Goal: Task Accomplishment & Management: Use online tool/utility

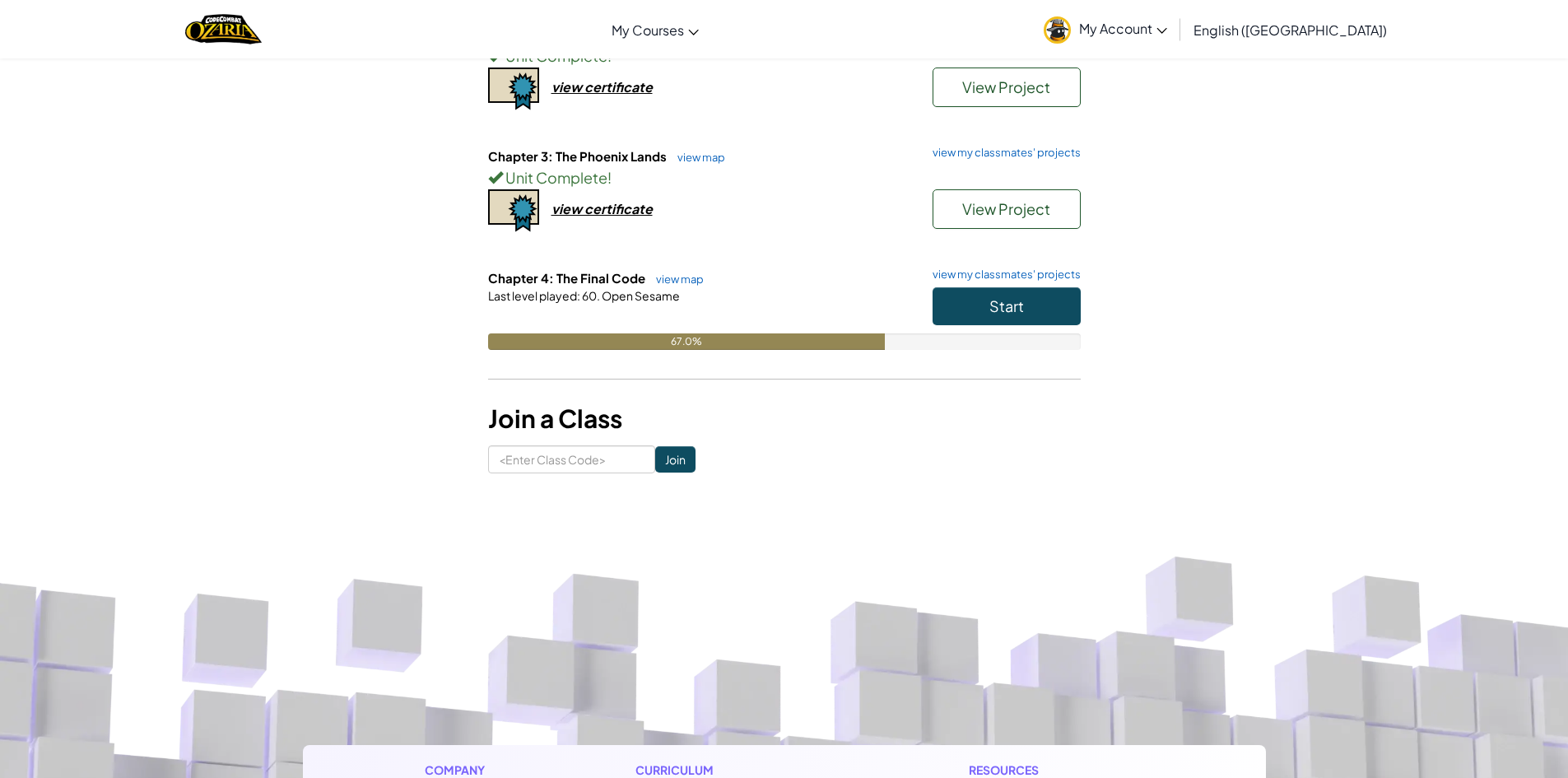
scroll to position [82, 0]
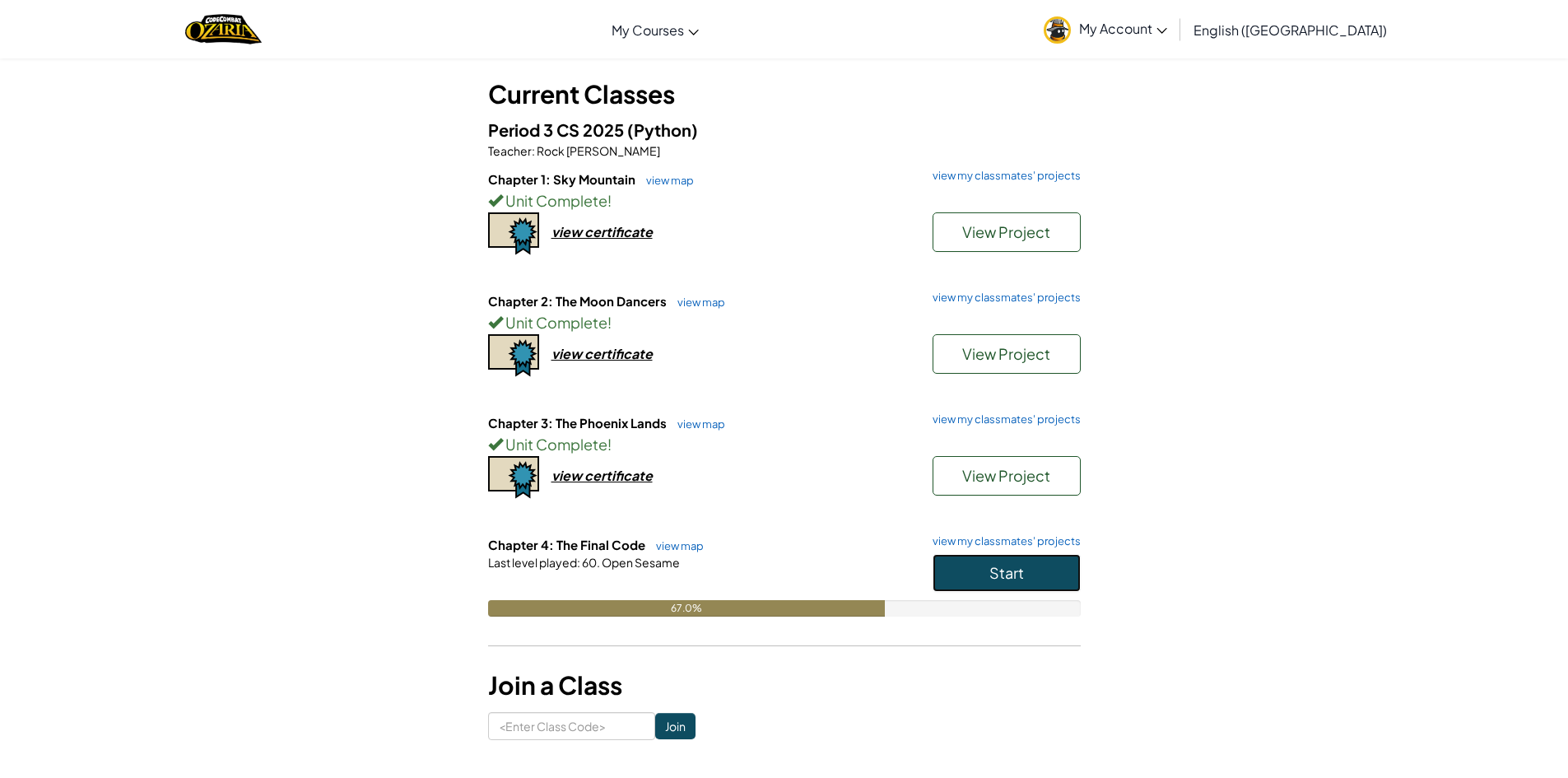
click at [1046, 563] on button "Start" at bounding box center [1007, 573] width 148 height 38
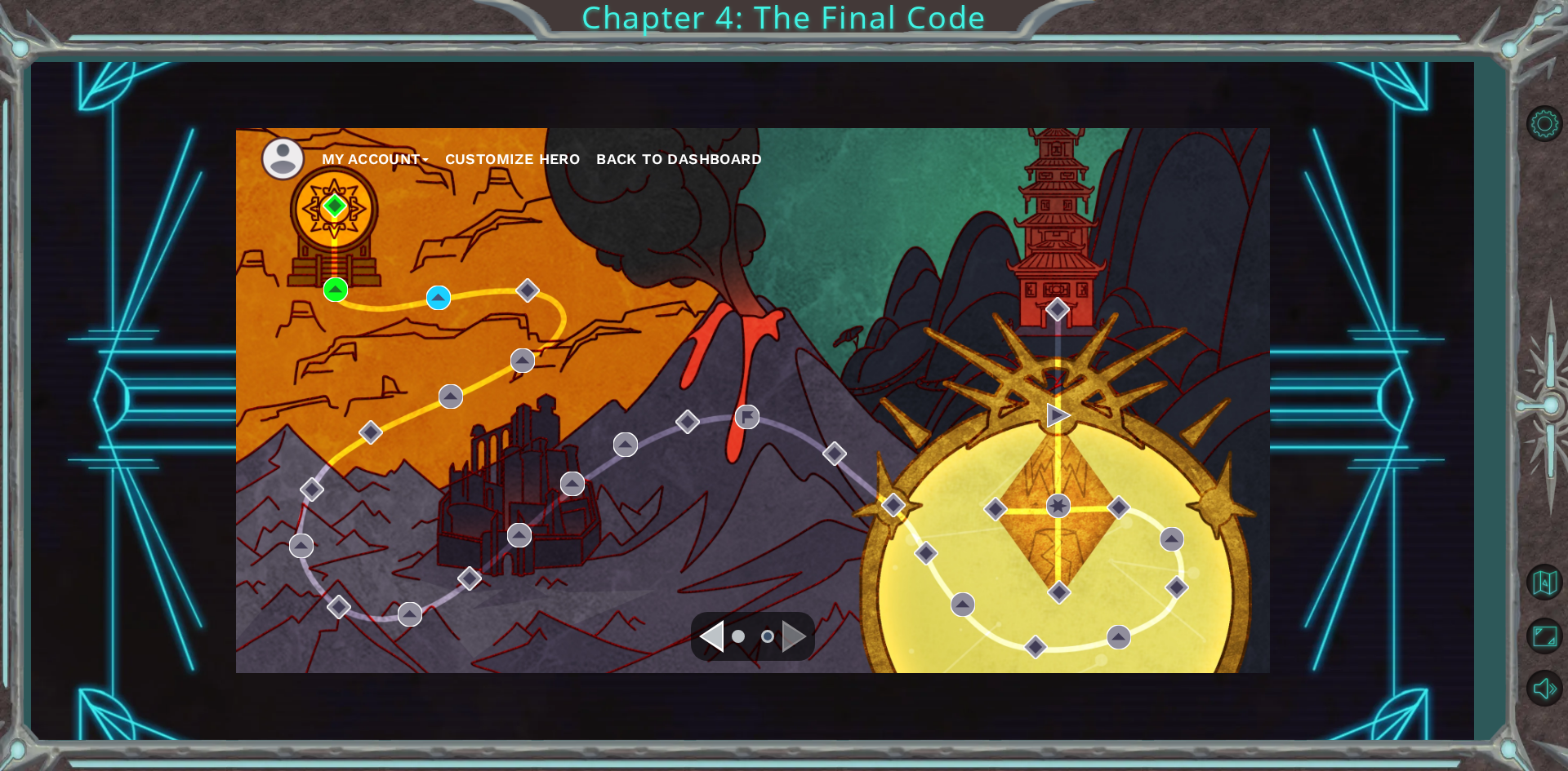
click at [711, 658] on div at bounding box center [753, 636] width 124 height 49
click at [712, 647] on div "Navigate to the previous page" at bounding box center [711, 636] width 24 height 33
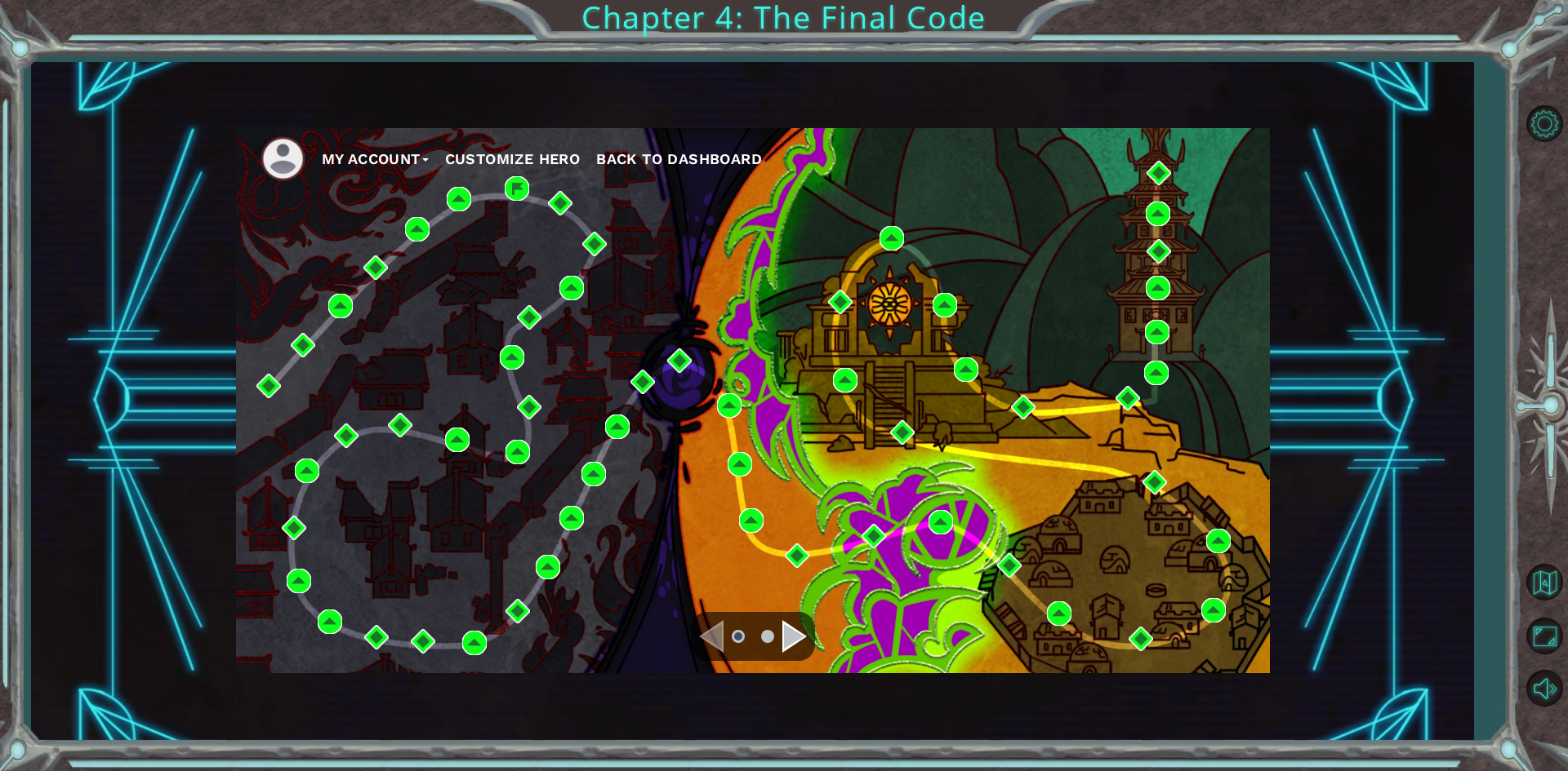
click at [805, 635] on div "Navigate to the next page" at bounding box center [794, 636] width 24 height 33
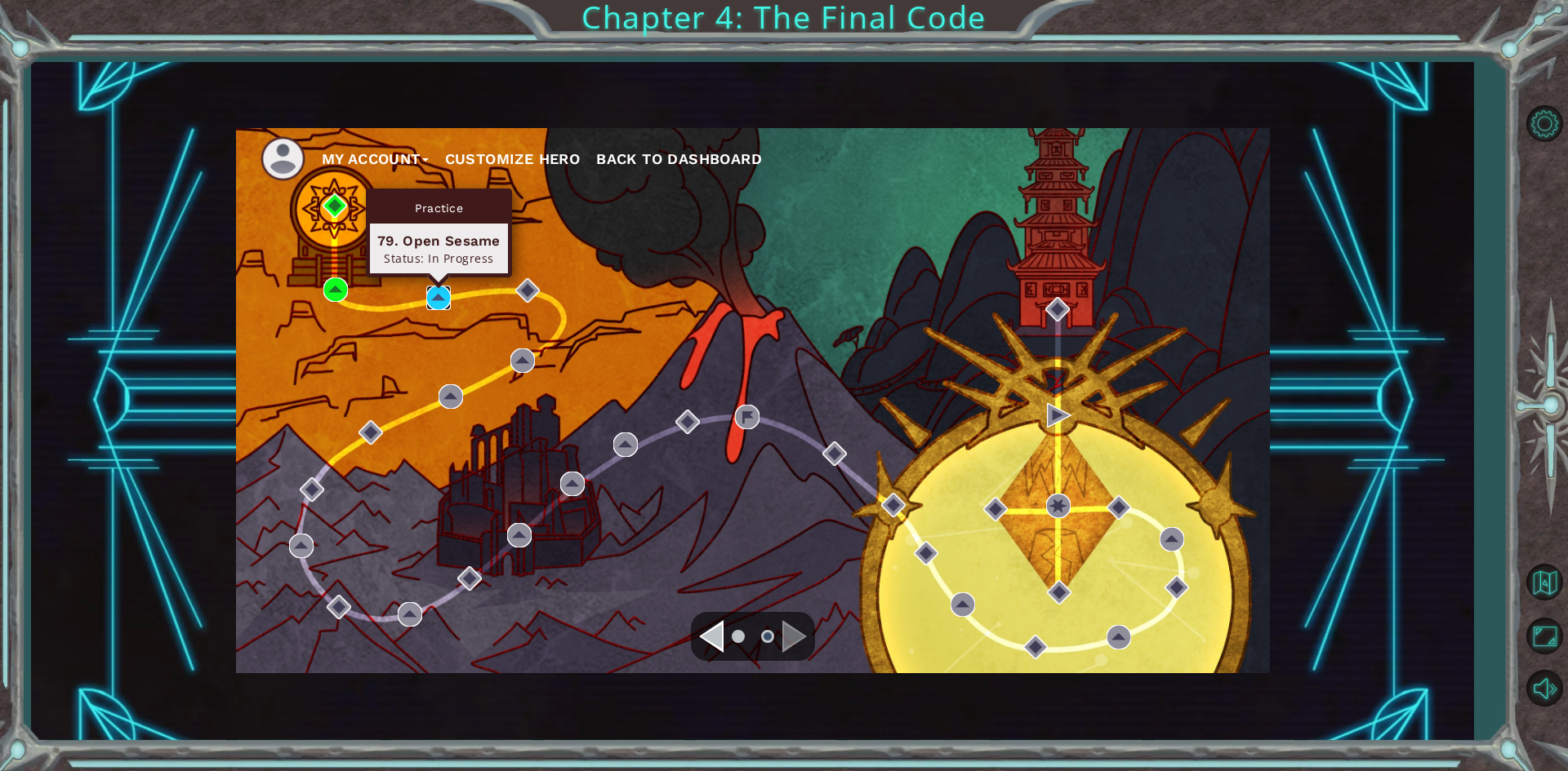
click at [451, 294] on img at bounding box center [438, 298] width 24 height 24
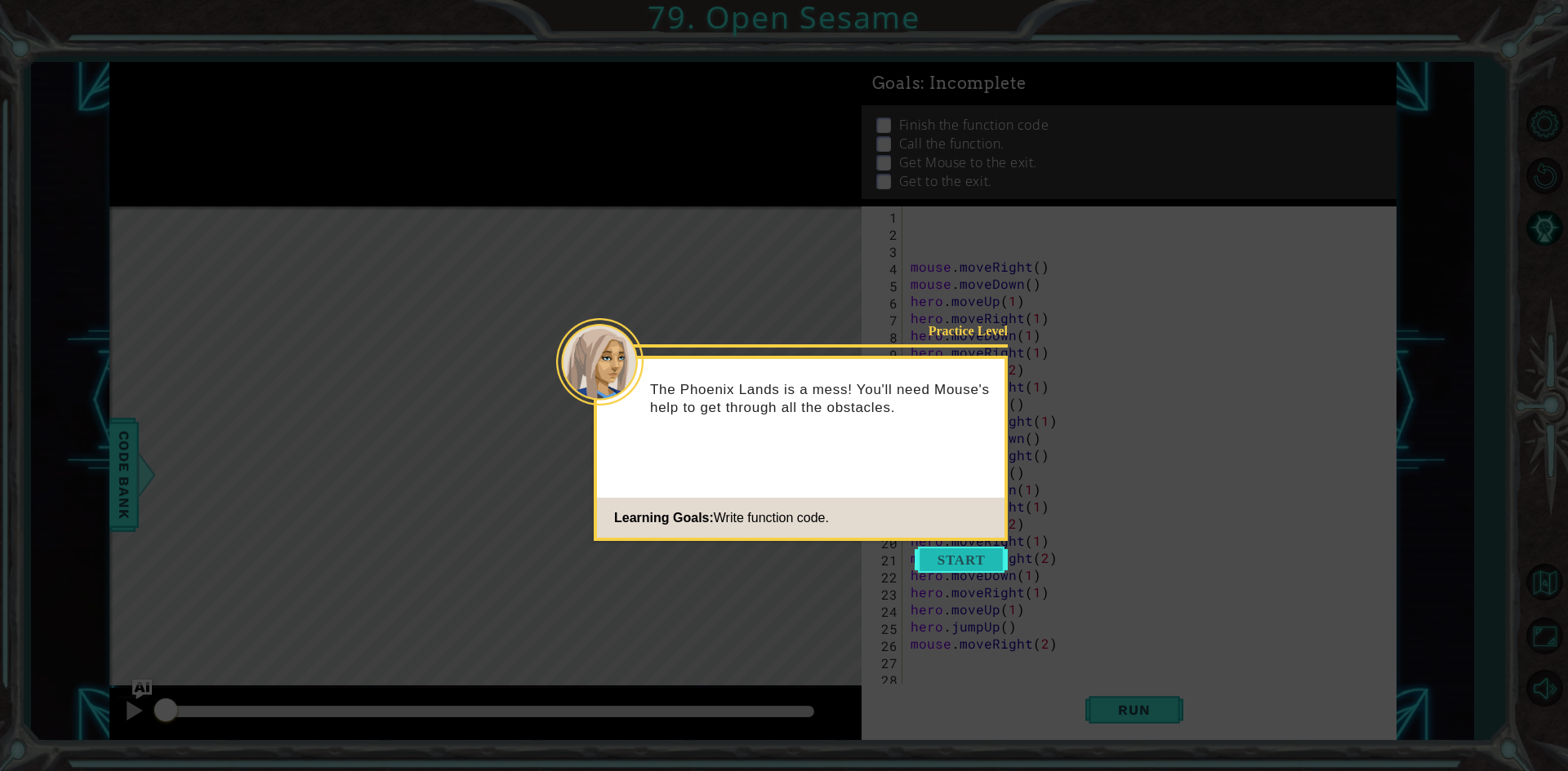
click at [957, 564] on button "Start" at bounding box center [961, 559] width 93 height 26
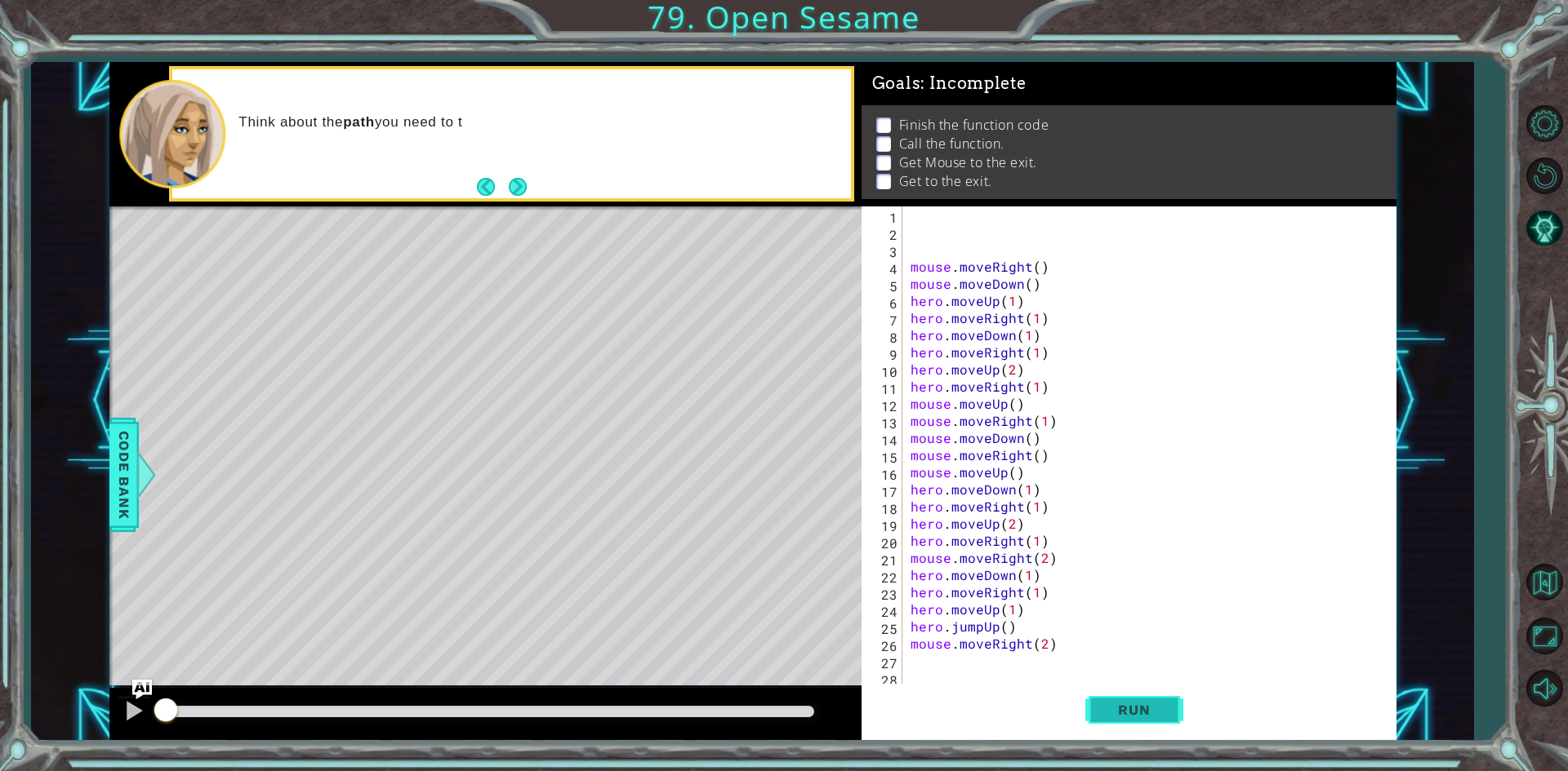
click at [1125, 696] on button "Run" at bounding box center [1134, 709] width 98 height 53
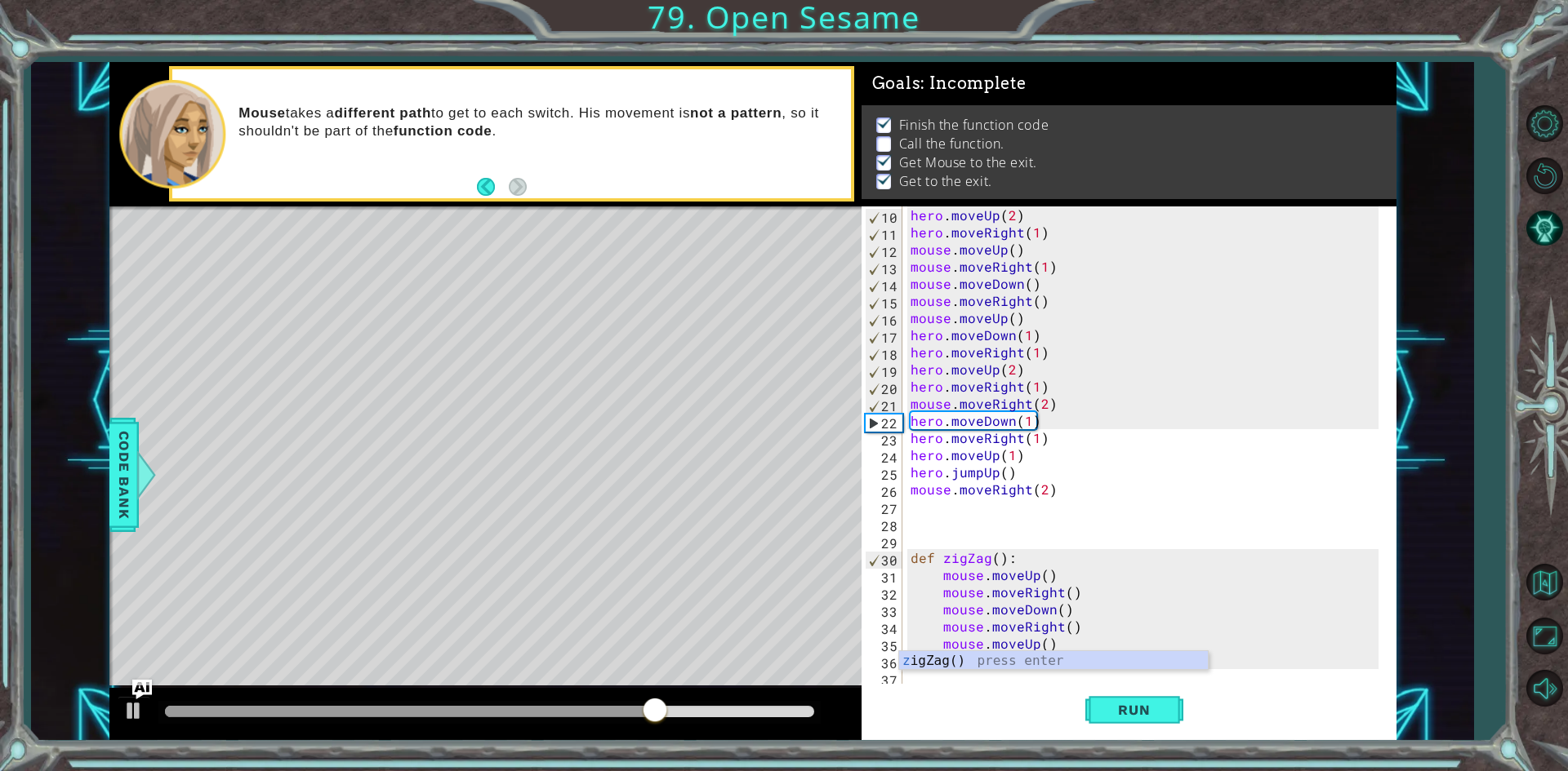
scroll to position [155, 0]
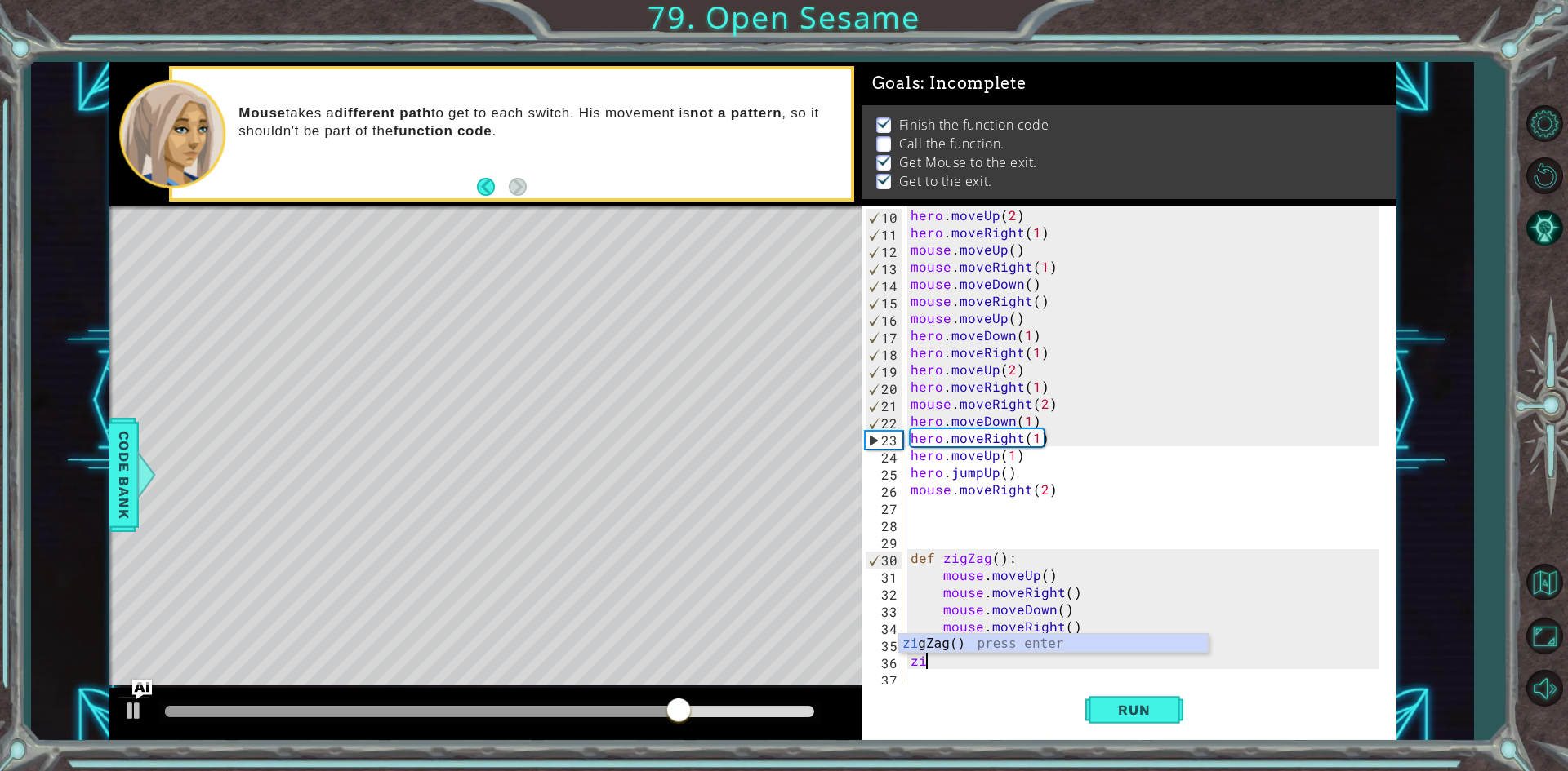
type textarea "zig"
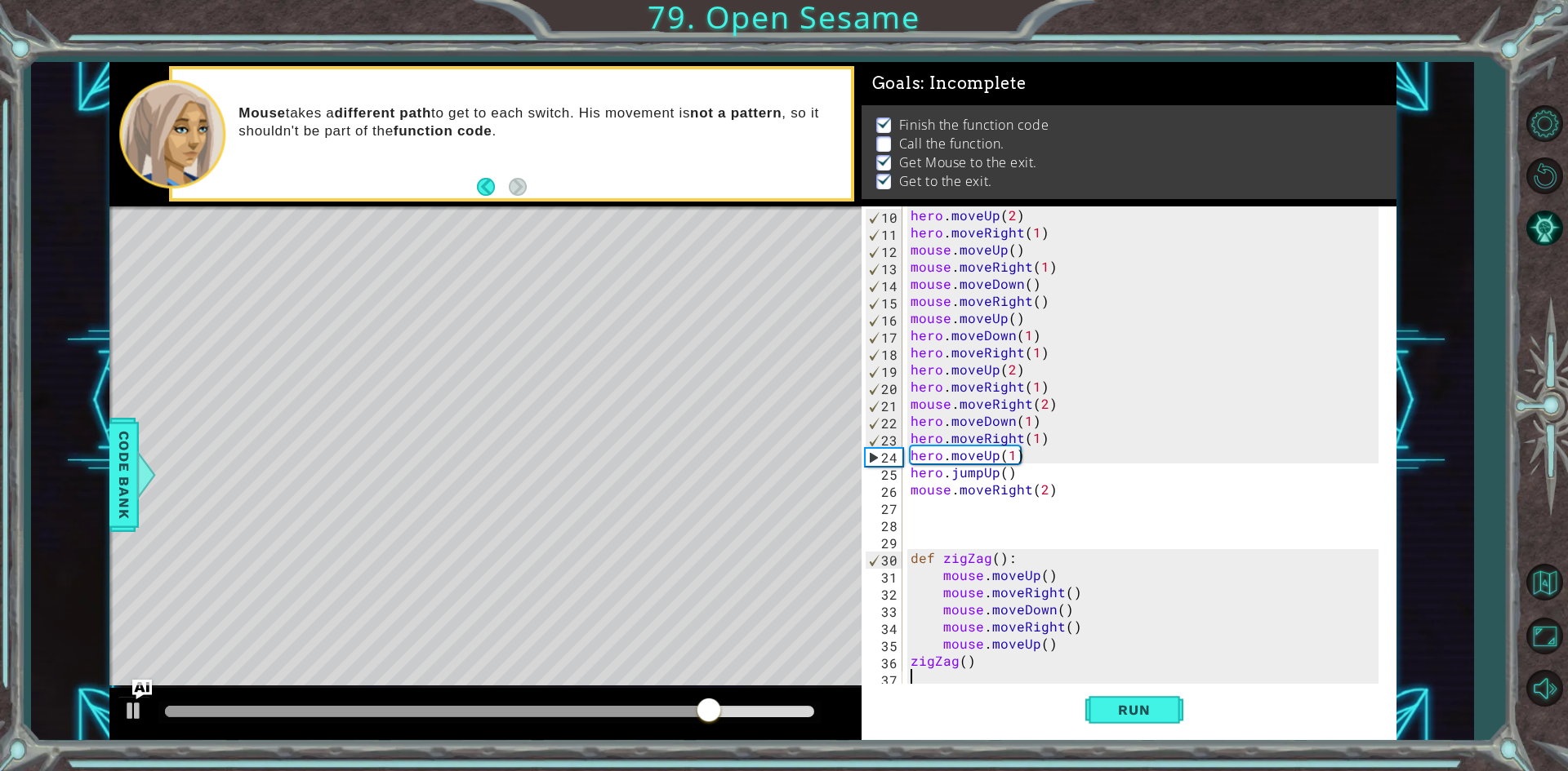
scroll to position [172, 0]
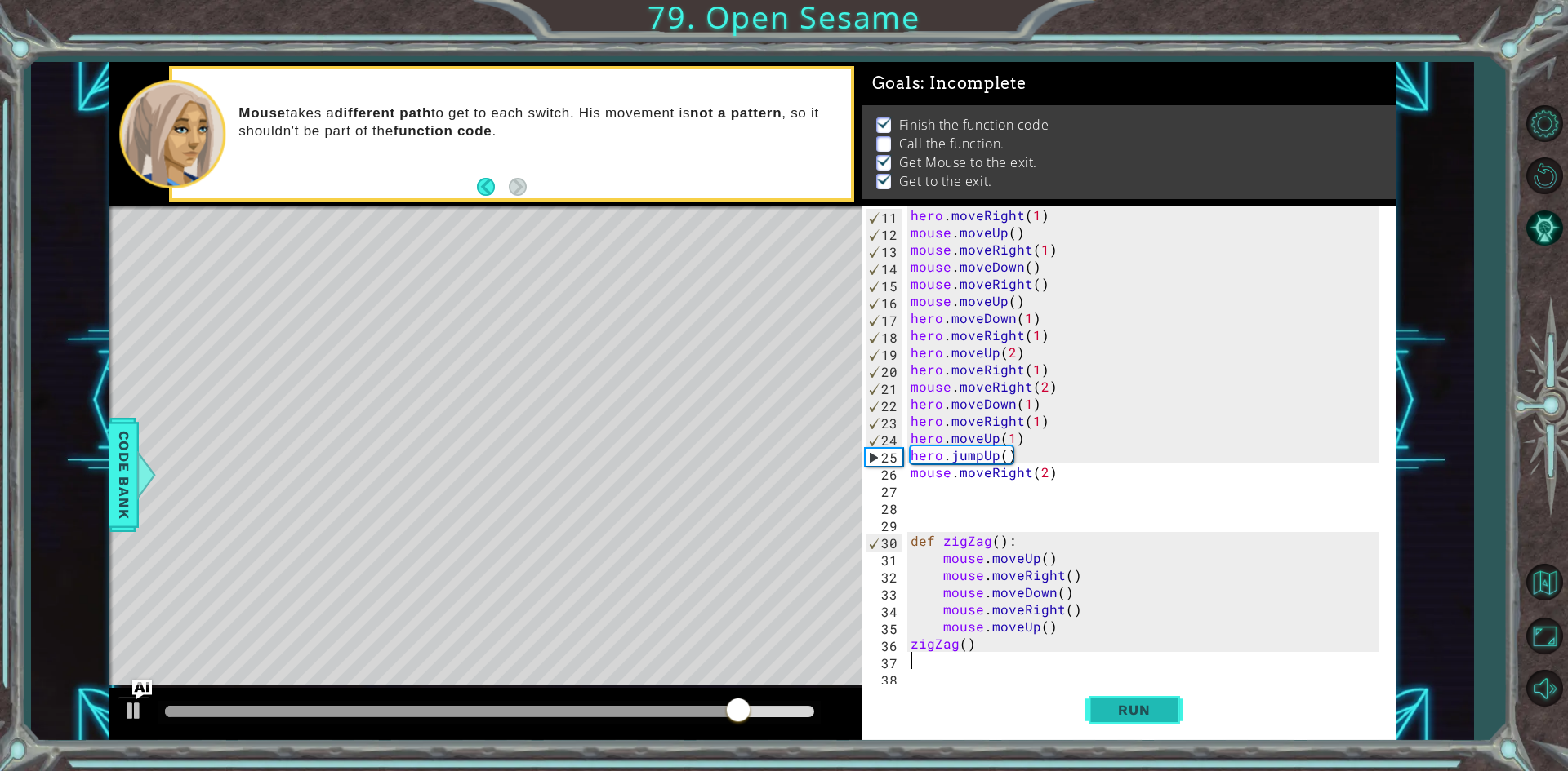
click at [1168, 702] on button "Run" at bounding box center [1134, 709] width 98 height 53
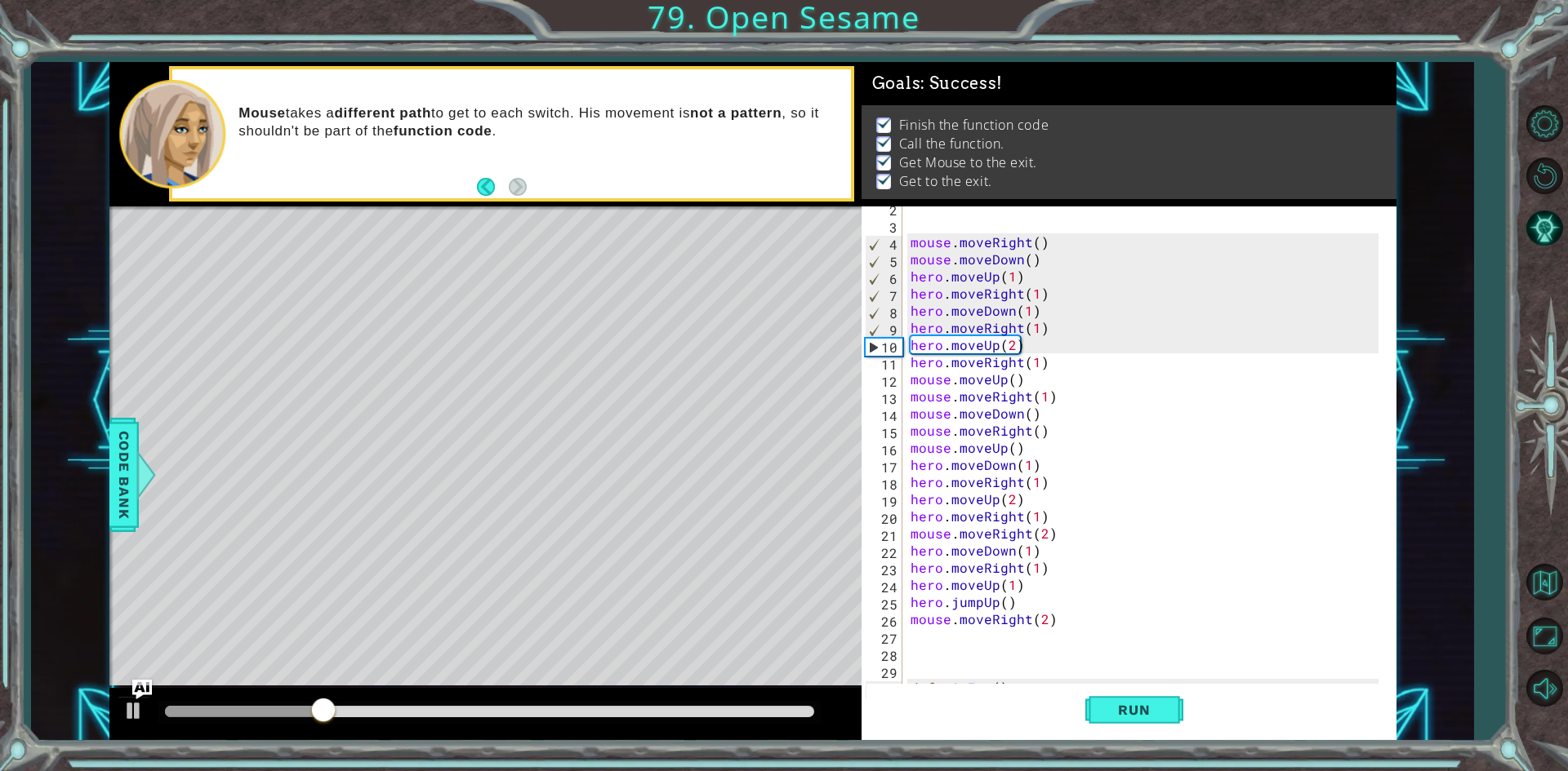
scroll to position [0, 0]
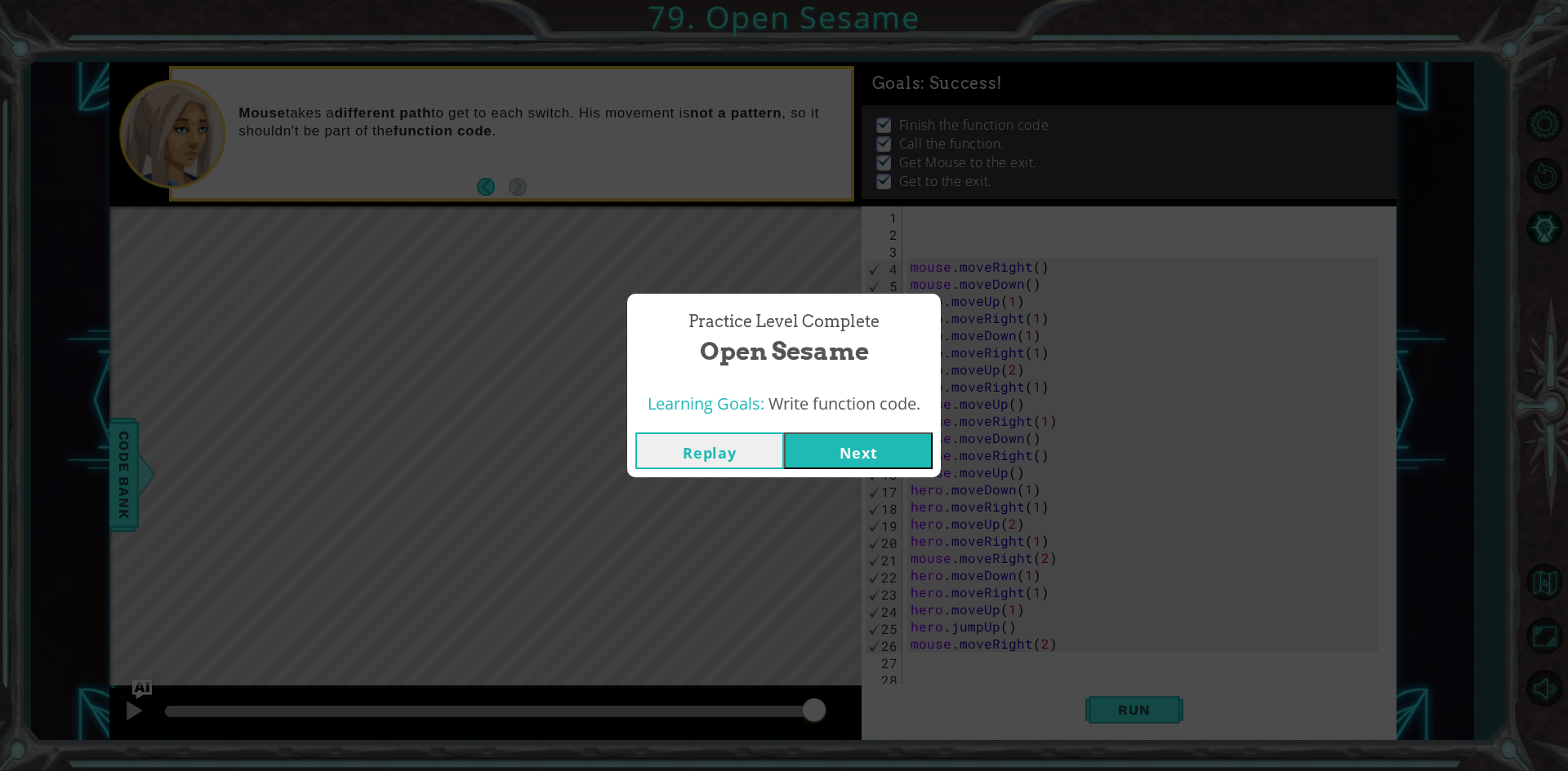
click at [819, 460] on button "Next" at bounding box center [858, 450] width 148 height 37
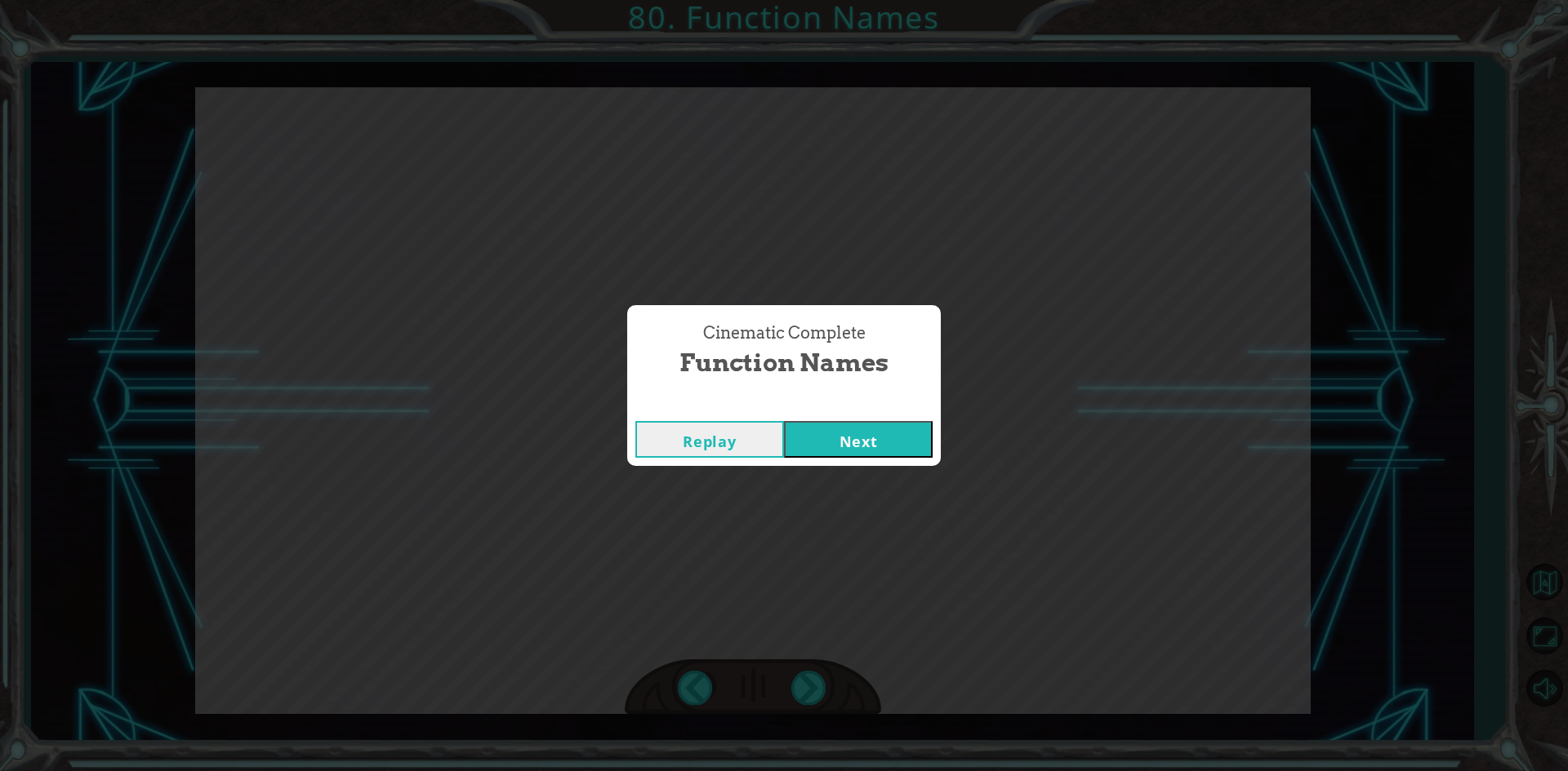
click at [878, 423] on button "Next" at bounding box center [858, 439] width 148 height 37
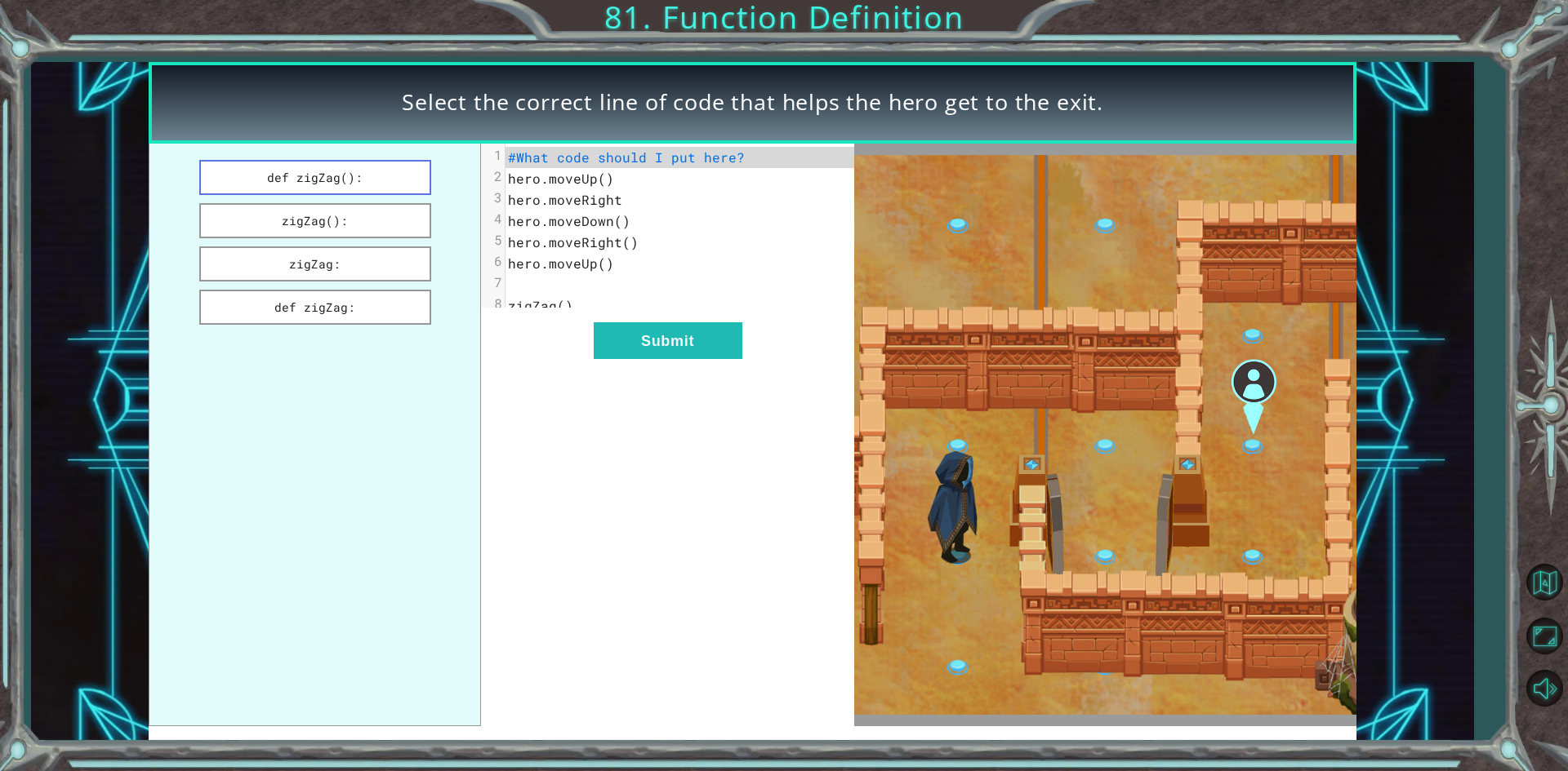
click at [335, 177] on button "def zigZag():" at bounding box center [315, 177] width 232 height 35
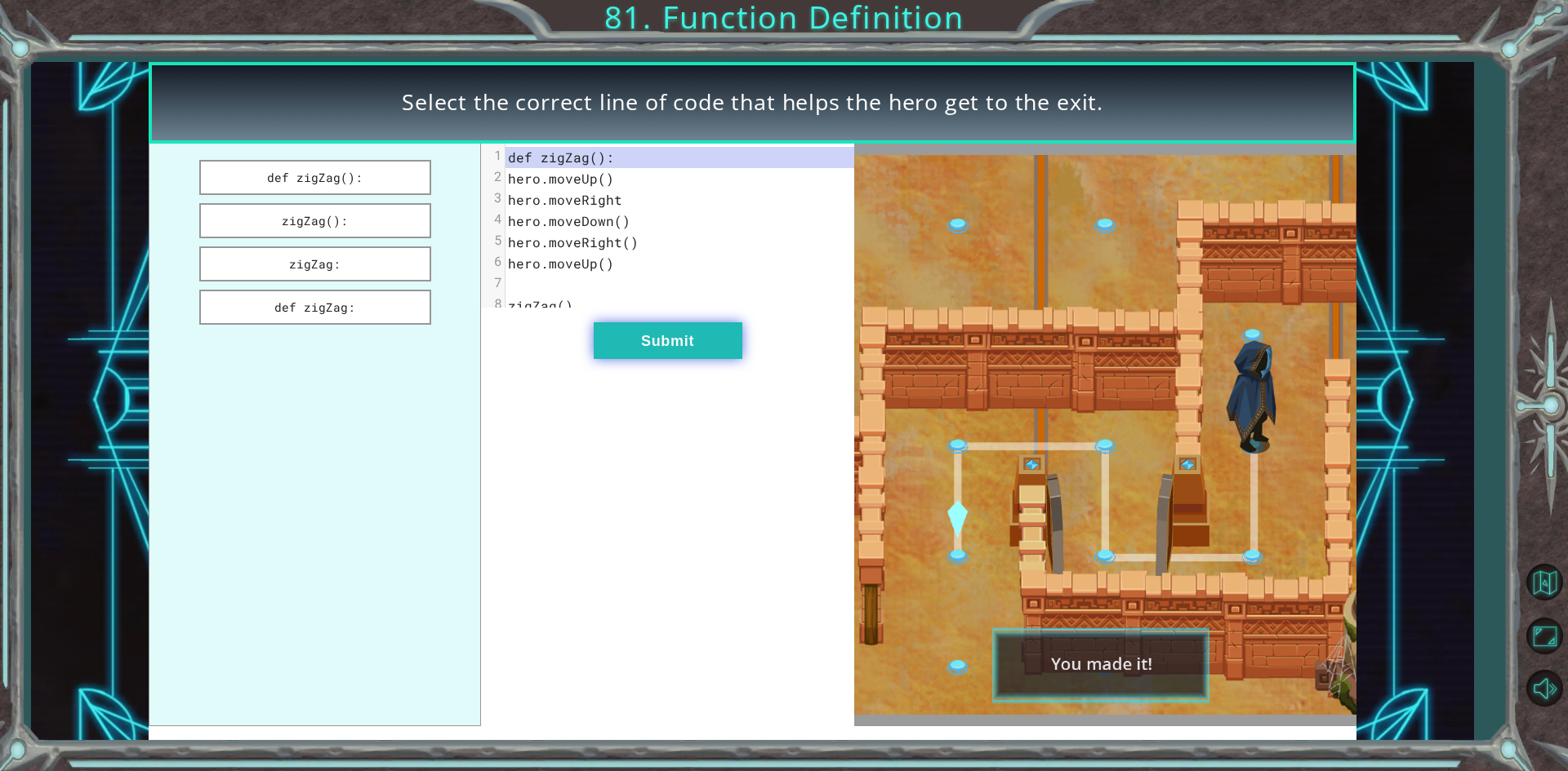
click at [687, 359] on button "Submit" at bounding box center [668, 340] width 148 height 37
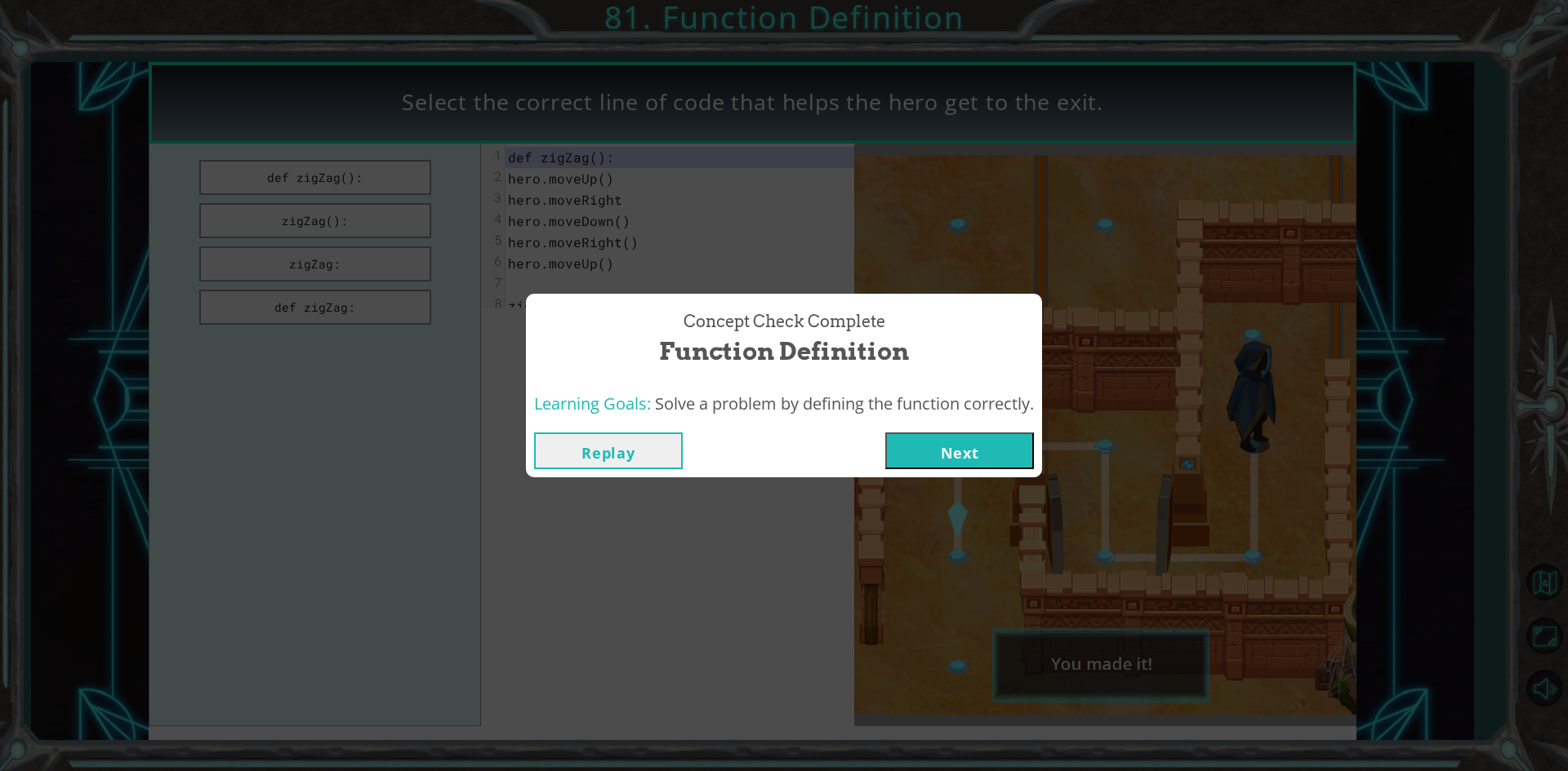
click at [1024, 428] on div "Replay Next" at bounding box center [783, 450] width 516 height 53
click at [1020, 446] on button "Next" at bounding box center [959, 450] width 148 height 37
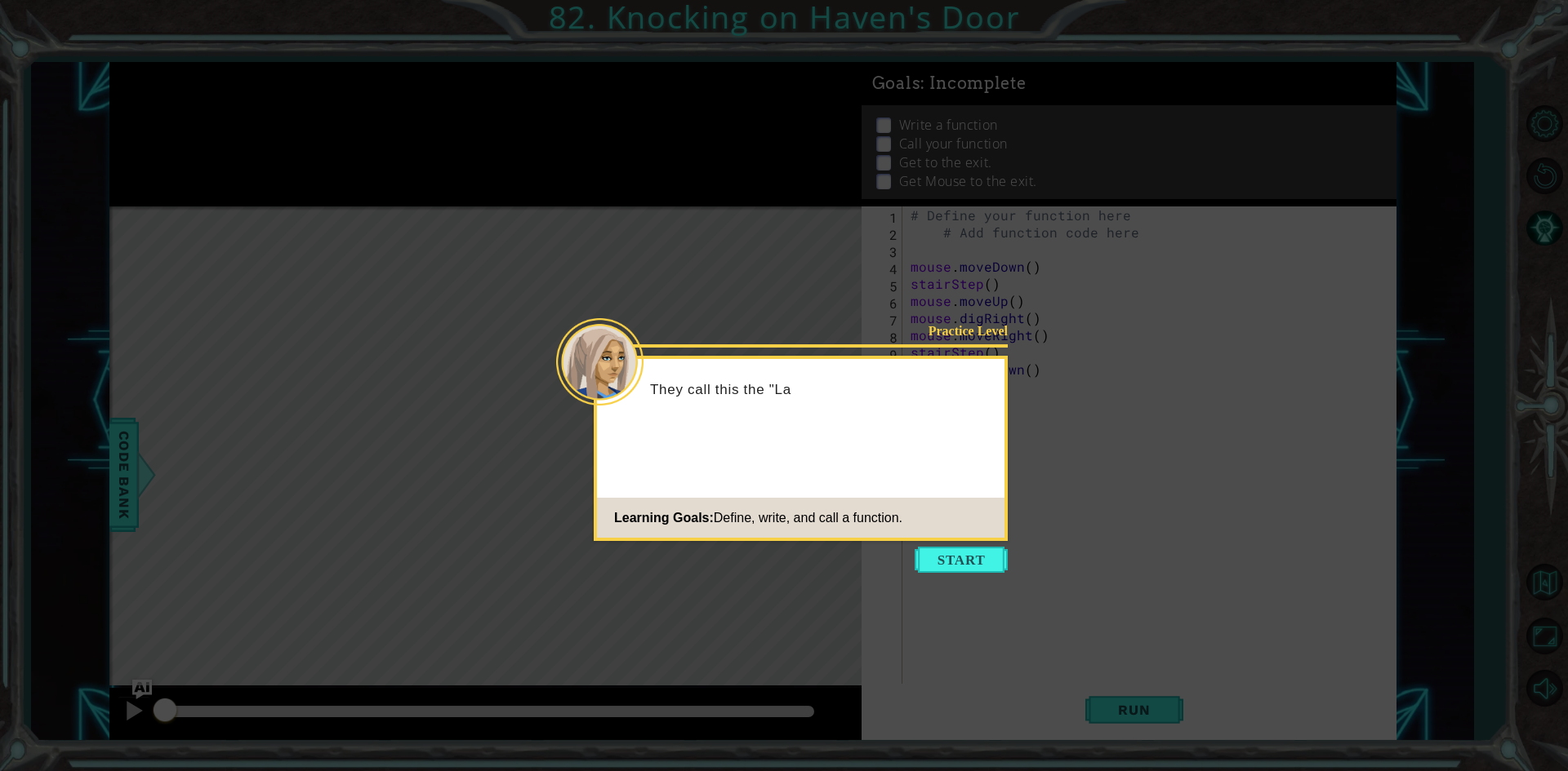
click at [986, 541] on icon at bounding box center [784, 385] width 1568 height 771
click at [980, 572] on button "Start" at bounding box center [961, 559] width 93 height 26
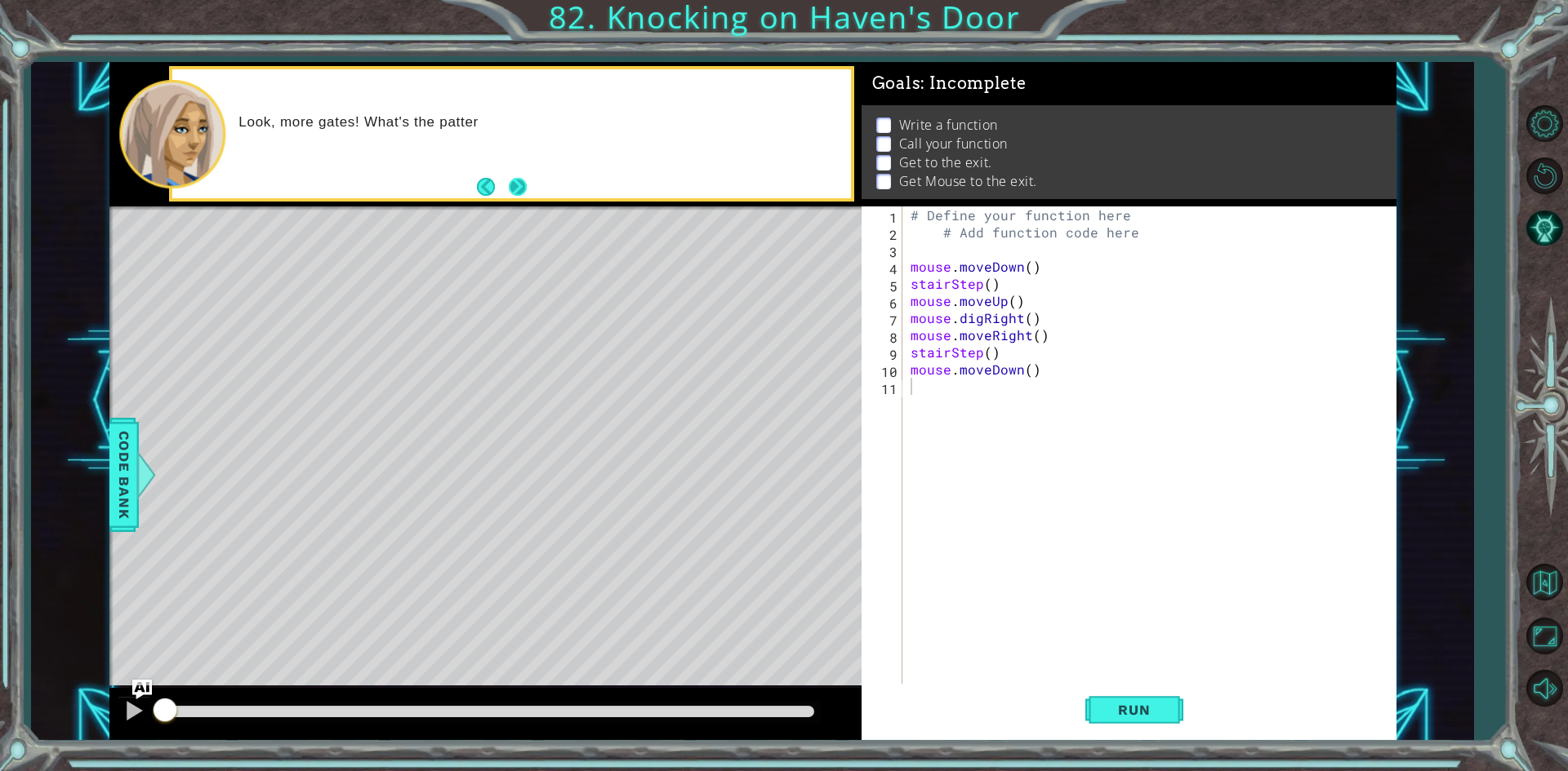
click at [527, 181] on button "Next" at bounding box center [518, 187] width 19 height 19
click at [529, 181] on div "1 ההההההההההההההההההההההההההההההההההההההההההההההההההההההההההההההההההההההההההההה…" at bounding box center [784, 385] width 1568 height 771
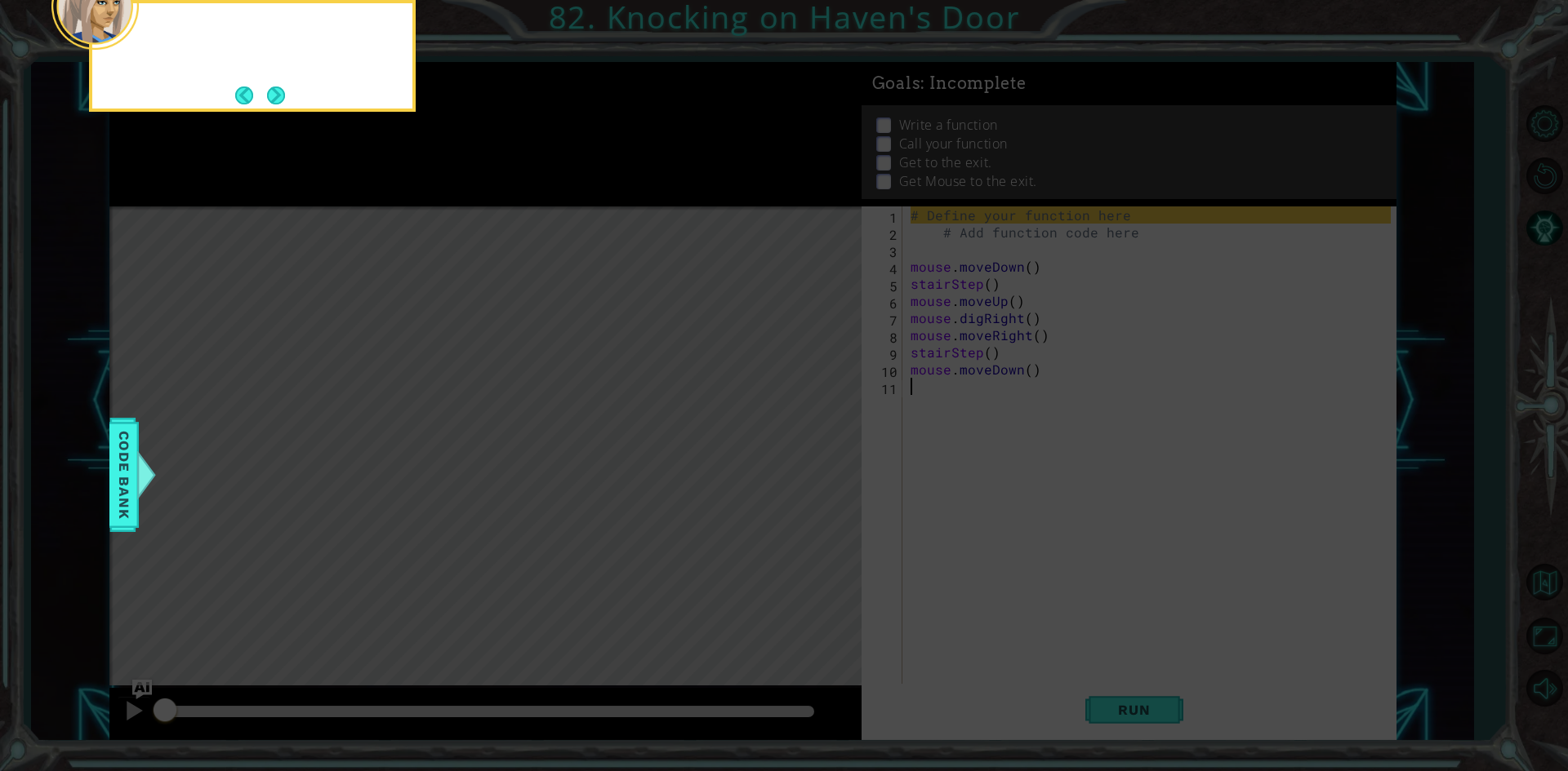
click at [529, 181] on icon at bounding box center [784, 115] width 1568 height 1312
click at [269, 94] on button "Next" at bounding box center [275, 95] width 28 height 28
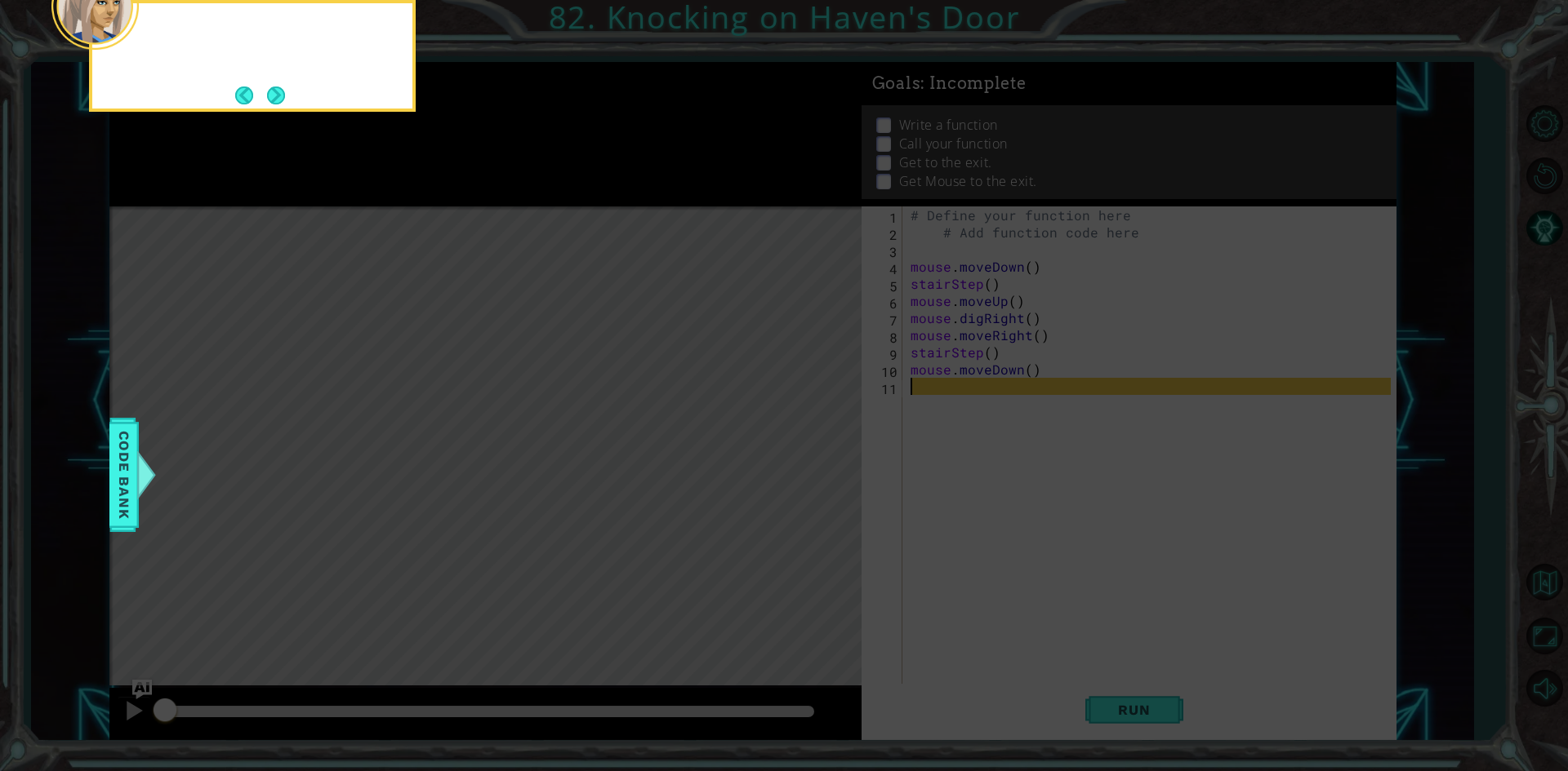
click at [269, 94] on button "Next" at bounding box center [276, 95] width 19 height 19
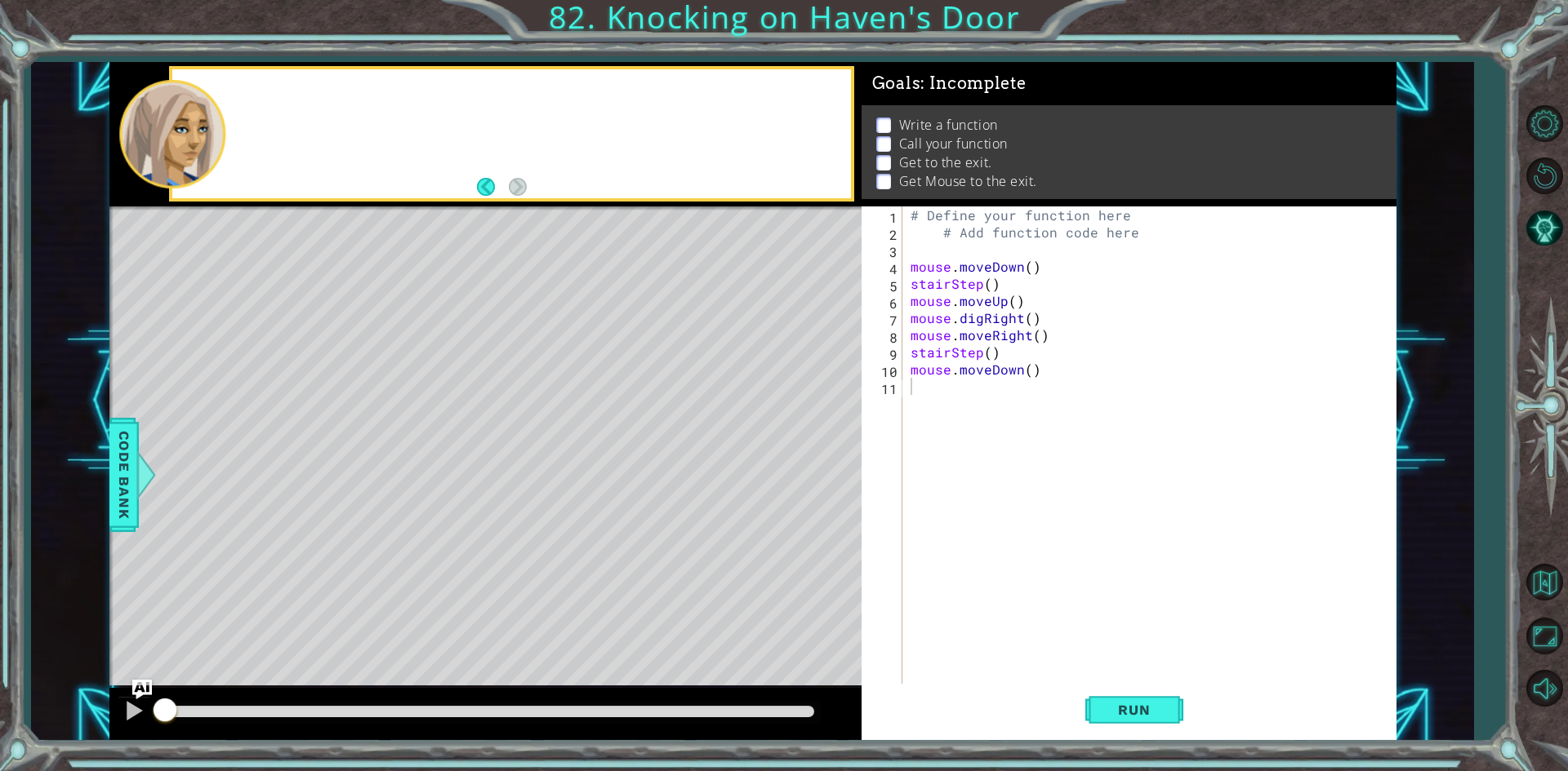
click at [269, 94] on div at bounding box center [511, 134] width 678 height 129
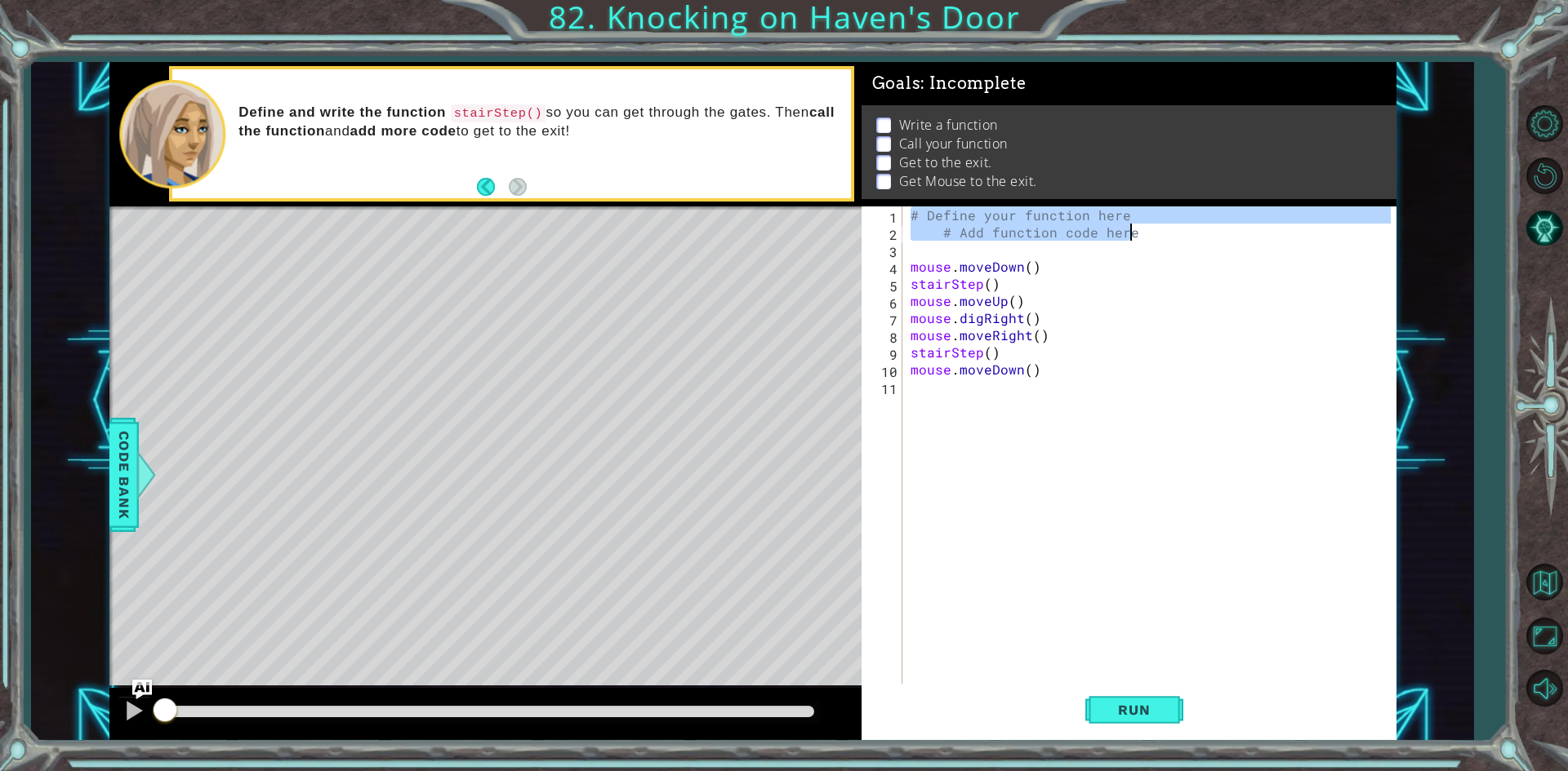
drag, startPoint x: 909, startPoint y: 210, endPoint x: 1148, endPoint y: 231, distance: 239.9
click at [1147, 229] on div "# Define your function here # Add function code here mouse . moveDown ( ) stair…" at bounding box center [1153, 463] width 492 height 514
type textarea "# Define your function here # Add function code here"
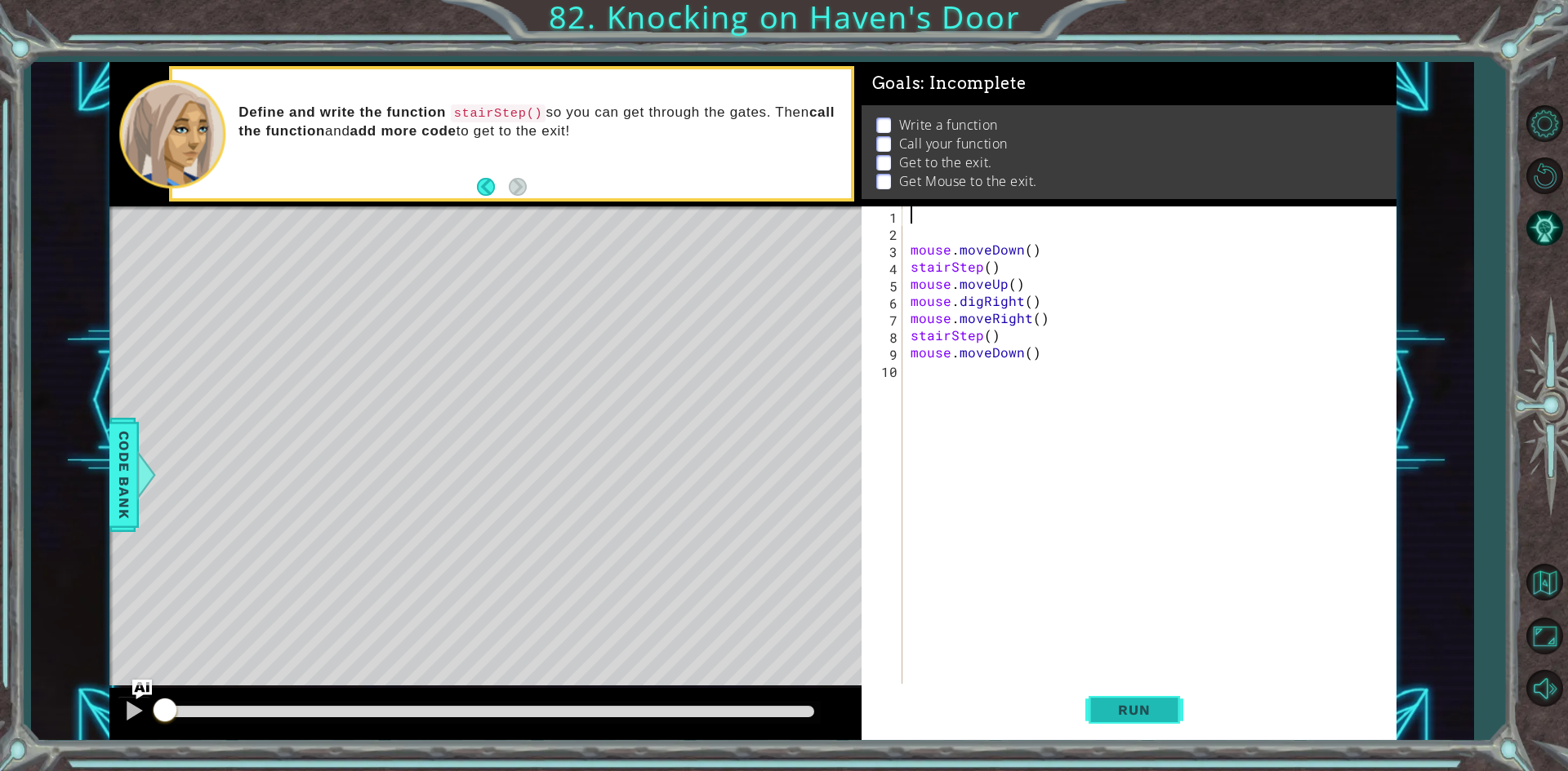
click at [1103, 711] on span "Run" at bounding box center [1134, 710] width 64 height 16
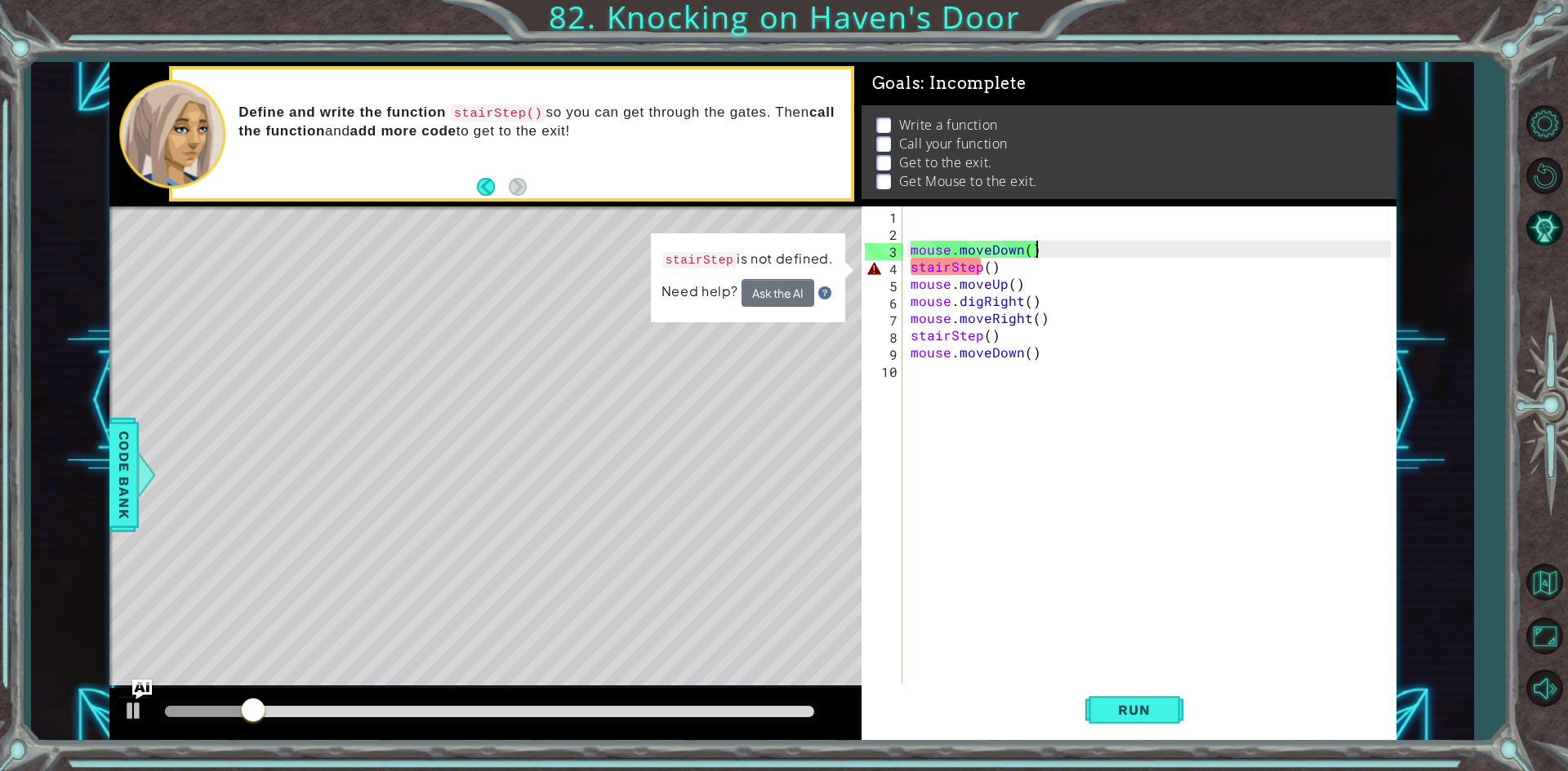
click at [1080, 247] on div "mouse . moveDown ( ) stairStep ( ) mouse . moveUp ( ) mouse . digRight ( ) mous…" at bounding box center [1153, 463] width 492 height 514
type textarea "mouse.moveDown()"
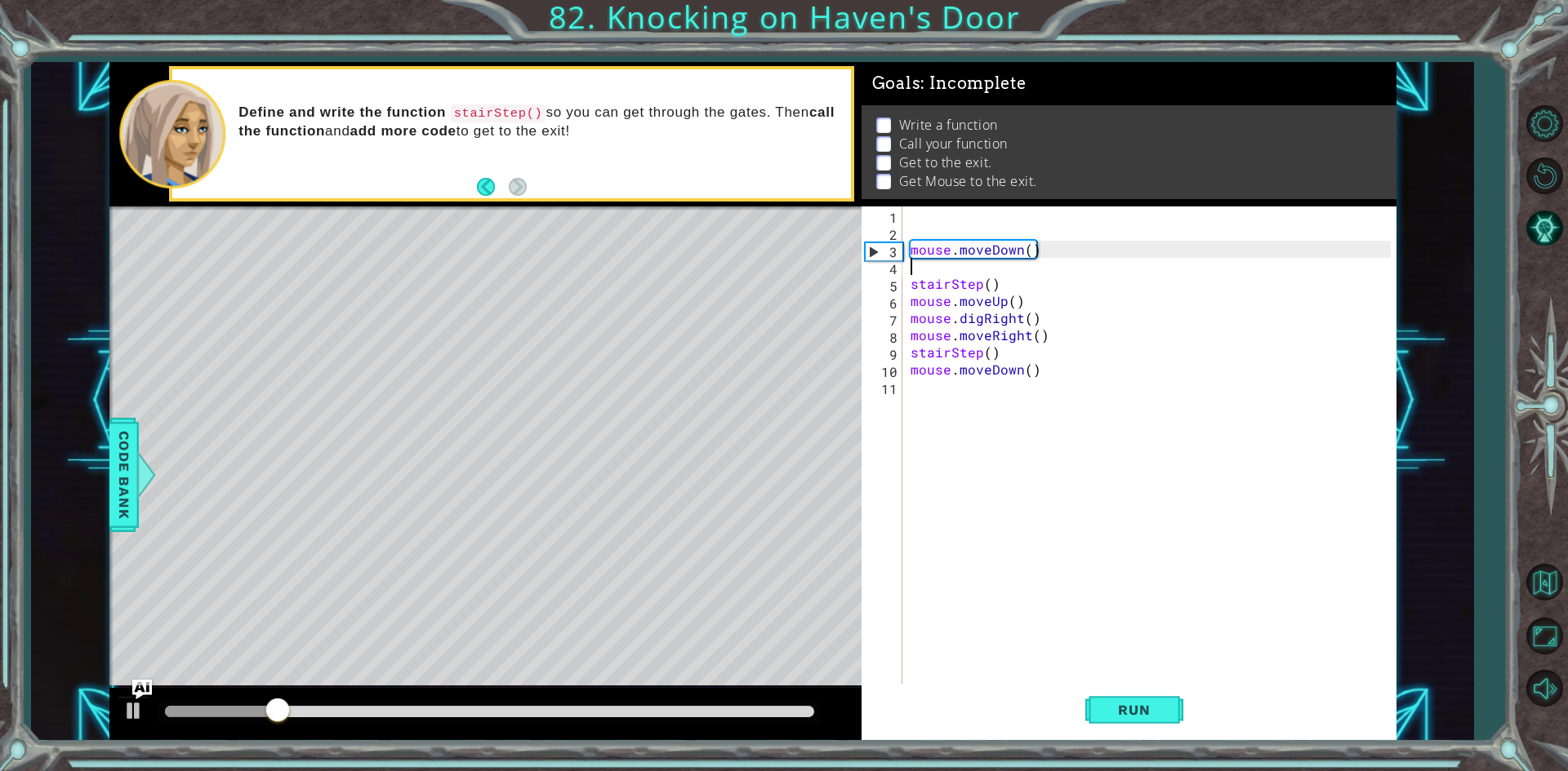
drag, startPoint x: 1080, startPoint y: 247, endPoint x: 1306, endPoint y: 254, distance: 226.1
click at [1222, 267] on div "mouse . moveDown ( ) stairStep ( ) mouse . moveUp ( ) mouse . digRight ( ) mous…" at bounding box center [1153, 463] width 492 height 514
type textarea "mouse.moveDown()hmr"
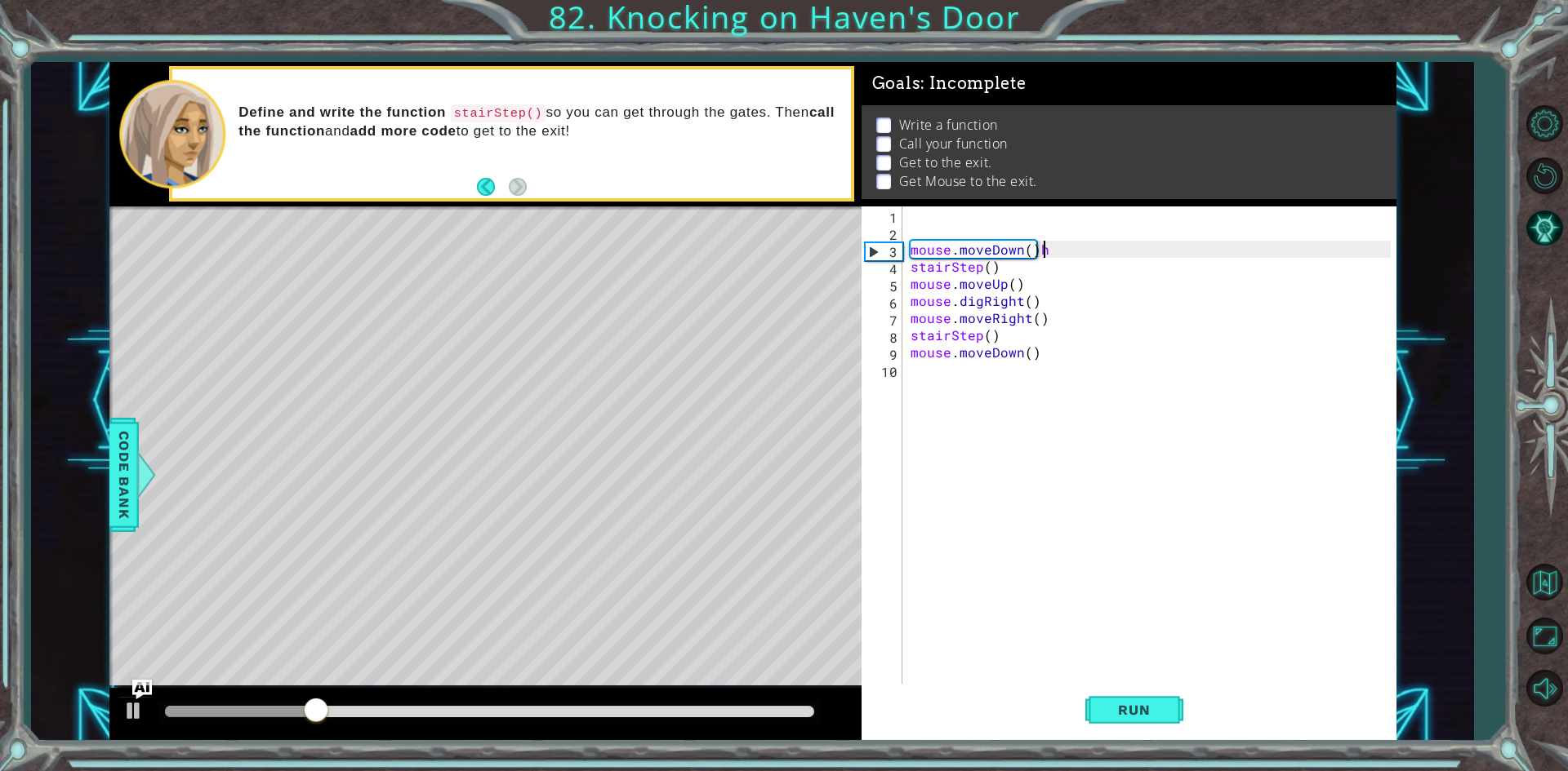
type textarea "mouse.moveDown()"
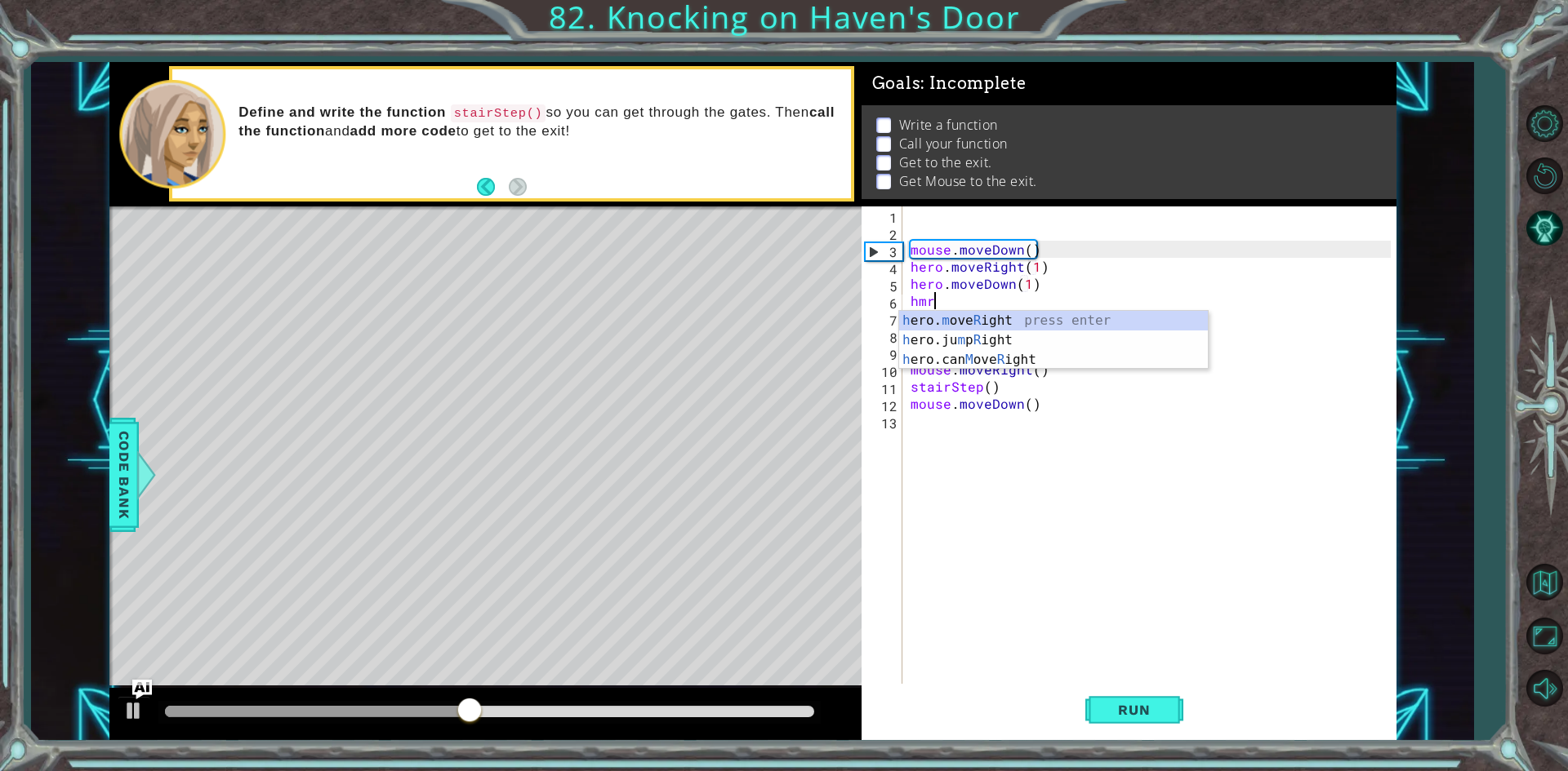
scroll to position [0, 7]
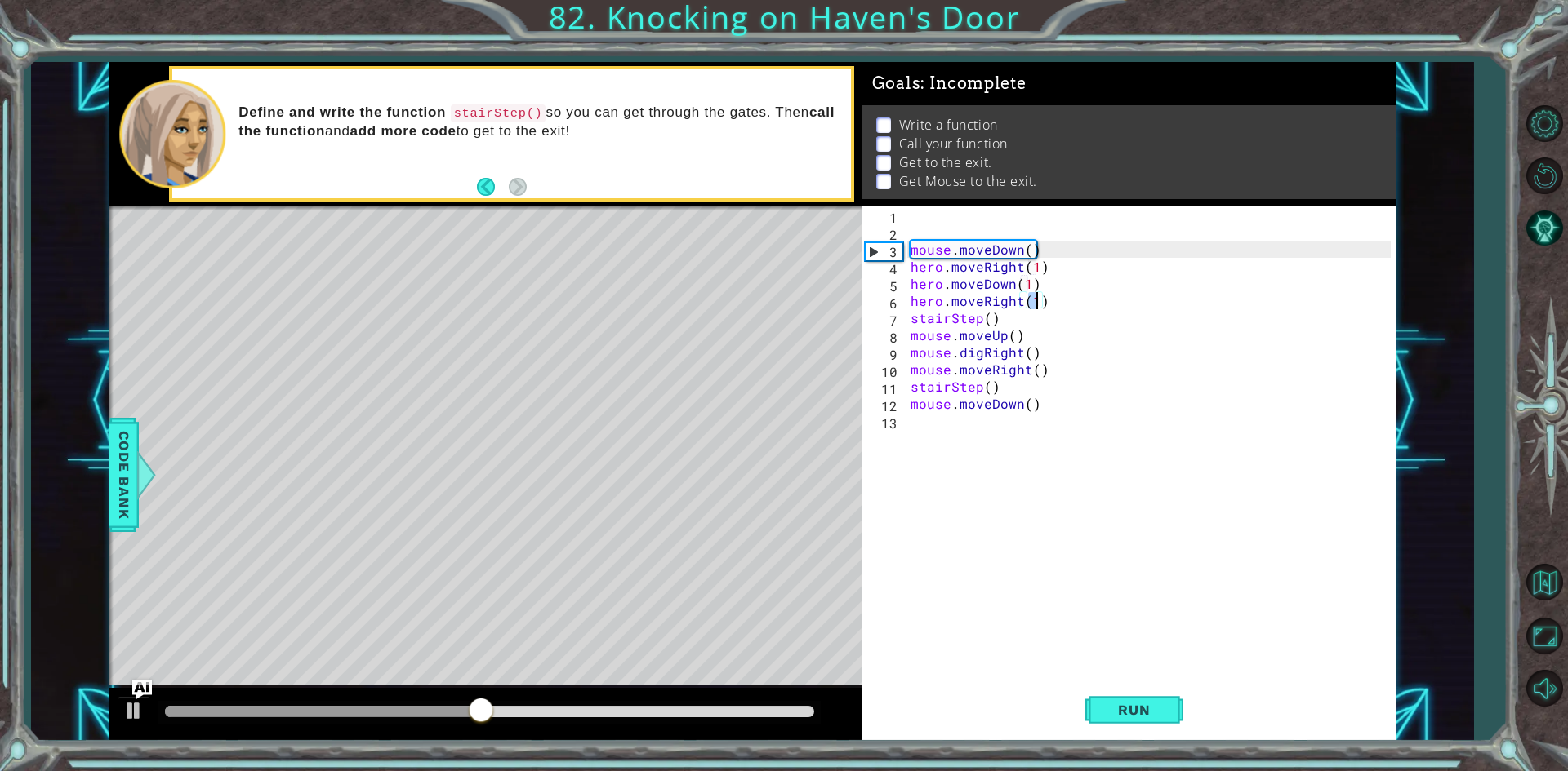
click at [1077, 571] on div "mouse . moveDown ( ) hero . moveRight ( 1 ) hero . moveDown ( 1 ) hero . moveRi…" at bounding box center [1153, 463] width 492 height 514
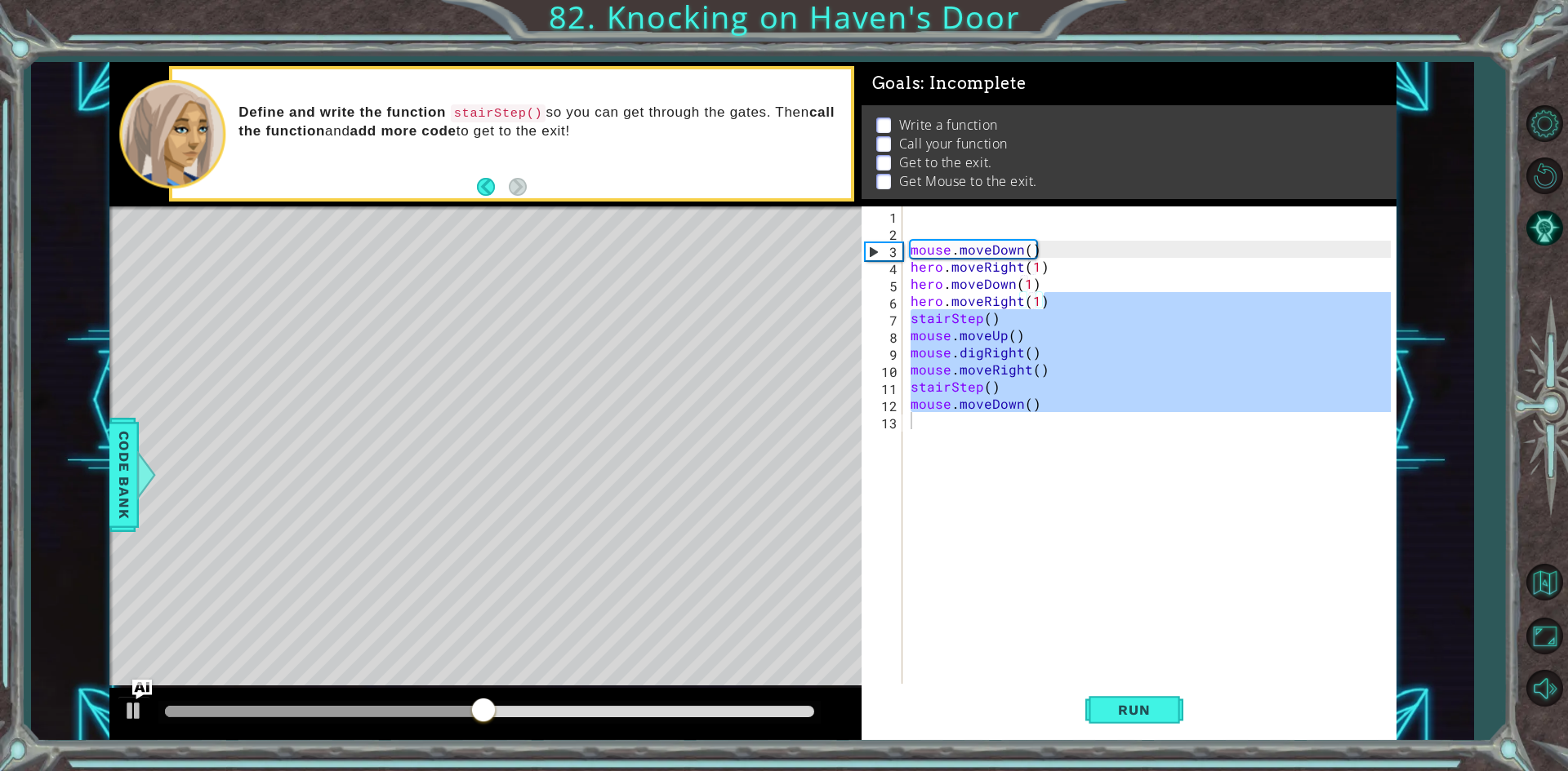
type textarea "mouse.moveDown()"
click at [771, 692] on div at bounding box center [485, 714] width 752 height 52
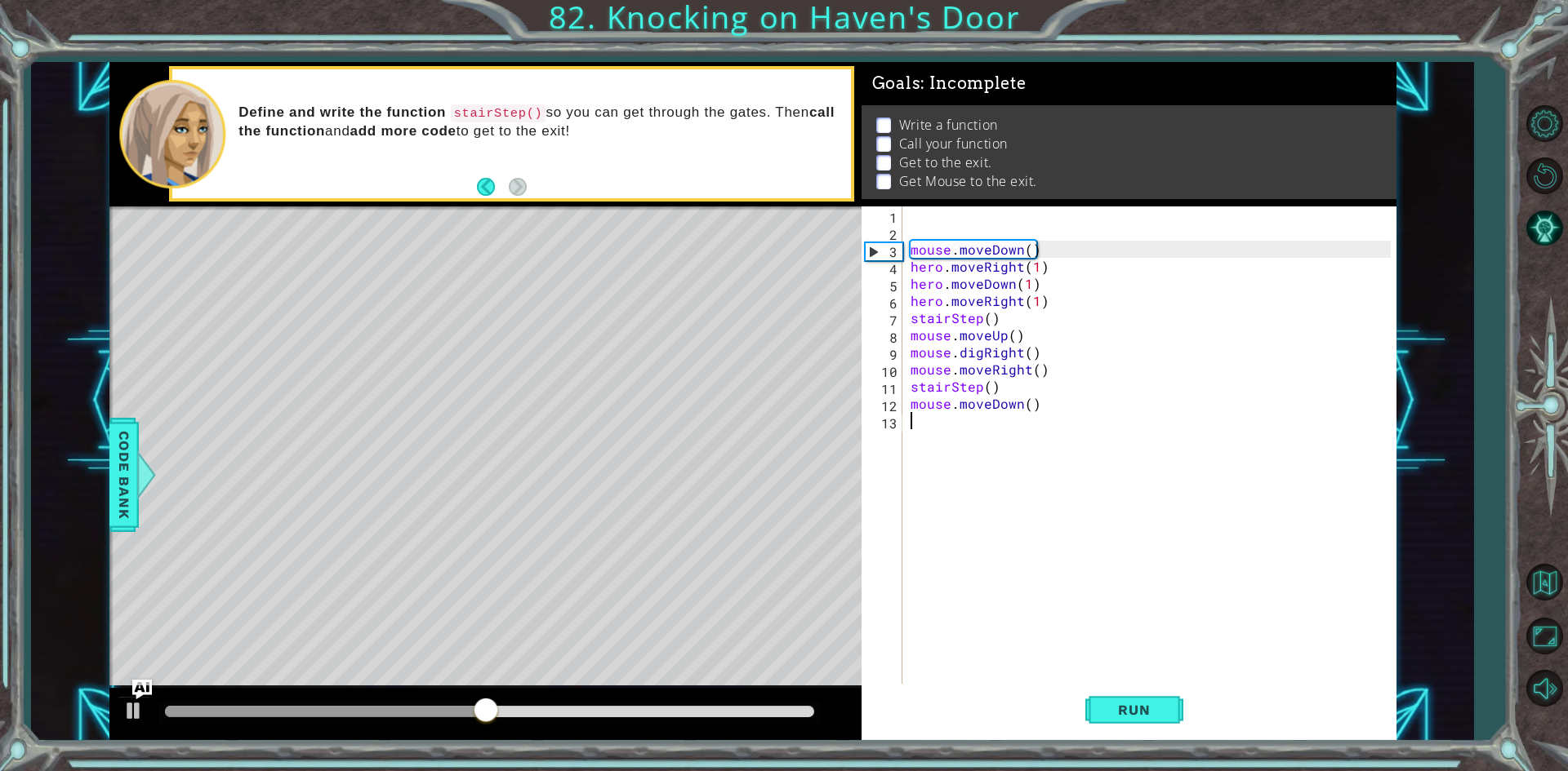
scroll to position [0, 0]
click at [1038, 302] on div "mouse . moveDown ( ) hero . moveRight ( 1 ) hero . moveDown ( 1 ) hero . moveRi…" at bounding box center [1153, 463] width 492 height 514
click at [892, 422] on div "hero.moveRight(1) 1 2 3 4 5 6 7 8 9 10 11 12 13 mouse . moveDown ( ) hero . mov…" at bounding box center [1126, 446] width 529 height 480
type textarea "hero.moveRight(3)"
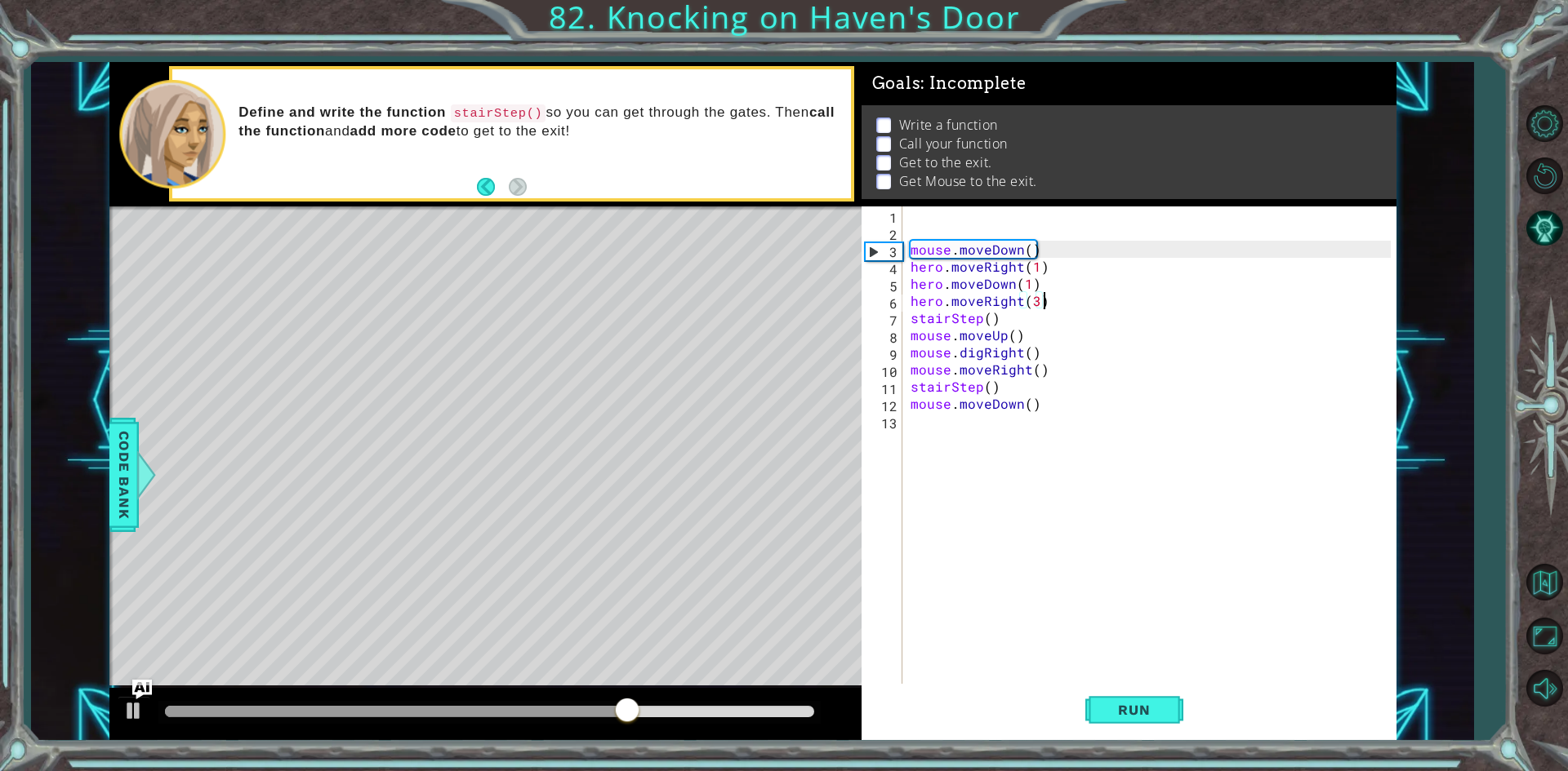
click at [1078, 296] on div "mouse . moveDown ( ) hero . moveRight ( 1 ) hero . moveDown ( 1 ) hero . moveRi…" at bounding box center [1153, 463] width 492 height 514
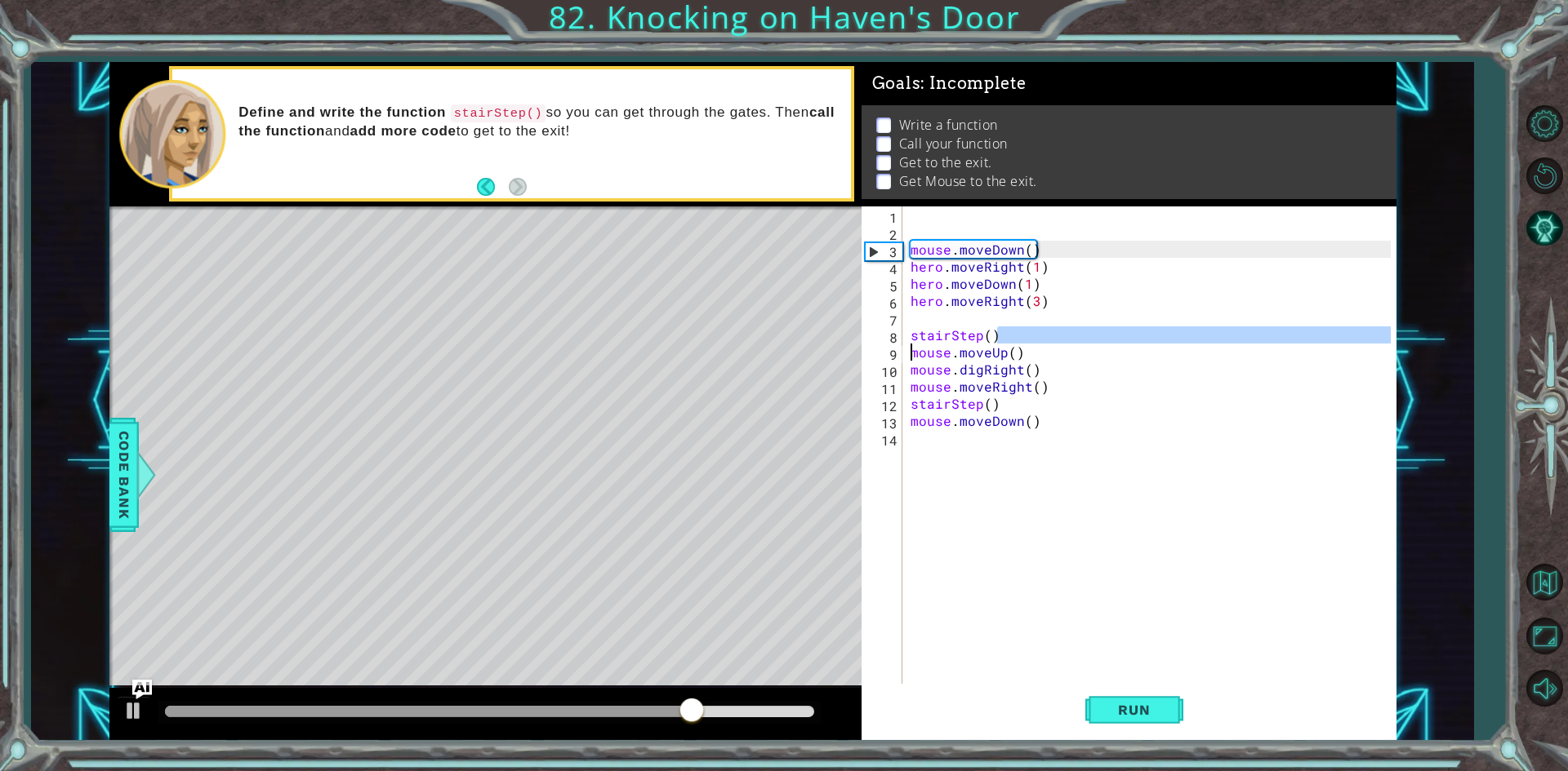
drag, startPoint x: 994, startPoint y: 332, endPoint x: 902, endPoint y: 345, distance: 92.9
click at [902, 345] on div "1 2 3 4 5 6 7 8 9 10 11 12 13 14 mouse . moveDown ( ) hero . moveRight ( 1 ) he…" at bounding box center [1126, 446] width 529 height 480
type textarea "stairStep() mouse.moveUp()"
click at [920, 323] on div "mouse . moveDown ( ) hero . moveRight ( 1 ) hero . moveDown ( 1 ) hero . moveRi…" at bounding box center [1153, 463] width 492 height 514
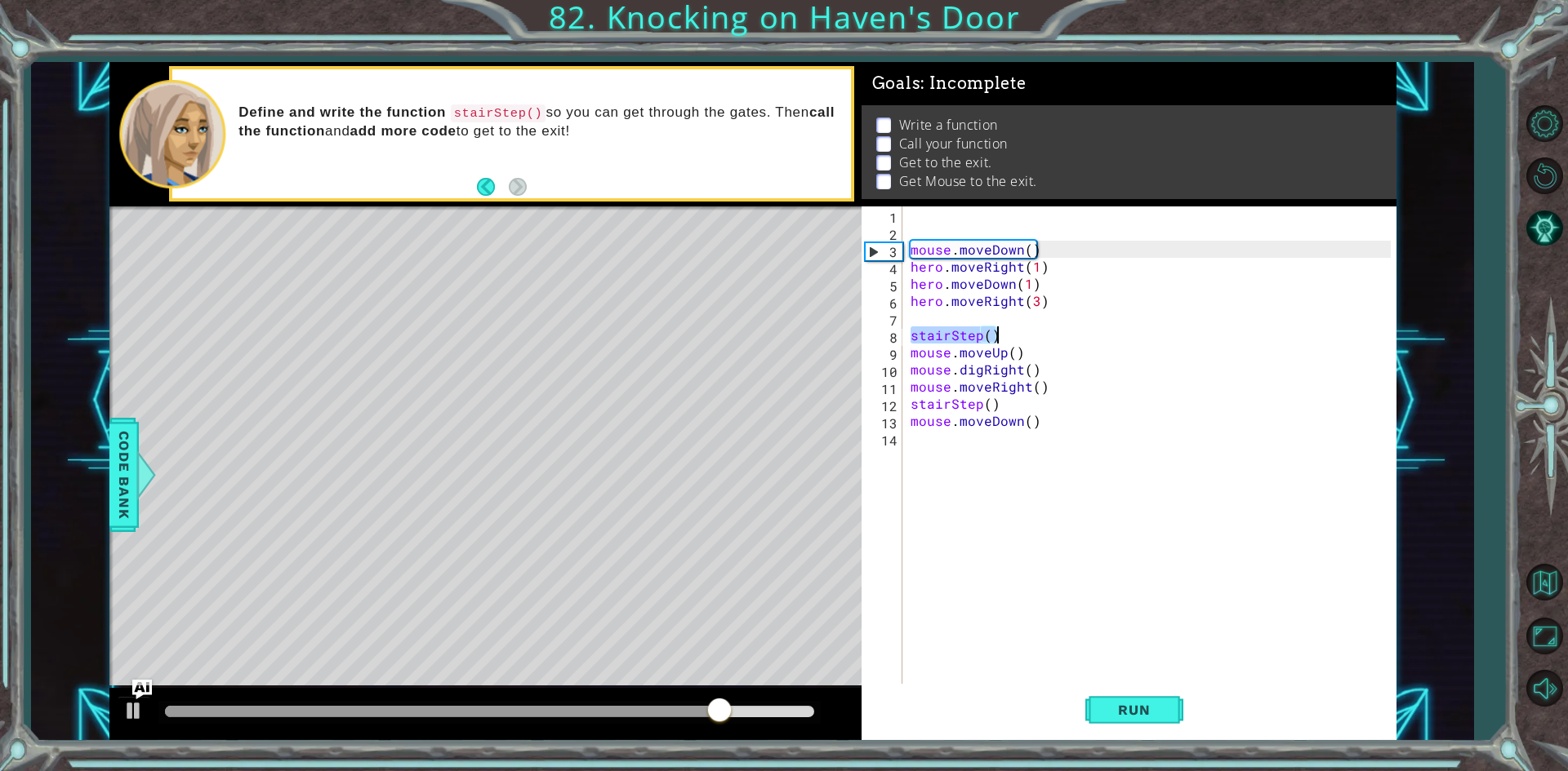
drag, startPoint x: 908, startPoint y: 333, endPoint x: 1023, endPoint y: 332, distance: 115.0
click at [1023, 332] on div "mouse . moveDown ( ) hero . moveRight ( 1 ) hero . moveDown ( 1 ) hero . moveRi…" at bounding box center [1153, 463] width 492 height 514
type textarea "stairStep()"
click at [991, 464] on div "mouse . moveDown ( ) hero . moveRight ( 1 ) hero . moveDown ( 1 ) hero . moveRi…" at bounding box center [1153, 463] width 492 height 514
click at [1046, 298] on div "mouse . moveDown ( ) hero . moveRight ( 1 ) hero . moveDown ( 1 ) hero . moveRi…" at bounding box center [1153, 463] width 492 height 514
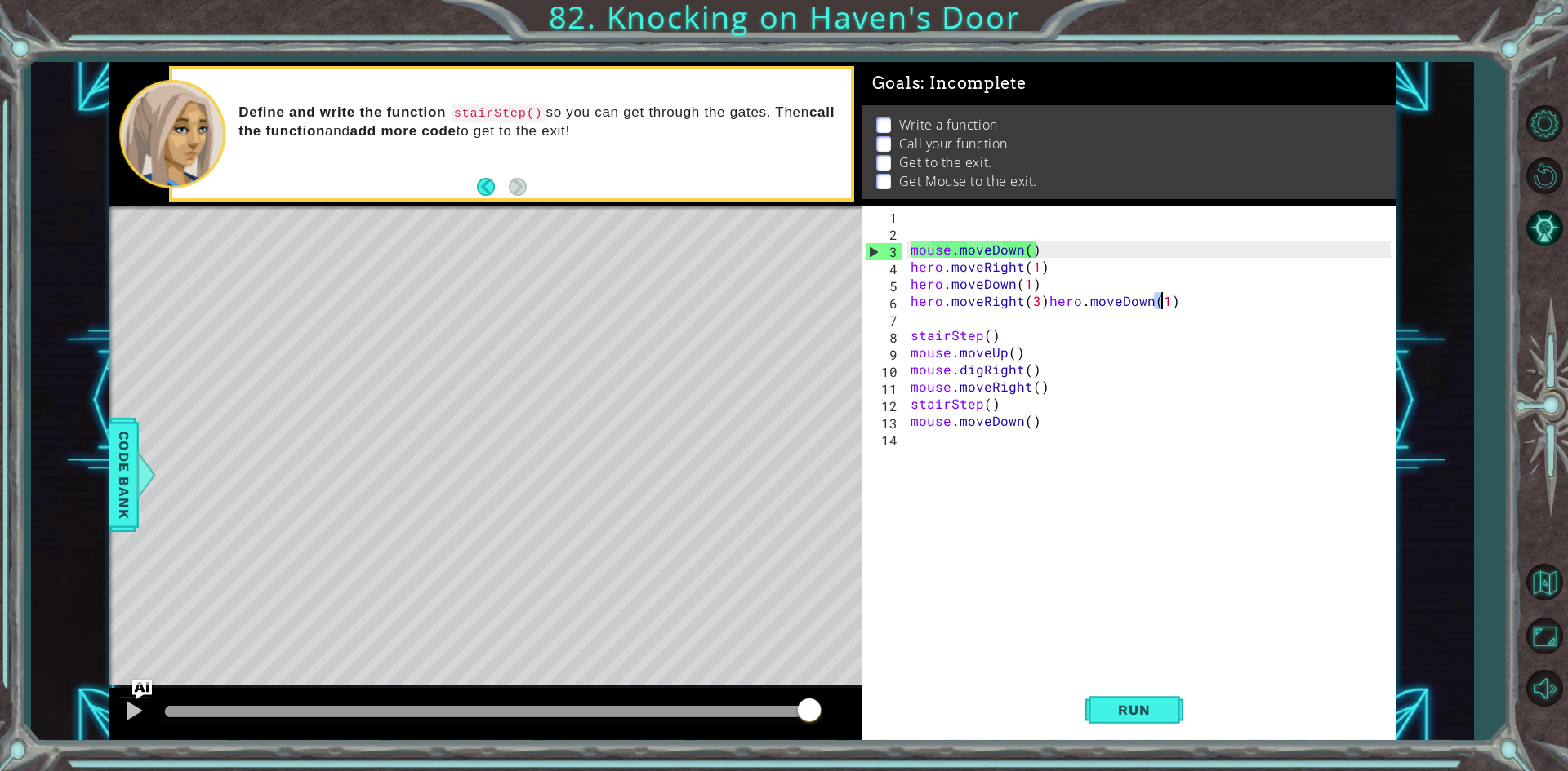
scroll to position [0, 9]
click at [1184, 304] on div "mouse . moveDown ( ) hero . moveRight ( 1 ) hero . moveDown ( 1 ) hero . moveRi…" at bounding box center [1153, 463] width 492 height 514
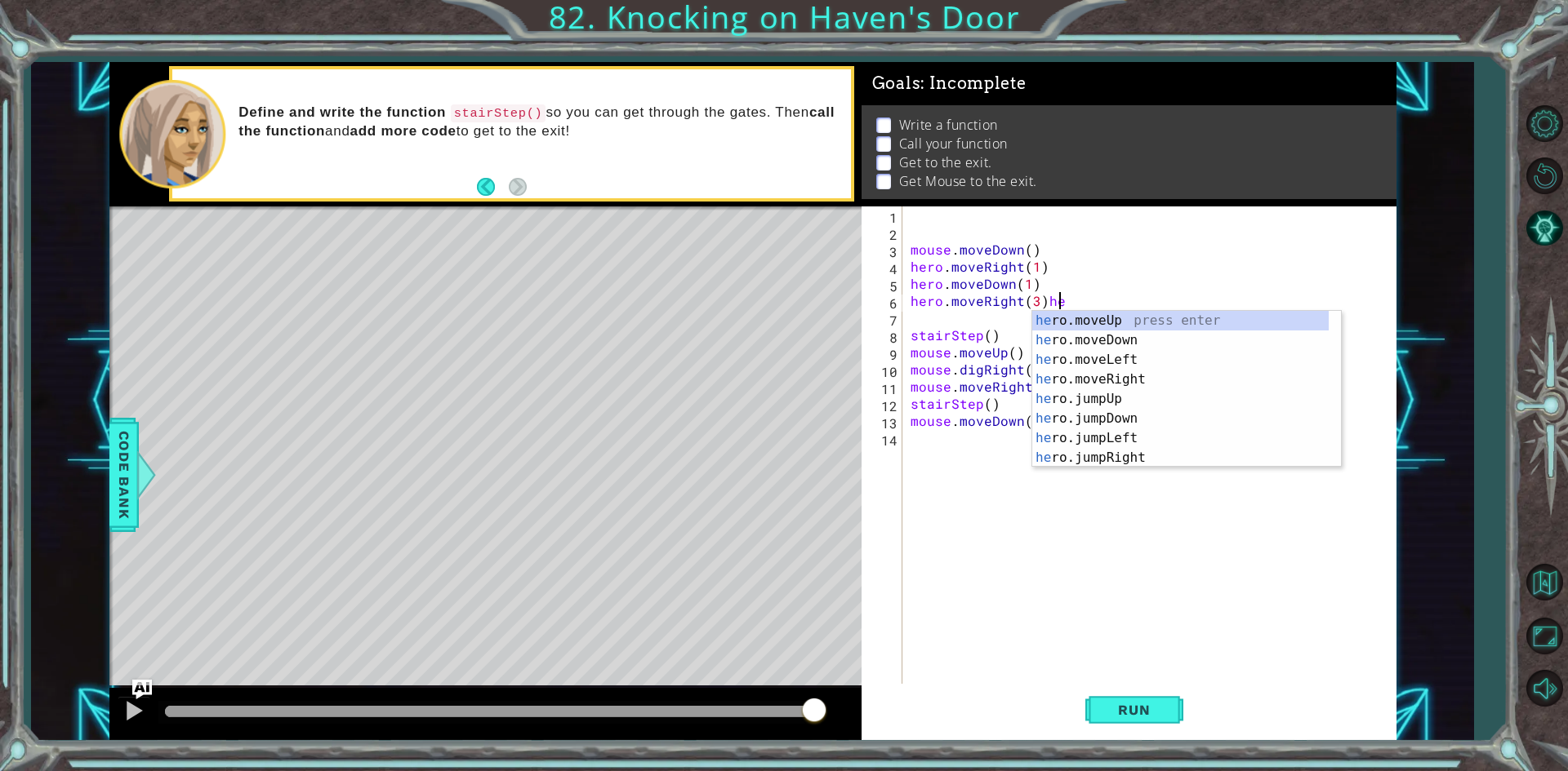
type textarea "hero.moveRight(3)"
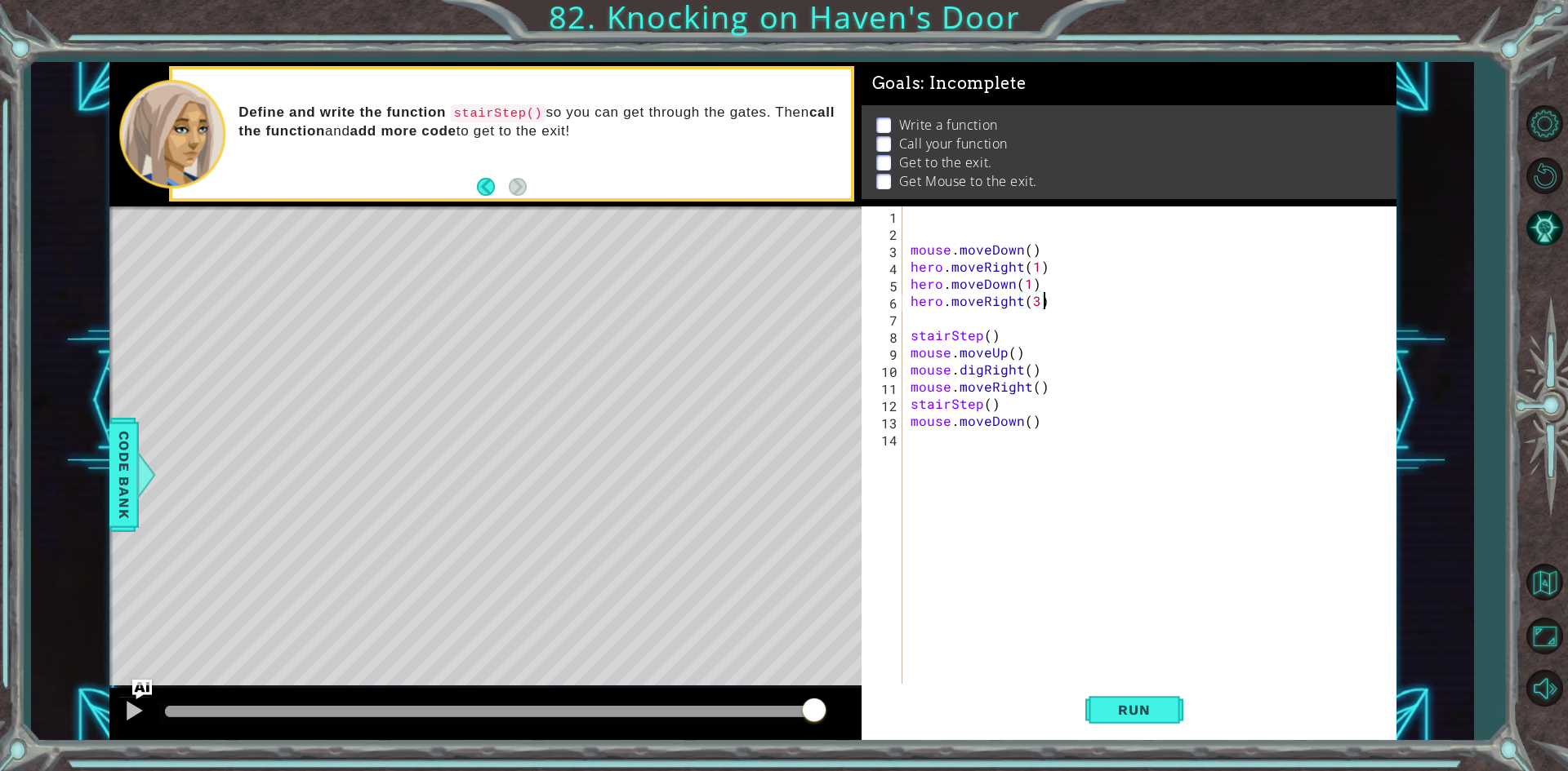
scroll to position [0, 0]
drag, startPoint x: 907, startPoint y: 355, endPoint x: 1010, endPoint y: 357, distance: 103.0
click at [1010, 357] on div "mouse . moveDown ( ) hero . moveRight ( 1 ) hero . moveDown ( 1 ) hero . moveRi…" at bounding box center [1153, 463] width 492 height 514
type textarea "stairStep()"
click at [1063, 368] on div "mouse . moveDown ( ) hero . moveRight ( 1 ) hero . moveDown ( 1 ) hero . moveRi…" at bounding box center [1153, 463] width 492 height 514
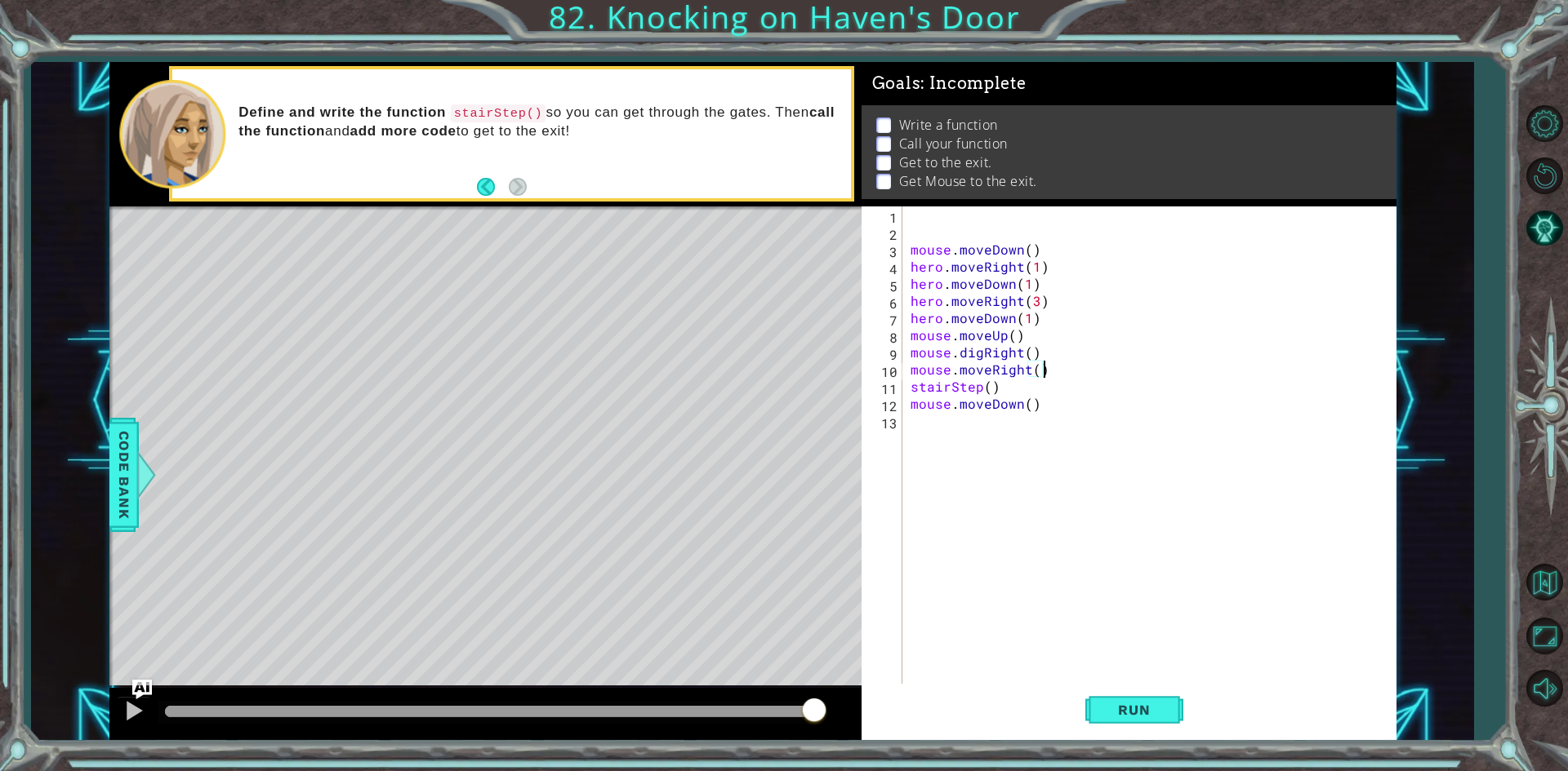
type textarea "mouse.moveRight()"
click at [1122, 702] on span "Run" at bounding box center [1134, 710] width 64 height 16
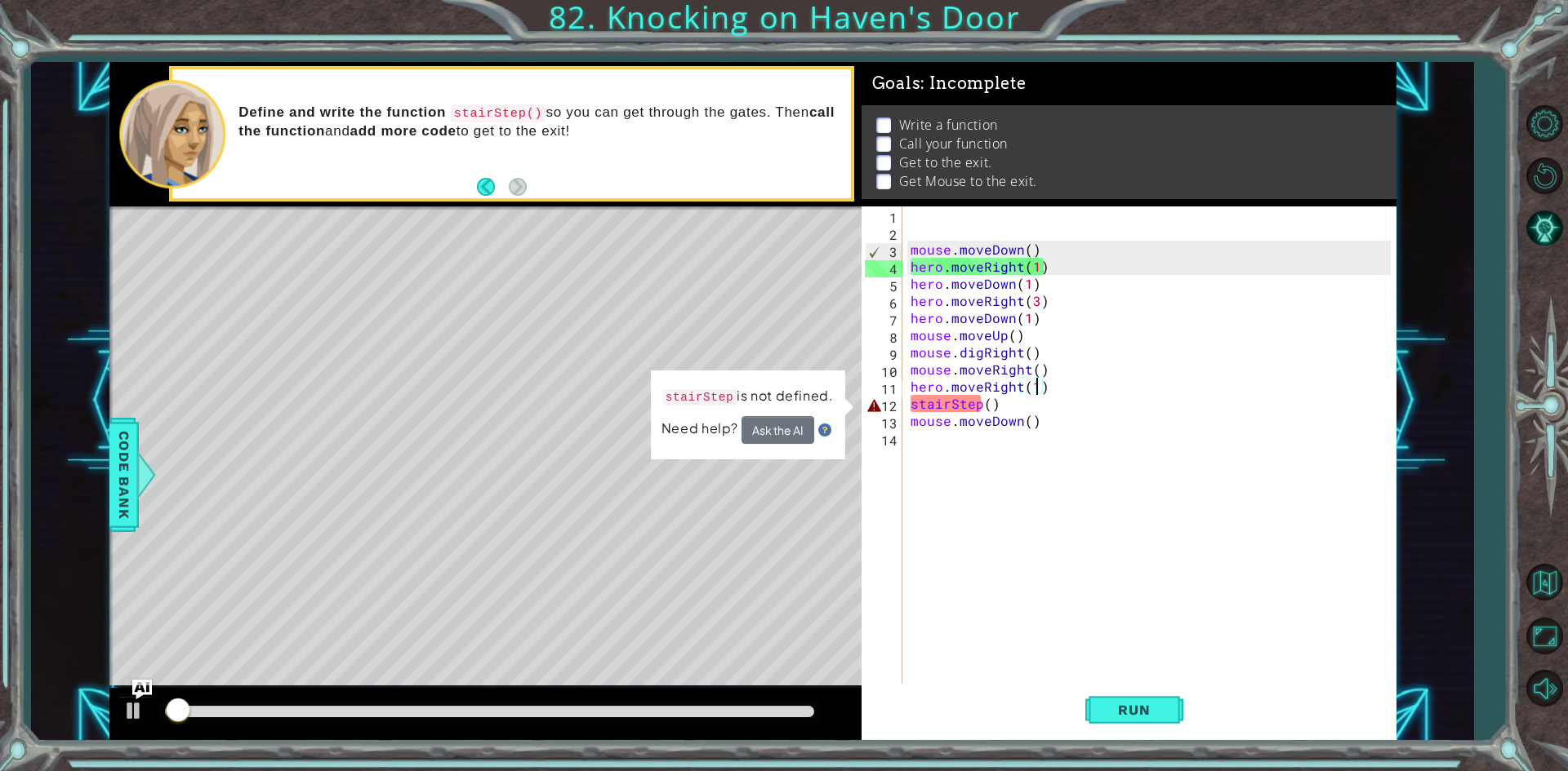
click at [1038, 411] on div "mouse . moveDown ( ) hero . moveRight ( 1 ) hero . moveDown ( 1 ) hero . moveRi…" at bounding box center [1153, 463] width 492 height 514
type textarea "stairStep()"
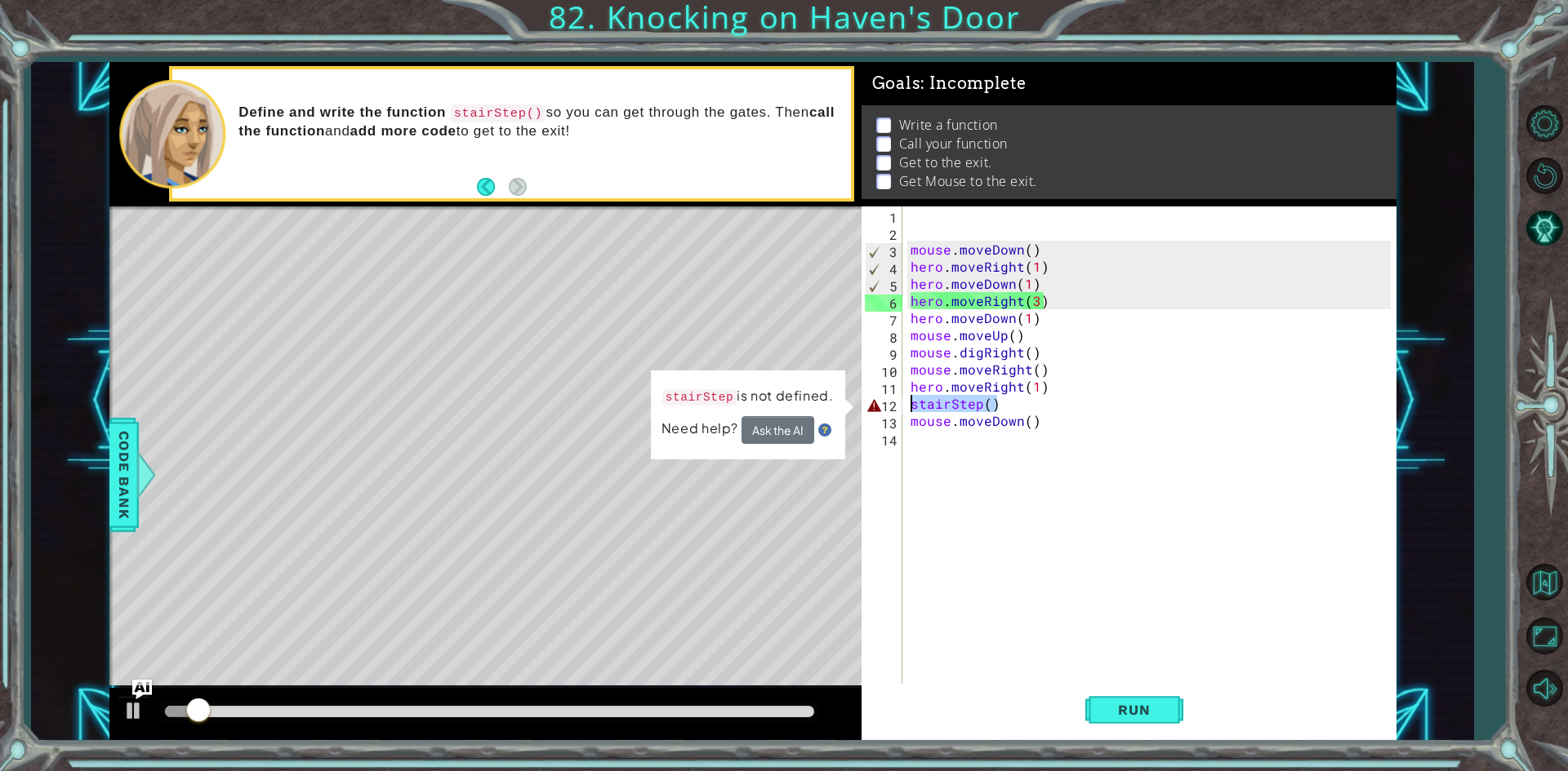
drag, startPoint x: 993, startPoint y: 400, endPoint x: 902, endPoint y: 409, distance: 91.4
click at [902, 409] on div "stairStep() 1 2 3 4 5 6 7 8 9 10 11 12 13 14 mouse . moveDown ( ) hero . moveRi…" at bounding box center [1126, 446] width 529 height 480
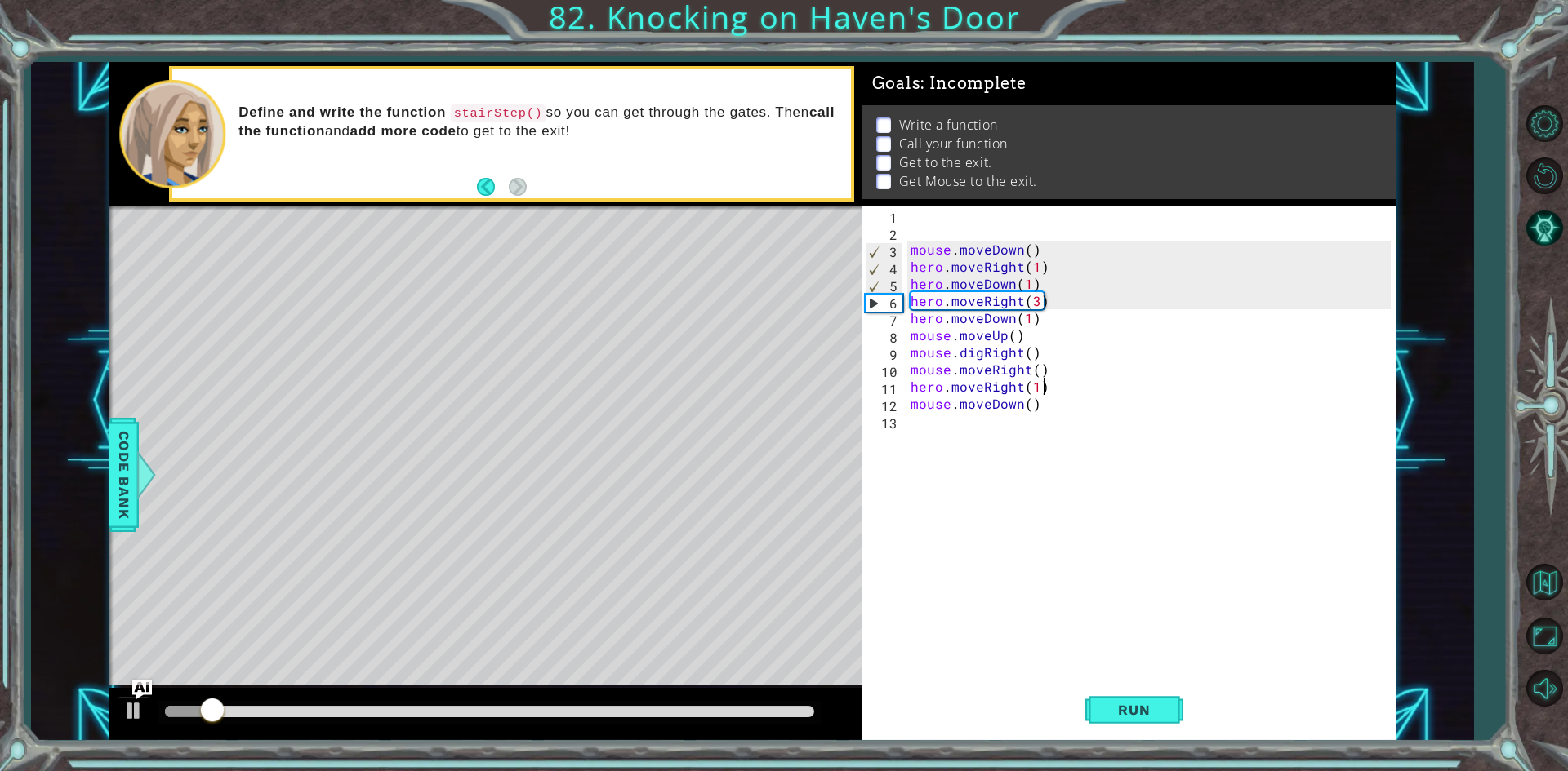
type textarea "hero.moveRight(1)"
drag, startPoint x: 1199, startPoint y: 705, endPoint x: 1114, endPoint y: 711, distance: 85.2
click at [1174, 709] on div "Run" at bounding box center [1134, 709] width 535 height 53
click at [1144, 708] on span "Run" at bounding box center [1134, 710] width 64 height 16
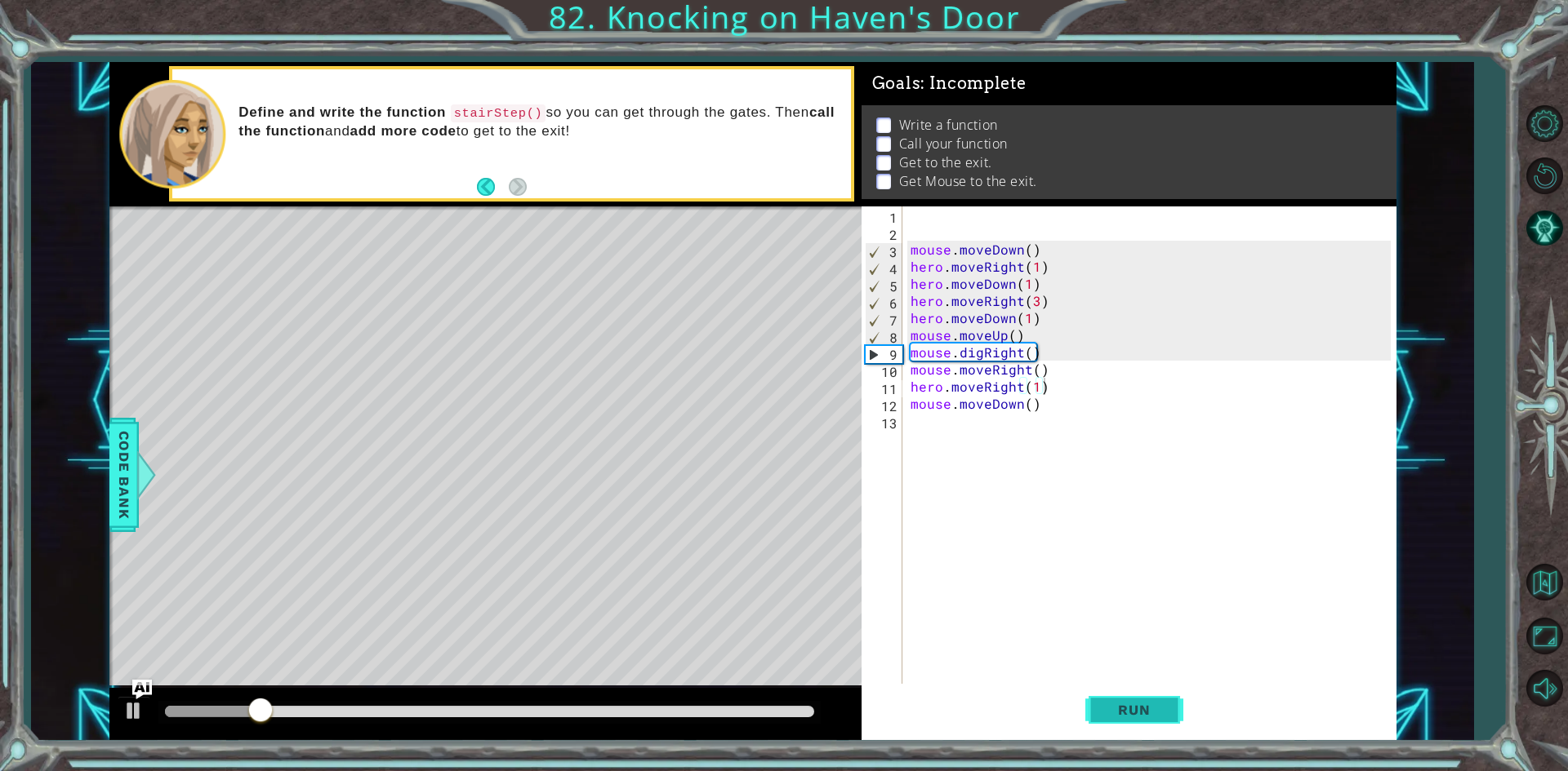
click at [1153, 730] on button "Run" at bounding box center [1134, 709] width 98 height 53
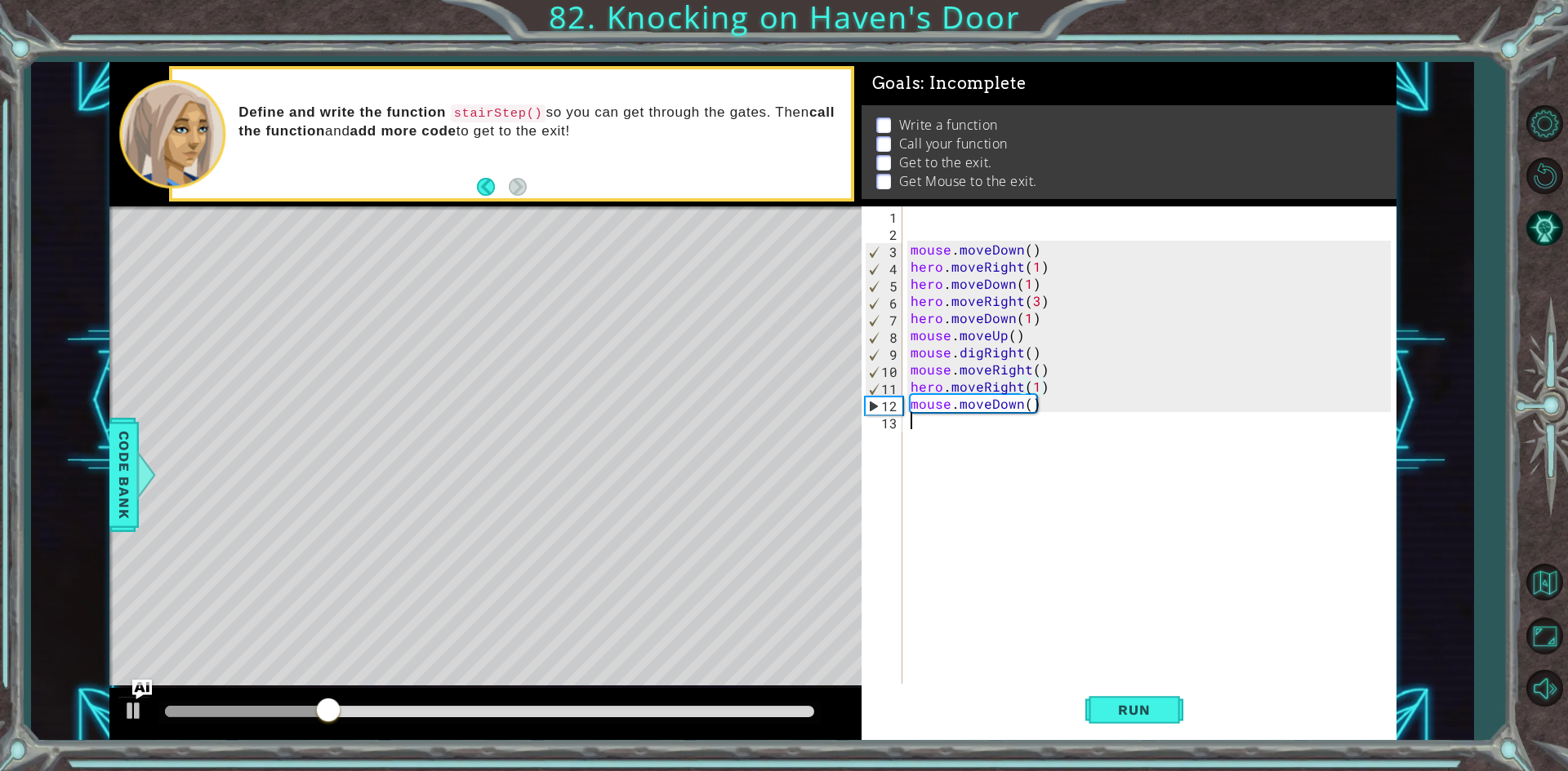
click at [965, 432] on div "mouse . moveDown ( ) hero . moveRight ( 1 ) hero . moveDown ( 1 ) hero . moveRi…" at bounding box center [1153, 463] width 492 height 514
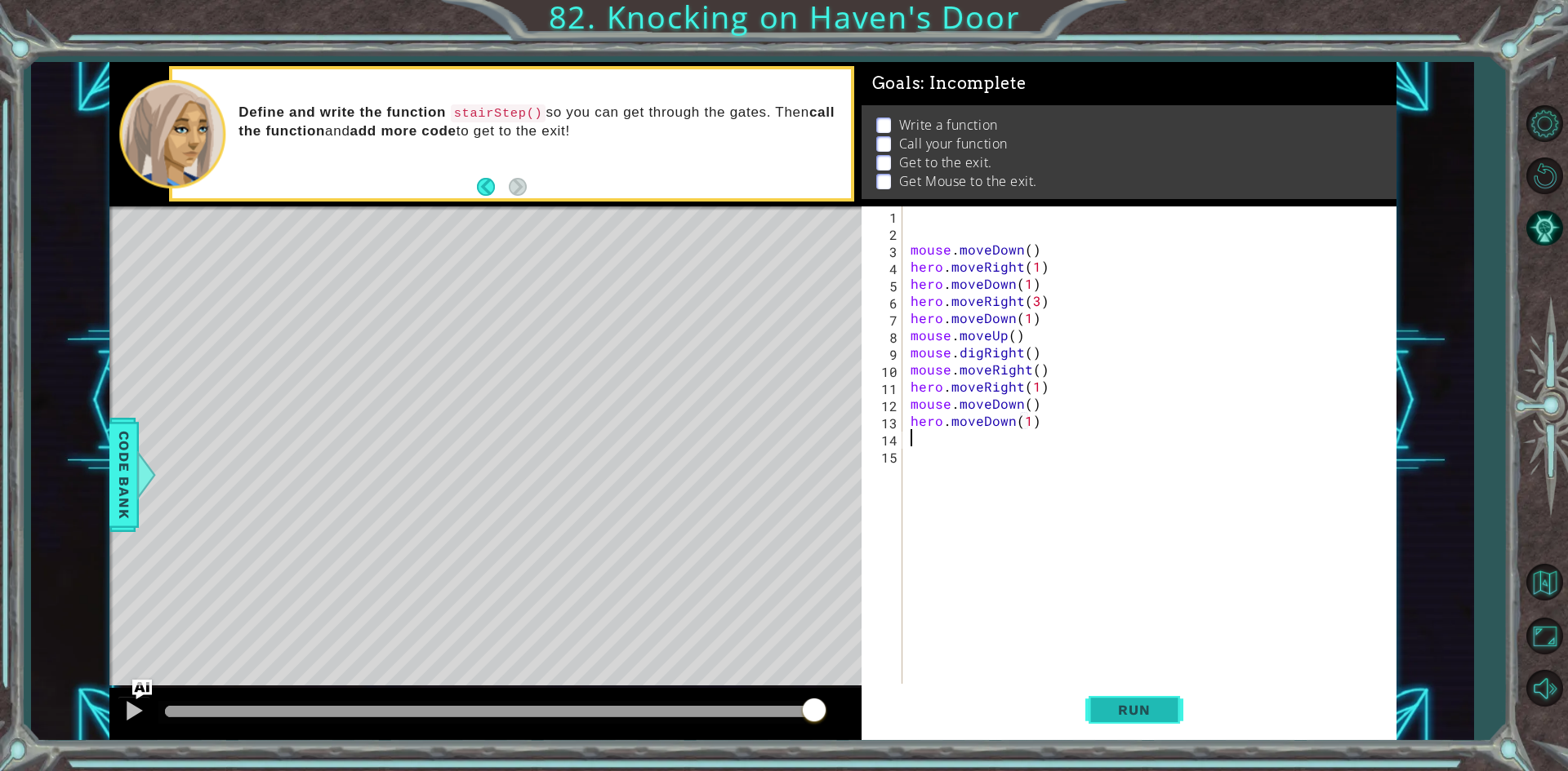
type textarea "hero.moveDown(1)"
click at [1127, 706] on span "Run" at bounding box center [1134, 710] width 64 height 16
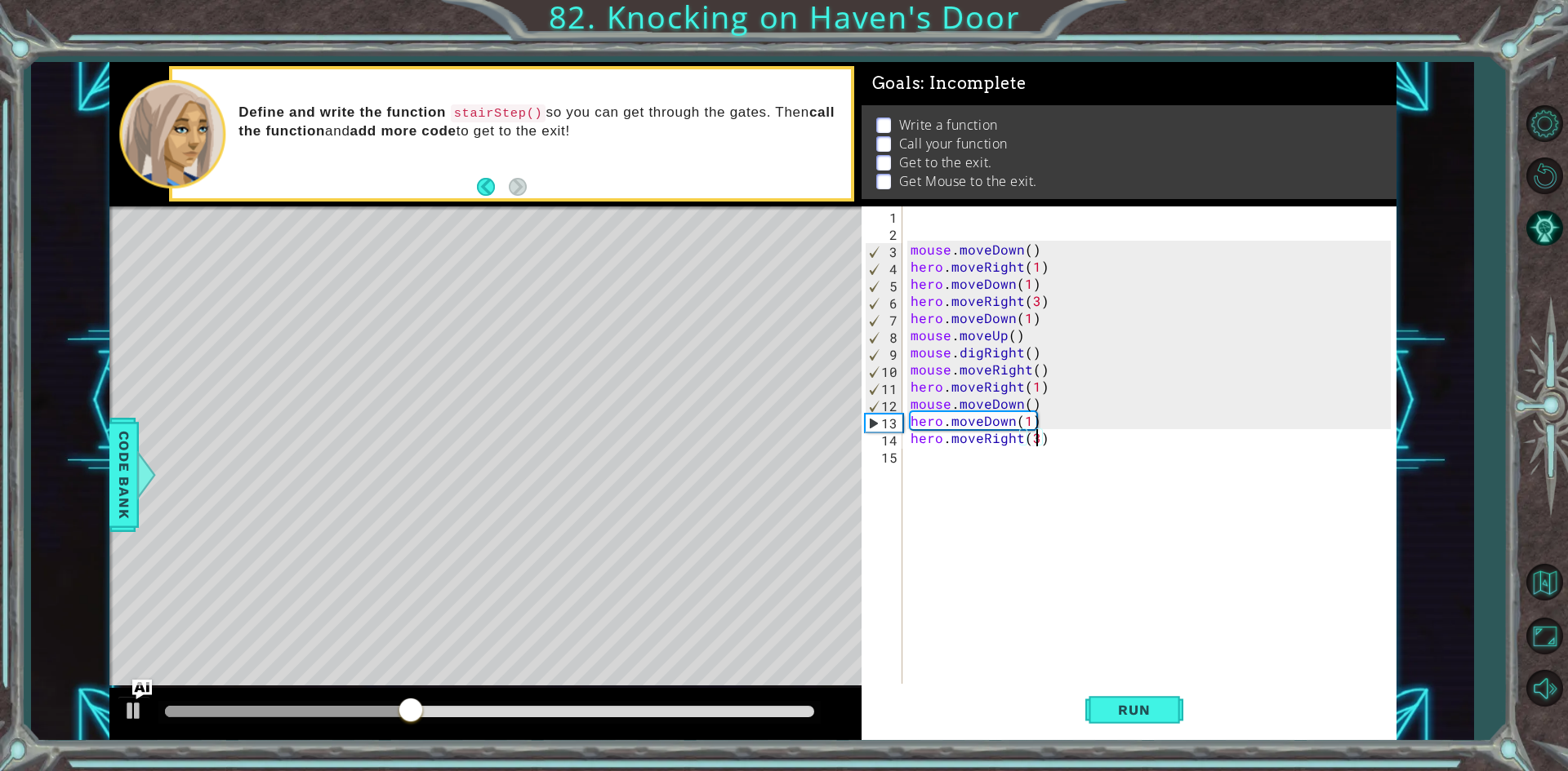
scroll to position [0, 7]
click at [1167, 692] on button "Run" at bounding box center [1134, 709] width 98 height 53
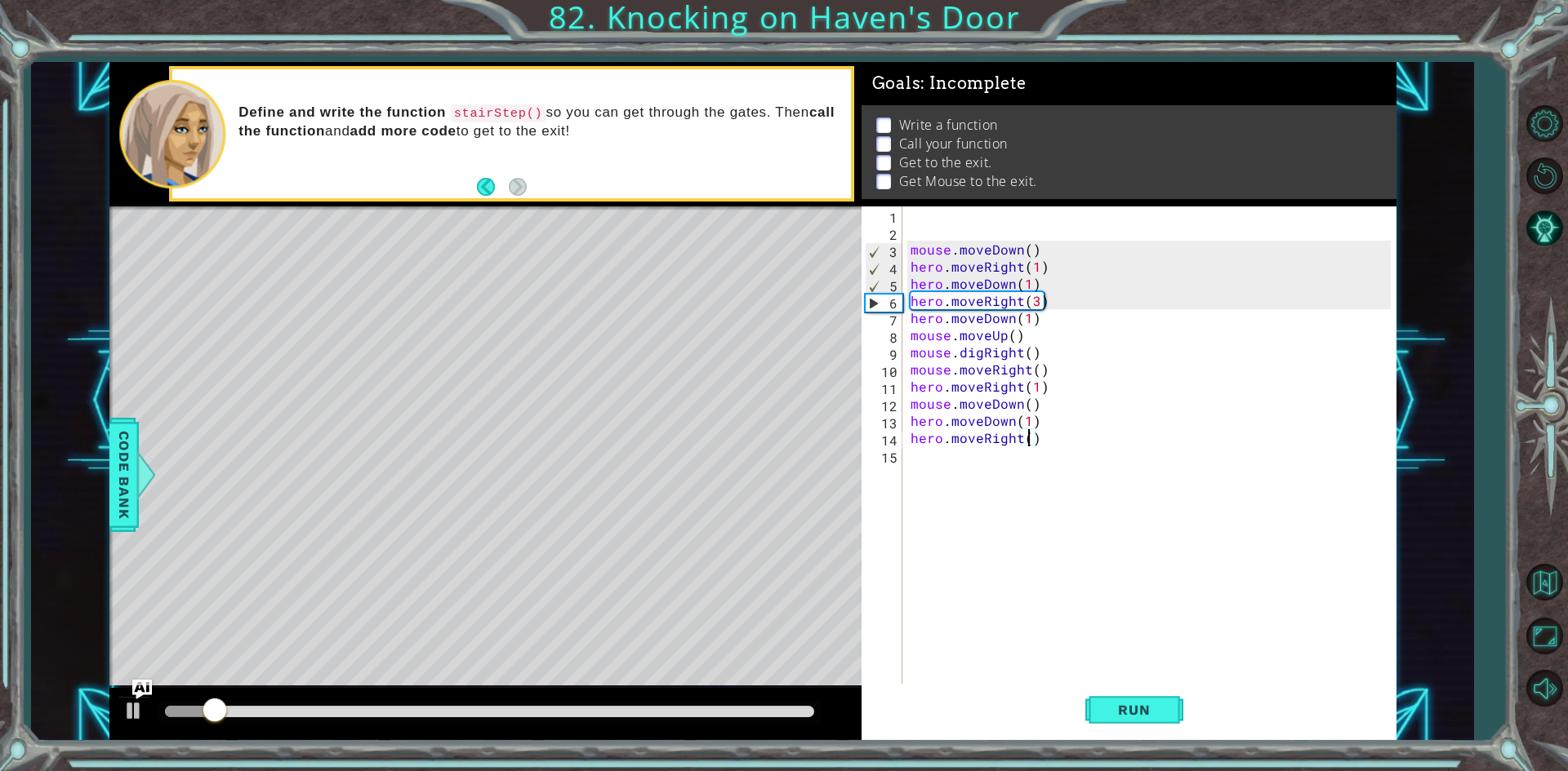
type textarea "hero.moveRight(2)"
click at [970, 459] on div "mouse . moveDown ( ) hero . moveRight ( 1 ) hero . moveDown ( 1 ) hero . moveRi…" at bounding box center [1153, 463] width 492 height 514
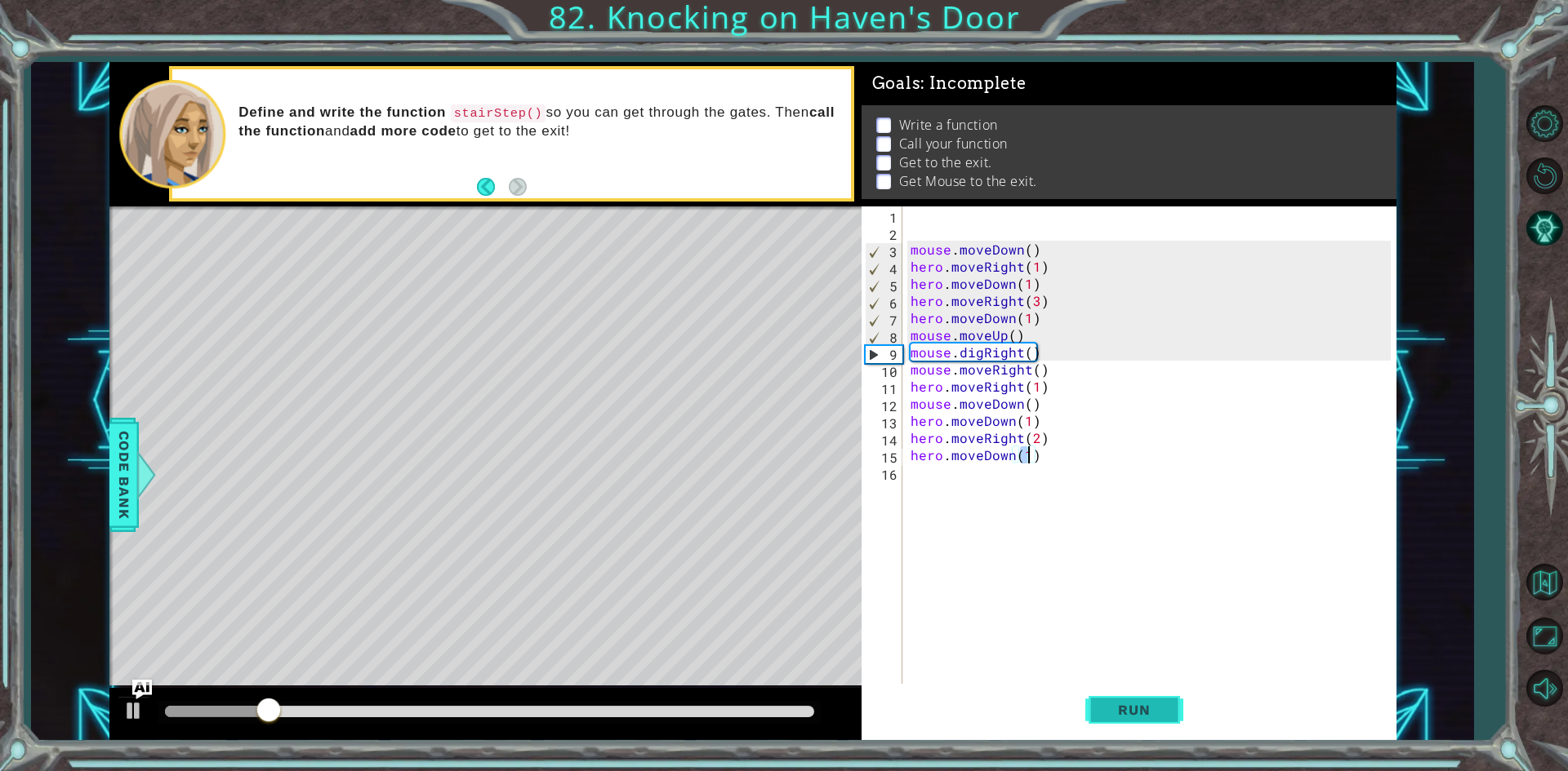
type textarea "hero.moveDown(1)"
click at [1155, 706] on span "Run" at bounding box center [1134, 710] width 64 height 16
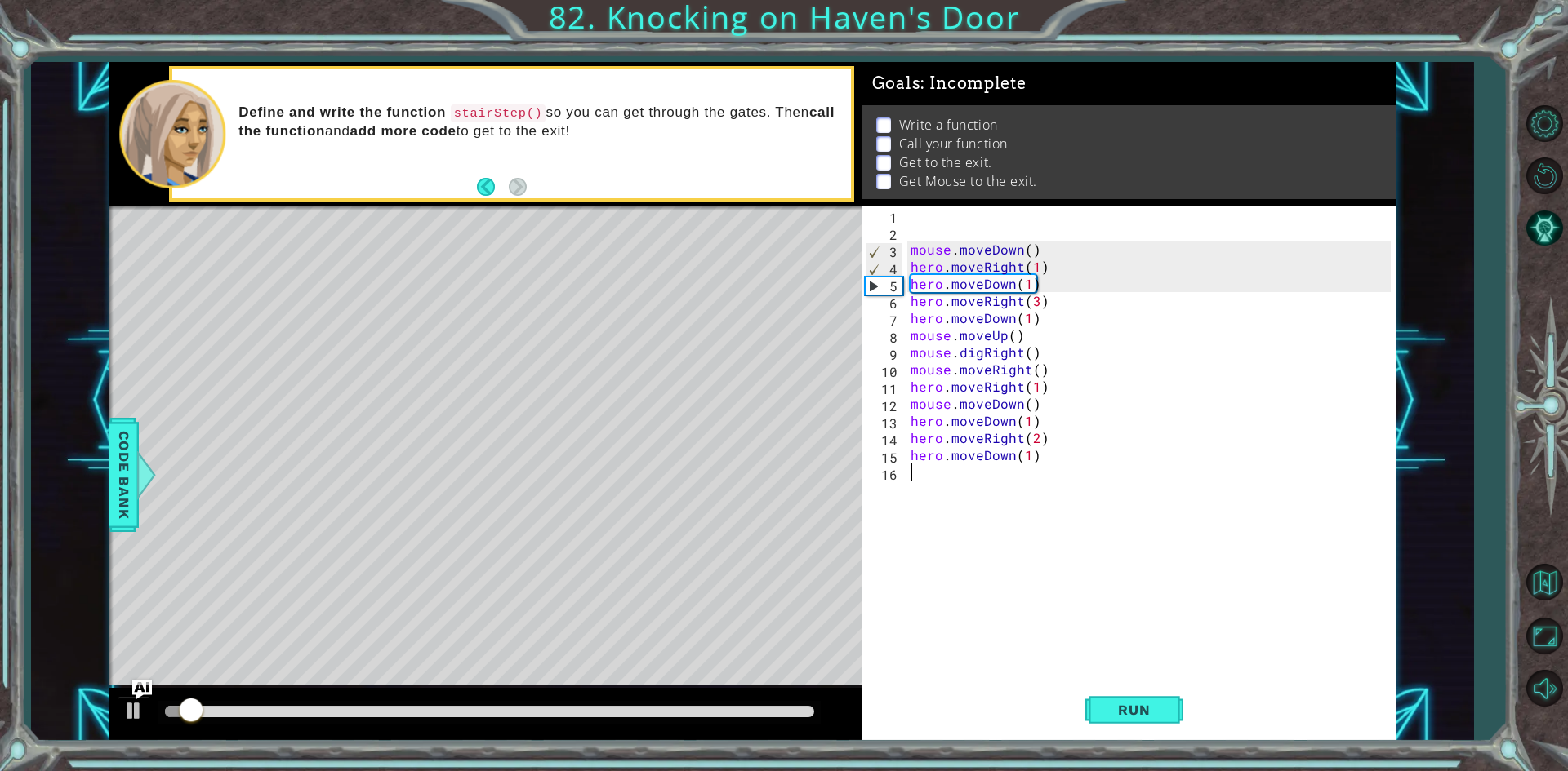
click at [985, 478] on div "mouse . moveDown ( ) hero . moveRight ( 1 ) hero . moveDown ( 1 ) hero . moveRi…" at bounding box center [1153, 463] width 492 height 514
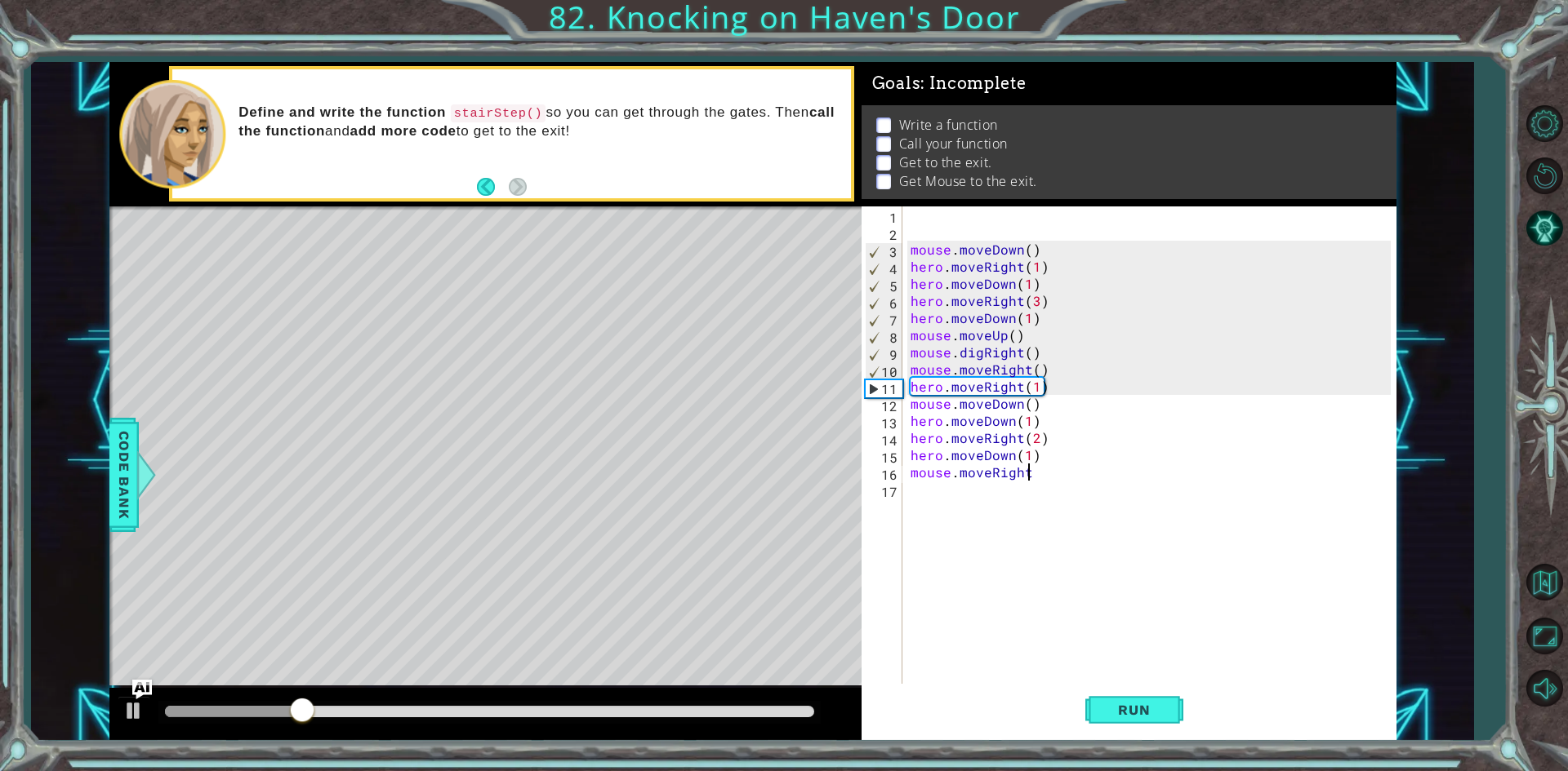
scroll to position [0, 6]
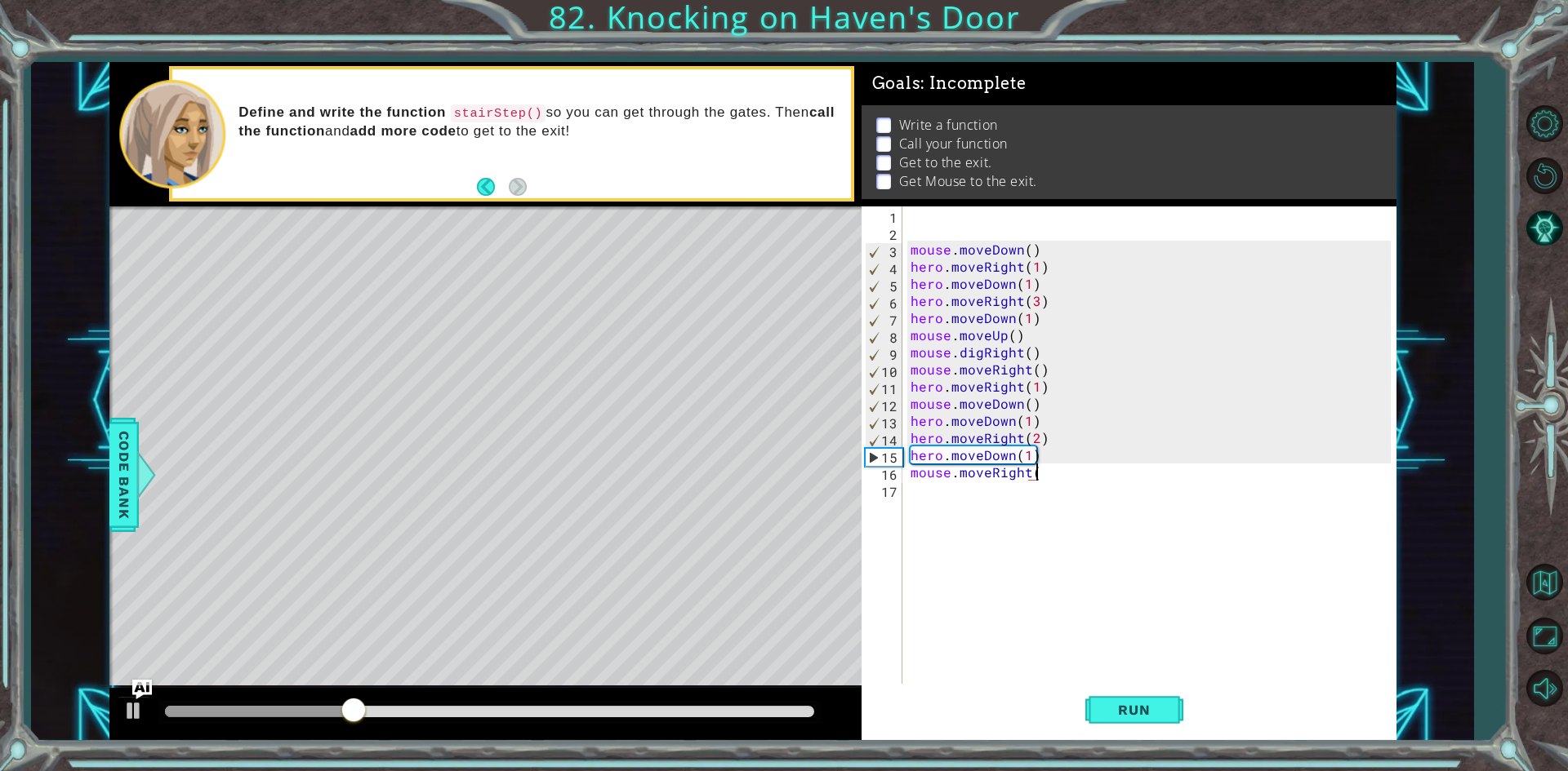
type textarea "mouse.moveRight()"
type textarea "mouse.digRight()"
type textarea "mouse.moveRight()"
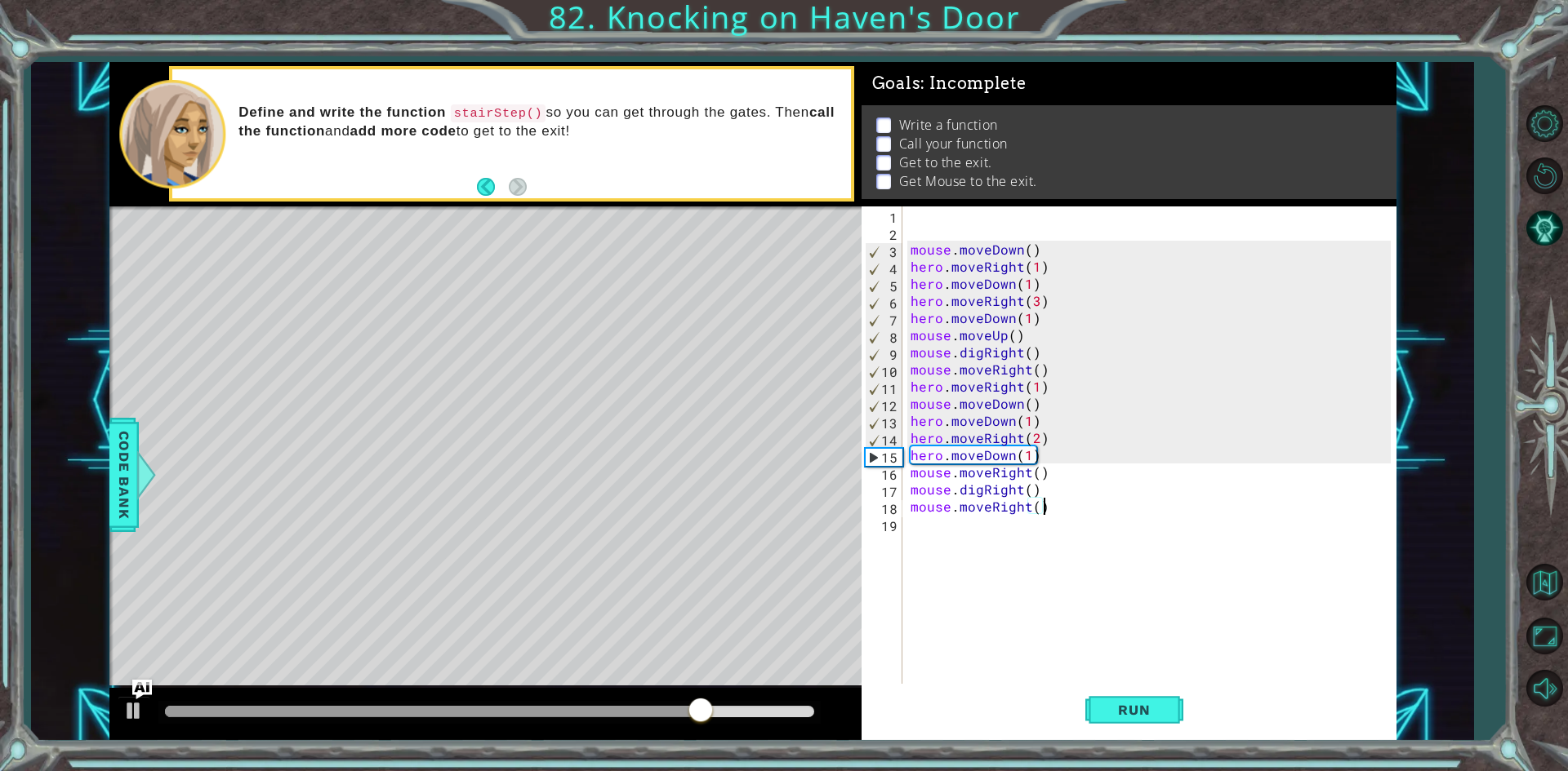
scroll to position [0, 7]
click at [957, 525] on div "mouse . moveDown ( ) hero . moveRight ( 1 ) hero . moveDown ( 1 ) hero . moveRi…" at bounding box center [1153, 463] width 492 height 514
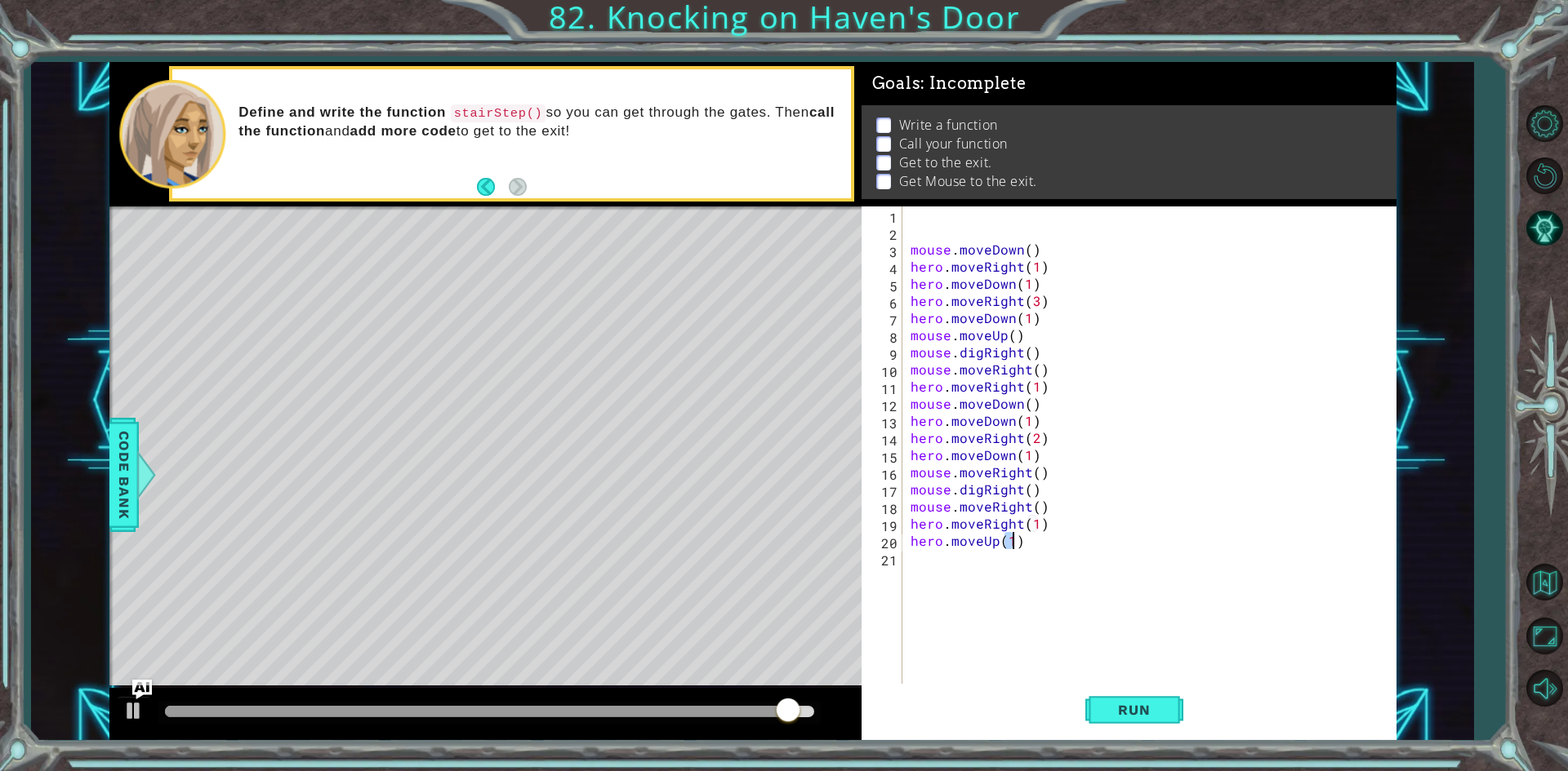
scroll to position [0, 5]
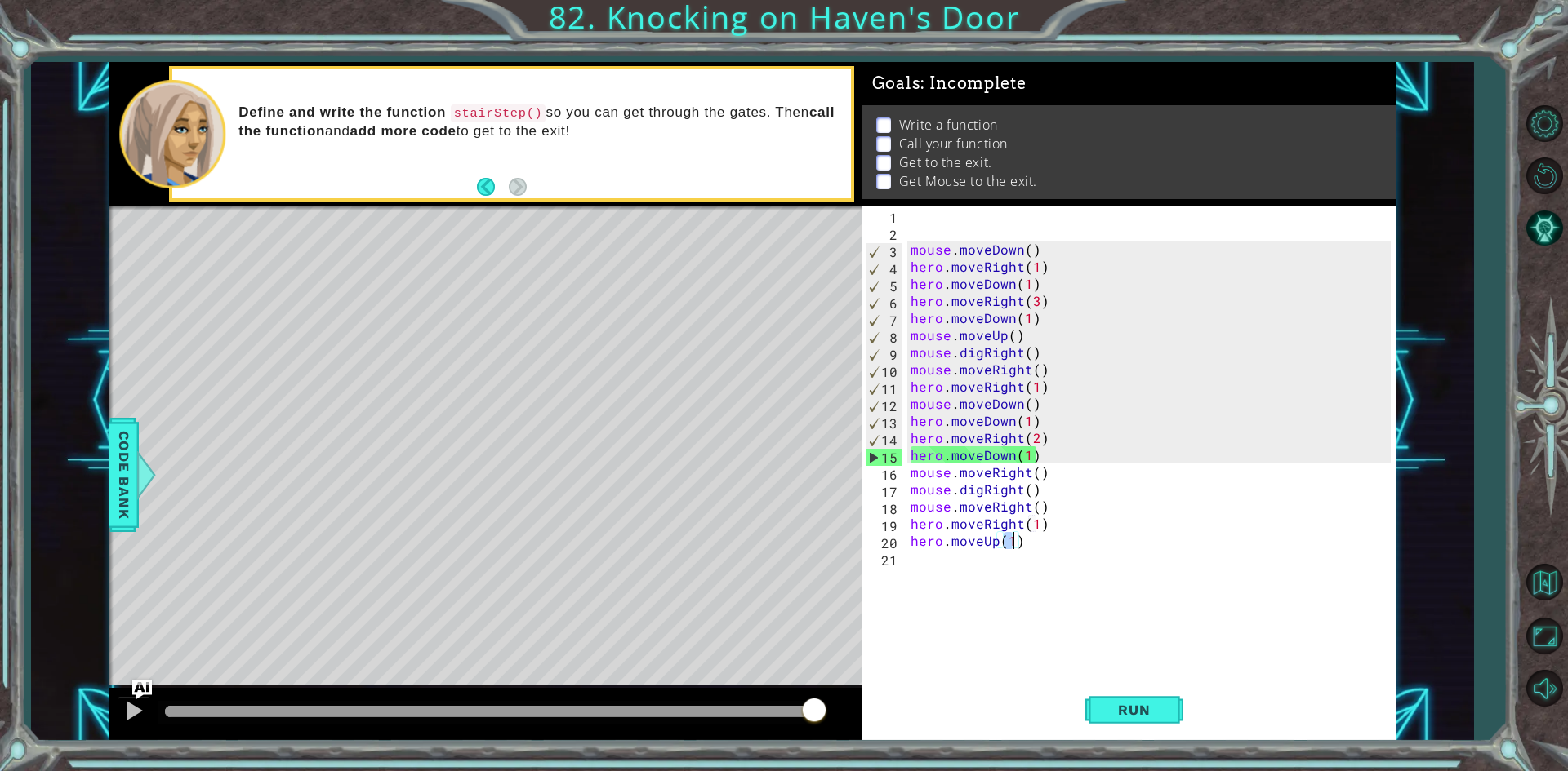
type textarea "hero.moveUp(4)"
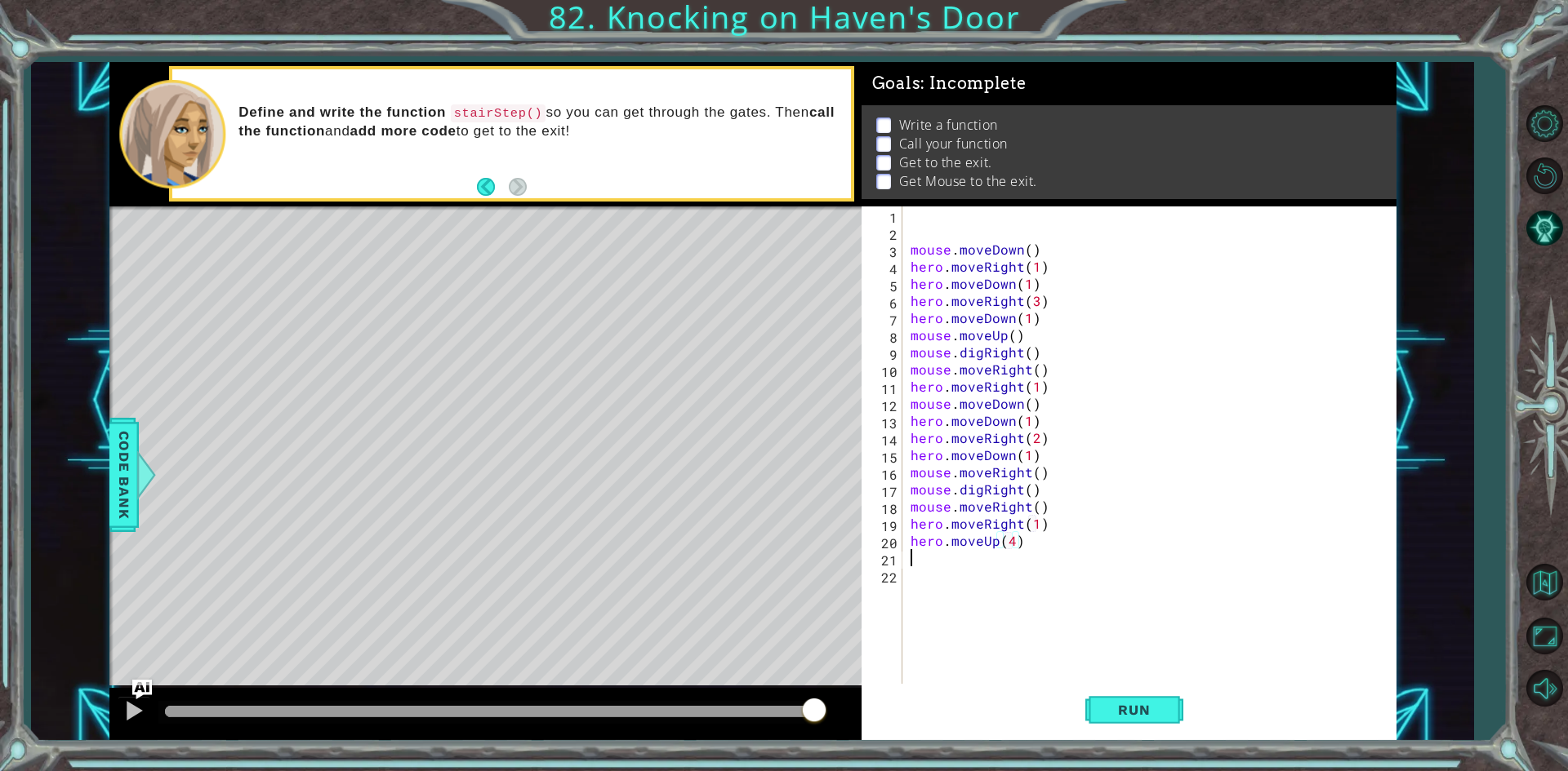
scroll to position [0, 0]
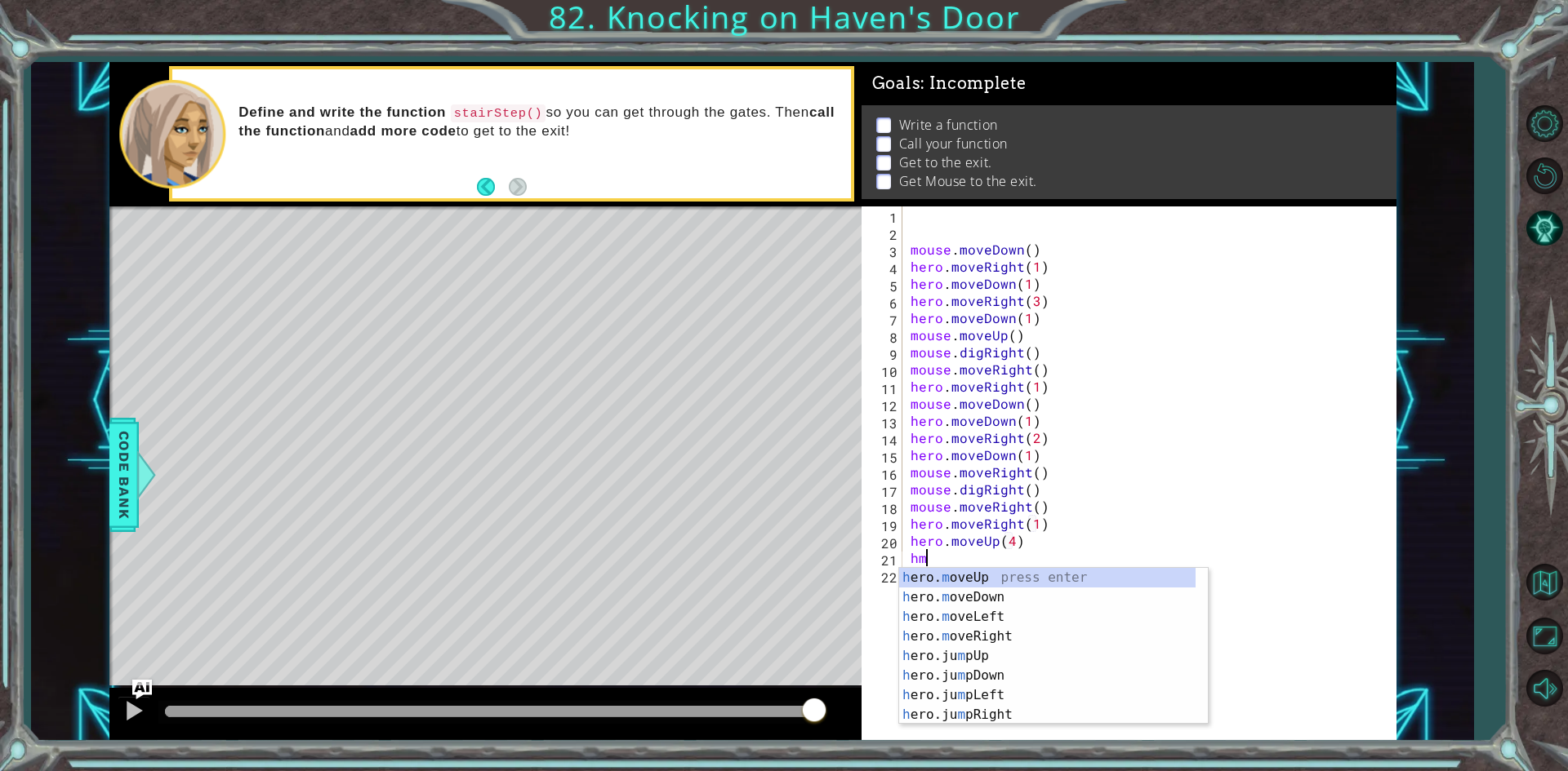
type textarea "h"
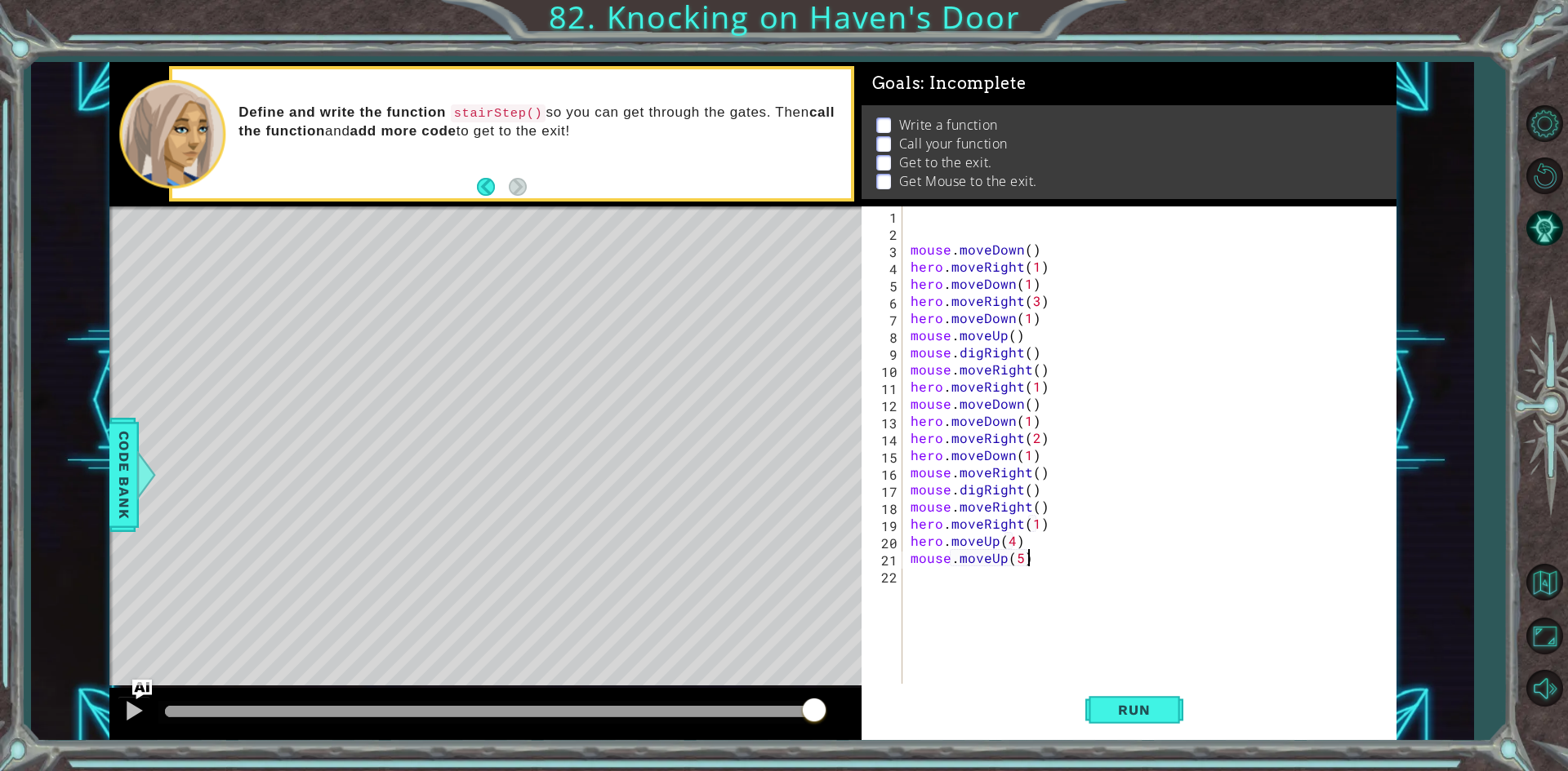
scroll to position [0, 6]
type textarea "mouse.moveUp(5)"
click at [1137, 700] on button "Run" at bounding box center [1134, 709] width 98 height 53
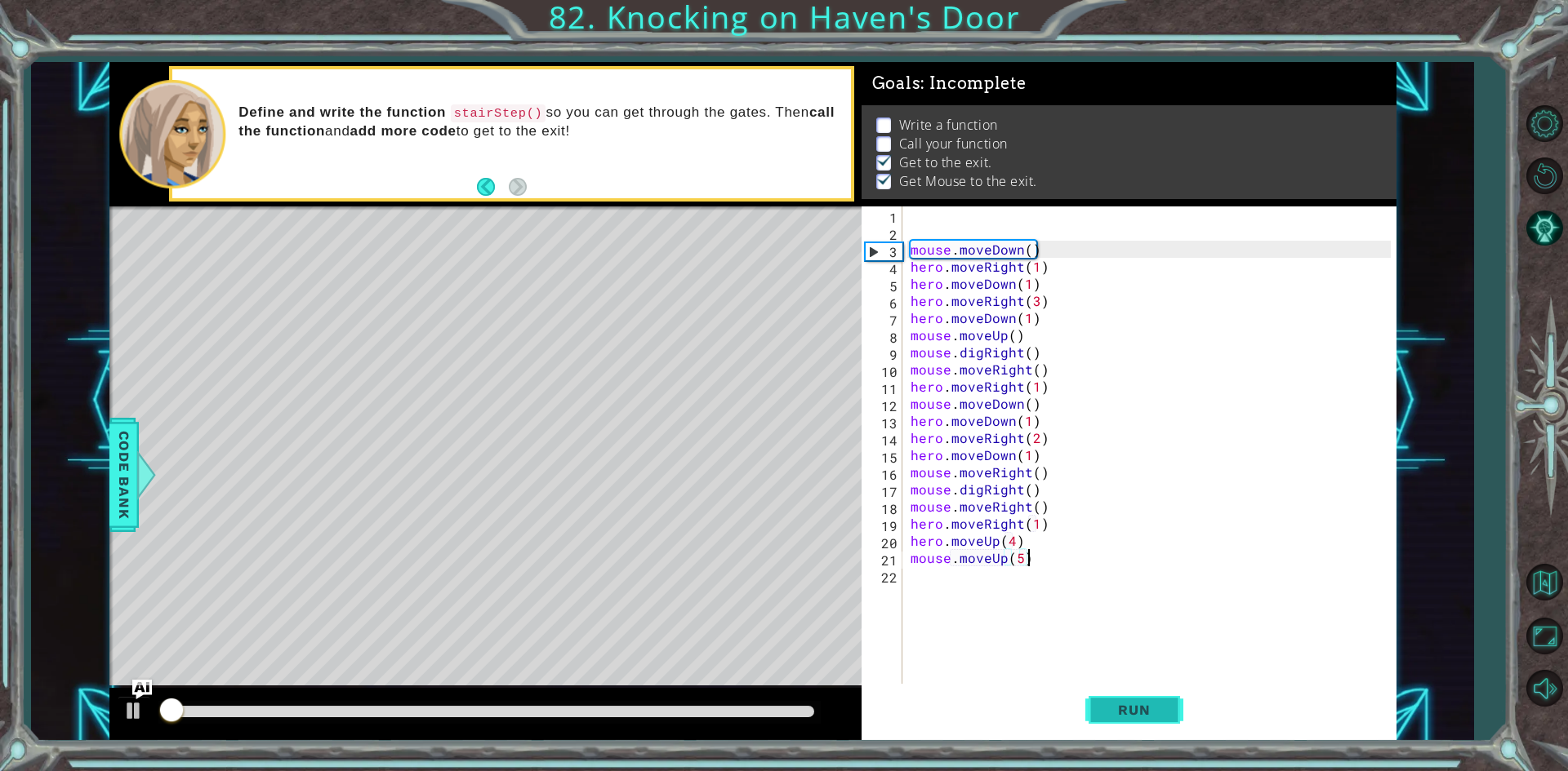
scroll to position [6, 0]
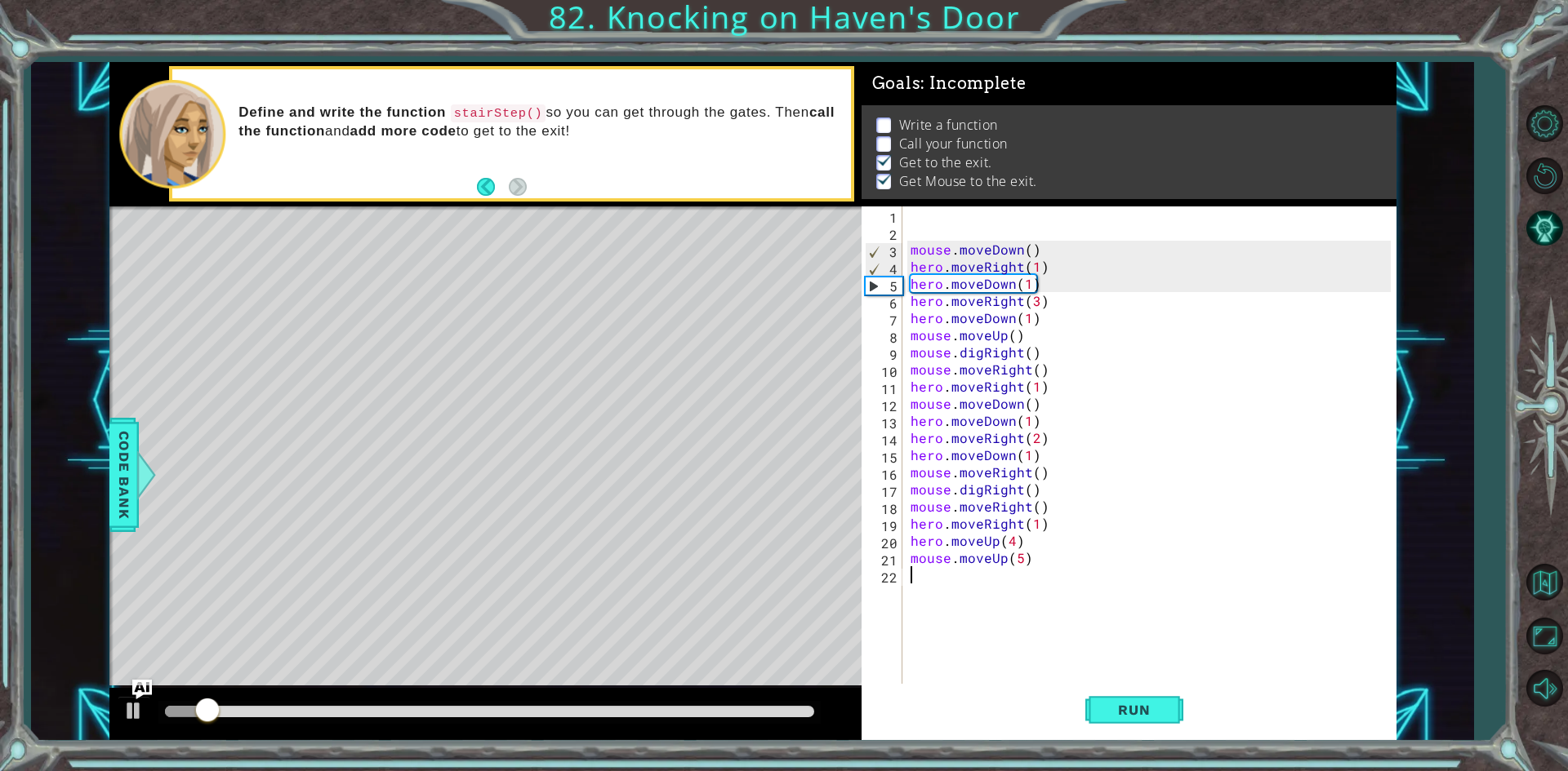
click at [929, 600] on div "mouse . moveDown ( ) hero . moveRight ( 1 ) hero . moveDown ( 1 ) hero . moveRi…" at bounding box center [1153, 463] width 492 height 514
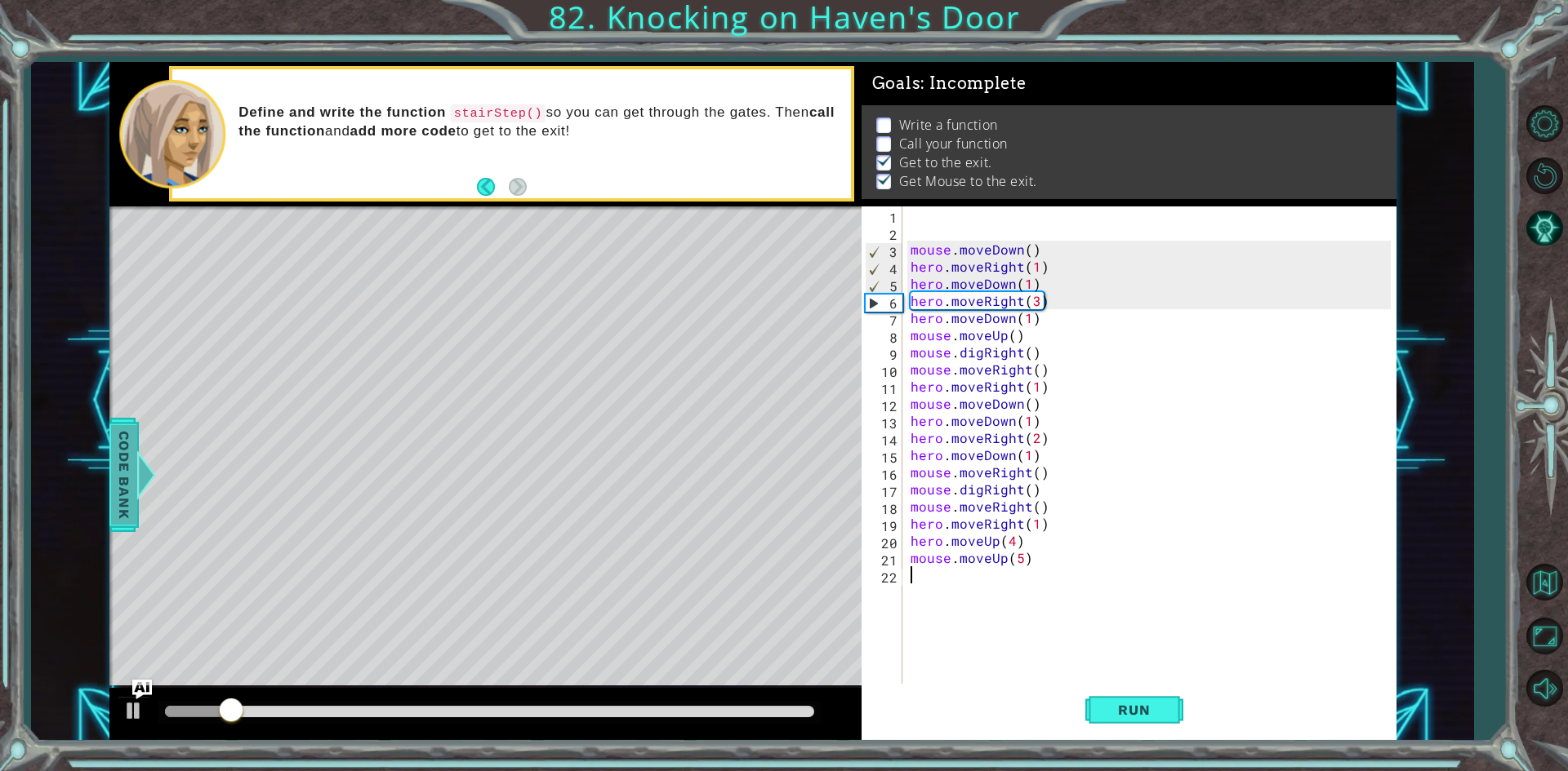
click at [122, 507] on span "Code Bank" at bounding box center [123, 473] width 26 height 99
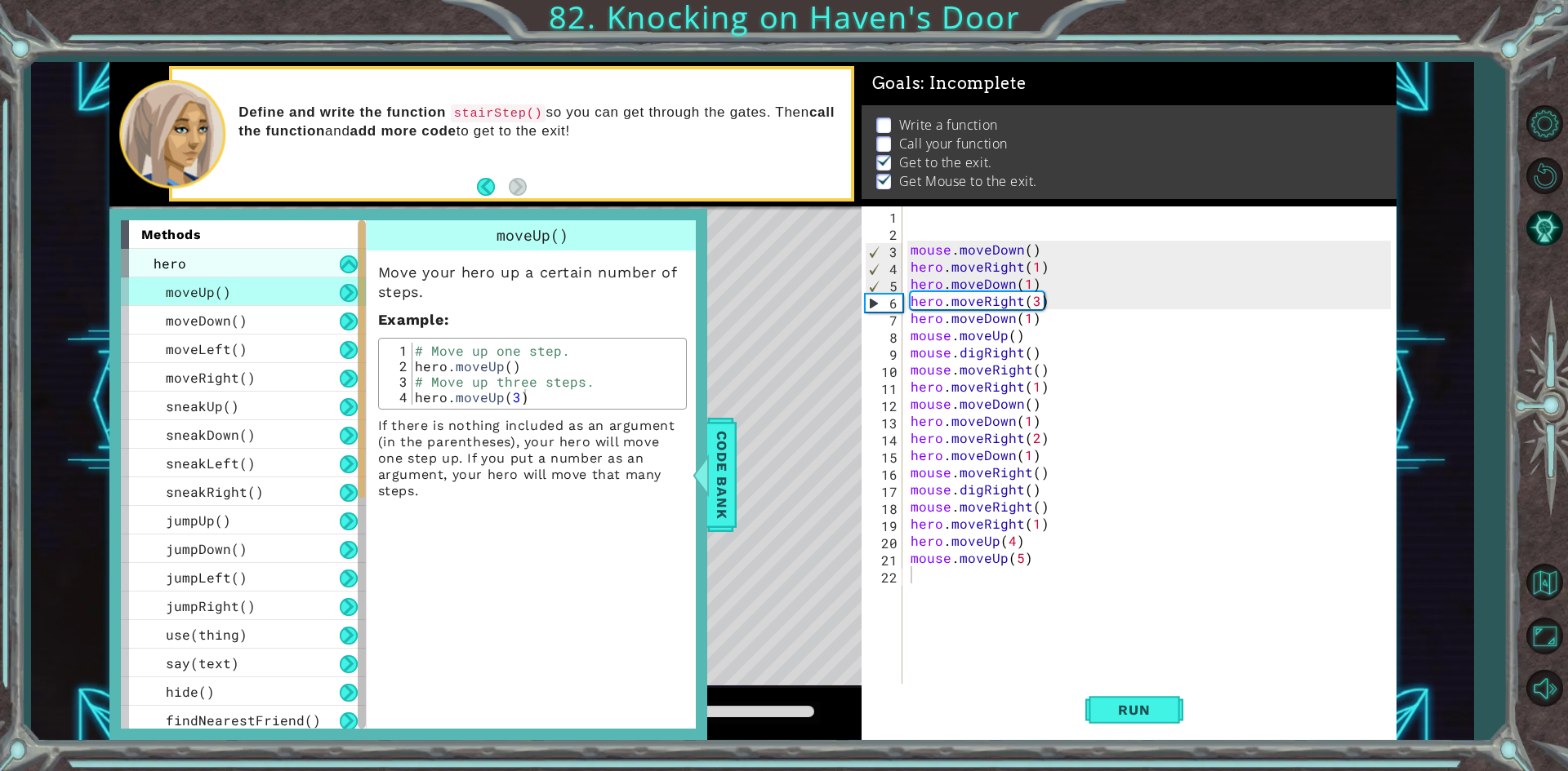
click at [217, 266] on div "hero" at bounding box center [243, 264] width 245 height 29
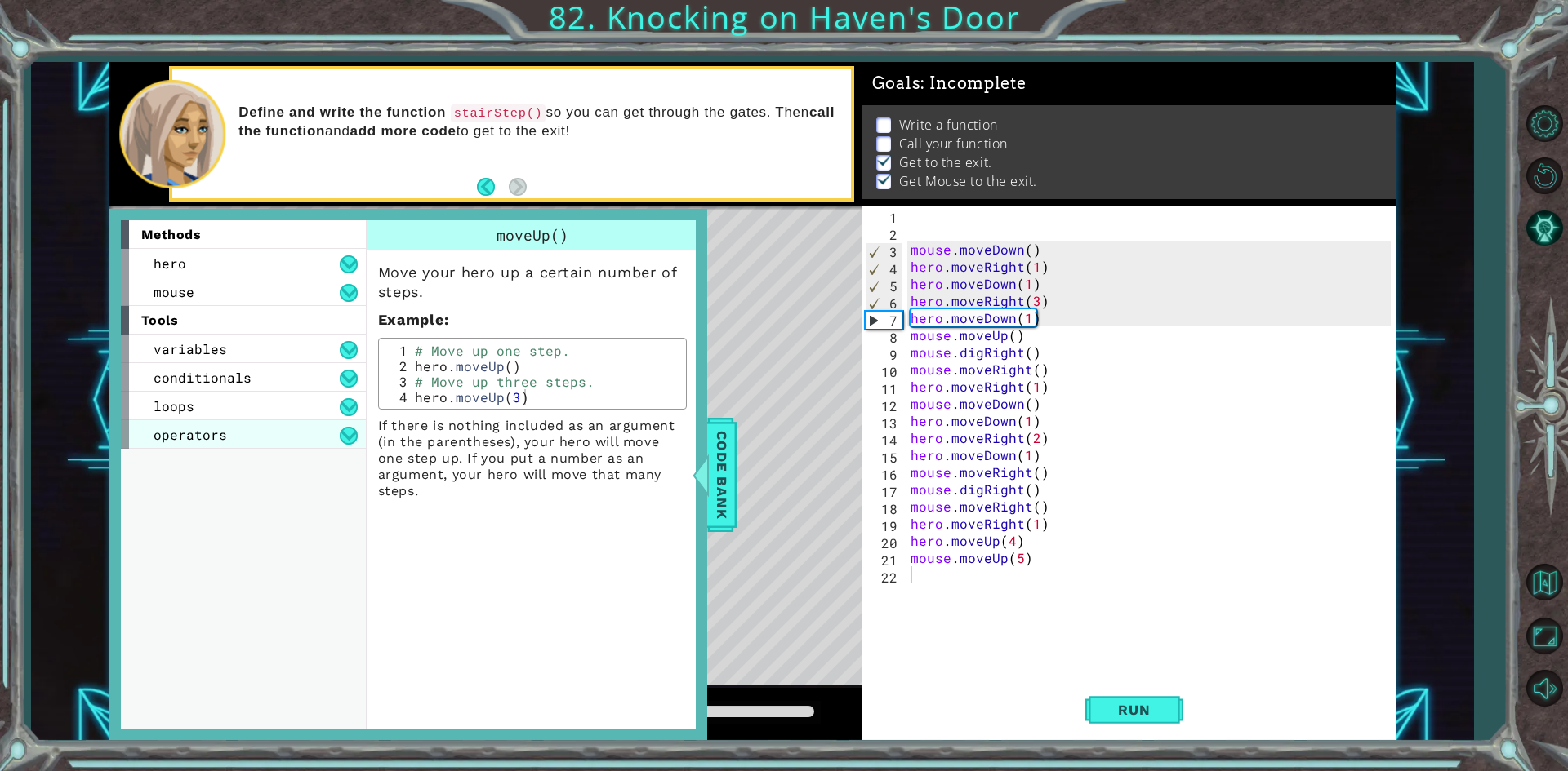
click at [221, 435] on span "operators" at bounding box center [190, 434] width 73 height 17
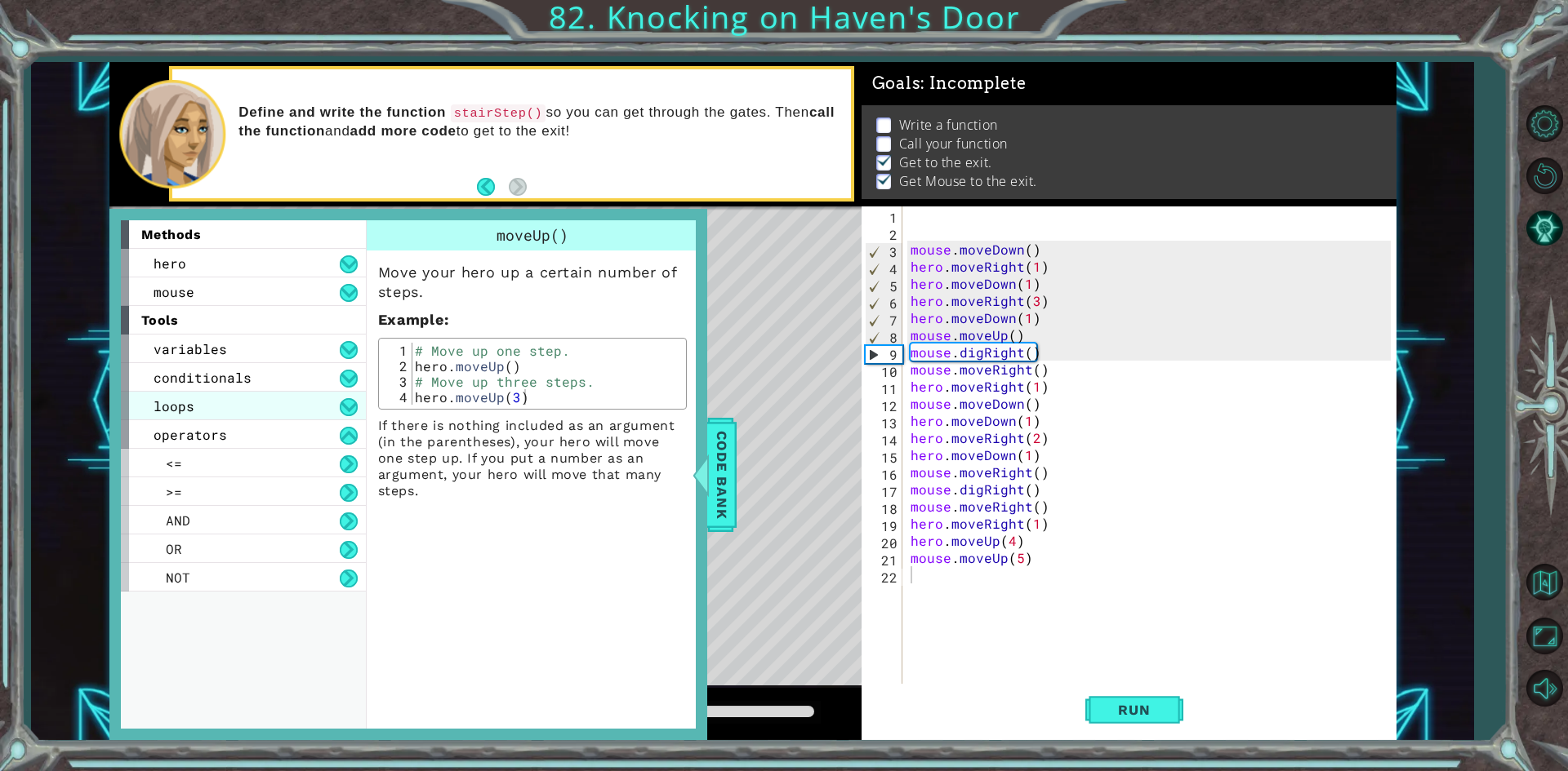
click at [206, 410] on div "loops" at bounding box center [243, 406] width 245 height 29
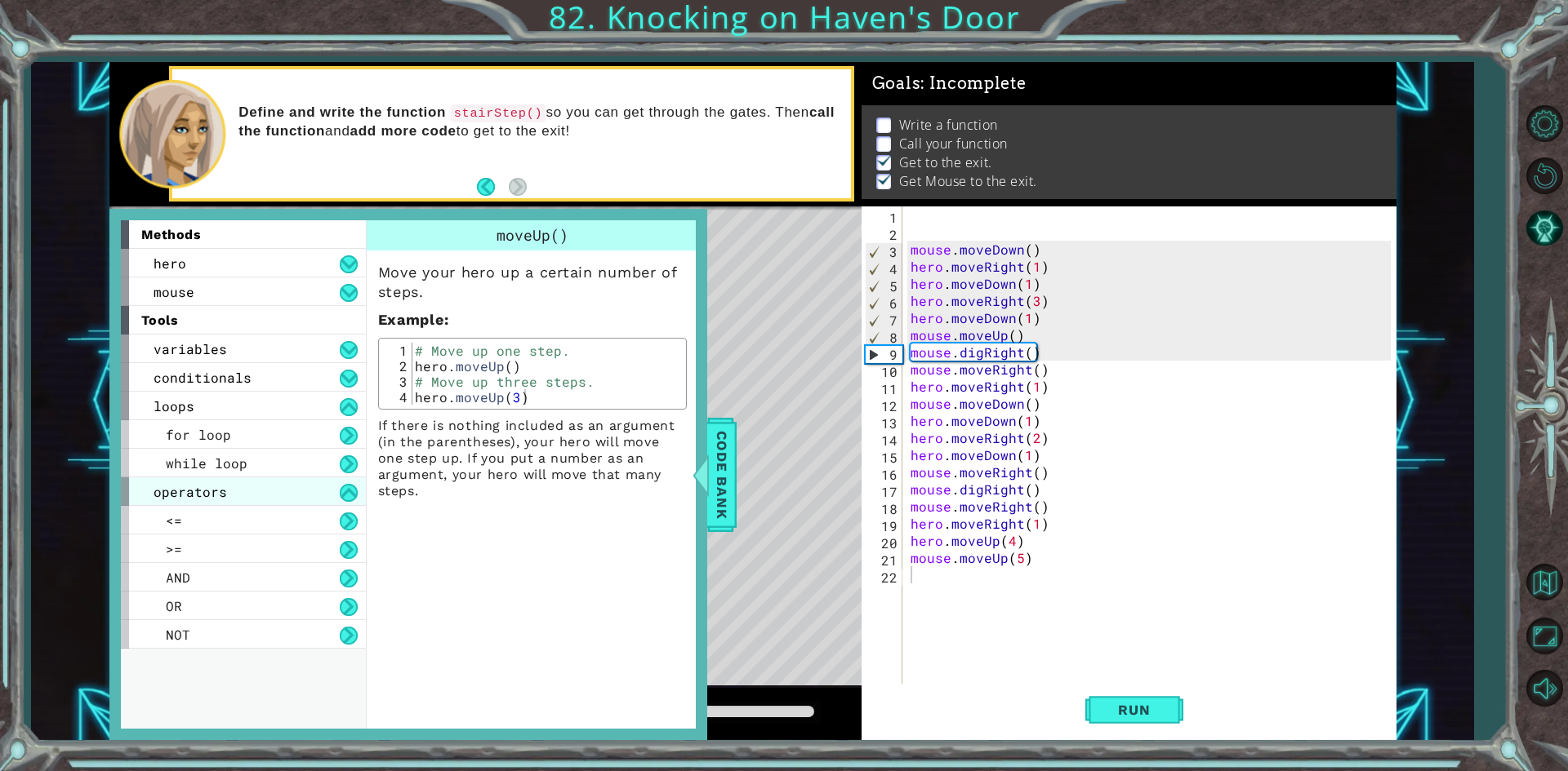
click at [212, 480] on div "operators" at bounding box center [243, 491] width 245 height 29
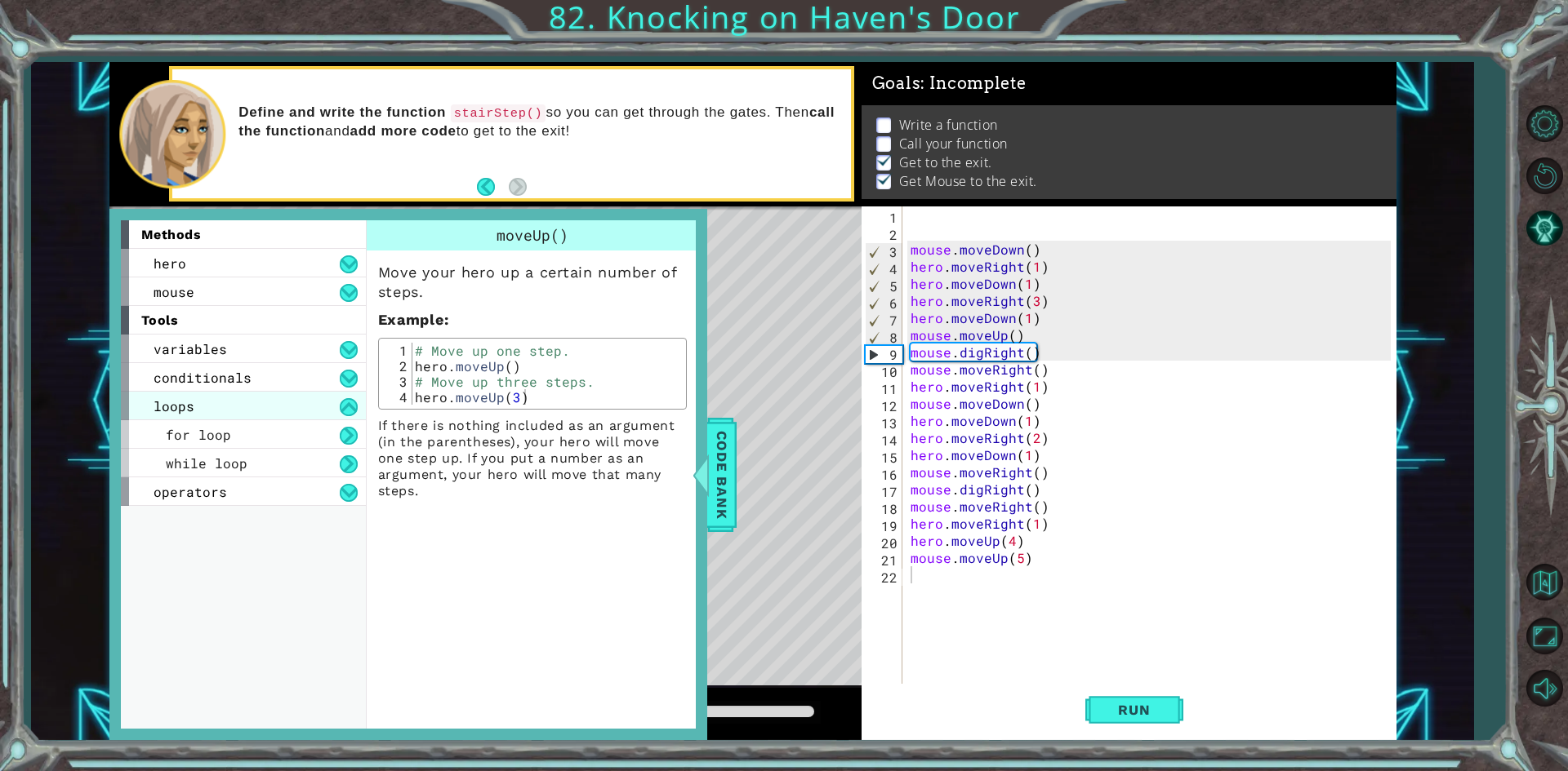
click at [221, 406] on div "loops" at bounding box center [243, 406] width 245 height 29
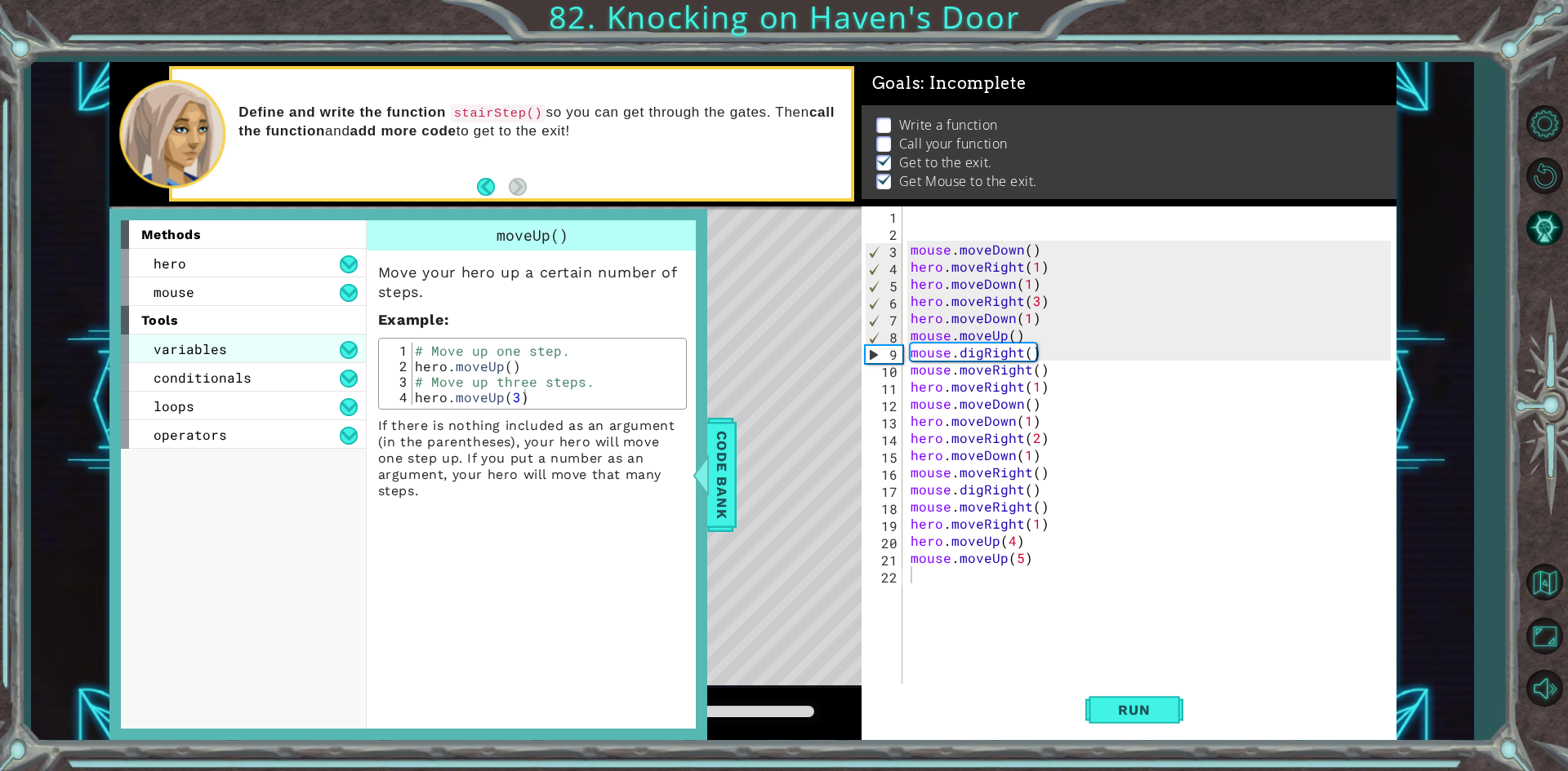
click at [235, 358] on div "variables" at bounding box center [243, 348] width 245 height 29
click at [266, 356] on div "variables" at bounding box center [243, 348] width 245 height 29
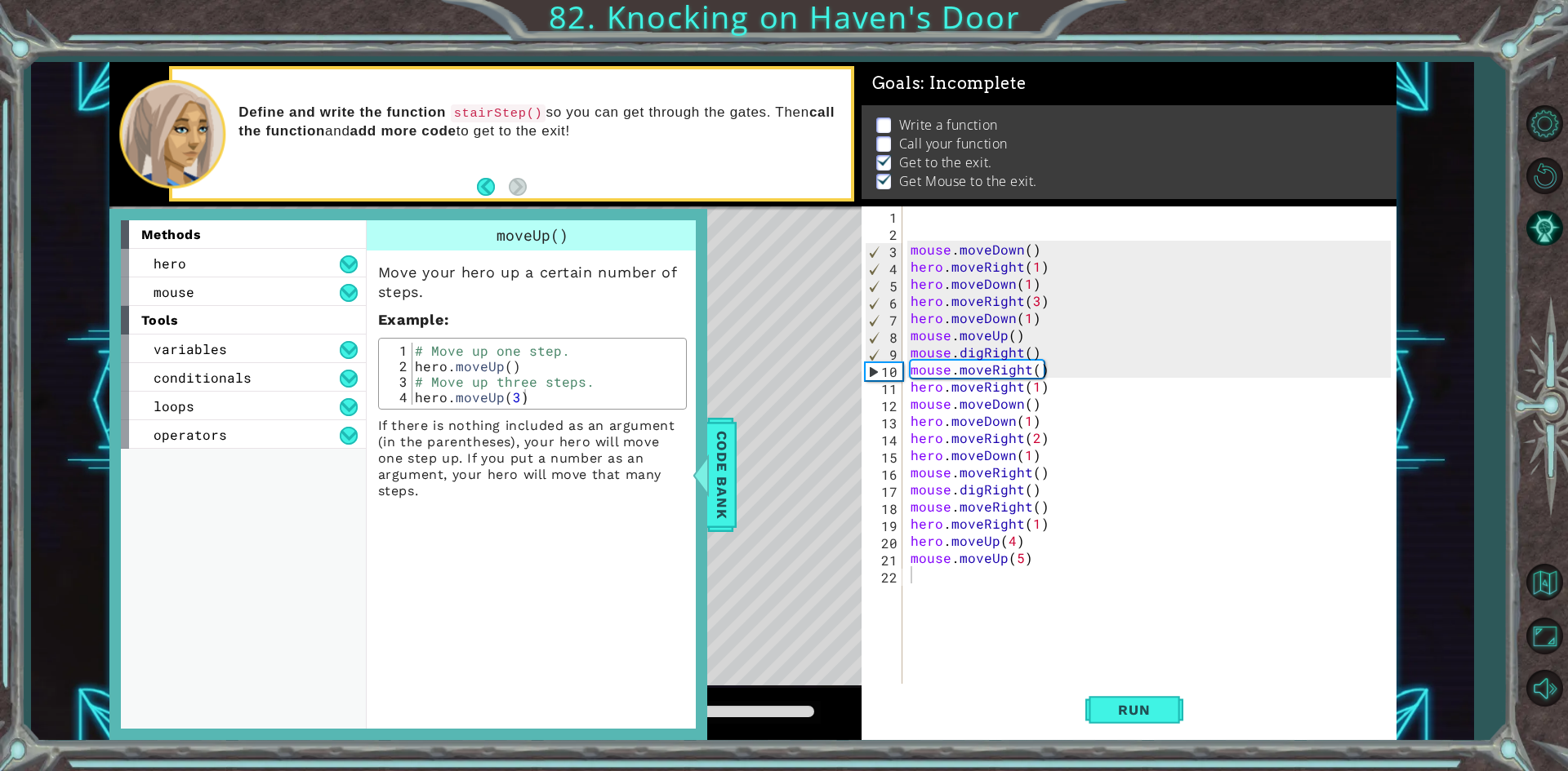
click at [254, 370] on div "conditionals" at bounding box center [243, 377] width 245 height 29
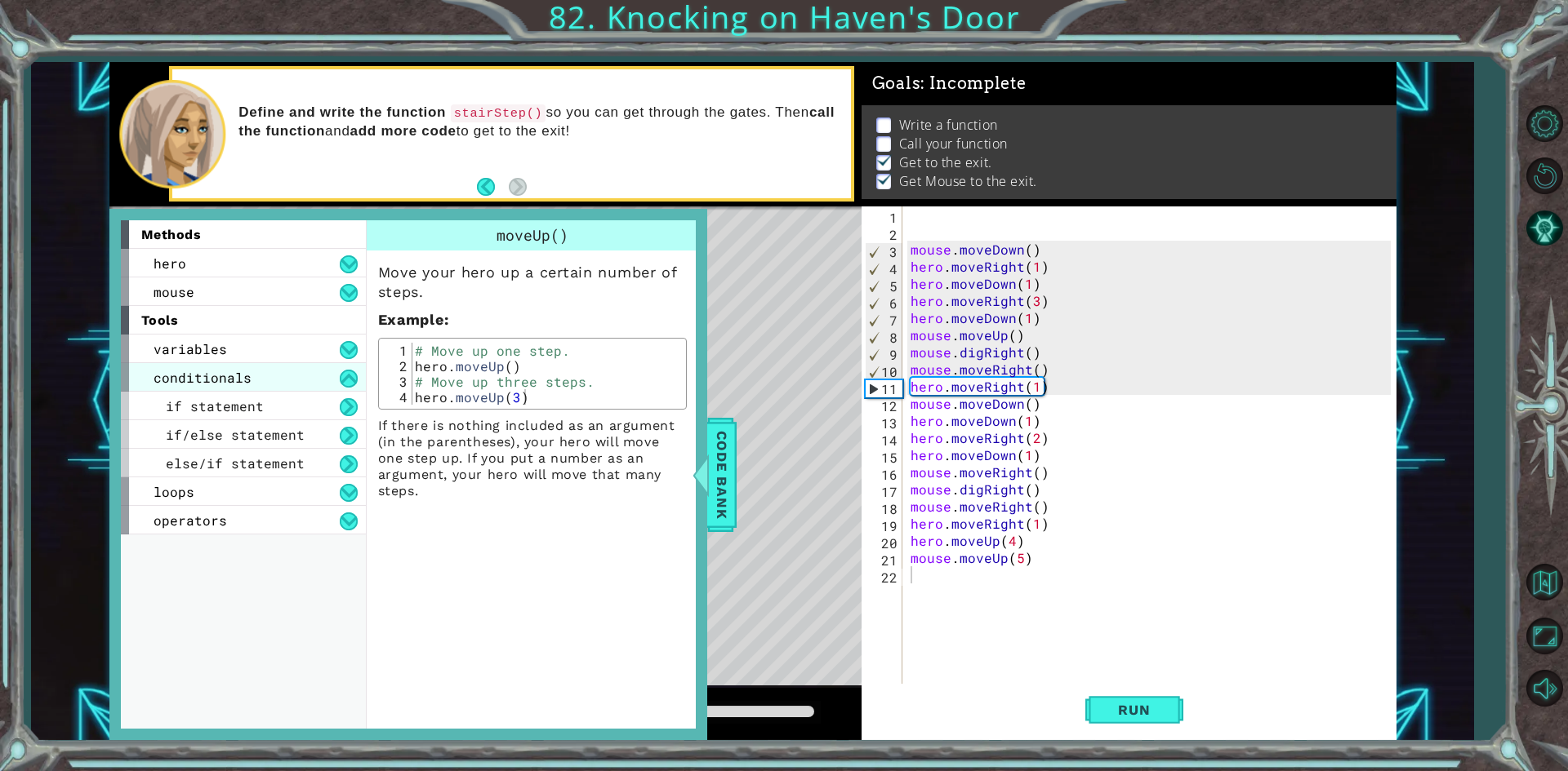
click at [253, 385] on div "conditionals" at bounding box center [243, 377] width 245 height 29
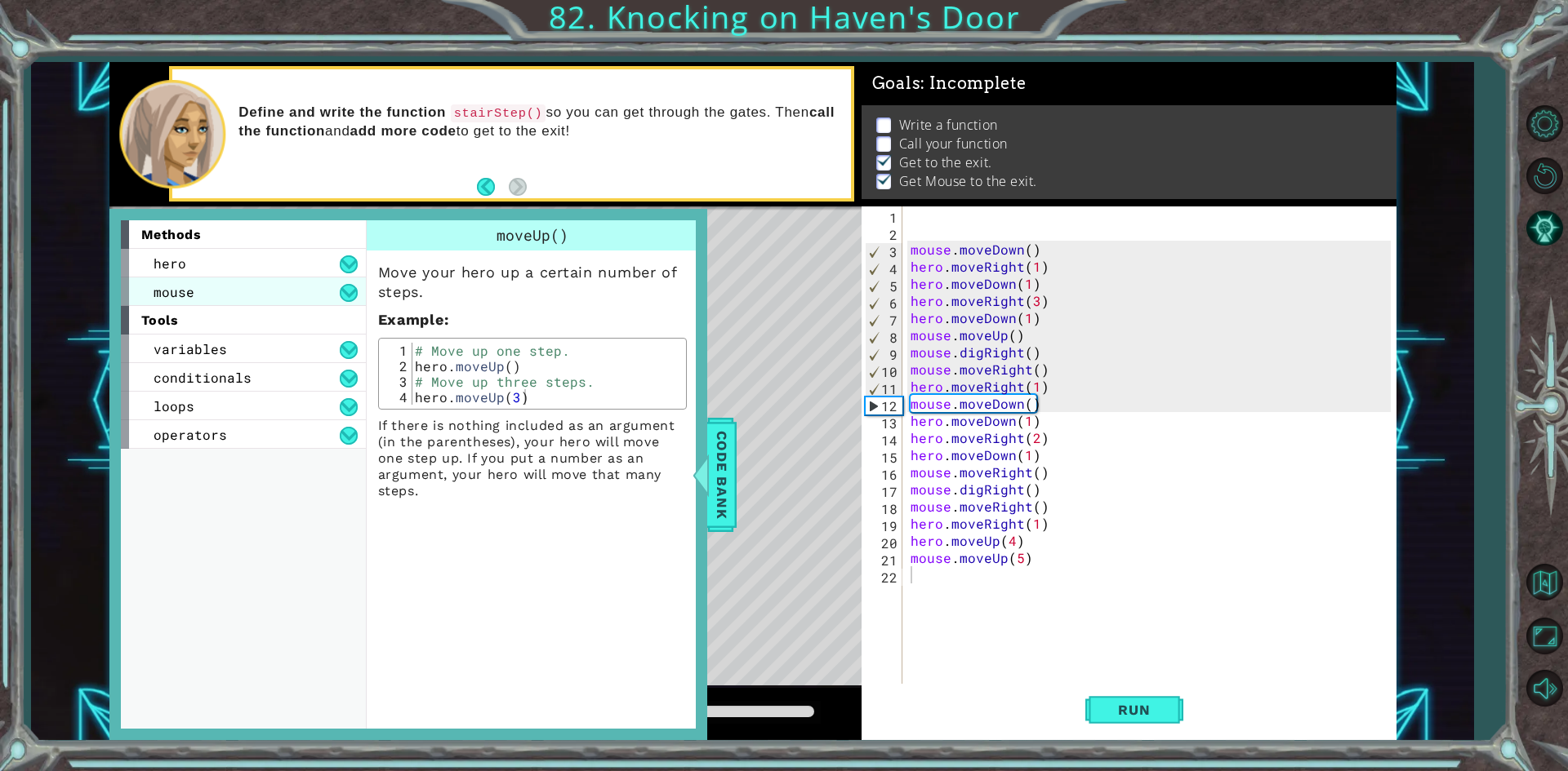
click at [226, 293] on div "mouse" at bounding box center [243, 292] width 245 height 29
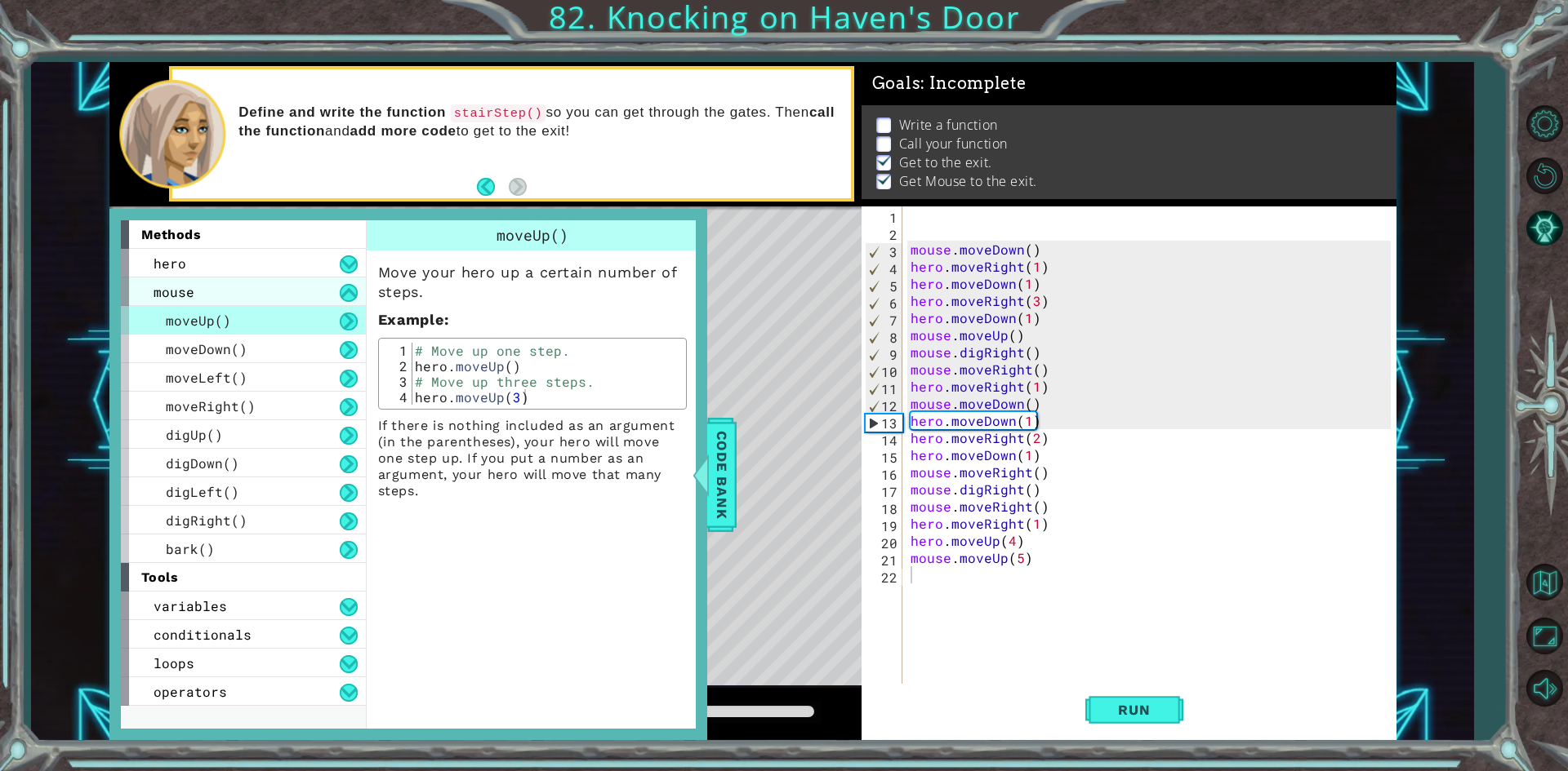
click at [226, 293] on div "mouse" at bounding box center [243, 292] width 245 height 29
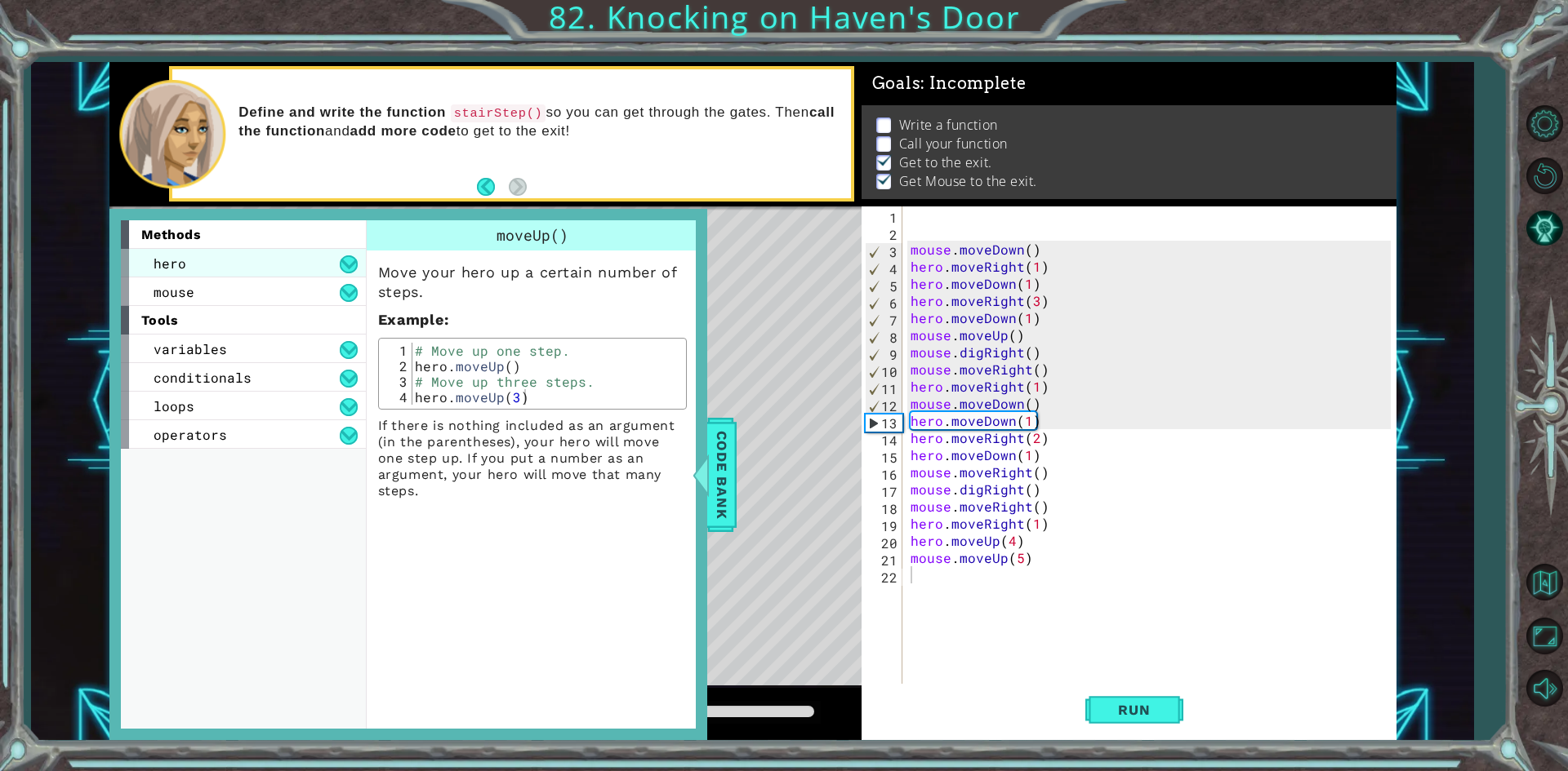
click at [260, 256] on div "hero" at bounding box center [243, 264] width 245 height 29
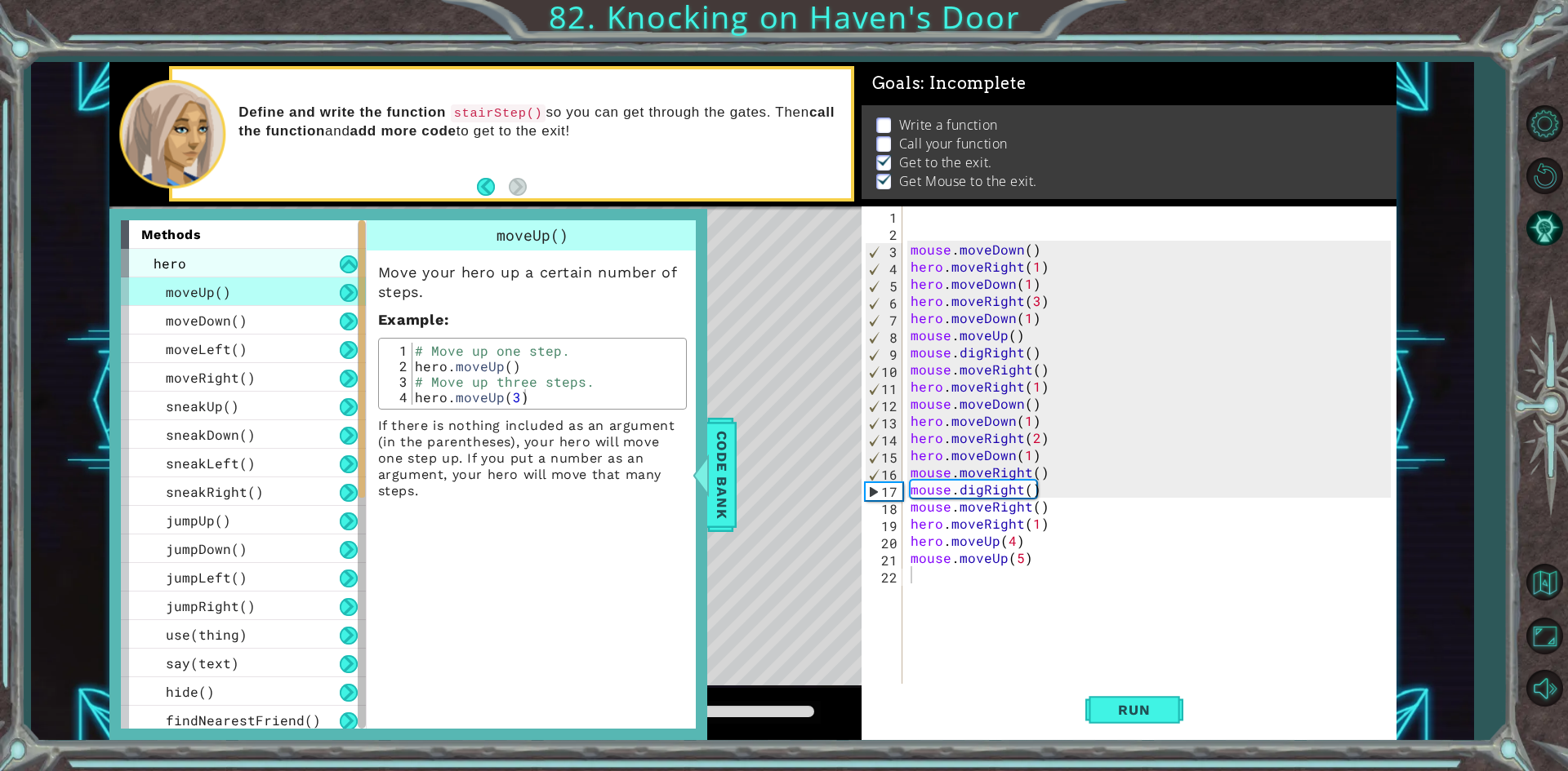
click at [286, 259] on div "hero" at bounding box center [243, 264] width 245 height 29
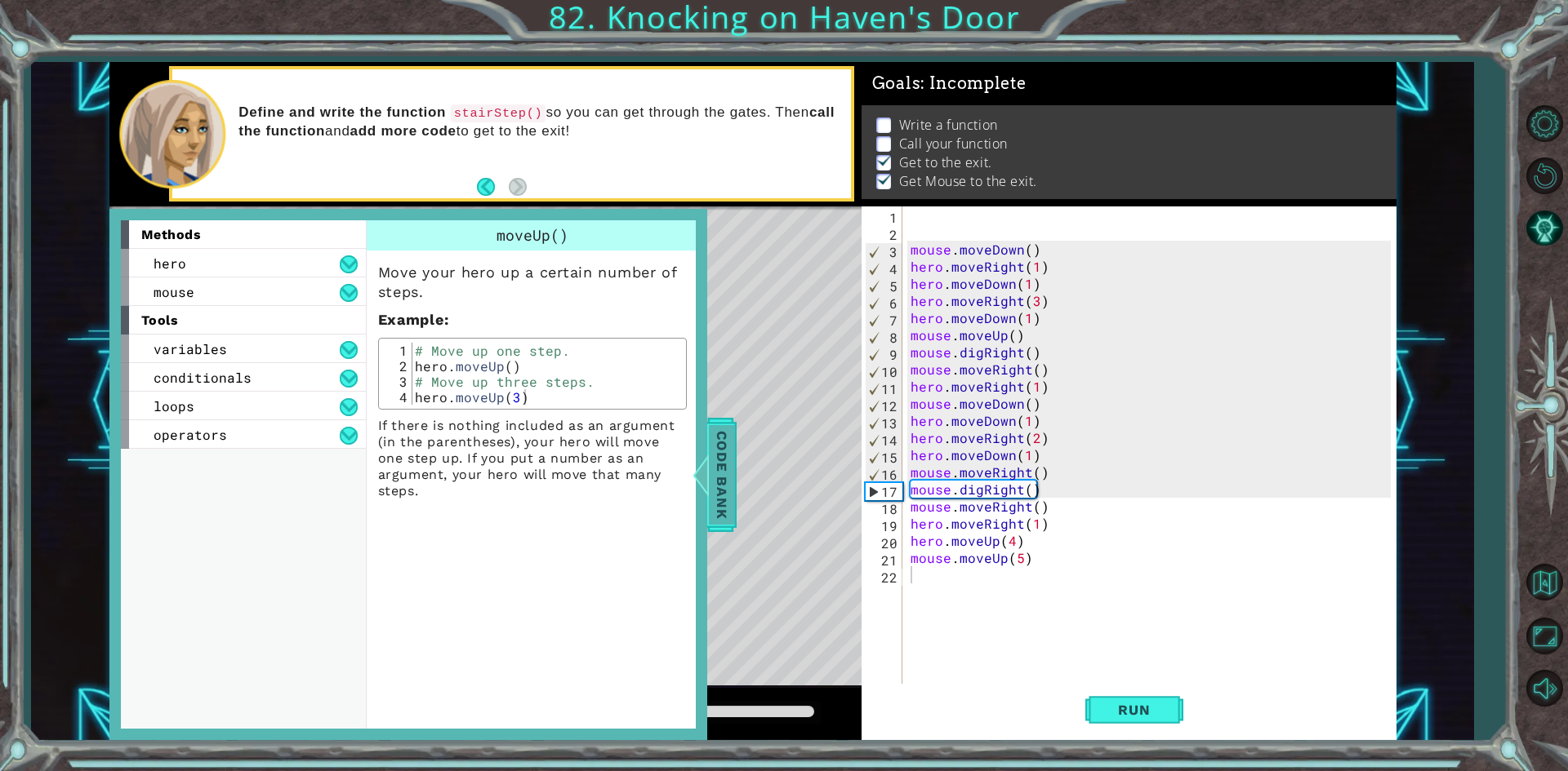
click at [712, 491] on span "Code Bank" at bounding box center [721, 473] width 26 height 99
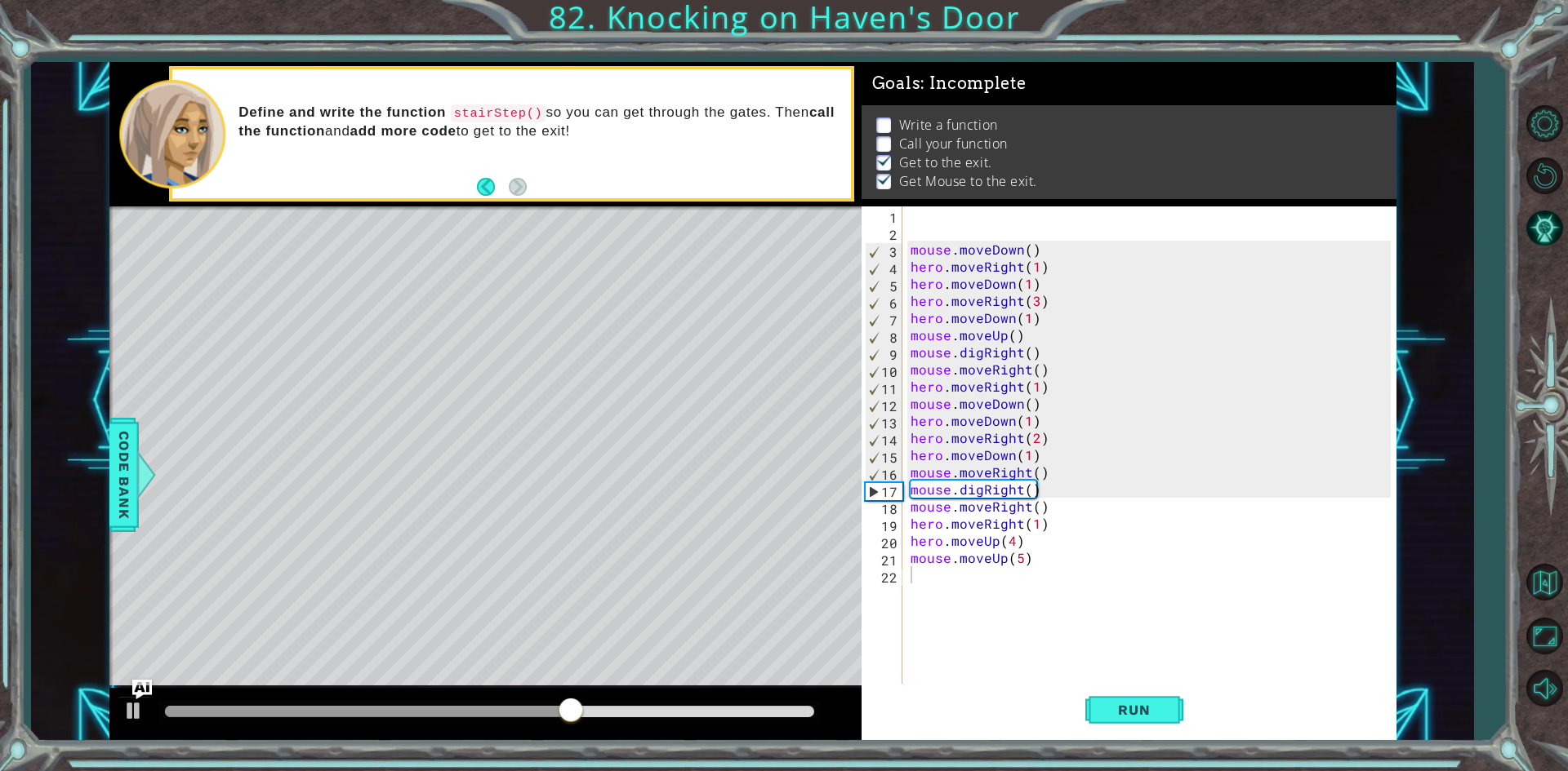
click at [973, 579] on div "mouse . moveDown ( ) hero . moveRight ( 1 ) hero . moveDown ( 1 ) hero . moveRi…" at bounding box center [1153, 463] width 492 height 514
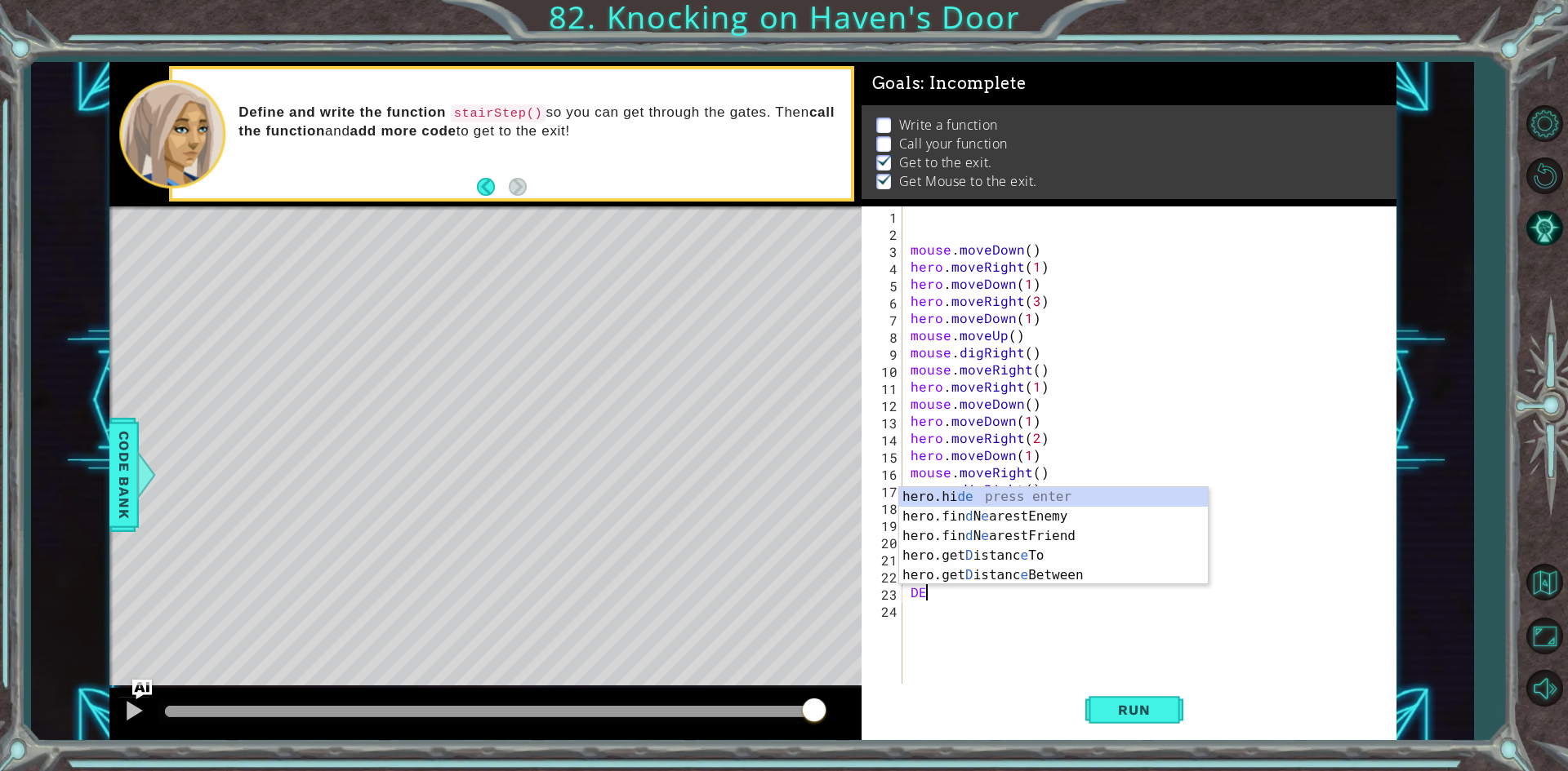
type textarea "D"
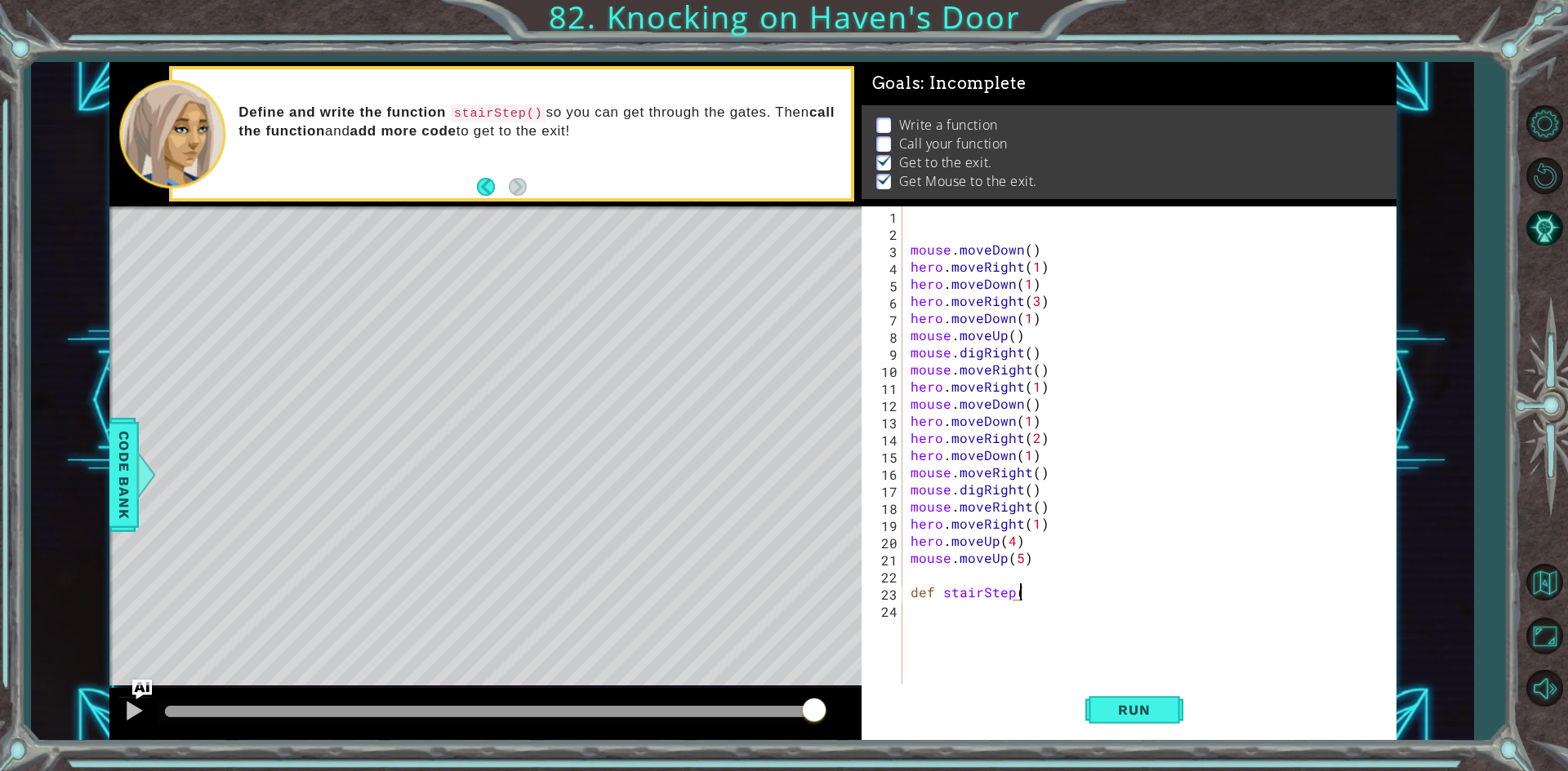
scroll to position [0, 6]
type textarea "def stairStep():"
click at [954, 625] on div "mouse . moveDown ( ) hero . moveRight ( 1 ) hero . moveDown ( 1 ) hero . moveRi…" at bounding box center [1153, 463] width 492 height 514
type textarea "mouse.moveRight(2)"
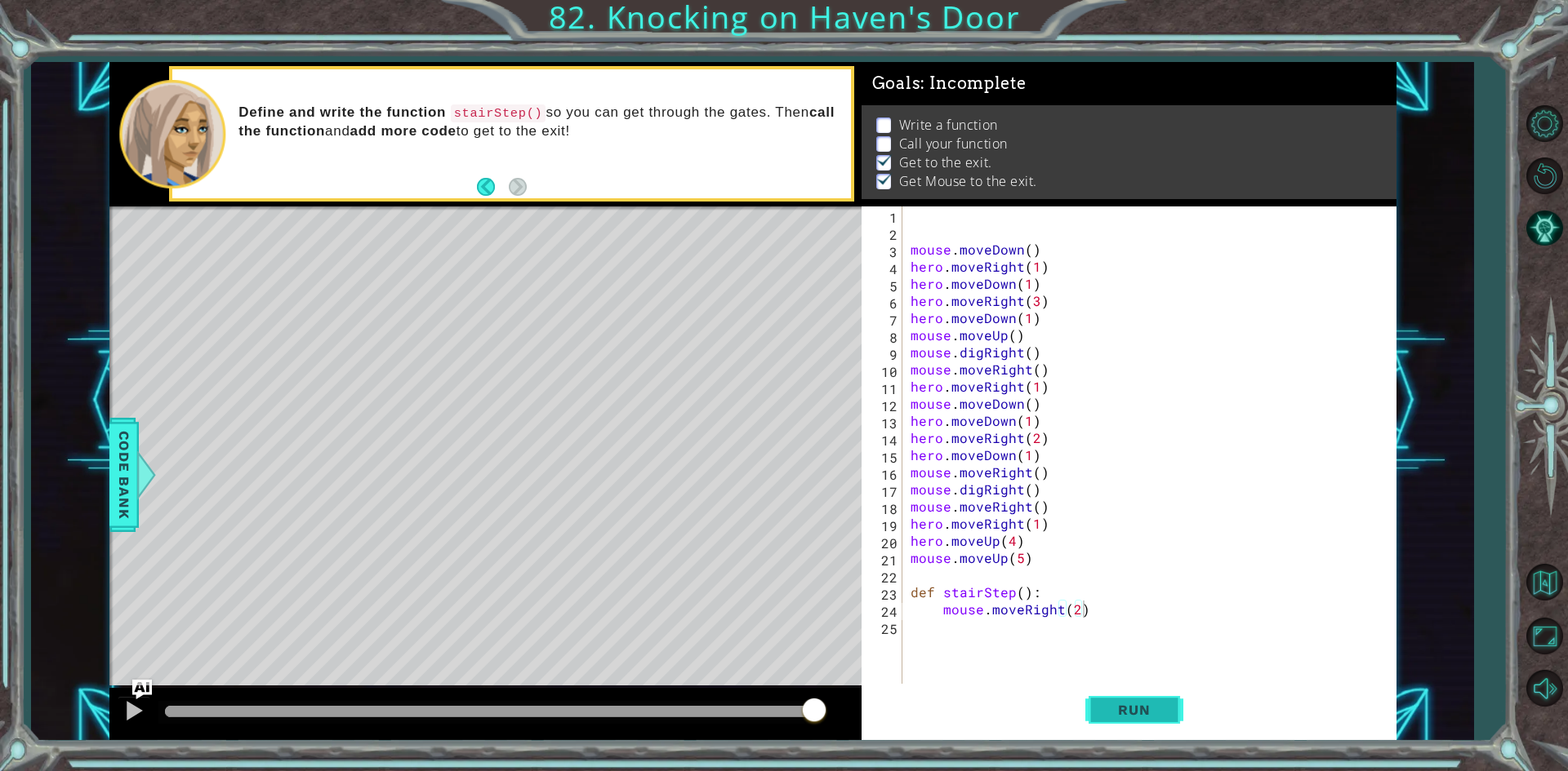
click at [1145, 691] on button "Run" at bounding box center [1134, 709] width 98 height 53
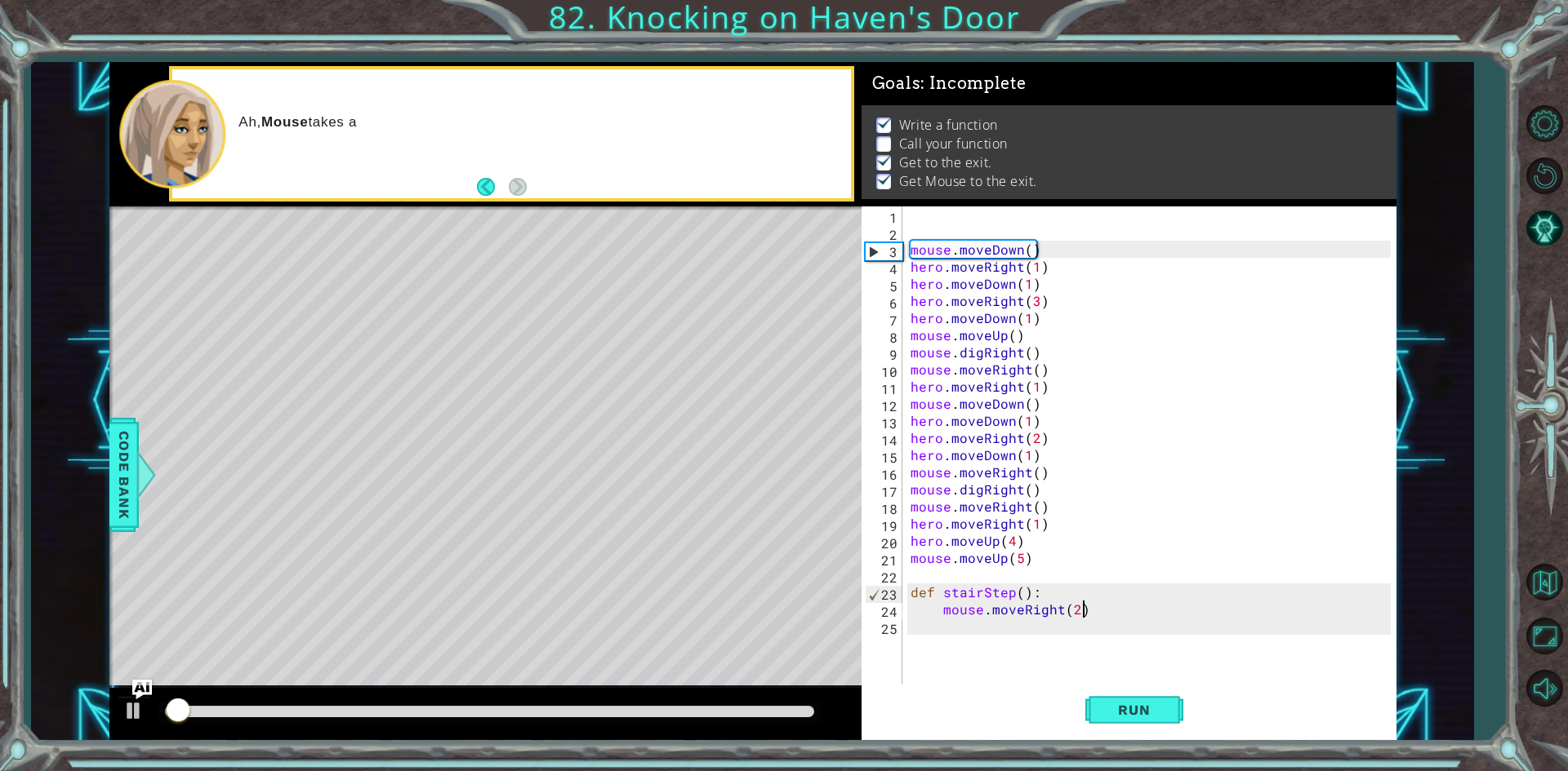
click at [988, 611] on div "mouse . moveDown ( ) hero . moveRight ( 1 ) hero . moveDown ( 1 ) hero . moveRi…" at bounding box center [1153, 463] width 492 height 514
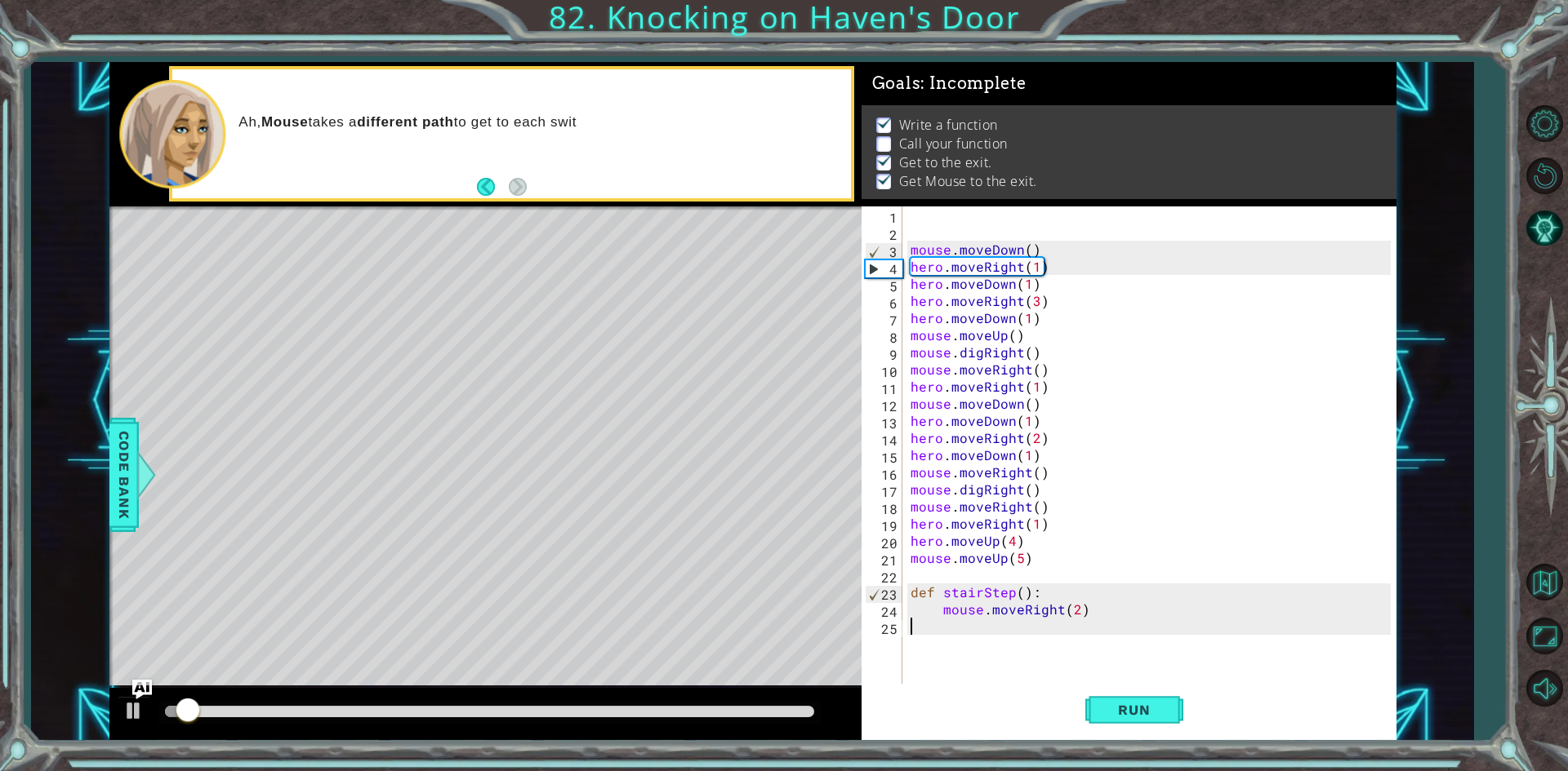
click at [964, 626] on div "mouse . moveDown ( ) hero . moveRight ( 1 ) hero . moveDown ( 1 ) hero . moveRi…" at bounding box center [1153, 463] width 492 height 514
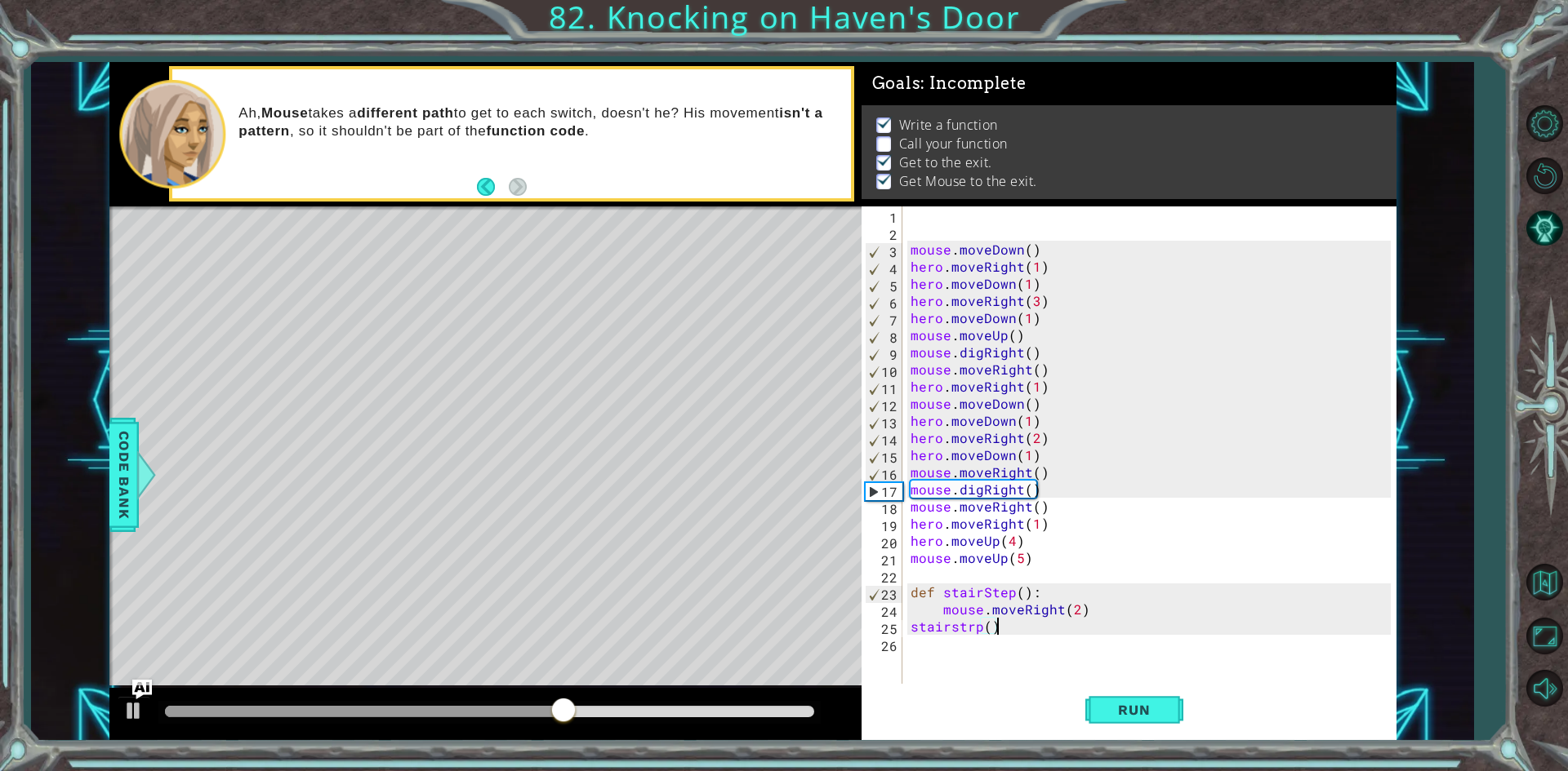
scroll to position [0, 4]
click at [1150, 683] on button "Run" at bounding box center [1134, 709] width 98 height 53
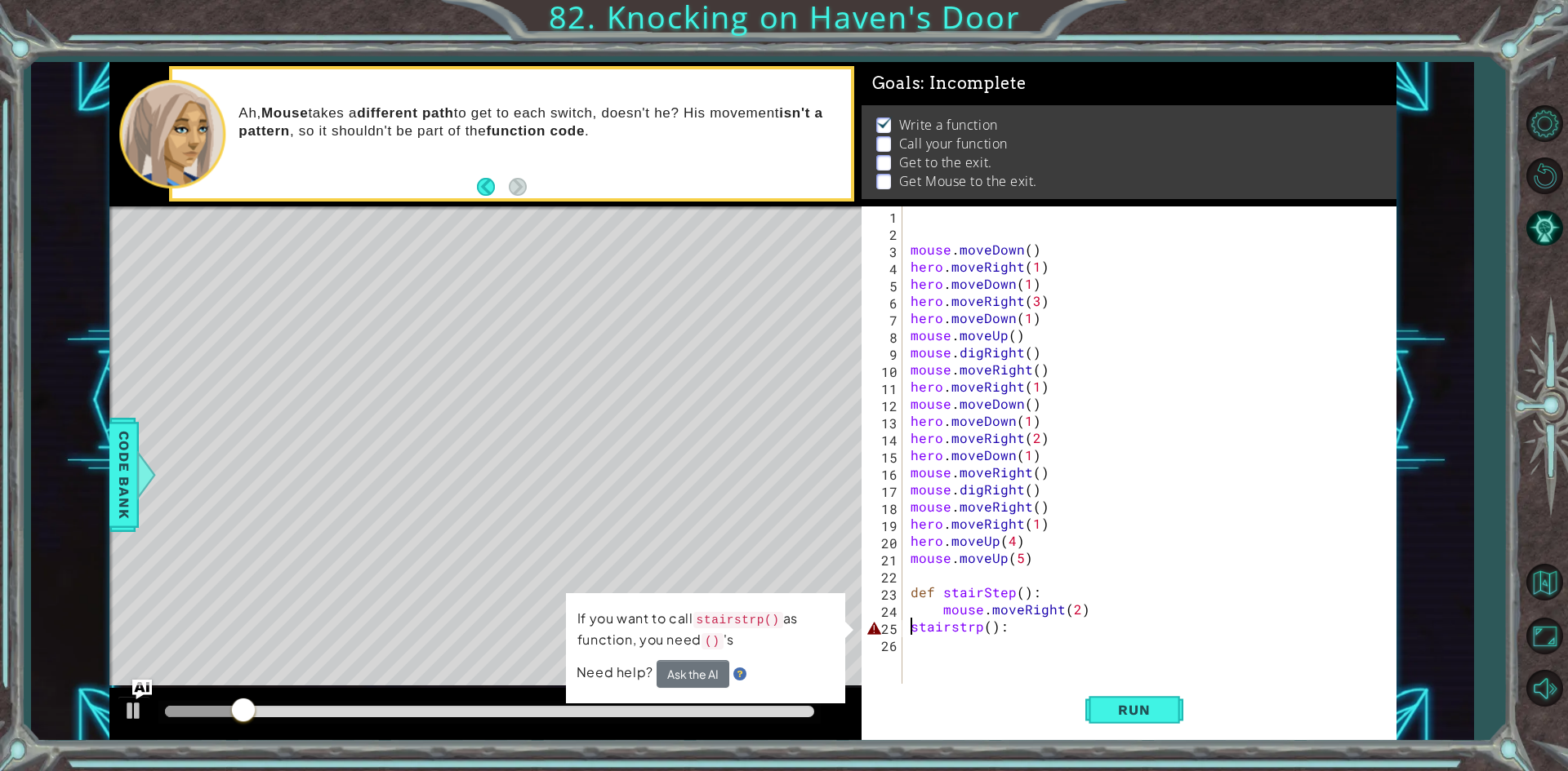
click at [907, 624] on div "mouse . moveDown ( ) hero . moveRight ( 1 ) hero . moveDown ( 1 ) hero . moveRi…" at bounding box center [1149, 446] width 484 height 480
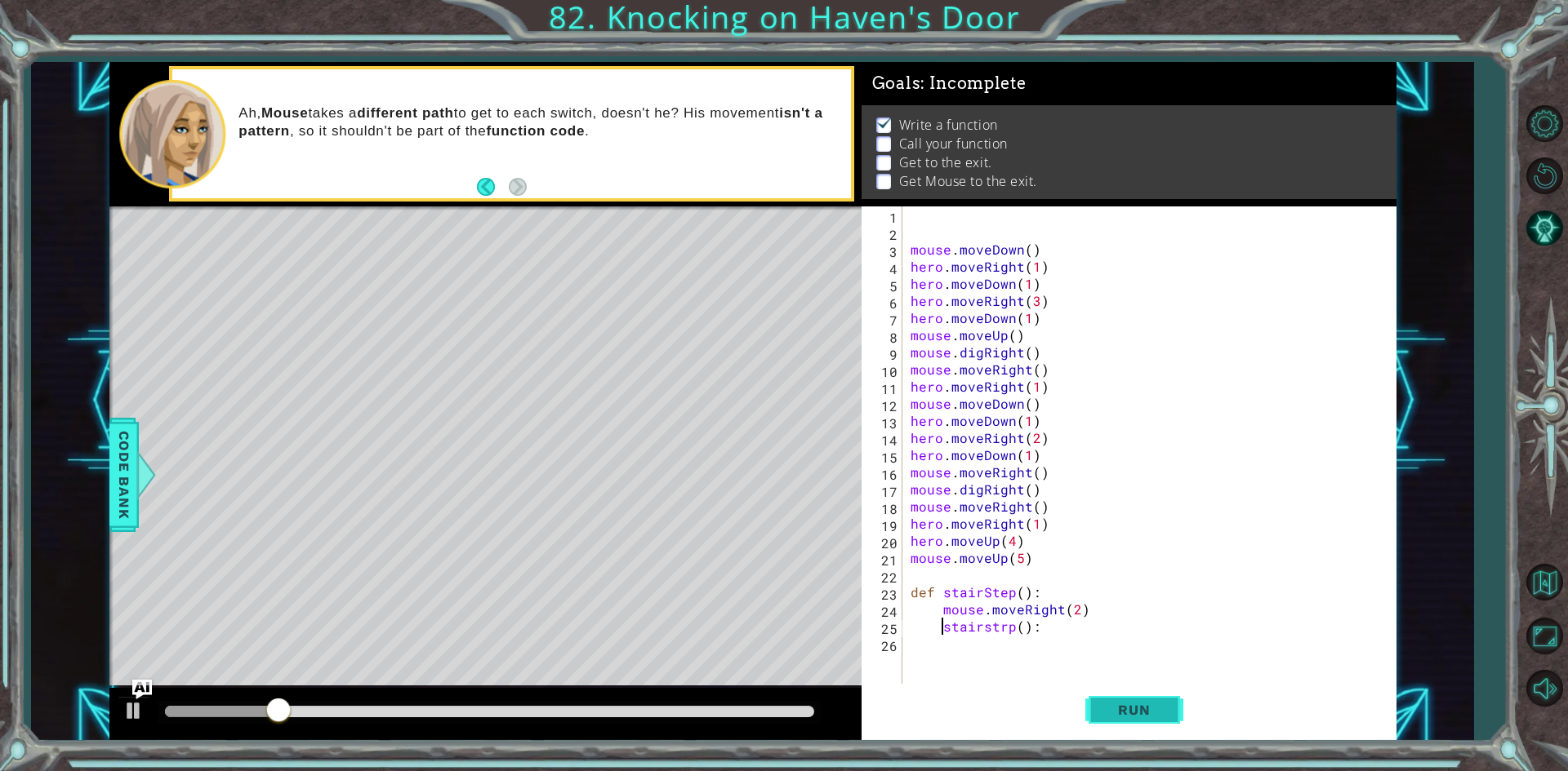
click at [1103, 688] on button "Run" at bounding box center [1134, 709] width 98 height 53
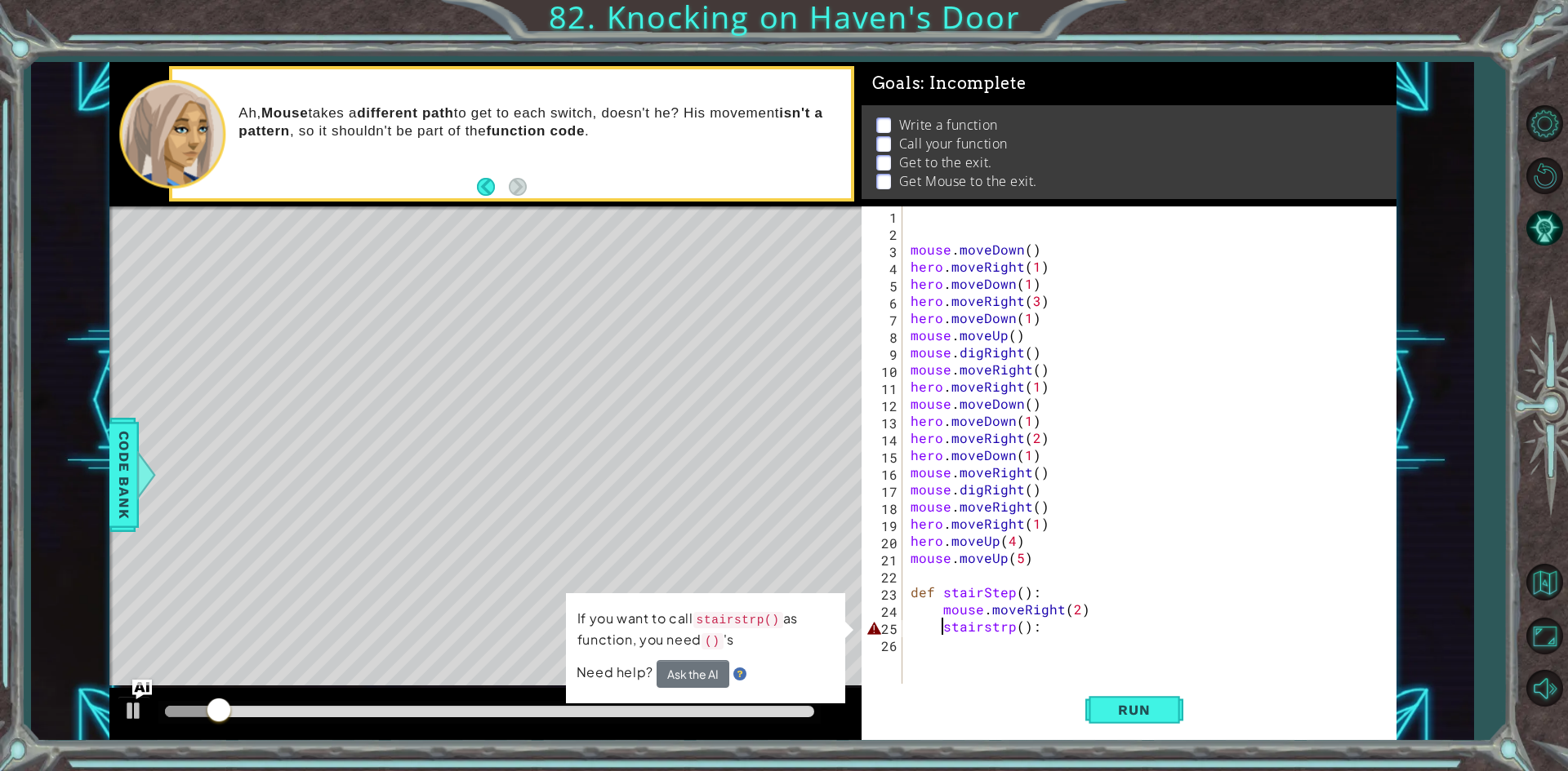
click at [1007, 623] on div "mouse . moveDown ( ) hero . moveRight ( 1 ) hero . moveDown ( 1 ) hero . moveRi…" at bounding box center [1153, 463] width 492 height 514
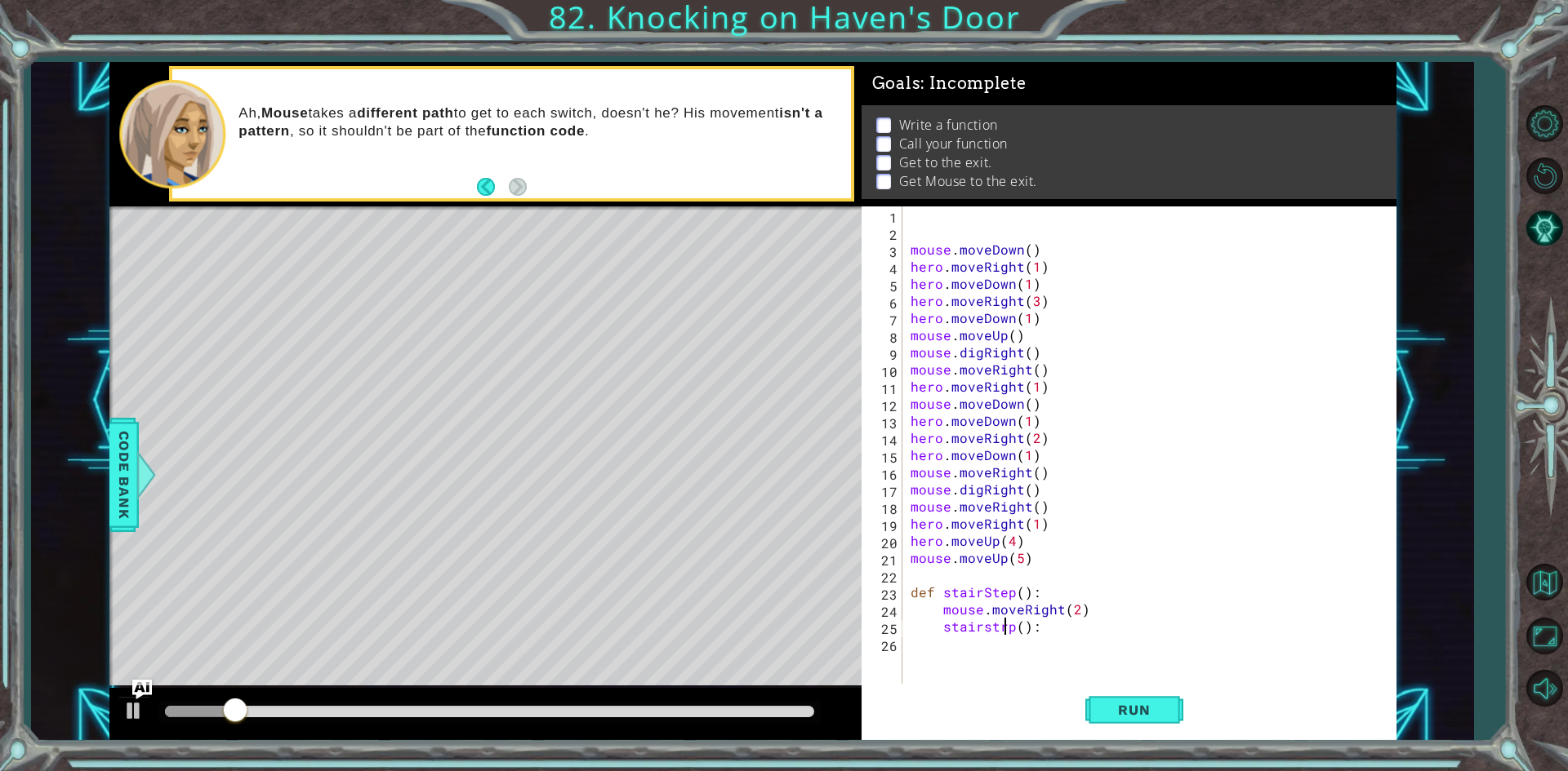
scroll to position [0, 5]
click at [943, 624] on div "mouse . moveDown ( ) hero . moveRight ( 1 ) hero . moveDown ( 1 ) hero . moveRi…" at bounding box center [1153, 463] width 492 height 514
click at [1168, 703] on button "Run" at bounding box center [1134, 709] width 98 height 53
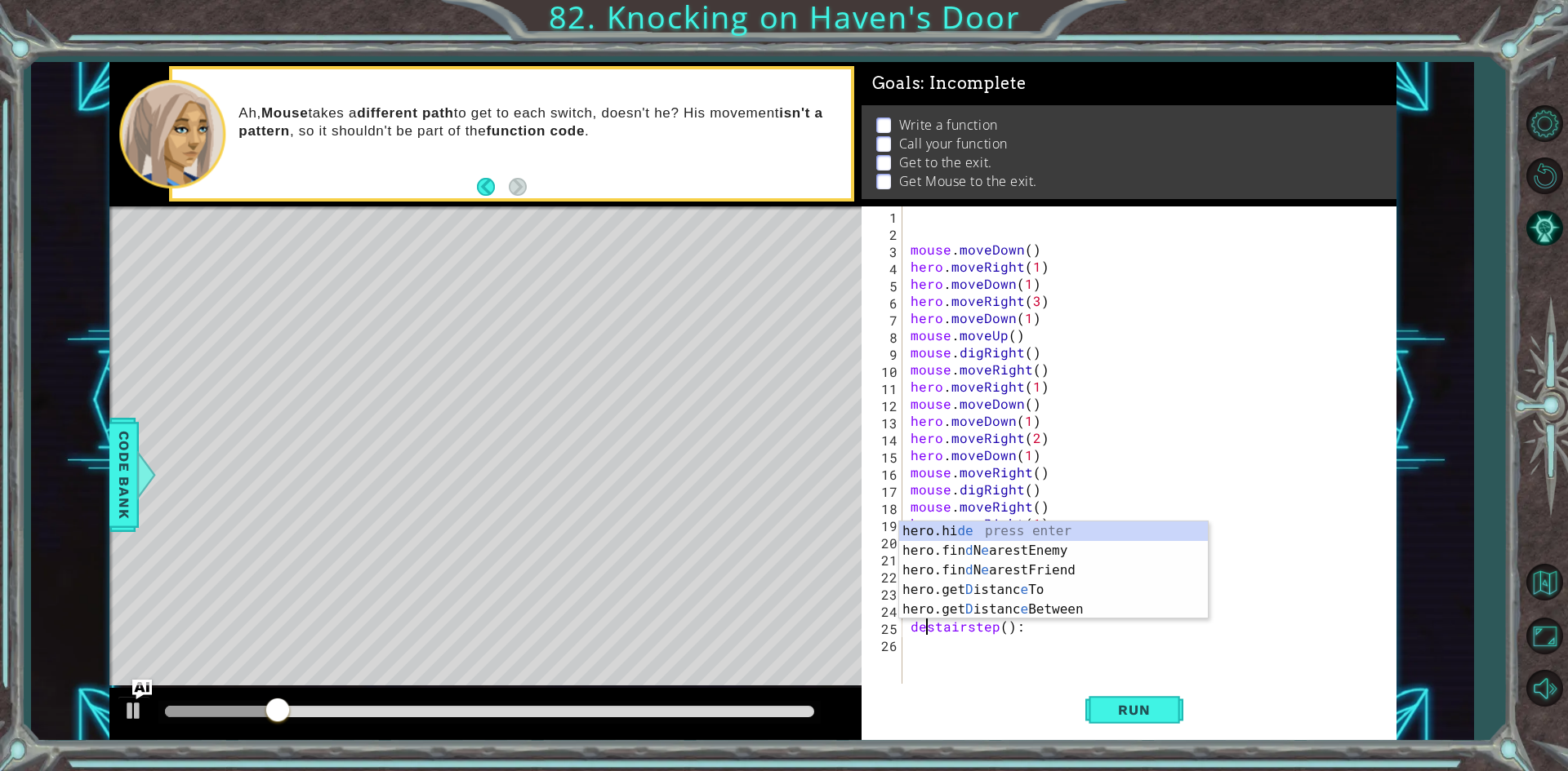
scroll to position [0, 1]
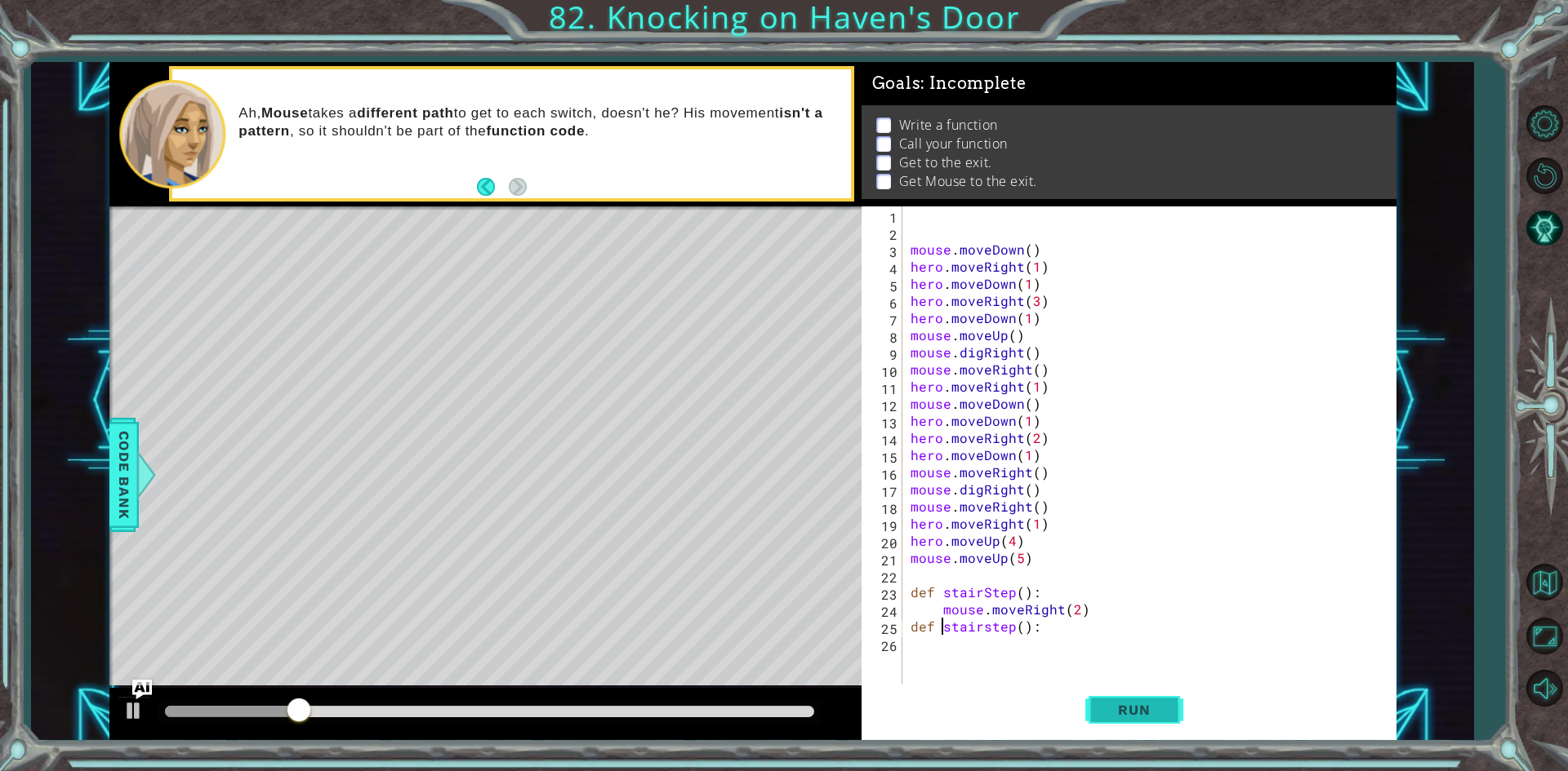
type textarea "def stairstep():"
click at [1163, 700] on button "Run" at bounding box center [1134, 709] width 98 height 53
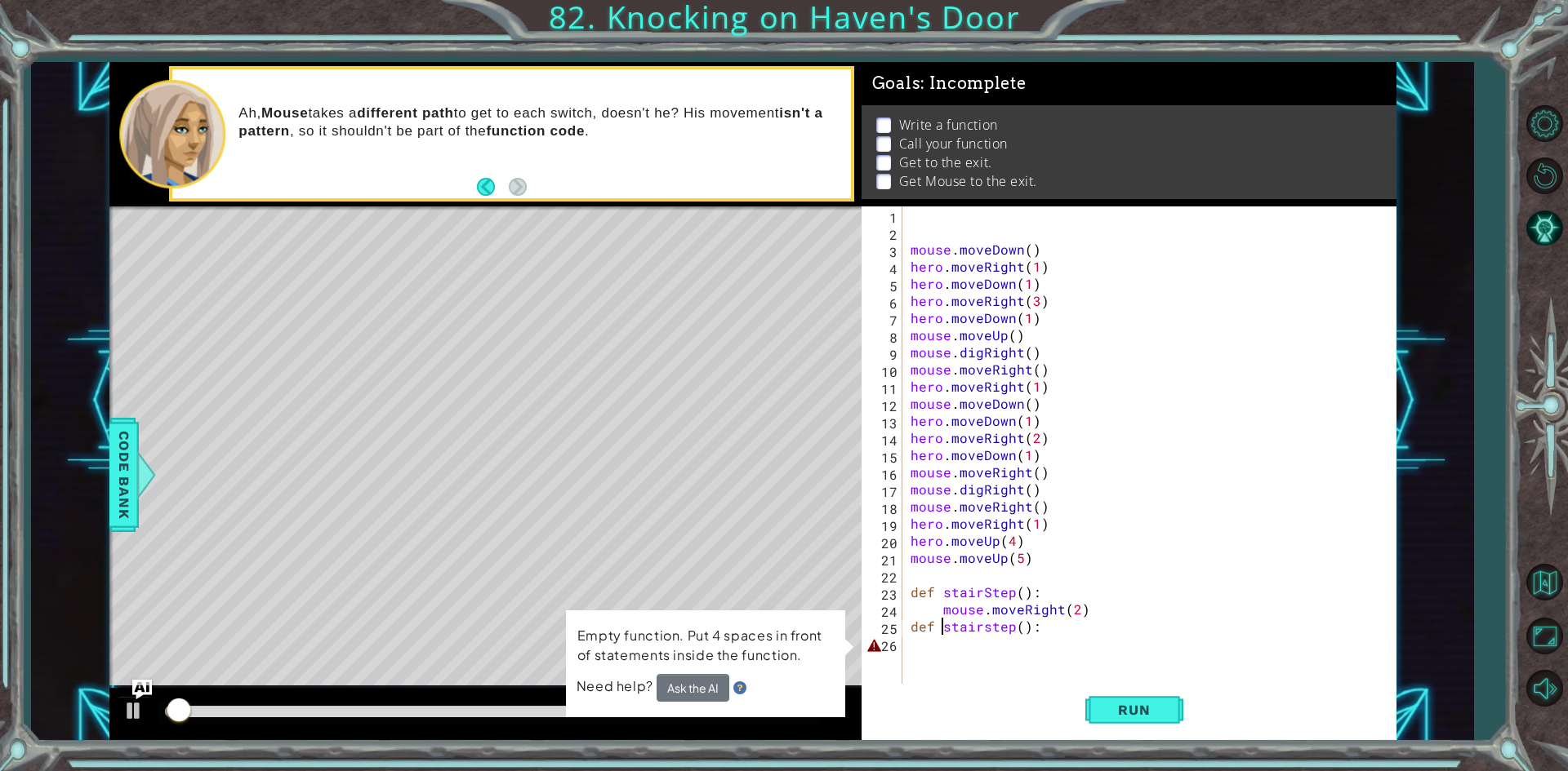
click at [916, 643] on div "mouse . moveDown ( ) hero . moveRight ( 1 ) hero . moveDown ( 1 ) hero . moveRi…" at bounding box center [1153, 463] width 492 height 514
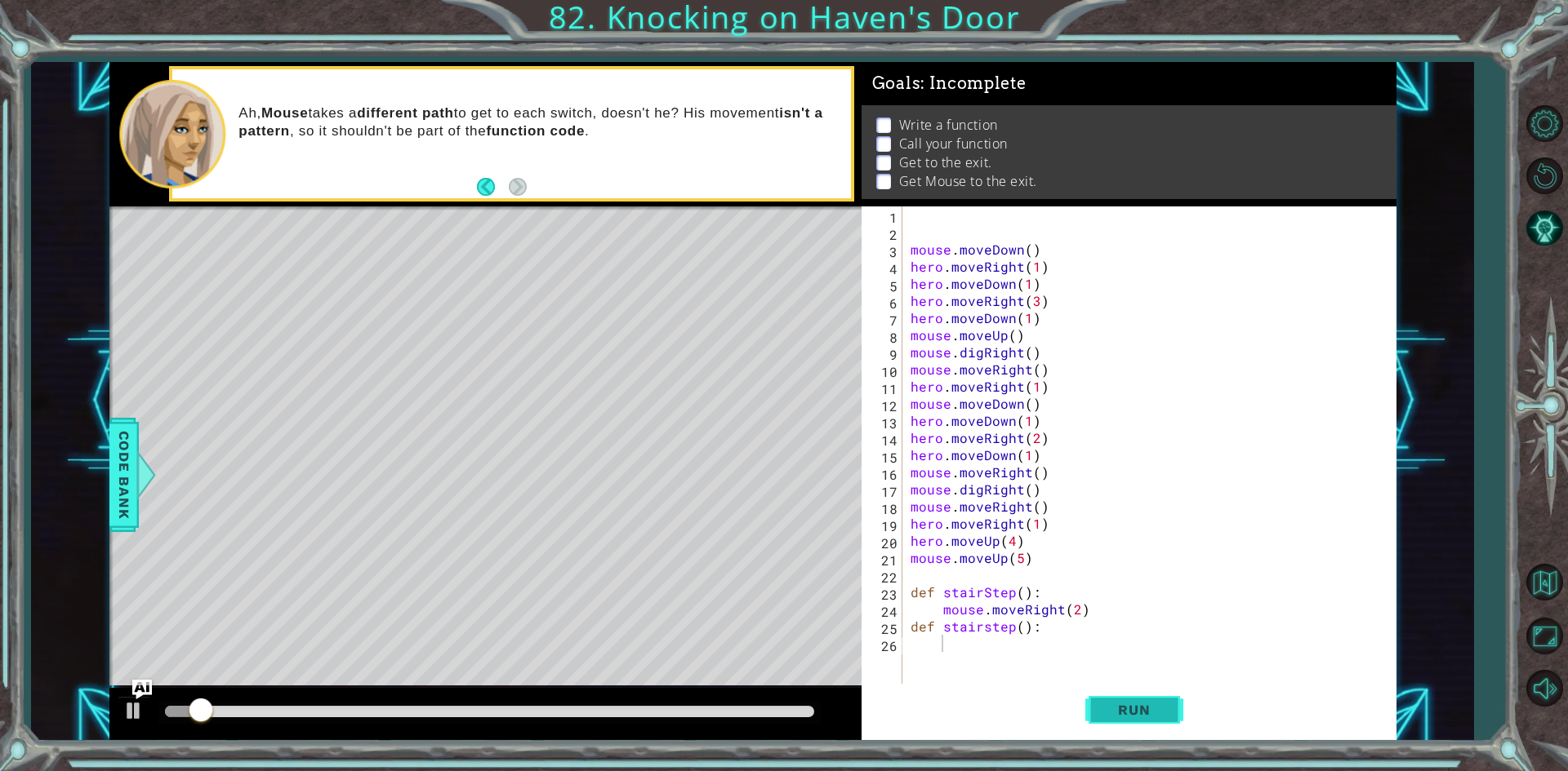
click at [1156, 725] on button "Run" at bounding box center [1134, 709] width 98 height 53
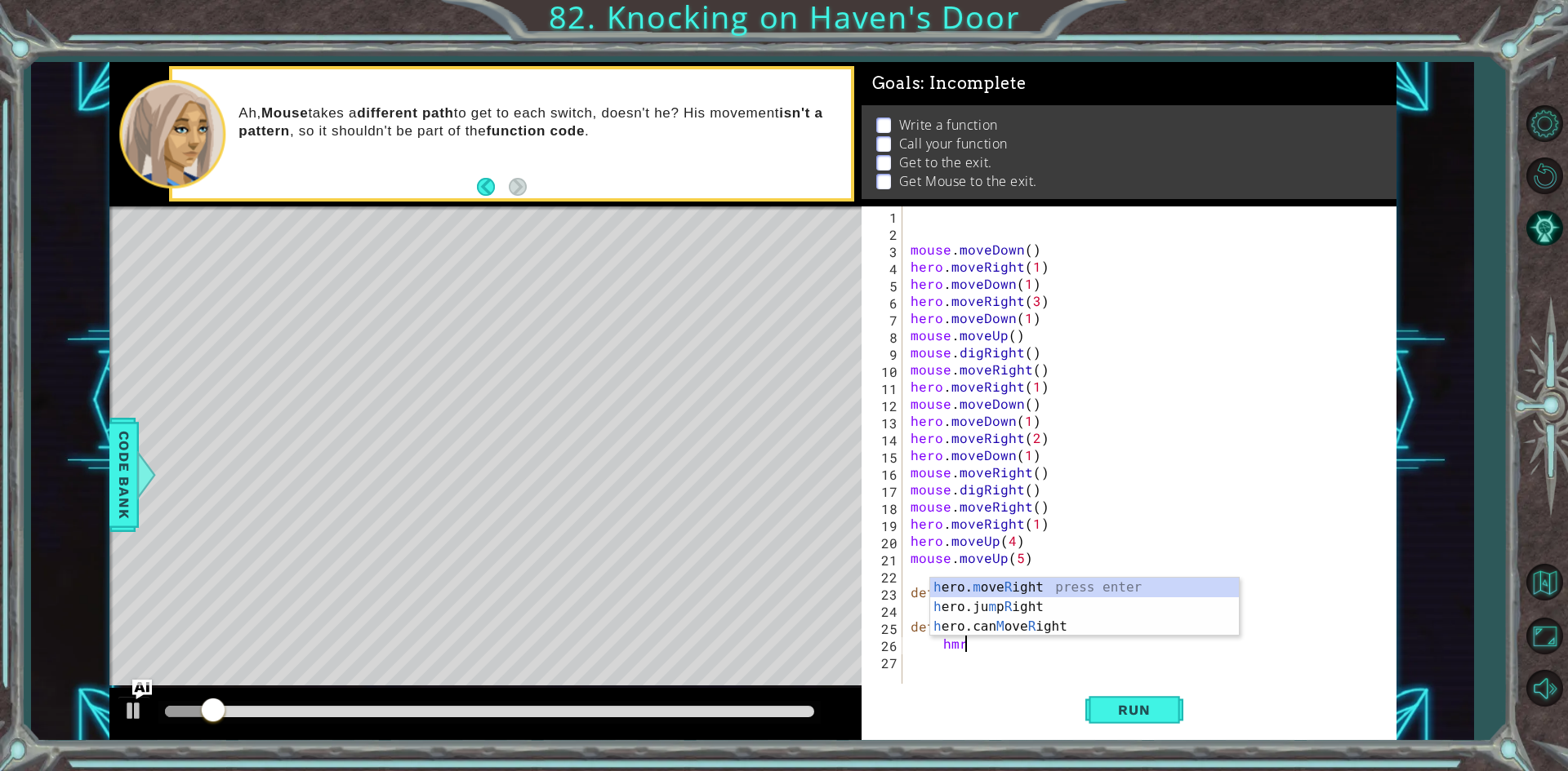
scroll to position [0, 3]
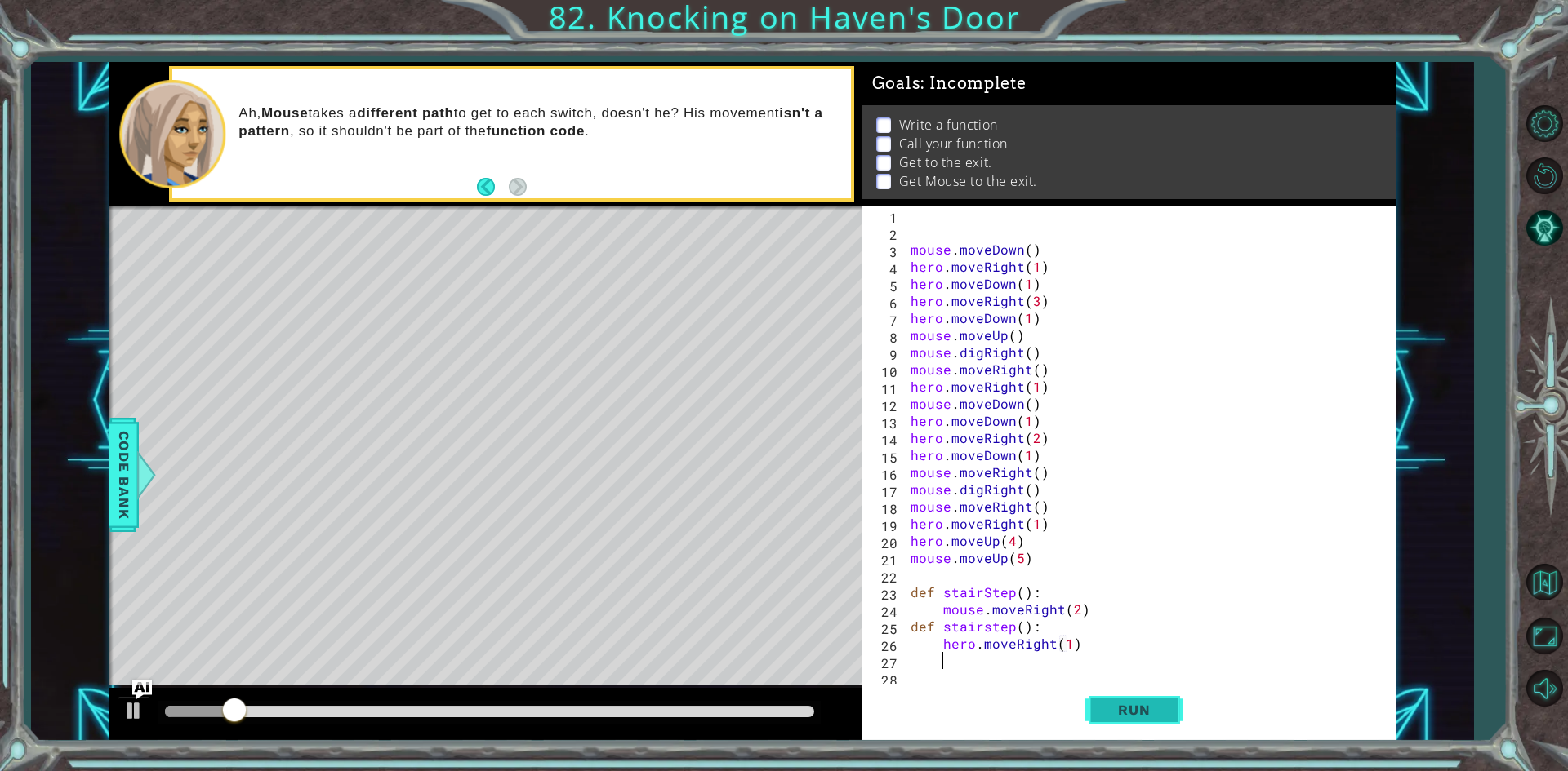
type textarea "hero.moveRight(1)"
click at [1100, 696] on button "Run" at bounding box center [1134, 709] width 98 height 53
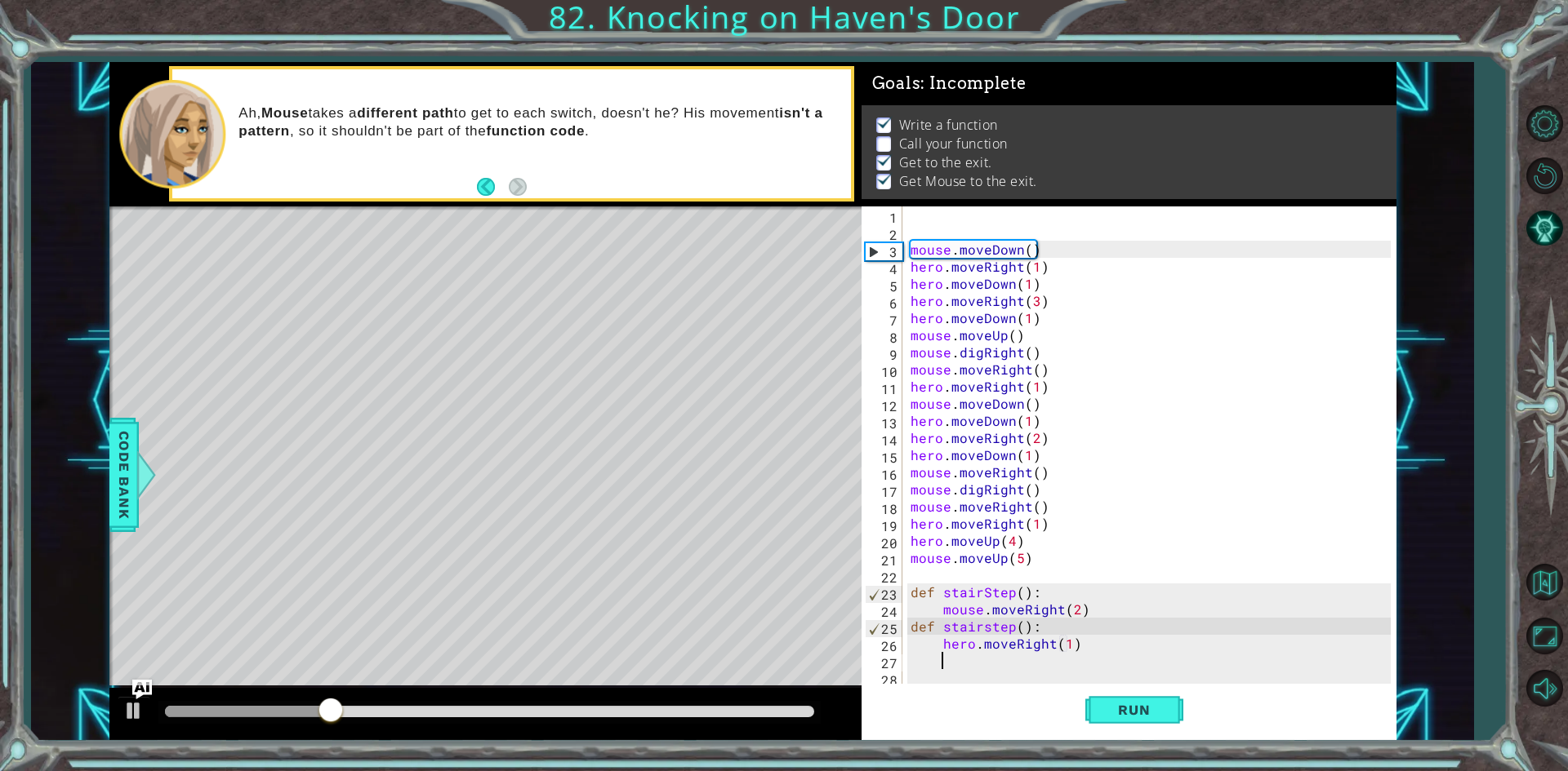
click at [957, 671] on div "mouse . moveDown ( ) hero . moveRight ( 1 ) hero . moveDown ( 1 ) hero . moveRi…" at bounding box center [1153, 463] width 492 height 514
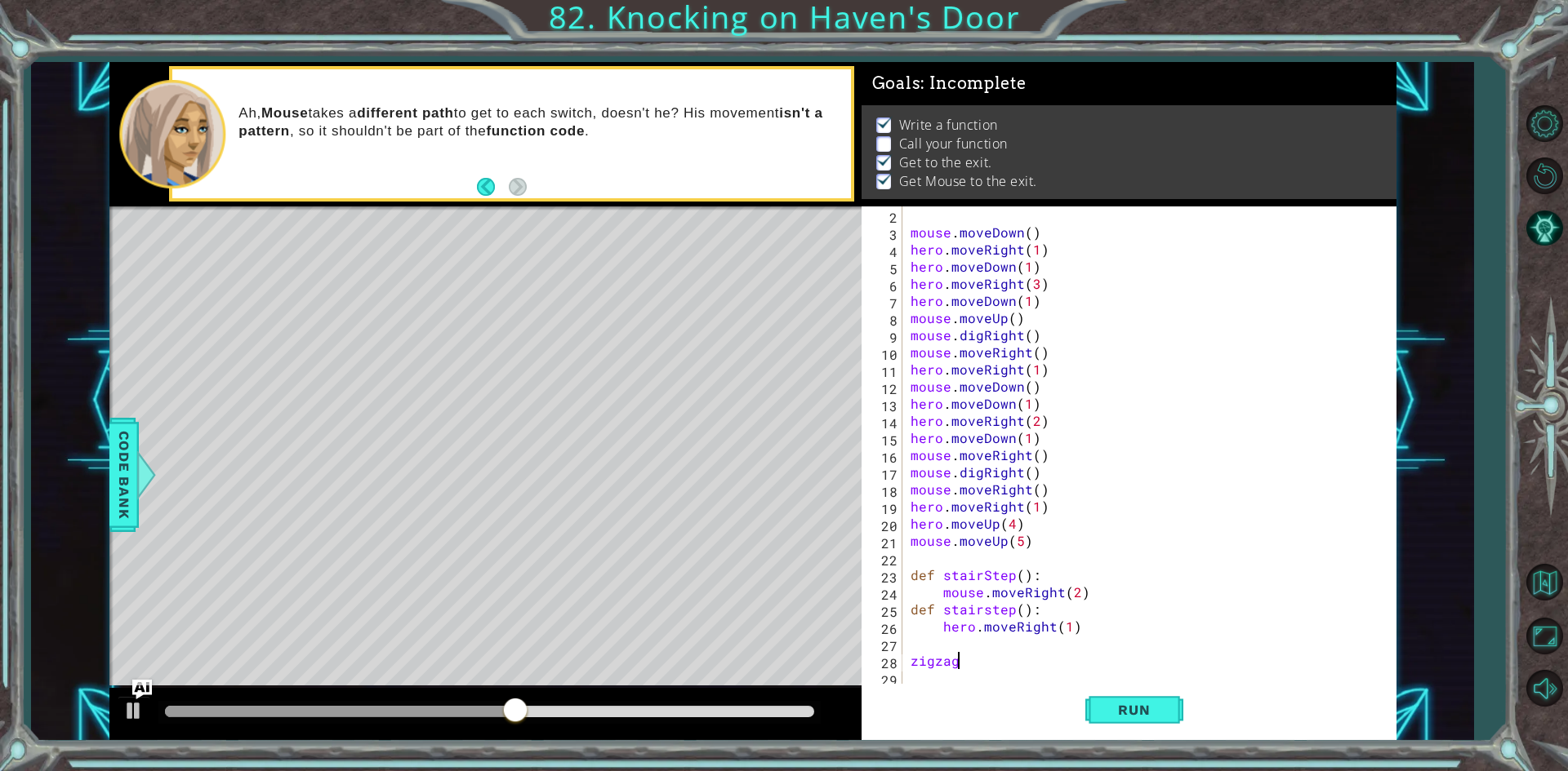
scroll to position [0, 3]
click at [1116, 700] on button "Run" at bounding box center [1134, 709] width 98 height 53
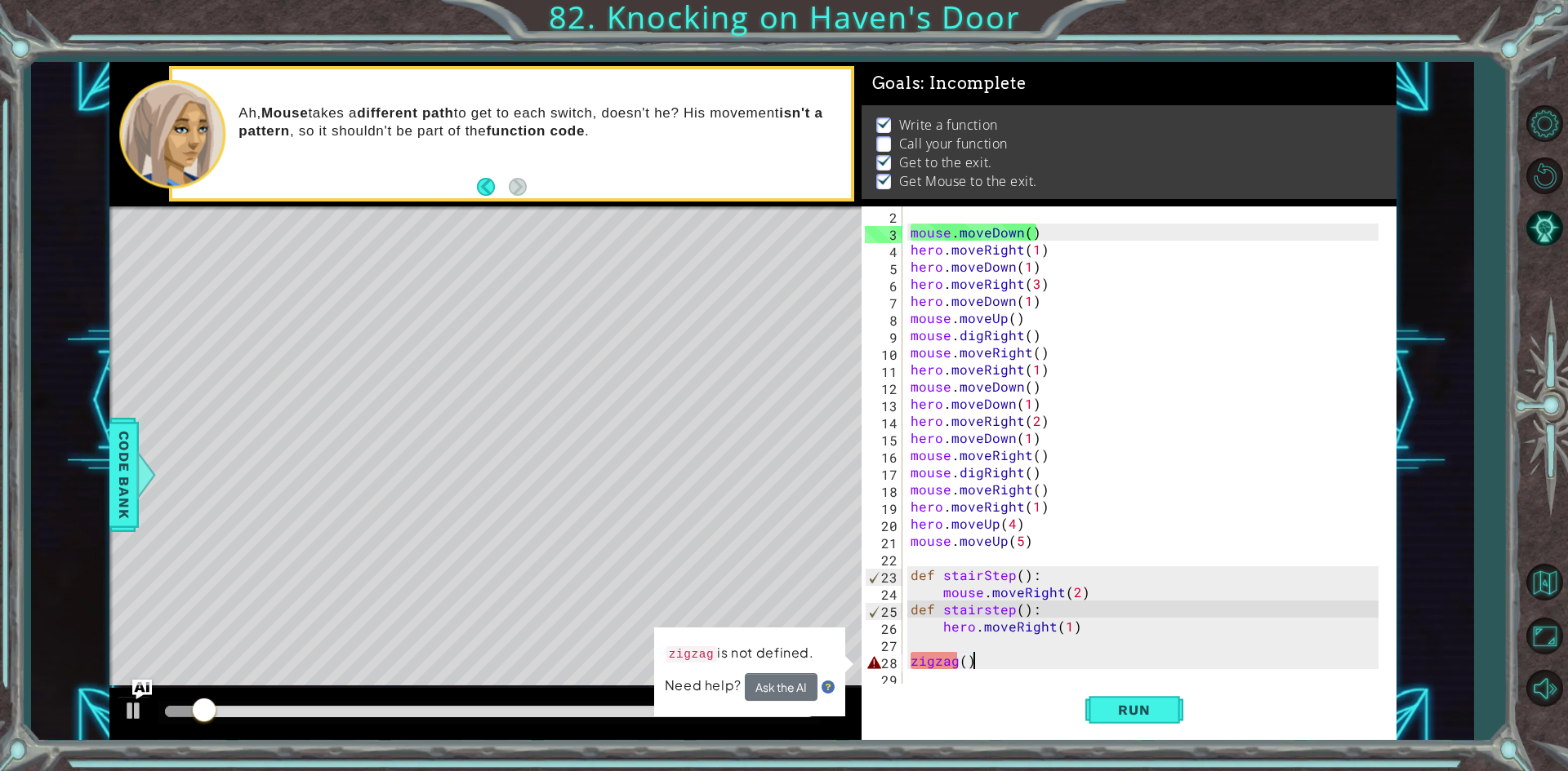
drag, startPoint x: 986, startPoint y: 664, endPoint x: 1002, endPoint y: 661, distance: 16.3
click at [991, 664] on div "mouse . moveDown ( ) hero . moveRight ( 1 ) hero . moveDown ( 1 ) hero . moveRi…" at bounding box center [1147, 463] width 479 height 514
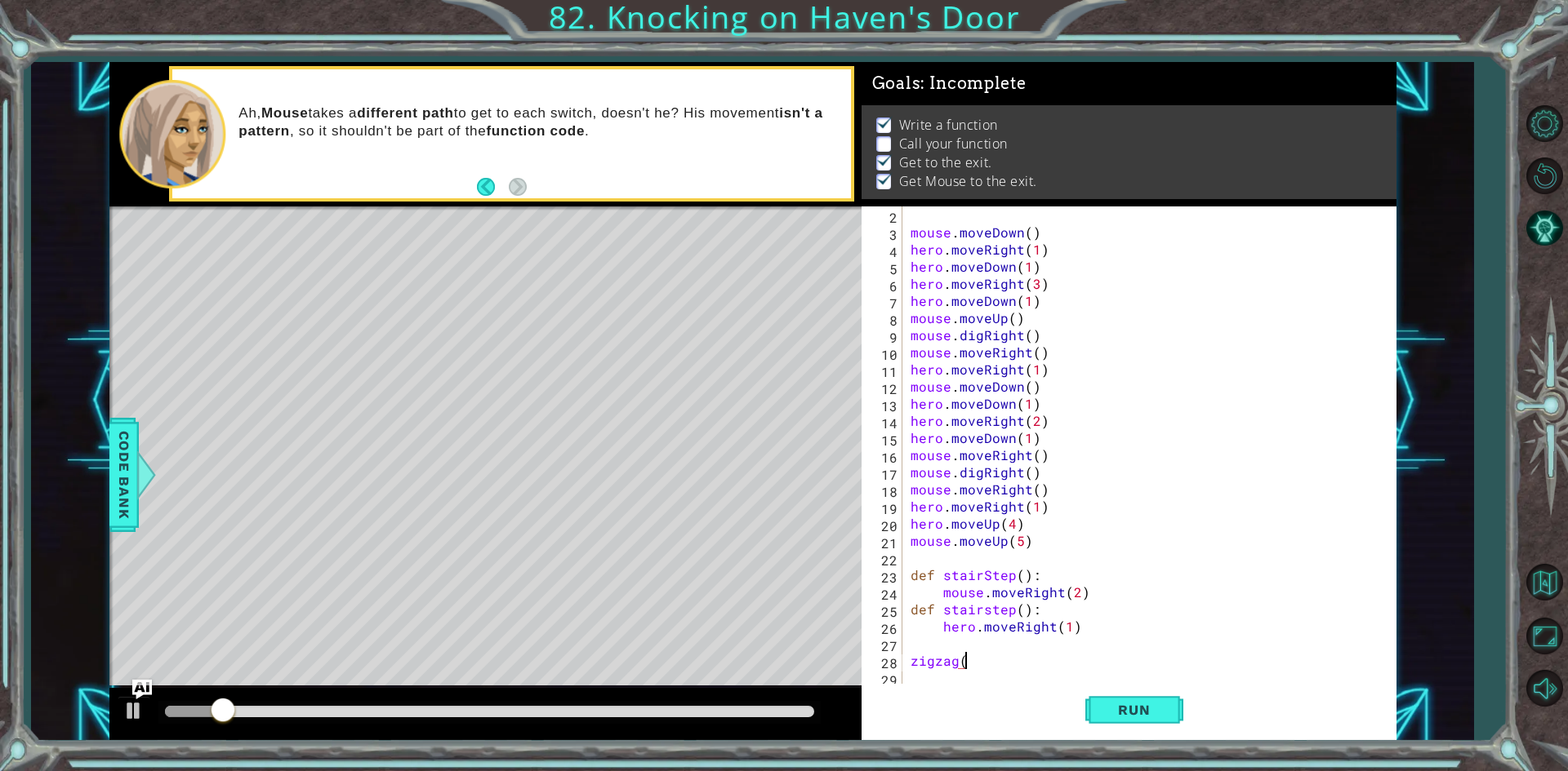
type textarea "z"
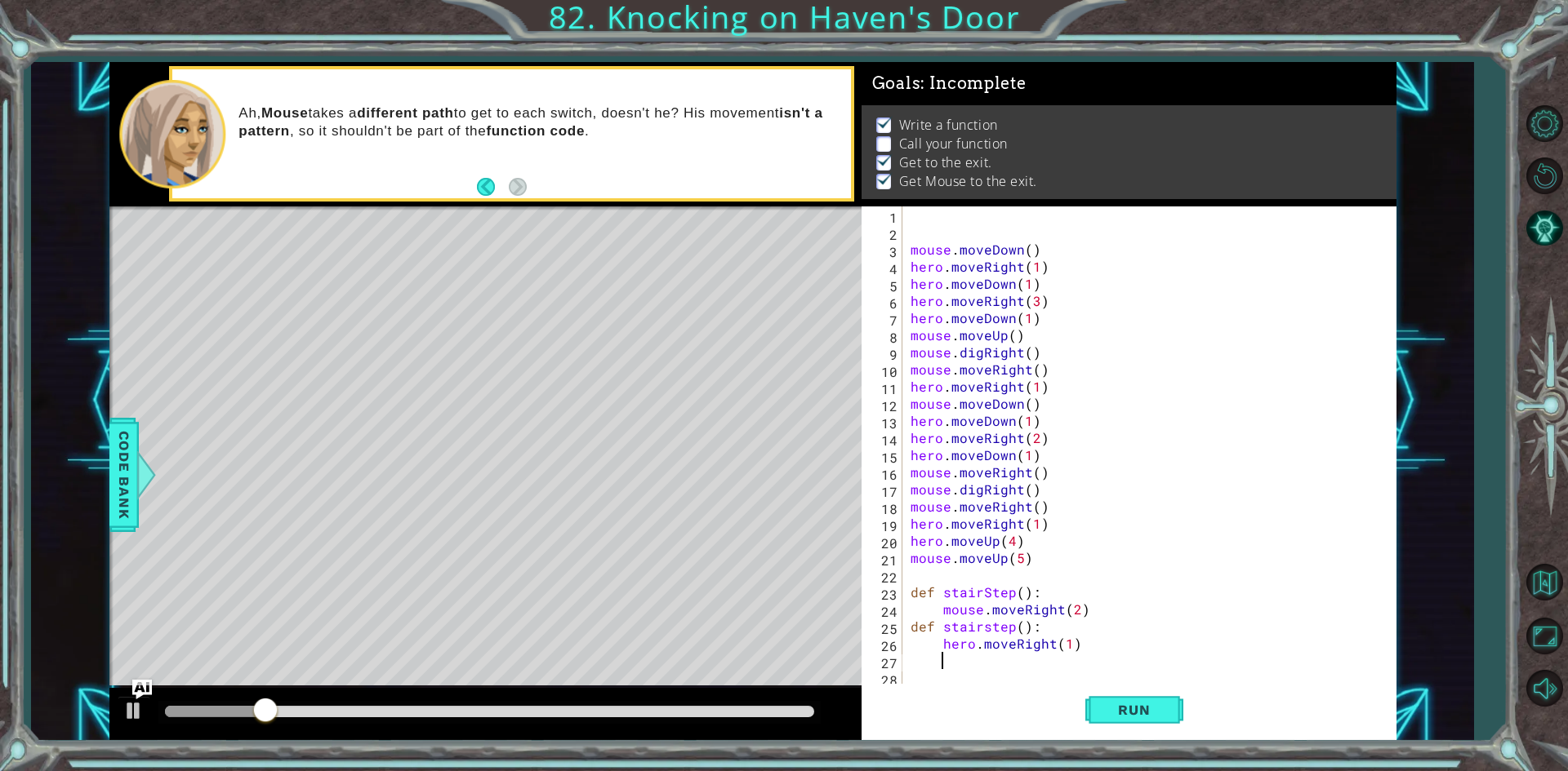
click at [961, 674] on div "mouse . moveDown ( ) hero . moveRight ( 1 ) hero . moveDown ( 1 ) hero . moveRi…" at bounding box center [1153, 463] width 492 height 514
click at [1100, 702] on button "Run" at bounding box center [1134, 709] width 98 height 53
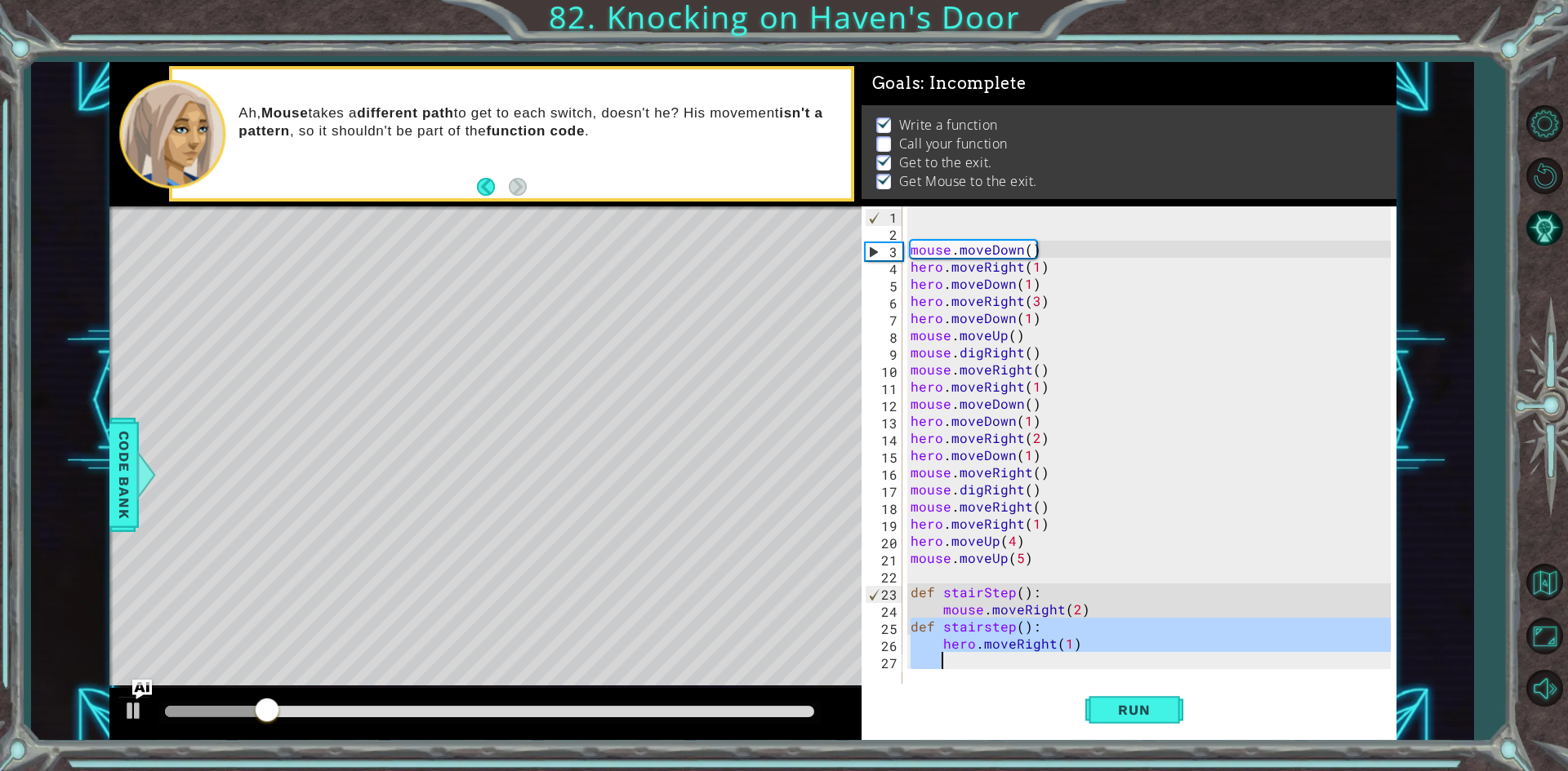
drag, startPoint x: 912, startPoint y: 619, endPoint x: 1184, endPoint y: 665, distance: 275.9
click at [1184, 665] on div "mouse . moveDown ( ) hero . moveRight ( 1 ) hero . moveDown ( 1 ) hero . moveRi…" at bounding box center [1153, 463] width 492 height 514
type textarea "\"
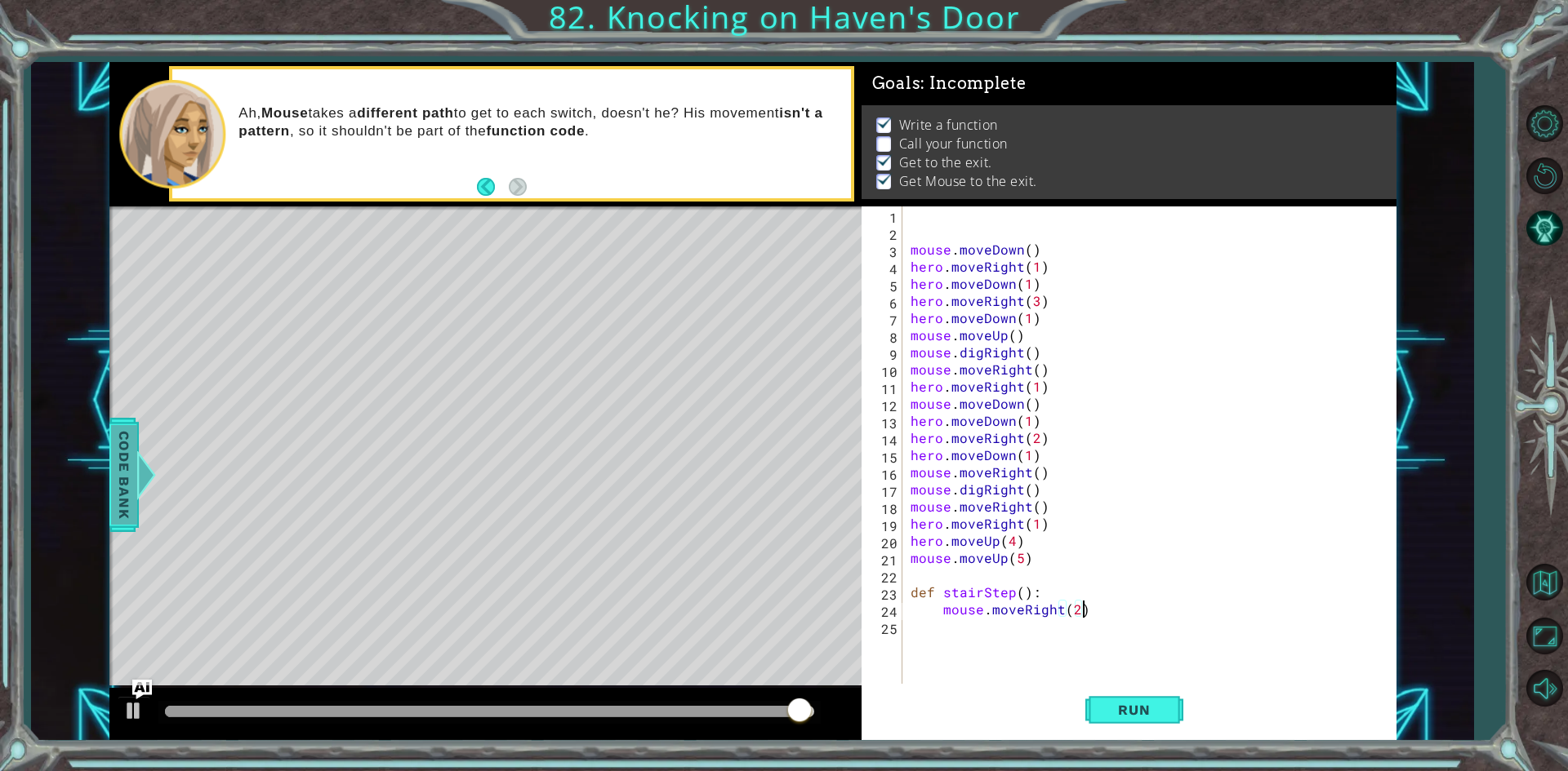
type textarea "mouse.moveRight(2)"
drag, startPoint x: 124, startPoint y: 440, endPoint x: 108, endPoint y: 446, distance: 17.1
click at [113, 445] on span "Code Bank" at bounding box center [123, 473] width 26 height 99
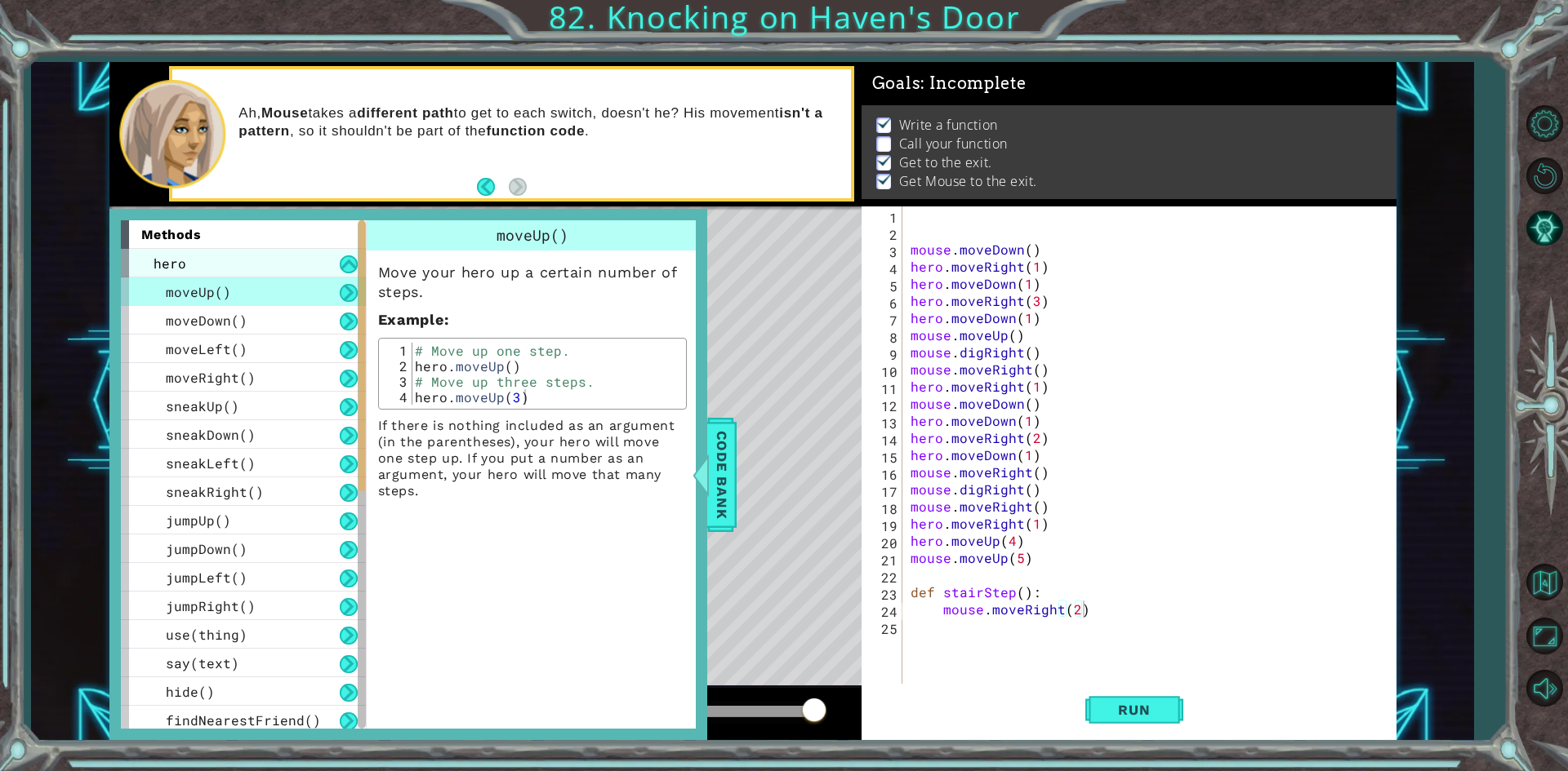
click at [166, 265] on span "hero" at bounding box center [170, 263] width 33 height 17
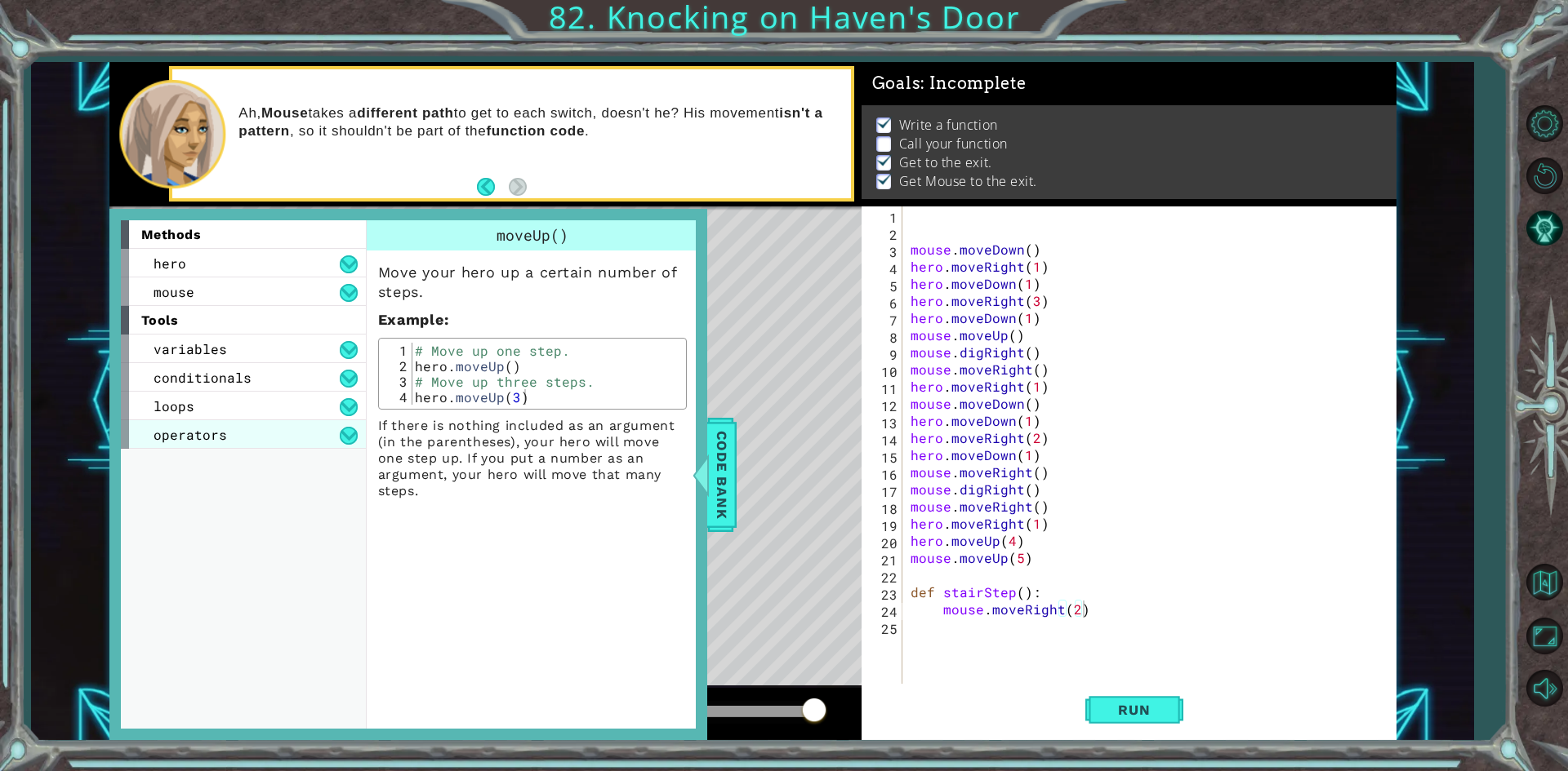
drag, startPoint x: 220, startPoint y: 422, endPoint x: 222, endPoint y: 440, distance: 18.1
click at [222, 422] on div "operators" at bounding box center [243, 434] width 245 height 29
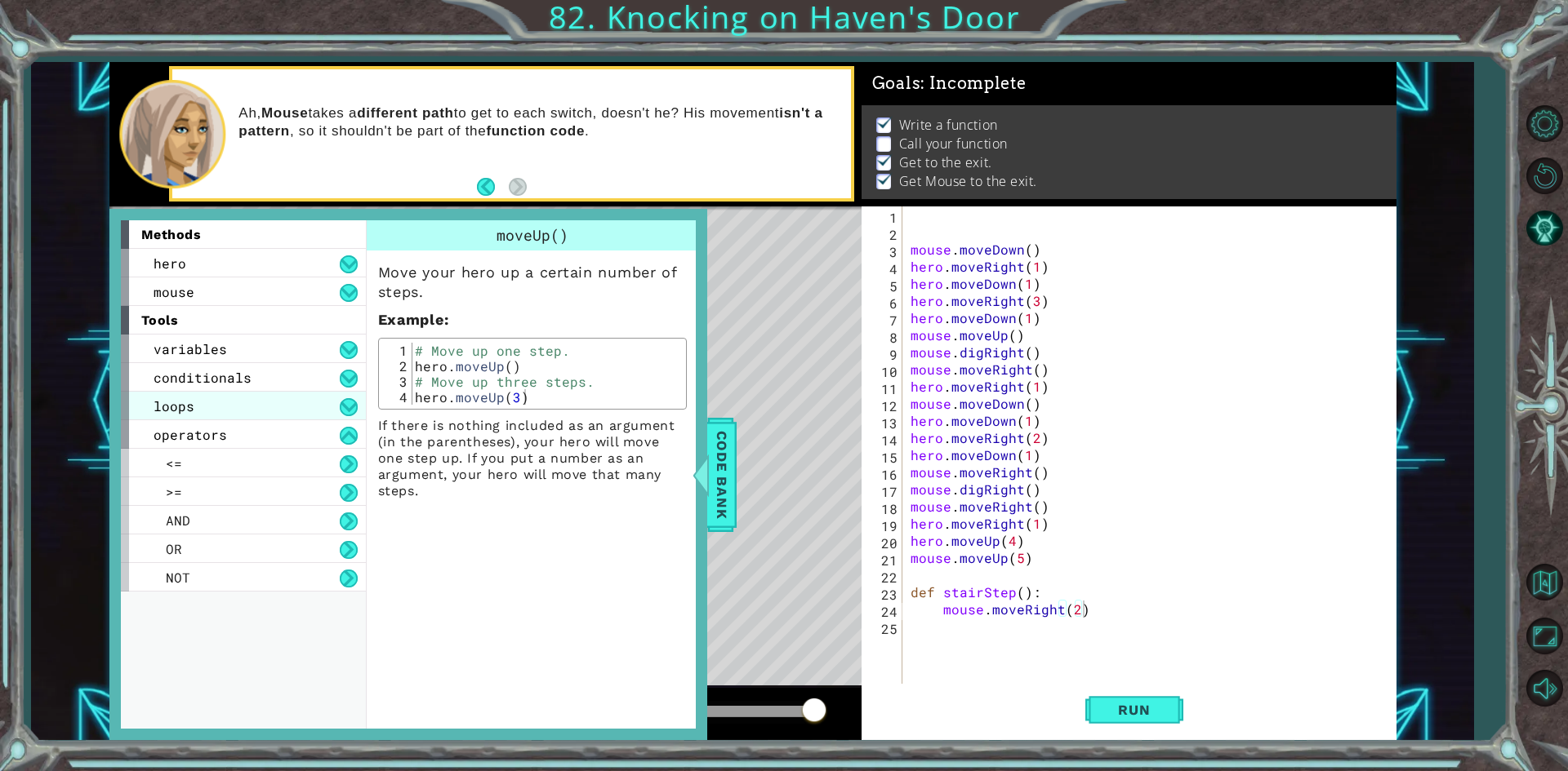
click at [246, 406] on div "loops" at bounding box center [243, 406] width 245 height 29
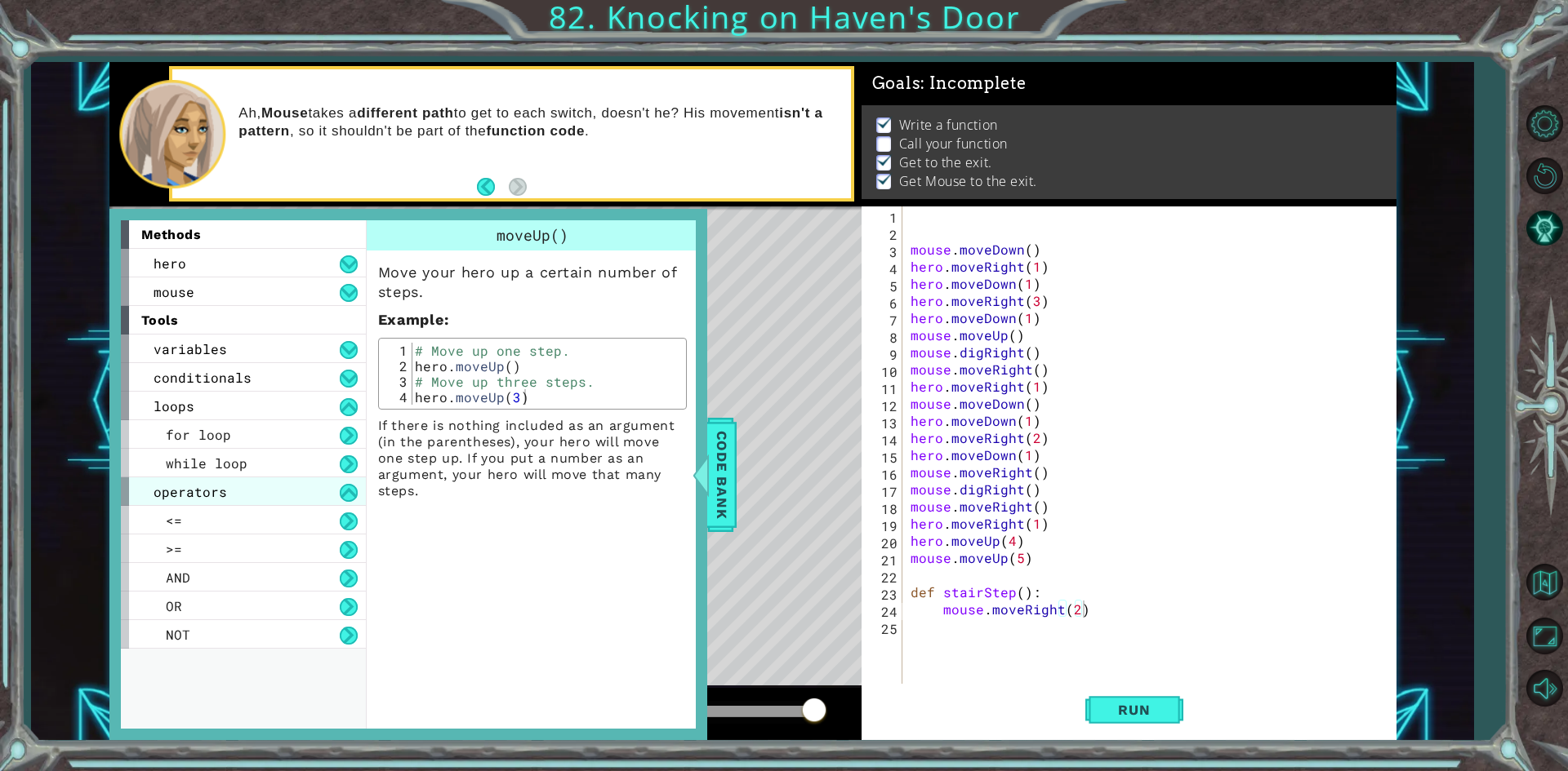
click at [226, 484] on div "operators" at bounding box center [243, 491] width 245 height 29
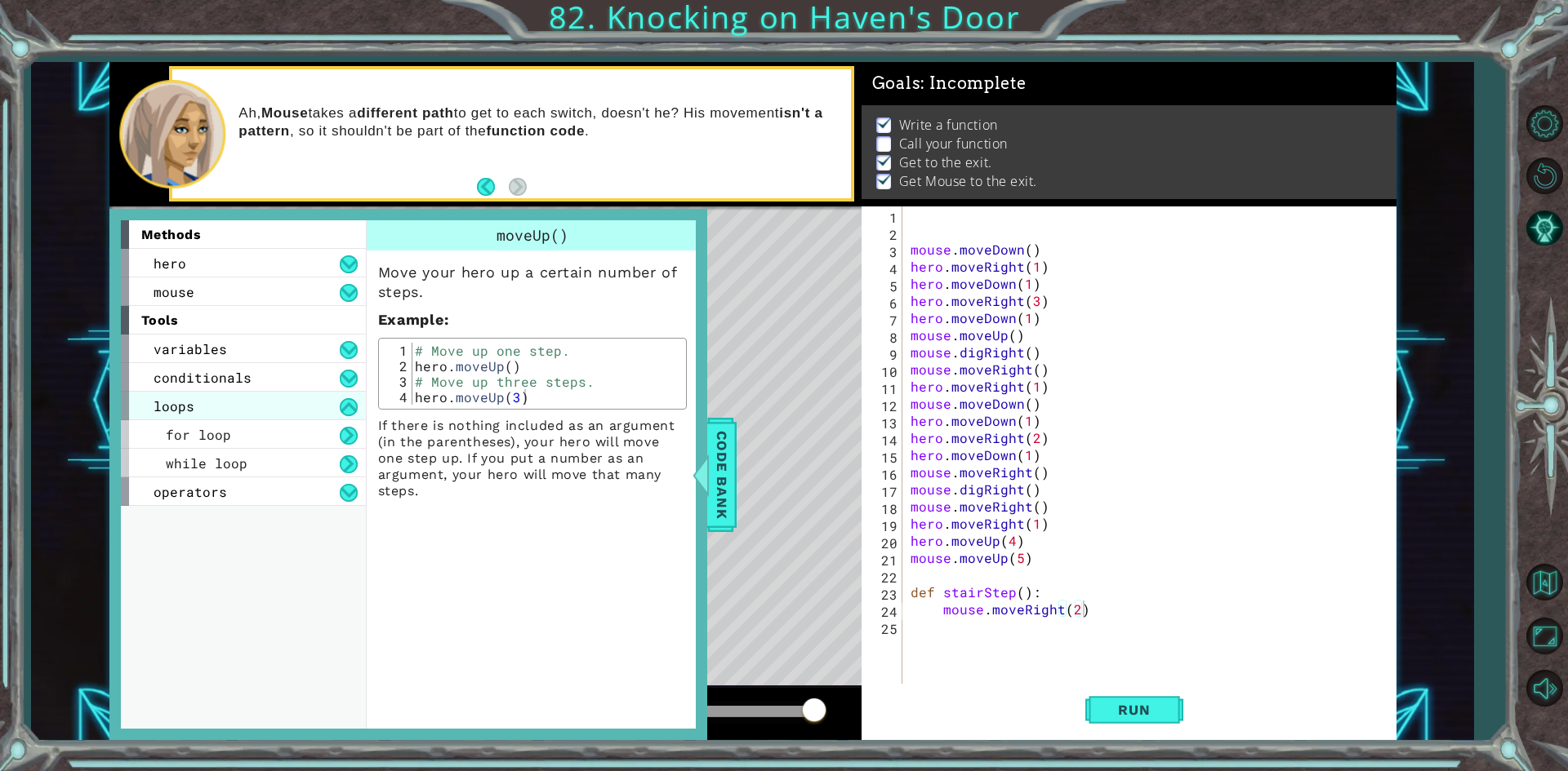
click at [241, 409] on div "loops" at bounding box center [243, 406] width 245 height 29
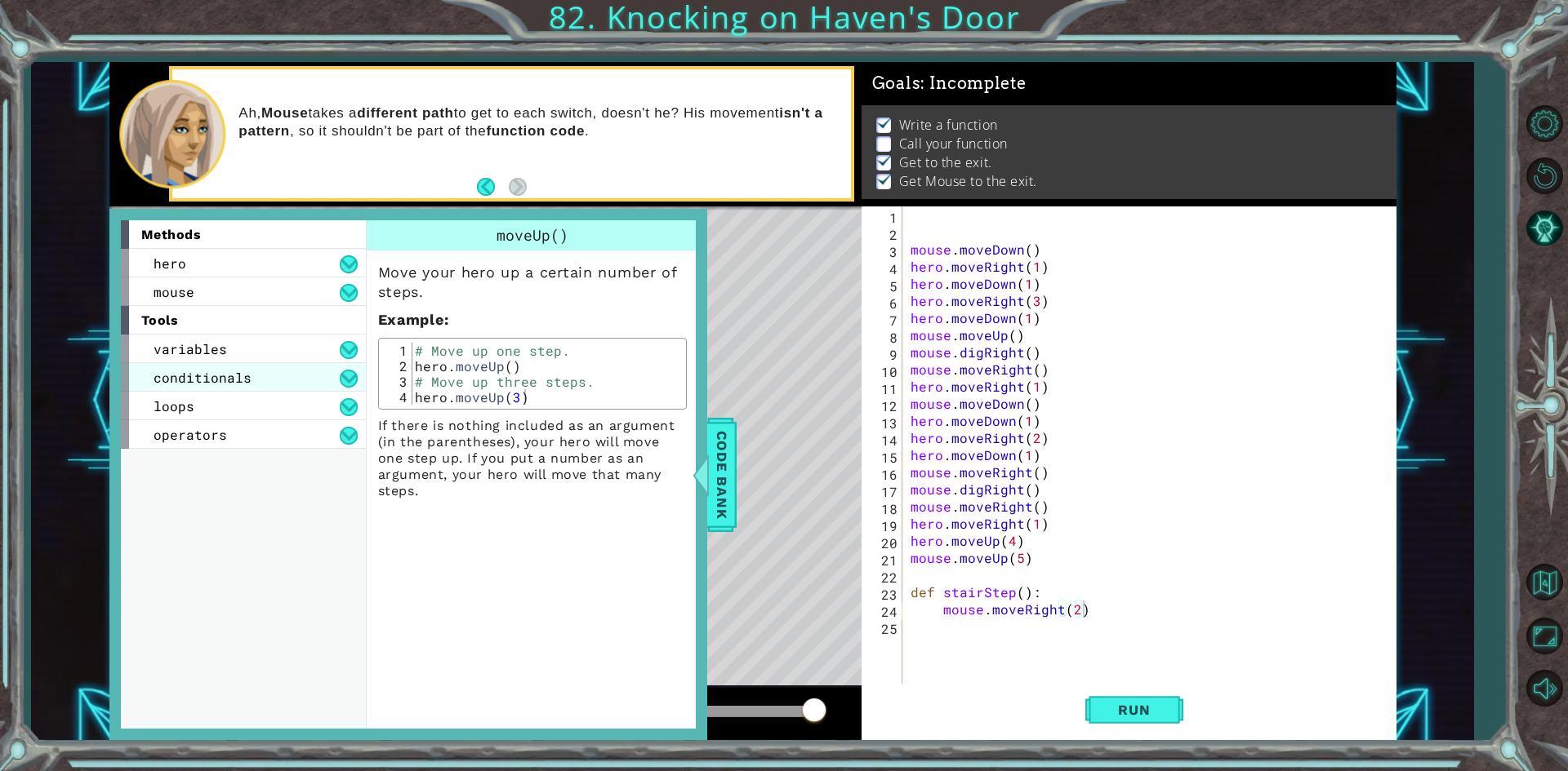
click at [260, 380] on div "conditionals" at bounding box center [243, 377] width 245 height 29
click at [264, 353] on div "variables" at bounding box center [243, 348] width 245 height 29
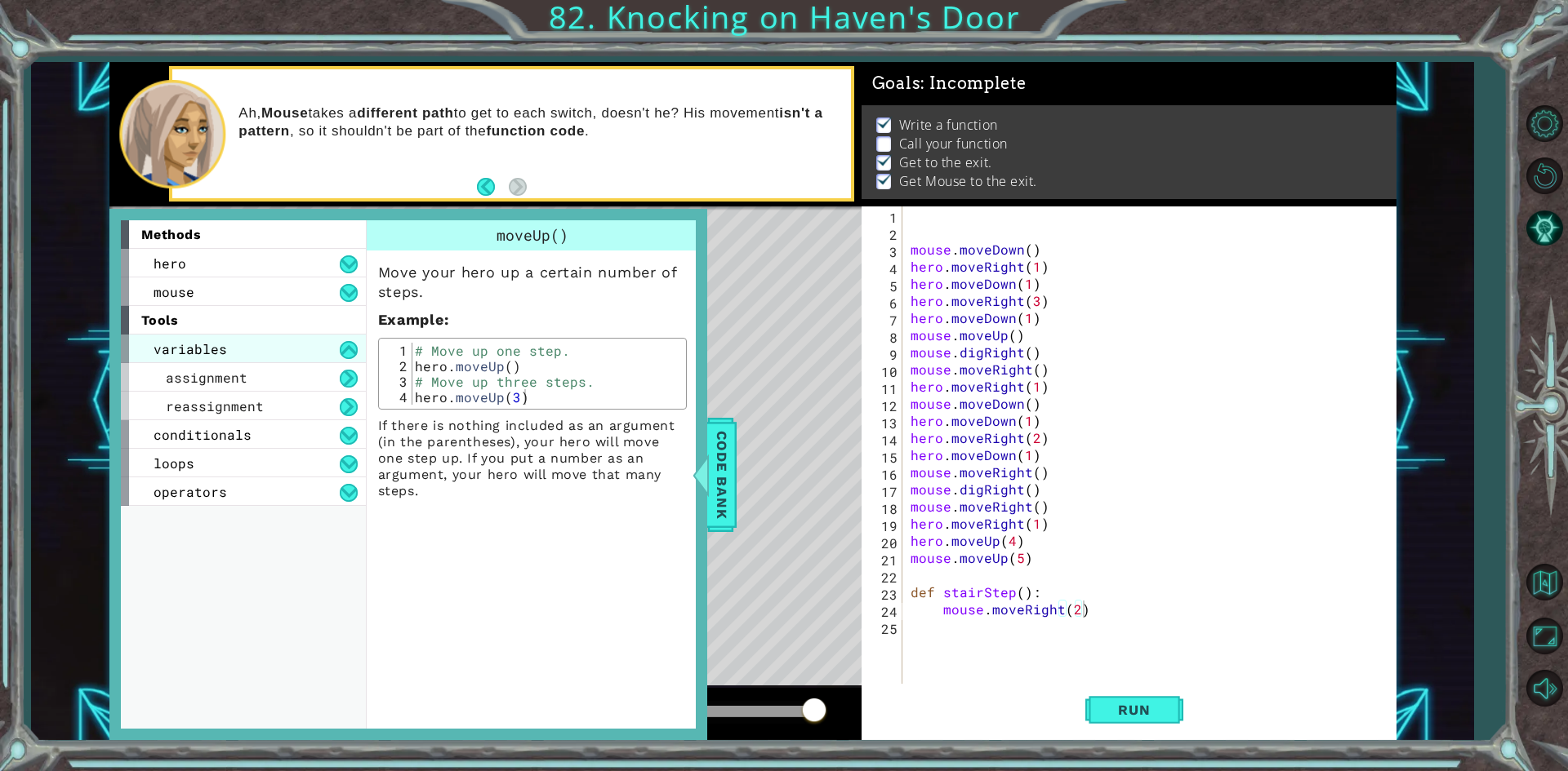
click at [264, 353] on div "variables" at bounding box center [243, 348] width 245 height 29
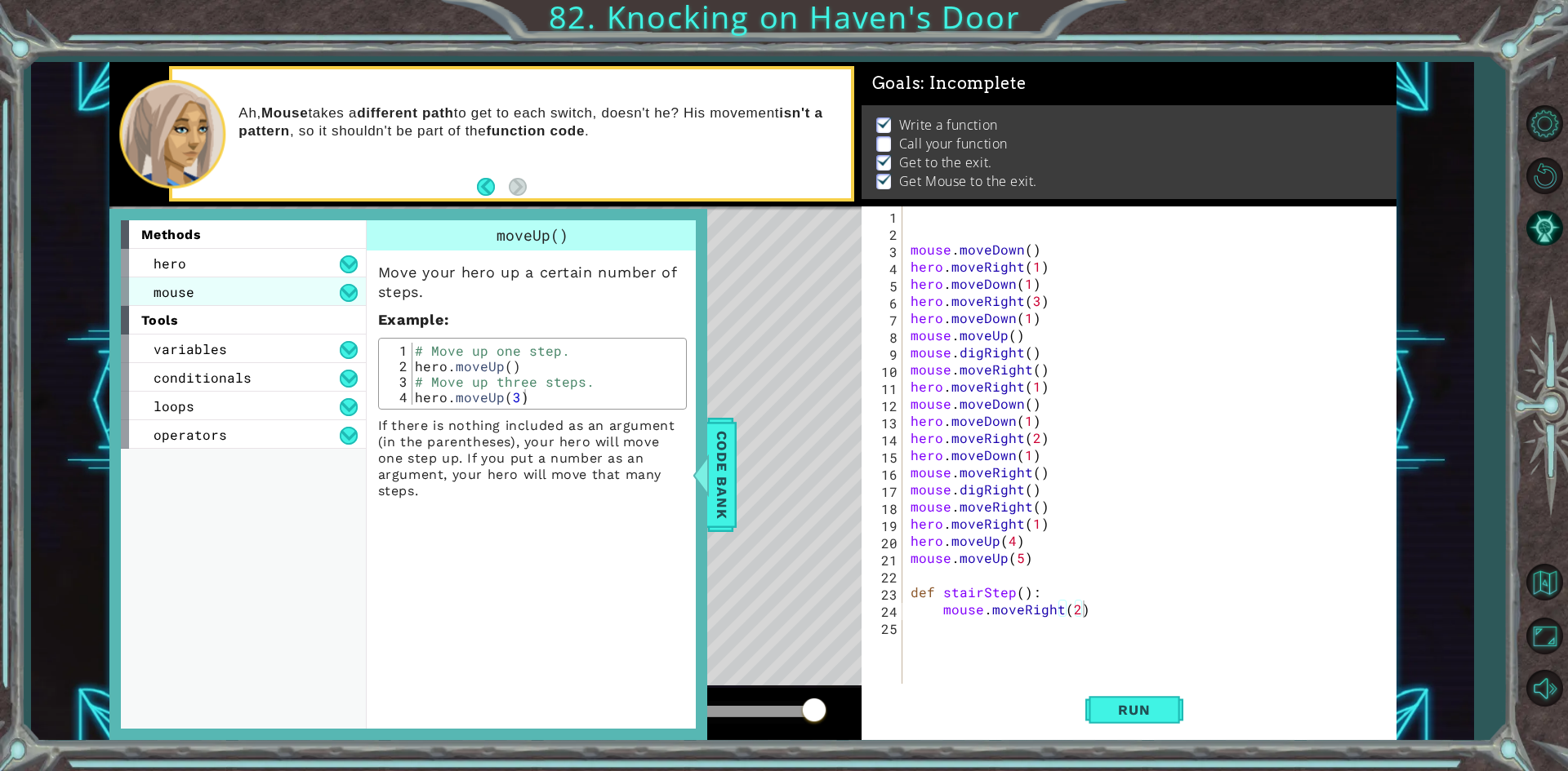
click at [282, 300] on div "mouse" at bounding box center [243, 292] width 245 height 29
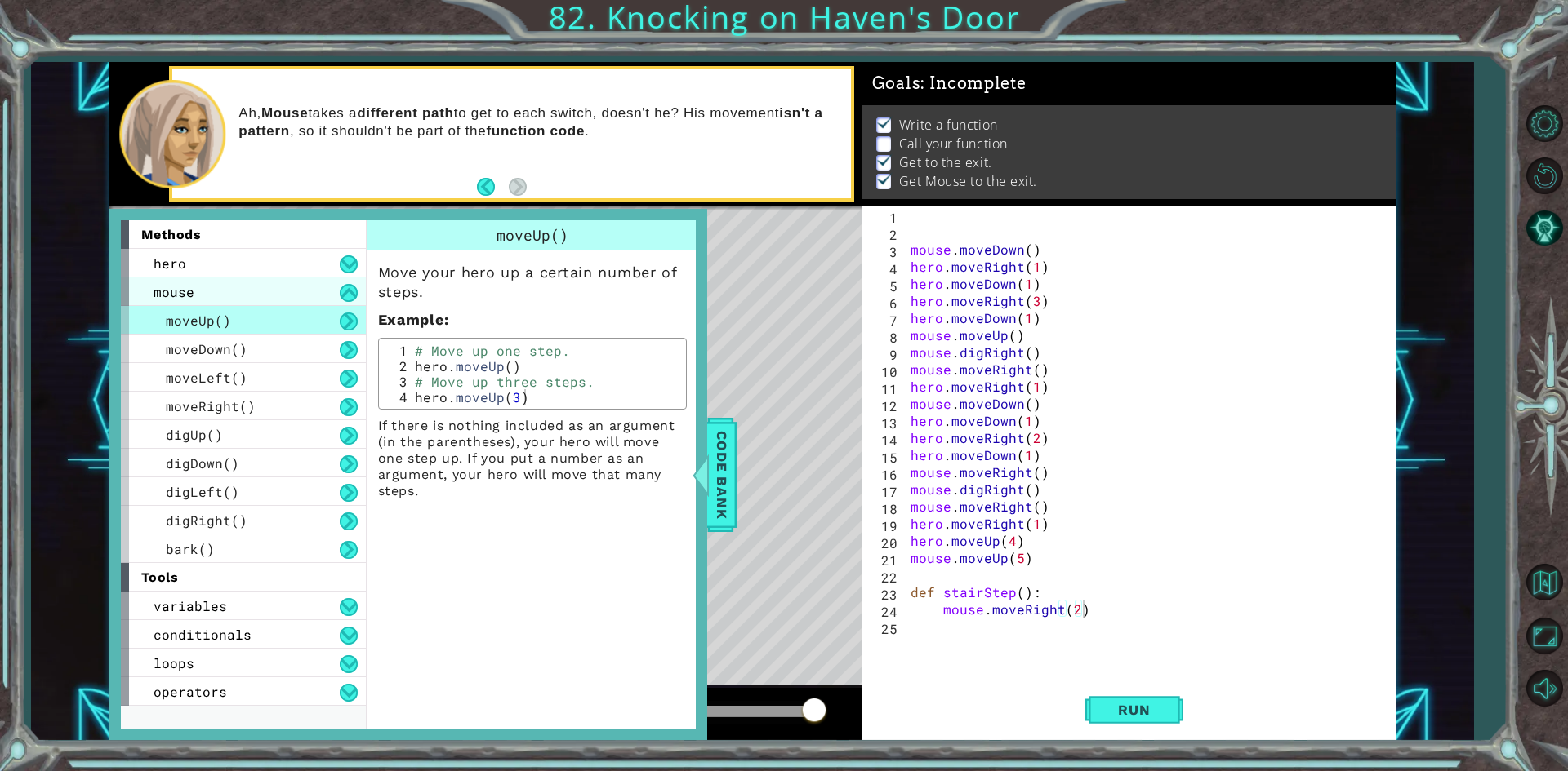
click at [282, 300] on div "mouse" at bounding box center [243, 292] width 245 height 29
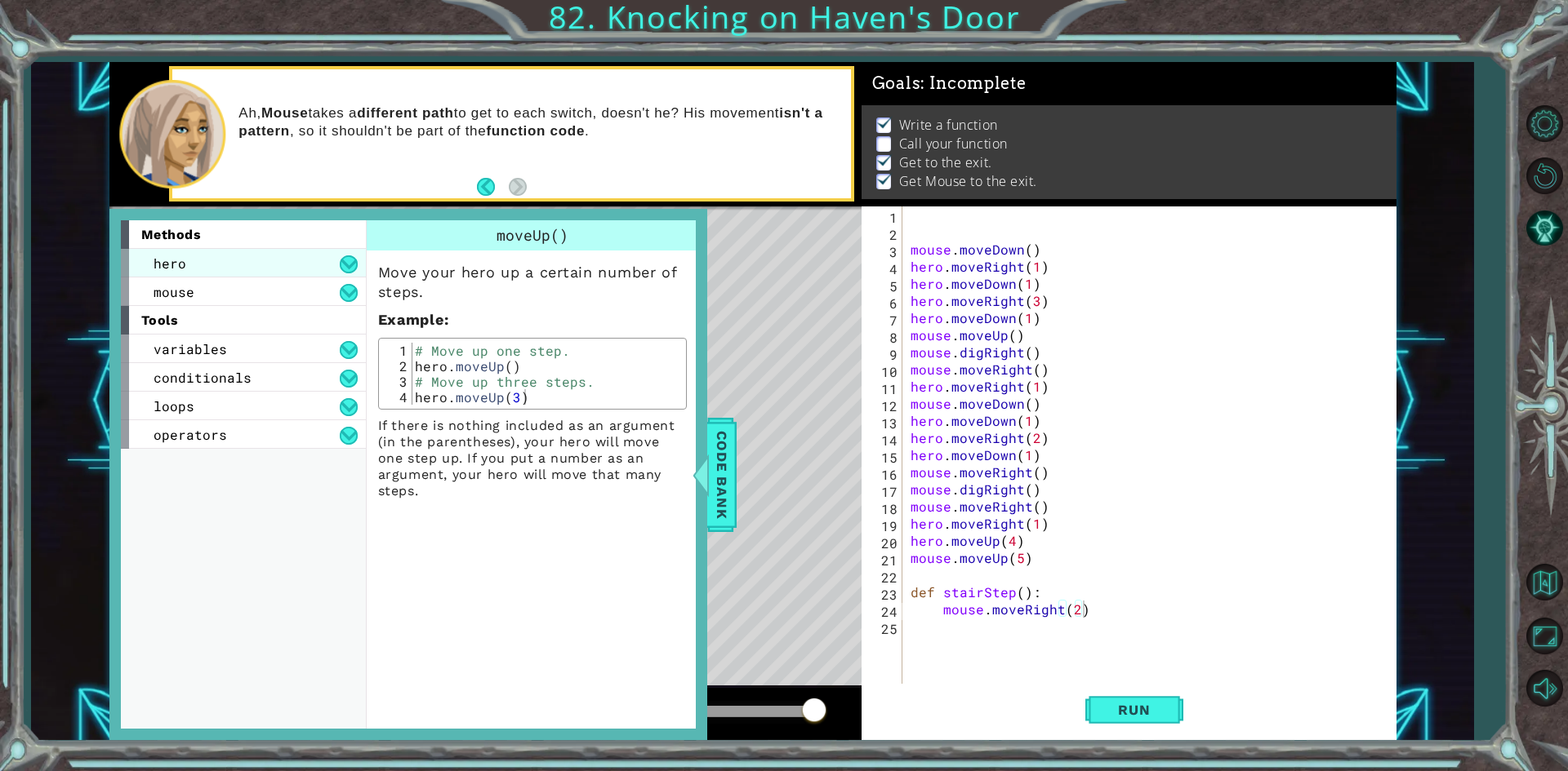
click at [314, 259] on div "hero" at bounding box center [243, 264] width 245 height 29
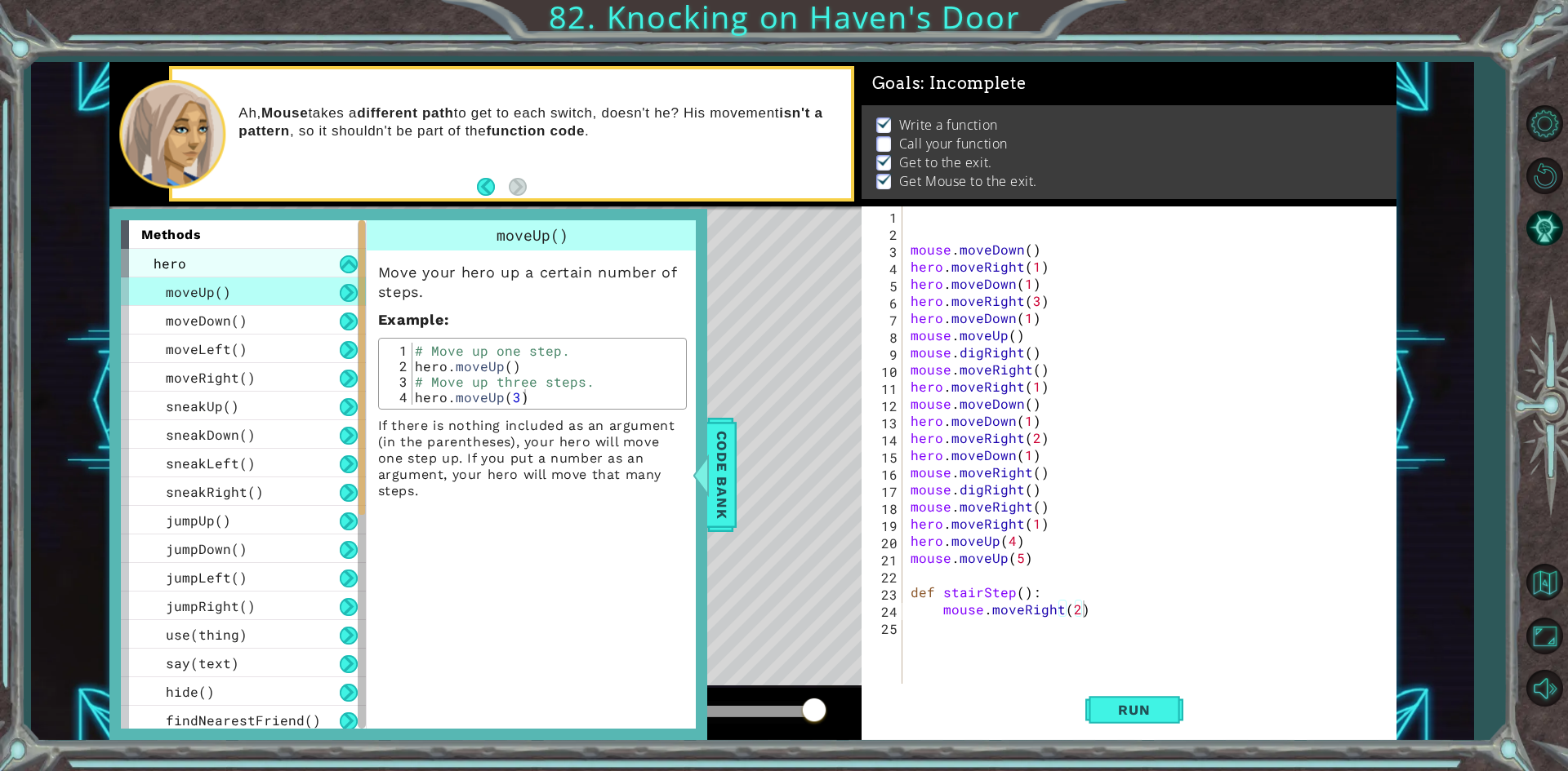
click at [240, 266] on div "hero" at bounding box center [243, 264] width 245 height 29
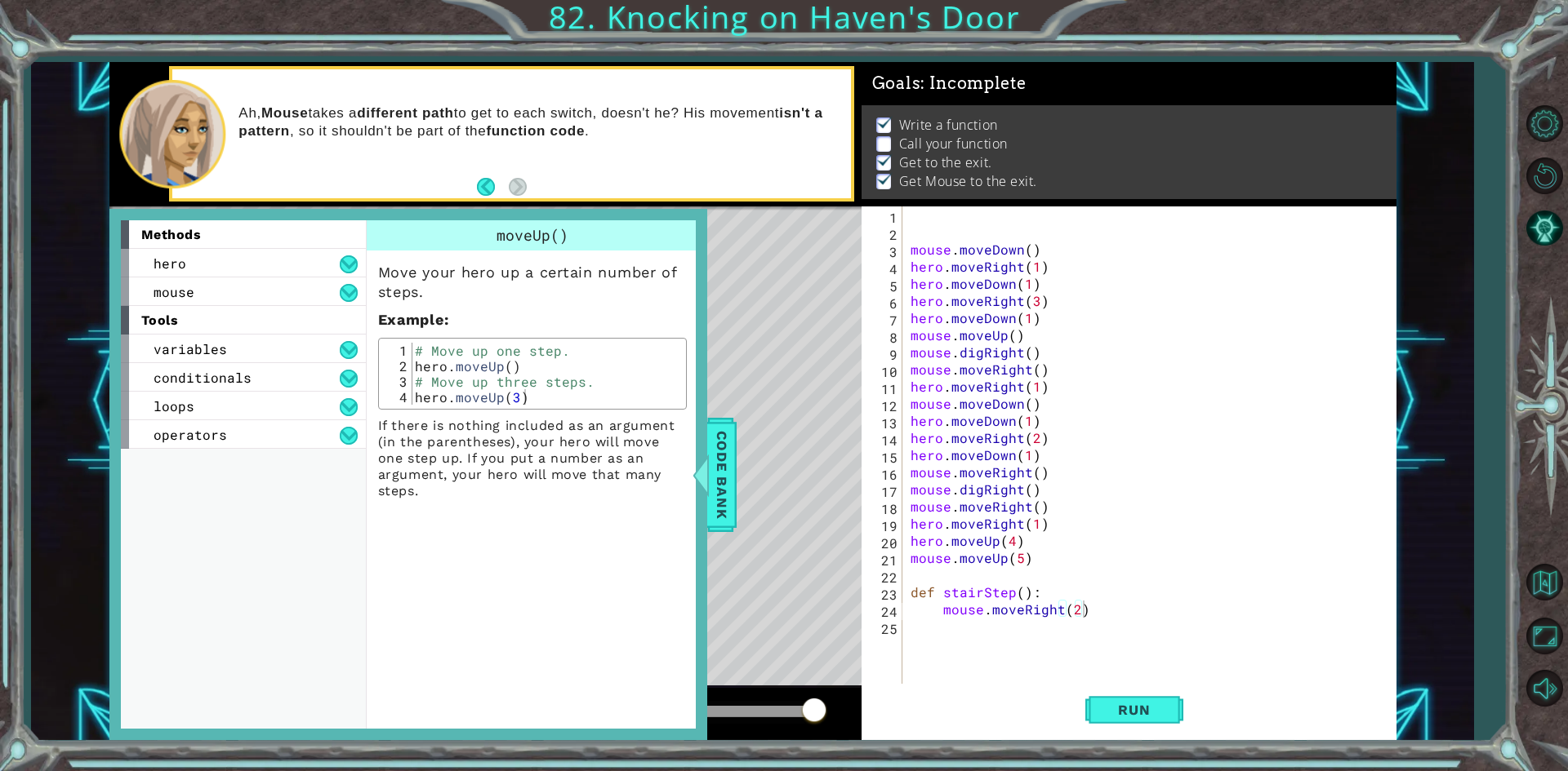
drag, startPoint x: 768, startPoint y: 152, endPoint x: 613, endPoint y: 6, distance: 212.9
click at [704, 122] on div "Ah, [PERSON_NAME] takes a different path to get to each switch, doesn't he? His…" at bounding box center [538, 134] width 623 height 76
click at [715, 484] on span "Code Bank" at bounding box center [721, 473] width 26 height 99
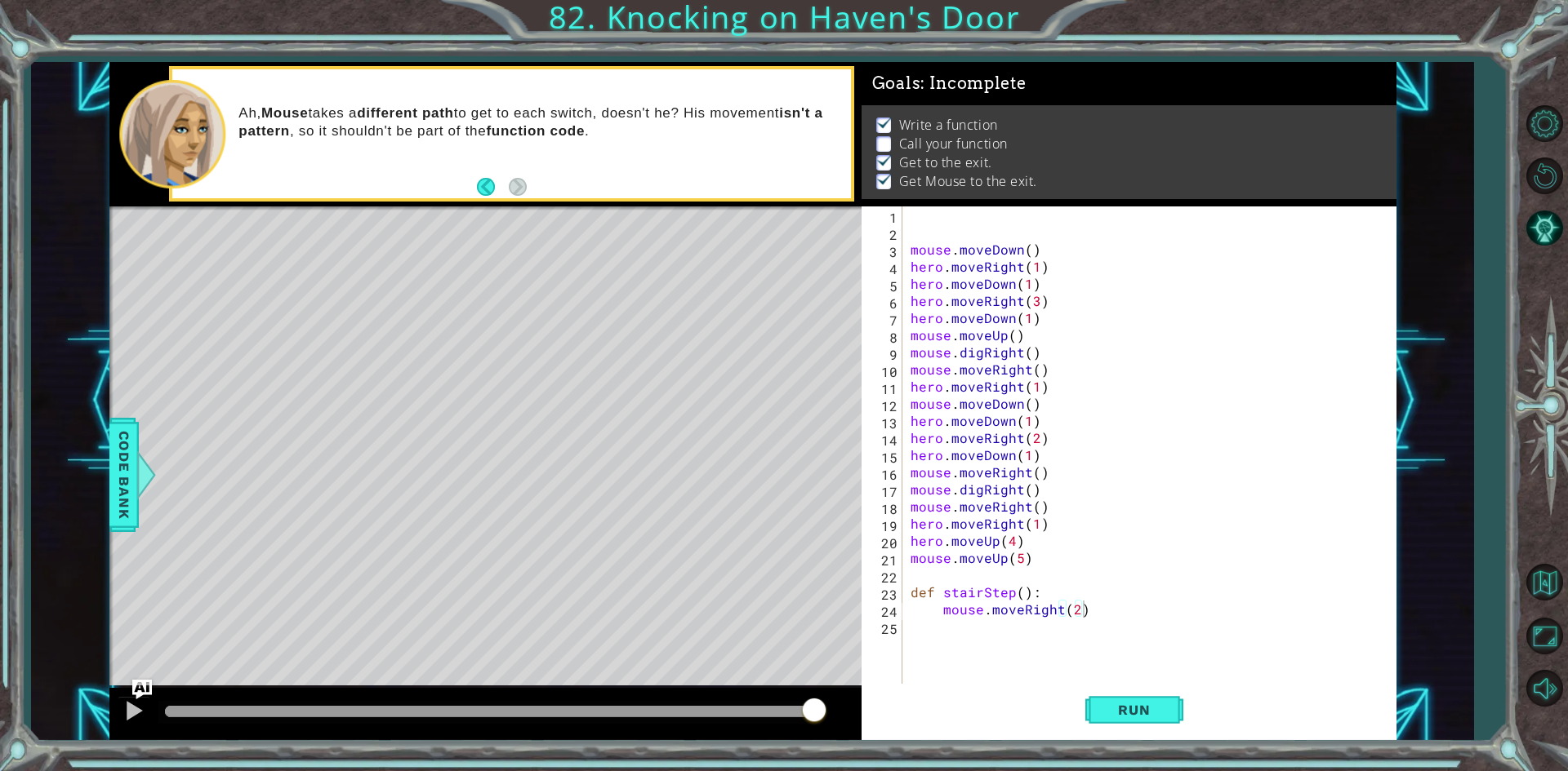
click at [993, 632] on div "mouse . moveDown ( ) hero . moveRight ( 1 ) hero . moveDown ( 1 ) hero . moveRi…" at bounding box center [1153, 463] width 492 height 514
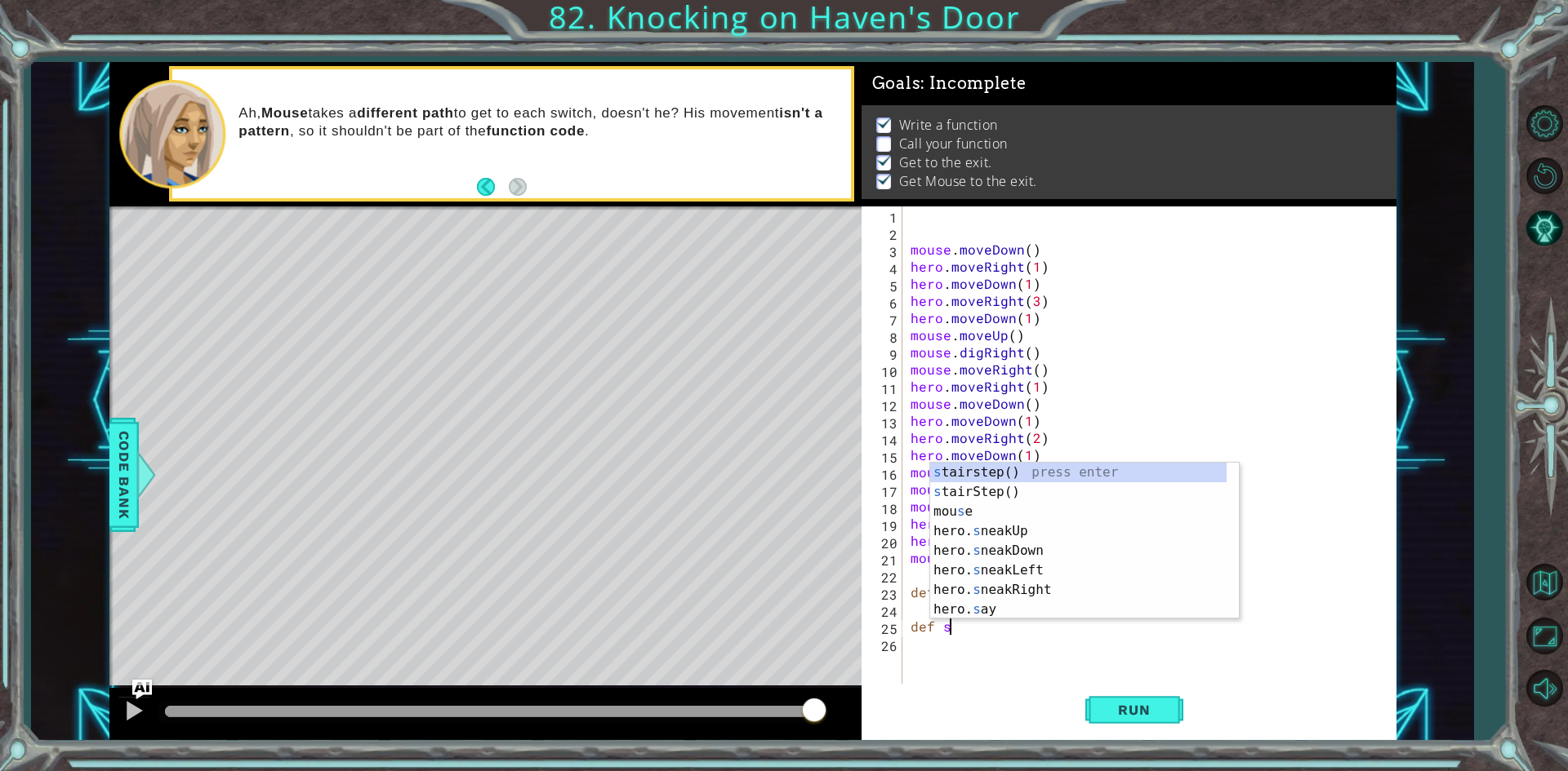
scroll to position [0, 2]
type textarea "def sta"
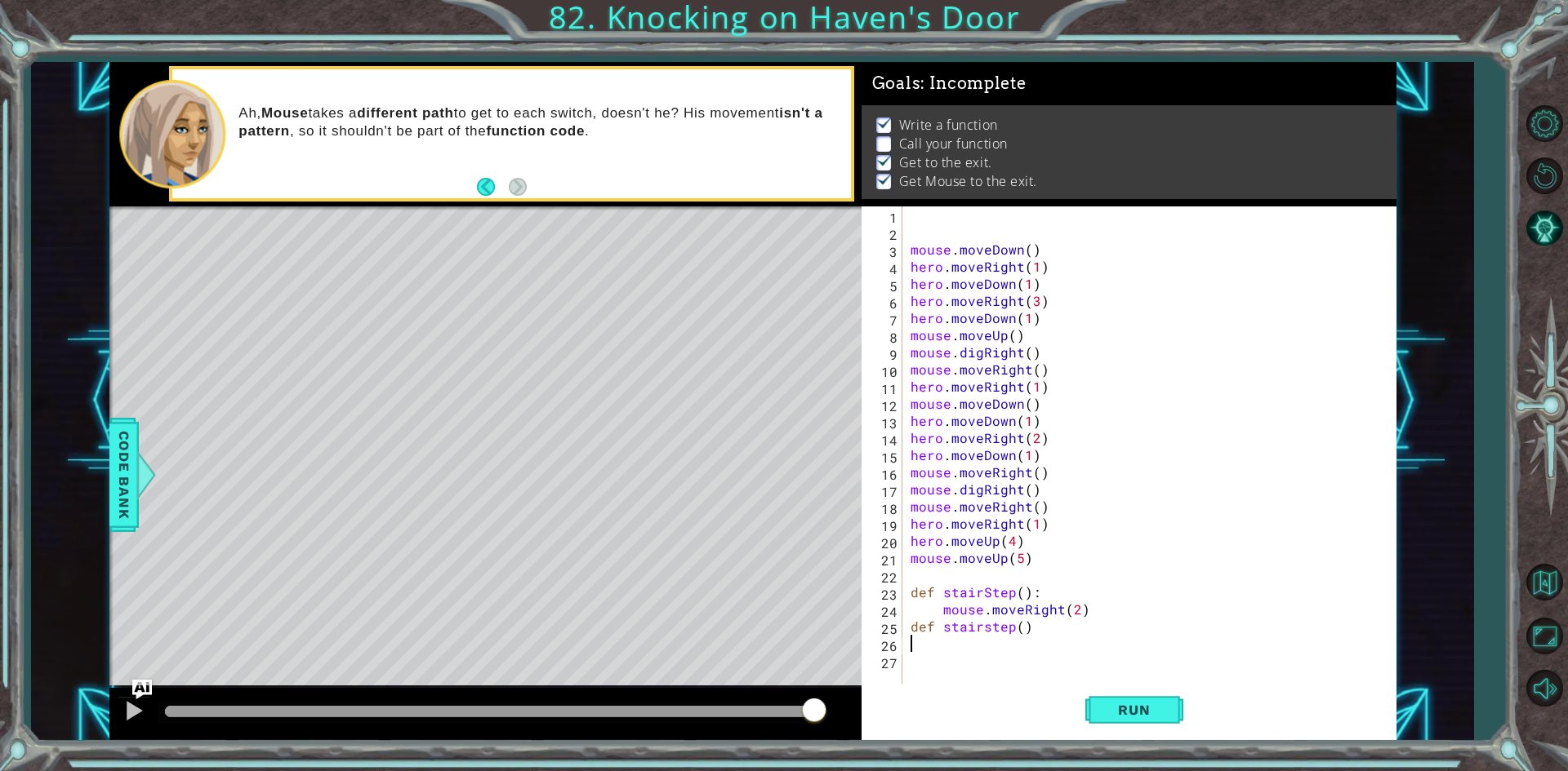
scroll to position [0, 0]
click at [1104, 691] on button "Run" at bounding box center [1134, 709] width 98 height 53
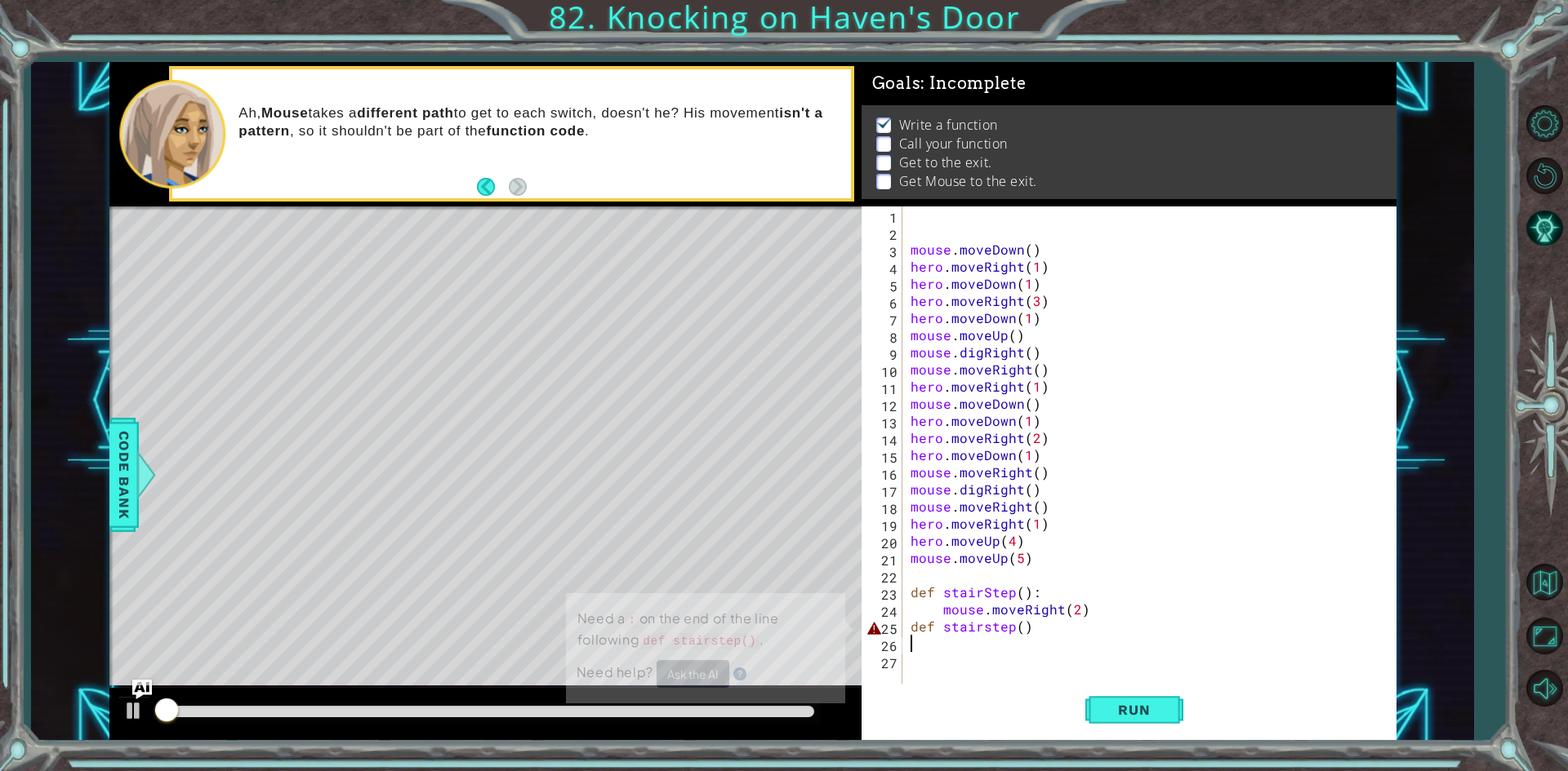
scroll to position [6, 0]
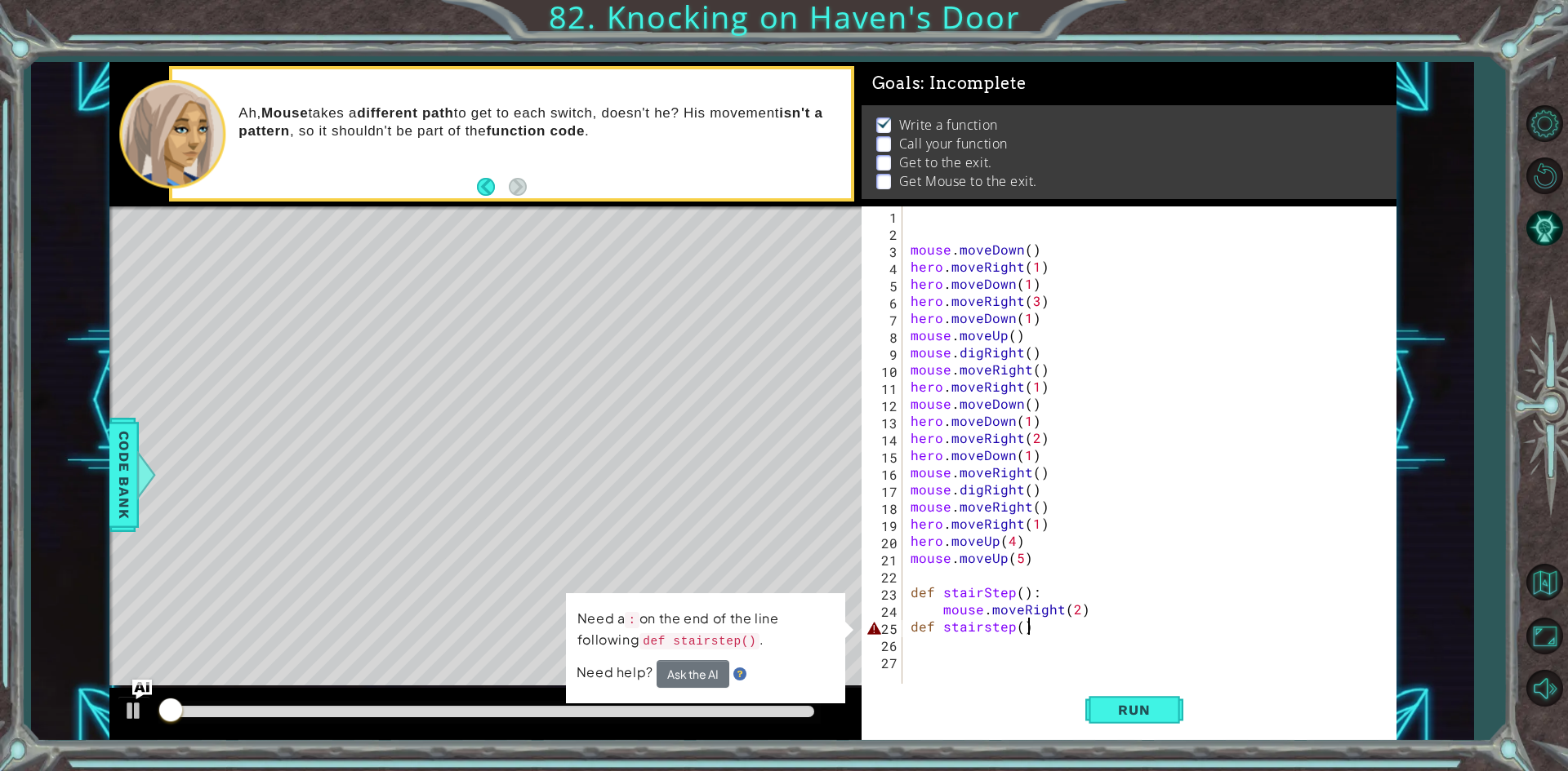
click at [1047, 628] on div "mouse . moveDown ( ) hero . moveRight ( 1 ) hero . moveDown ( 1 ) hero . moveRi…" at bounding box center [1153, 463] width 492 height 514
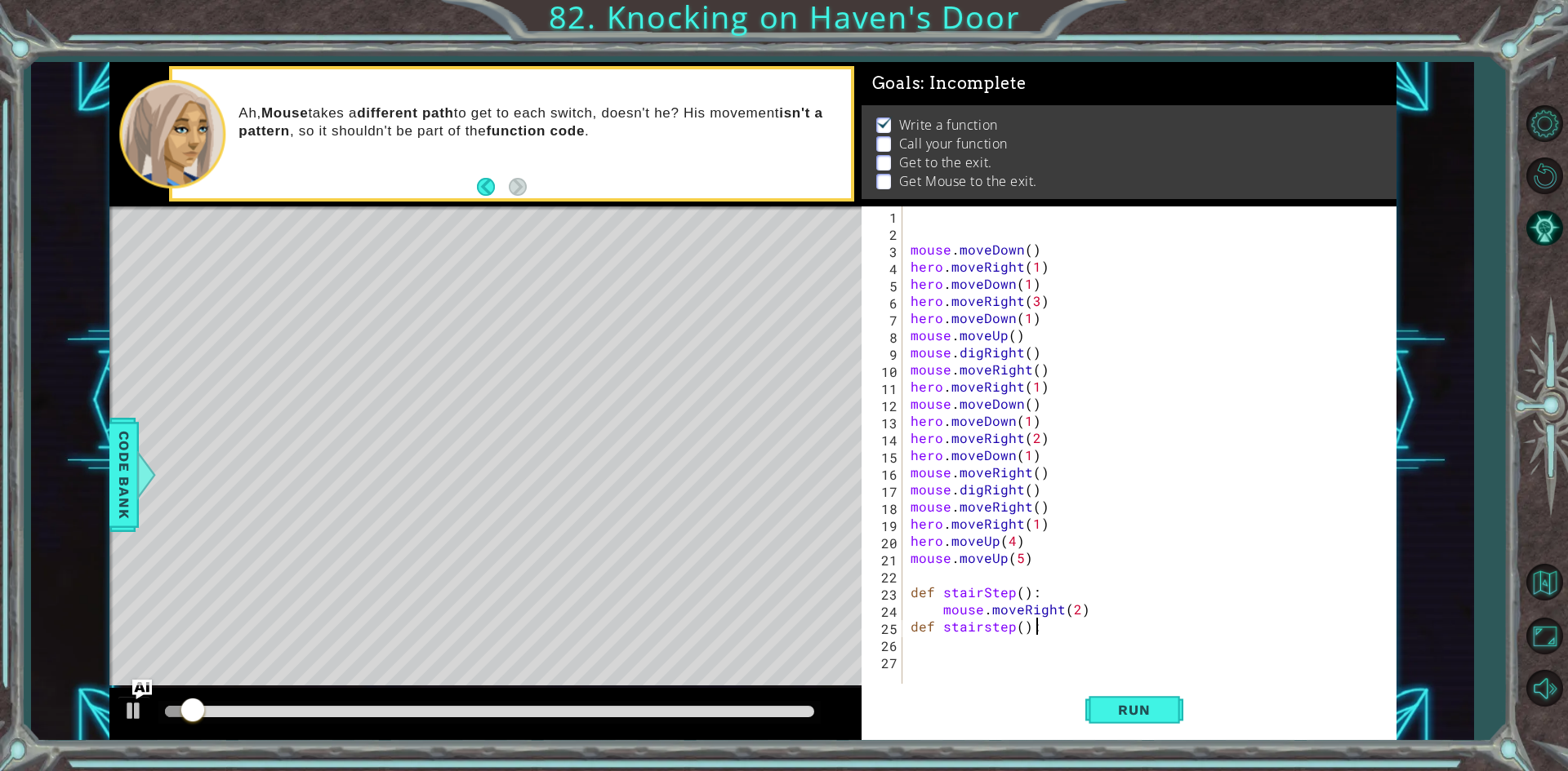
type textarea "def stairstep():"
click at [1078, 698] on div "Run" at bounding box center [1134, 709] width 535 height 53
click at [1092, 709] on button "Run" at bounding box center [1134, 709] width 98 height 53
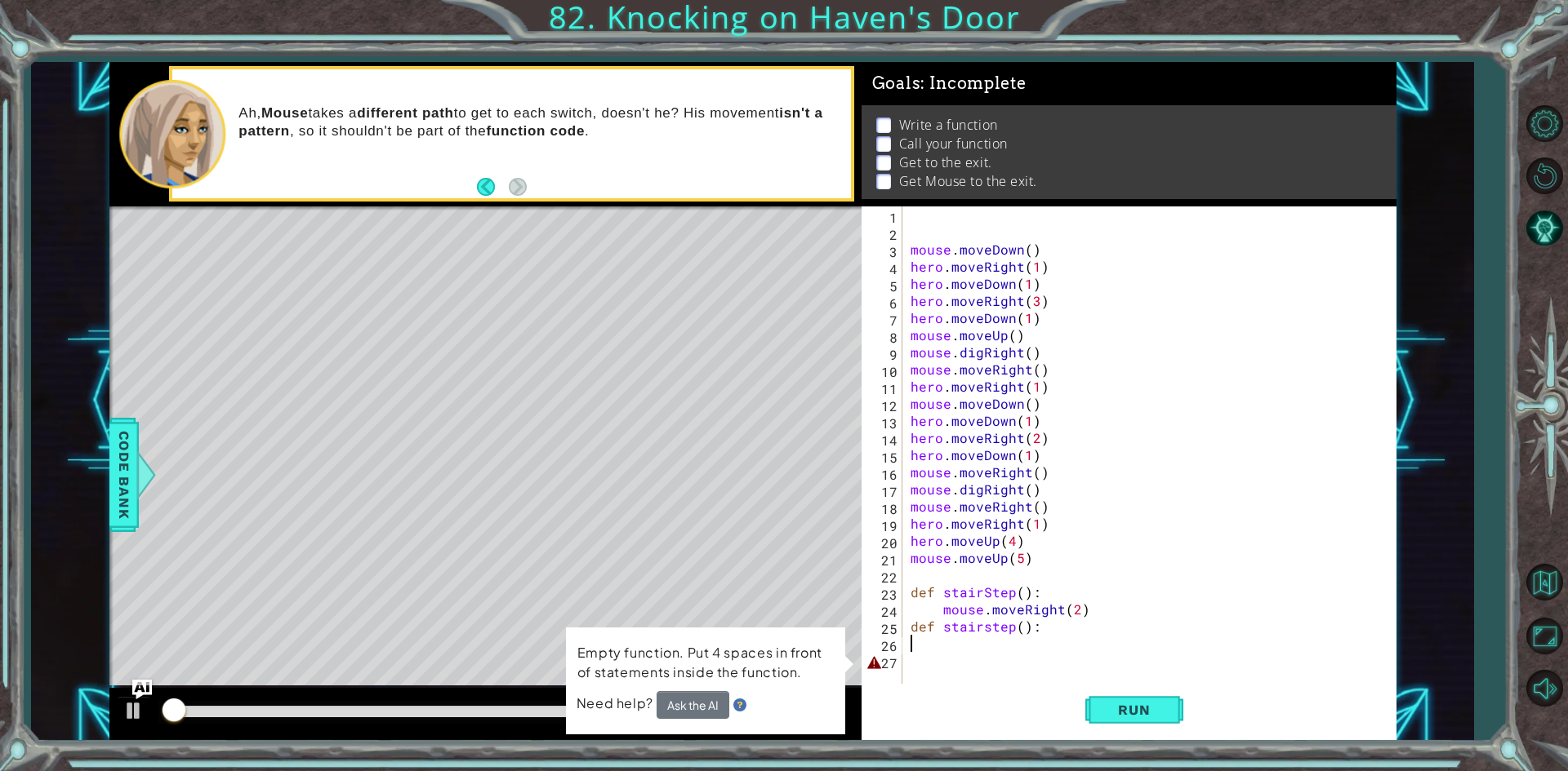
click at [939, 651] on div "mouse . moveDown ( ) hero . moveRight ( 1 ) hero . moveDown ( 1 ) hero . moveRi…" at bounding box center [1153, 463] width 492 height 514
click at [942, 664] on div "mouse . moveDown ( ) hero . moveRight ( 1 ) hero . moveDown ( 1 ) hero . moveRi…" at bounding box center [1153, 463] width 492 height 514
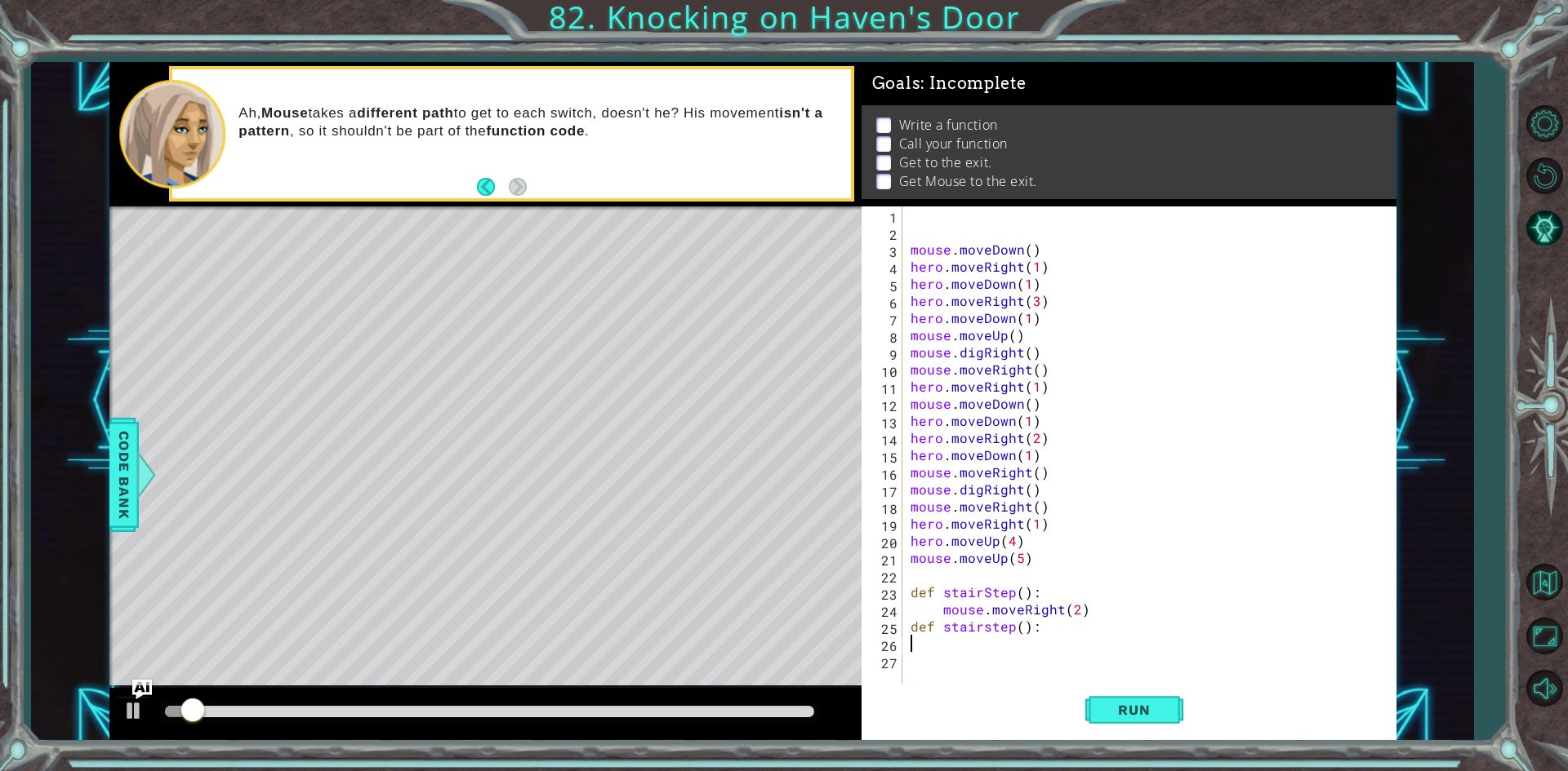
click at [919, 640] on div "mouse . moveDown ( ) hero . moveRight ( 1 ) hero . moveDown ( 1 ) hero . moveRi…" at bounding box center [1153, 463] width 492 height 514
click at [1101, 686] on button "Run" at bounding box center [1134, 709] width 98 height 53
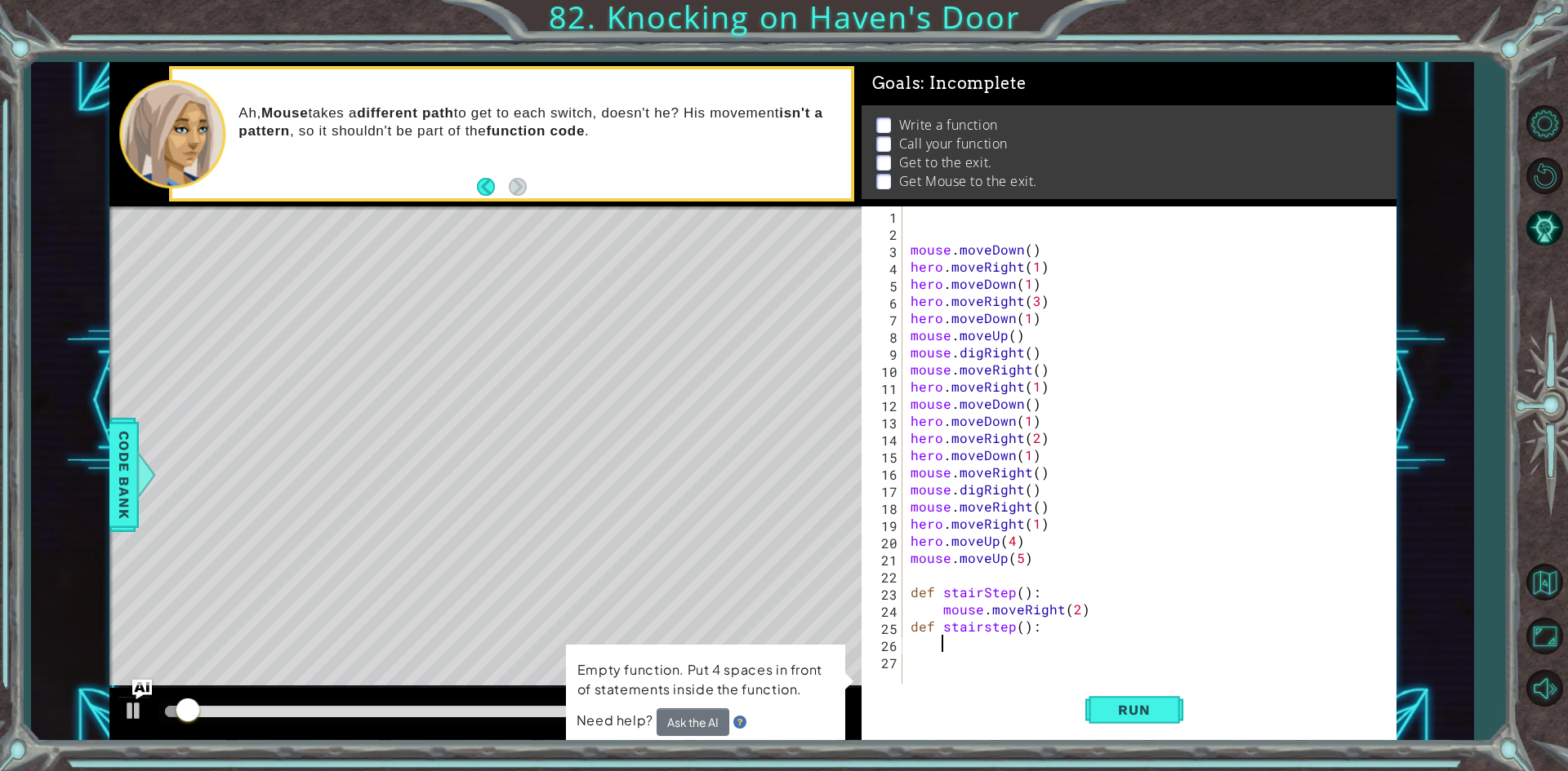
click at [970, 659] on div "mouse . moveDown ( ) hero . moveRight ( 1 ) hero . moveDown ( 1 ) hero . moveRi…" at bounding box center [1153, 463] width 492 height 514
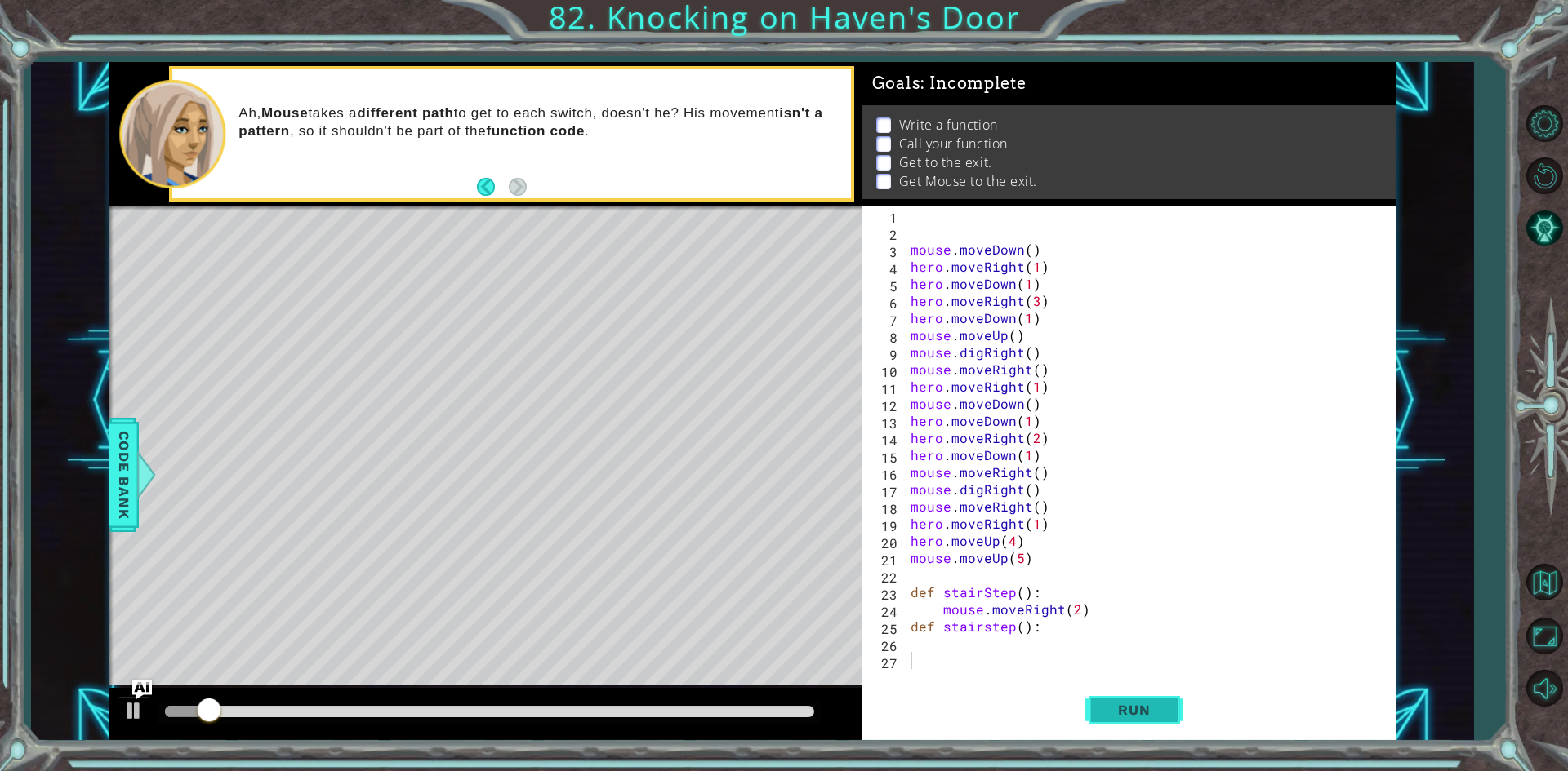
click at [1153, 713] on span "Run" at bounding box center [1134, 710] width 64 height 16
click at [961, 648] on div "mouse . moveDown ( ) hero . moveRight ( 1 ) hero . moveDown ( 1 ) hero . moveRi…" at bounding box center [1153, 463] width 492 height 514
click at [1155, 717] on span "Run" at bounding box center [1134, 710] width 64 height 16
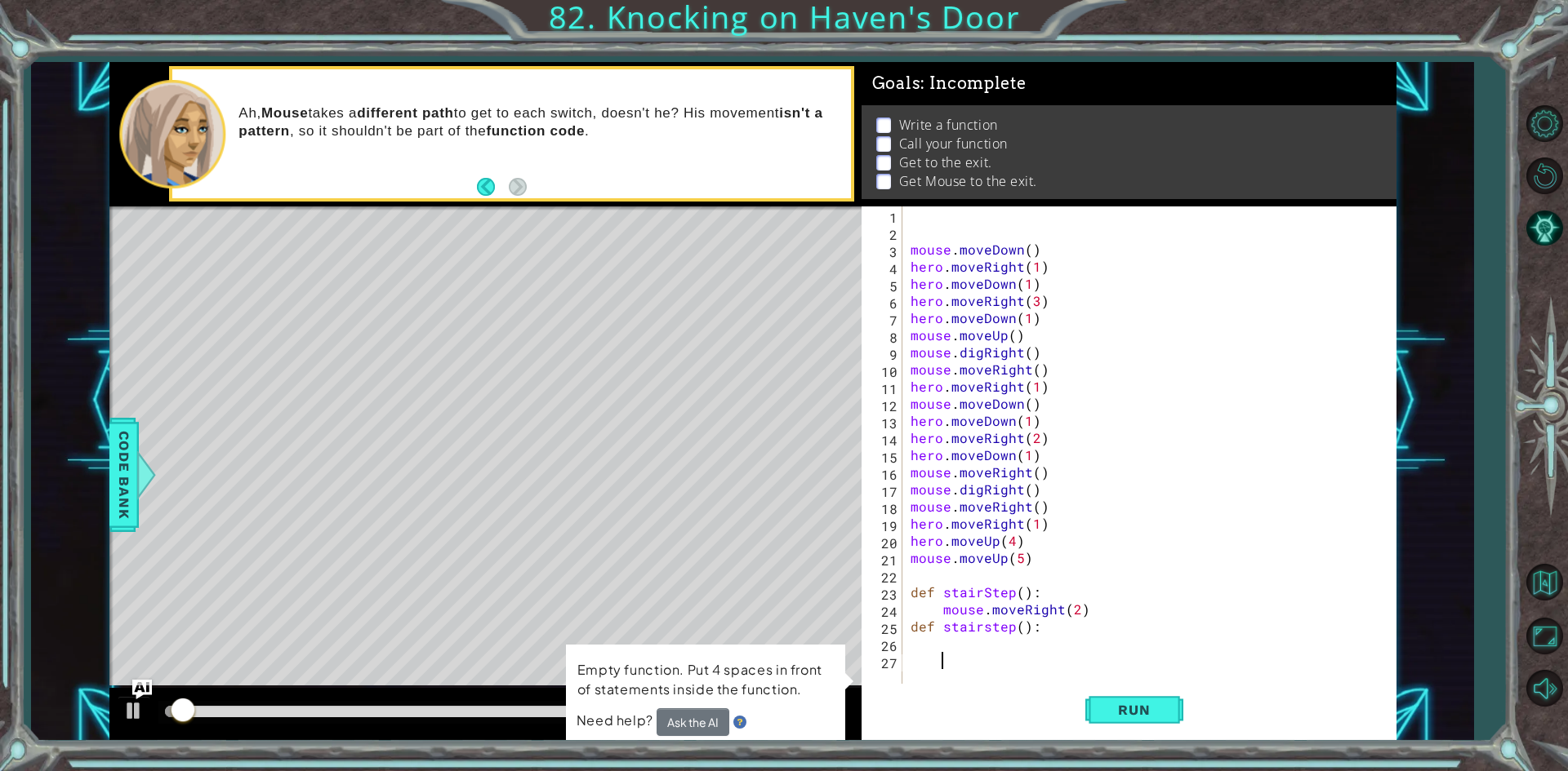
click at [970, 661] on div "mouse . moveDown ( ) hero . moveRight ( 1 ) hero . moveDown ( 1 ) hero . moveRi…" at bounding box center [1153, 463] width 492 height 514
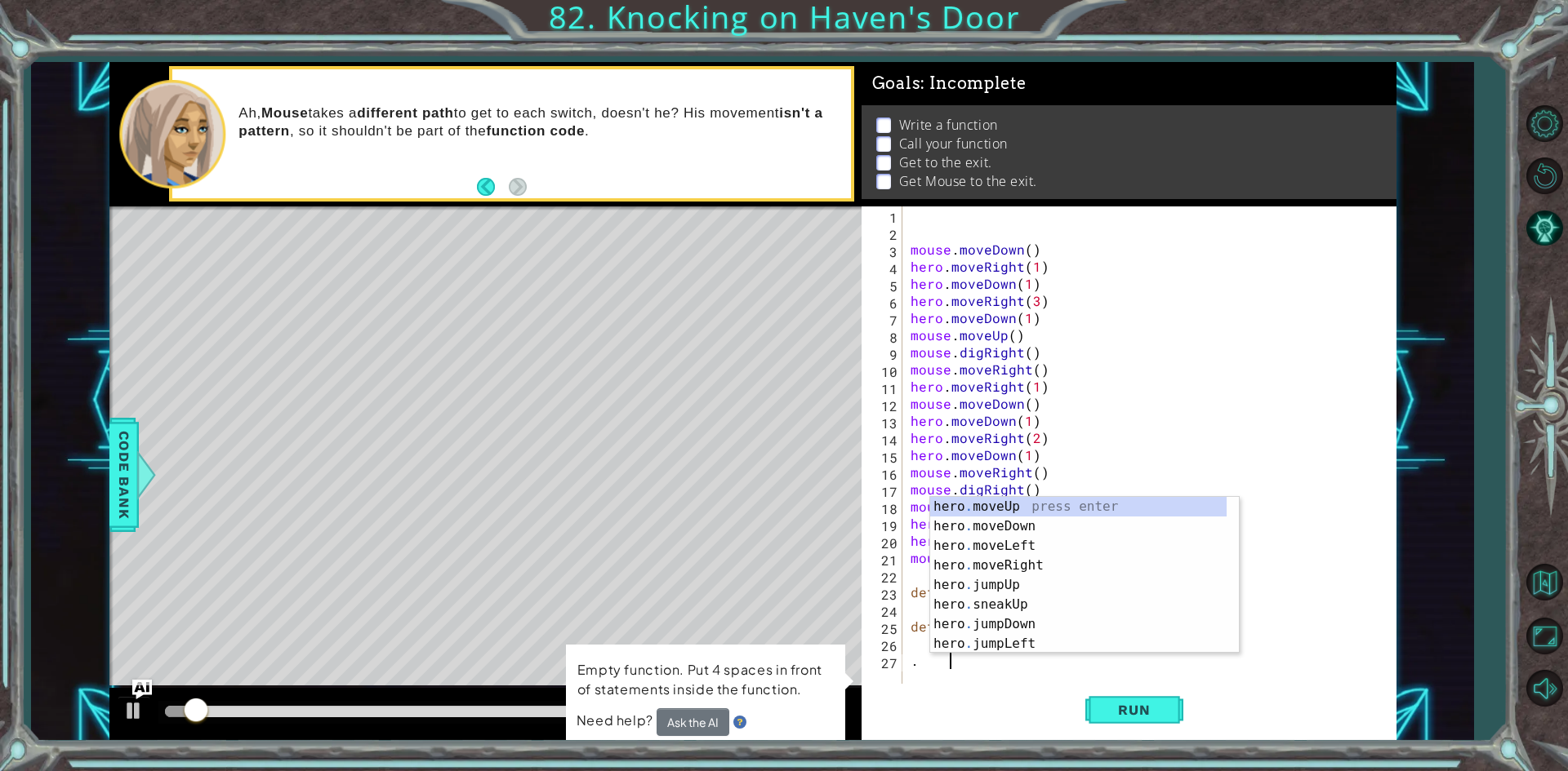
scroll to position [0, 2]
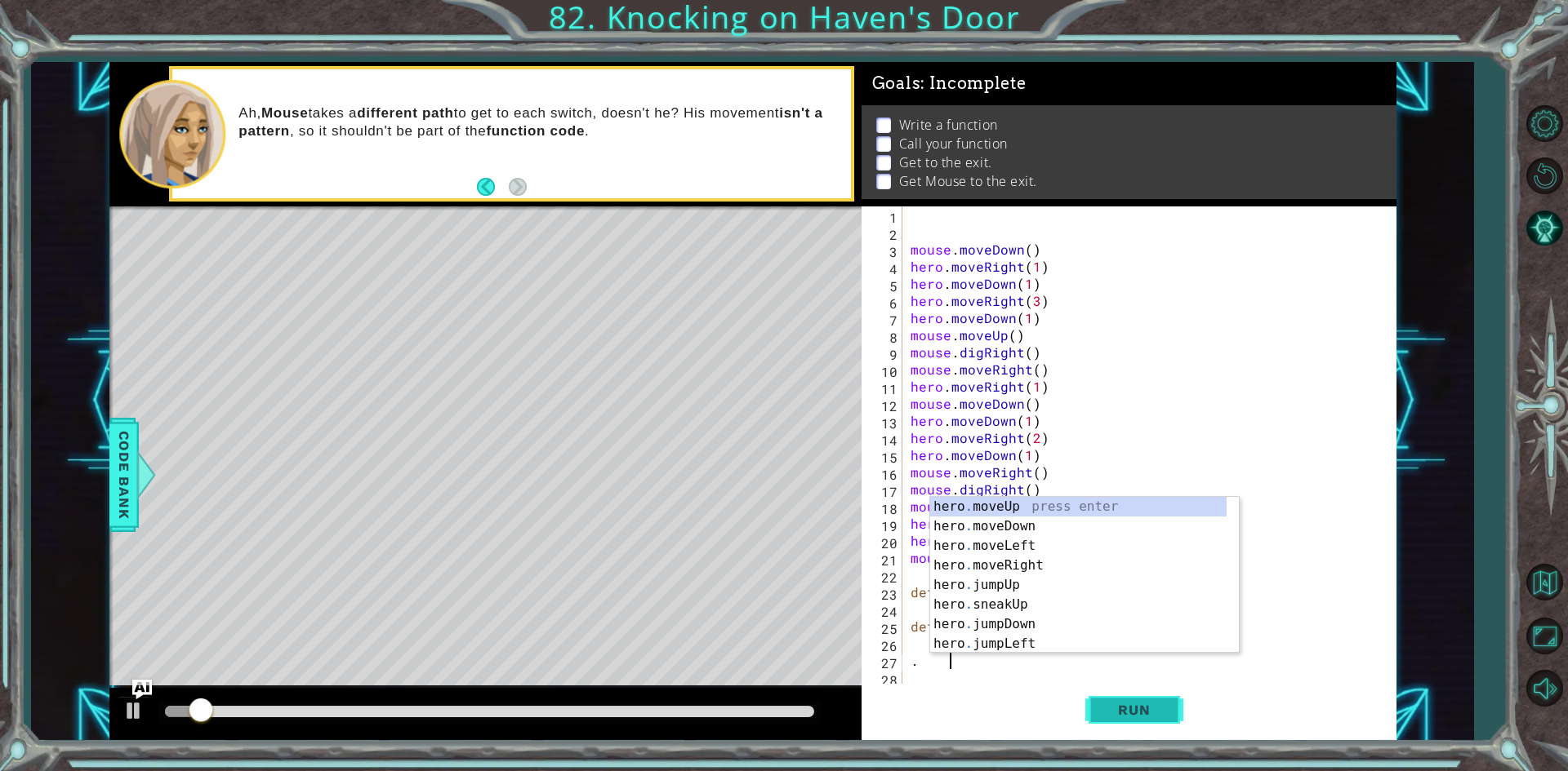
type textarea "."
click at [1106, 726] on button "Run" at bounding box center [1134, 709] width 98 height 53
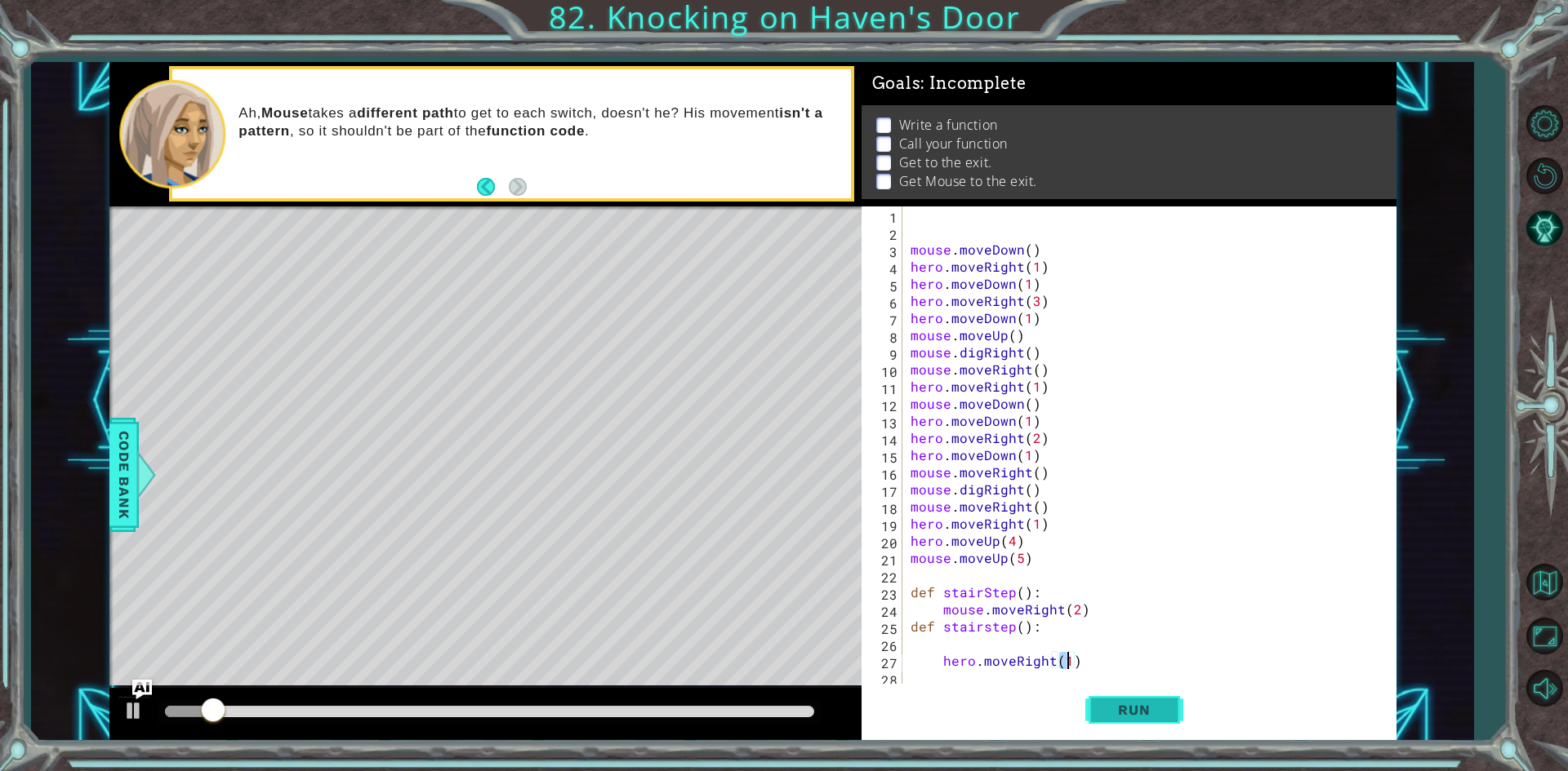
type textarea "hero.moveRight(1)"
click at [1174, 712] on button "Run" at bounding box center [1134, 709] width 98 height 53
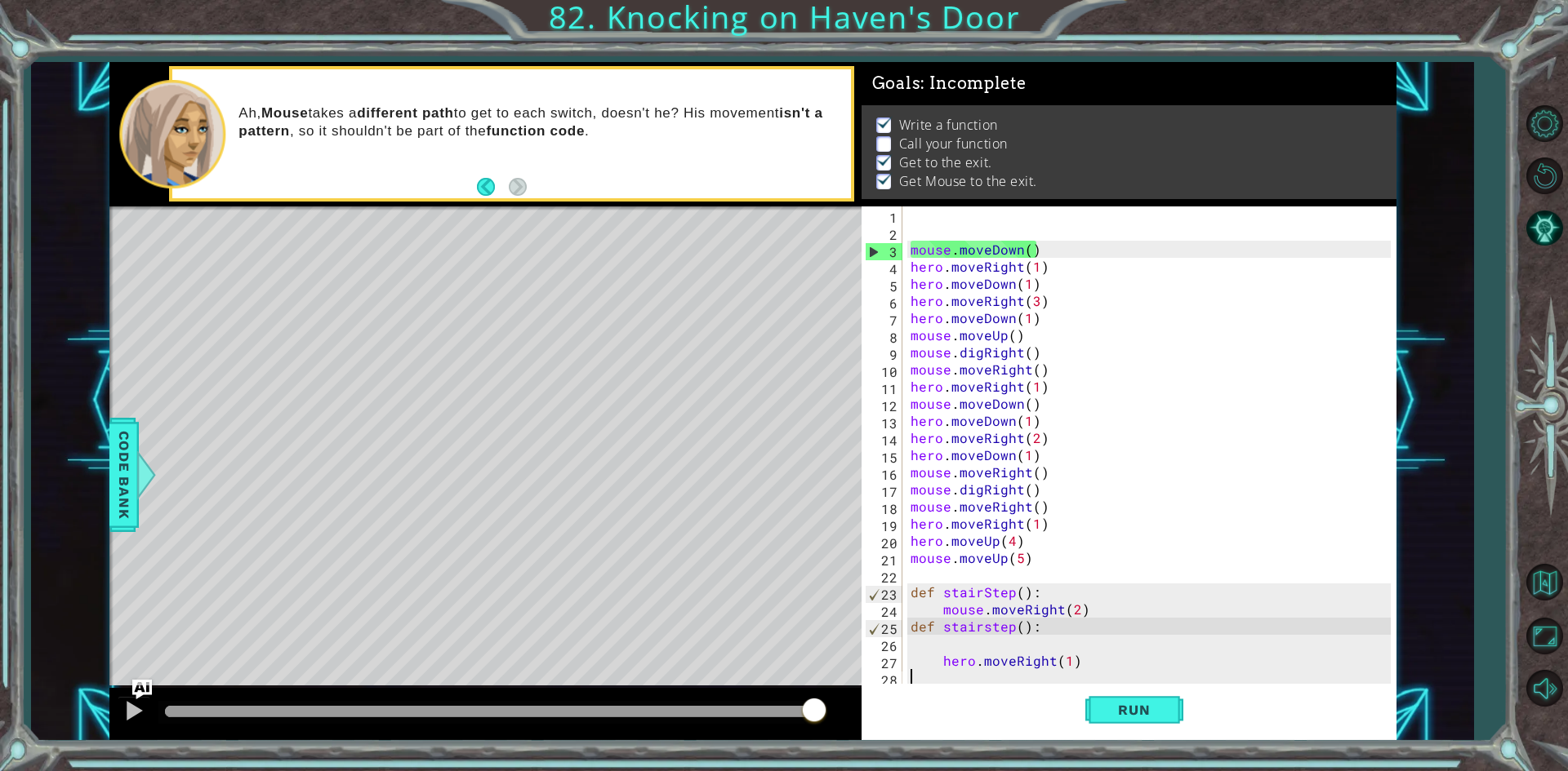
click at [941, 675] on div "mouse . moveDown ( ) hero . moveRight ( 1 ) hero . moveDown ( 1 ) hero . moveRi…" at bounding box center [1153, 463] width 492 height 514
type textarea "s"
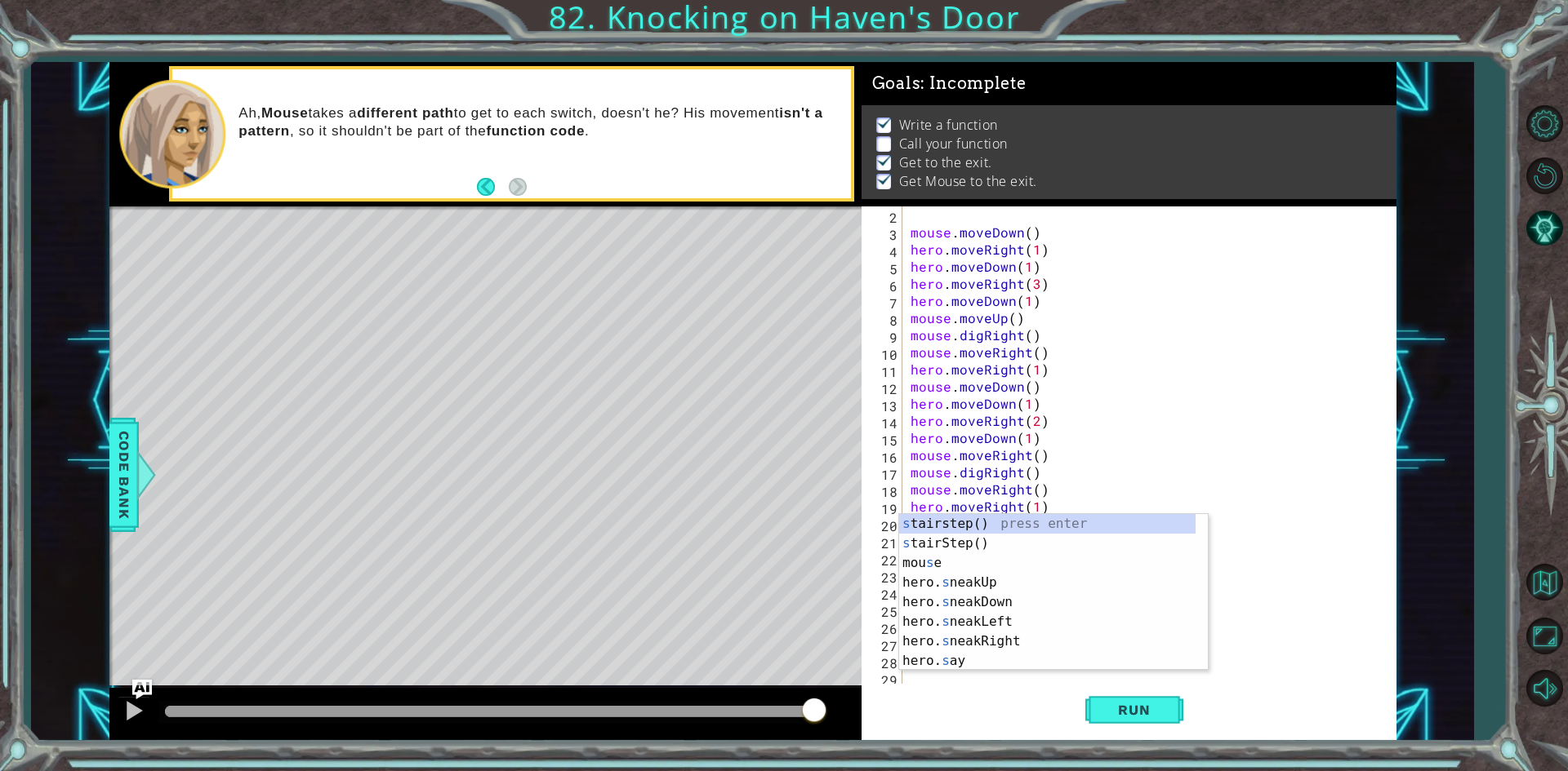
scroll to position [17, 0]
click at [1011, 539] on div "s tairstep() press enter s tairStep() press enter mou s e press enter hero. s n…" at bounding box center [1048, 611] width 297 height 196
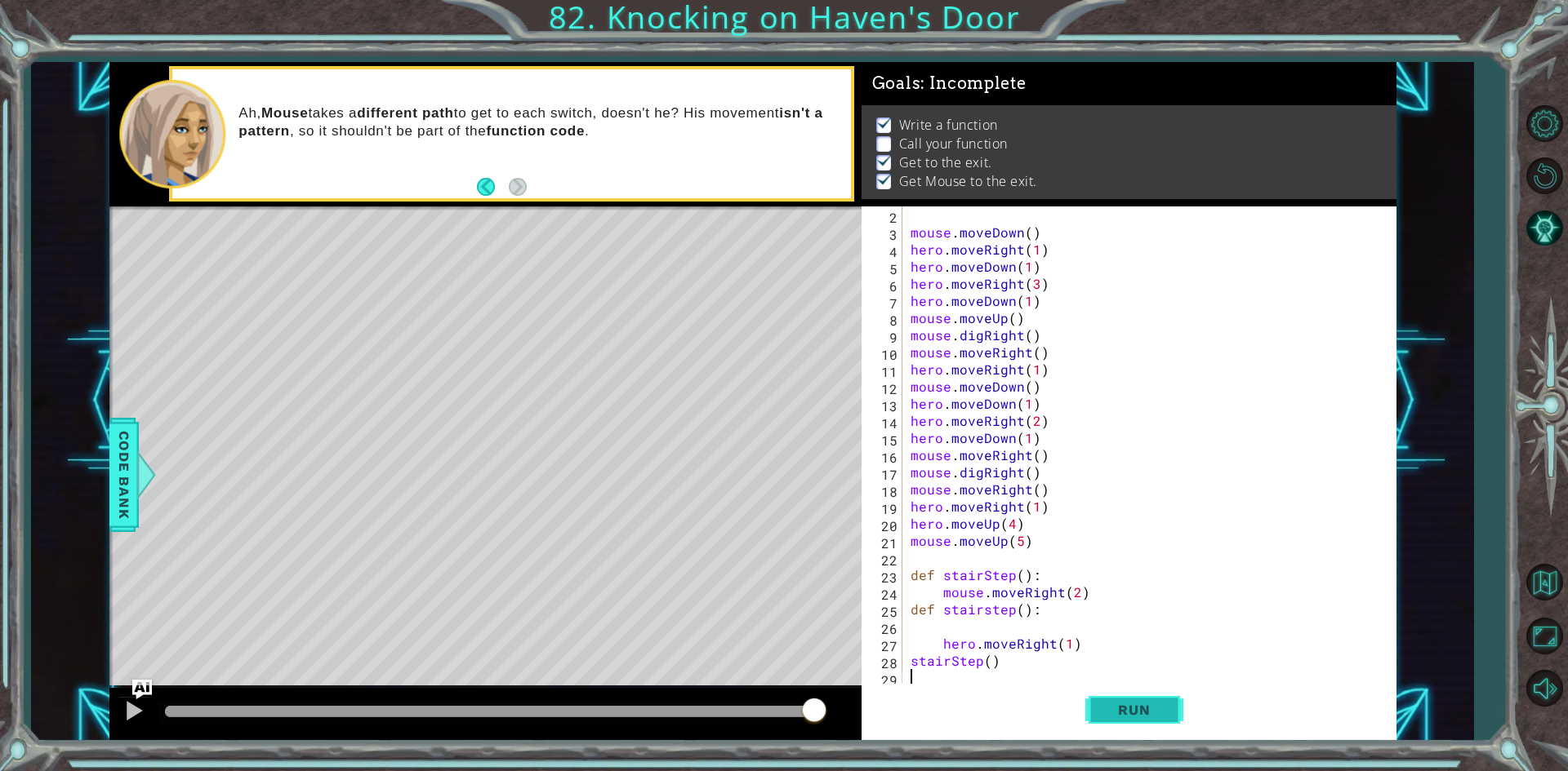
scroll to position [34, 0]
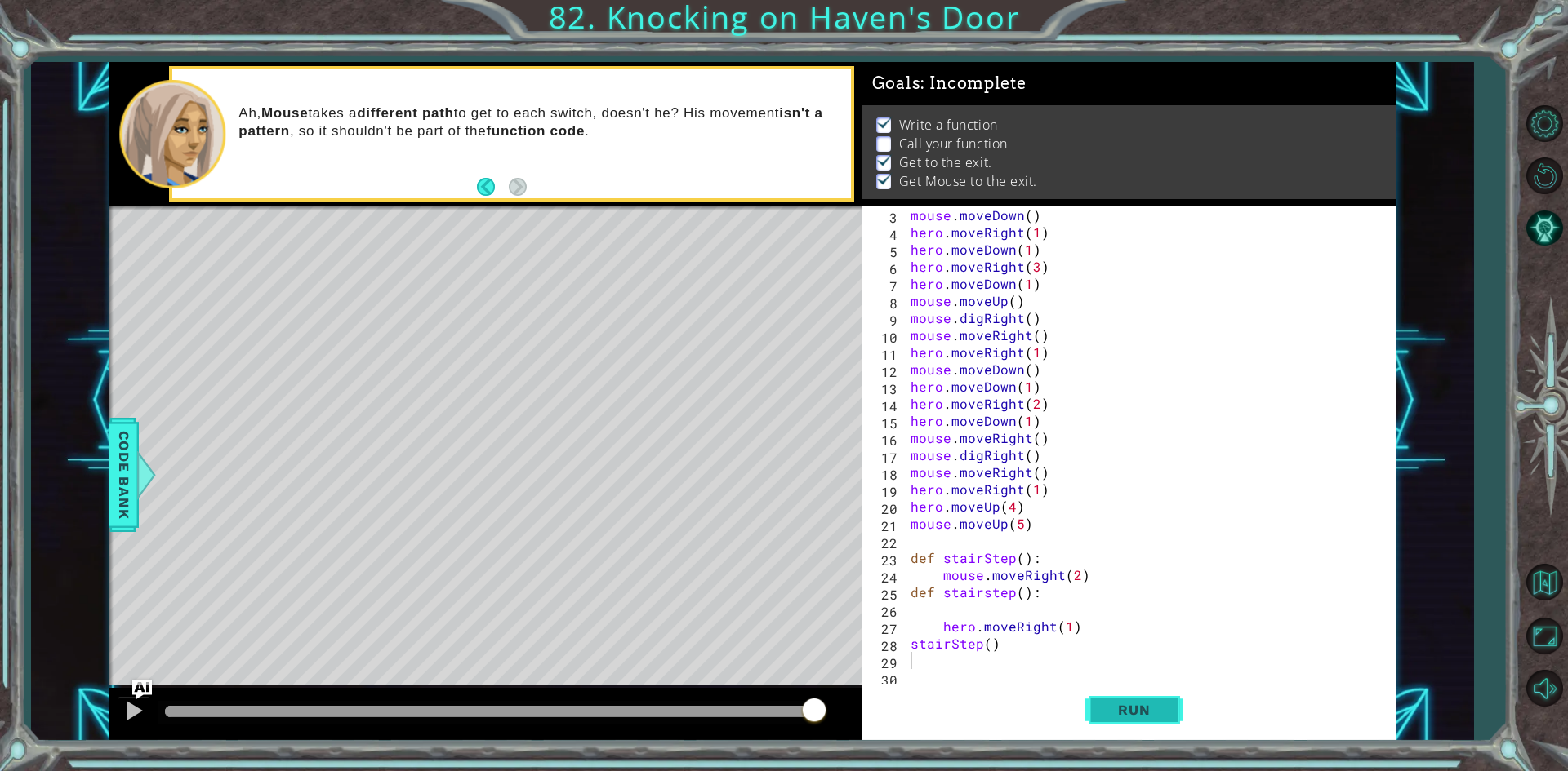
click at [1152, 700] on button "Run" at bounding box center [1134, 709] width 98 height 53
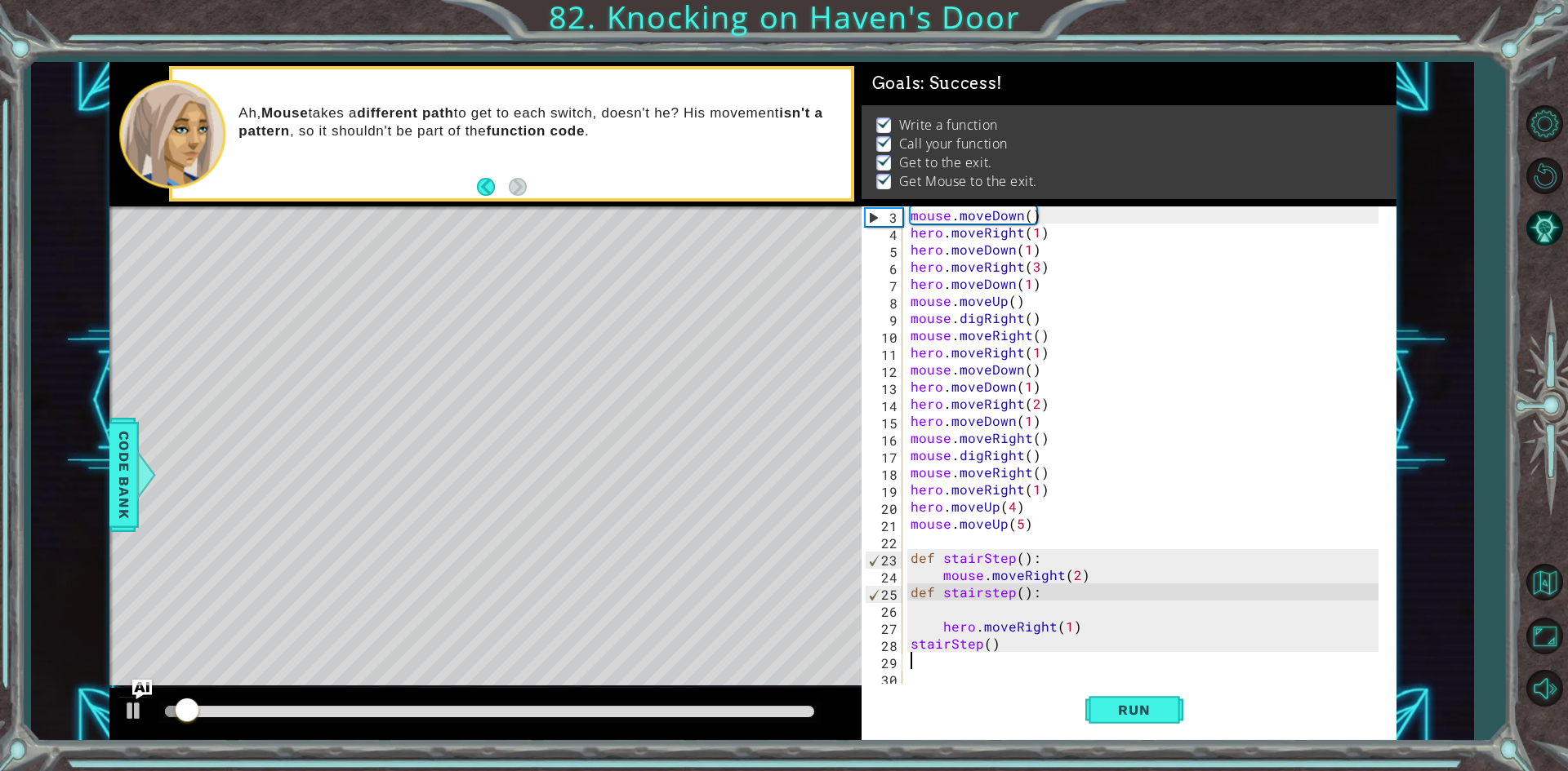
click at [809, 714] on div at bounding box center [490, 711] width 649 height 12
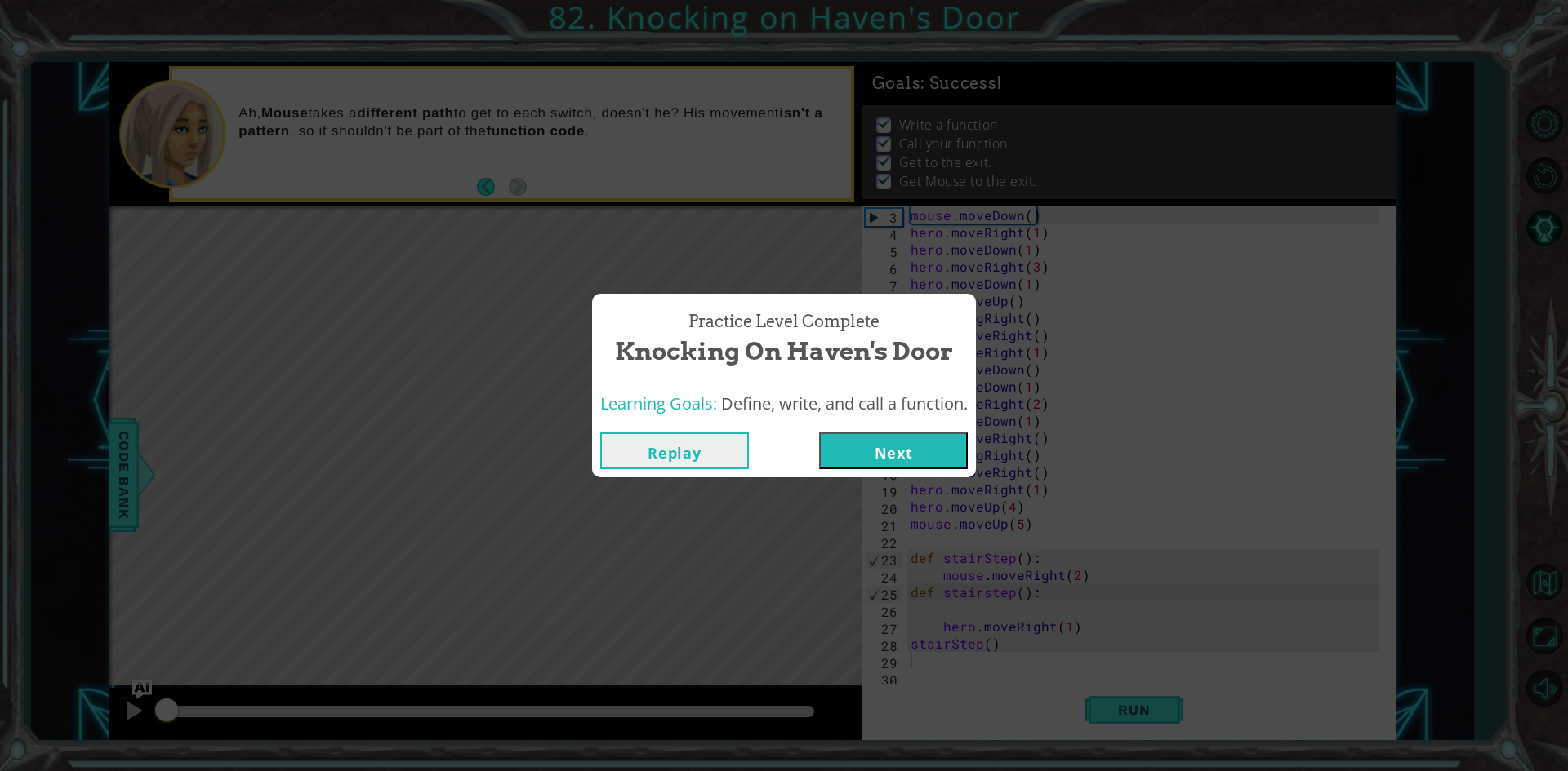
click at [938, 448] on button "Next" at bounding box center [893, 450] width 148 height 37
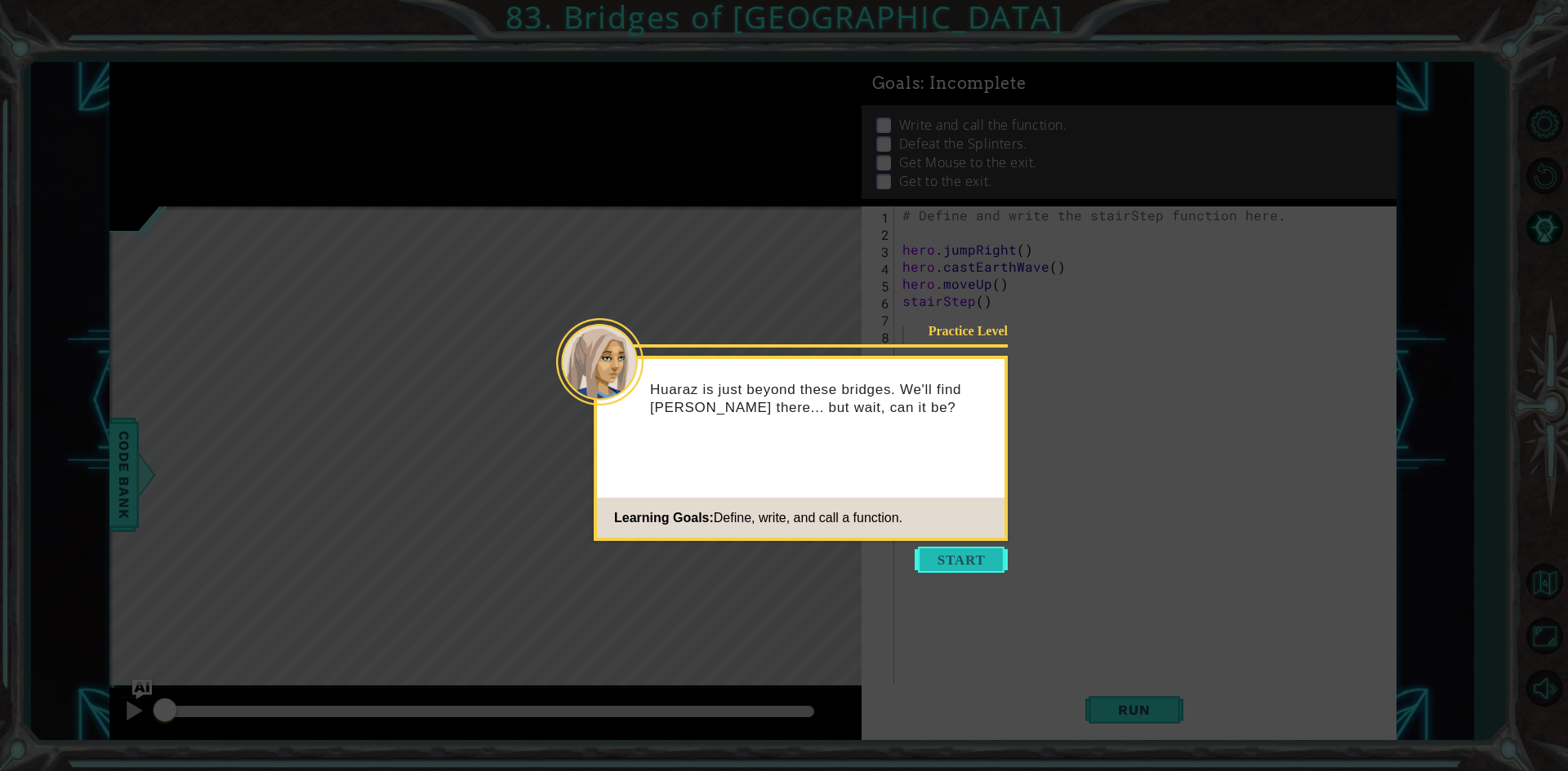
click at [957, 571] on button "Start" at bounding box center [961, 559] width 93 height 26
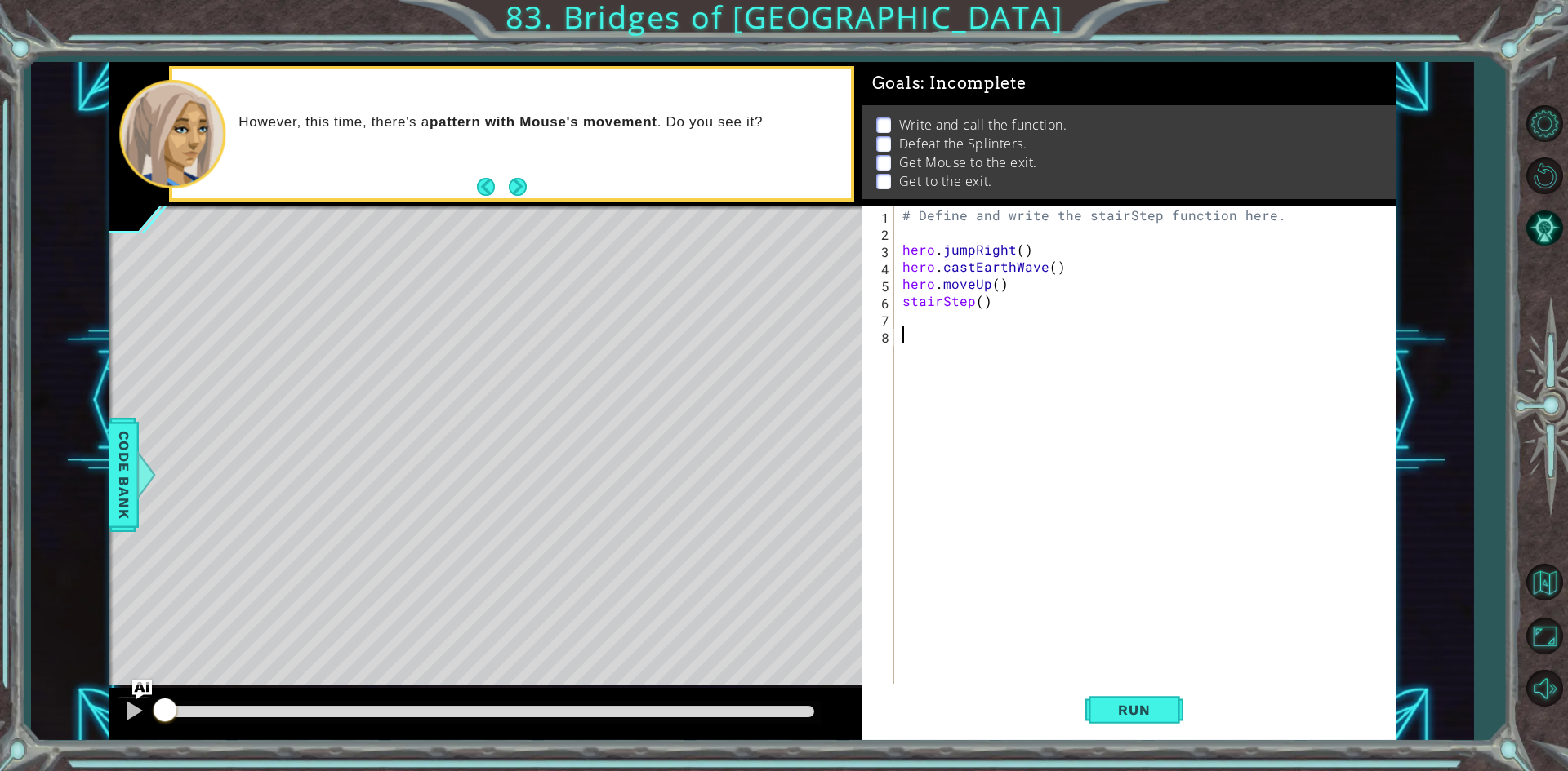
click at [528, 188] on div "However, this time, there's a pattern with Mouse's movement . Do you see it?" at bounding box center [511, 134] width 678 height 129
click at [524, 196] on button "Next" at bounding box center [518, 187] width 18 height 18
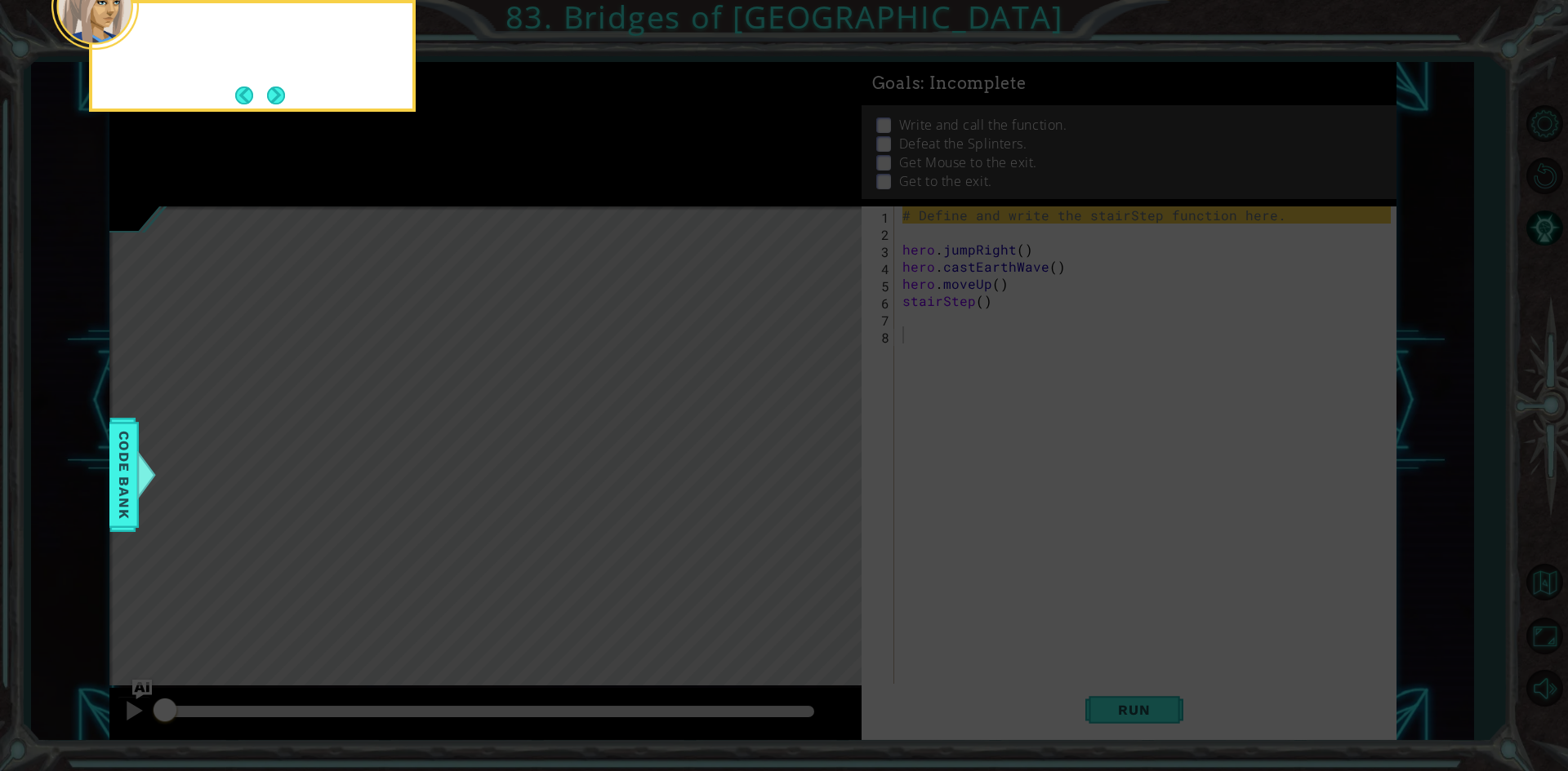
click at [525, 197] on icon at bounding box center [784, 115] width 1568 height 1312
click at [296, 96] on div "Define the function and name it" at bounding box center [252, 55] width 326 height 112
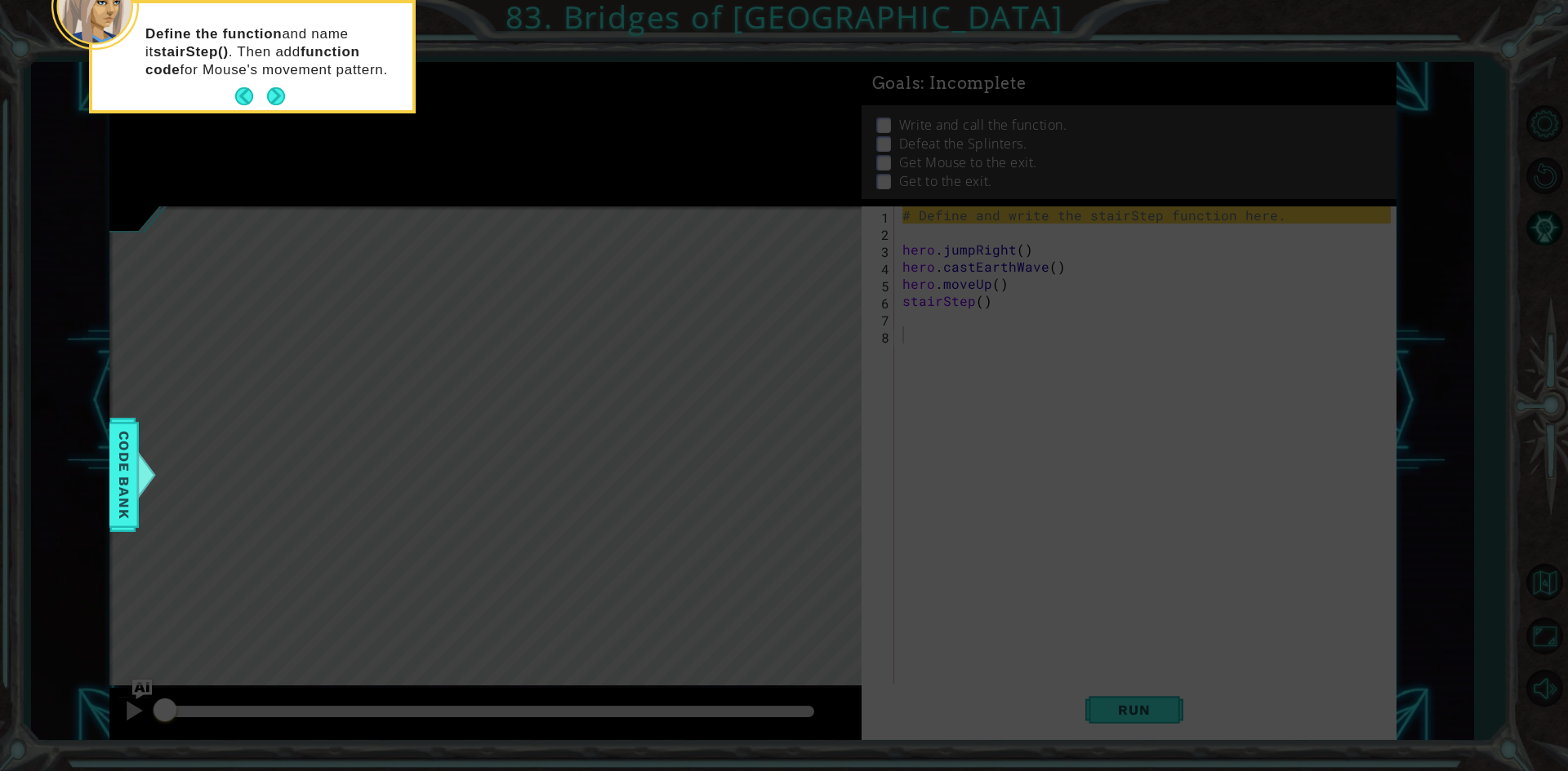
click at [286, 98] on div "Define the function and name it stairStep() . Then add function code for Mouse'…" at bounding box center [252, 60] width 320 height 100
click at [278, 105] on button "Next" at bounding box center [276, 96] width 19 height 19
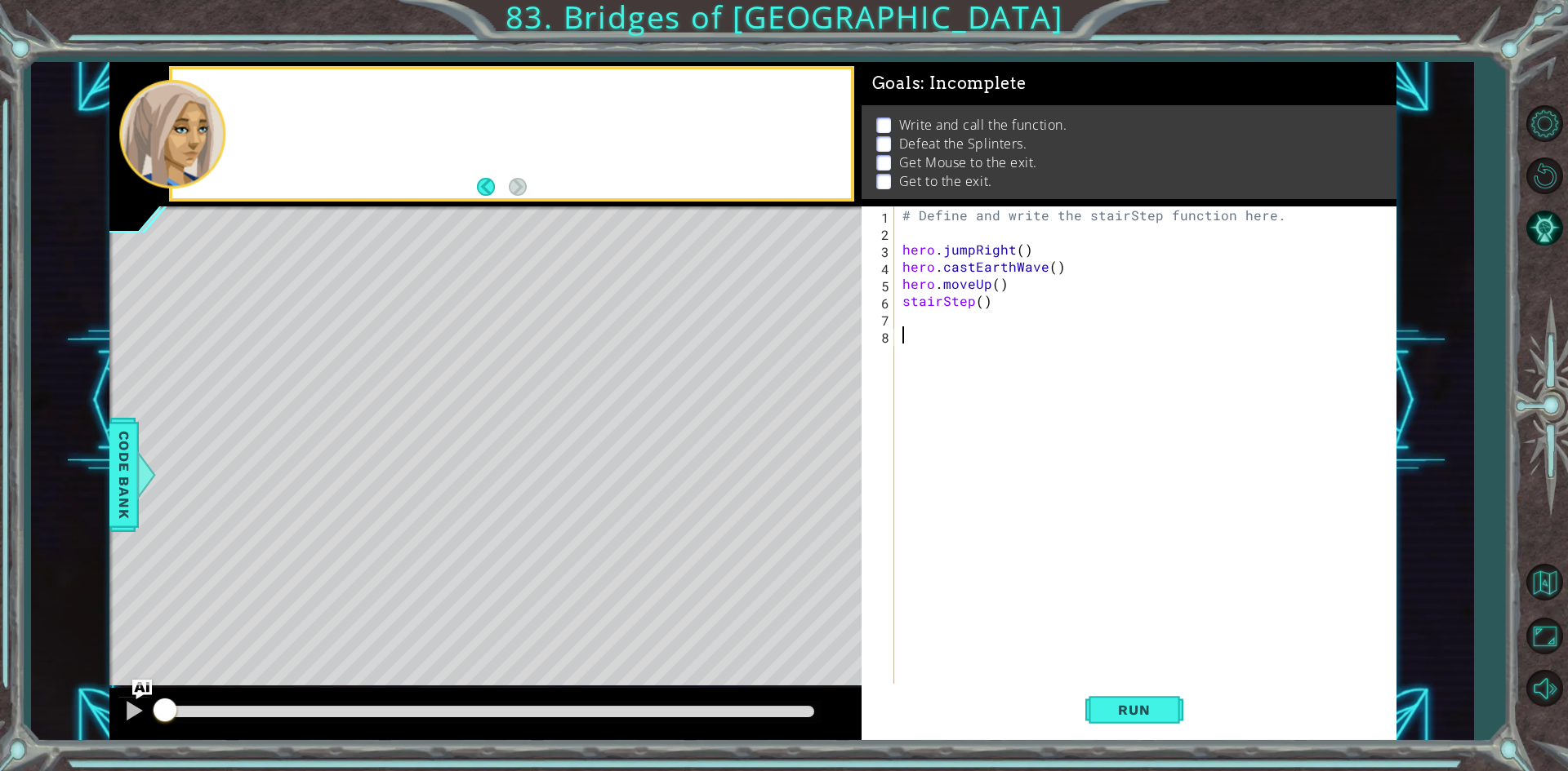
click at [278, 105] on div at bounding box center [511, 134] width 678 height 129
type textarea "# Define and write the stairStep function here."
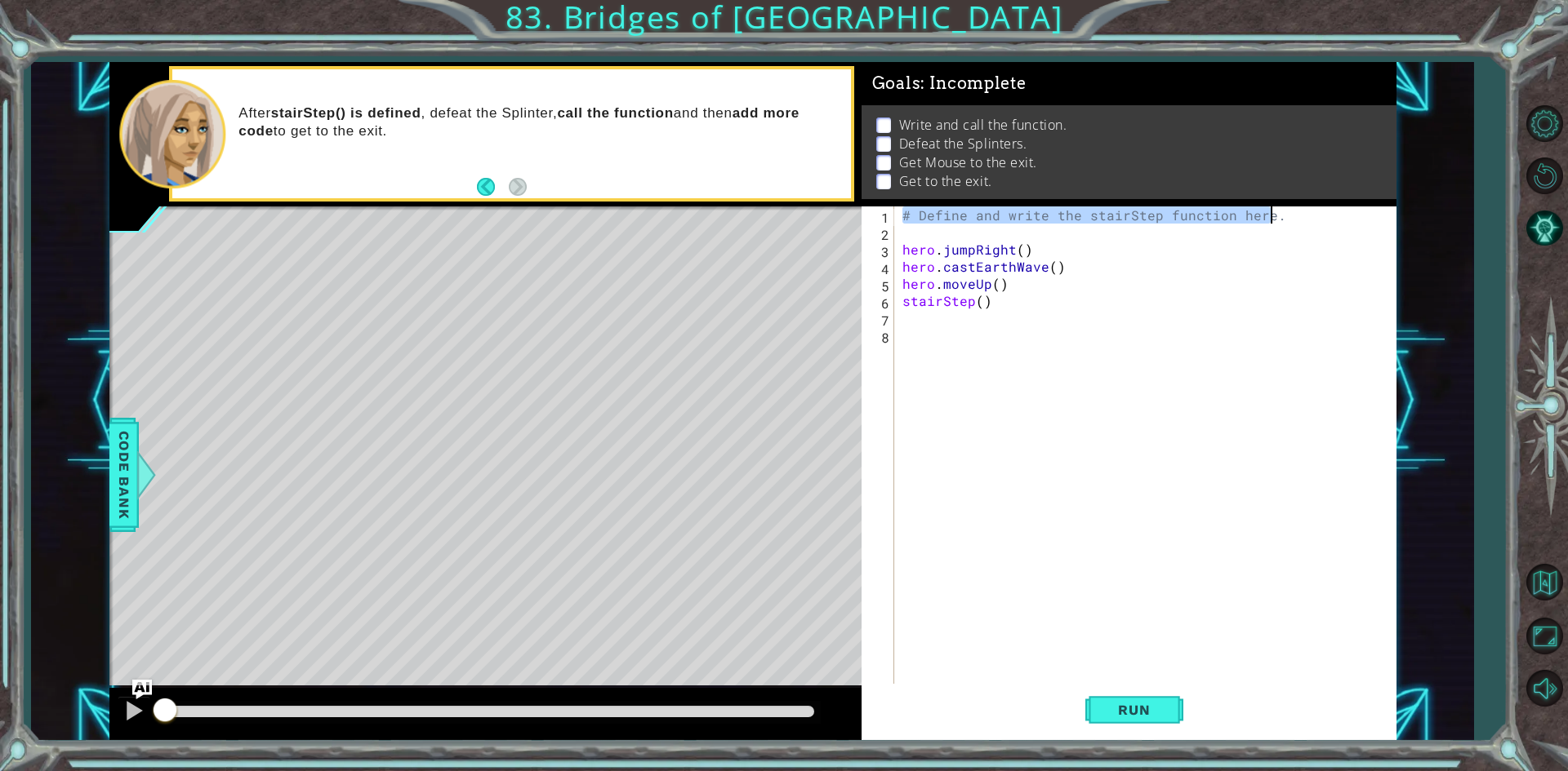
drag, startPoint x: 898, startPoint y: 211, endPoint x: 1302, endPoint y: 221, distance: 404.1
click at [1302, 221] on div "# Define and write the stairStep function here. hero . jumpRight ( ) hero . cas…" at bounding box center [1145, 446] width 492 height 480
click at [912, 223] on div "hero . jumpRight ( ) hero . castEarthWave ( ) hero . moveUp ( ) stairStep ( )" at bounding box center [1149, 463] width 500 height 514
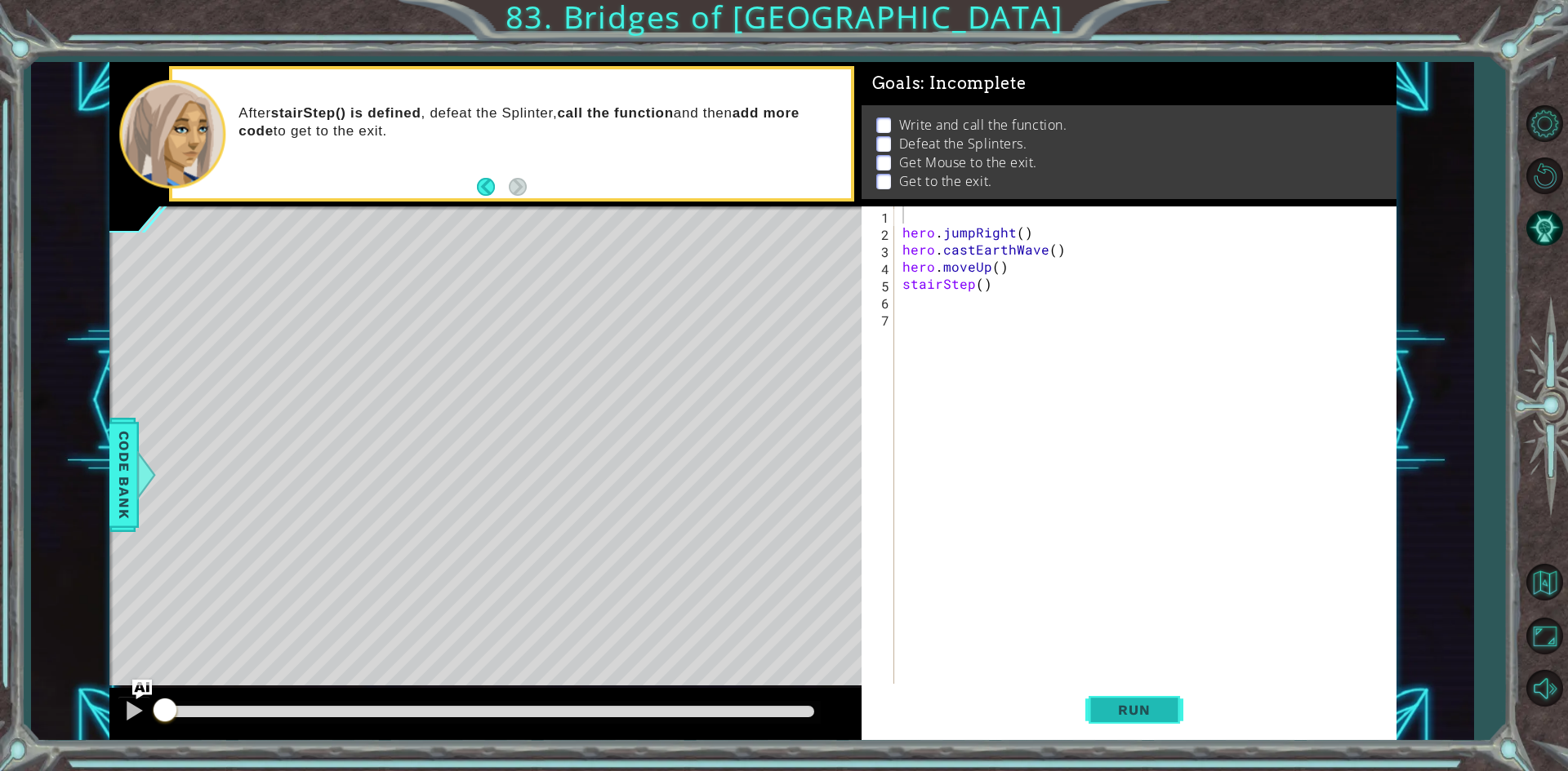
click at [1153, 700] on button "Run" at bounding box center [1134, 709] width 98 height 53
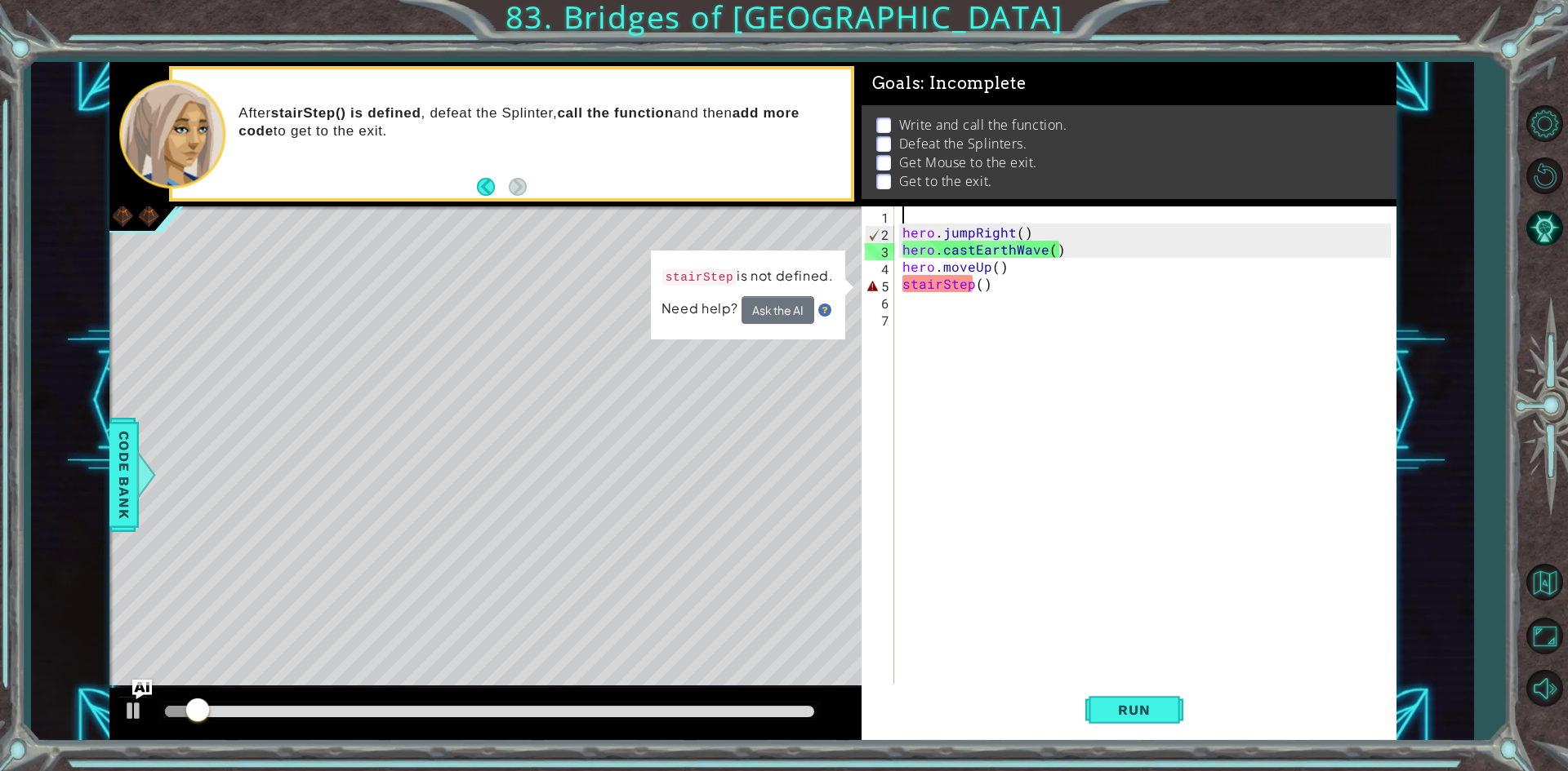
click at [897, 272] on div "1 2 3 4 5 6 7 hero . jumpRight ( ) hero . castEarthWave ( ) hero . moveUp ( ) s…" at bounding box center [1126, 446] width 529 height 480
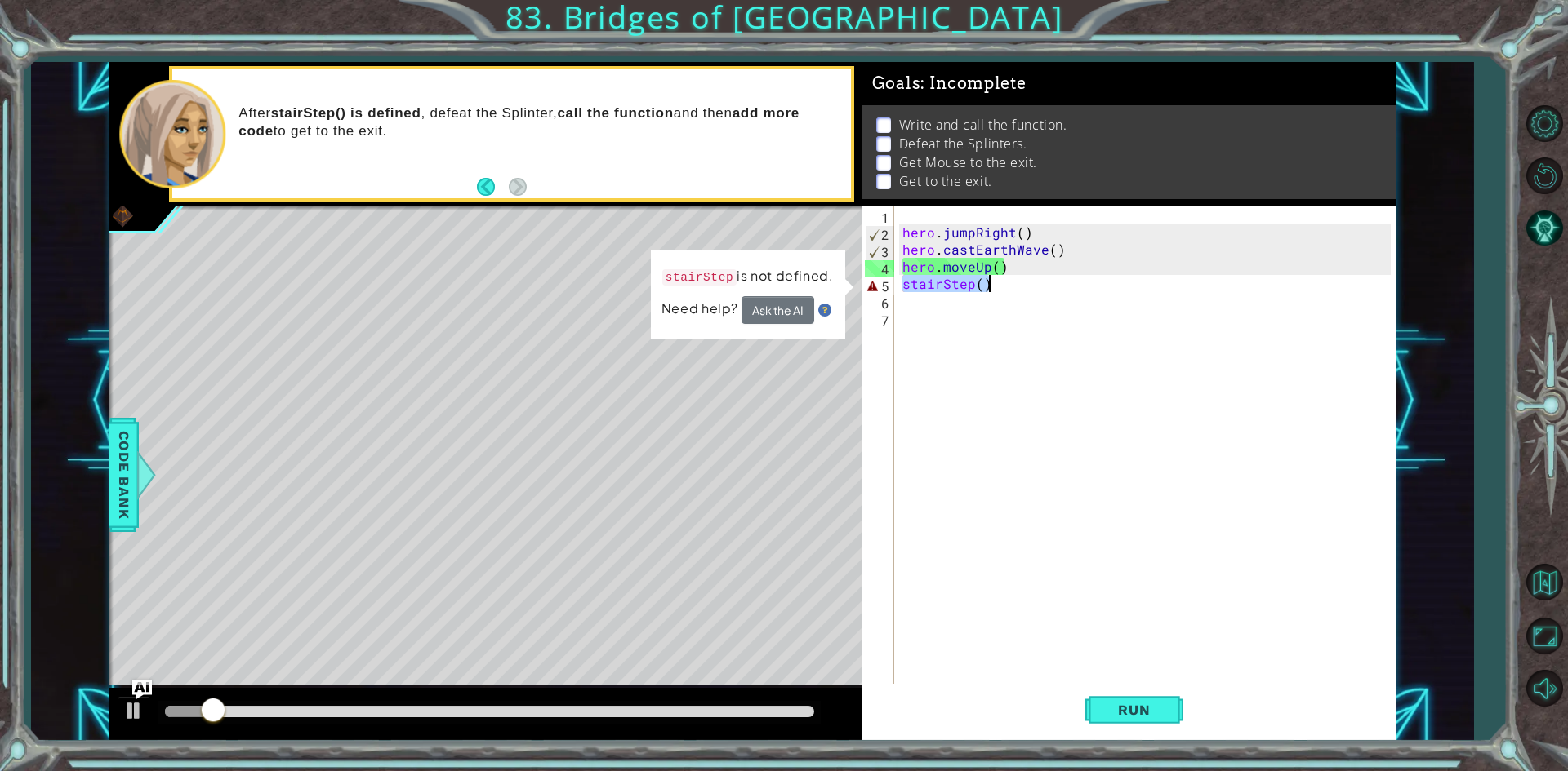
drag, startPoint x: 899, startPoint y: 281, endPoint x: 1022, endPoint y: 290, distance: 123.3
click at [1022, 290] on div "hero . jumpRight ( ) hero . castEarthWave ( ) hero . moveUp ( ) stairStep ( )" at bounding box center [1149, 463] width 500 height 514
type textarea "stairStep()"
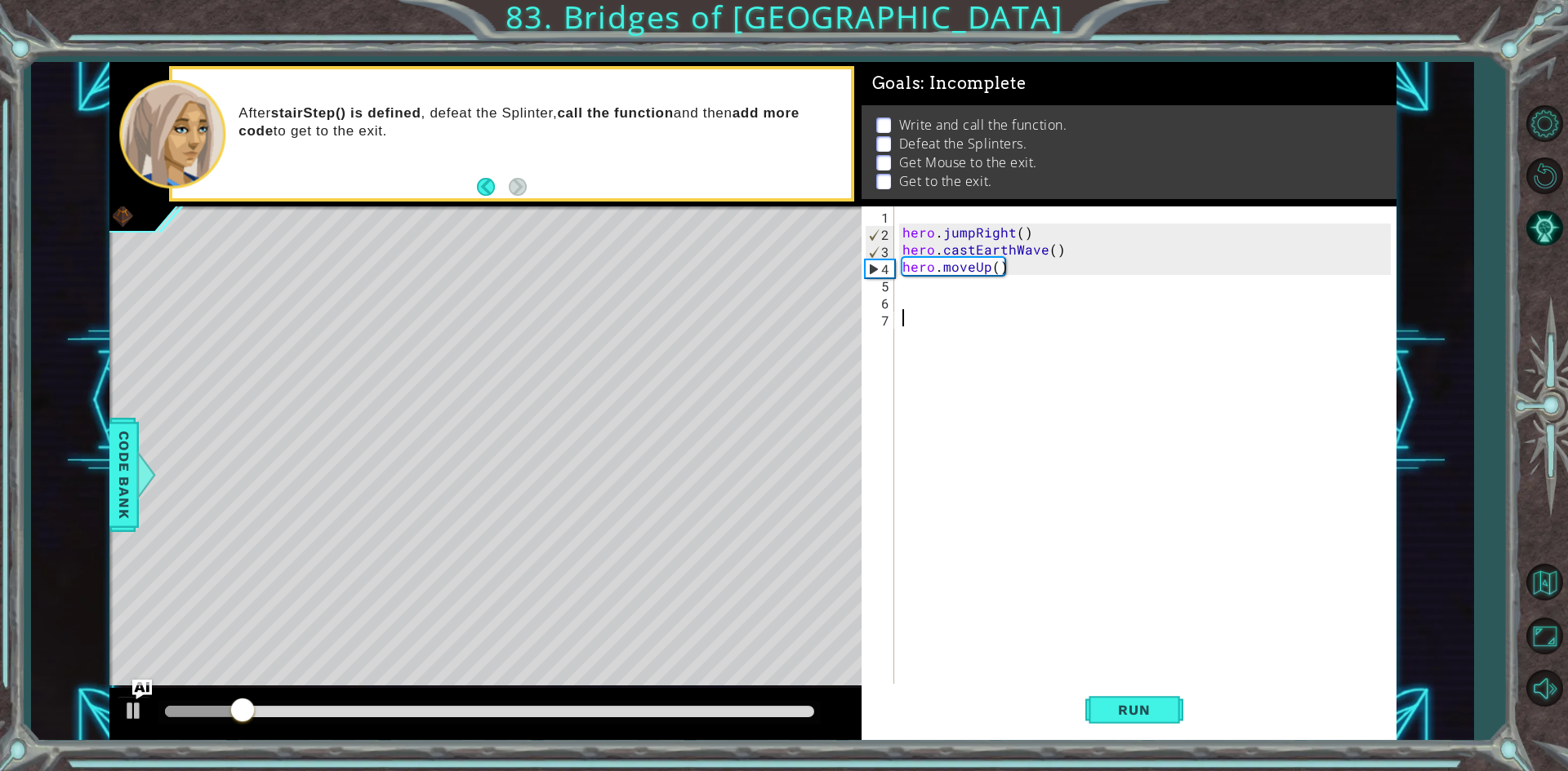
click at [1159, 659] on div "hero . jumpRight ( ) hero . castEarthWave ( ) hero . moveUp ( )" at bounding box center [1149, 463] width 500 height 514
click at [1155, 671] on div "hero . jumpRight ( ) hero . castEarthWave ( ) hero . moveUp ( )" at bounding box center [1149, 463] width 500 height 514
click at [1139, 724] on button "Run" at bounding box center [1134, 709] width 98 height 53
click at [922, 296] on div "hero . jumpRight ( ) hero . castEarthWave ( ) hero . moveUp ( )" at bounding box center [1149, 463] width 500 height 514
click at [929, 279] on div "hero . jumpRight ( ) hero . castEarthWave ( ) hero . moveUp ( )" at bounding box center [1149, 463] width 500 height 514
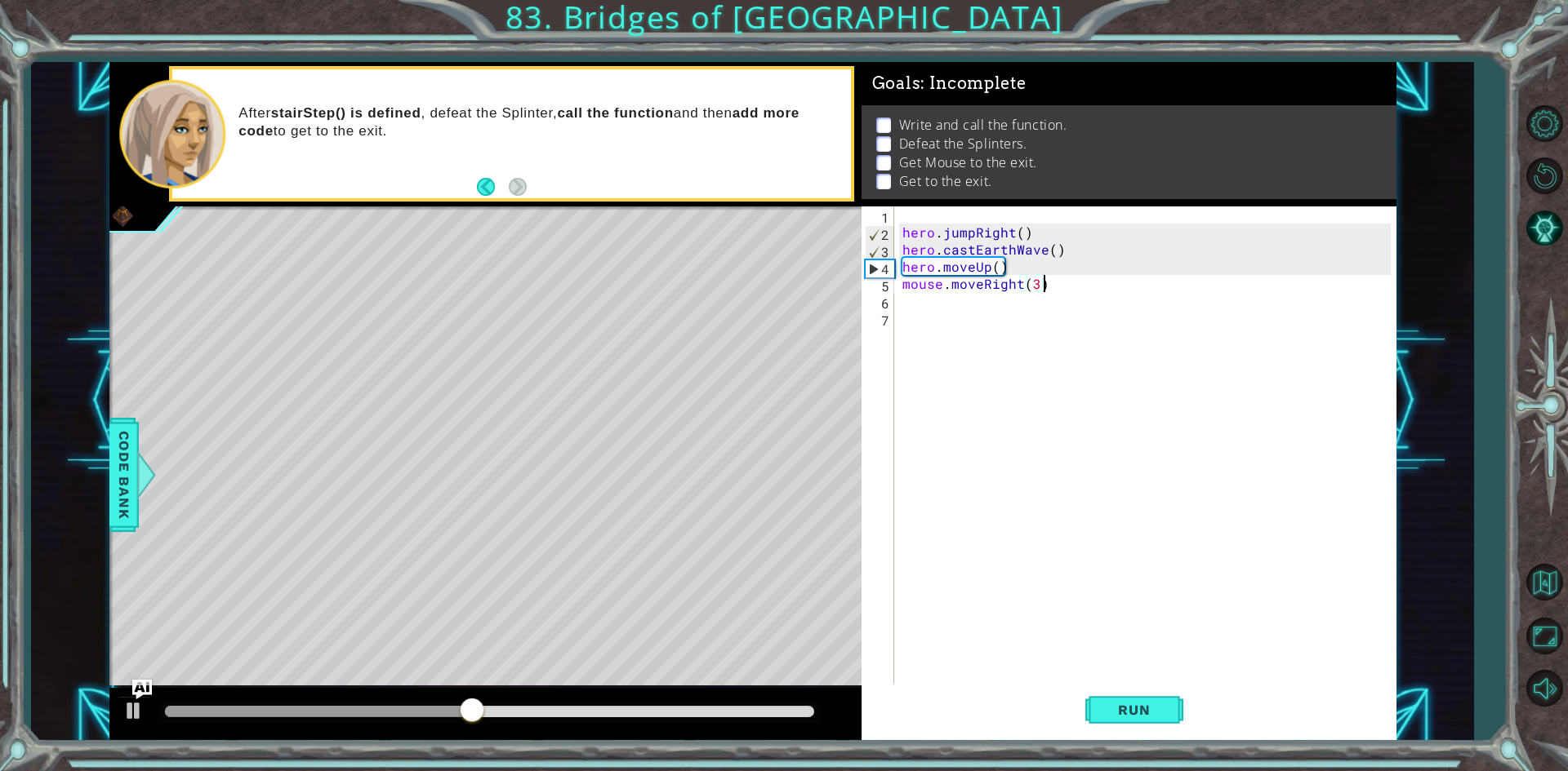
scroll to position [0, 8]
type textarea "mouse.moveRight(3)"
type textarea "mouse.digDown()"
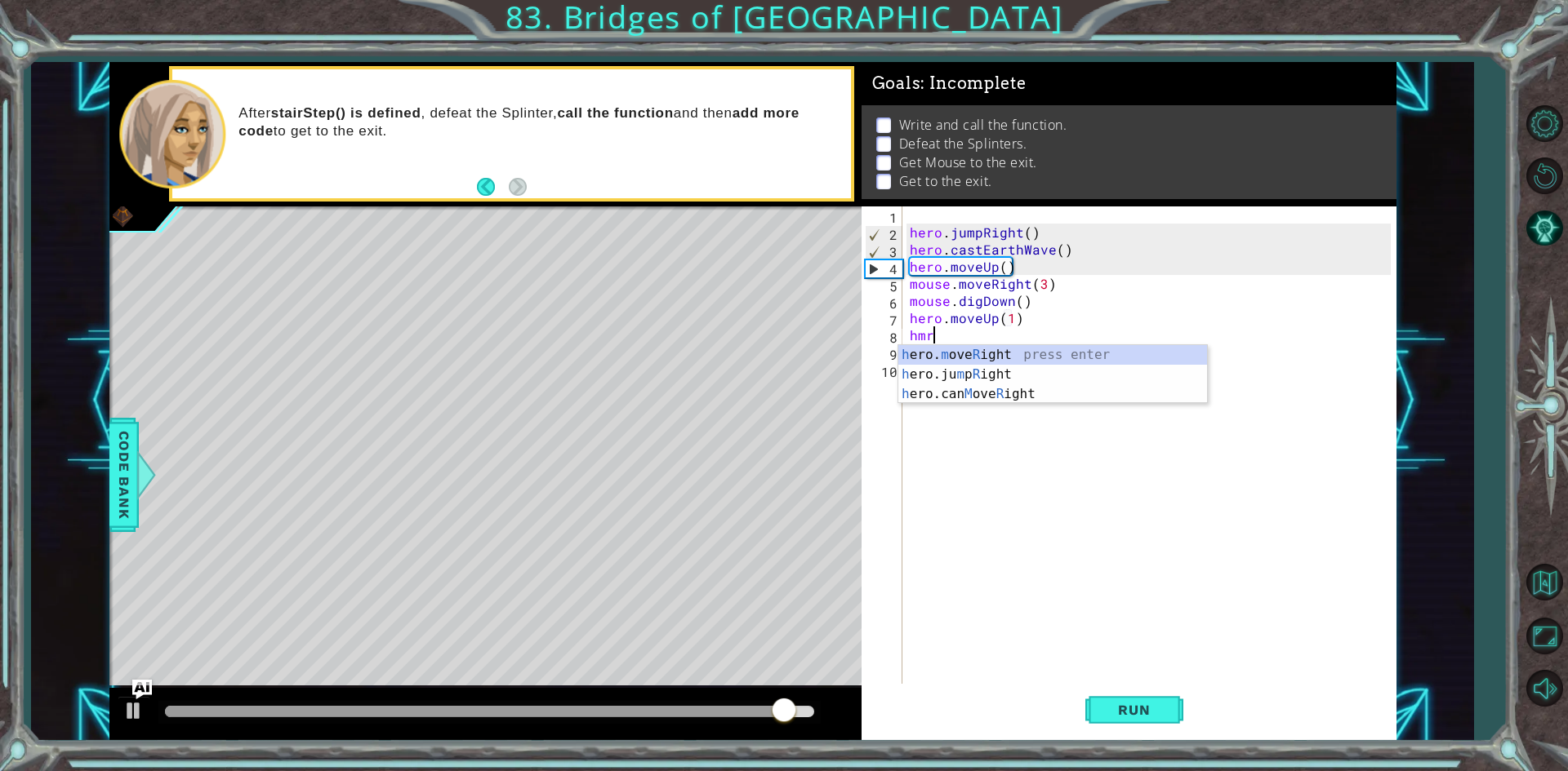
scroll to position [0, 7]
type textarea "hero.moveRight(1)"
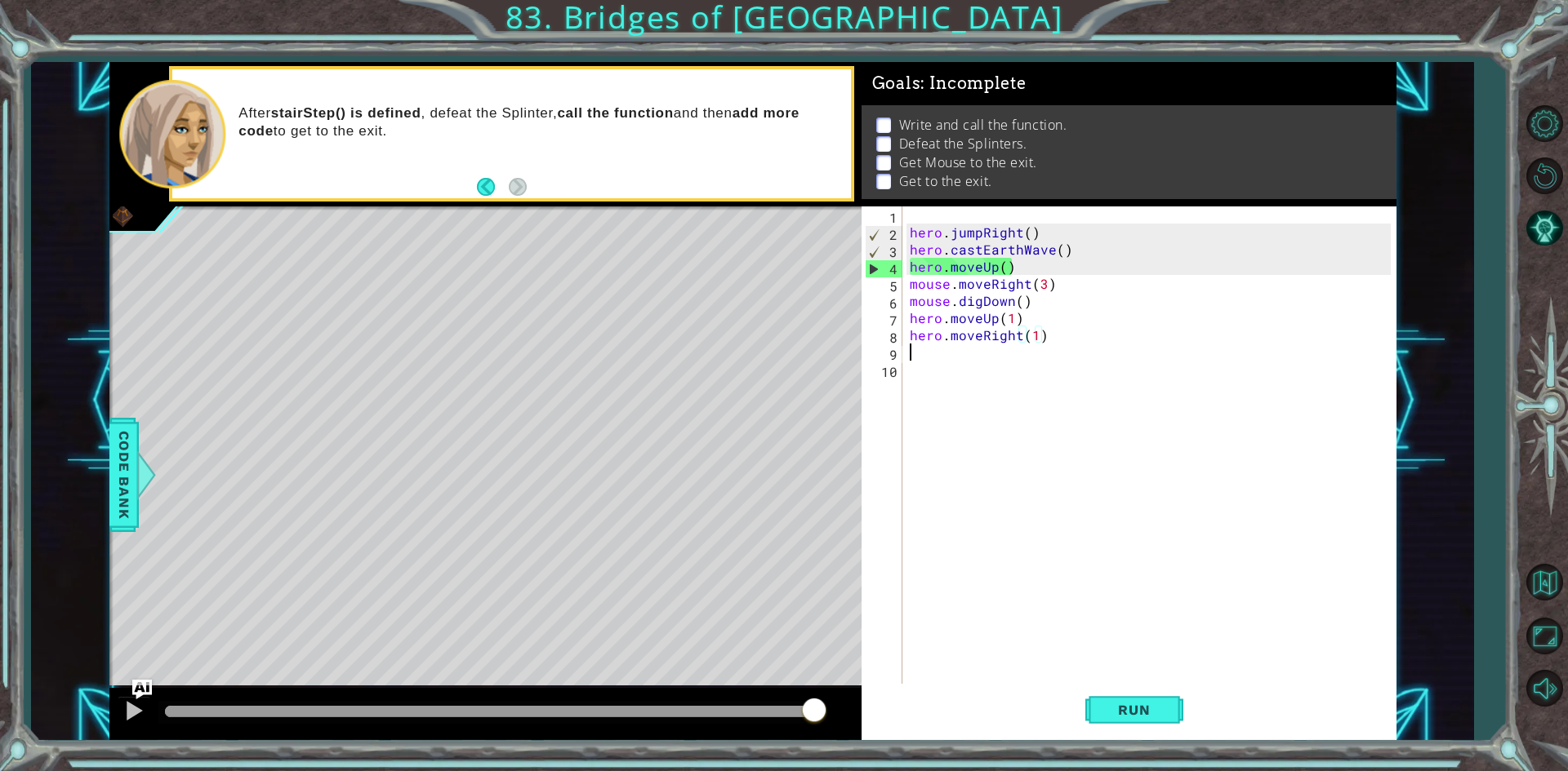
click at [962, 346] on div "hero . jumpRight ( ) hero . castEarthWave ( ) hero . moveUp ( ) mouse . moveRig…" at bounding box center [1152, 463] width 493 height 514
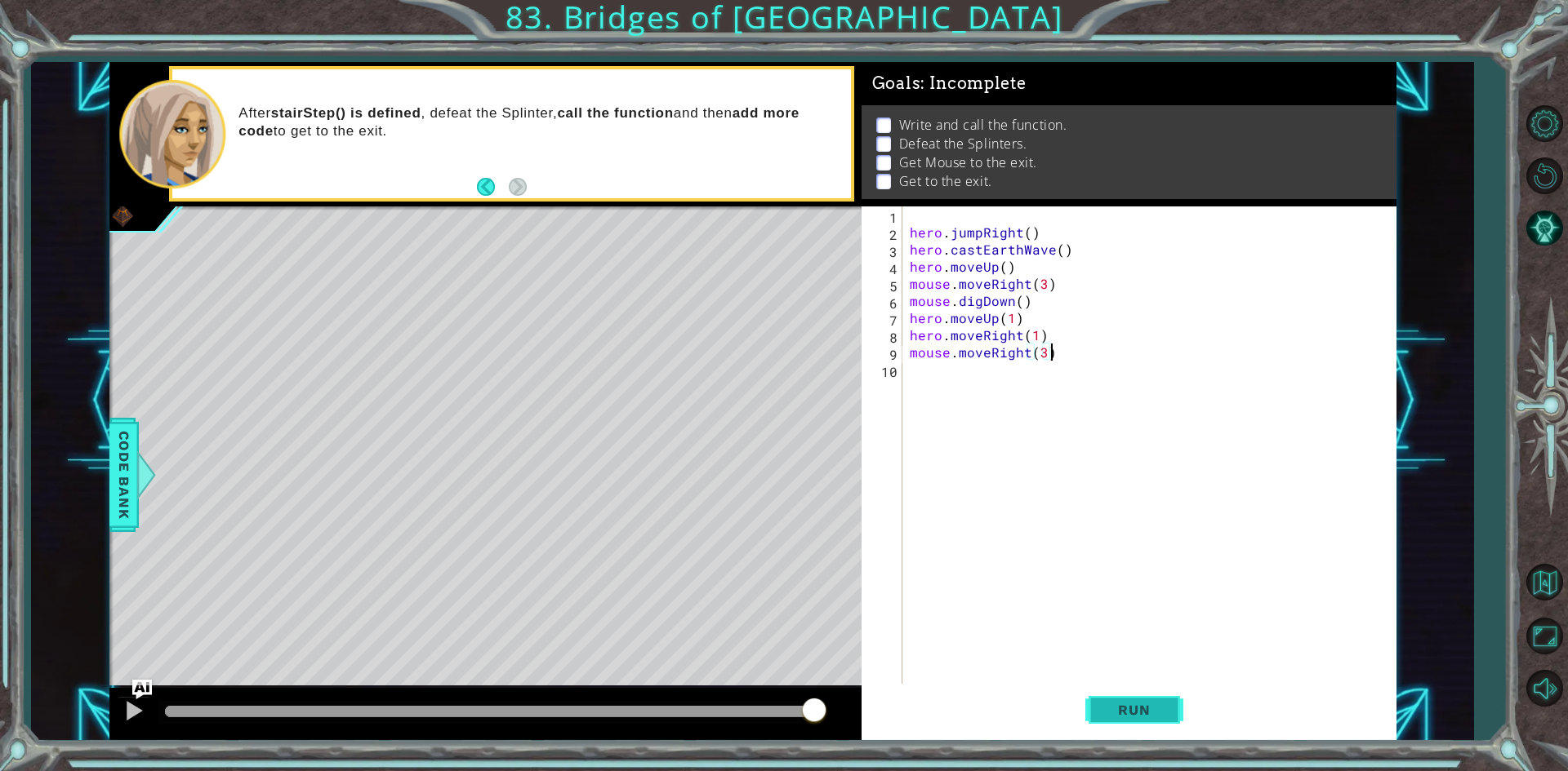
type textarea "mouse.moveRight(3)"
click at [1128, 700] on button "Run" at bounding box center [1134, 709] width 98 height 53
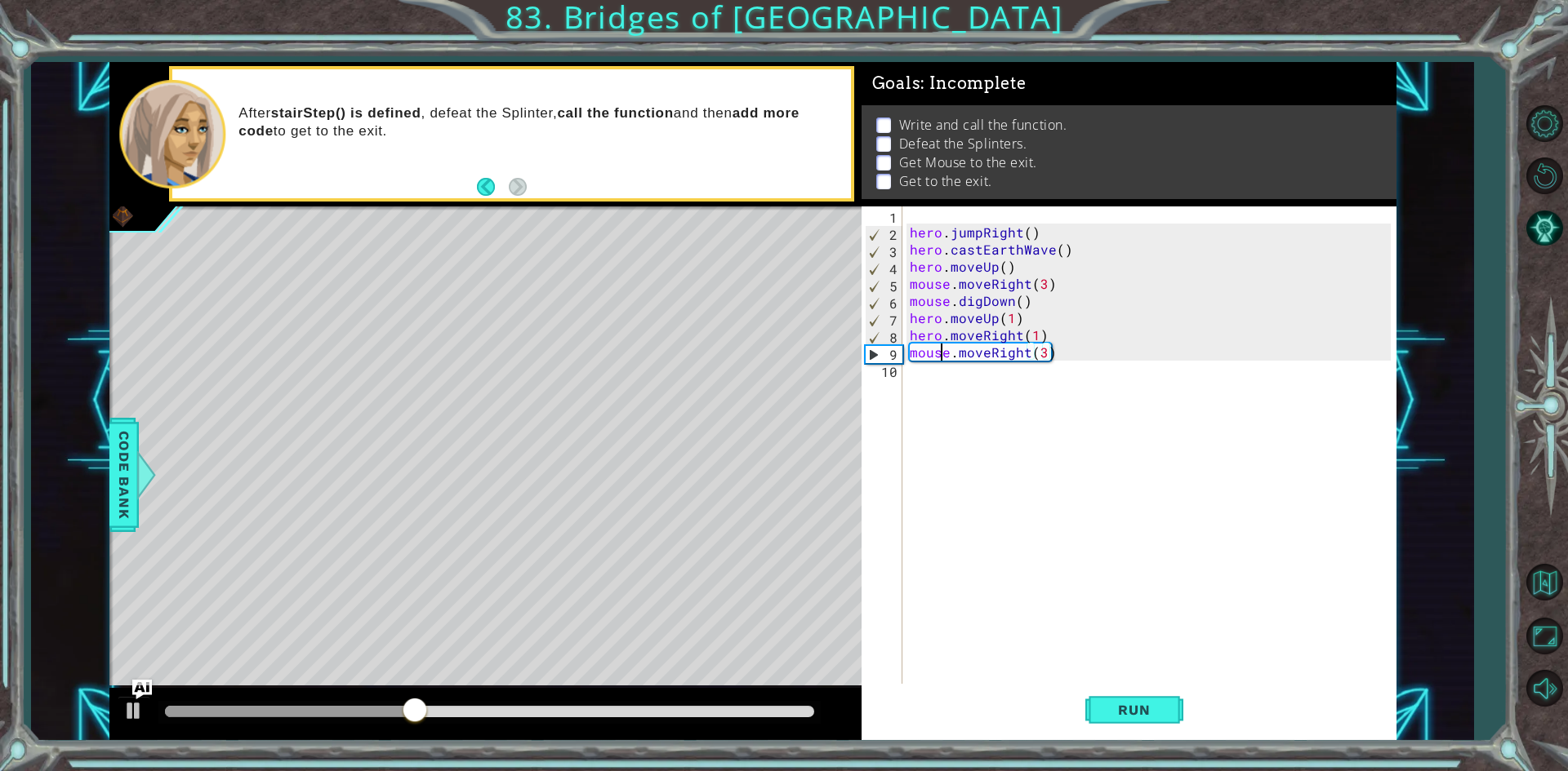
click at [943, 352] on div "hero . jumpRight ( ) hero . castEarthWave ( ) hero . moveUp ( ) mouse . moveRig…" at bounding box center [1152, 463] width 493 height 514
click at [932, 373] on div "hero . jumpRight ( ) hero . castEarthWave ( ) hero . moveUp ( ) mouse . moveRig…" at bounding box center [1152, 463] width 493 height 514
type textarea "mouse,digDown"
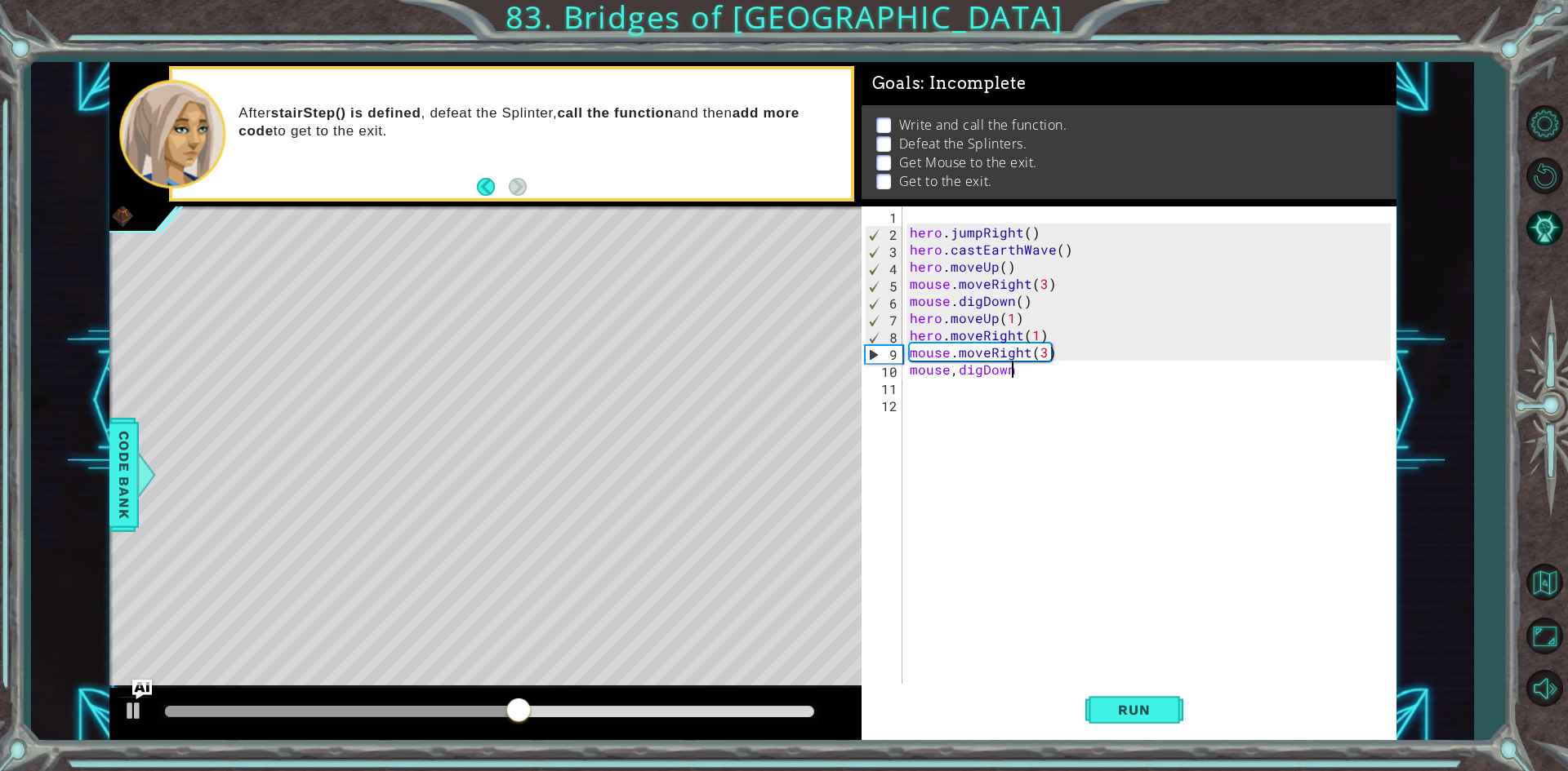
click at [1050, 370] on div "hero . jumpRight ( ) hero . castEarthWave ( ) hero . moveUp ( ) mouse . moveRig…" at bounding box center [1152, 463] width 493 height 514
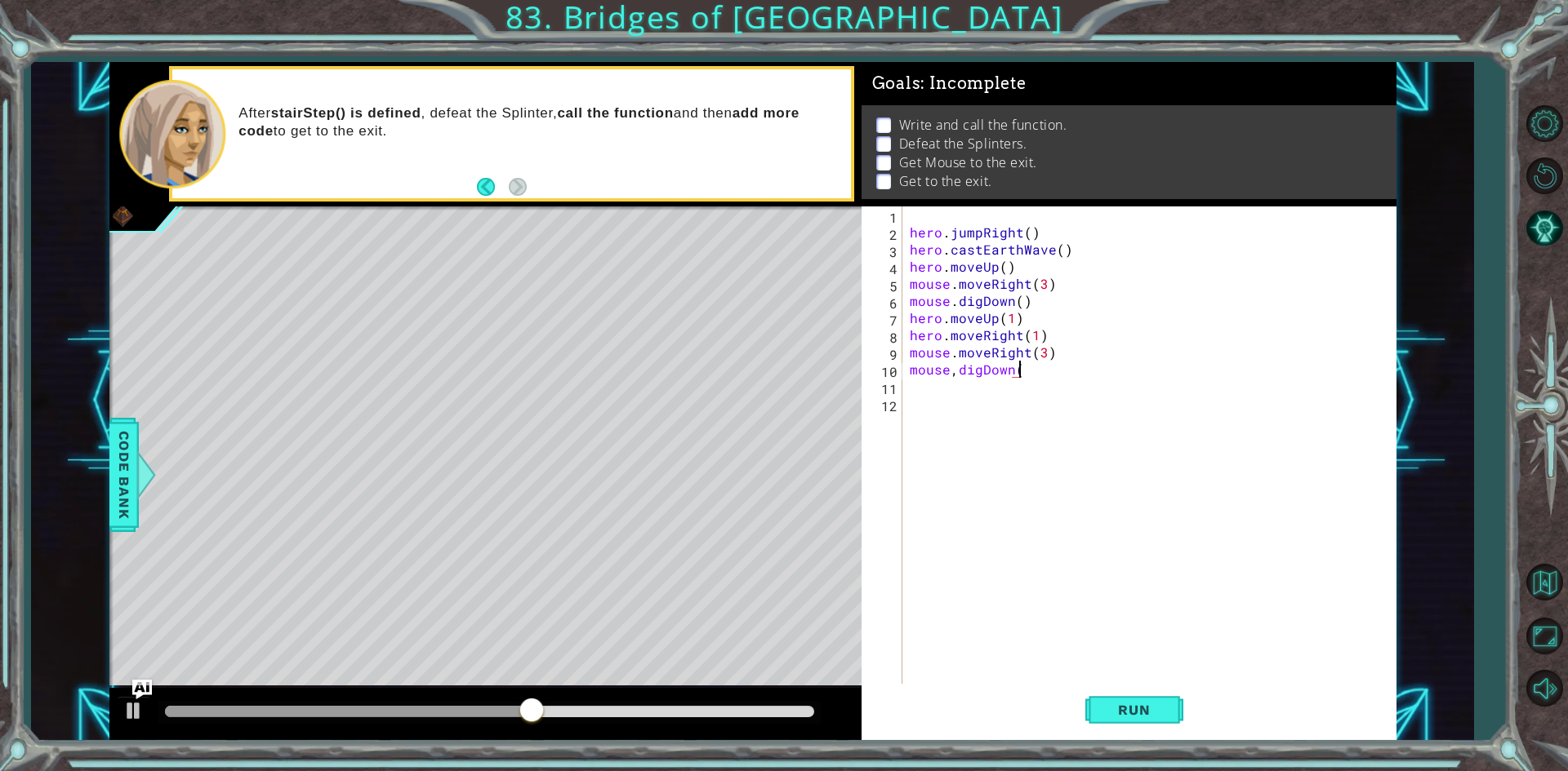
scroll to position [0, 6]
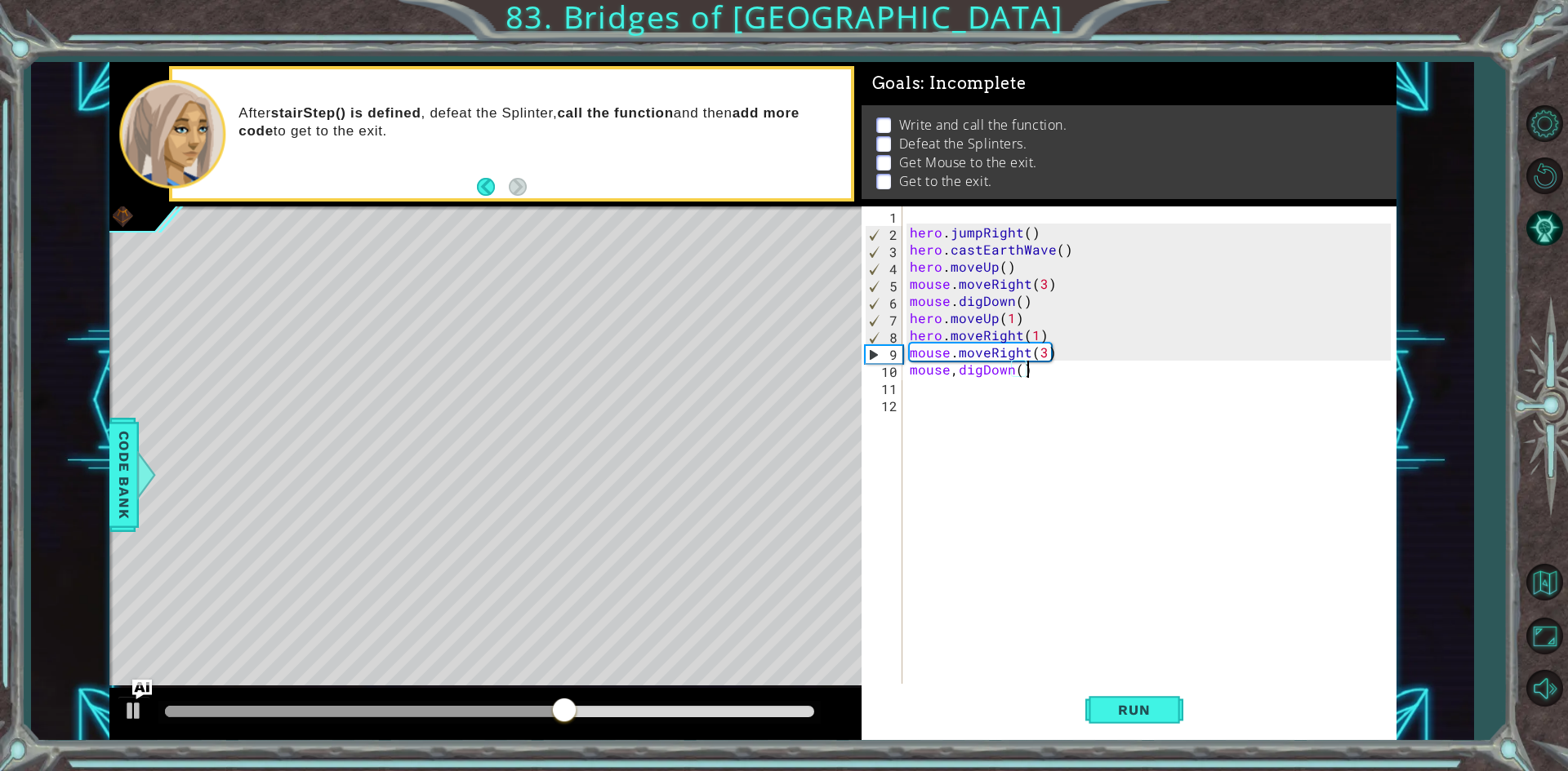
click at [952, 377] on div "hero . jumpRight ( ) hero . castEarthWave ( ) hero . moveUp ( ) mouse . moveRig…" at bounding box center [1152, 463] width 493 height 514
click at [951, 374] on div "hero . jumpRight ( ) hero . castEarthWave ( ) hero . moveUp ( ) mouse . moveRig…" at bounding box center [1152, 463] width 493 height 514
click at [956, 376] on div "hero . jumpRight ( ) hero . castEarthWave ( ) hero . moveUp ( ) mouse . moveRig…" at bounding box center [1152, 463] width 493 height 514
type textarea "mouse.digDown()"
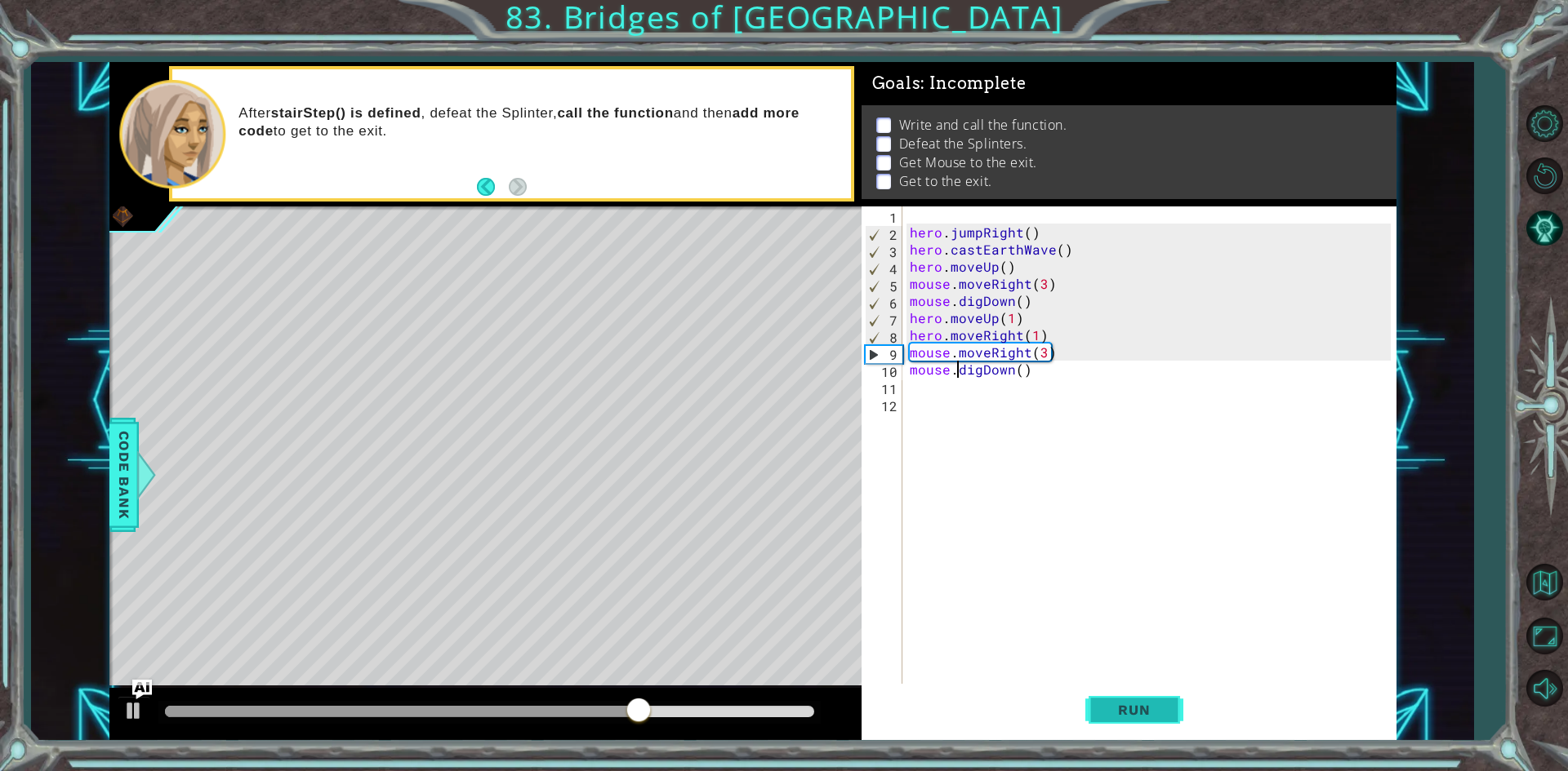
click at [1087, 717] on button "Run" at bounding box center [1134, 709] width 98 height 53
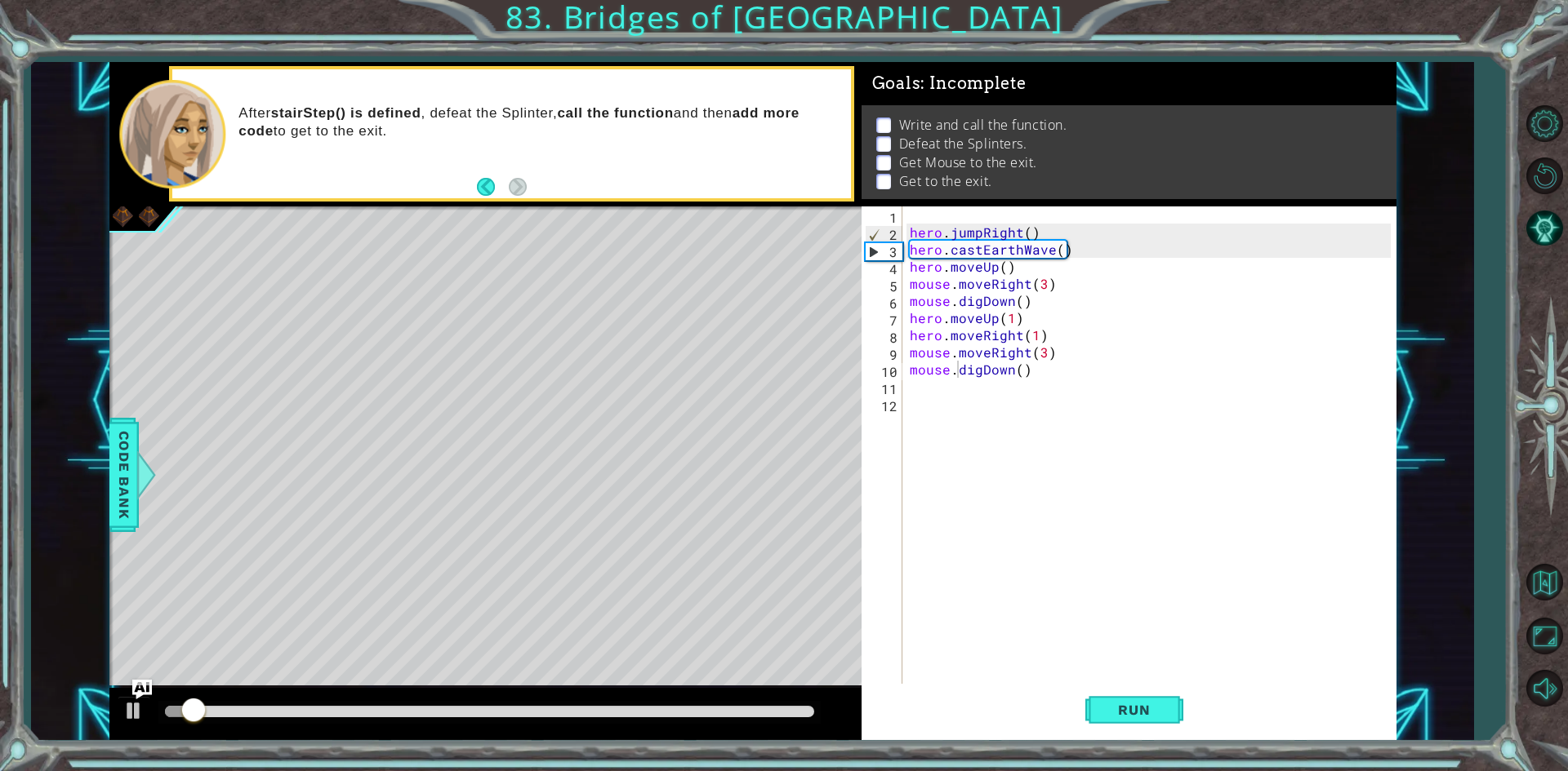
click at [451, 705] on div at bounding box center [489, 713] width 662 height 23
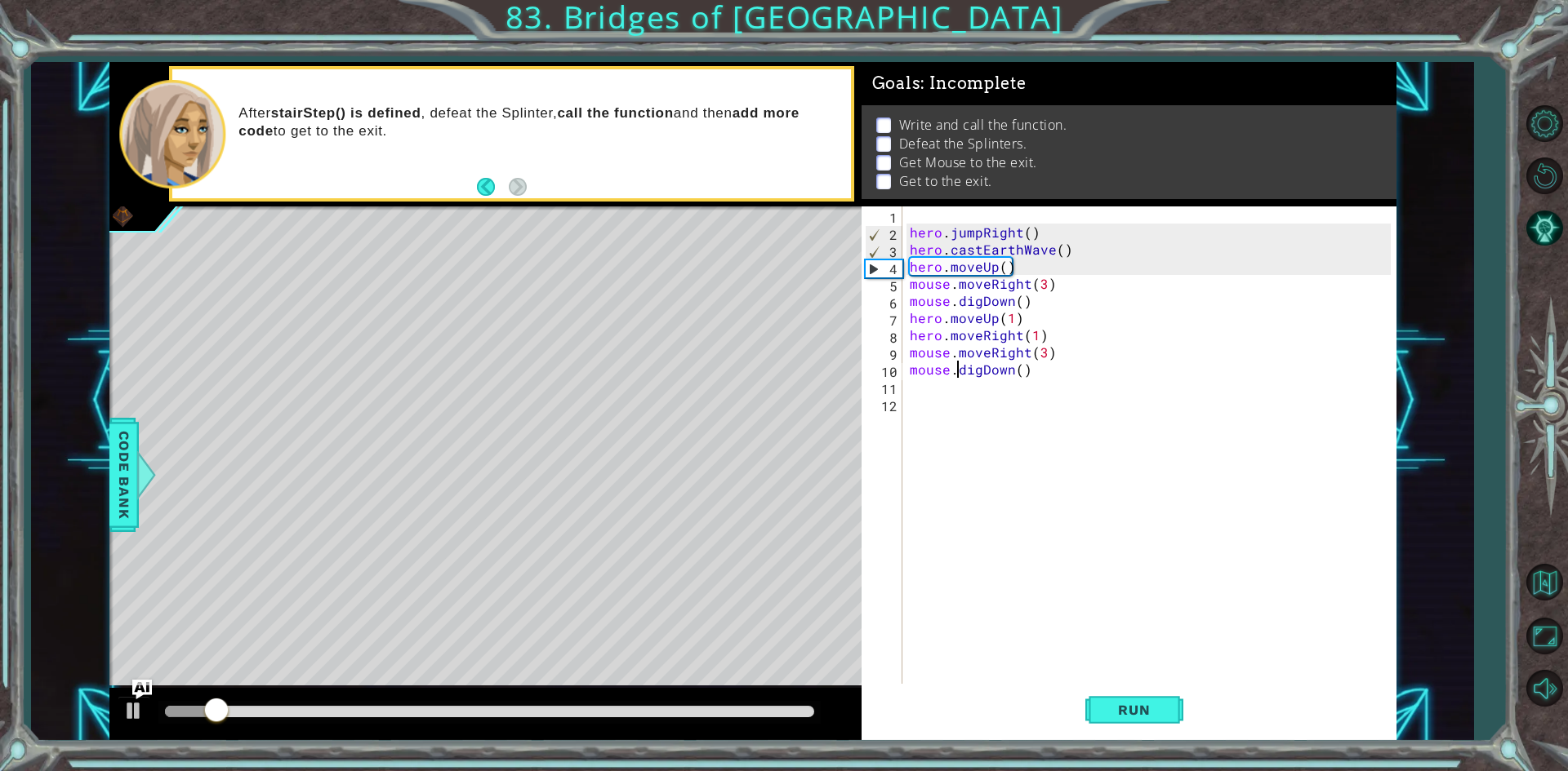
click at [325, 705] on div at bounding box center [489, 713] width 662 height 23
click at [316, 705] on div at bounding box center [489, 713] width 662 height 23
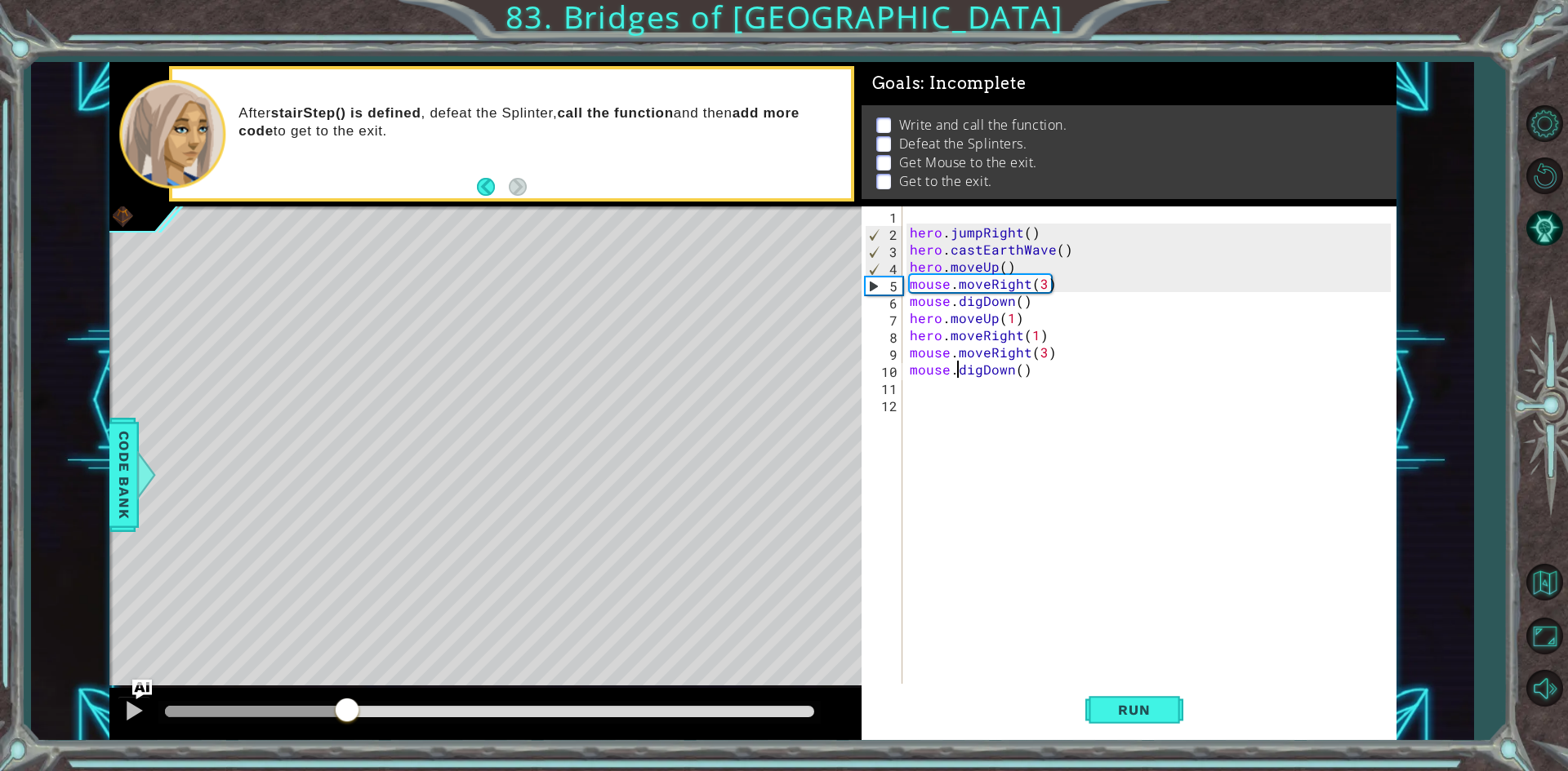
click at [346, 711] on div at bounding box center [490, 711] width 649 height 12
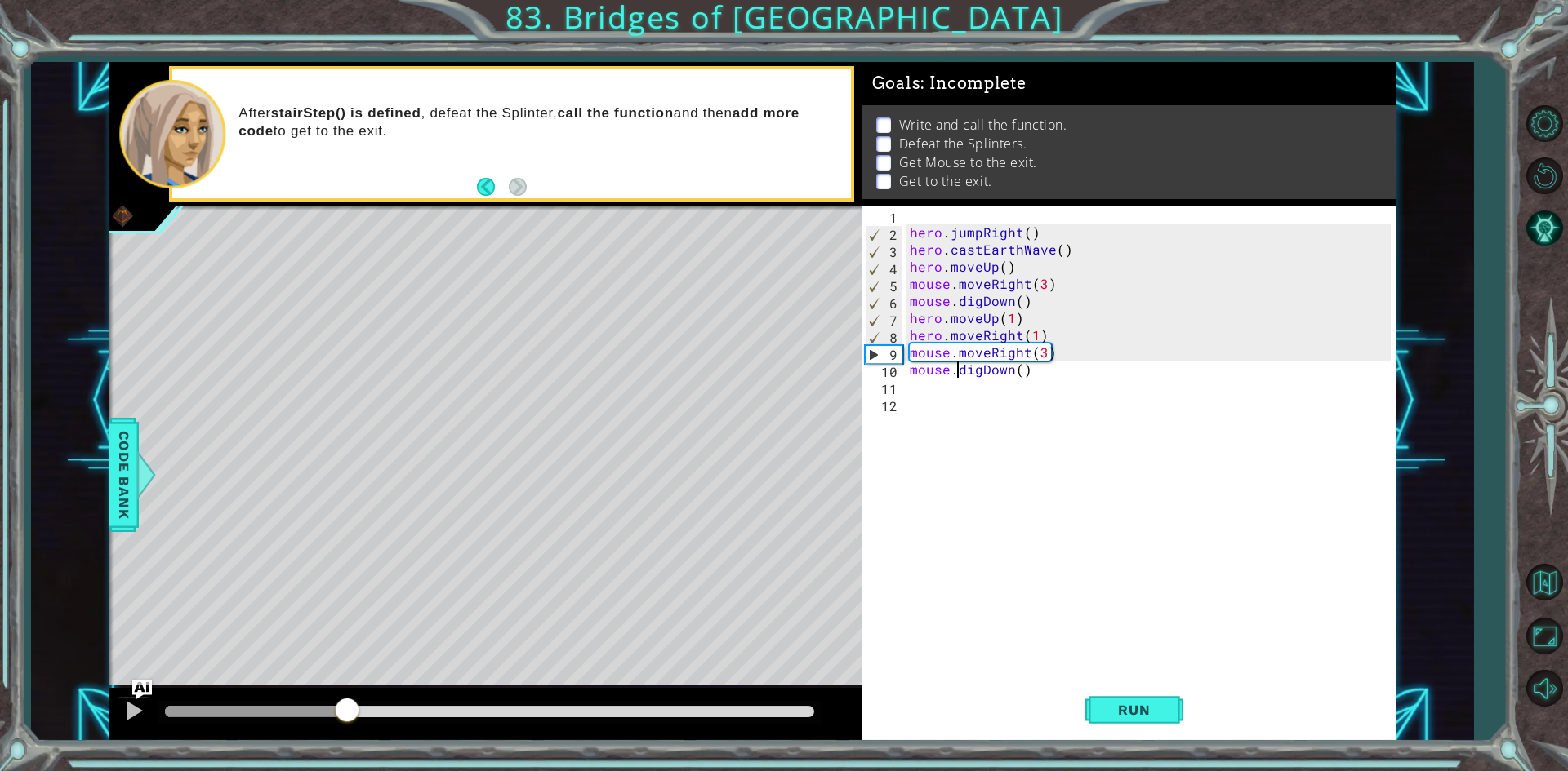
click at [150, 710] on div at bounding box center [485, 714] width 752 height 52
click at [133, 694] on img "Ask AI" at bounding box center [141, 690] width 21 height 21
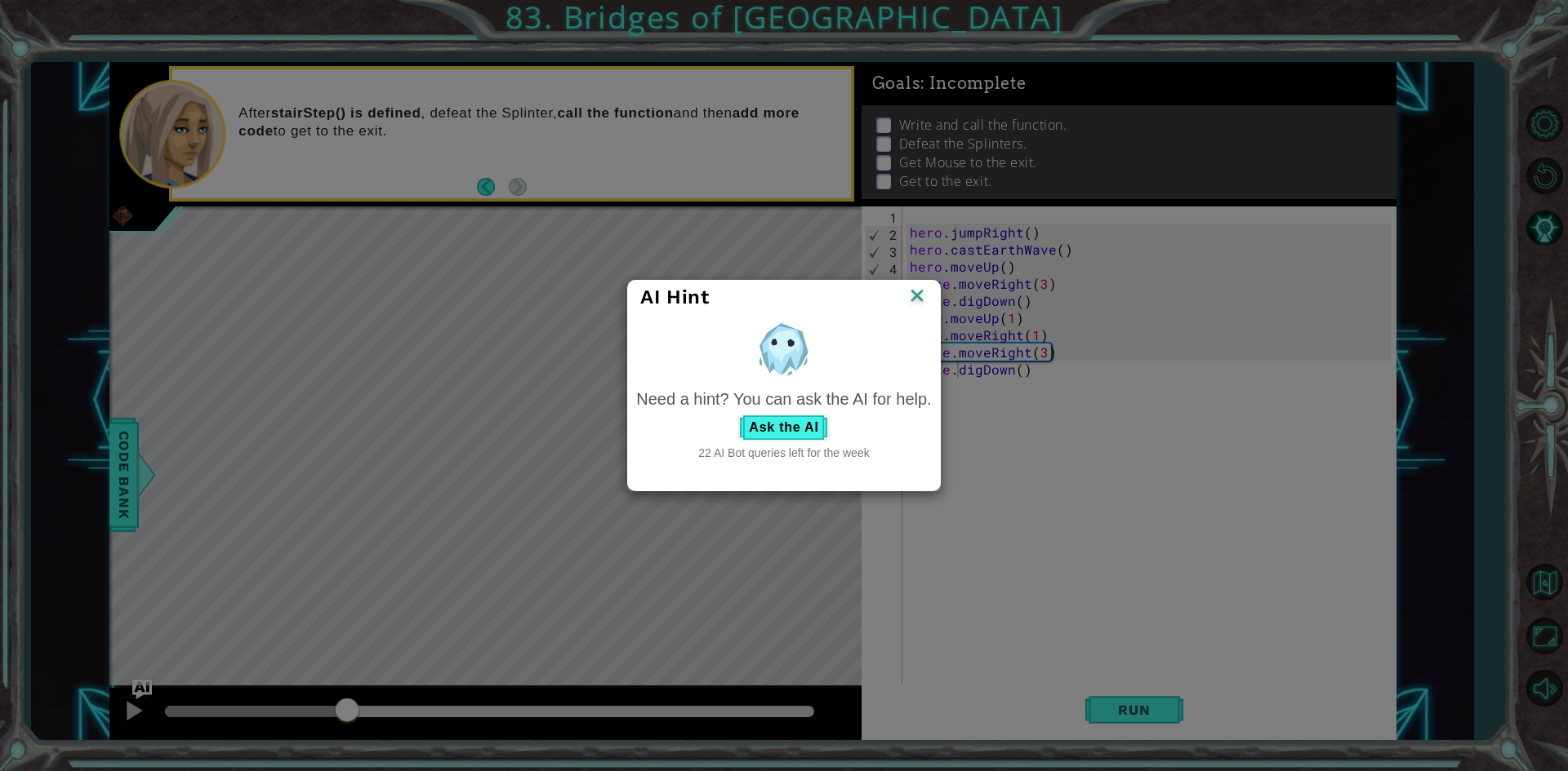
click at [915, 297] on img at bounding box center [917, 297] width 21 height 24
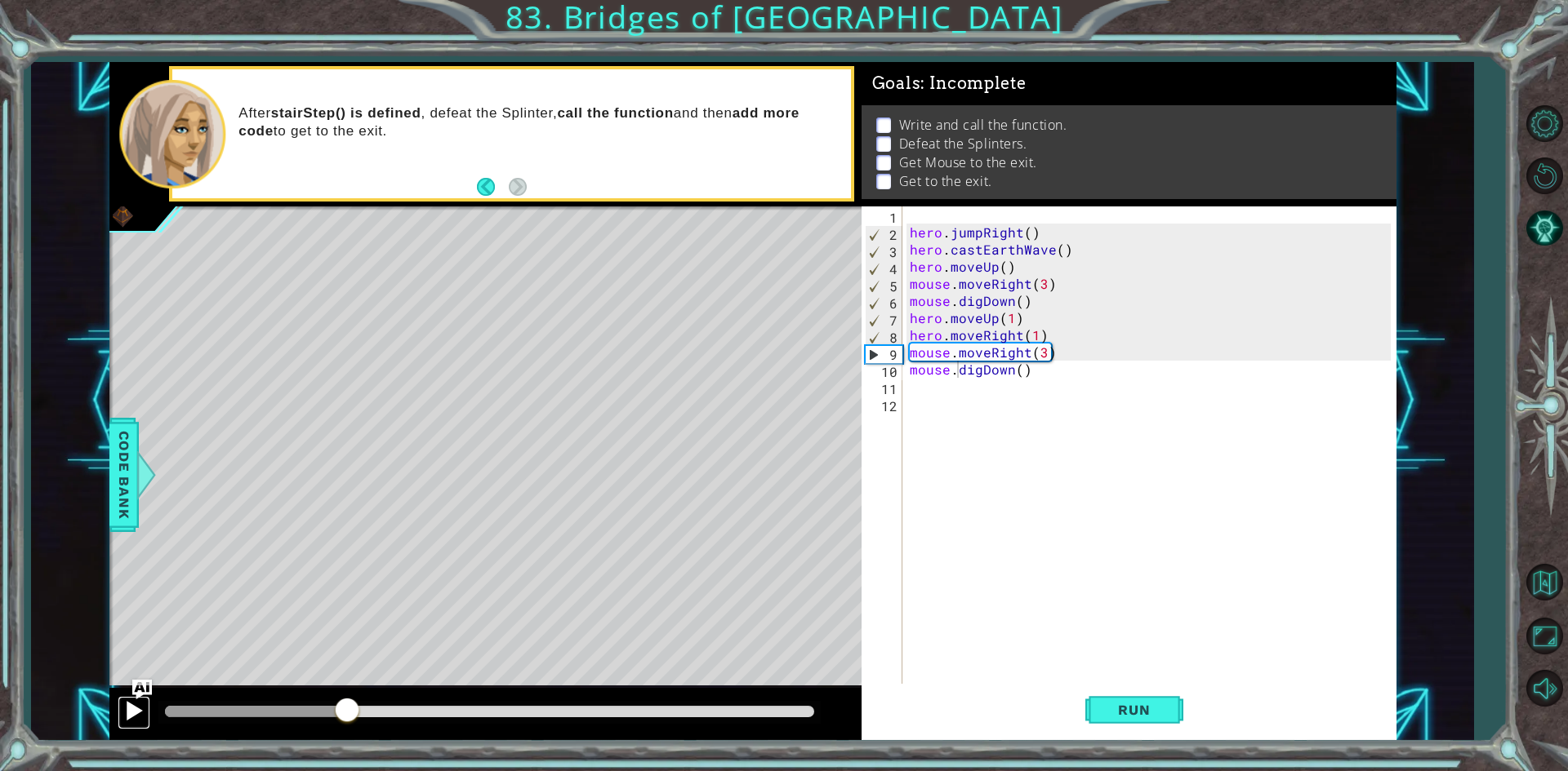
click at [140, 713] on div at bounding box center [134, 711] width 21 height 21
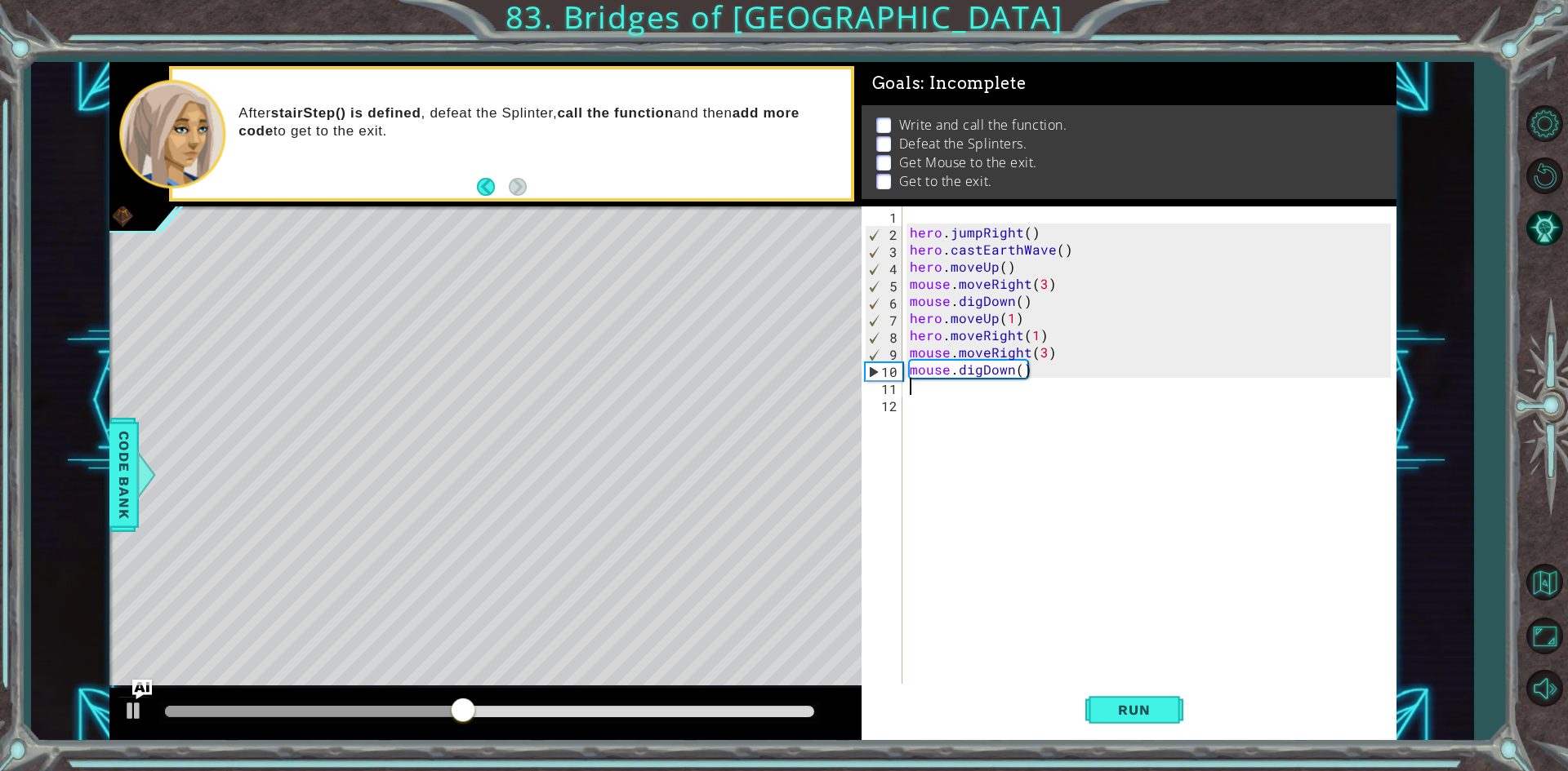
click at [1053, 379] on div "hero . jumpRight ( ) hero . castEarthWave ( ) hero . moveUp ( ) mouse . moveRig…" at bounding box center [1152, 463] width 493 height 514
click at [1058, 373] on div "hero . jumpRight ( ) hero . castEarthWave ( ) hero . moveUp ( ) mouse . moveRig…" at bounding box center [1152, 463] width 493 height 514
type textarea "mouse.digDown()"
click at [1133, 700] on button "Run" at bounding box center [1134, 709] width 98 height 53
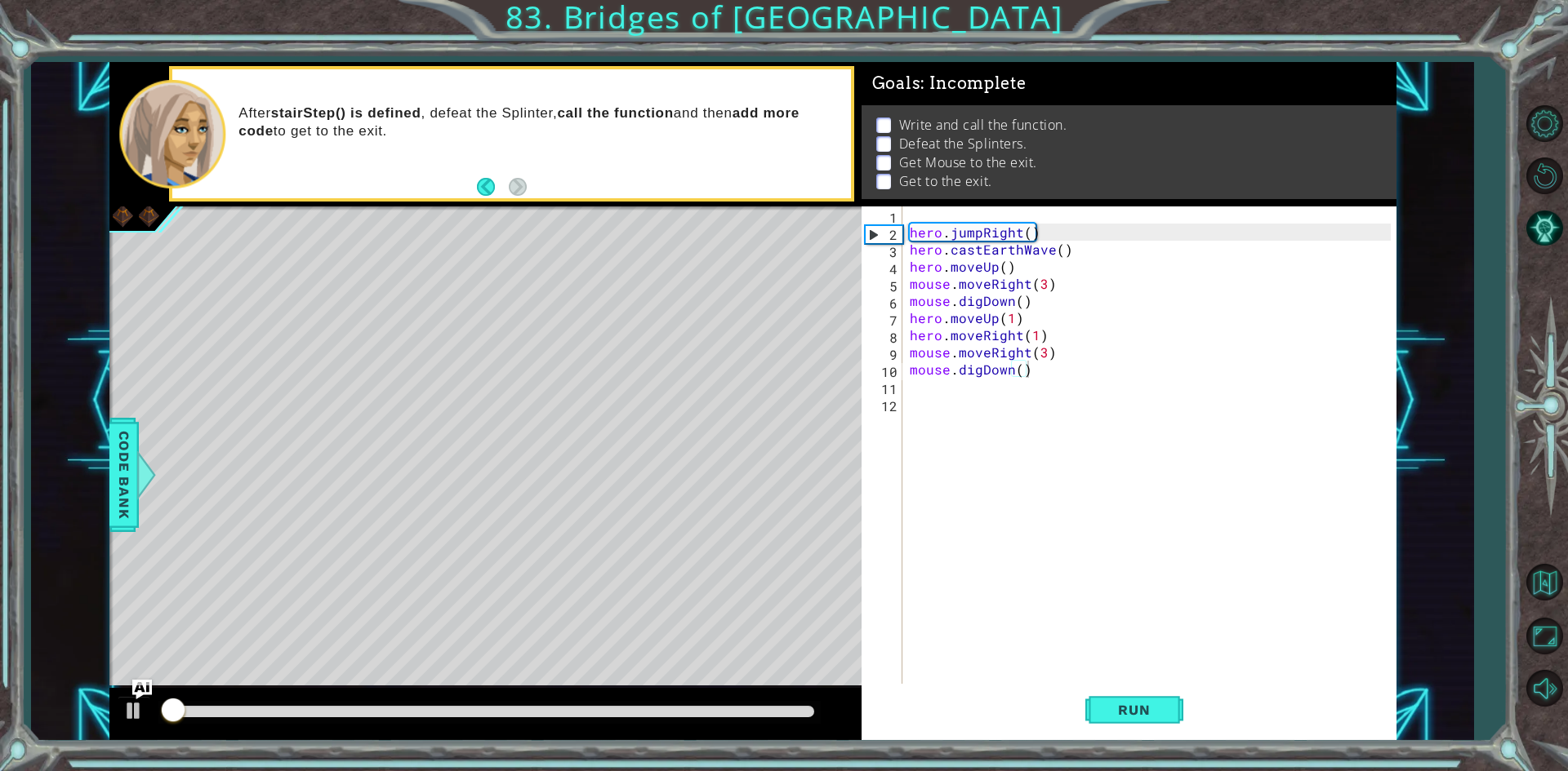
drag, startPoint x: 491, startPoint y: 602, endPoint x: 498, endPoint y: 624, distance: 23.1
click at [498, 624] on div "Level Map" at bounding box center [486, 447] width 754 height 481
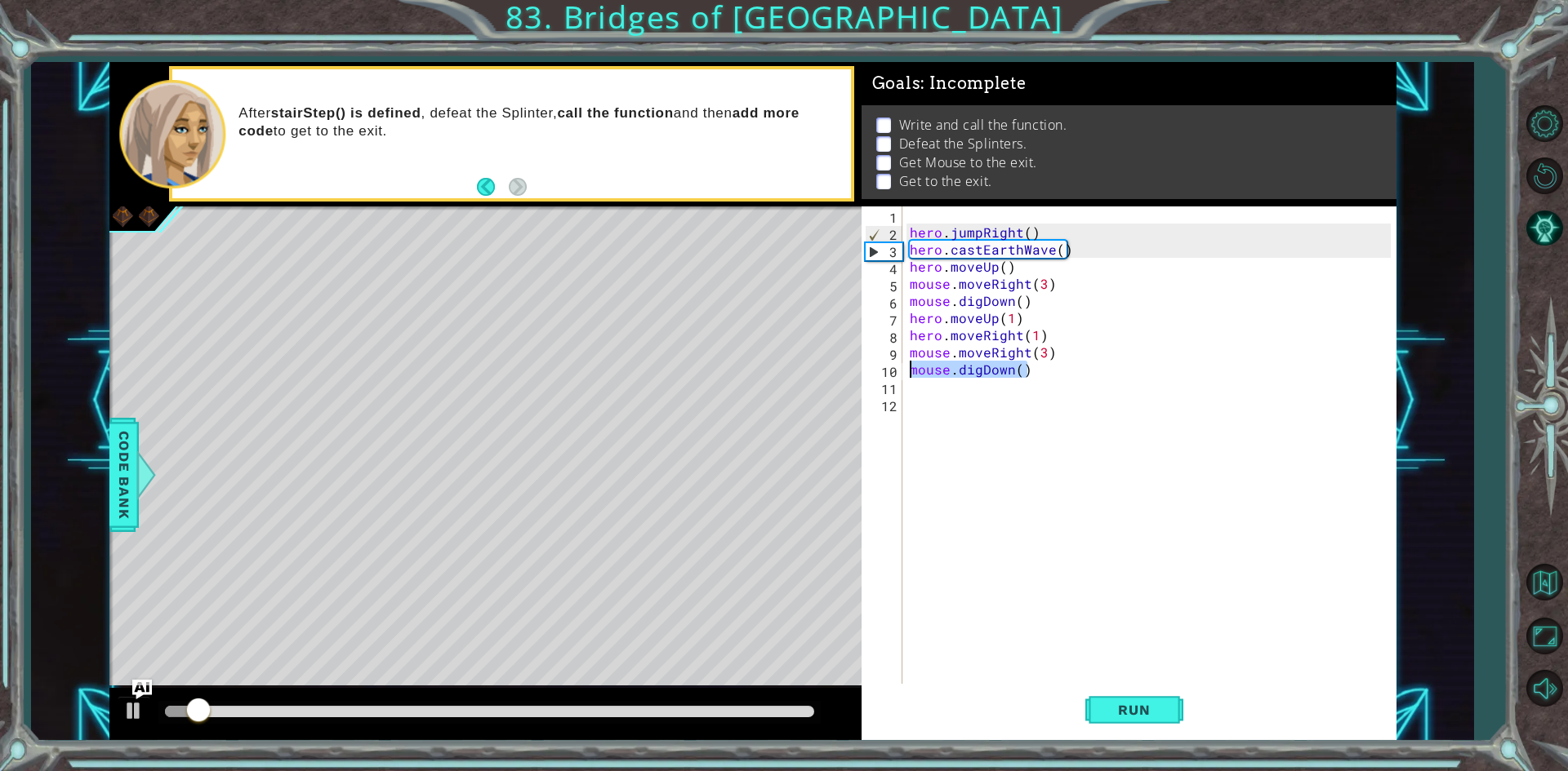
drag, startPoint x: 1075, startPoint y: 373, endPoint x: 870, endPoint y: 372, distance: 205.0
click at [870, 372] on div "mouse.digDown() 1 2 3 4 5 6 7 8 9 10 11 12 hero . jumpRight ( ) hero . castEart…" at bounding box center [1126, 446] width 529 height 480
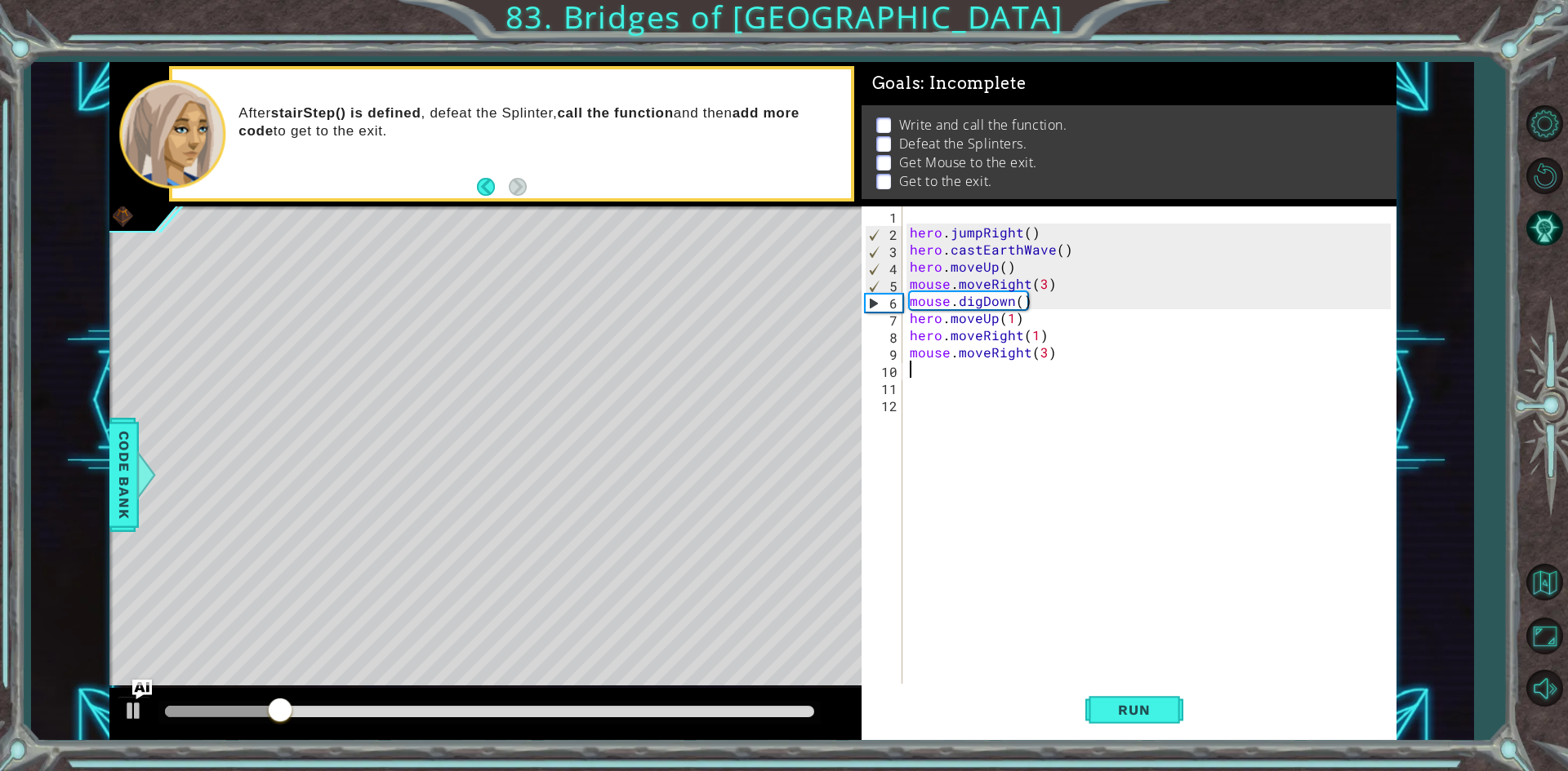
click at [938, 373] on div "hero . jumpRight ( ) hero . castEarthWave ( ) hero . moveUp ( ) mouse . moveRig…" at bounding box center [1152, 463] width 493 height 514
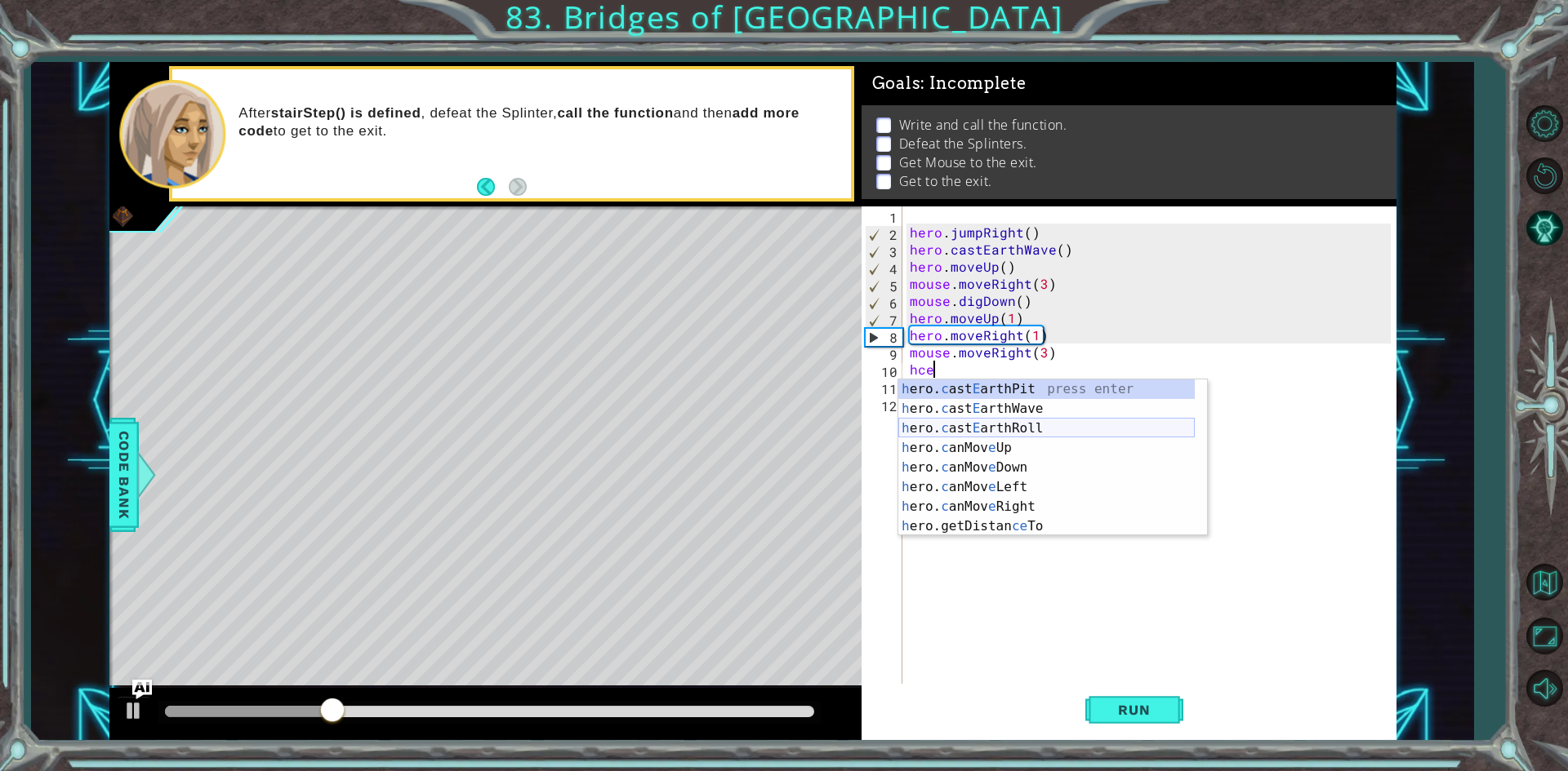
type textarea "hcew"
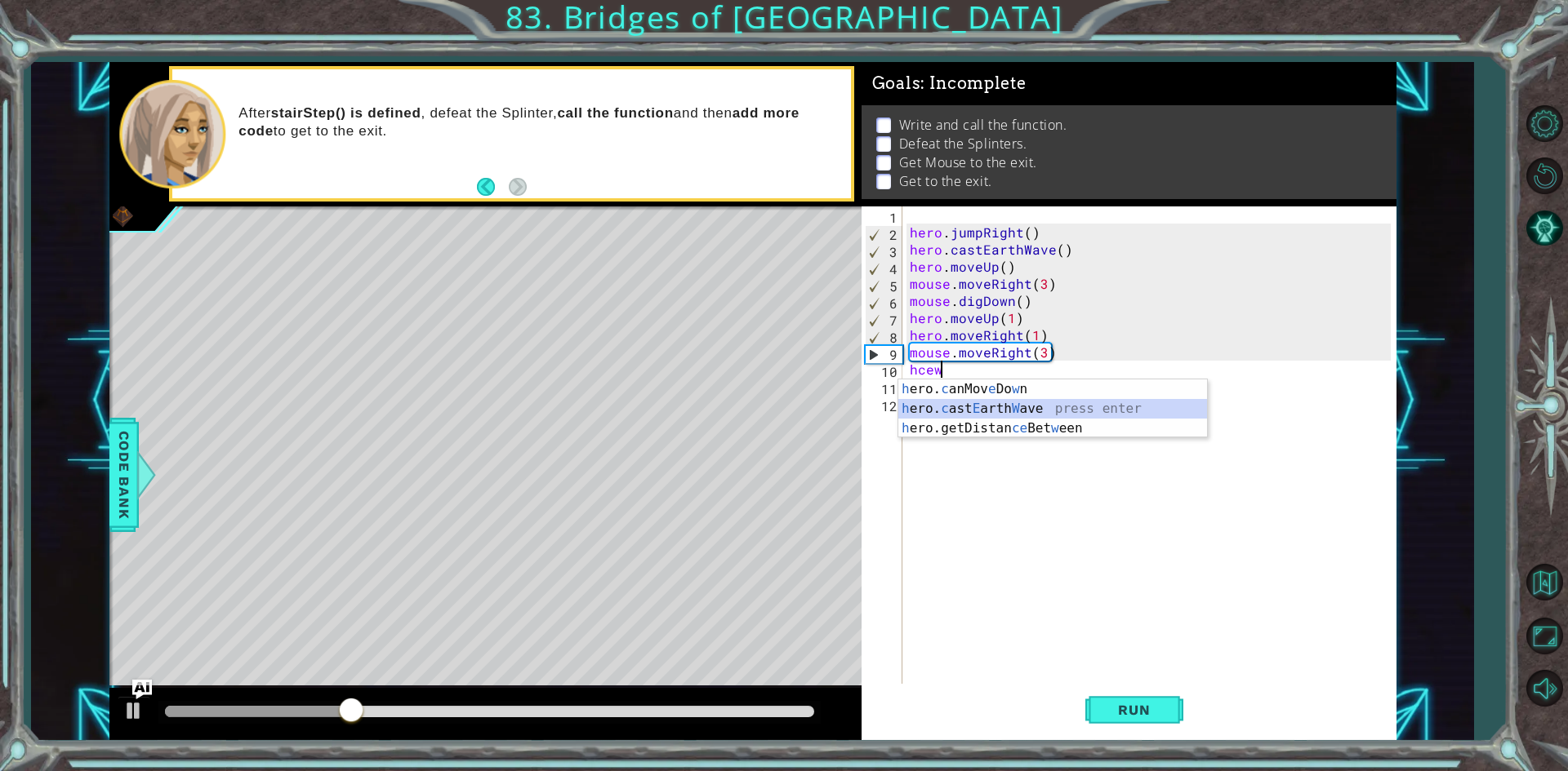
click at [1041, 402] on div "h ero. c anMov e Do w n press enter h ero. c ast E arth W ave press enter h ero…" at bounding box center [1052, 429] width 308 height 98
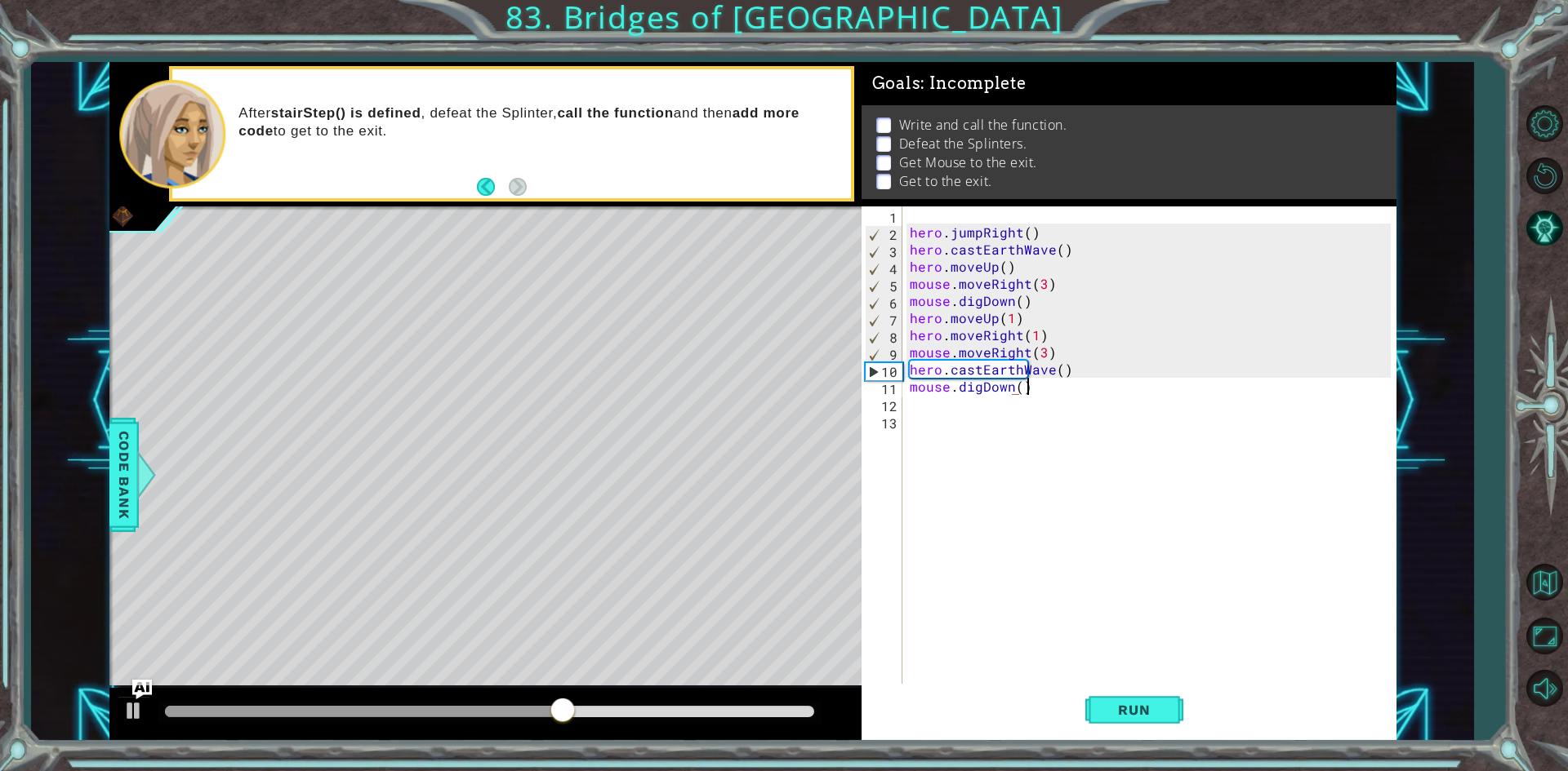
scroll to position [0, 6]
click at [1122, 709] on span "Run" at bounding box center [1134, 710] width 64 height 16
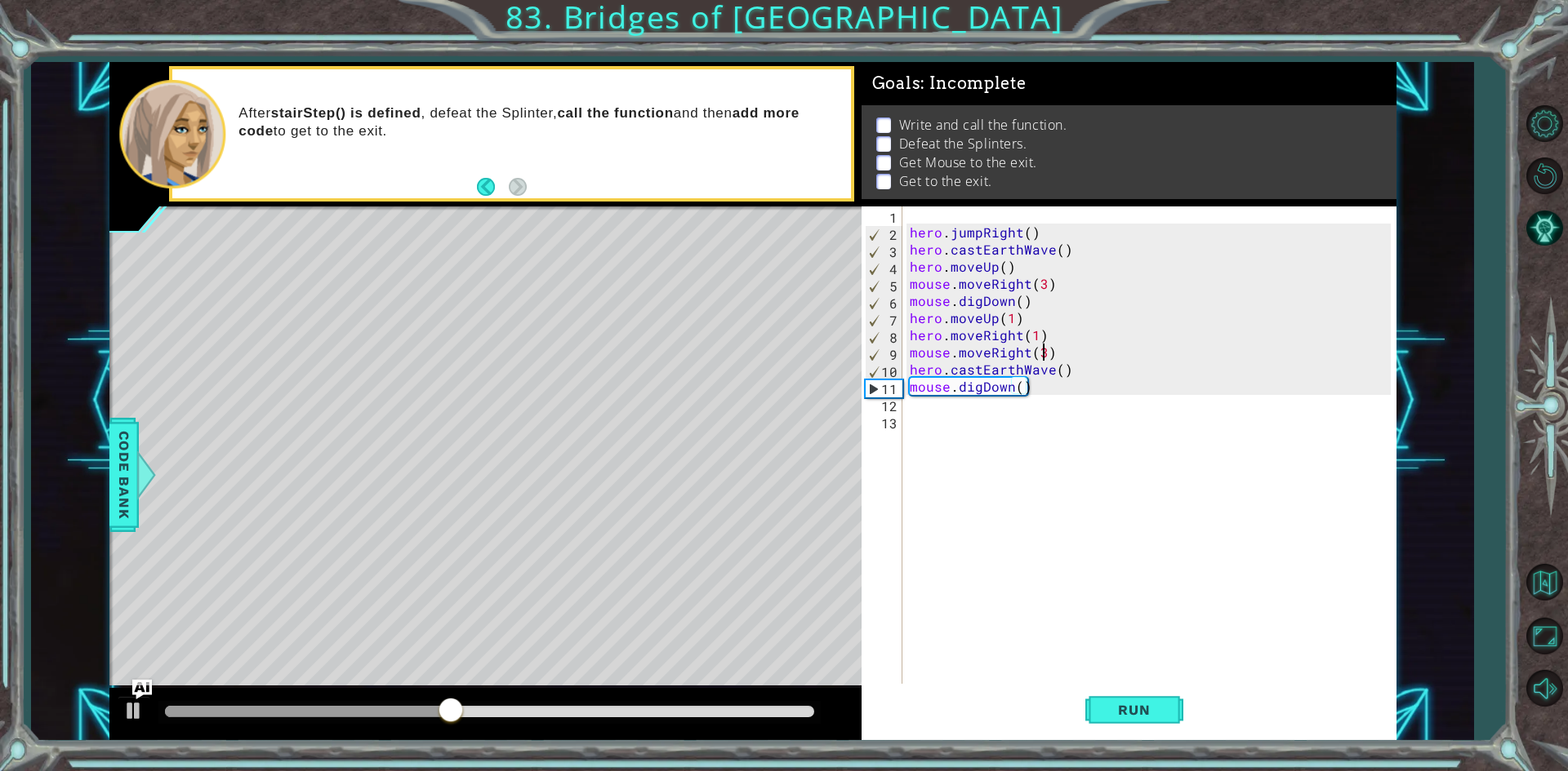
click at [1052, 351] on div "hero . jumpRight ( ) hero . castEarthWave ( ) hero . moveUp ( ) mouse . moveRig…" at bounding box center [1152, 463] width 493 height 514
type textarea "mouse.moveRight(3)"
click at [1061, 355] on div "hero . jumpRight ( ) hero . castEarthWave ( ) hero . moveUp ( ) mouse . moveRig…" at bounding box center [1149, 446] width 485 height 480
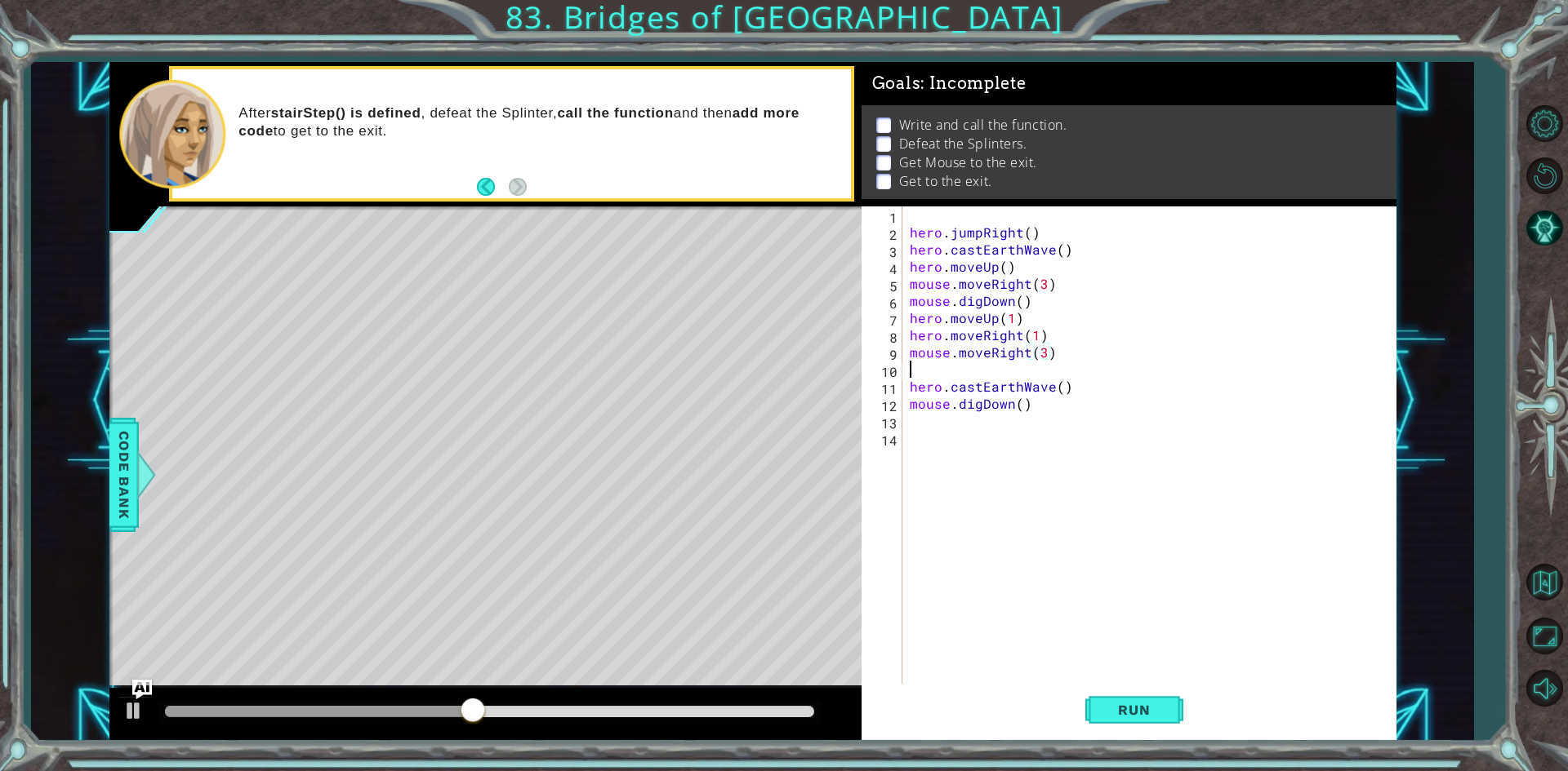
scroll to position [0, 0]
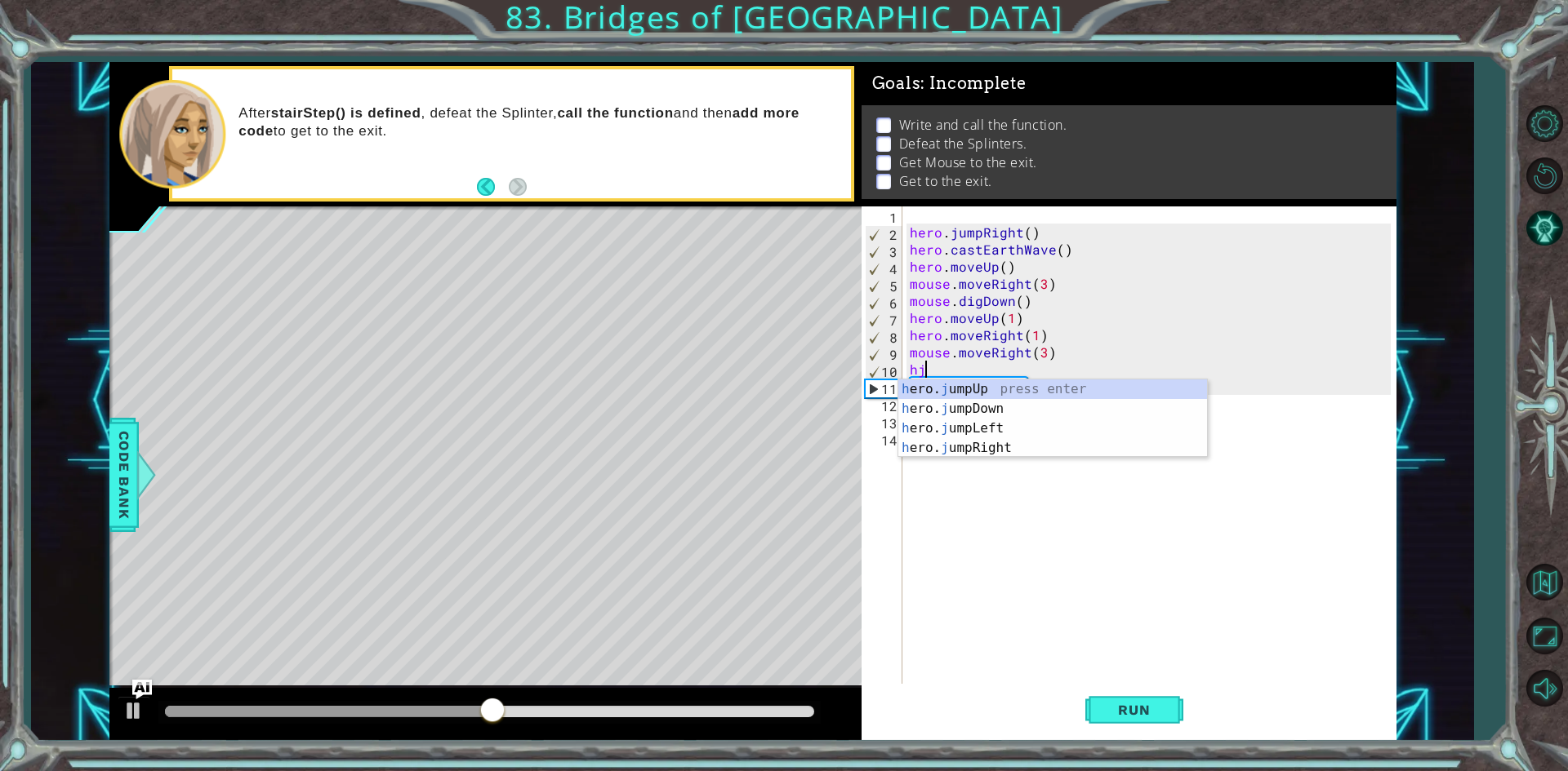
type textarea "hjr"
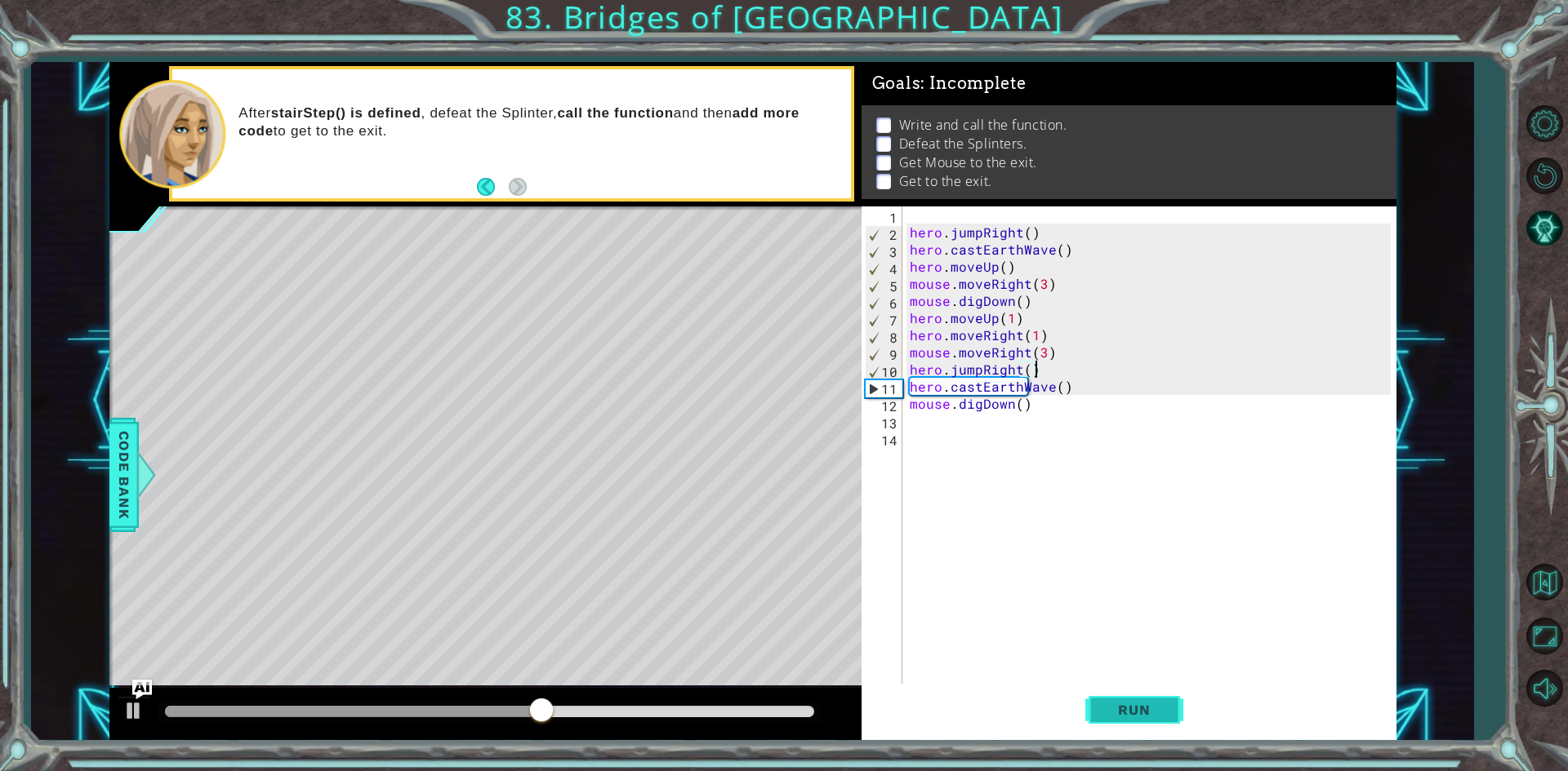
click at [1117, 703] on span "Run" at bounding box center [1134, 710] width 64 height 16
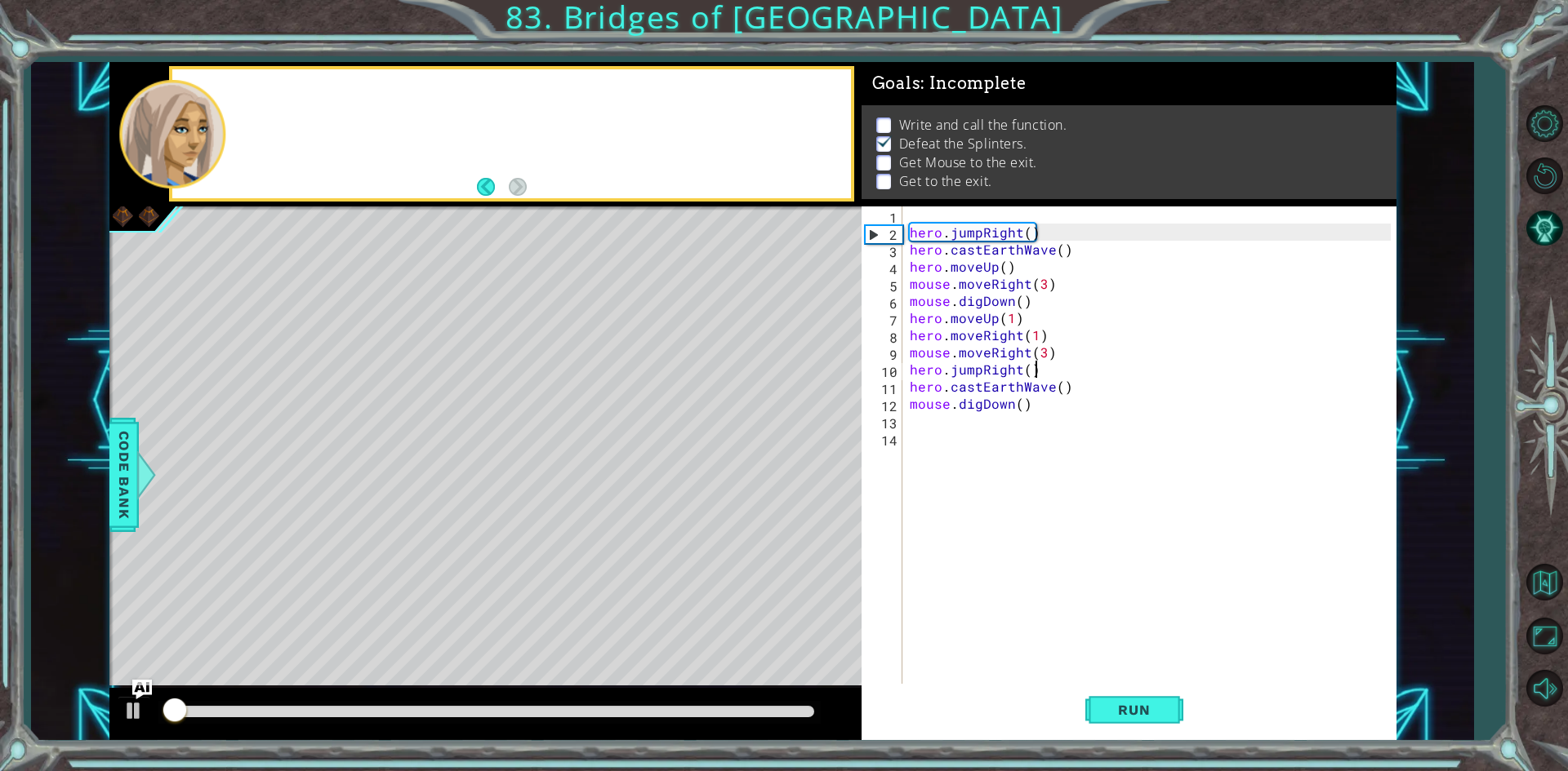
scroll to position [6, 0]
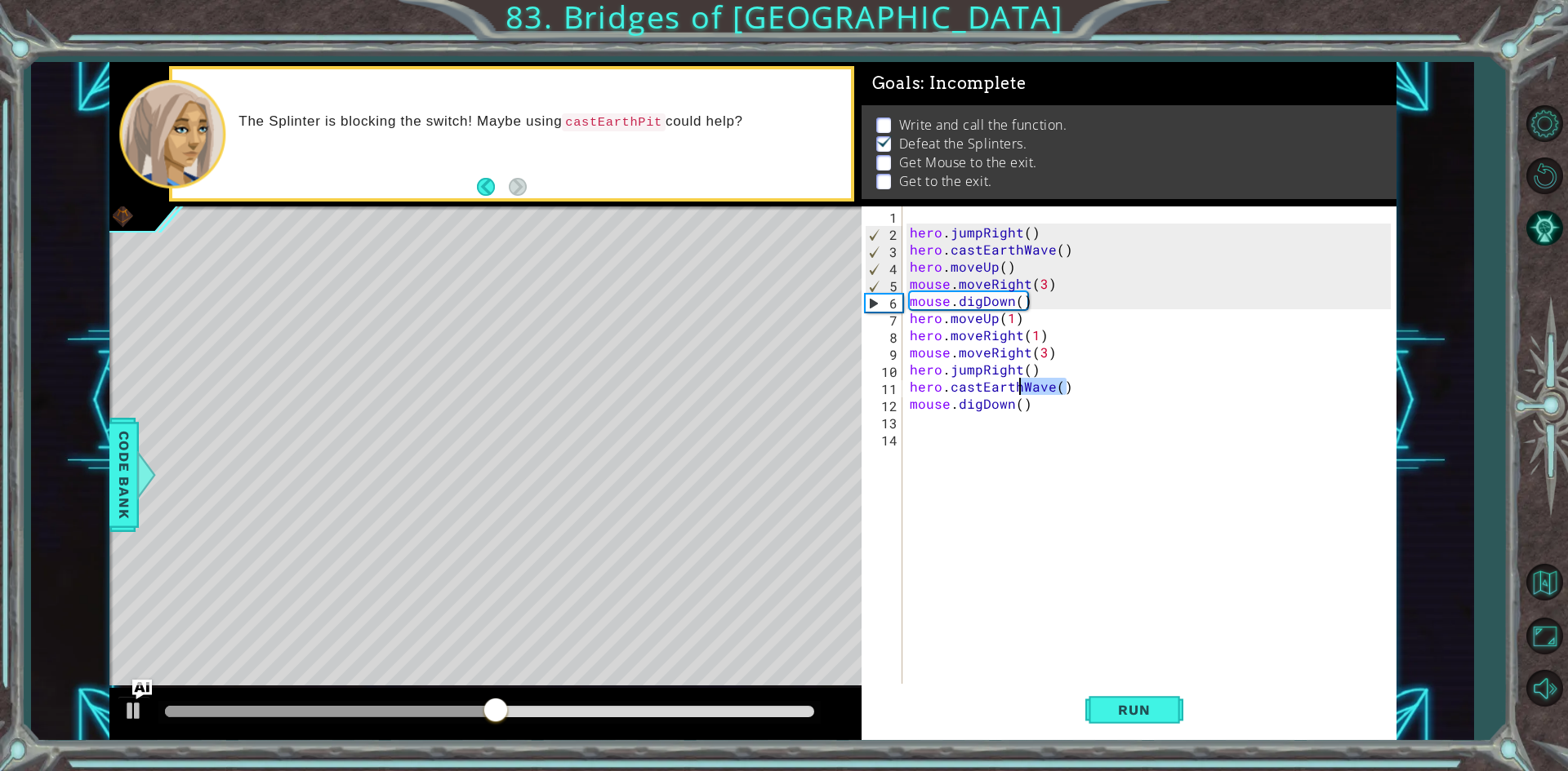
drag, startPoint x: 1063, startPoint y: 393, endPoint x: 1018, endPoint y: 387, distance: 45.4
click at [1018, 387] on div "hero . jumpRight ( ) hero . castEarthWave ( ) hero . moveUp ( ) mouse . moveRig…" at bounding box center [1152, 463] width 493 height 514
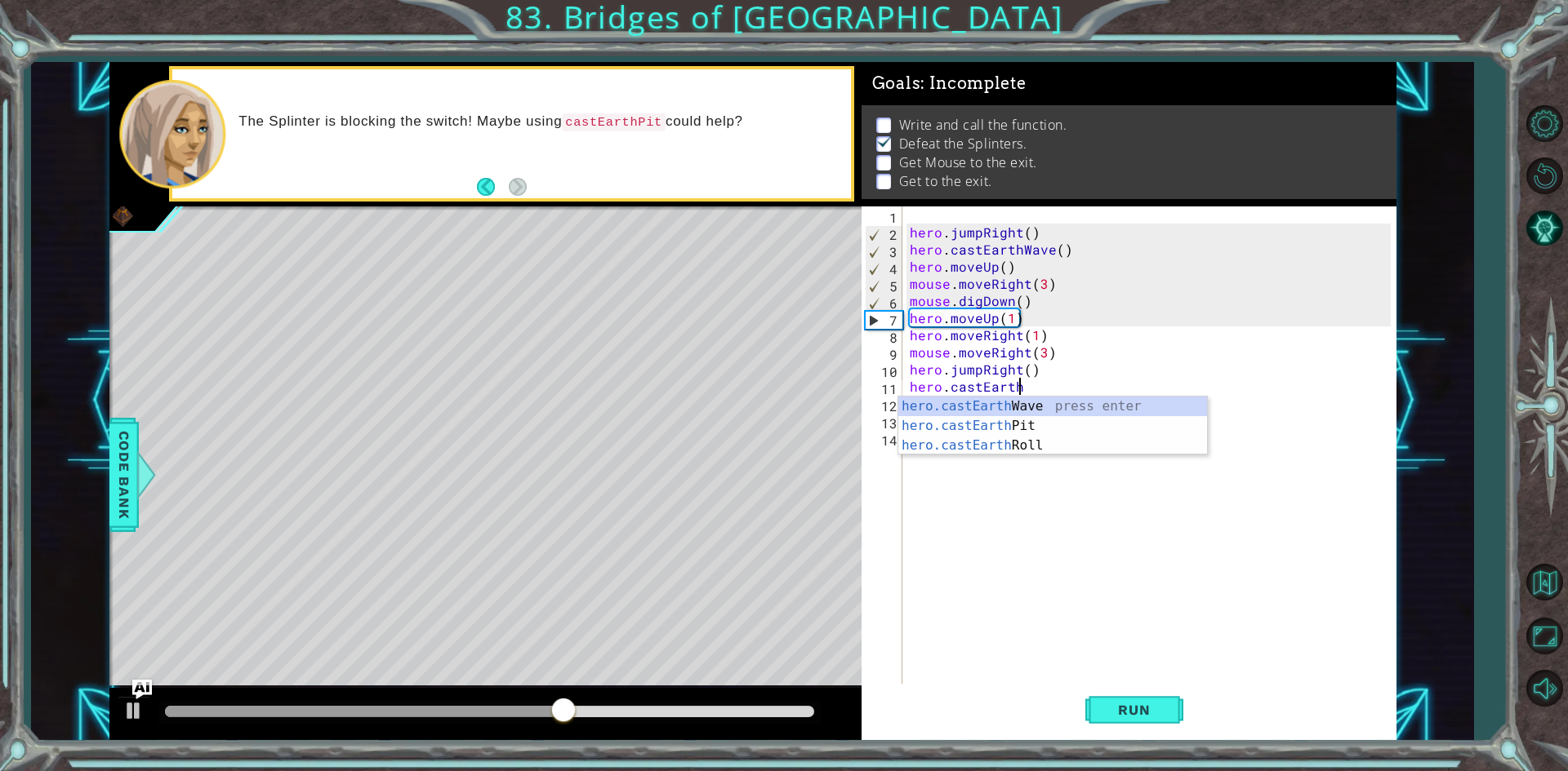
scroll to position [0, 6]
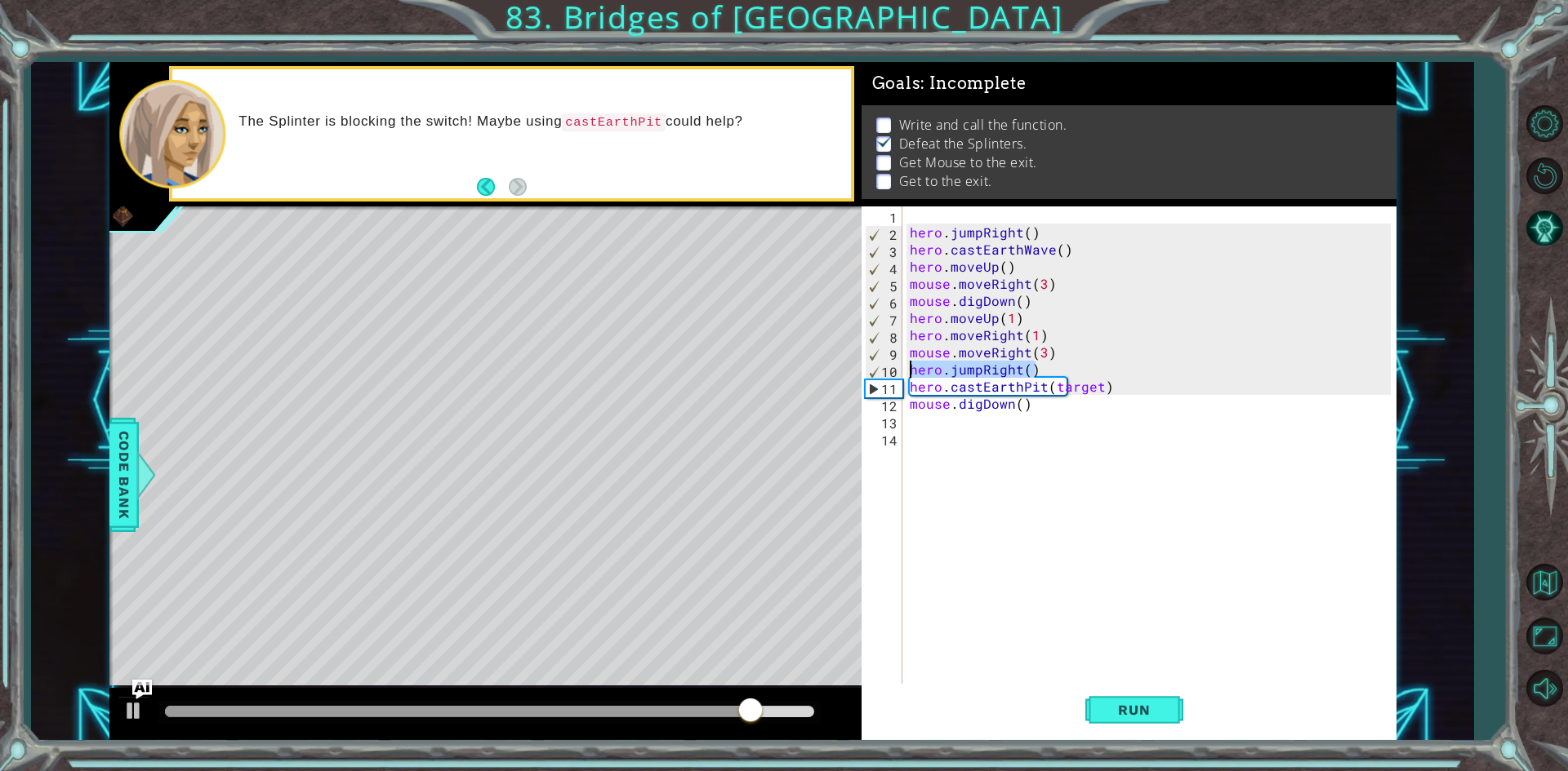
drag, startPoint x: 1034, startPoint y: 366, endPoint x: 902, endPoint y: 368, distance: 132.0
click at [902, 368] on div "hero.castEarthPit(target) 1 2 3 4 5 6 7 8 9 10 11 12 13 14 hero . jumpRight ( )…" at bounding box center [1126, 446] width 529 height 480
type textarea "hero.jumpRight()"
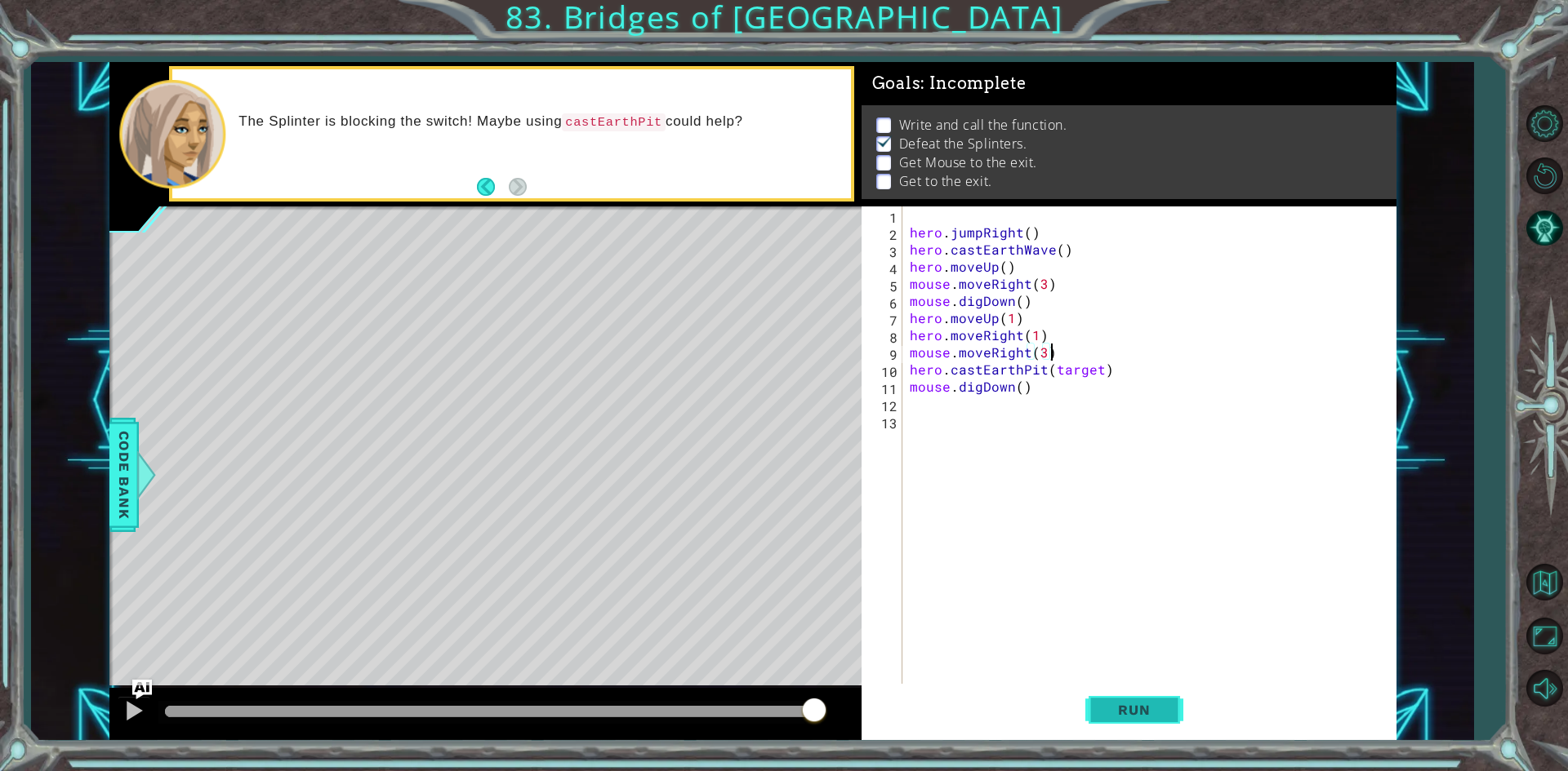
type textarea "mouse.moveRight(3)"
click at [1141, 691] on button "Run" at bounding box center [1134, 709] width 98 height 53
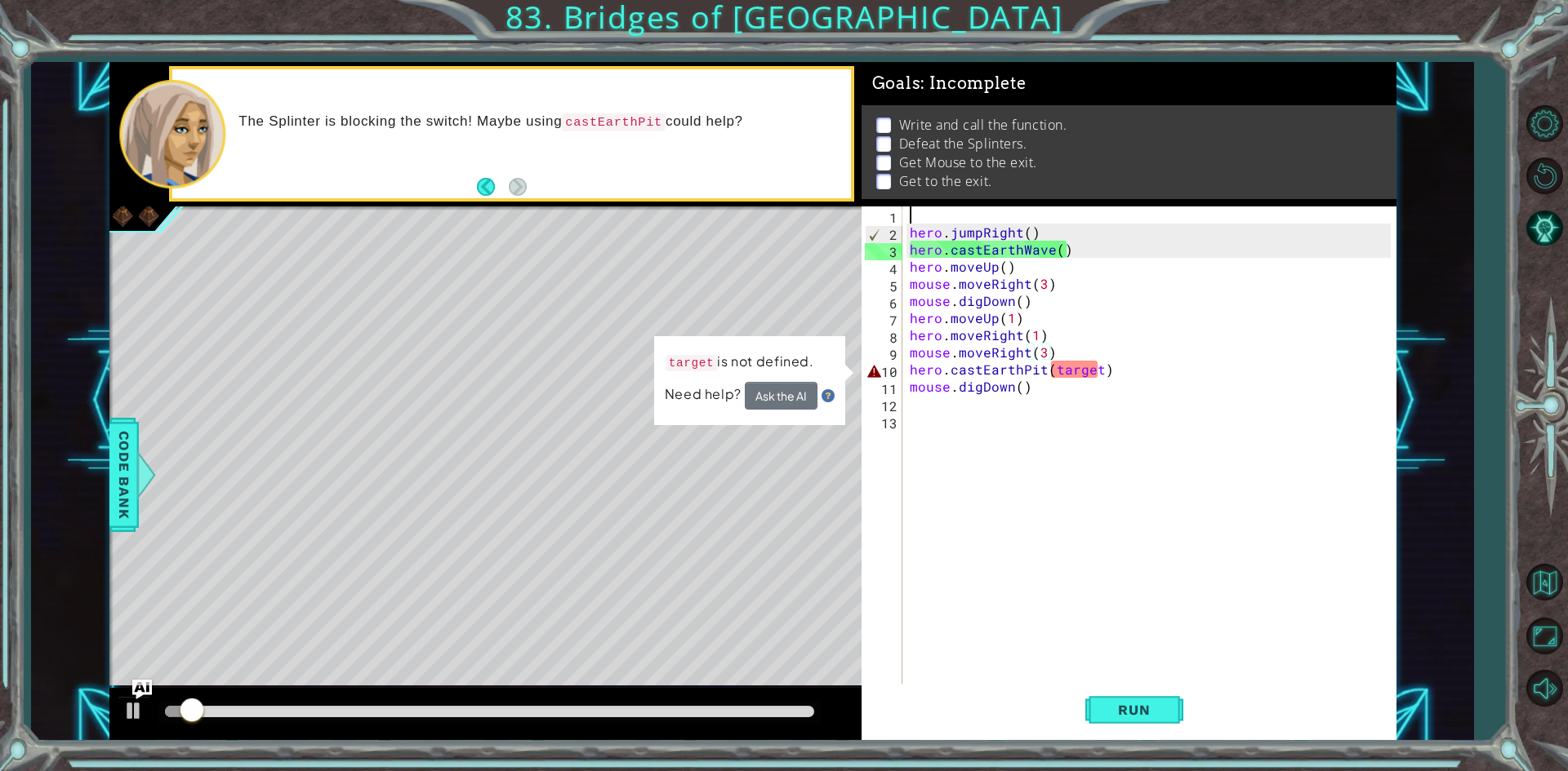
click at [968, 215] on div "hero . jumpRight ( ) hero . castEarthWave ( ) hero . moveUp ( ) mouse . moveRig…" at bounding box center [1152, 463] width 493 height 514
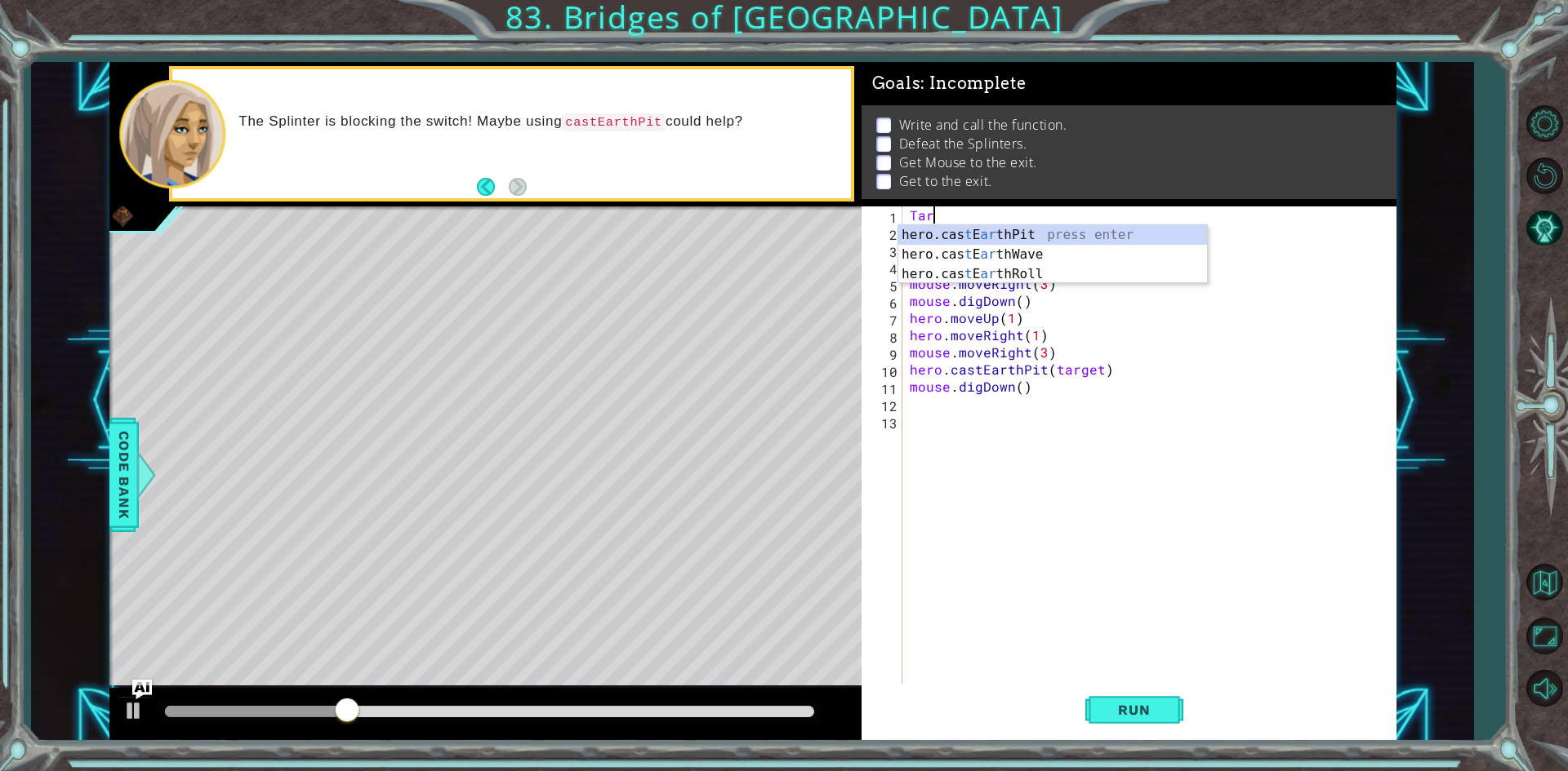
type textarea "T"
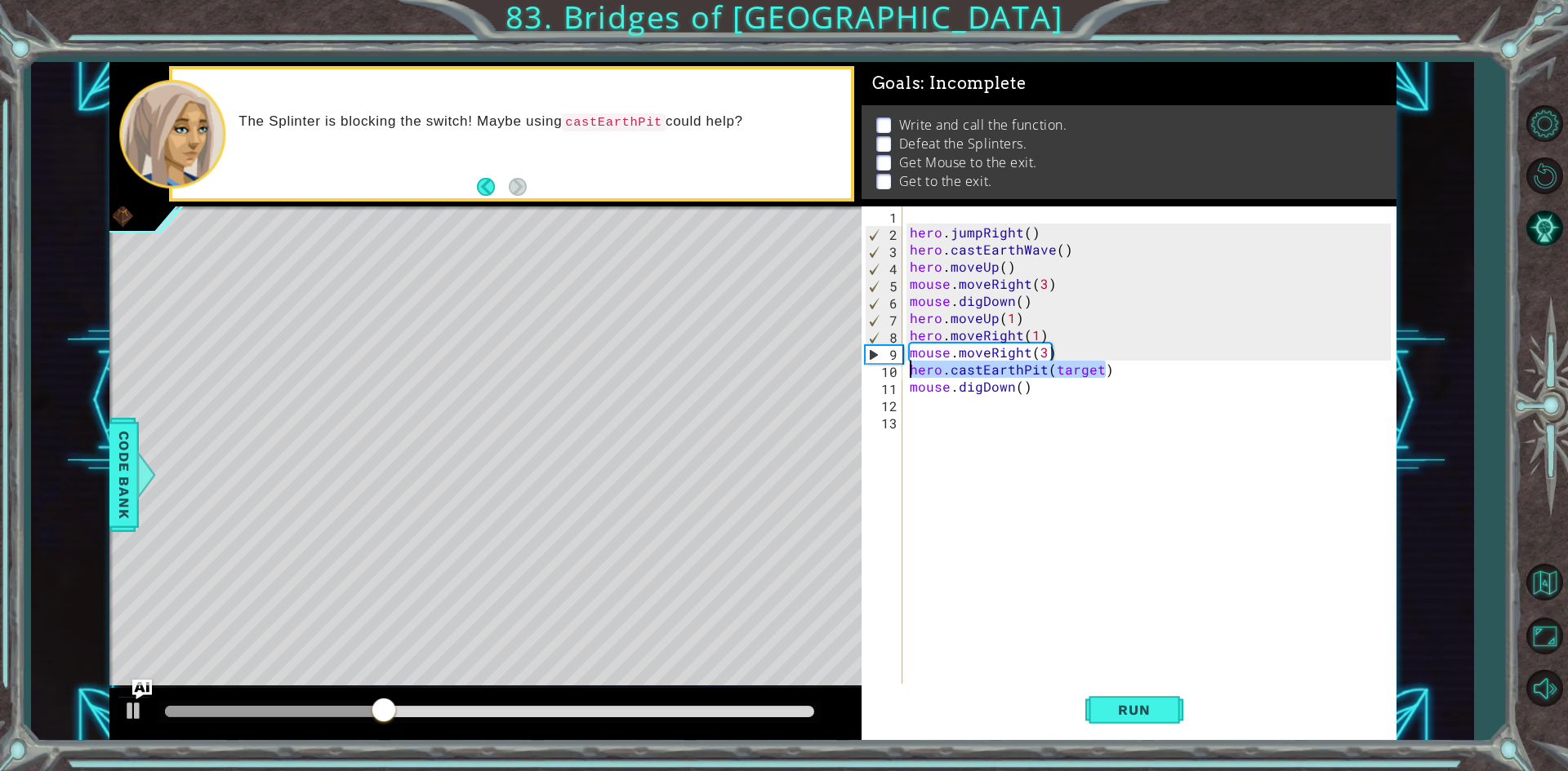
drag, startPoint x: 1133, startPoint y: 370, endPoint x: 896, endPoint y: 373, distance: 237.0
click at [896, 373] on div "1 2 3 4 5 6 7 8 9 10 11 12 13 hero . jumpRight ( ) hero . castEarthWave ( ) her…" at bounding box center [1126, 446] width 529 height 480
type textarea "hero.castEarthPit(target)"
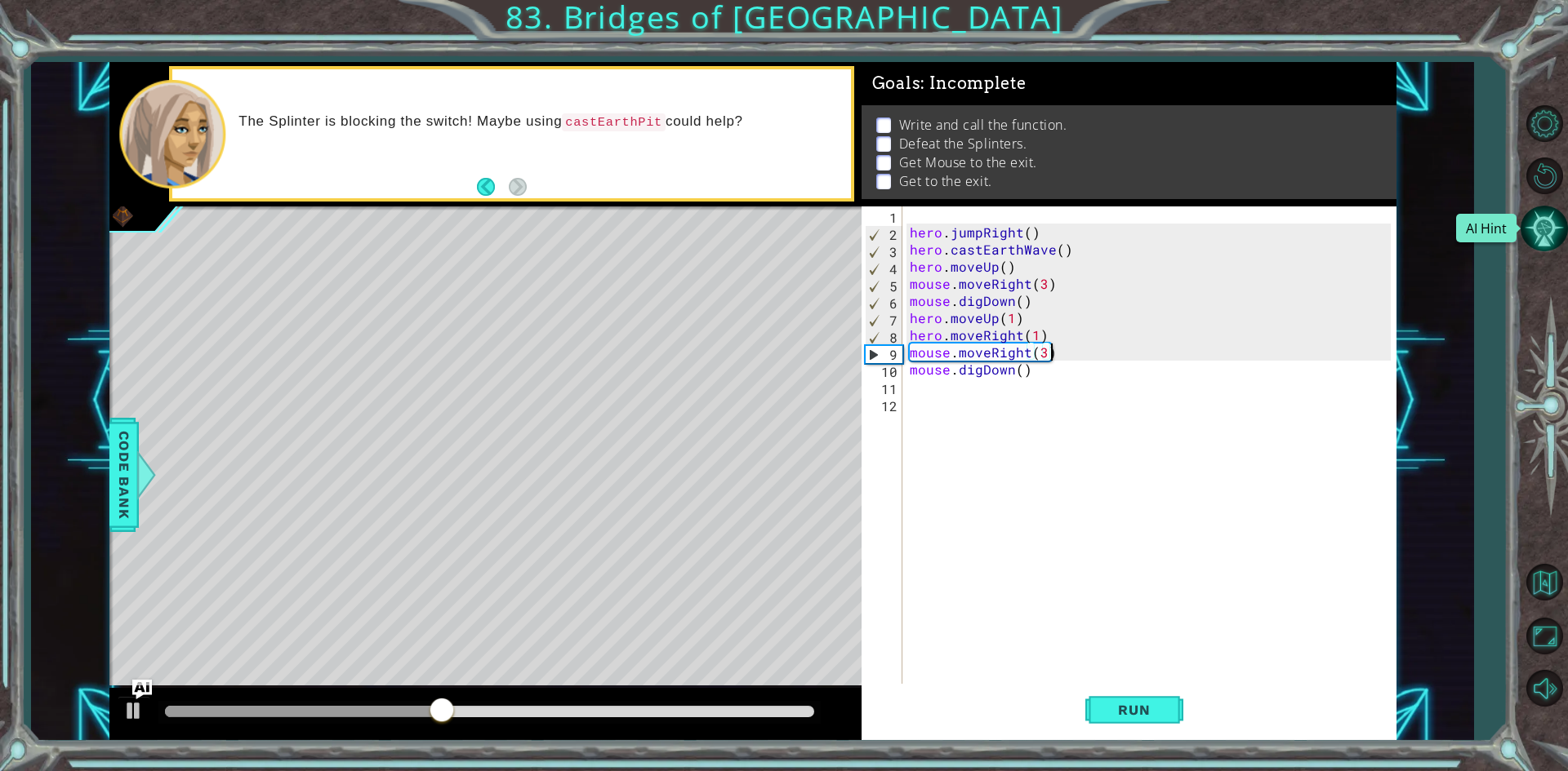
type textarea "mouse.moveRight(3)"
click at [1543, 245] on button "AI Hint" at bounding box center [1544, 228] width 47 height 47
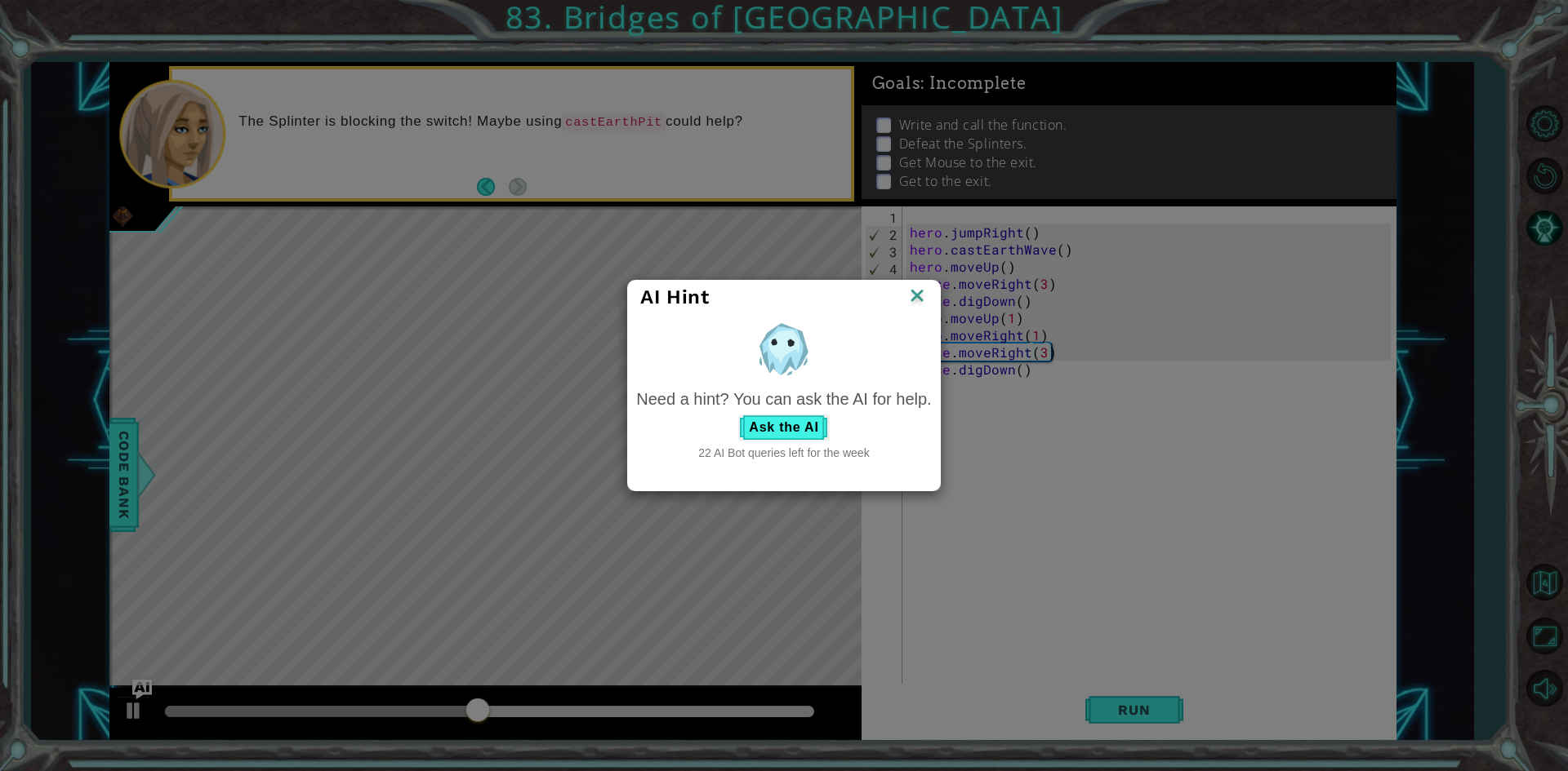
click at [917, 300] on img at bounding box center [917, 297] width 21 height 24
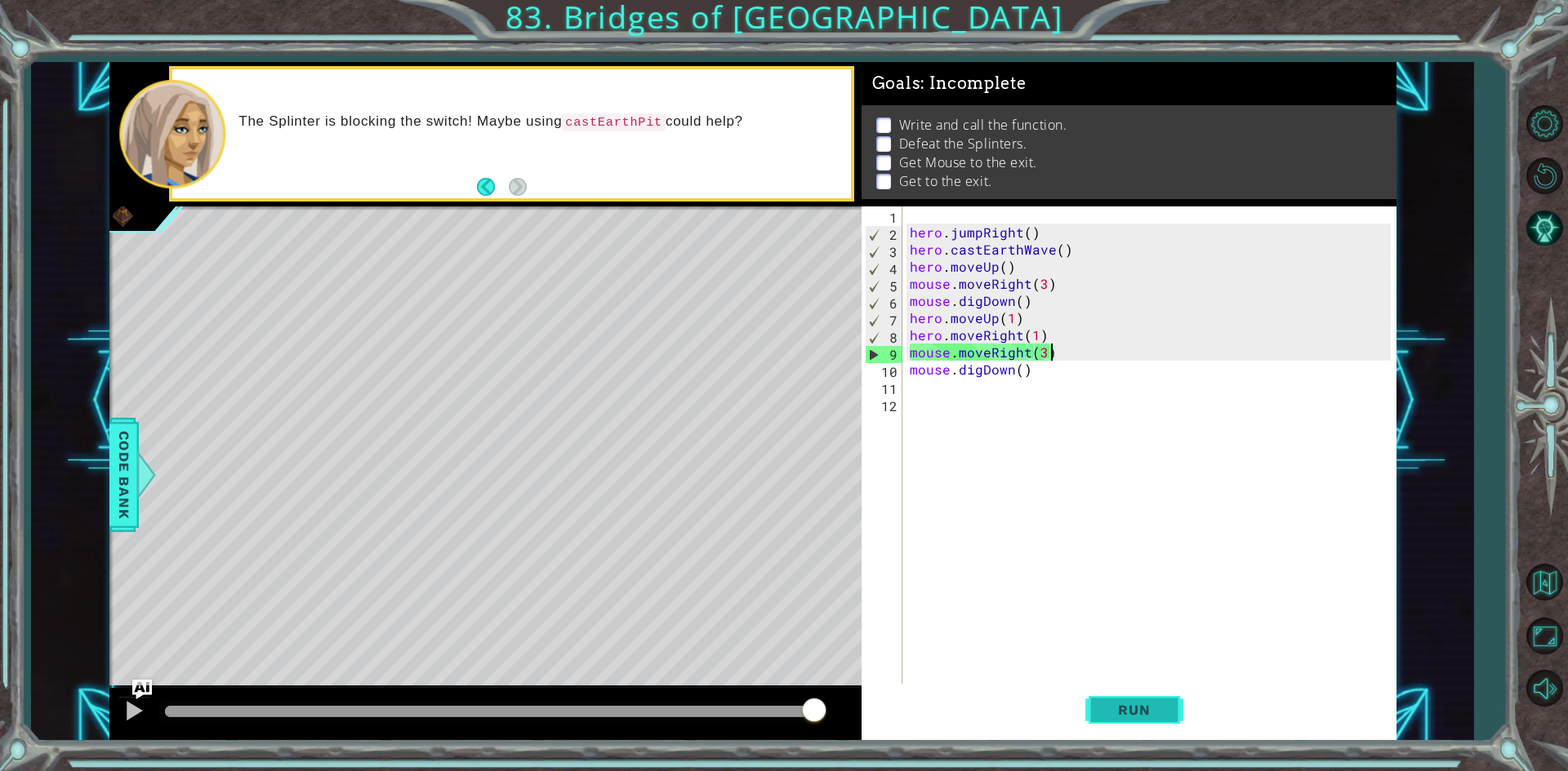
click at [1132, 711] on span "Run" at bounding box center [1134, 710] width 64 height 16
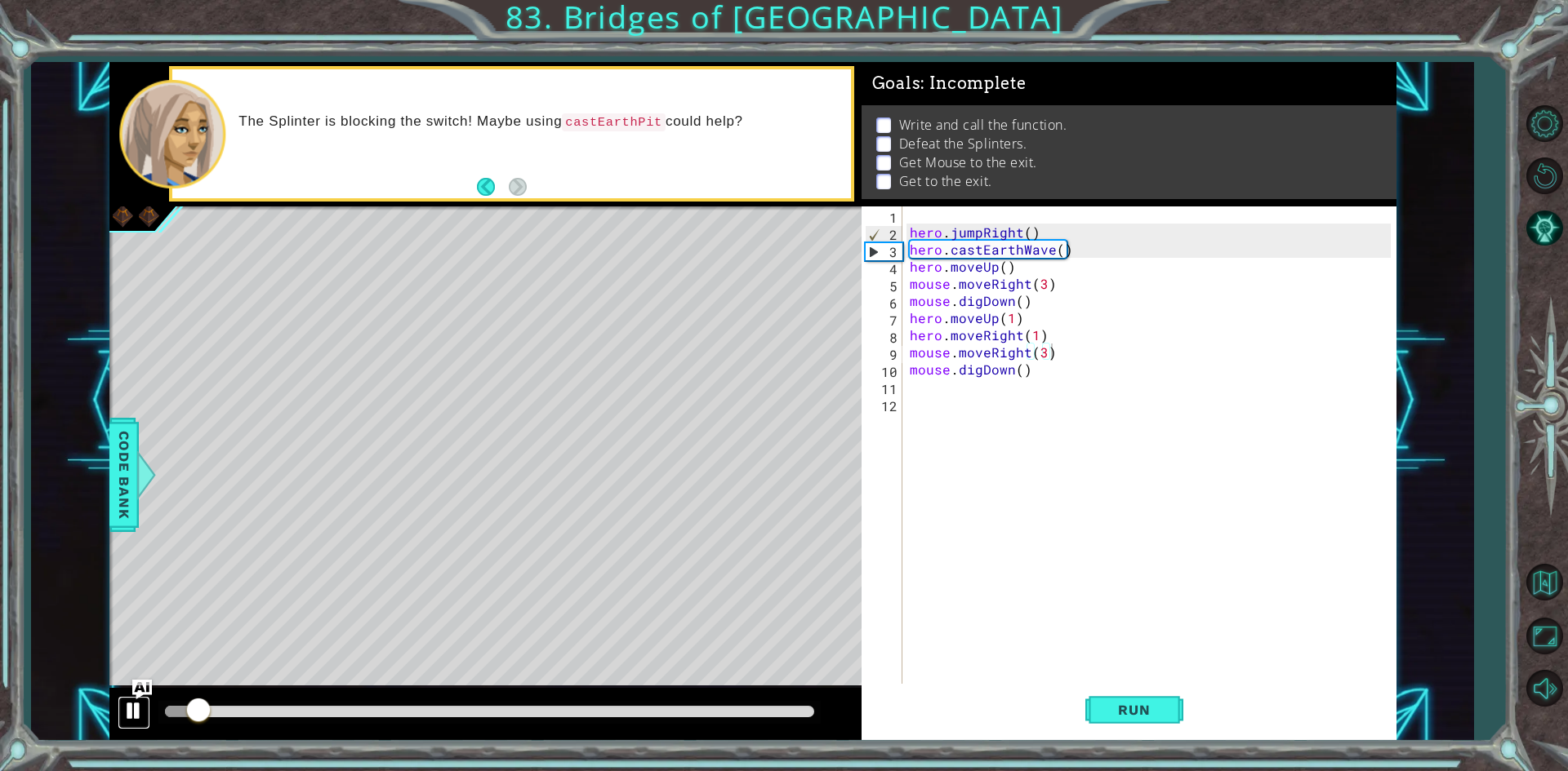
click at [127, 712] on div at bounding box center [134, 711] width 21 height 21
drag, startPoint x: 1567, startPoint y: 217, endPoint x: 1554, endPoint y: 255, distance: 40.2
click at [1555, 236] on button "AI Hint" at bounding box center [1544, 228] width 47 height 47
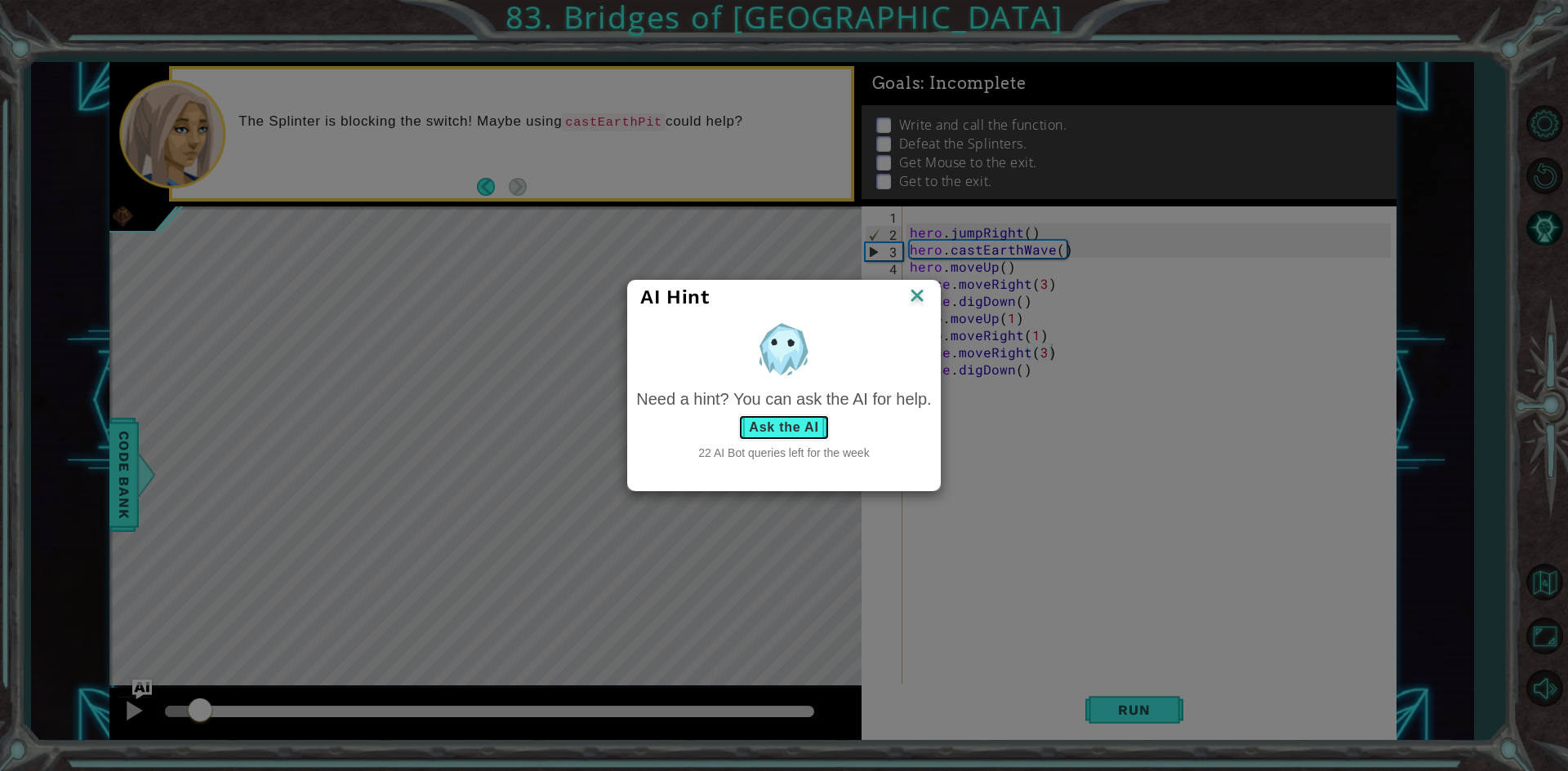
click at [797, 420] on button "Ask the AI" at bounding box center [783, 427] width 90 height 26
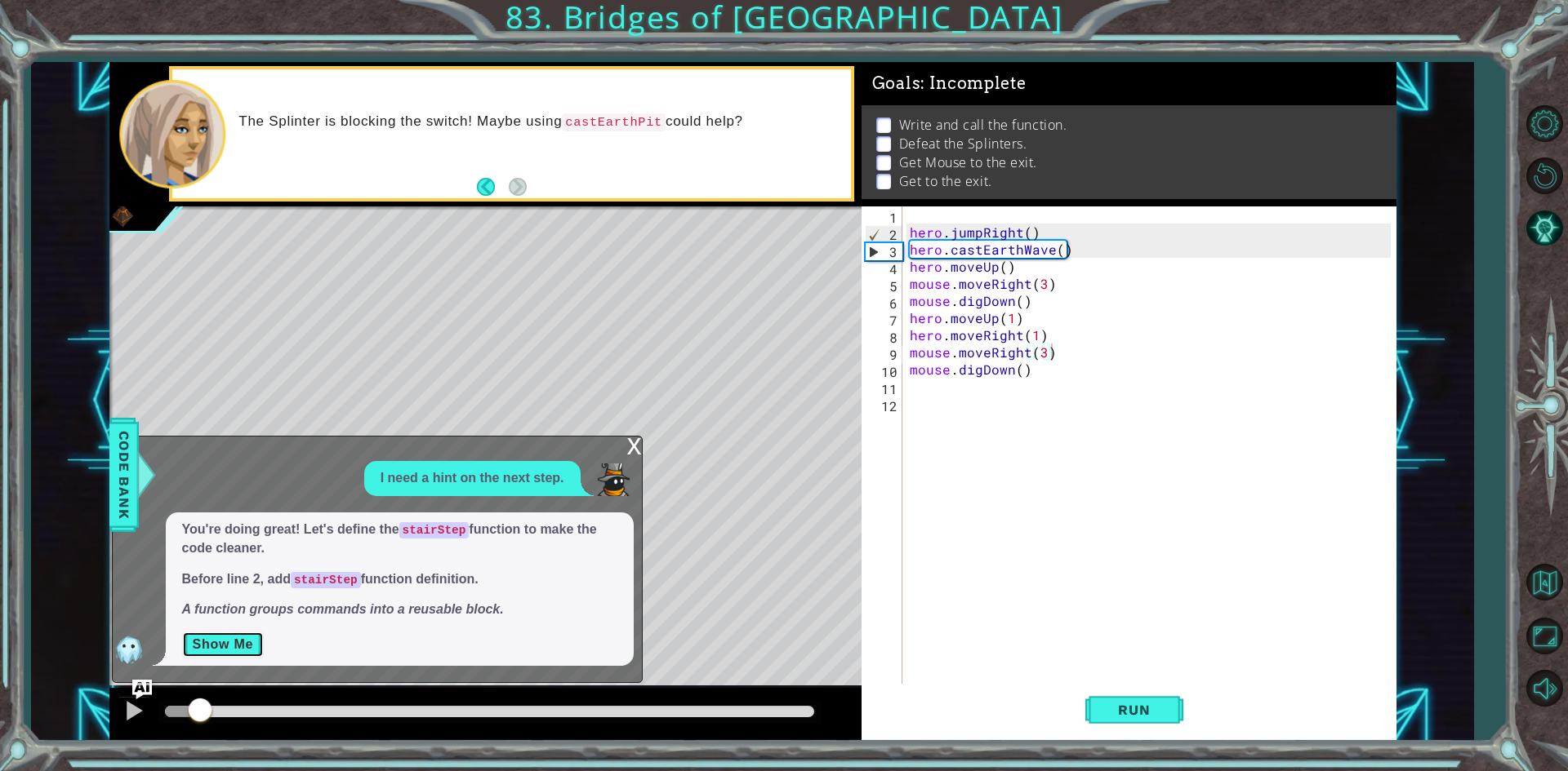
click at [258, 642] on button "Show Me" at bounding box center [223, 644] width 82 height 26
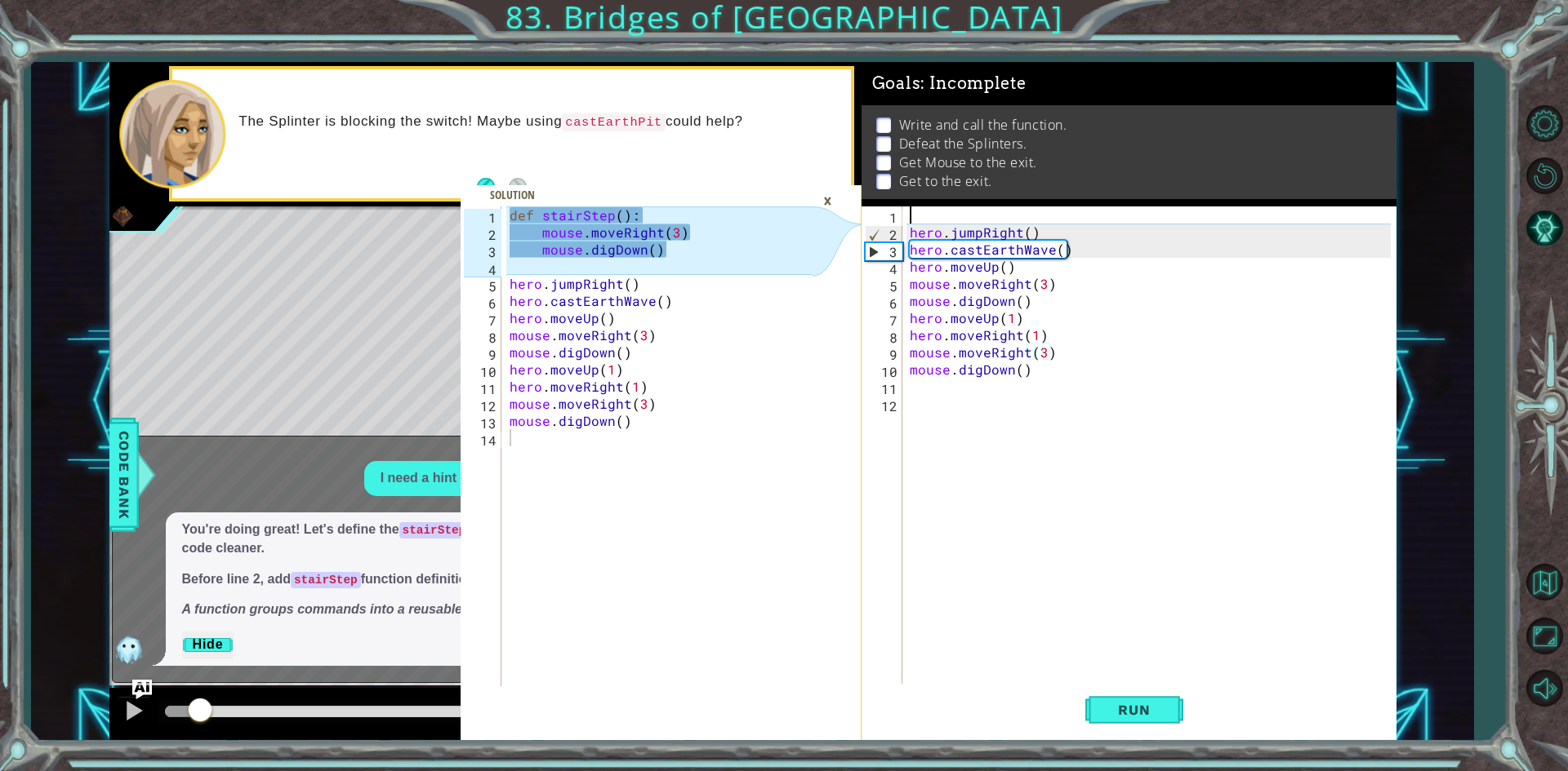
click at [921, 206] on div "hero . jumpRight ( ) hero . castEarthWave ( ) hero . moveUp ( ) mouse . moveRig…" at bounding box center [1152, 463] width 493 height 514
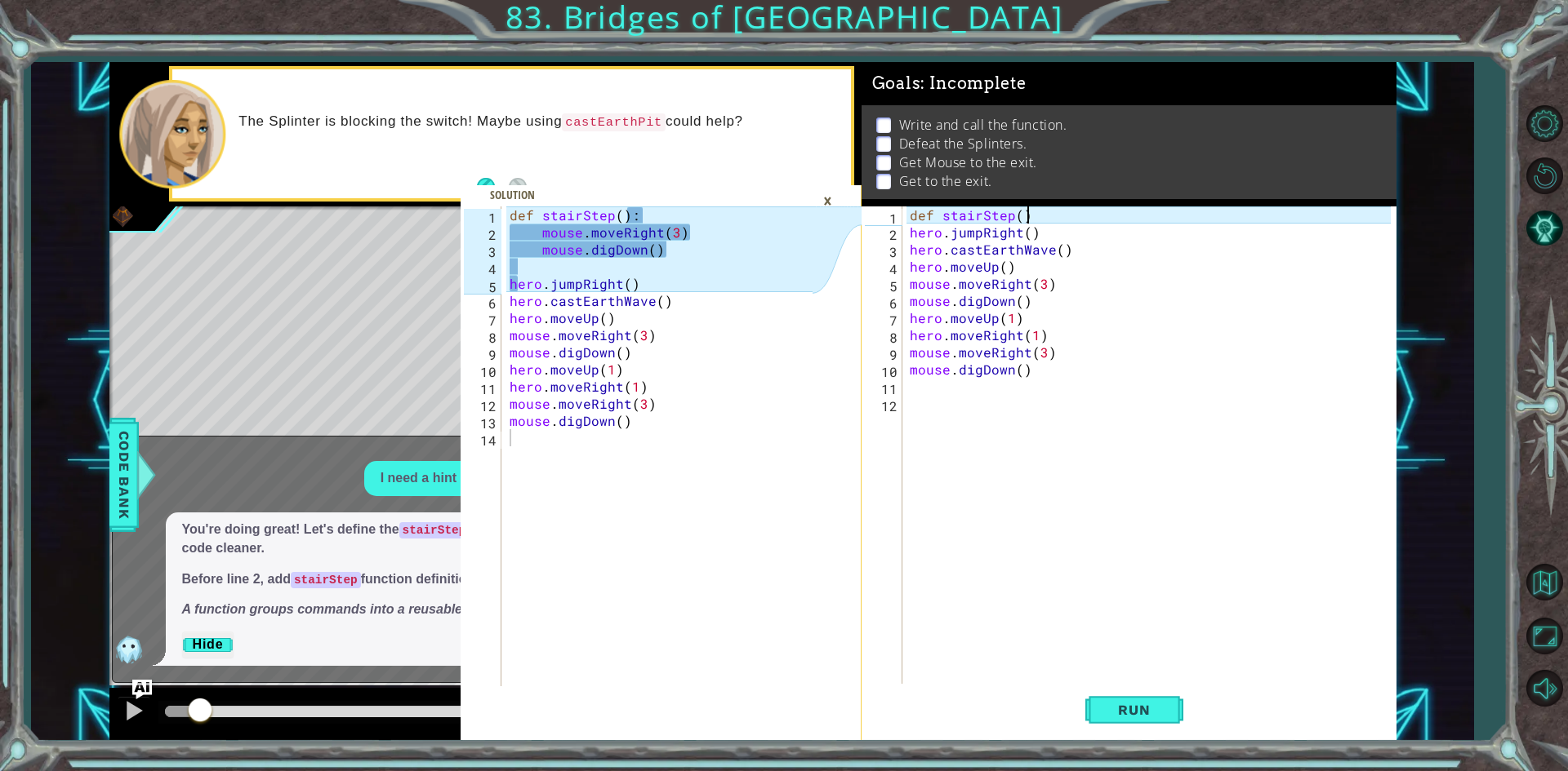
scroll to position [0, 6]
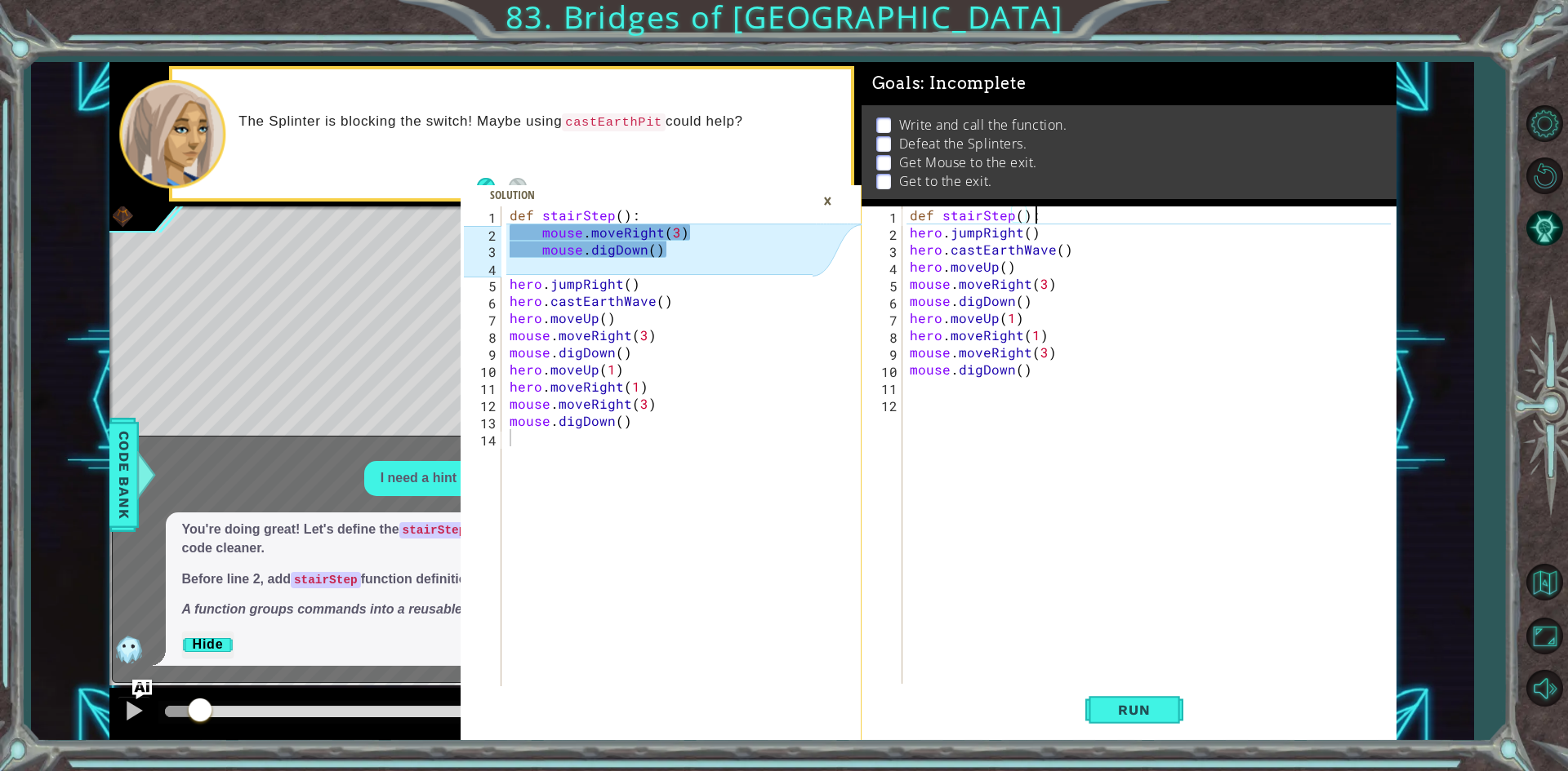
type textarea "def stairStep():"
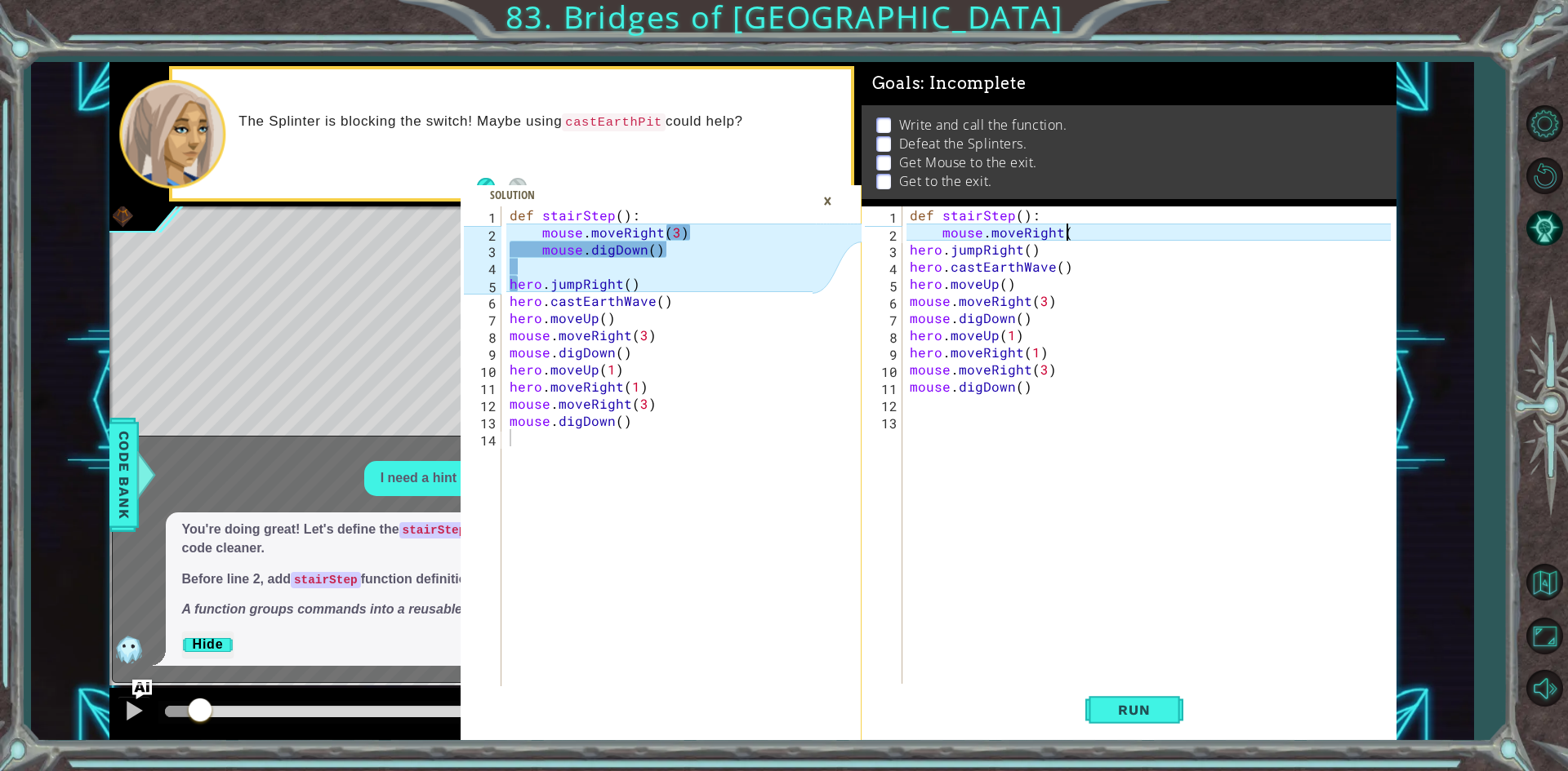
scroll to position [0, 9]
type textarea "mouse.moveRight(3)"
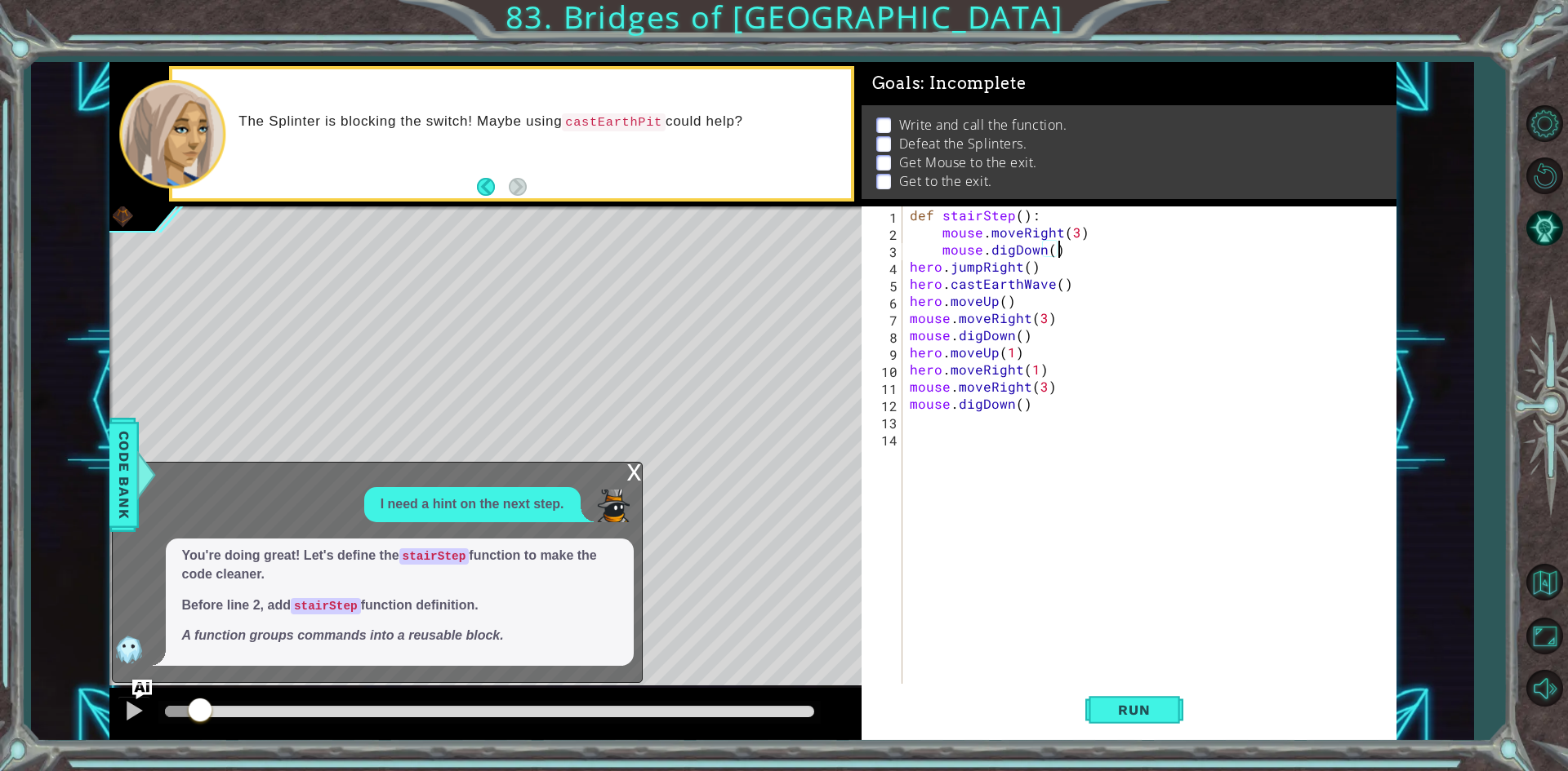
scroll to position [0, 8]
click at [631, 478] on div "x" at bounding box center [634, 471] width 14 height 16
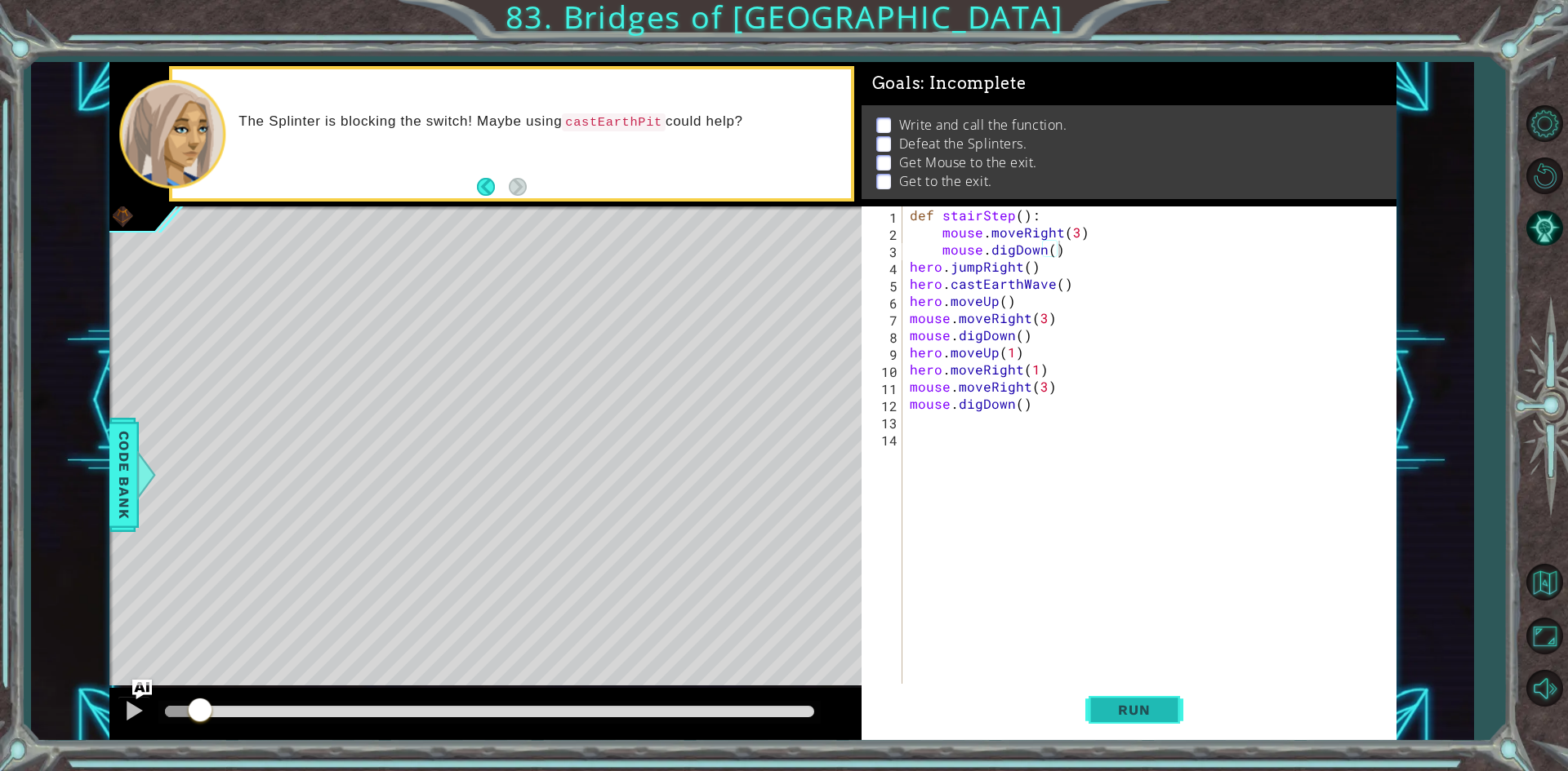
click at [1151, 687] on button "Run" at bounding box center [1134, 709] width 98 height 53
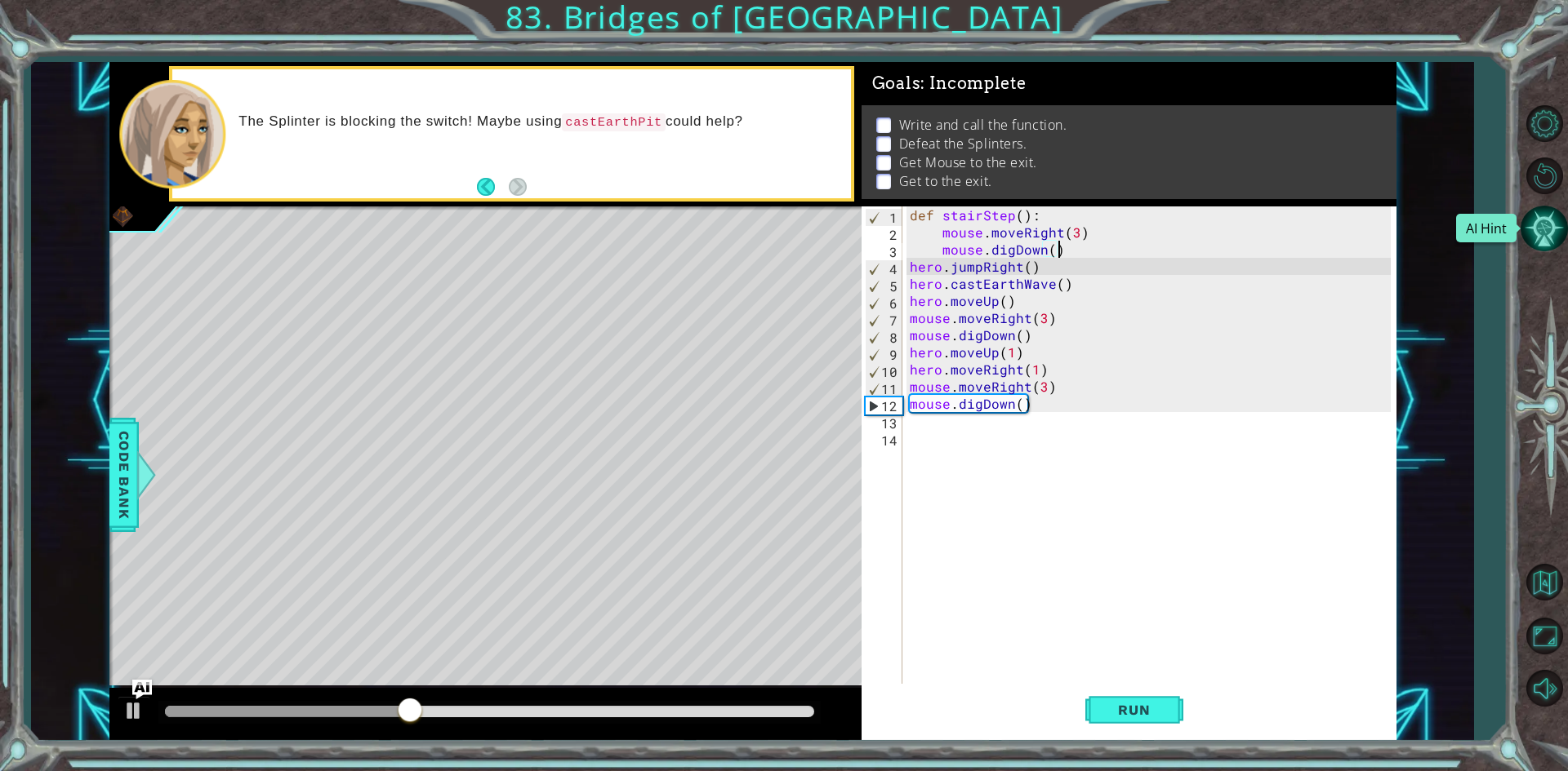
click at [1555, 236] on button "AI Hint" at bounding box center [1544, 228] width 47 height 47
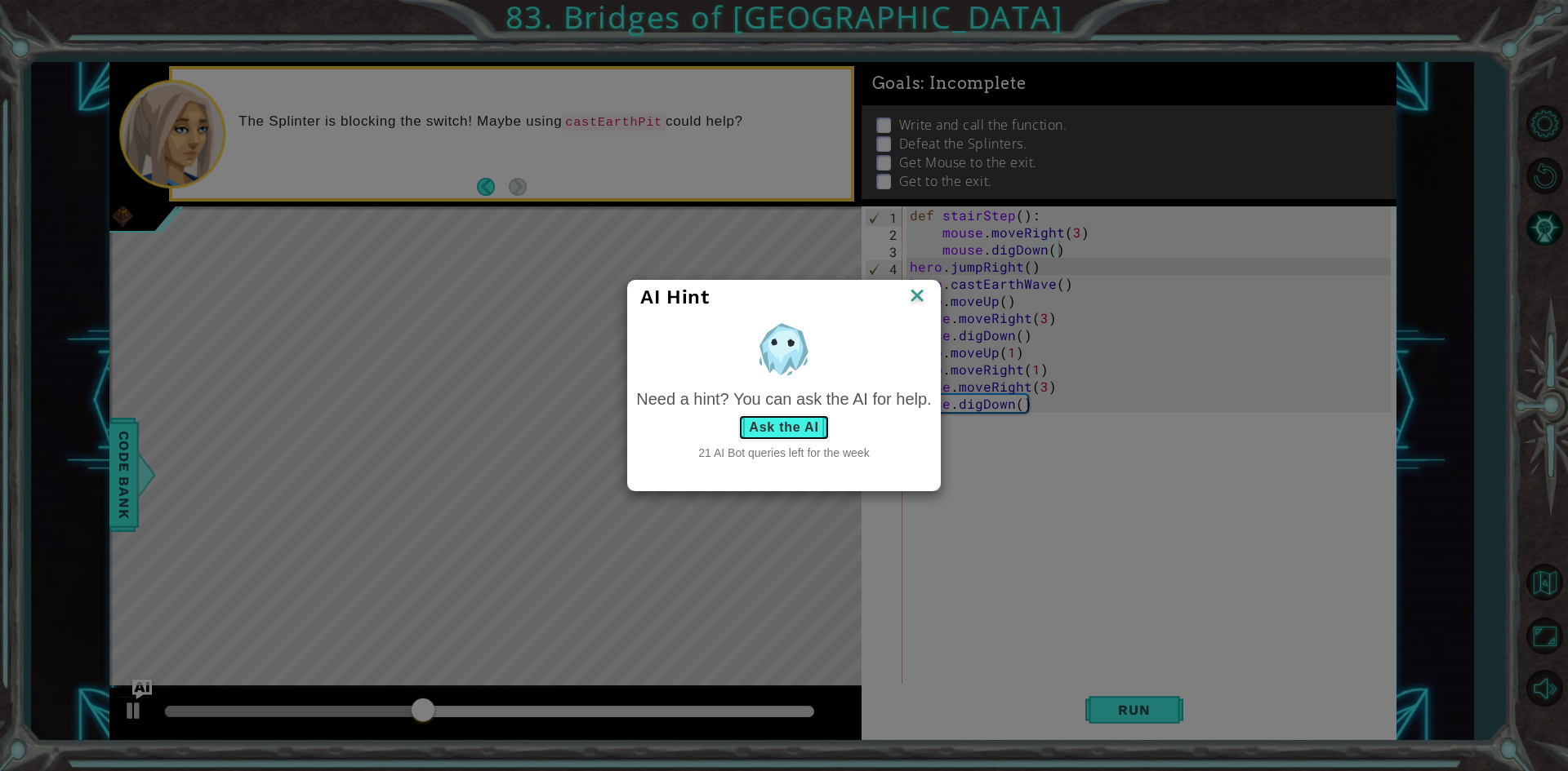
click at [797, 429] on button "Ask the AI" at bounding box center [783, 427] width 90 height 26
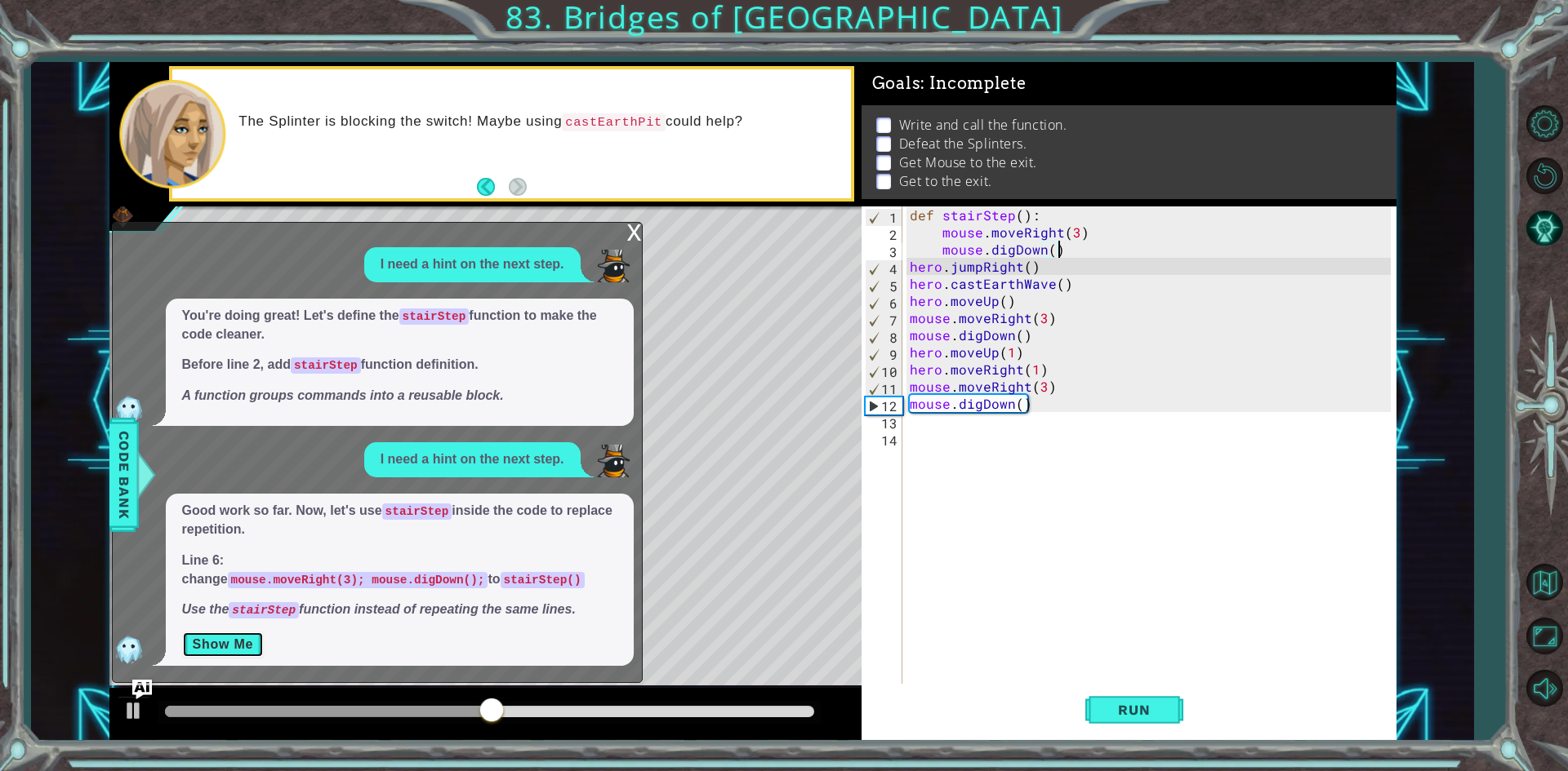
click at [252, 649] on button "Show Me" at bounding box center [223, 644] width 82 height 26
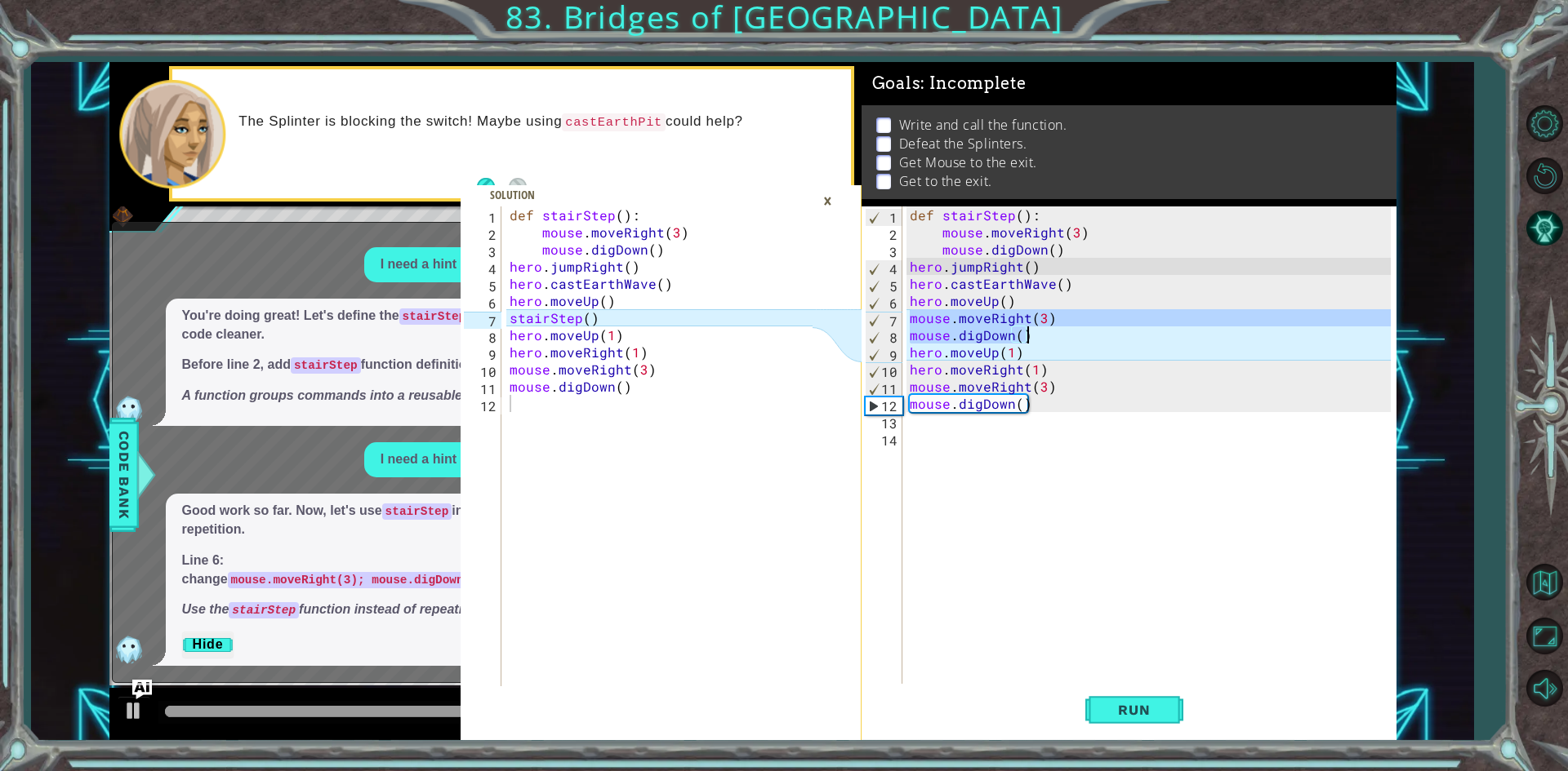
drag, startPoint x: 910, startPoint y: 315, endPoint x: 1073, endPoint y: 326, distance: 163.4
click at [1073, 326] on div "def stairStep ( ) : mouse . moveRight ( 3 ) mouse . digDown ( ) hero . jumpRigh…" at bounding box center [1152, 463] width 493 height 514
type textarea "mouse.moveRight(3) mouse.digDown()"
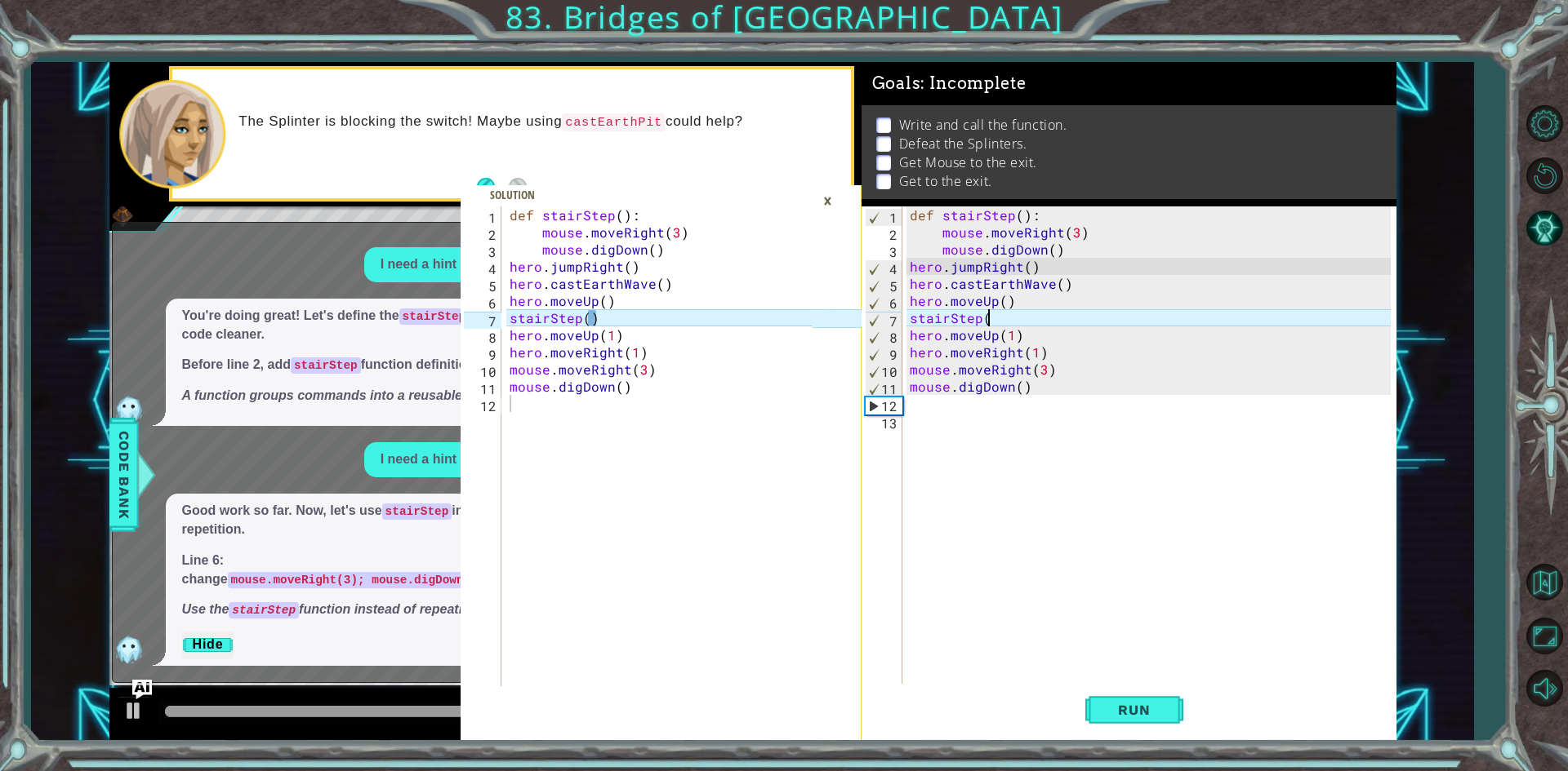
scroll to position [0, 4]
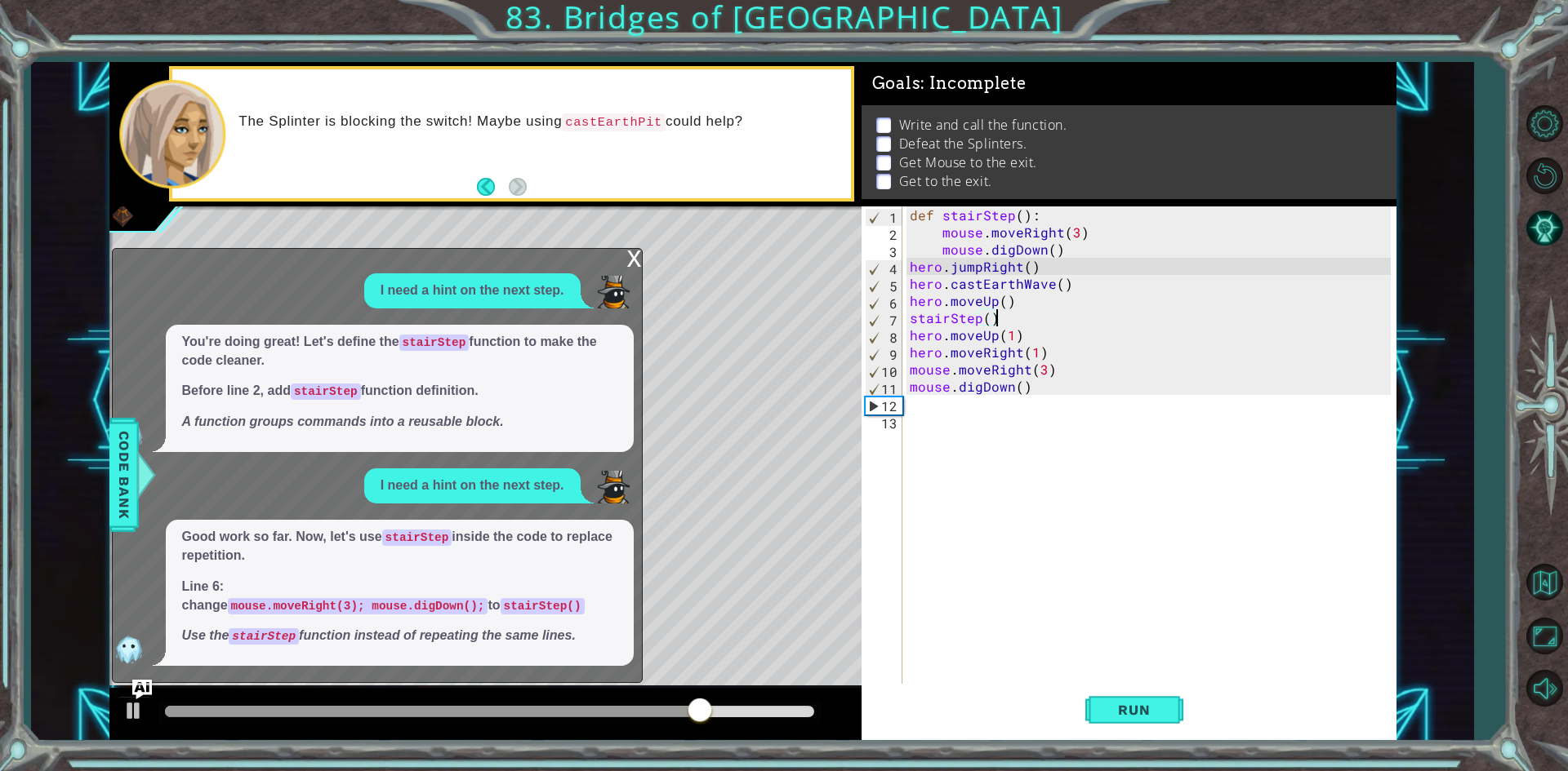
click at [629, 265] on div "x" at bounding box center [634, 257] width 14 height 16
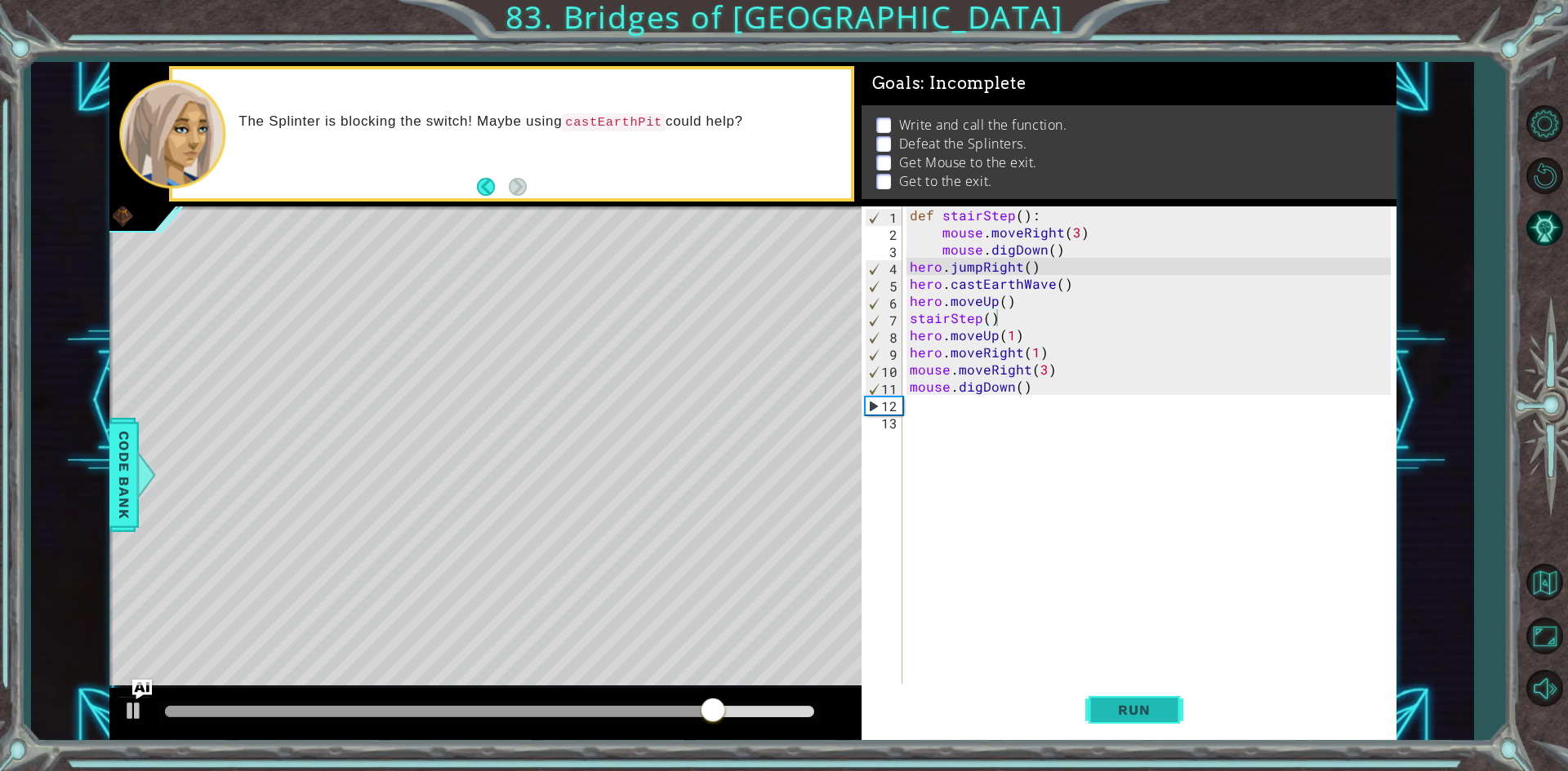
click at [1149, 716] on span "Run" at bounding box center [1134, 710] width 64 height 16
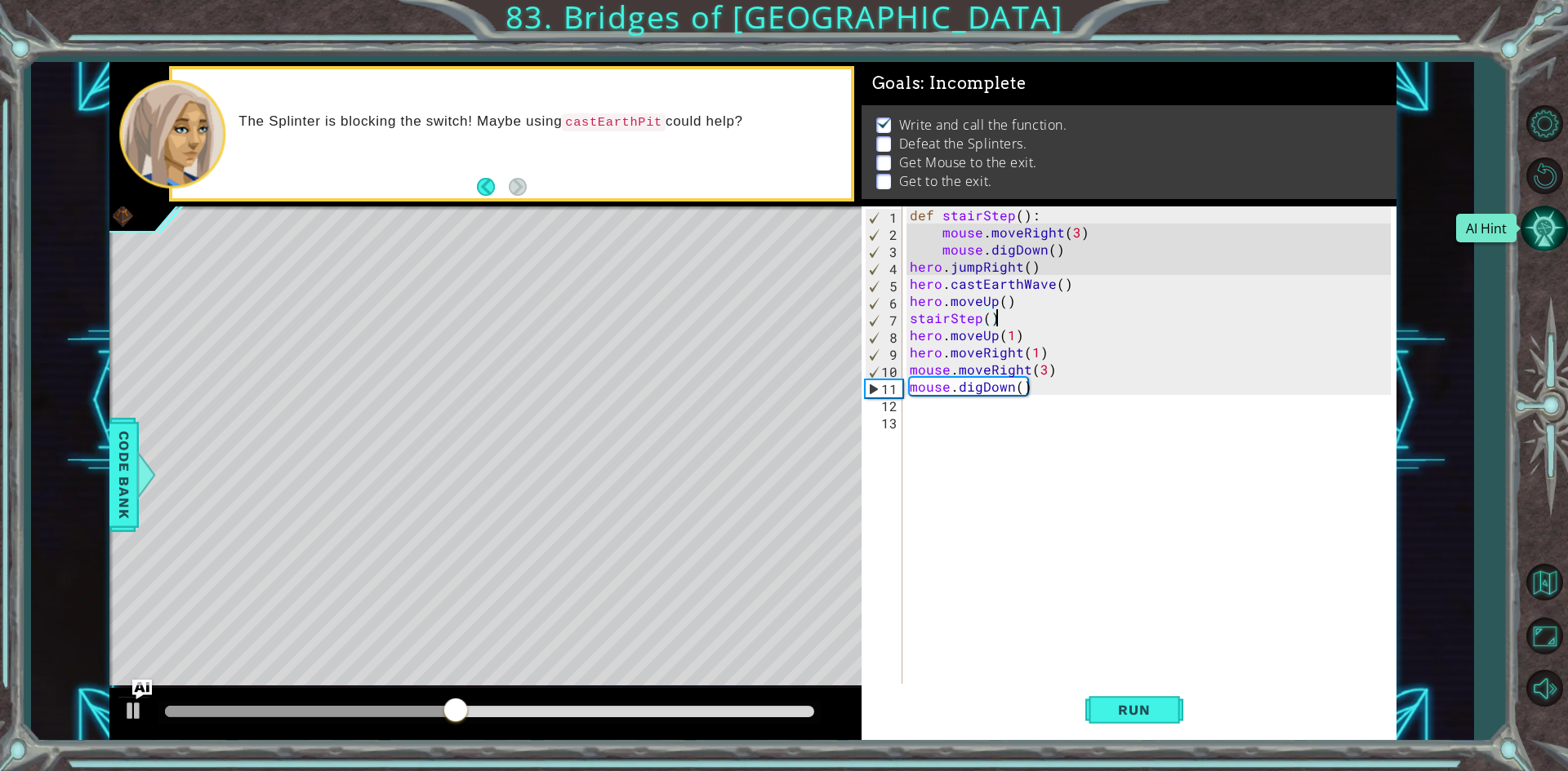
click at [1543, 222] on button "AI Hint" at bounding box center [1544, 228] width 47 height 47
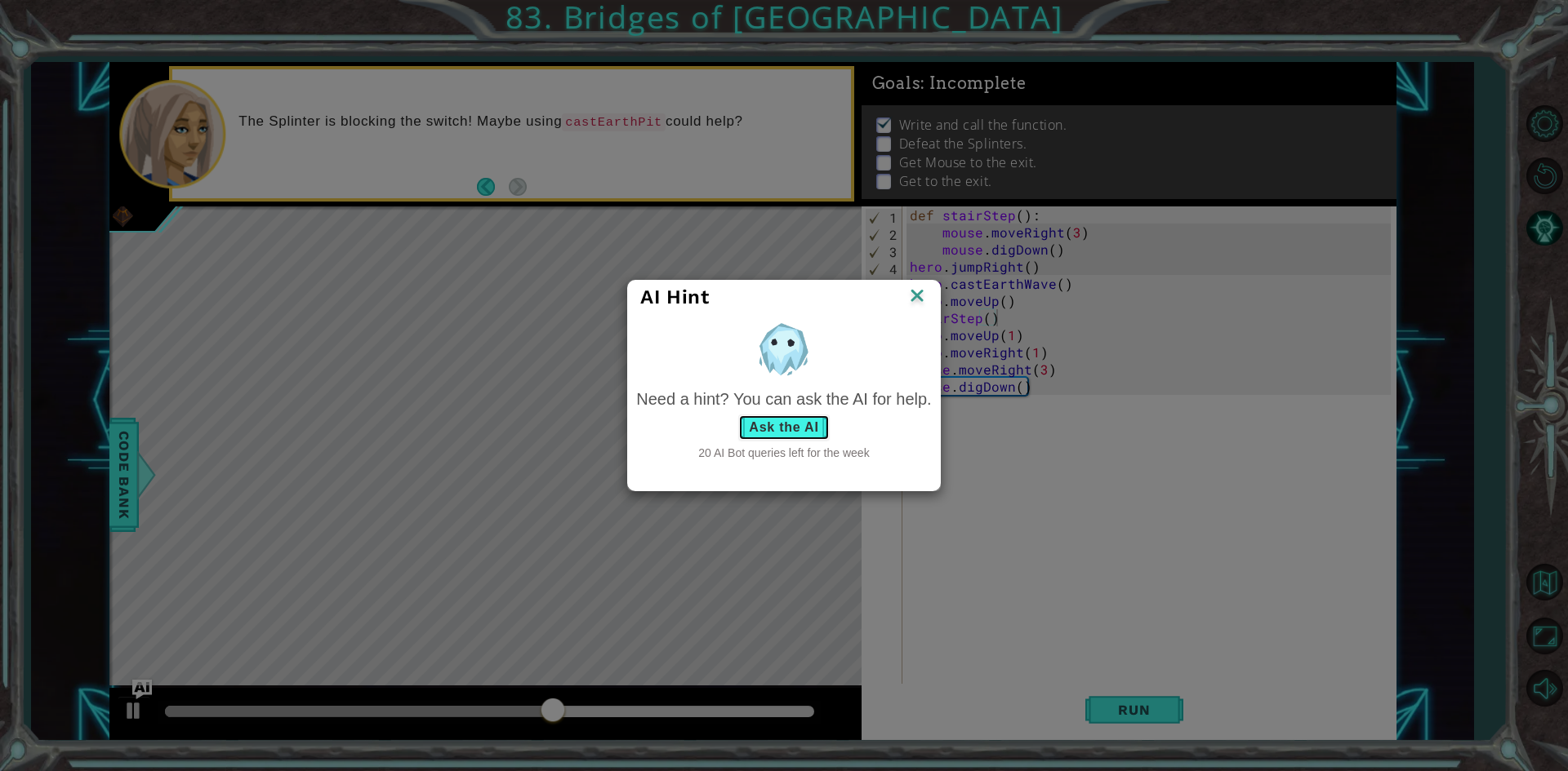
click at [797, 423] on button "Ask the AI" at bounding box center [783, 427] width 90 height 26
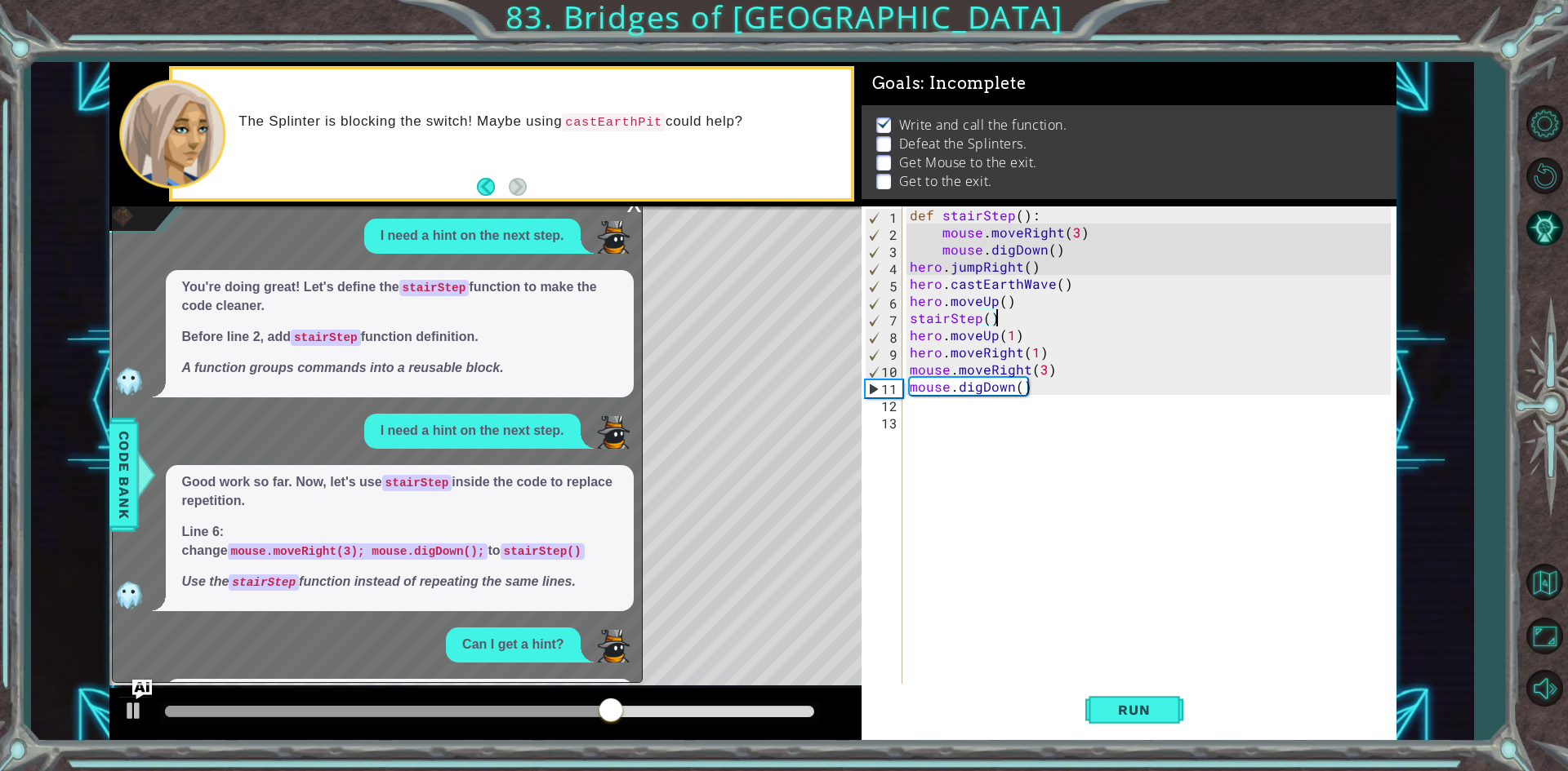
scroll to position [148, 0]
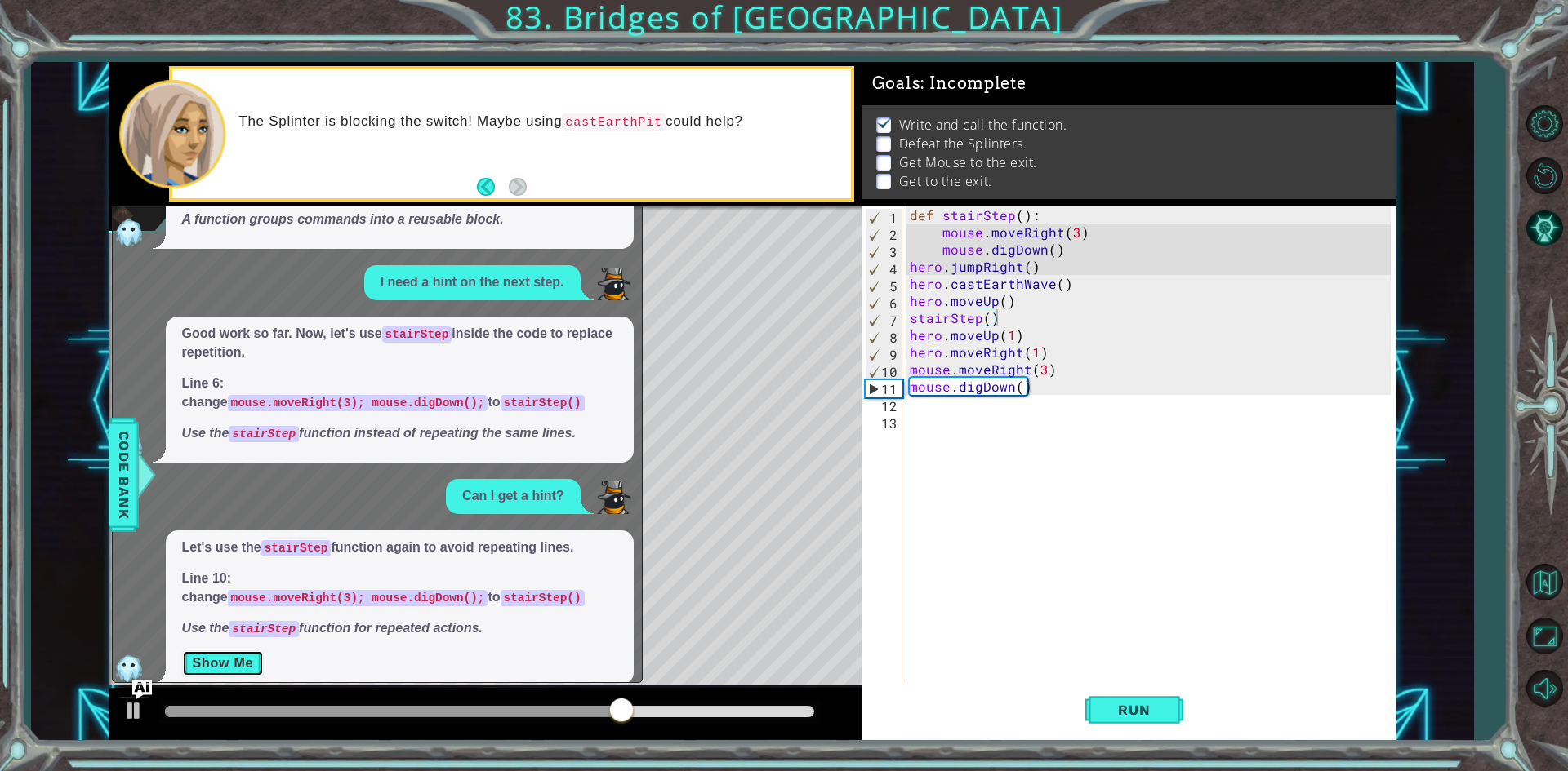
click at [249, 650] on button "Show Me" at bounding box center [223, 663] width 82 height 26
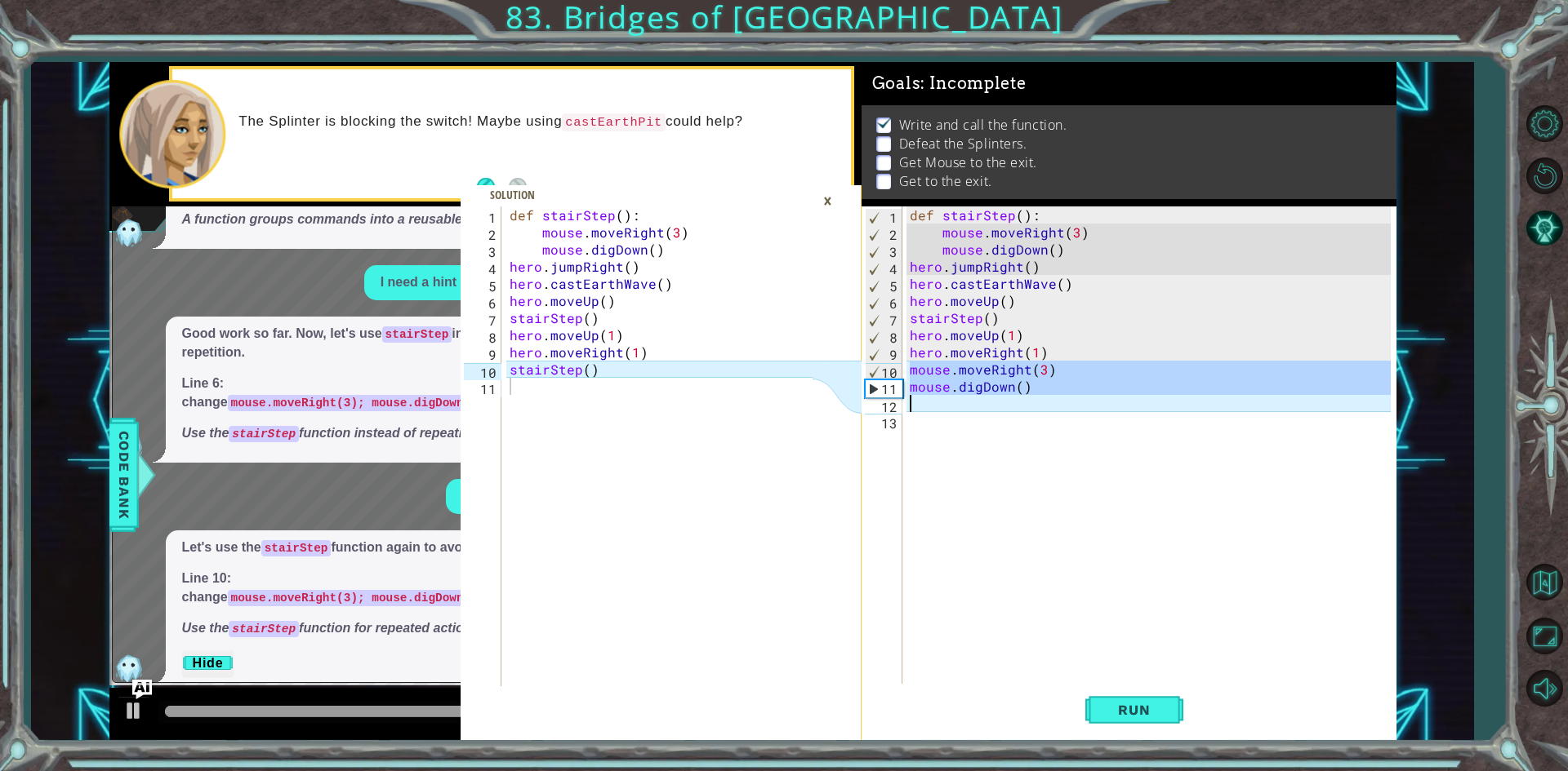
drag, startPoint x: 910, startPoint y: 369, endPoint x: 1068, endPoint y: 399, distance: 160.8
click at [1066, 399] on div "def stairStep ( ) : mouse . moveRight ( 3 ) mouse . digDown ( ) hero . jumpRigh…" at bounding box center [1152, 463] width 493 height 514
type textarea "mouse.digDown()"
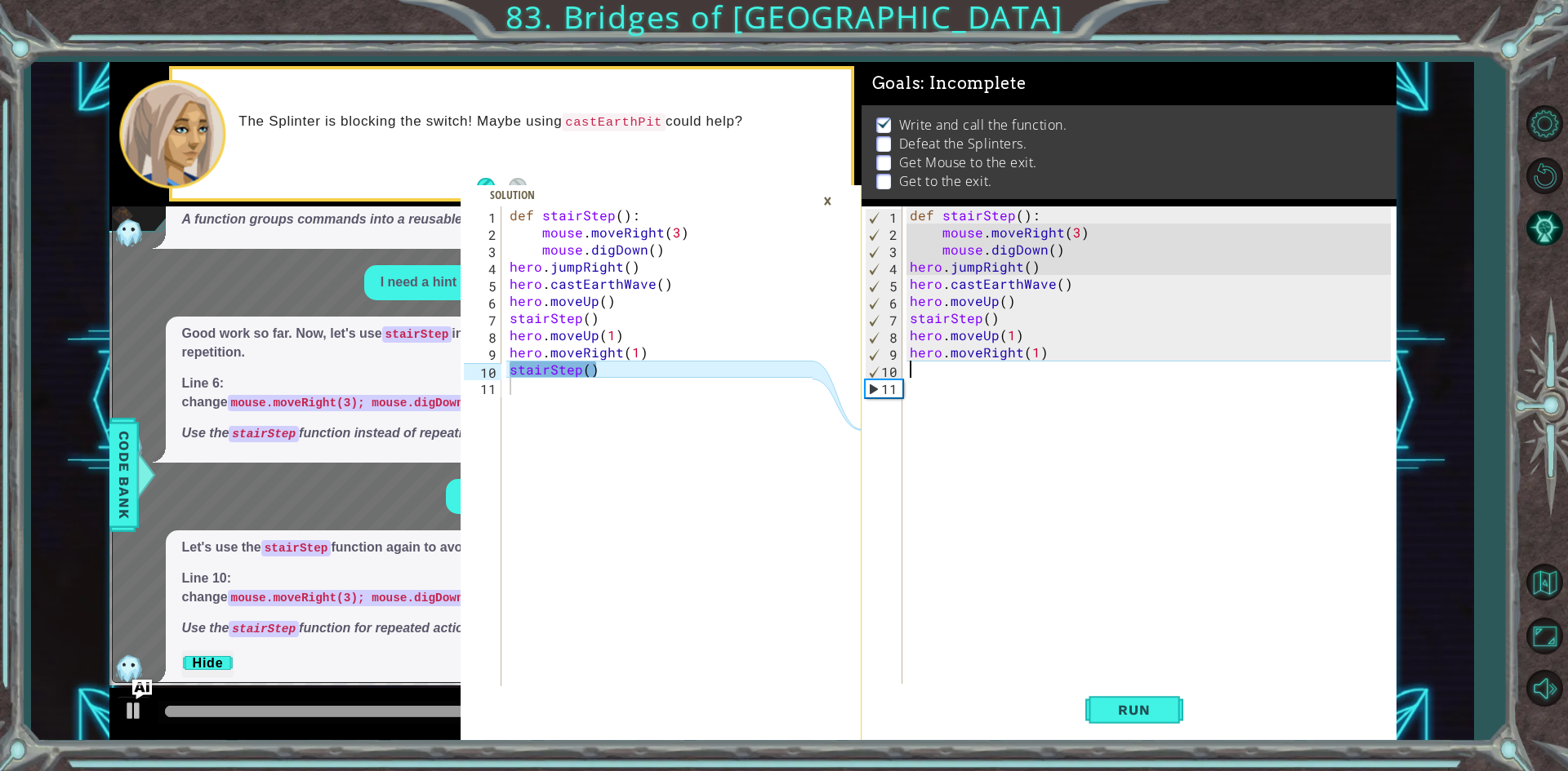
scroll to position [0, 0]
type textarea "s"
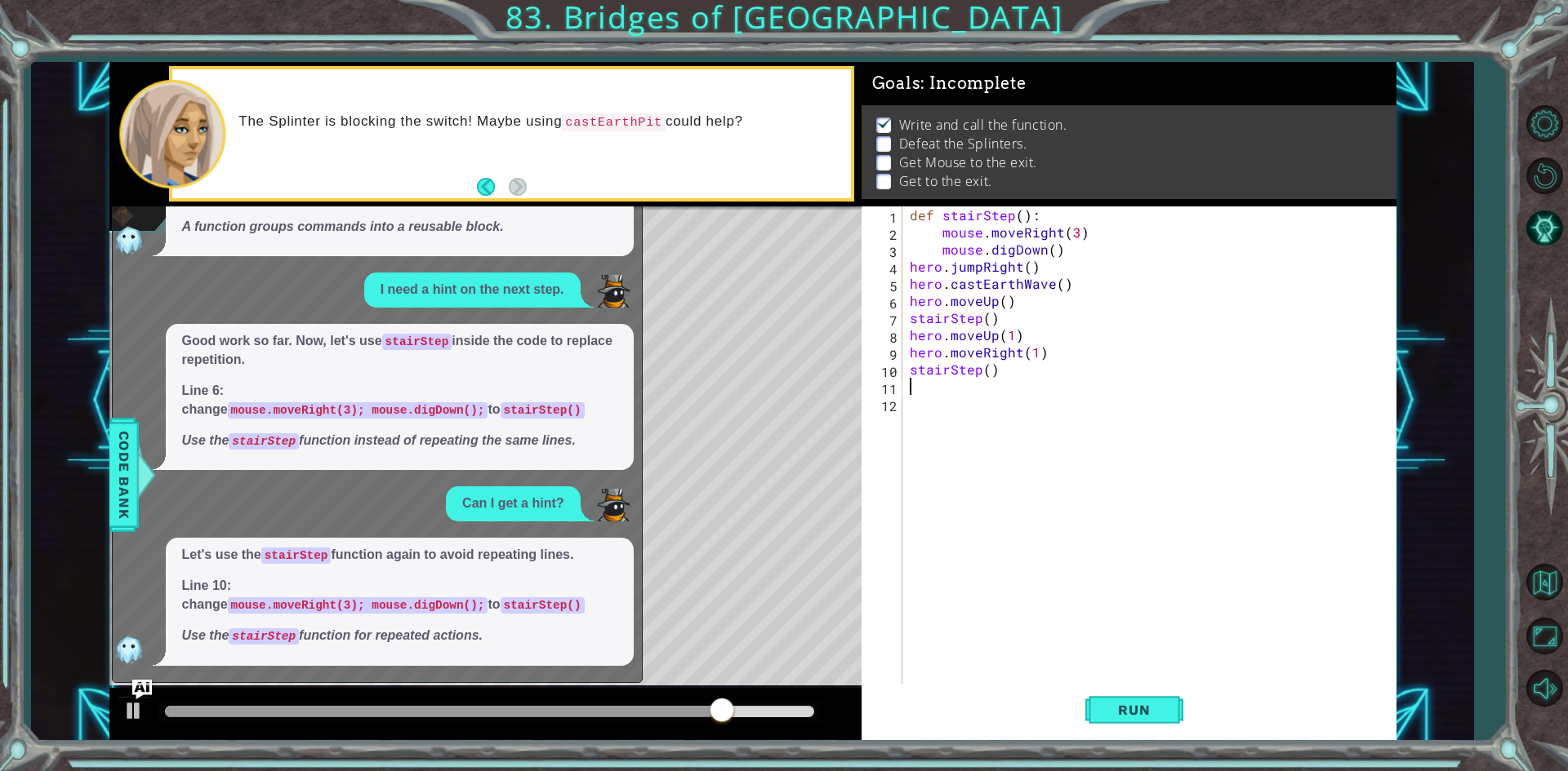
scroll to position [122, 0]
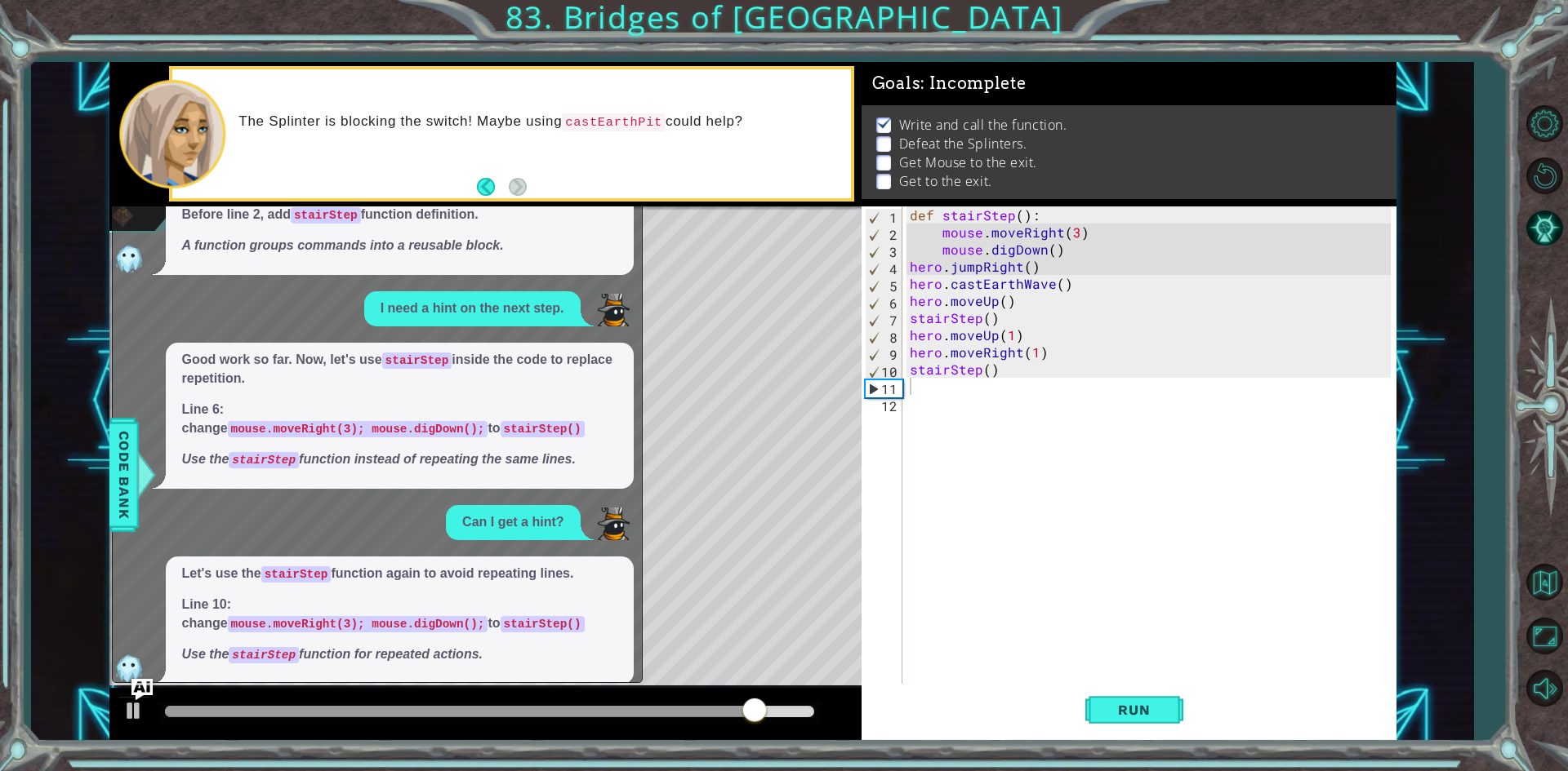
click at [137, 692] on img "Ask AI" at bounding box center [141, 690] width 21 height 21
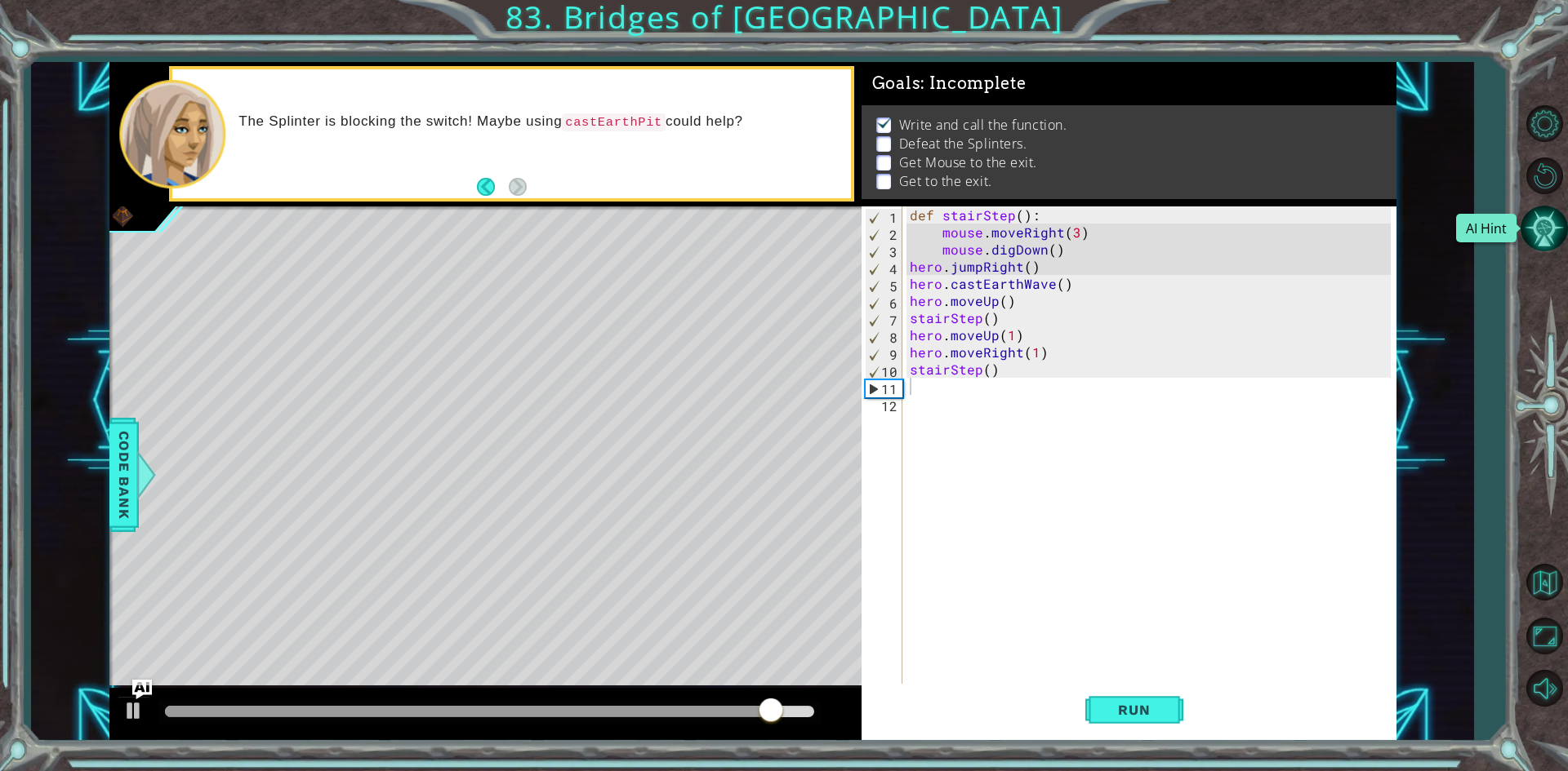
click at [1552, 221] on button "AI Hint" at bounding box center [1544, 228] width 47 height 47
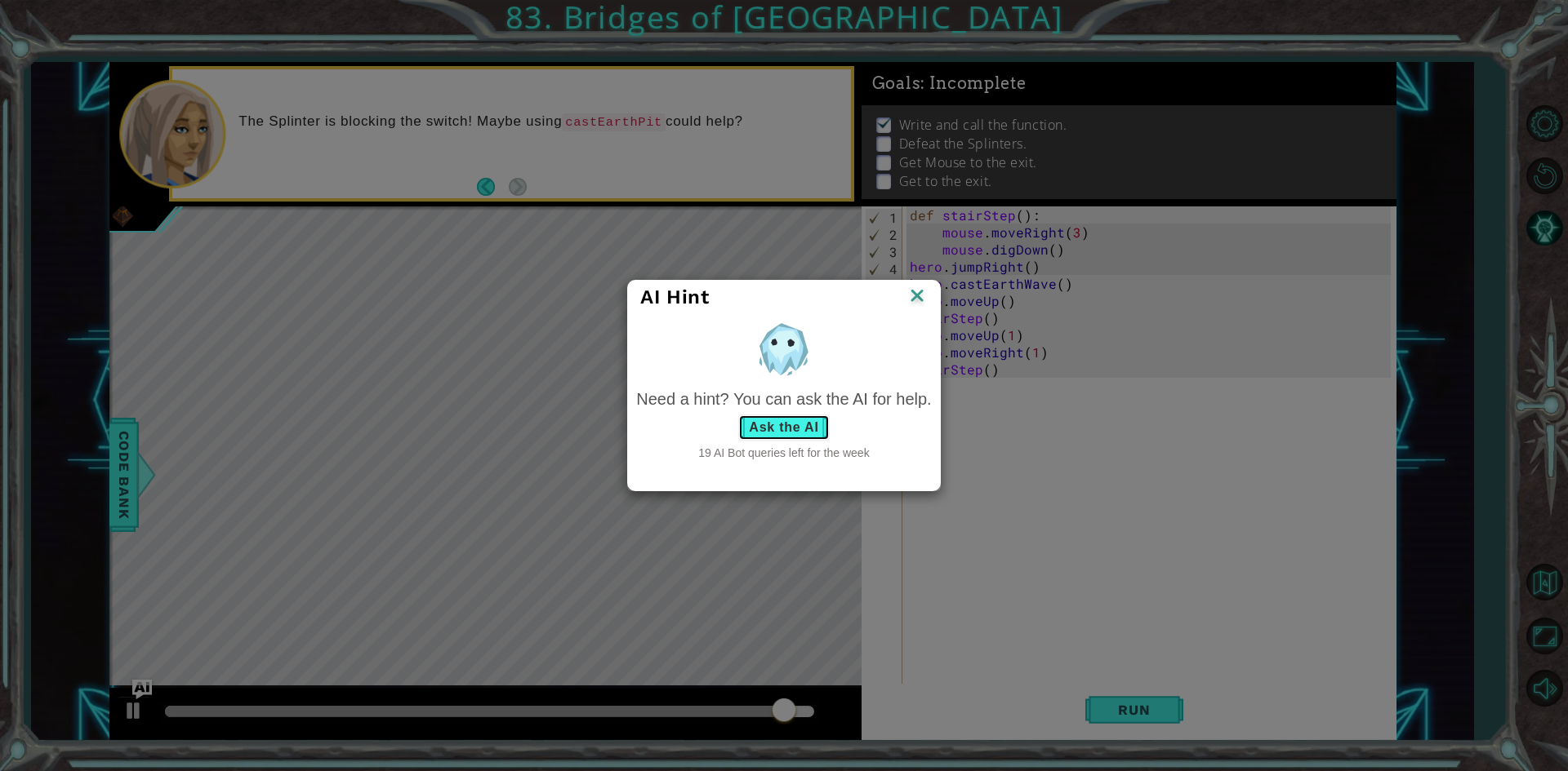
drag, startPoint x: 787, startPoint y: 416, endPoint x: 780, endPoint y: 422, distance: 9.2
click at [780, 422] on button "Ask the AI" at bounding box center [783, 427] width 90 height 26
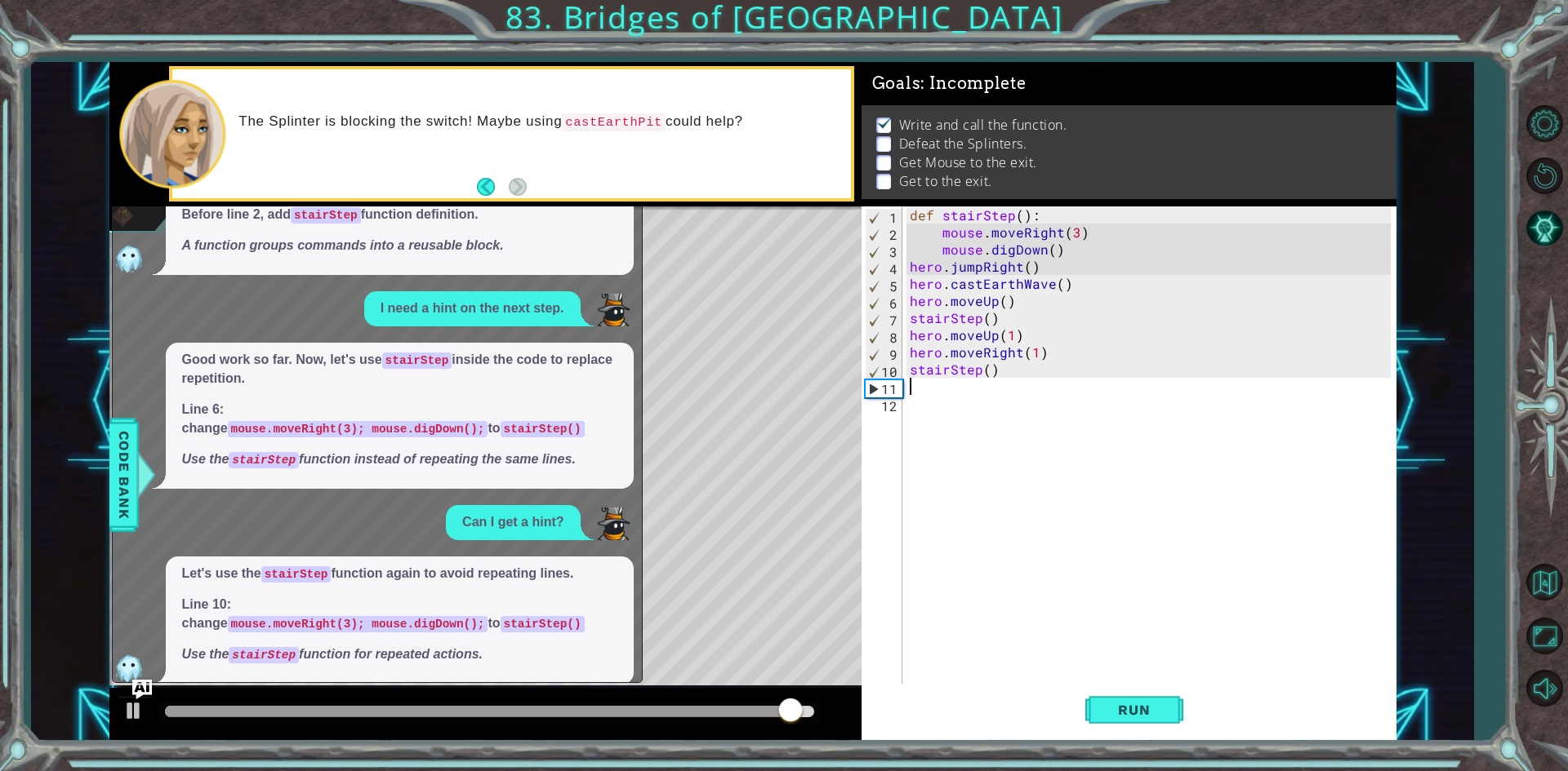
scroll to position [174, 0]
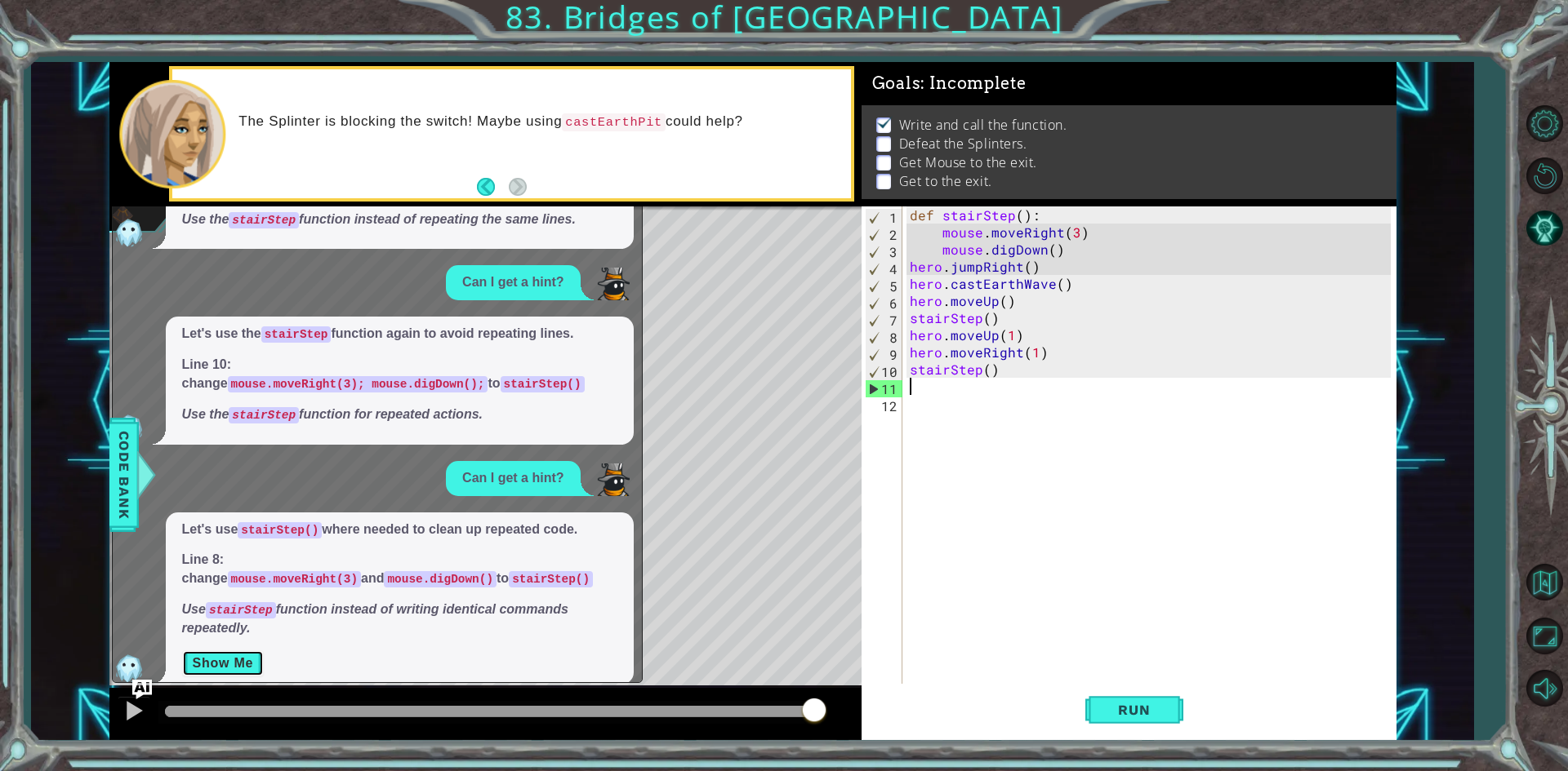
click at [224, 650] on button "Show Me" at bounding box center [223, 663] width 82 height 26
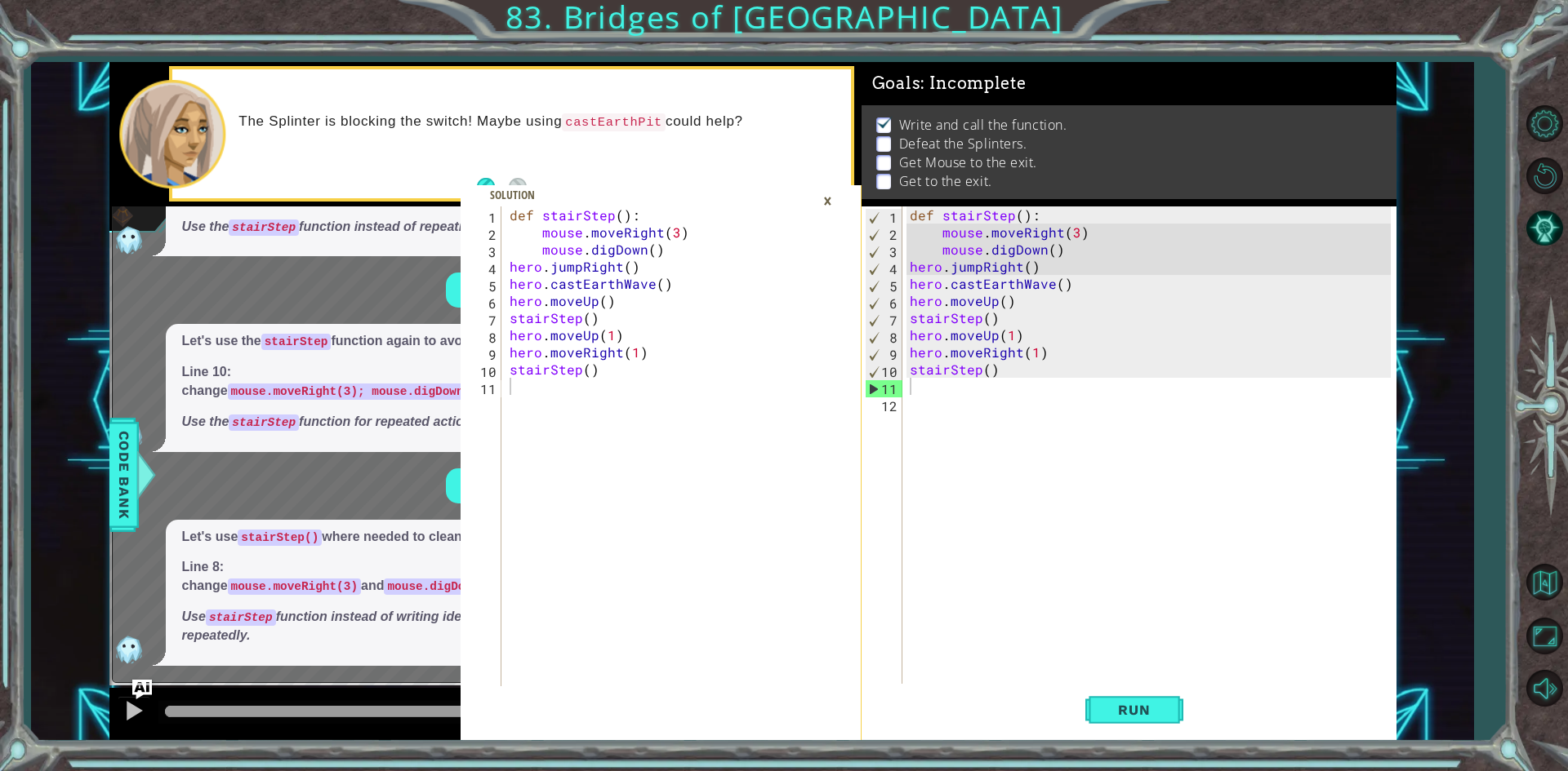
scroll to position [336, 0]
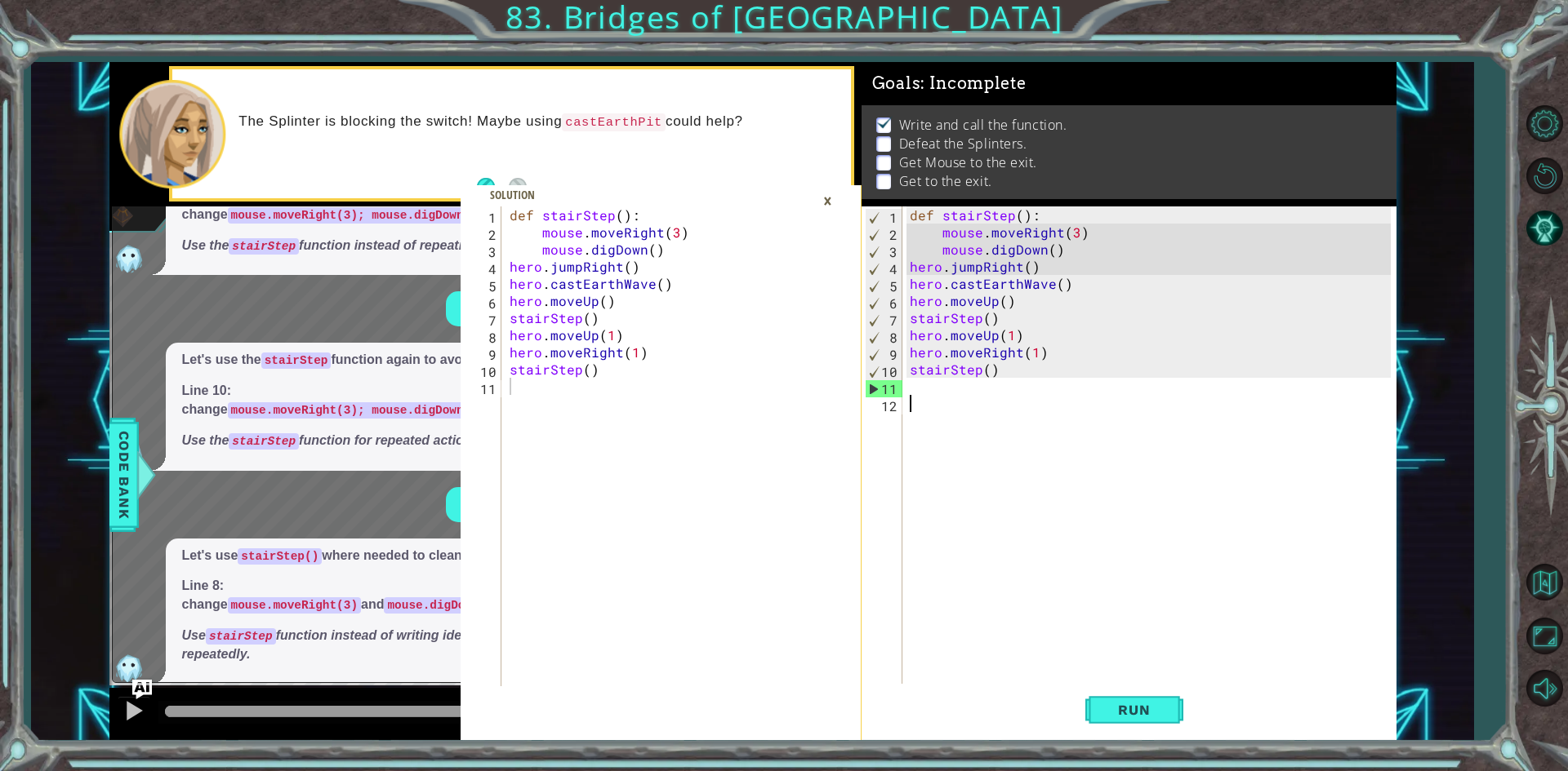
click at [943, 398] on div "def stairStep ( ) : mouse . moveRight ( 3 ) mouse . digDown ( ) hero . jumpRigh…" at bounding box center [1152, 463] width 493 height 514
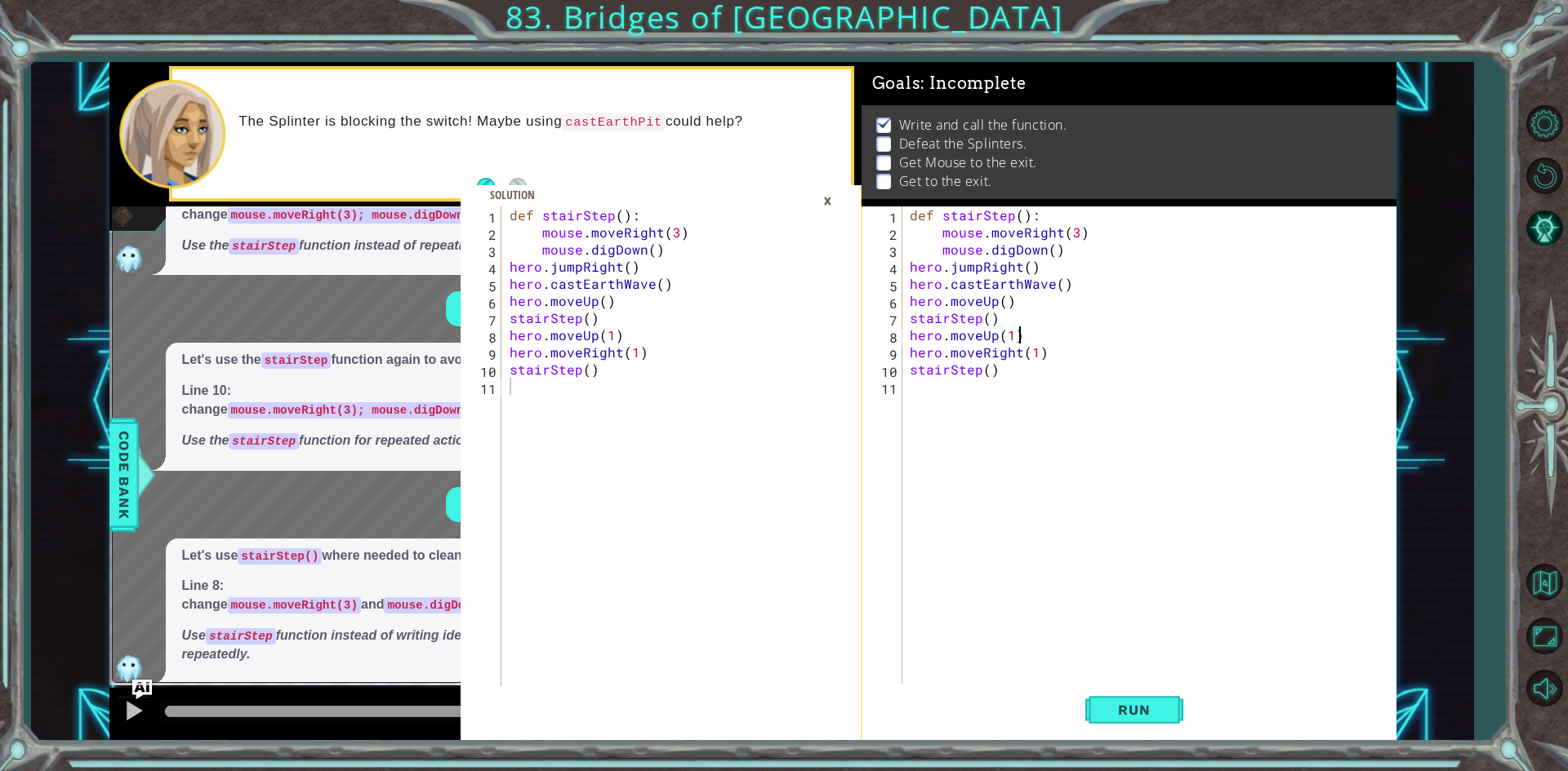
click at [1024, 339] on div "def stairStep ( ) : mouse . moveRight ( 3 ) mouse . digDown ( ) hero . jumpRigh…" at bounding box center [1152, 463] width 493 height 514
drag, startPoint x: 821, startPoint y: 198, endPoint x: 809, endPoint y: 225, distance: 29.5
click at [821, 200] on div "×" at bounding box center [828, 200] width 25 height 28
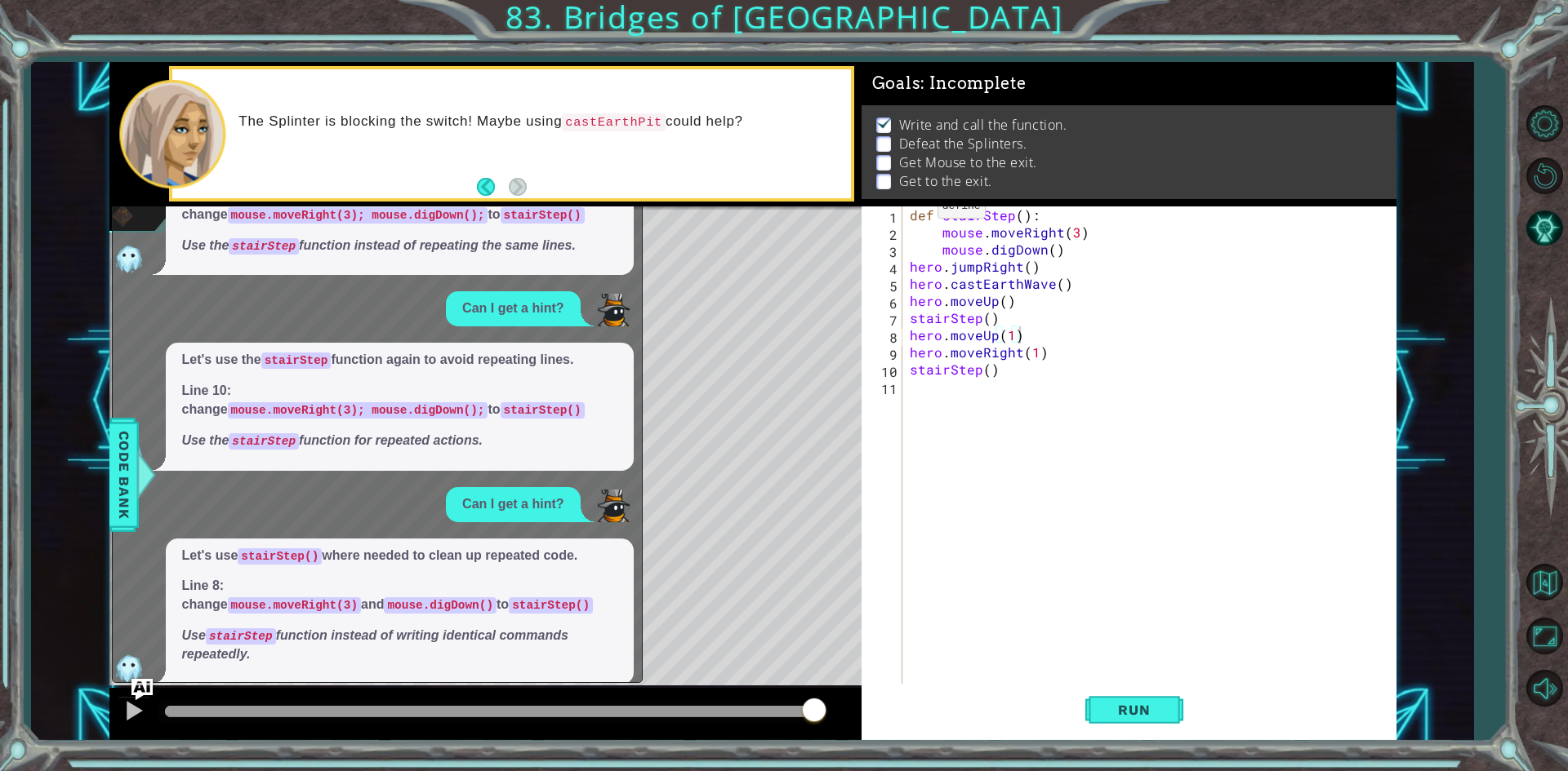
click at [143, 686] on img "Ask AI" at bounding box center [141, 690] width 21 height 21
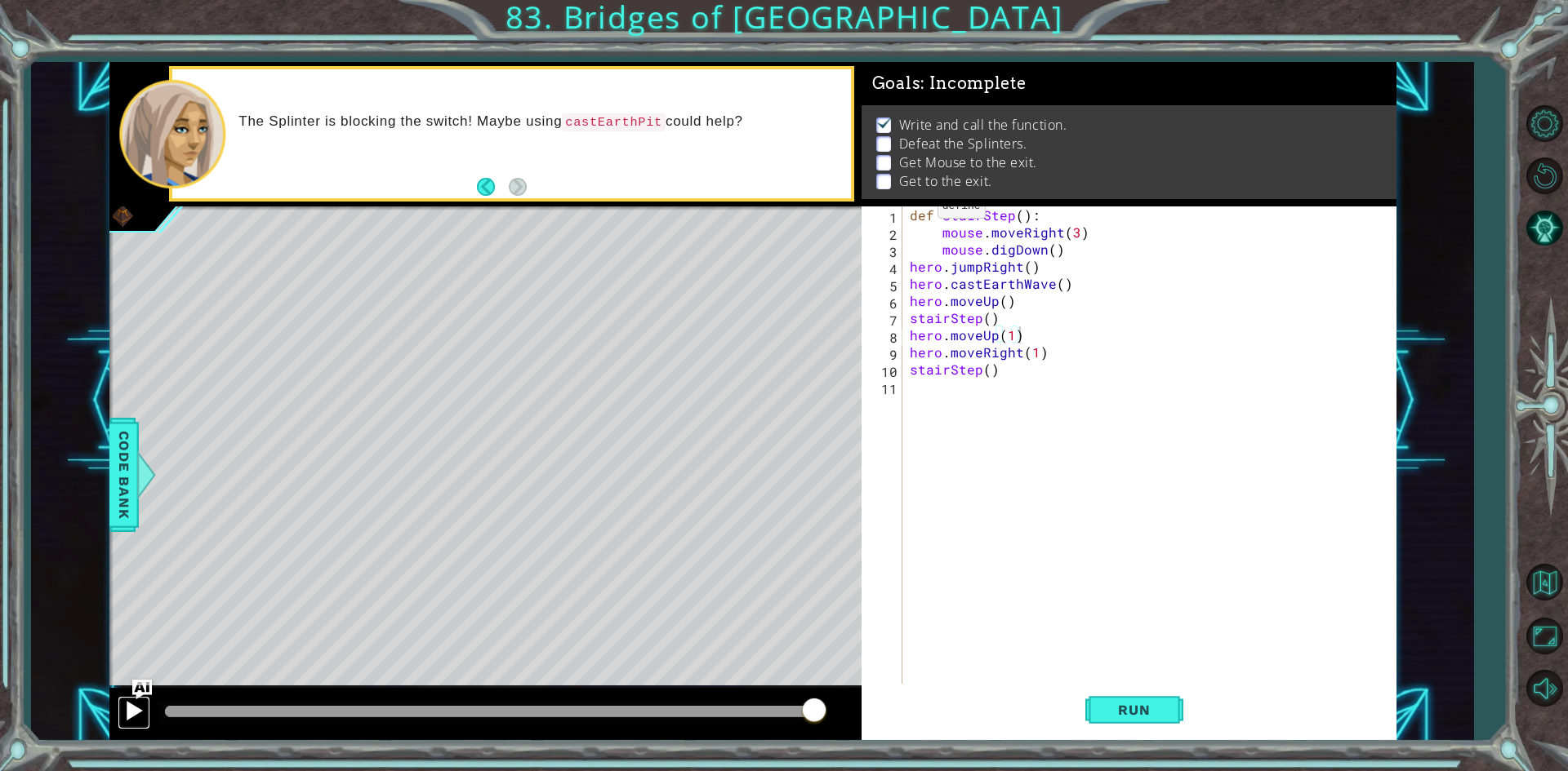
click at [132, 718] on div at bounding box center [134, 711] width 21 height 21
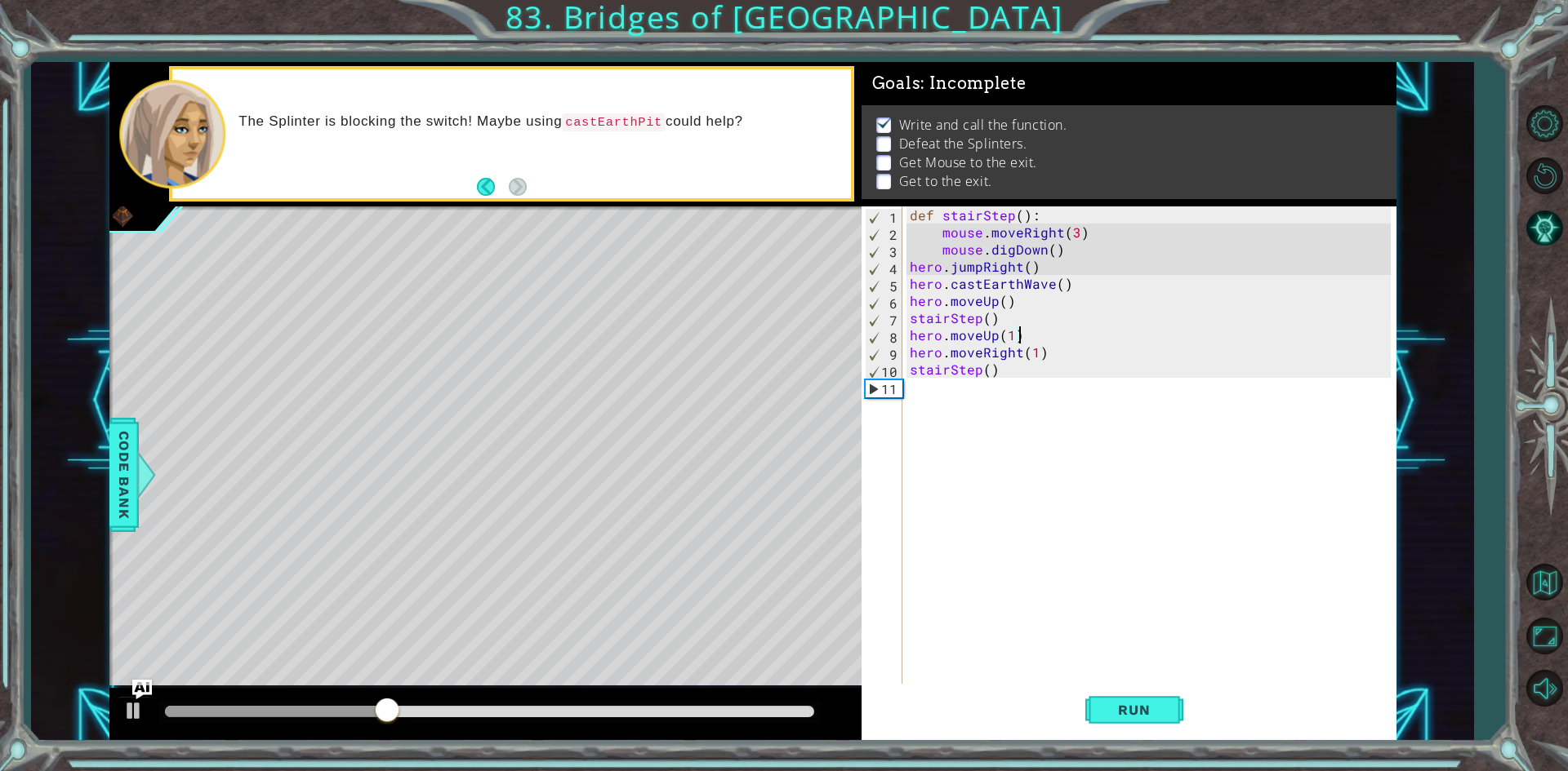
click at [1058, 344] on div "def stairStep ( ) : mouse . moveRight ( 3 ) mouse . digDown ( ) hero . jumpRigh…" at bounding box center [1152, 463] width 493 height 514
click at [1067, 358] on div "def stairStep ( ) : mouse . moveRight ( 3 ) mouse . digDown ( ) hero . jumpRigh…" at bounding box center [1149, 446] width 485 height 480
type textarea "hero.moveRight(1)"
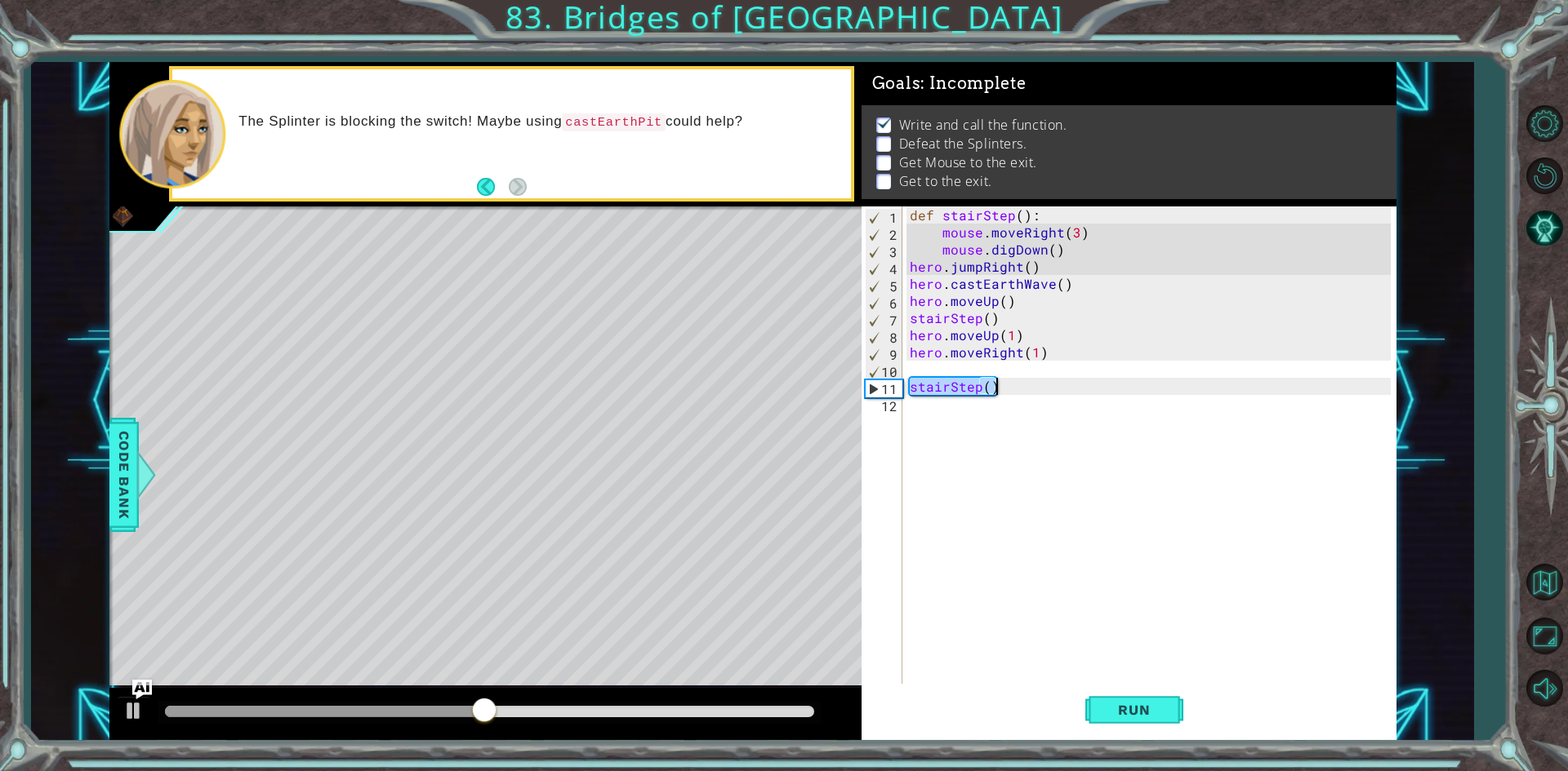
drag, startPoint x: 907, startPoint y: 385, endPoint x: 1016, endPoint y: 390, distance: 109.1
click at [1016, 390] on div "def stairStep ( ) : mouse . moveRight ( 3 ) mouse . digDown ( ) hero . jumpRigh…" at bounding box center [1152, 463] width 493 height 514
type textarea "stairStep()"
click at [957, 367] on div "def stairStep ( ) : mouse . moveRight ( 3 ) mouse . digDown ( ) hero . jumpRigh…" at bounding box center [1152, 463] width 493 height 514
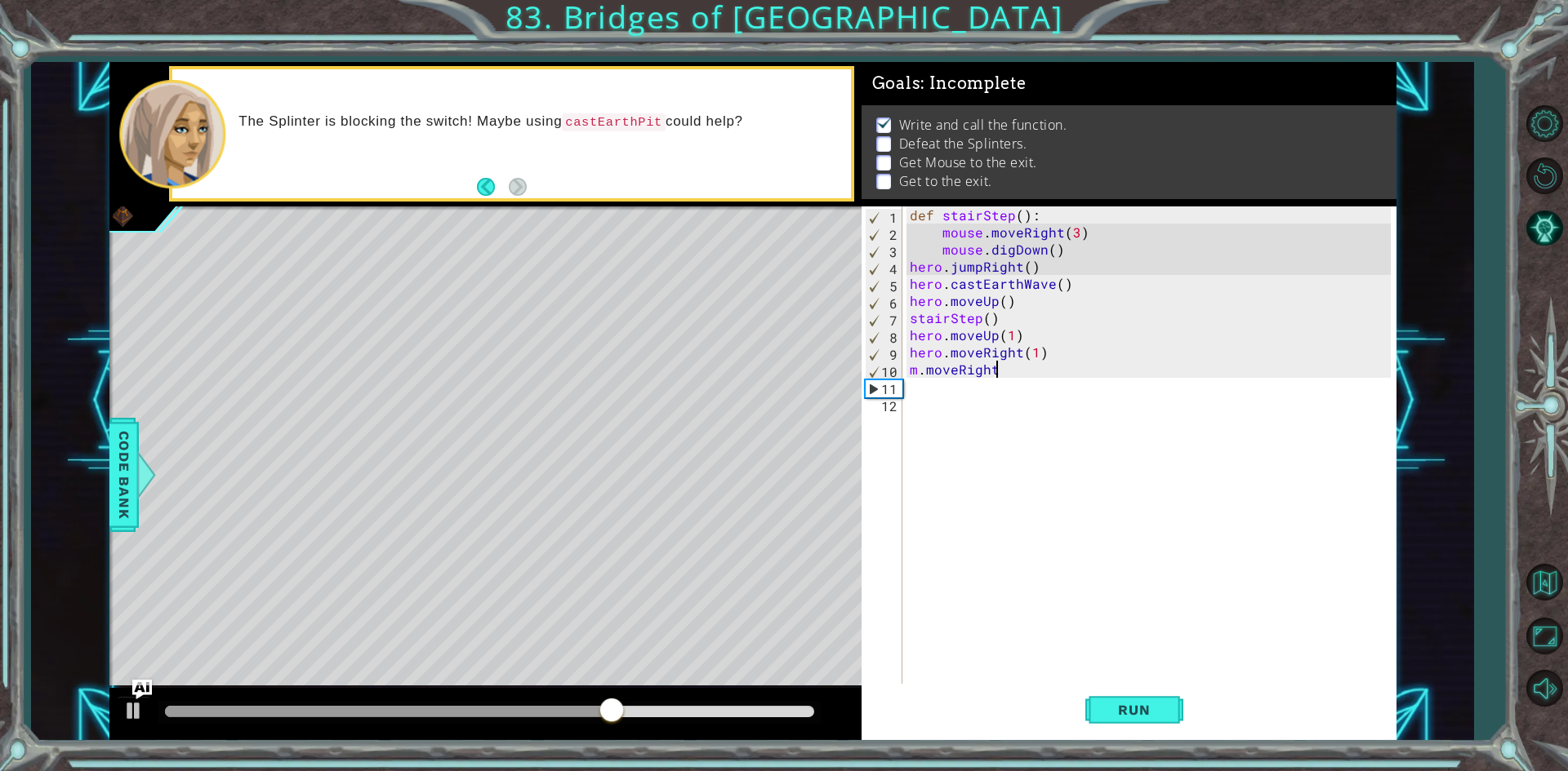
scroll to position [0, 4]
click at [917, 373] on div "def stairStep ( ) : mouse . moveRight ( 3 ) mouse . digDown ( ) hero . jumpRigh…" at bounding box center [1152, 463] width 493 height 514
type textarea "mouse.moveRight()"
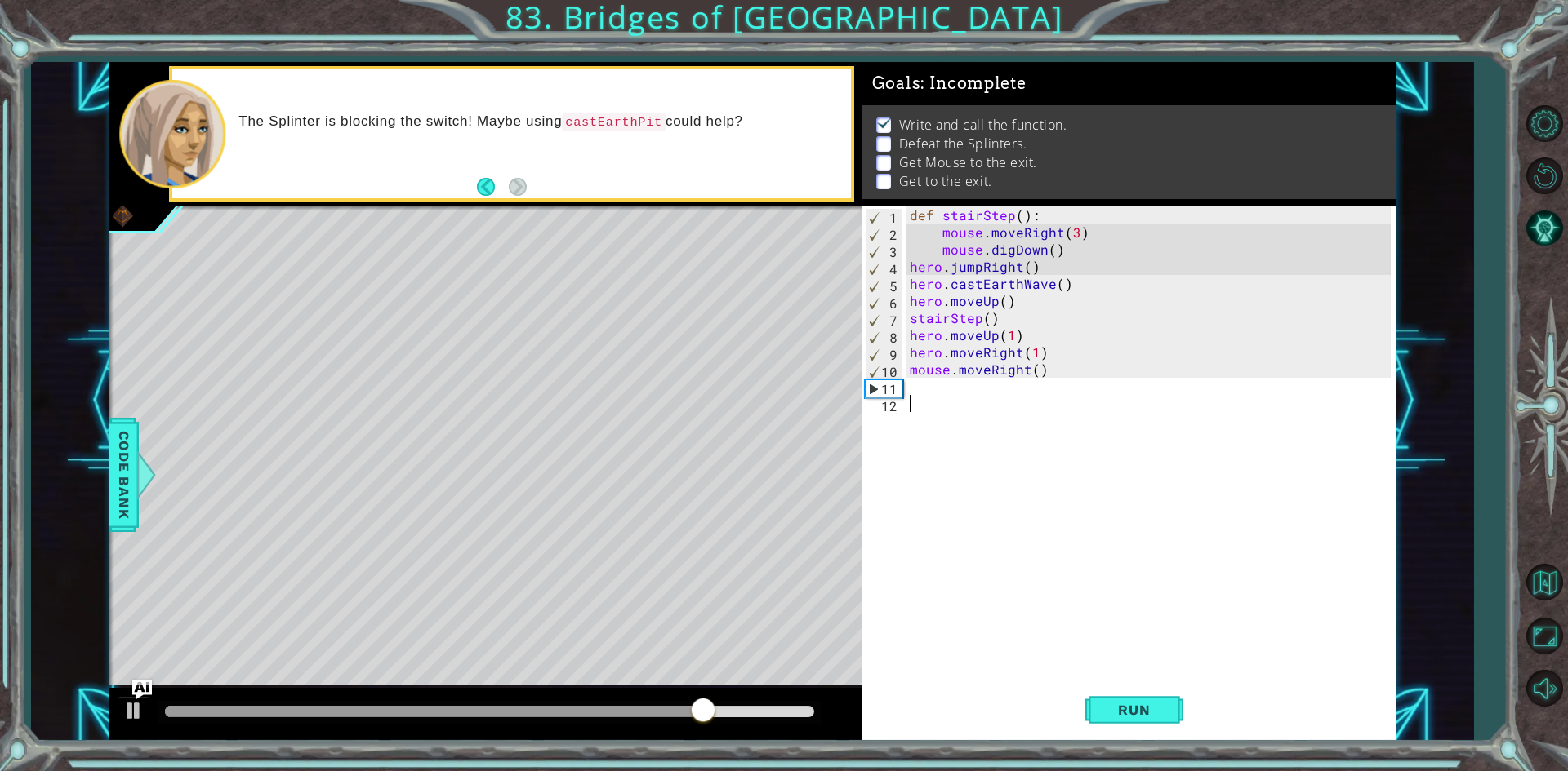
drag, startPoint x: 995, startPoint y: 501, endPoint x: 1004, endPoint y: 458, distance: 43.9
click at [999, 499] on div "def stairStep ( ) : mouse . moveRight ( 3 ) mouse . digDown ( ) hero . jumpRigh…" at bounding box center [1152, 463] width 493 height 514
click at [974, 379] on div "def stairStep ( ) : mouse . moveRight ( 3 ) mouse . digDown ( ) hero . jumpRigh…" at bounding box center [1152, 463] width 493 height 514
click at [1035, 369] on div "def stairStep ( ) : mouse . moveRight ( 3 ) mouse . digDown ( ) hero . jumpRigh…" at bounding box center [1152, 463] width 493 height 514
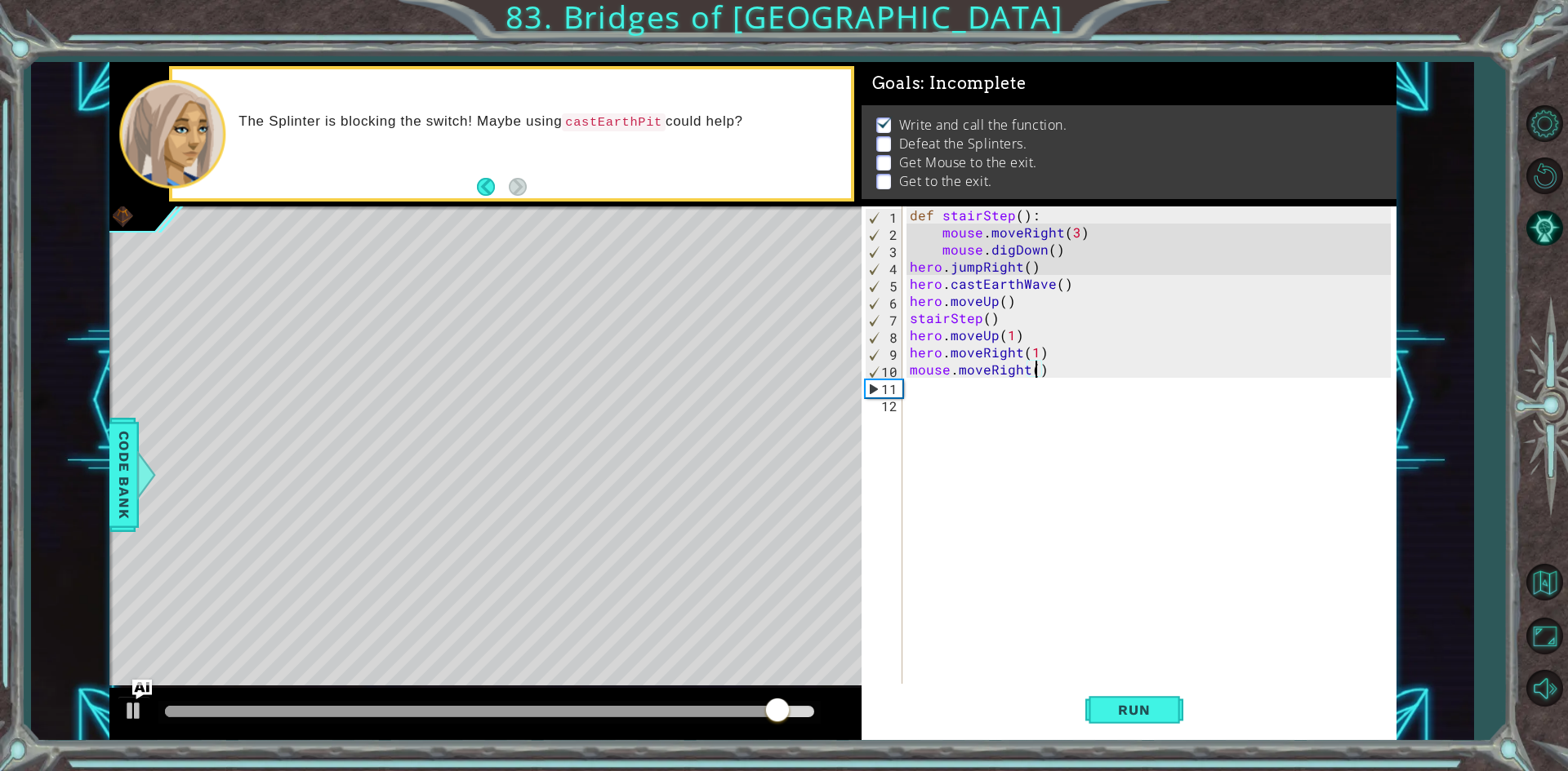
type textarea "mouse.moveRight(3)"
click at [982, 390] on div "def stairStep ( ) : mouse . moveRight ( 3 ) mouse . digDown ( ) hero . jumpRigh…" at bounding box center [1152, 463] width 493 height 514
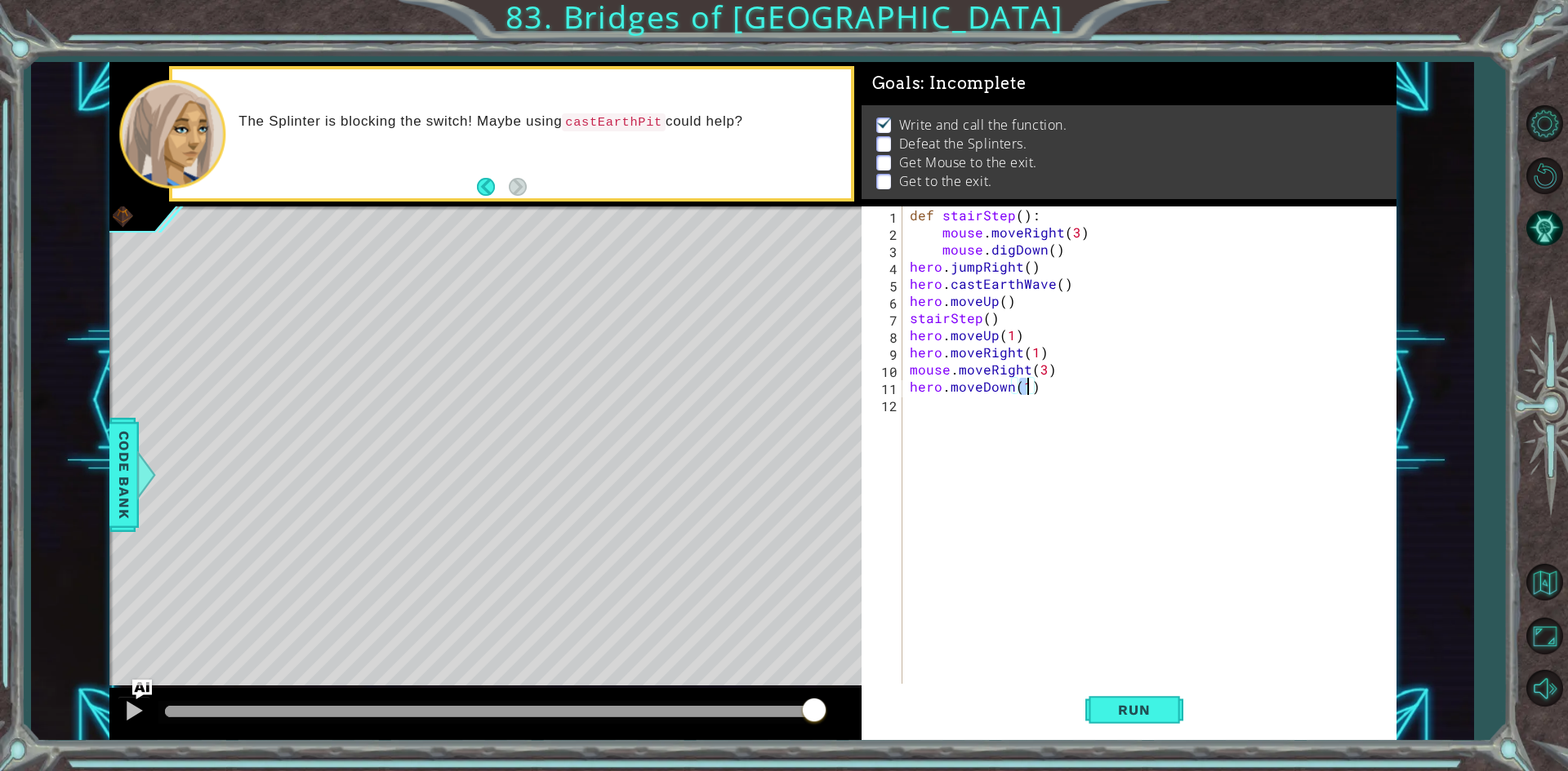
type textarea "hero.moveDown(2)"
type textarea "hjr"
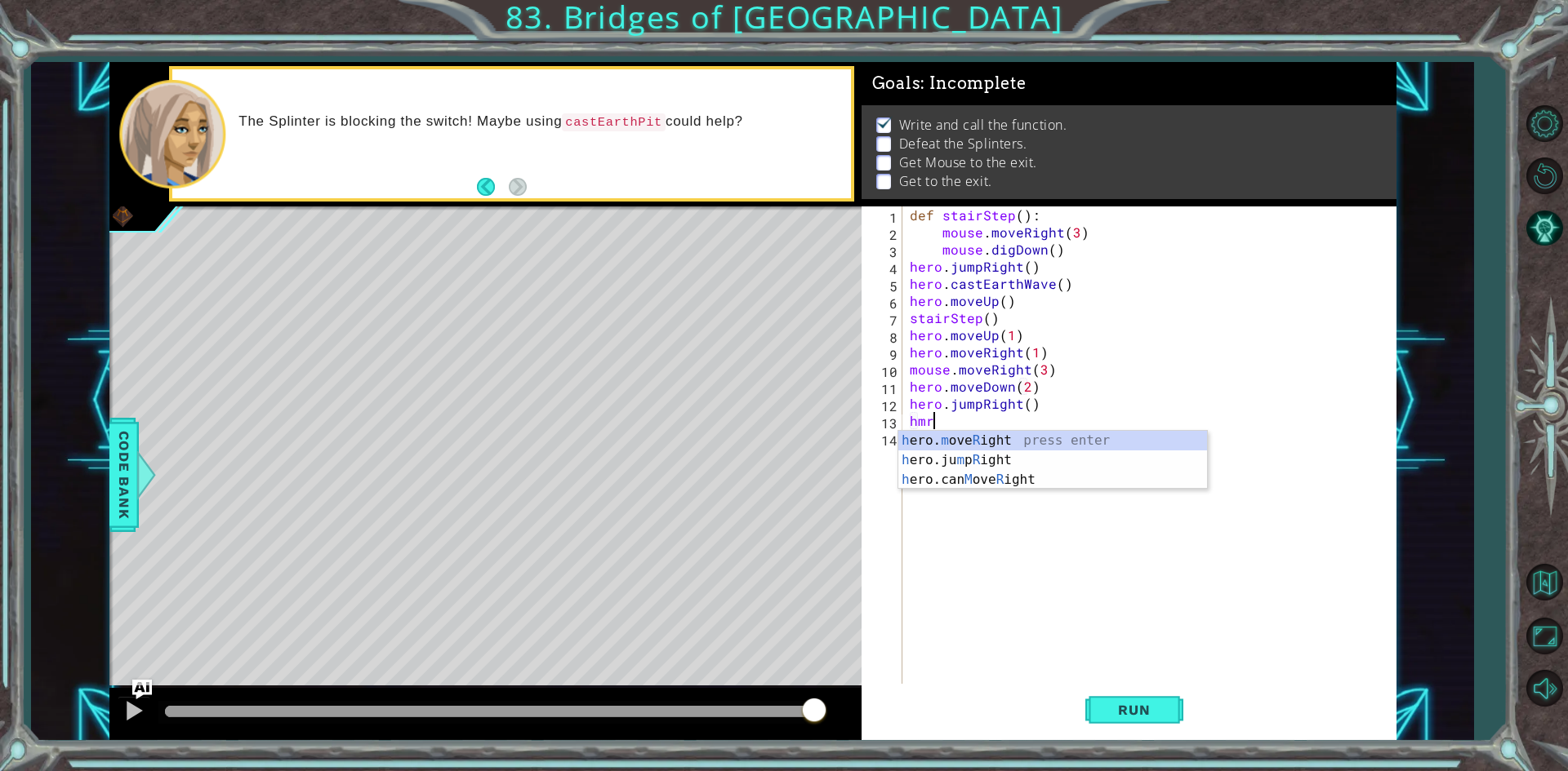
type textarea "hero.moveRight(1)"
click at [927, 437] on div "def stairStep ( ) : mouse . moveRight ( 3 ) mouse . digDown ( ) hero . jumpRigh…" at bounding box center [1152, 463] width 493 height 514
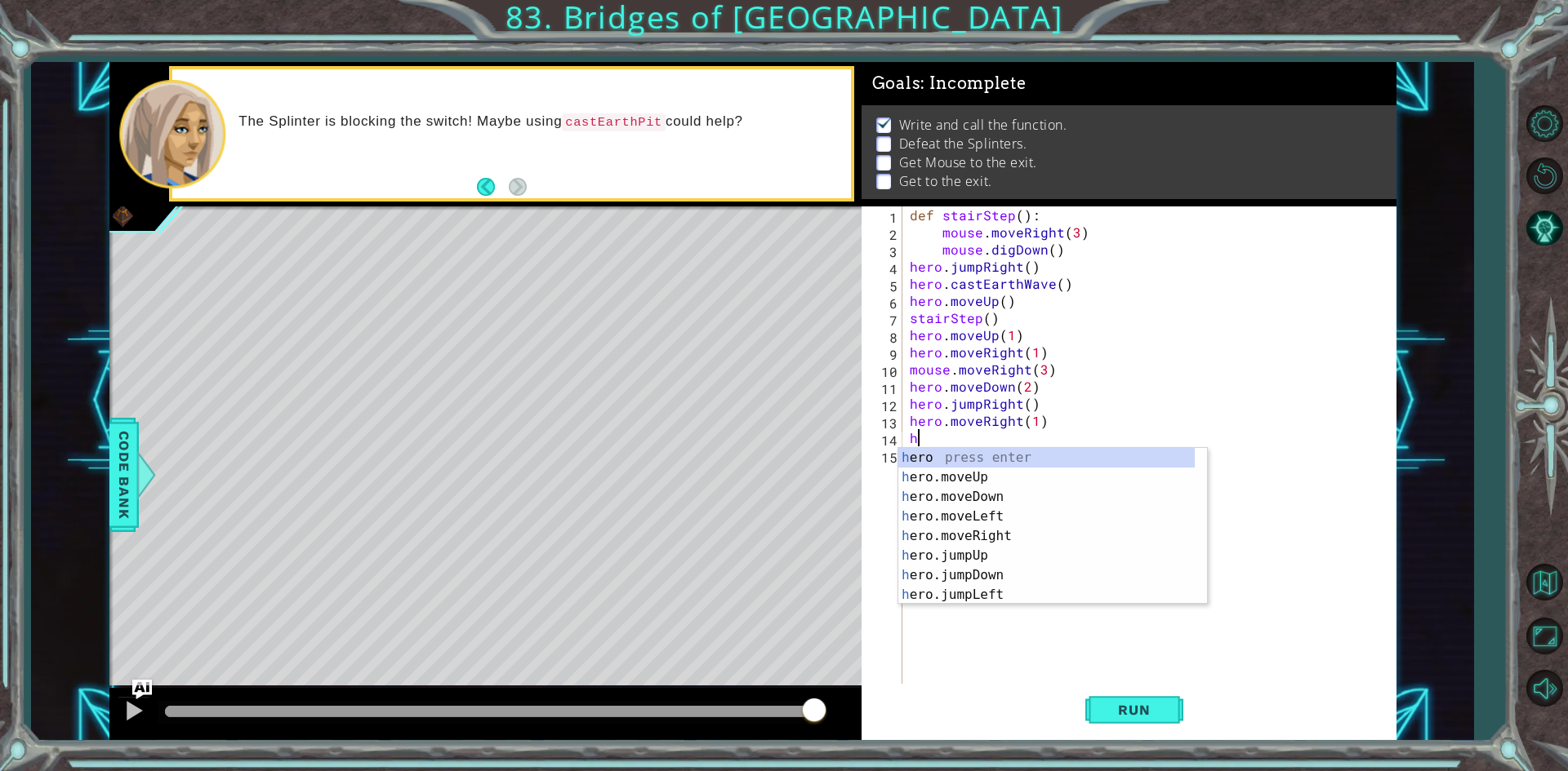
type textarea "hc"
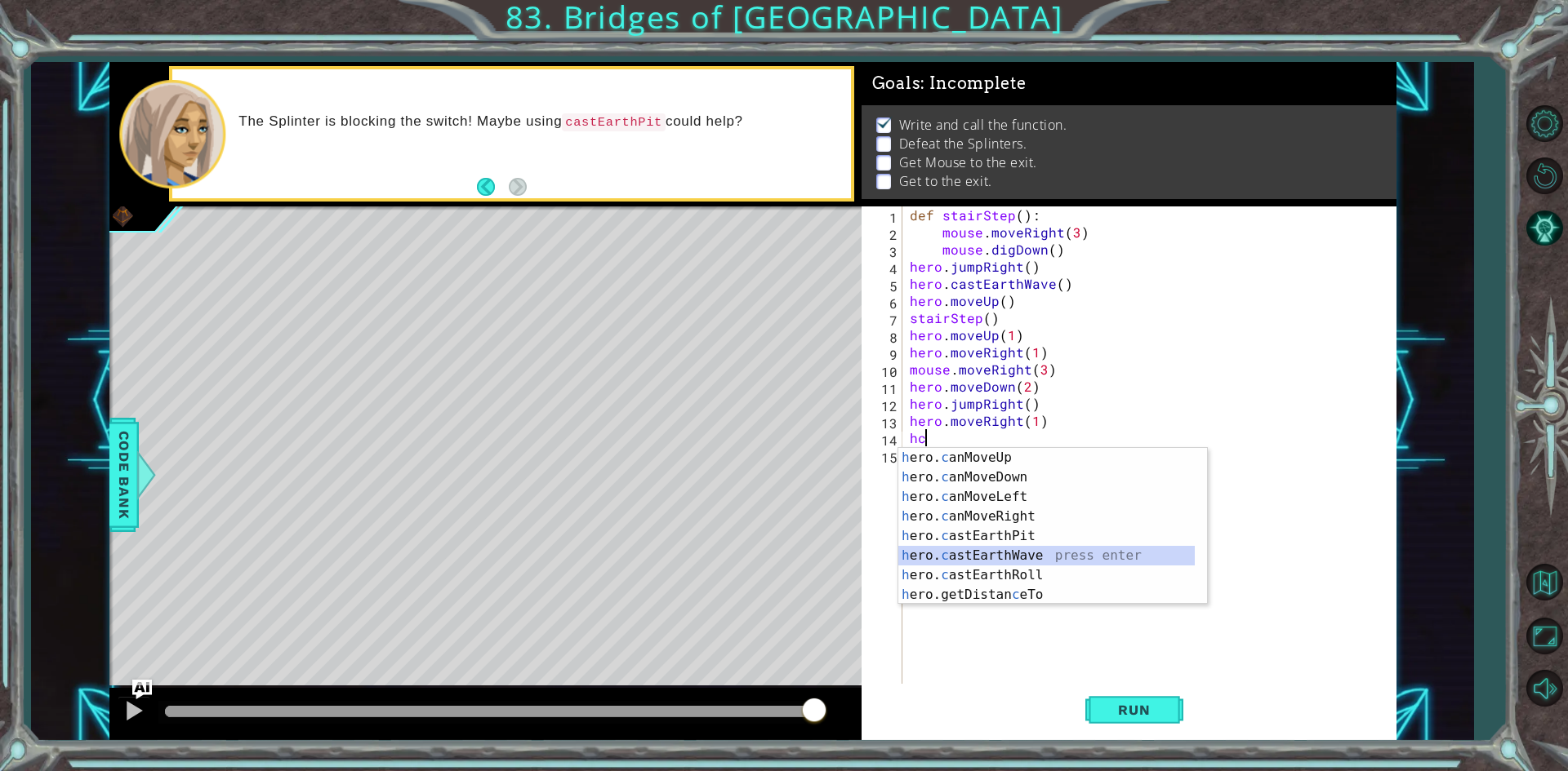
click at [1029, 556] on div "h ero. c anMoveUp press enter h ero. c anMoveDown press enter h ero. c anMoveLe…" at bounding box center [1047, 545] width 297 height 196
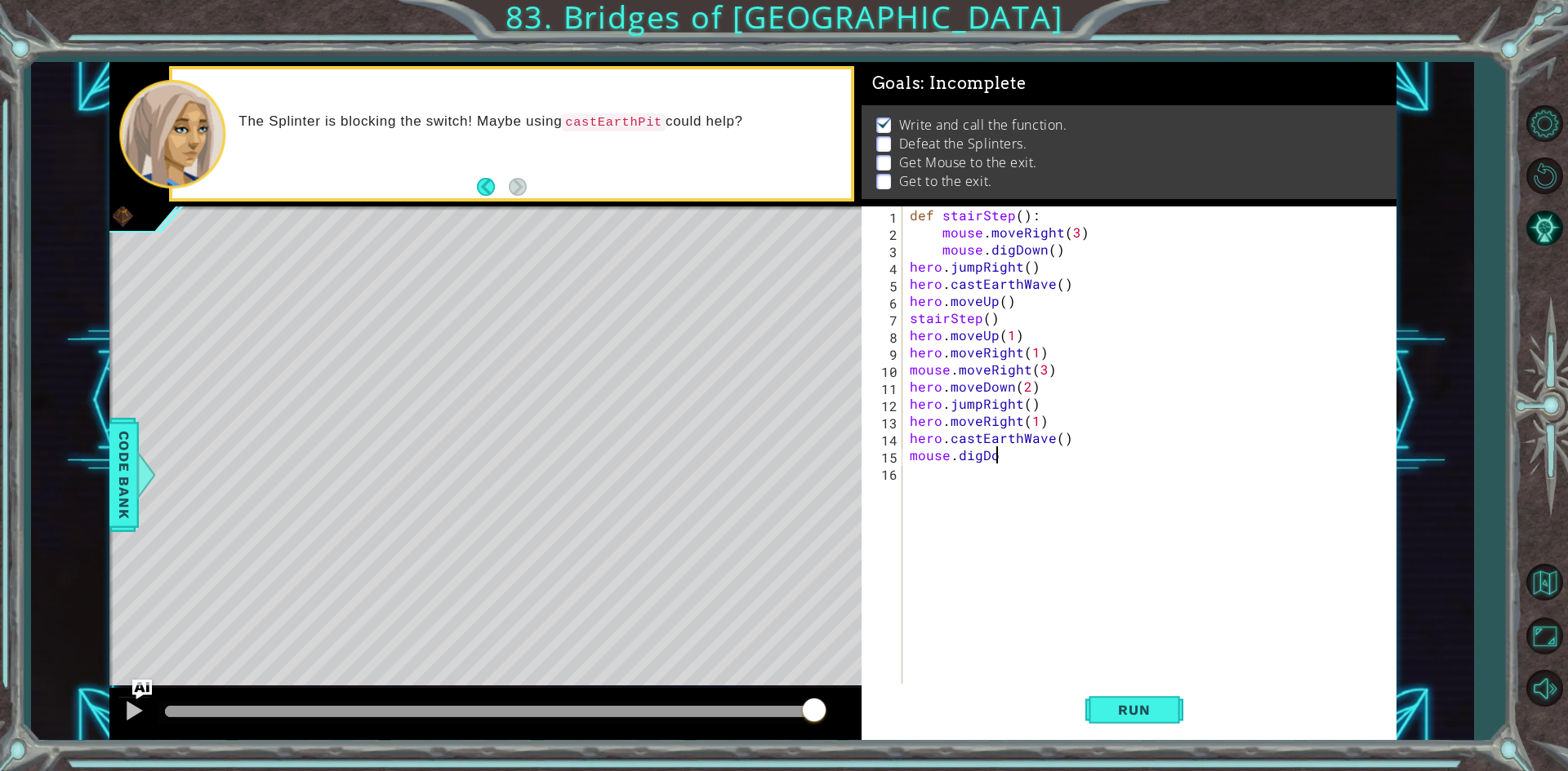
scroll to position [0, 4]
type textarea "mouse.digDown()"
drag, startPoint x: 1028, startPoint y: 469, endPoint x: 988, endPoint y: 475, distance: 40.4
click at [988, 475] on div "def stairStep ( ) : mouse . moveRight ( 3 ) mouse . digDown ( ) hero . jumpRigh…" at bounding box center [1152, 463] width 493 height 514
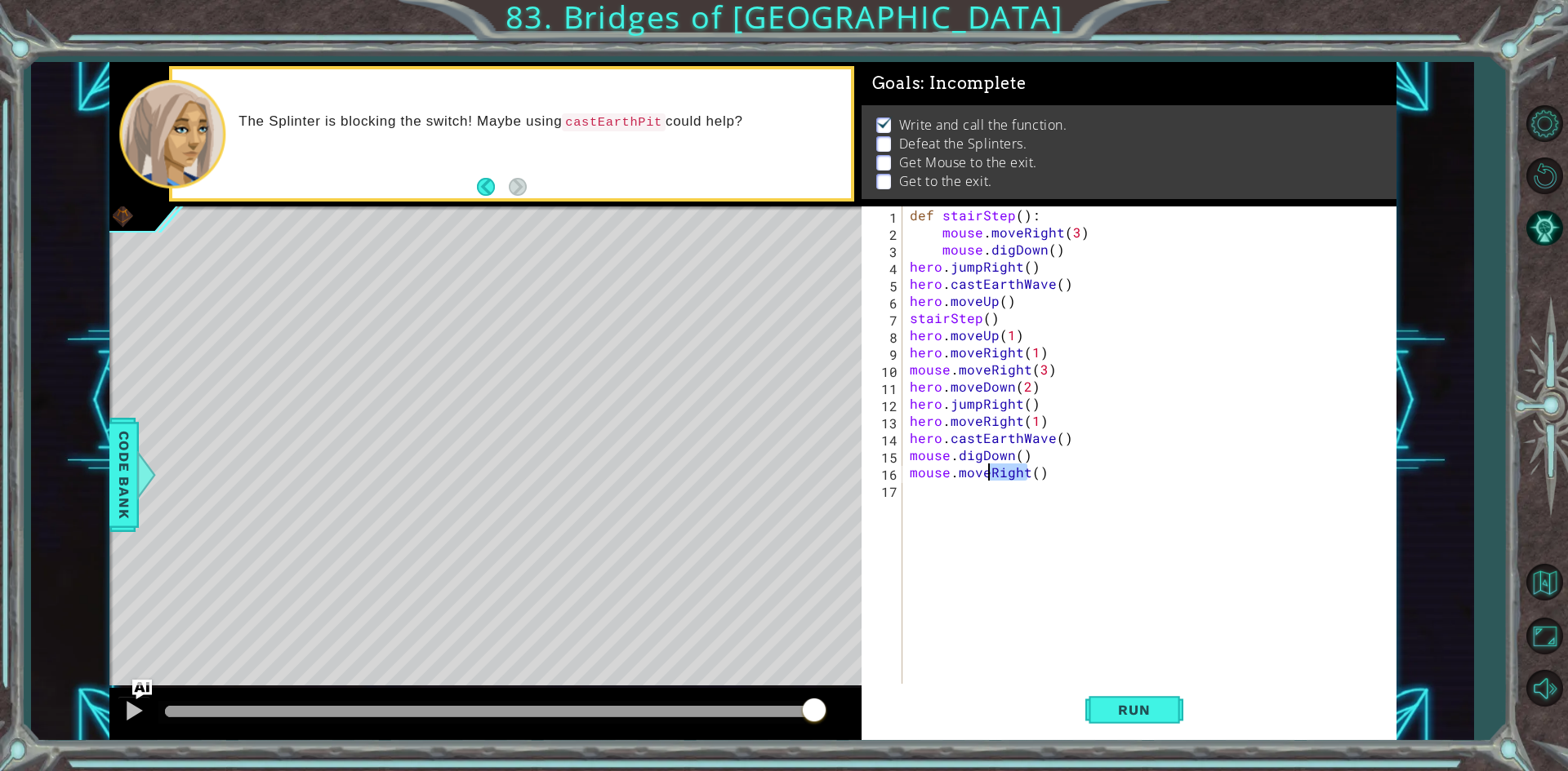
scroll to position [0, 4]
type textarea "mouse.moveLeft()"
click at [924, 497] on div "def stairStep ( ) : mouse . moveRight ( 3 ) mouse . digDown ( ) hero . jumpRigh…" at bounding box center [1152, 463] width 493 height 514
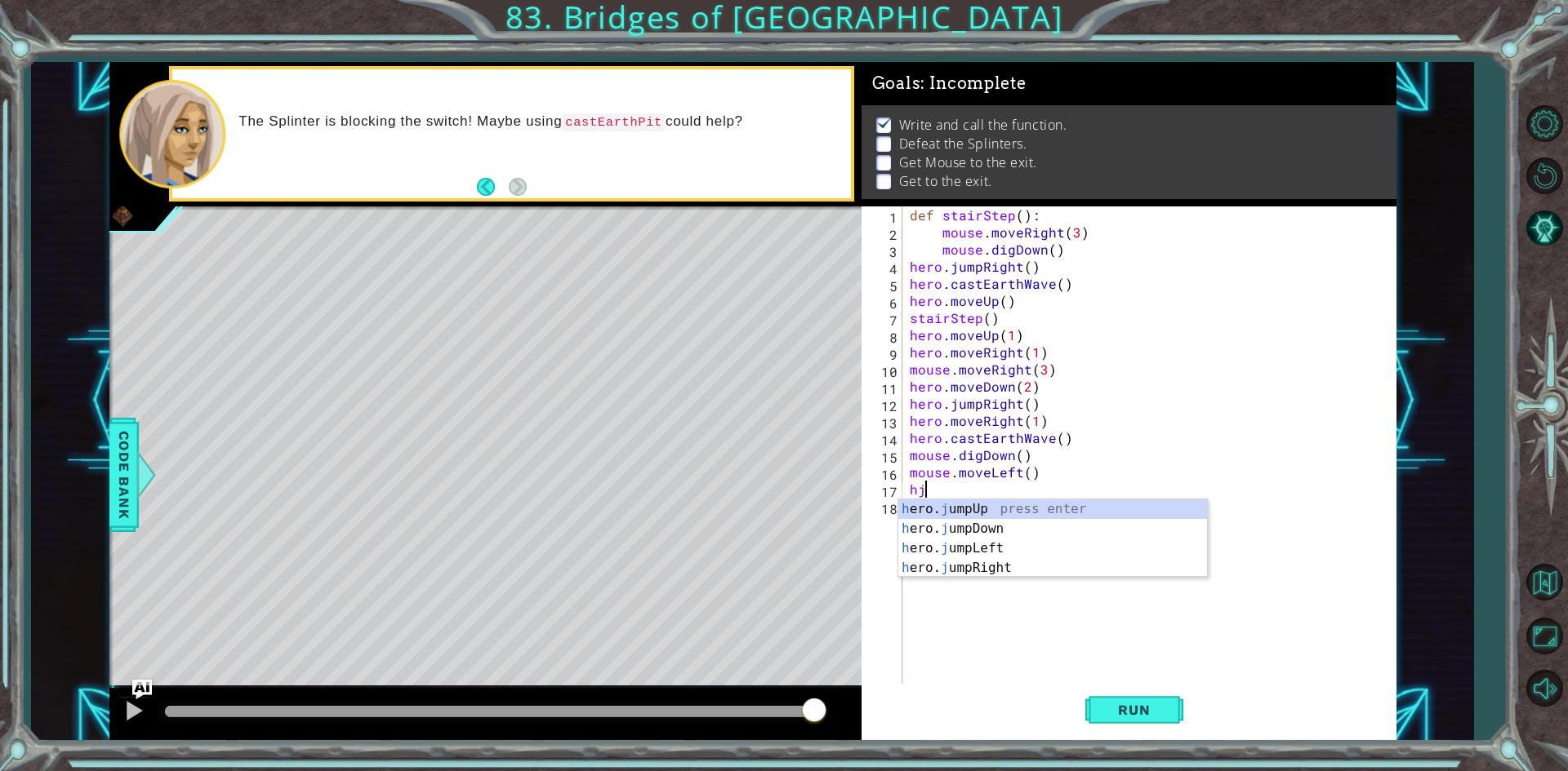
type textarea "hju"
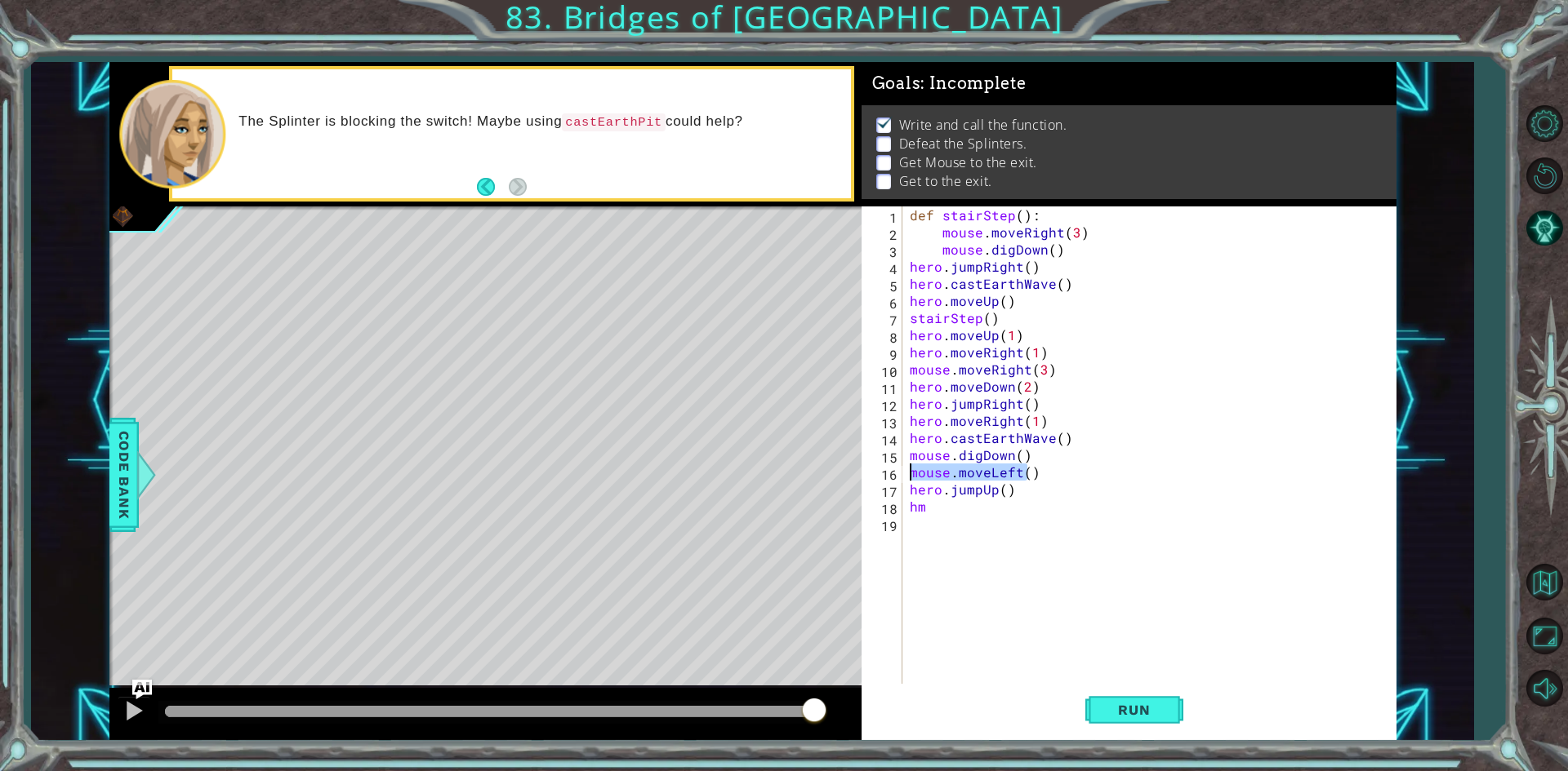
drag, startPoint x: 1029, startPoint y: 470, endPoint x: 914, endPoint y: 476, distance: 115.2
click at [913, 477] on div "def stairStep ( ) : mouse . moveRight ( 3 ) mouse . digDown ( ) hero . jumpRigh…" at bounding box center [1152, 463] width 493 height 514
click at [1047, 465] on div "def stairStep ( ) : mouse . moveRight ( 3 ) mouse . digDown ( ) hero . jumpRigh…" at bounding box center [1152, 463] width 493 height 514
click at [1054, 457] on div "def stairStep ( ) : mouse . moveRight ( 3 ) mouse . digDown ( ) hero . jumpRigh…" at bounding box center [1152, 463] width 493 height 514
click at [1026, 492] on div "def stairStep ( ) : mouse . moveRight ( 3 ) mouse . digDown ( ) hero . jumpRigh…" at bounding box center [1152, 463] width 493 height 514
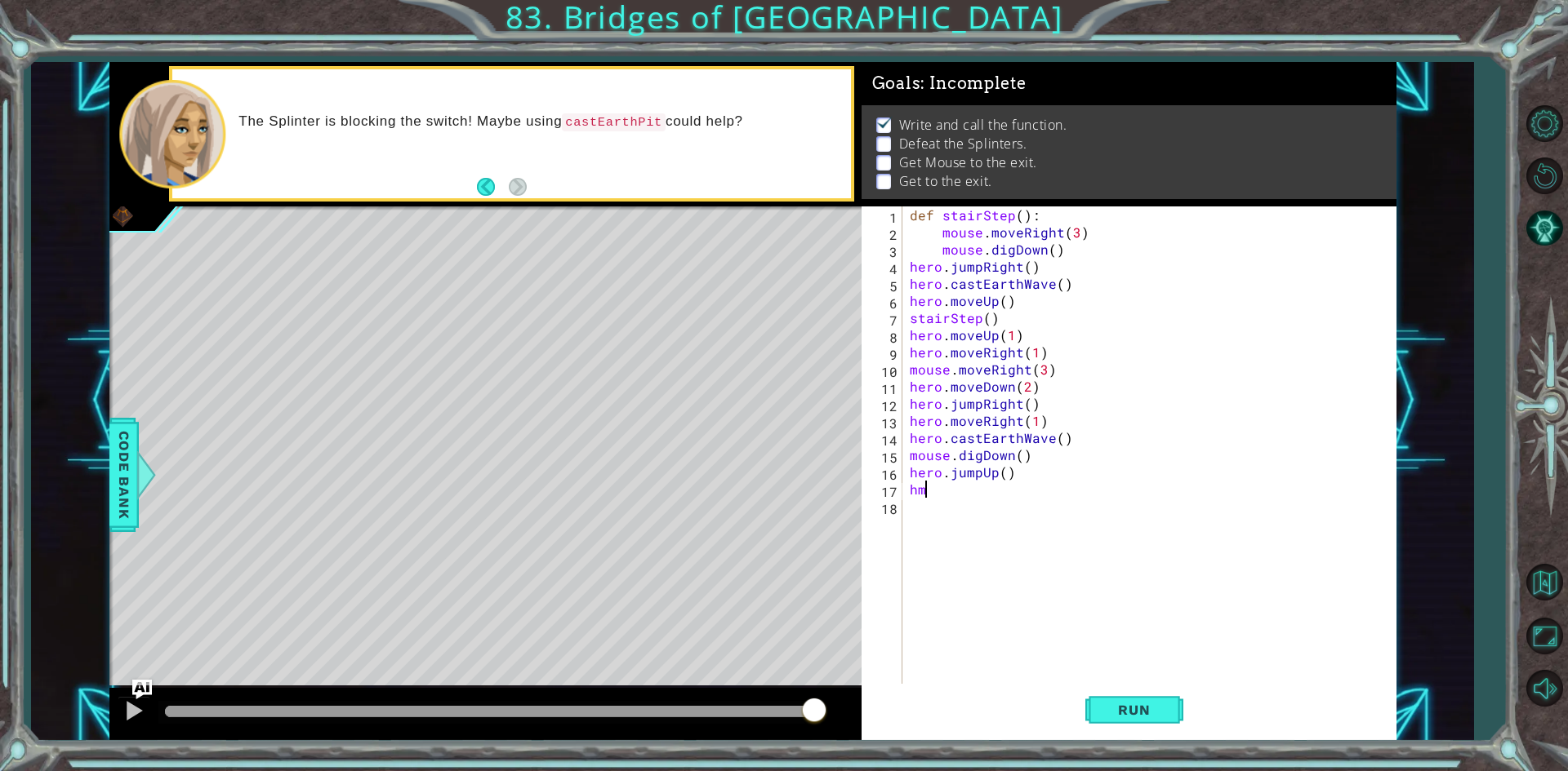
type textarea "h"
type textarea "hero.moveLeft(1)"
click at [988, 505] on div "def stairStep ( ) : mouse . moveRight ( 3 ) mouse . digDown ( ) hero . jumpRigh…" at bounding box center [1152, 463] width 493 height 514
type textarea "mouse.moveRight(3)"
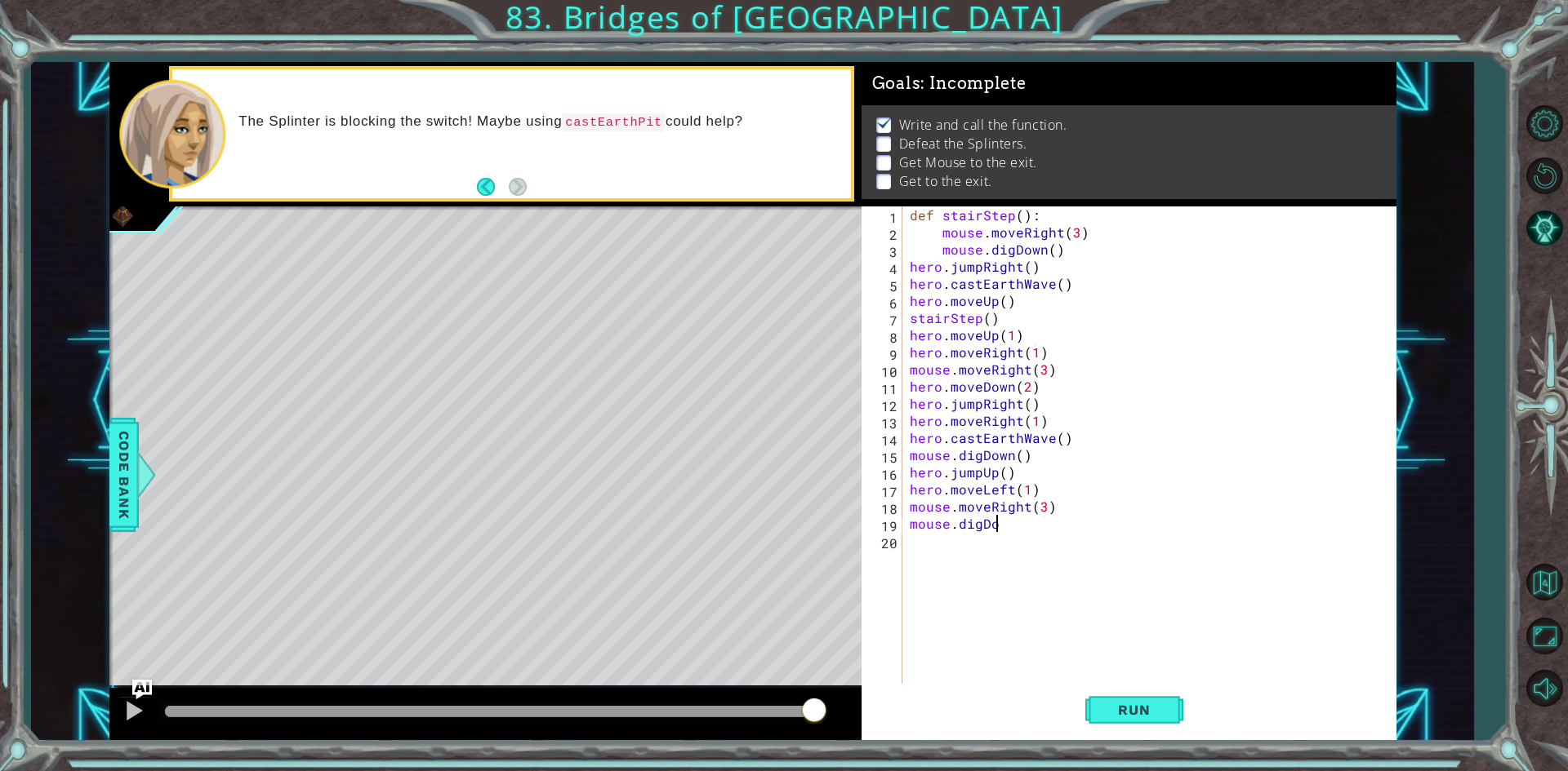
scroll to position [0, 4]
type textarea "mouse.digDown()"
click at [940, 541] on div "def stairStep ( ) : mouse . moveRight ( 3 ) mouse . digDown ( ) hero . jumpRigh…" at bounding box center [1152, 463] width 493 height 514
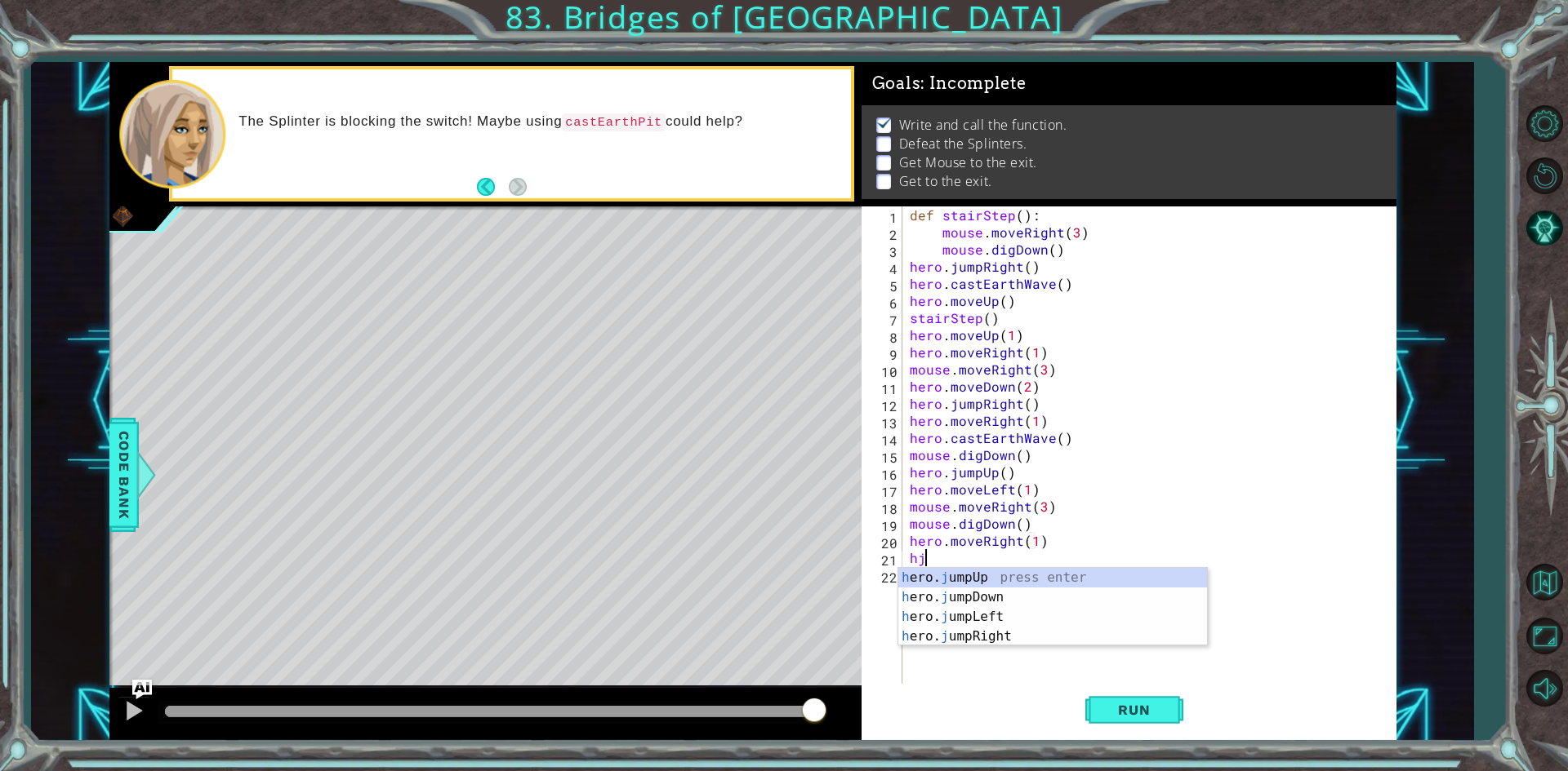
type textarea "hero.moveRight(1)hjr"
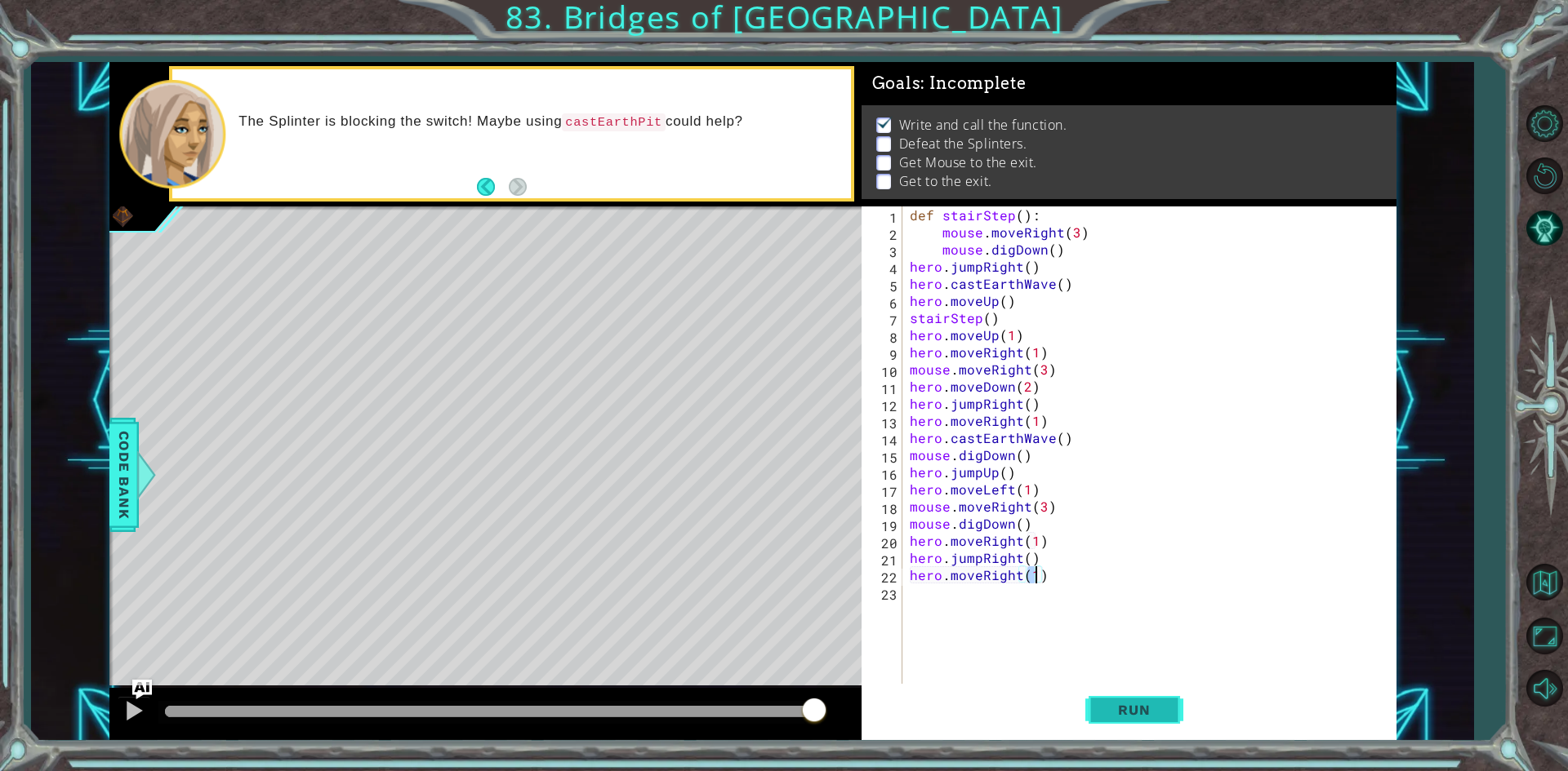
click at [1136, 688] on button "Run" at bounding box center [1134, 709] width 98 height 53
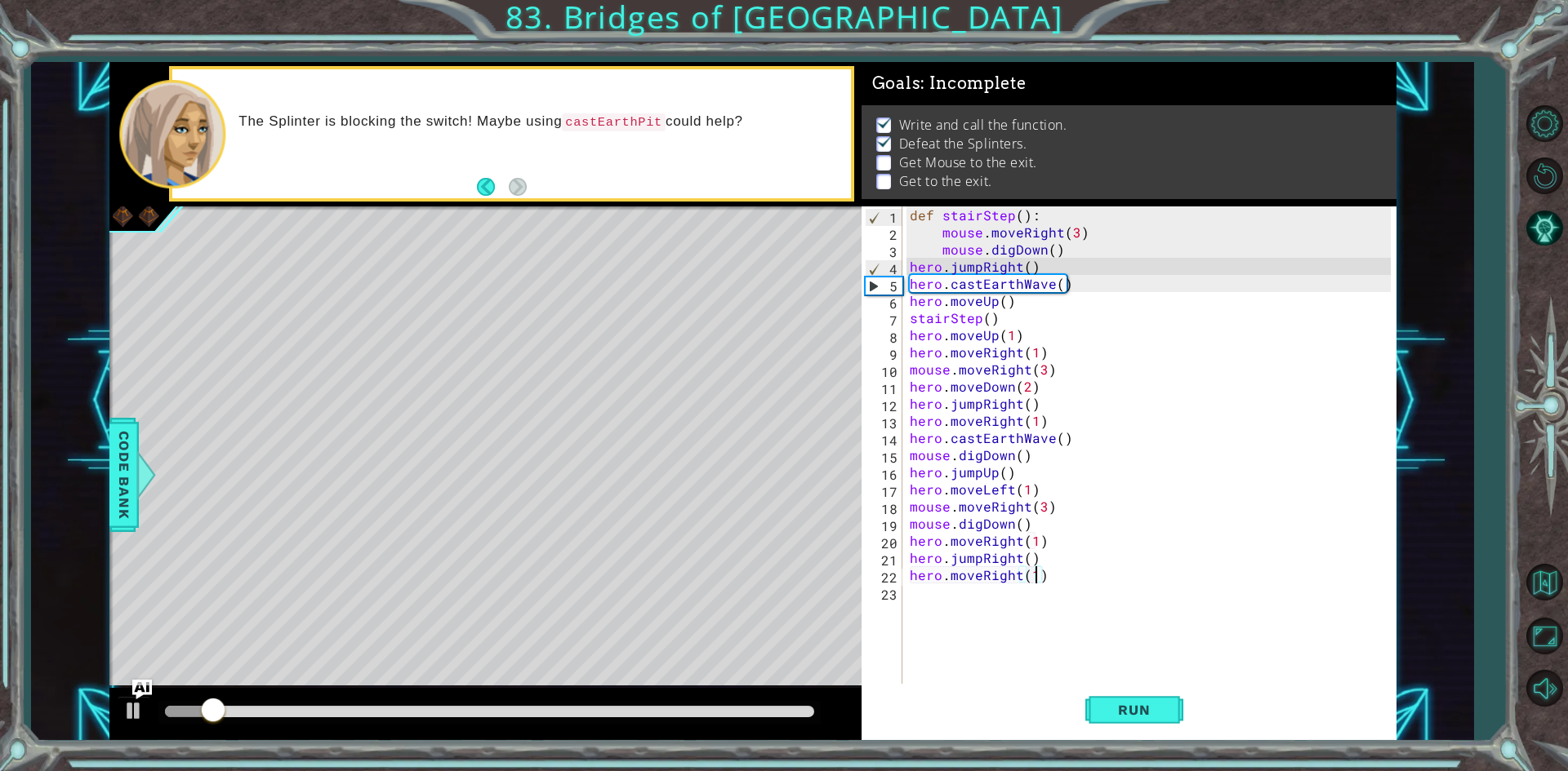
click at [653, 708] on div at bounding box center [490, 711] width 649 height 12
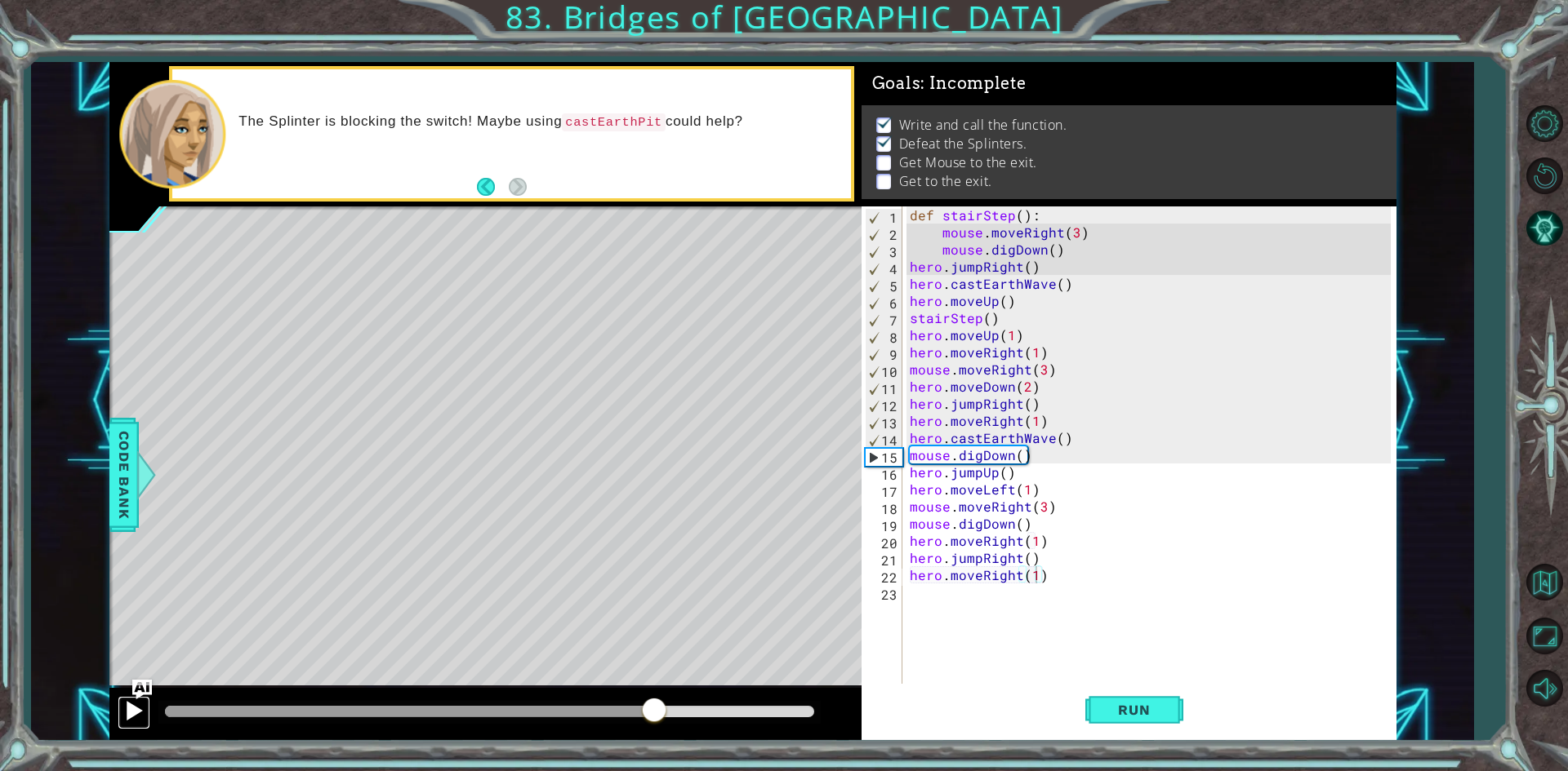
click at [135, 702] on div at bounding box center [134, 711] width 21 height 21
click at [118, 710] on button at bounding box center [134, 712] width 33 height 33
click at [126, 711] on div at bounding box center [134, 711] width 21 height 21
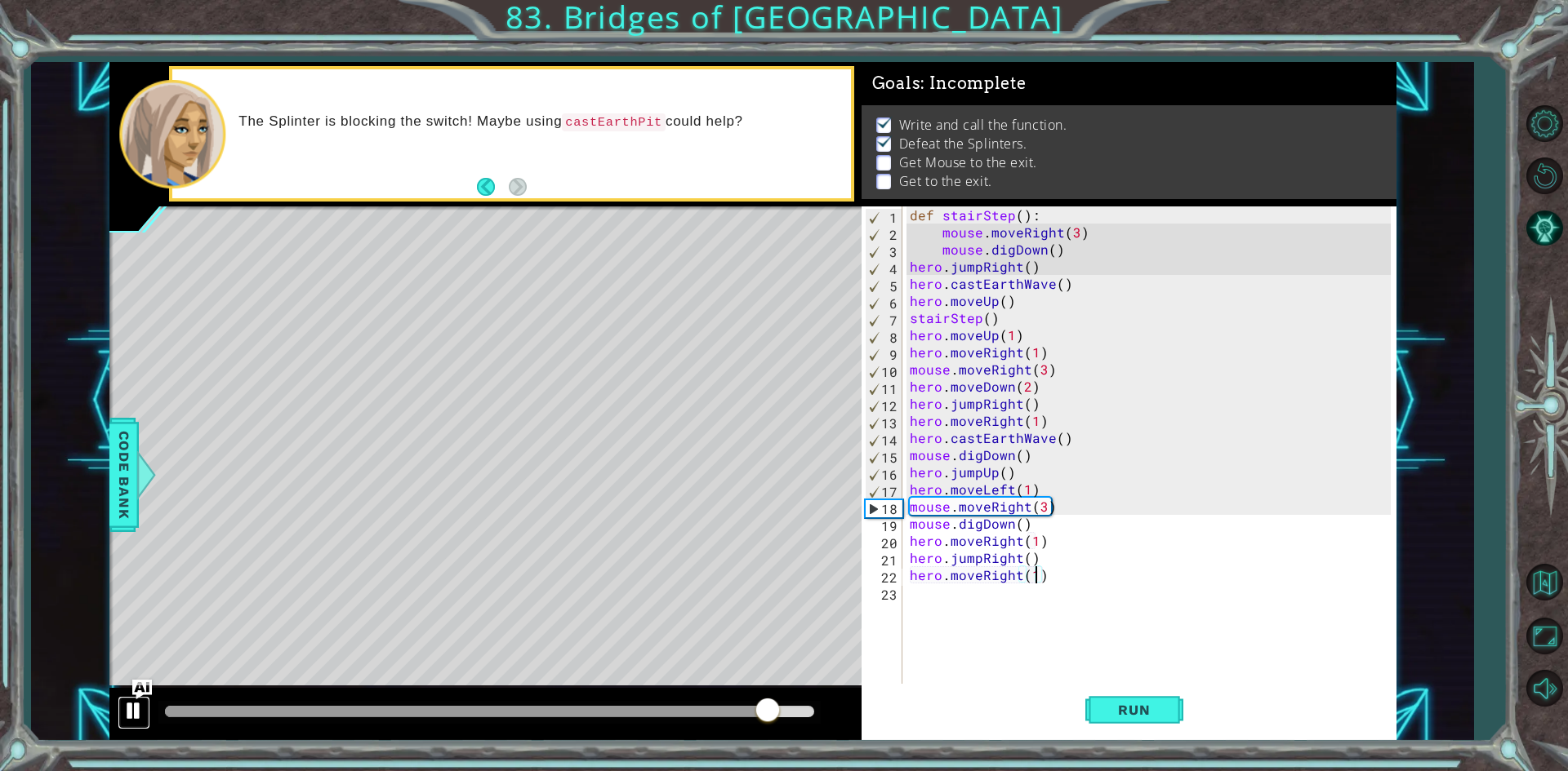
click at [137, 716] on div at bounding box center [134, 711] width 21 height 21
click at [142, 710] on div at bounding box center [134, 711] width 21 height 21
click at [1084, 436] on div "def stairStep ( ) : mouse . moveRight ( 3 ) mouse . digDown ( ) hero . jumpRigh…" at bounding box center [1152, 463] width 493 height 514
click at [907, 469] on div "def stairStep ( ) : mouse . moveRight ( 3 ) mouse . digDown ( ) hero . jumpRigh…" at bounding box center [1152, 463] width 493 height 514
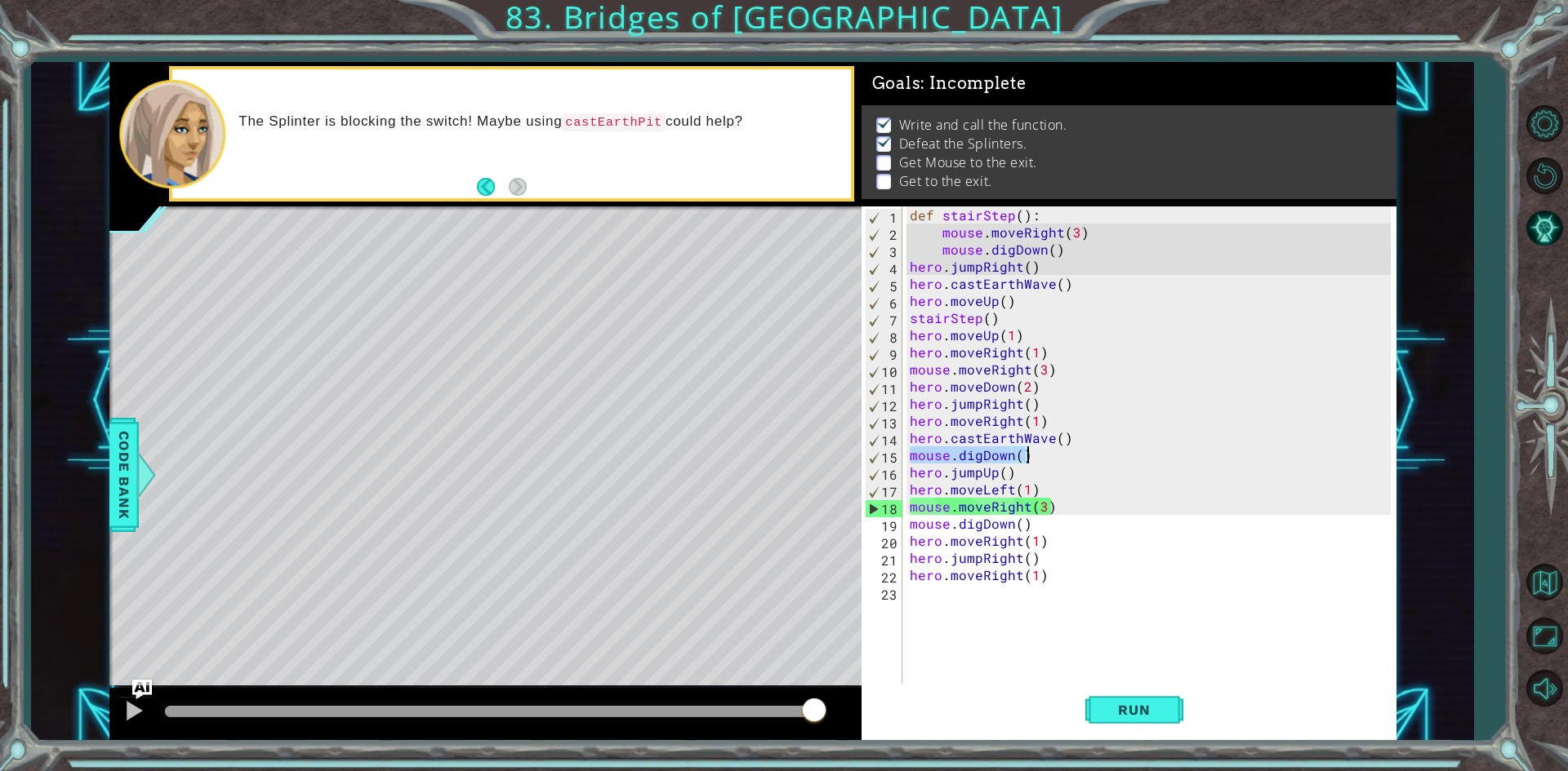
drag, startPoint x: 910, startPoint y: 454, endPoint x: 1045, endPoint y: 460, distance: 135.1
click at [1045, 460] on div "def stairStep ( ) : mouse . moveRight ( 3 ) mouse . digDown ( ) hero . jumpRigh…" at bounding box center [1152, 463] width 493 height 514
type textarea "mouse.digDown()"
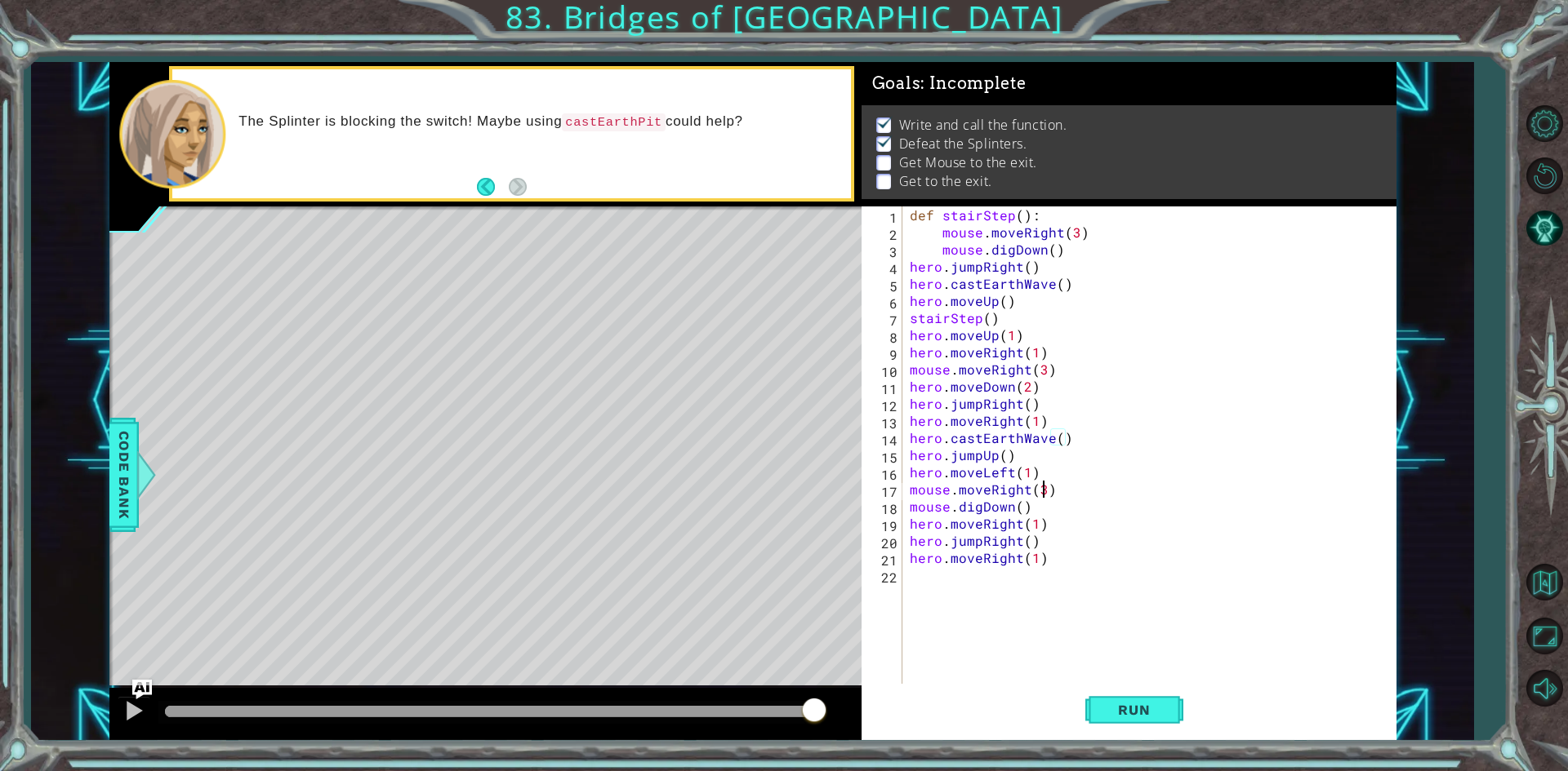
click at [1041, 482] on div "def stairStep ( ) : mouse . moveRight ( 3 ) mouse . digDown ( ) hero . jumpRigh…" at bounding box center [1152, 463] width 493 height 514
click at [1044, 477] on div "def stairStep ( ) : mouse . moveRight ( 3 ) mouse . digDown ( ) hero . jumpRigh…" at bounding box center [1152, 463] width 493 height 514
type textarea "hero.moveLeft(1)"
click at [1170, 711] on button "Run" at bounding box center [1134, 709] width 98 height 53
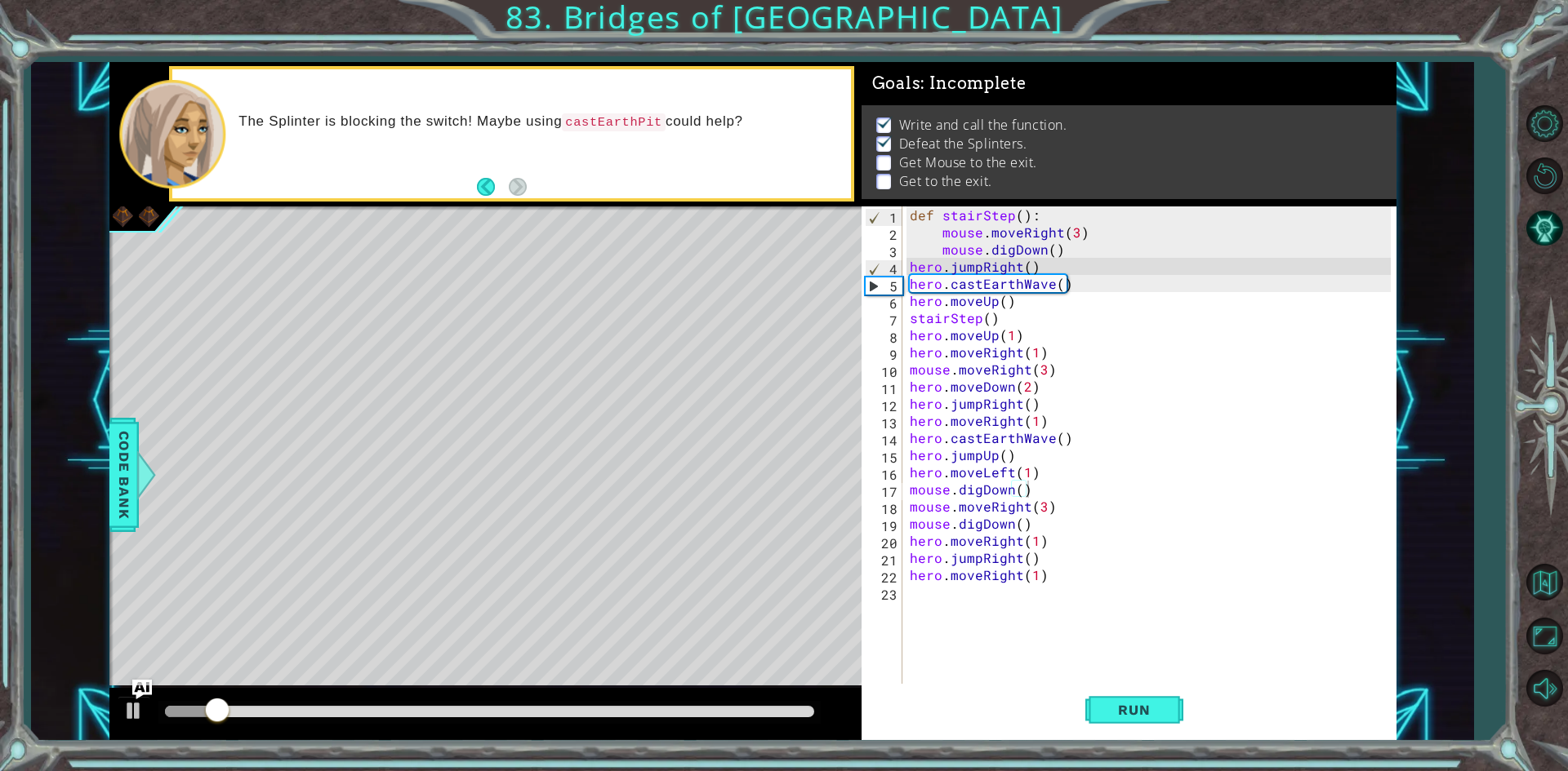
click at [361, 700] on div at bounding box center [485, 714] width 752 height 52
click at [357, 708] on div at bounding box center [490, 711] width 649 height 12
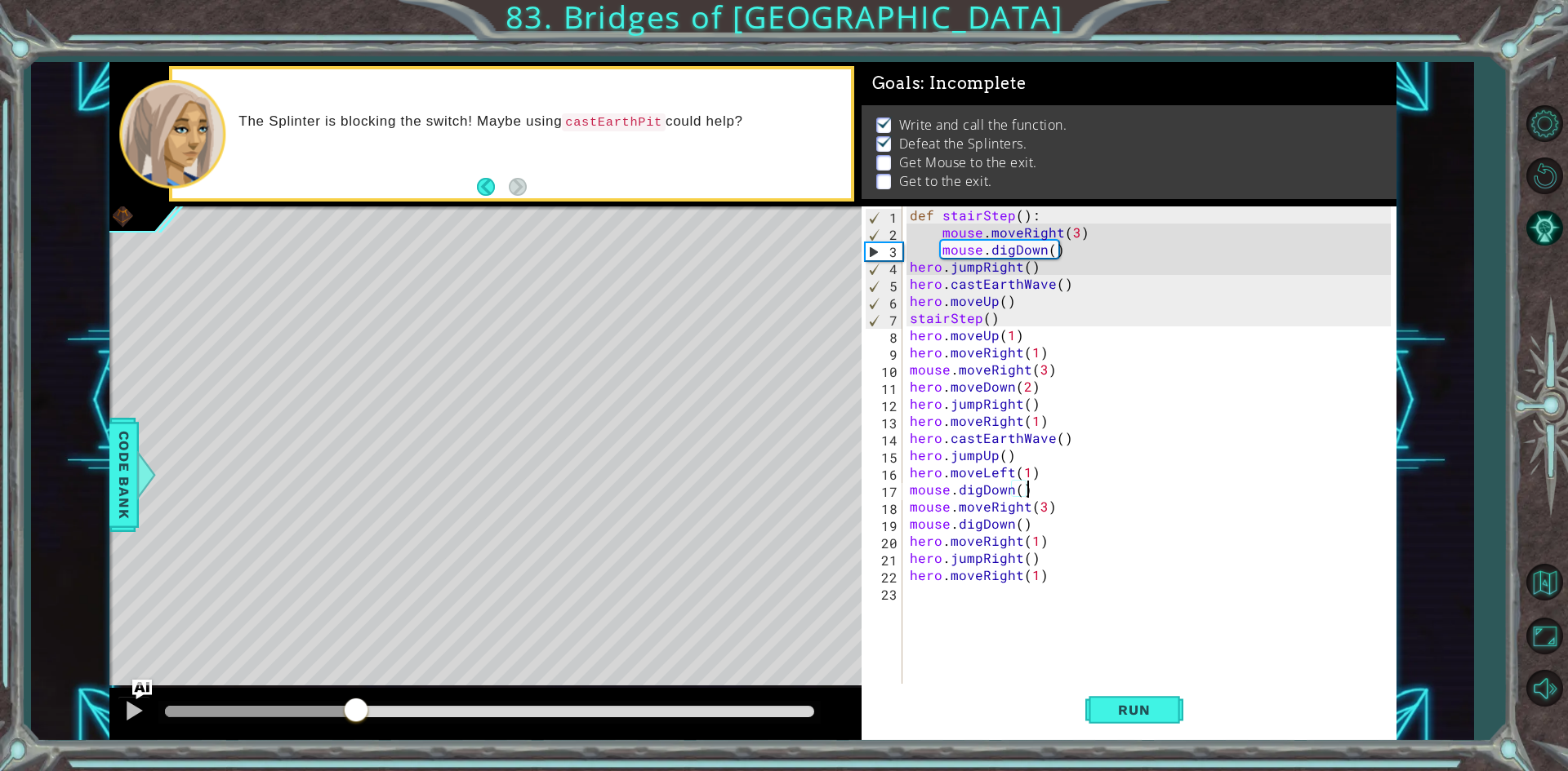
click at [604, 717] on div at bounding box center [490, 711] width 649 height 12
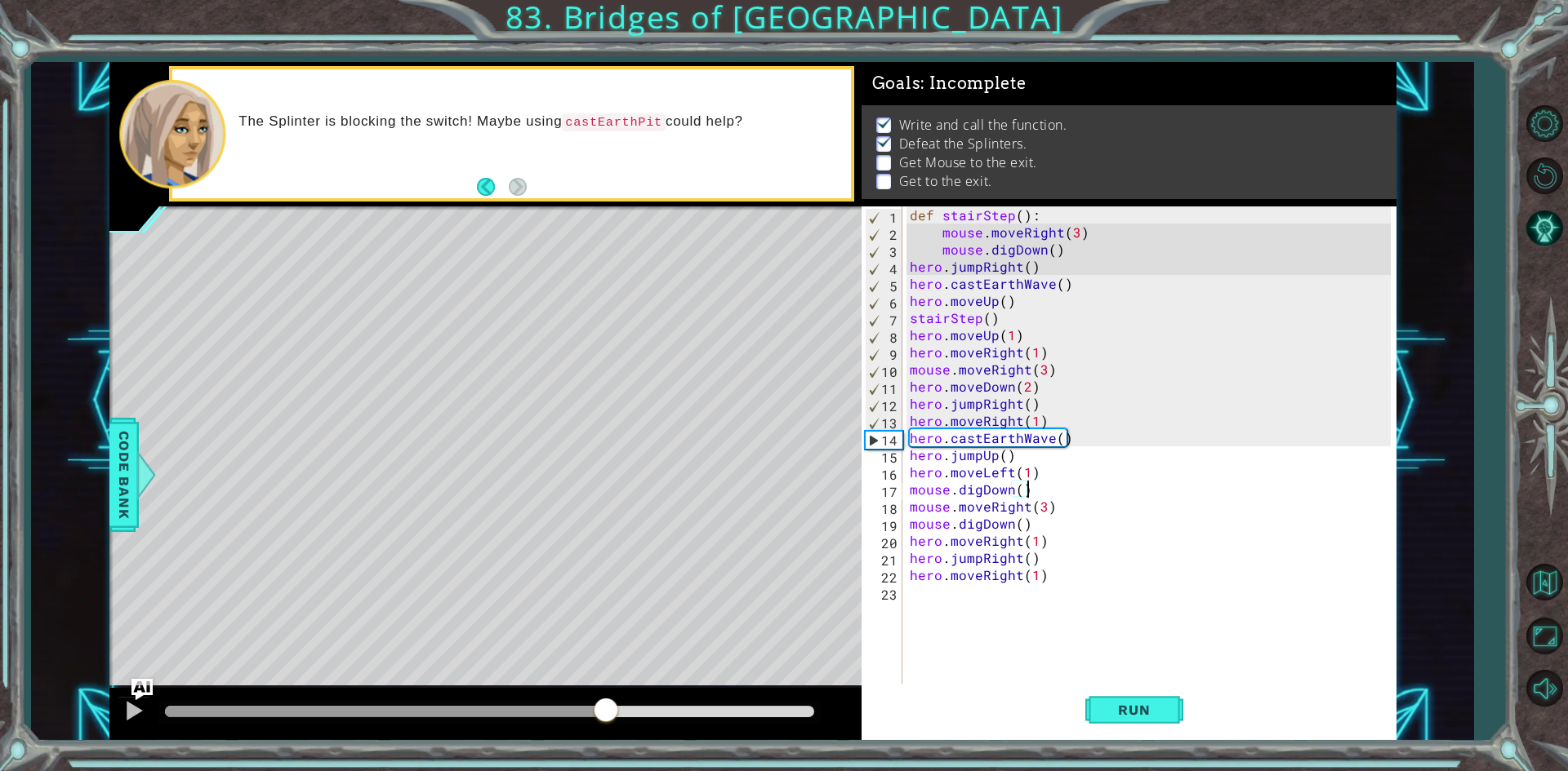
click at [131, 700] on img "Ask AI" at bounding box center [141, 690] width 21 height 21
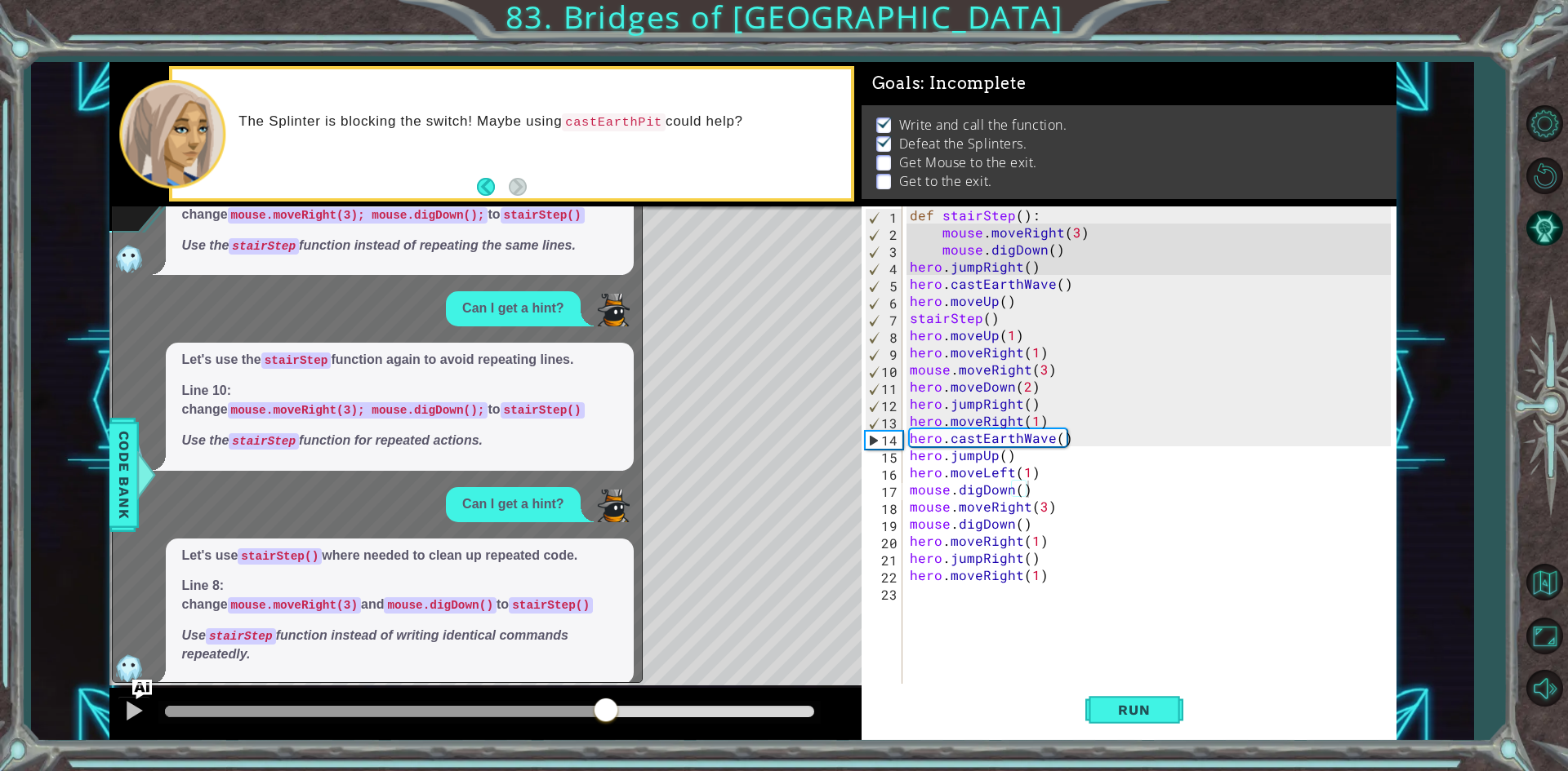
click at [149, 676] on div "x I need a hint on the next step. You're doing great! Let's define the stairSte…" at bounding box center [377, 438] width 531 height 490
click at [147, 684] on img "Ask AI" at bounding box center [141, 690] width 21 height 21
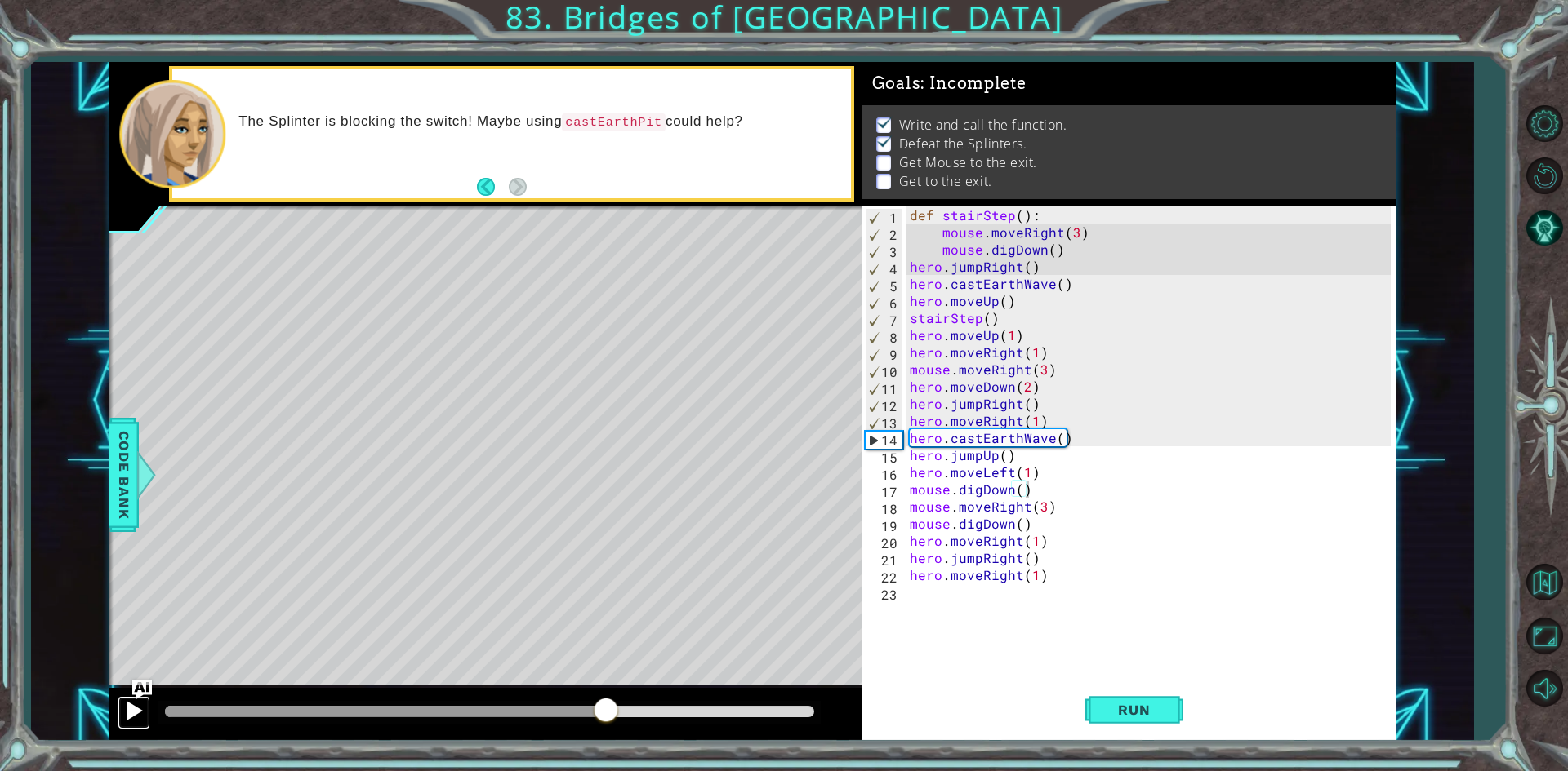
click at [136, 707] on div at bounding box center [134, 711] width 21 height 21
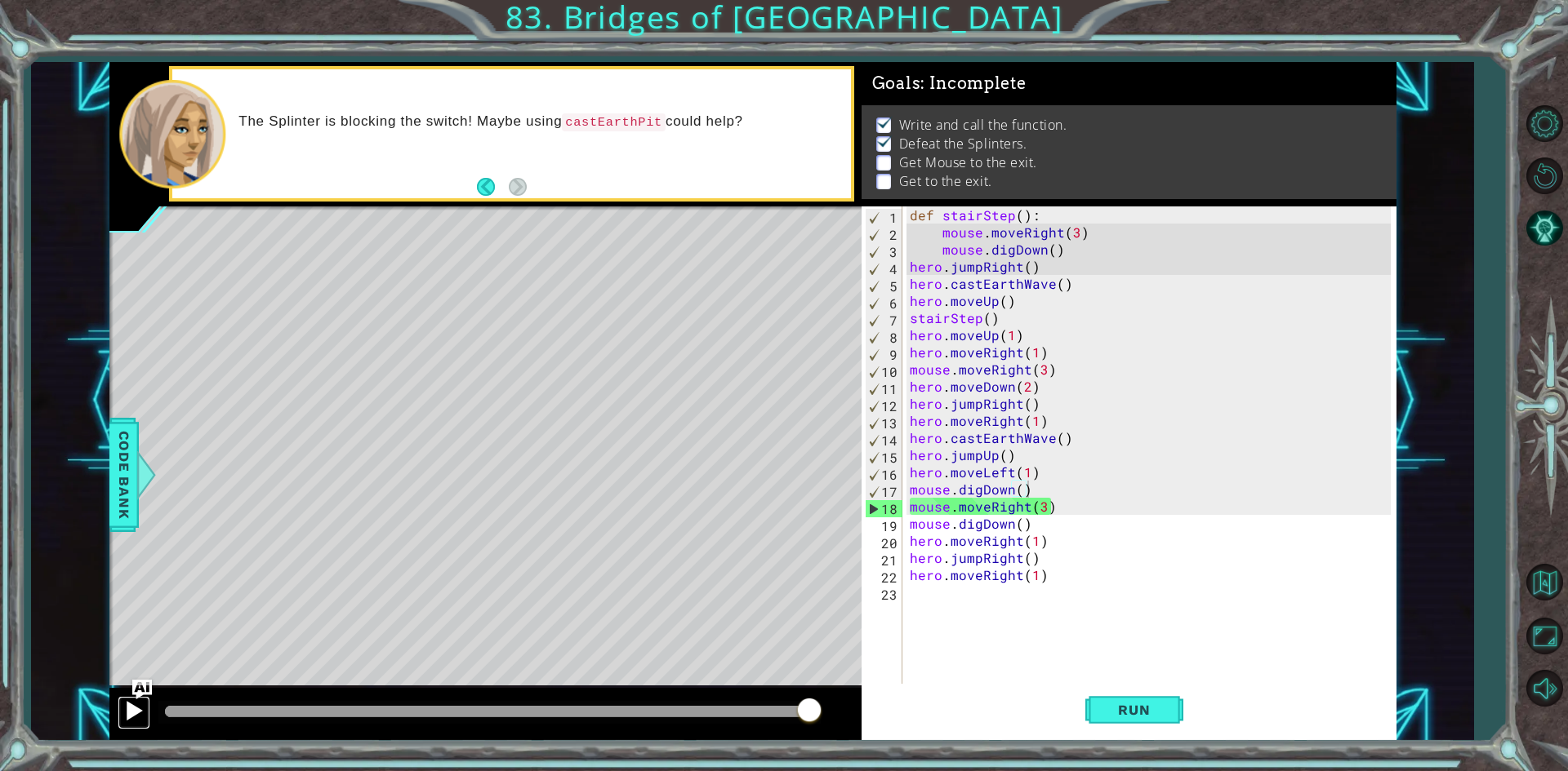
click at [136, 715] on button at bounding box center [134, 712] width 33 height 33
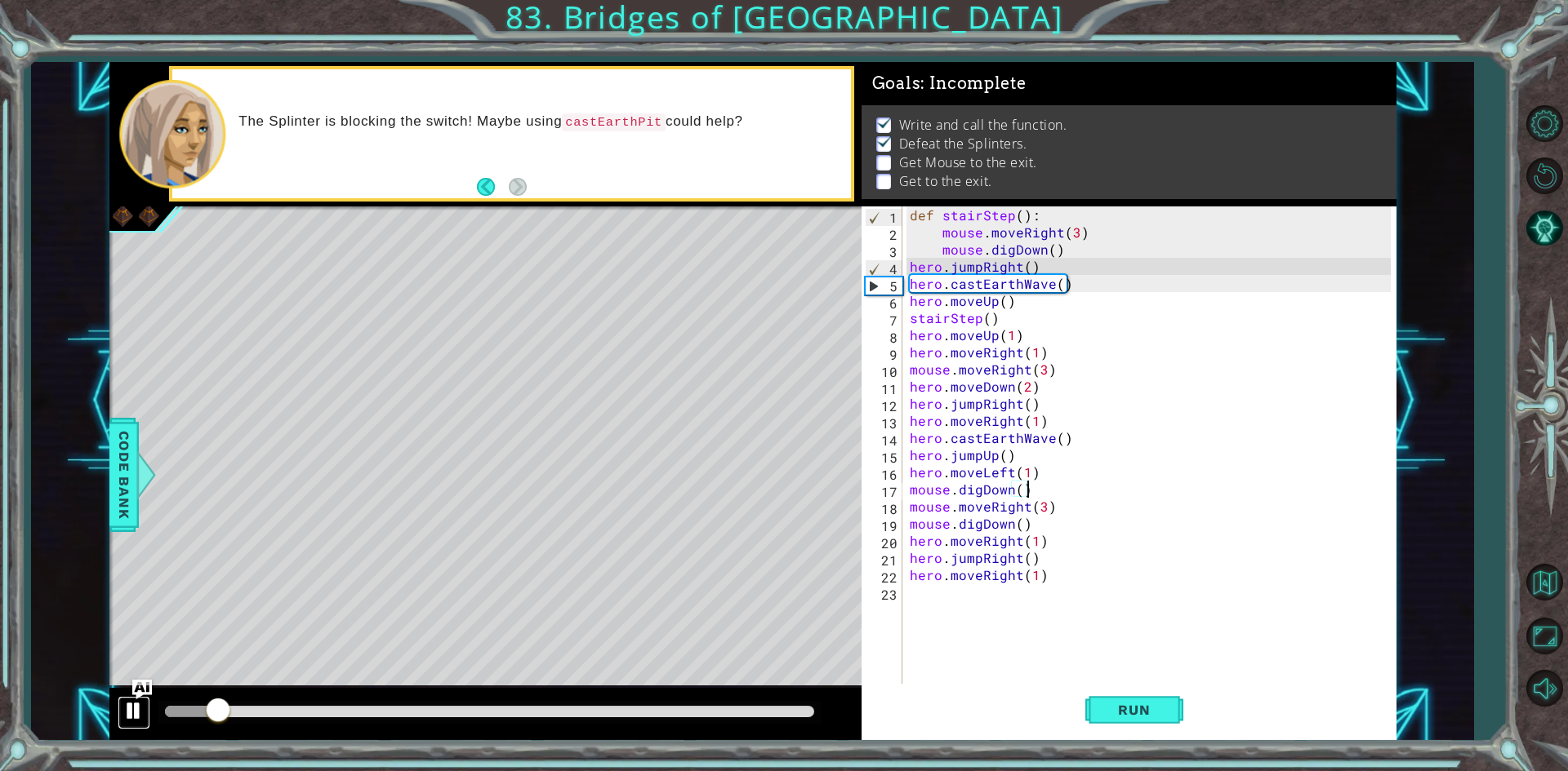
click at [137, 708] on div at bounding box center [134, 711] width 21 height 21
click at [128, 713] on div at bounding box center [134, 711] width 21 height 21
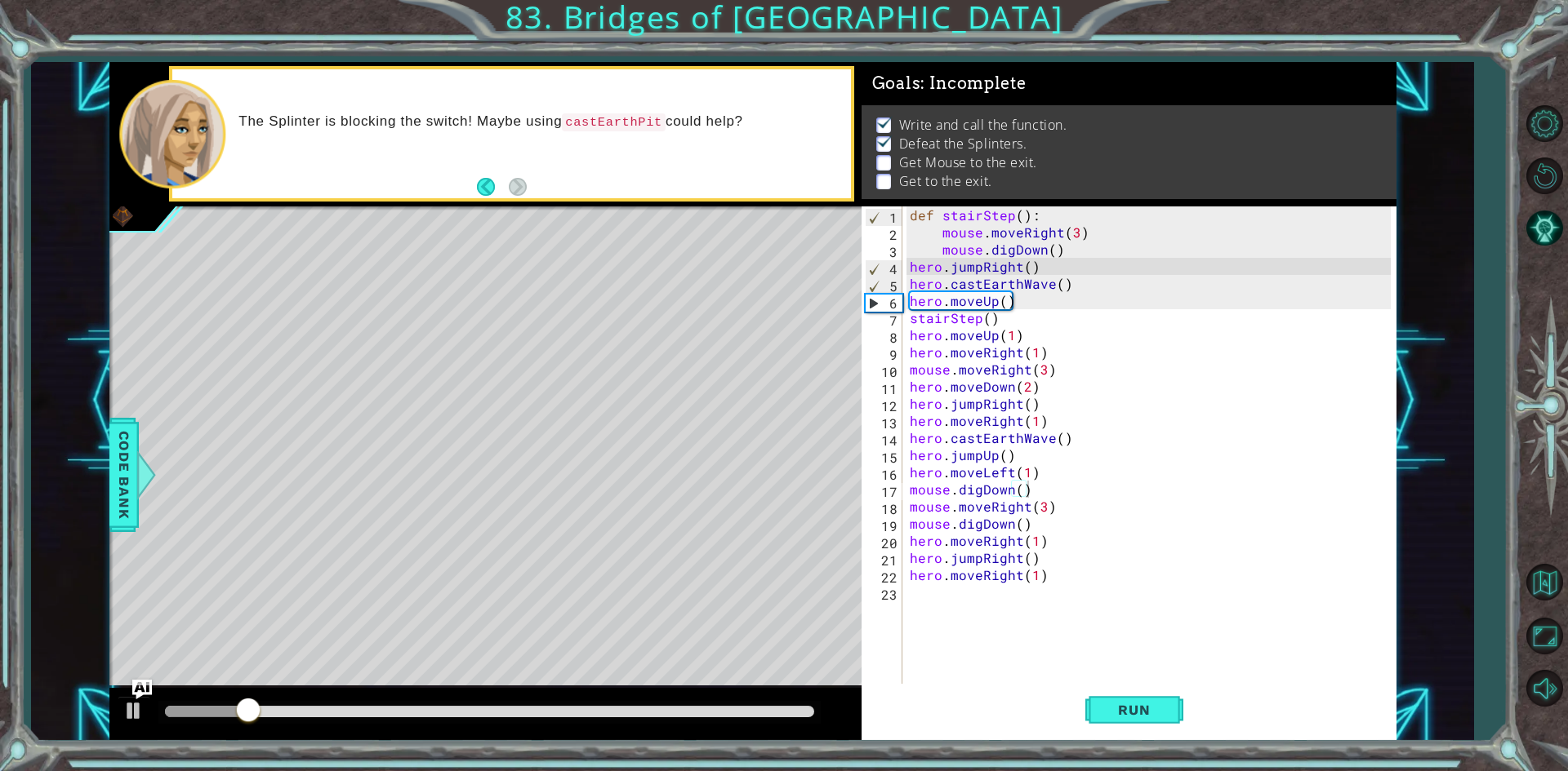
click at [428, 705] on div at bounding box center [489, 713] width 662 height 23
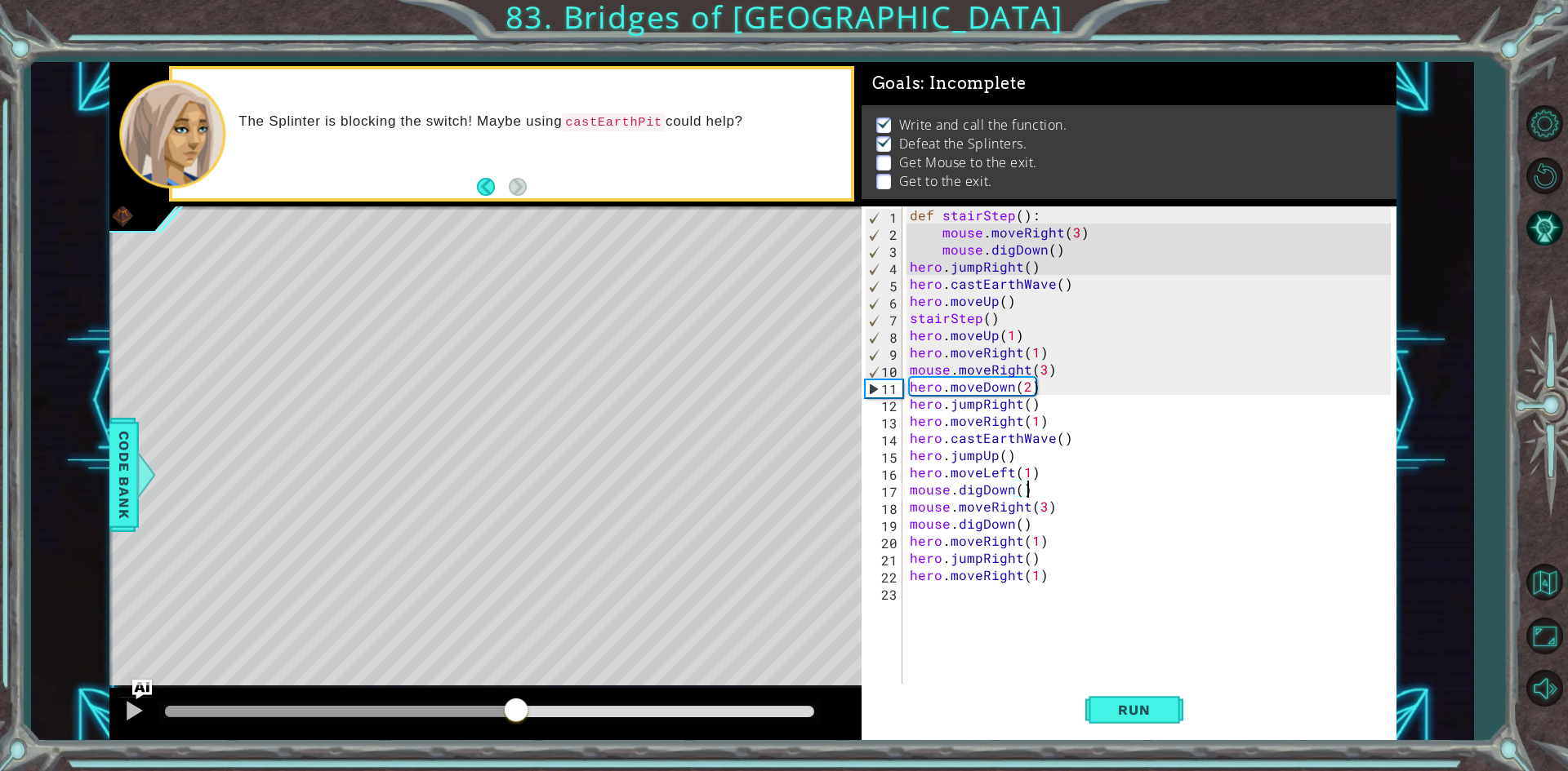
click at [516, 709] on div at bounding box center [490, 711] width 649 height 12
click at [636, 712] on div at bounding box center [490, 711] width 649 height 12
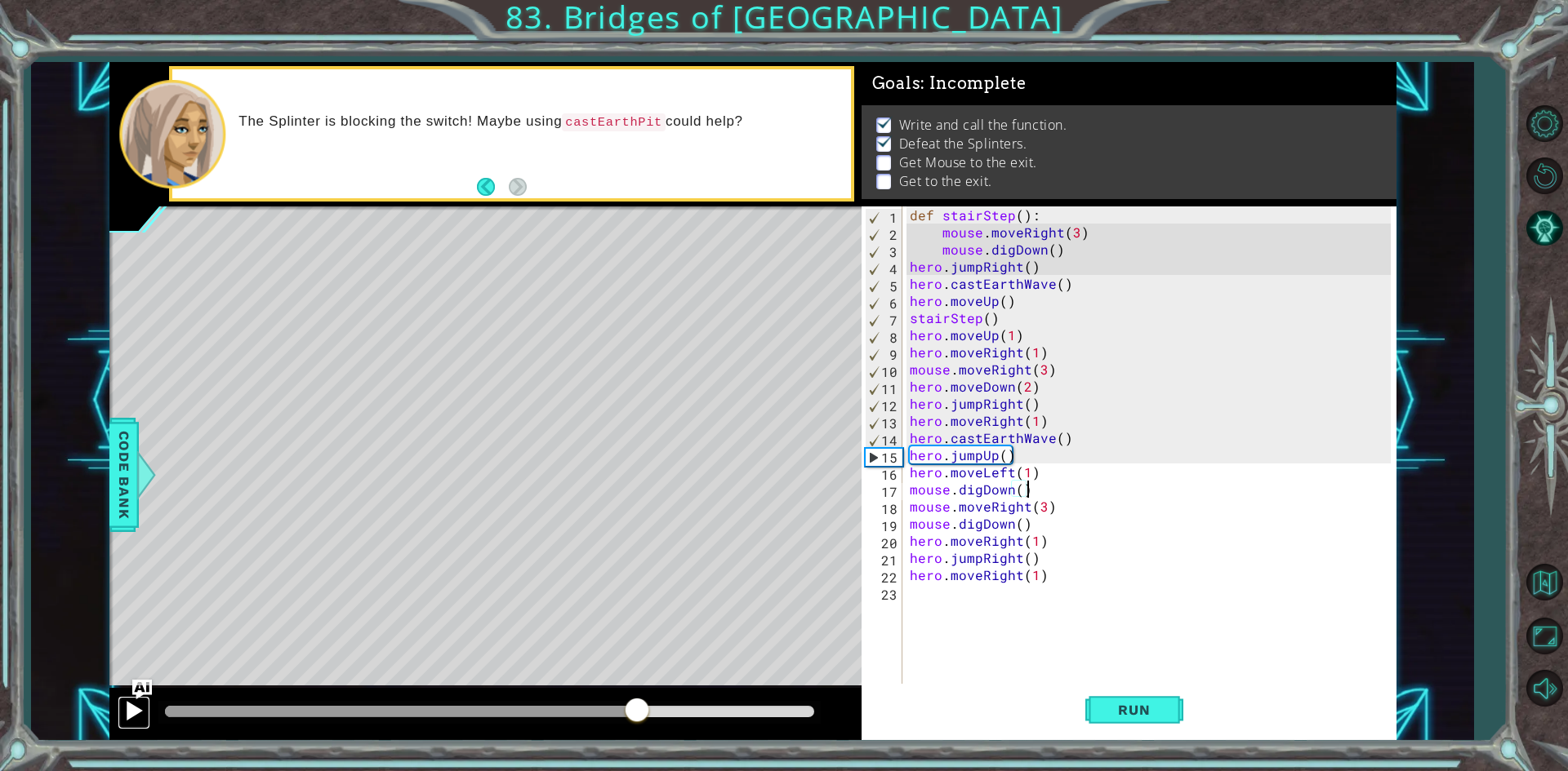
click at [131, 708] on div at bounding box center [134, 711] width 21 height 21
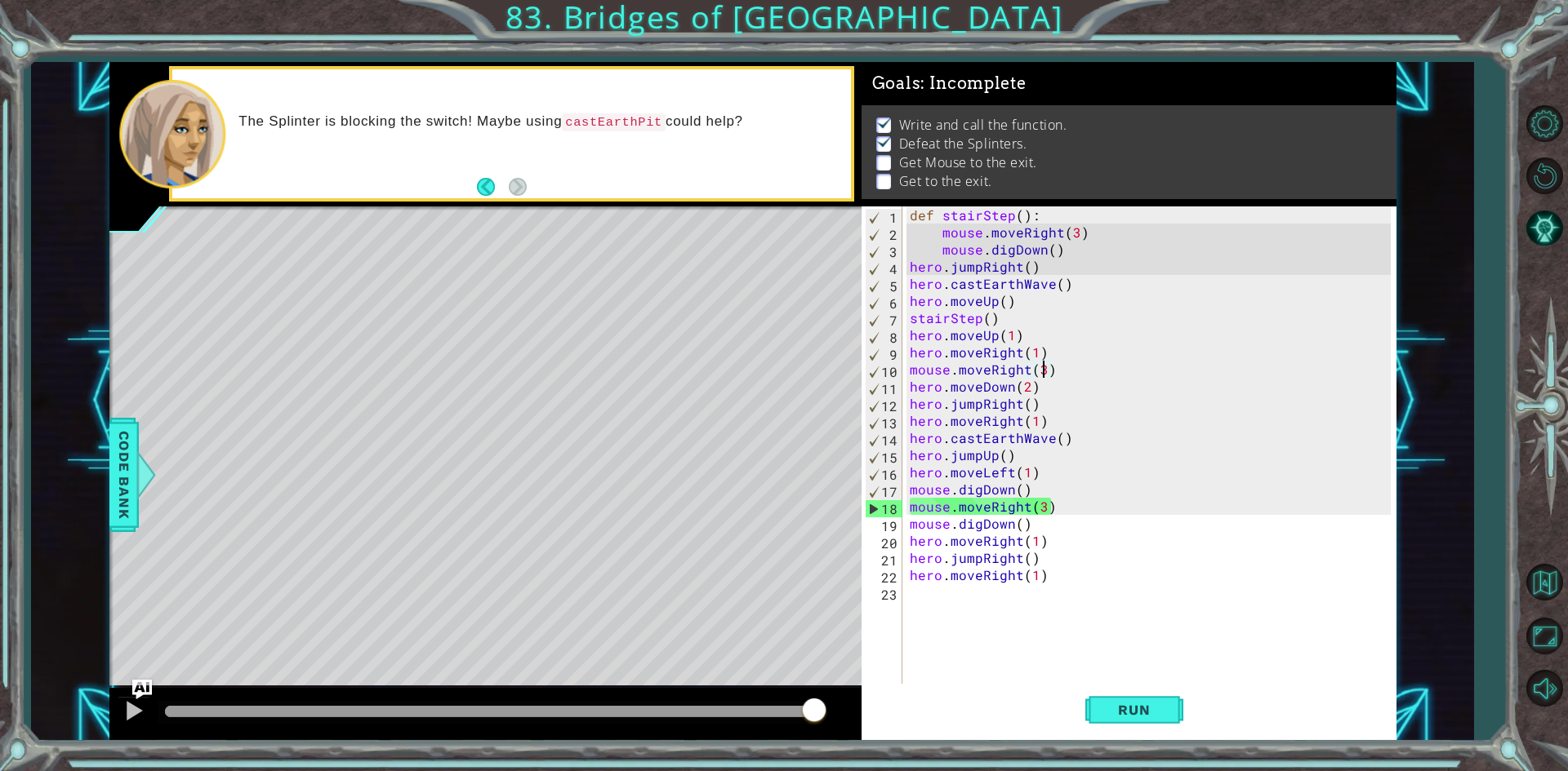
click at [1041, 370] on div "def stairStep ( ) : mouse . moveRight ( 3 ) mouse . digDown ( ) hero . jumpRigh…" at bounding box center [1152, 463] width 493 height 514
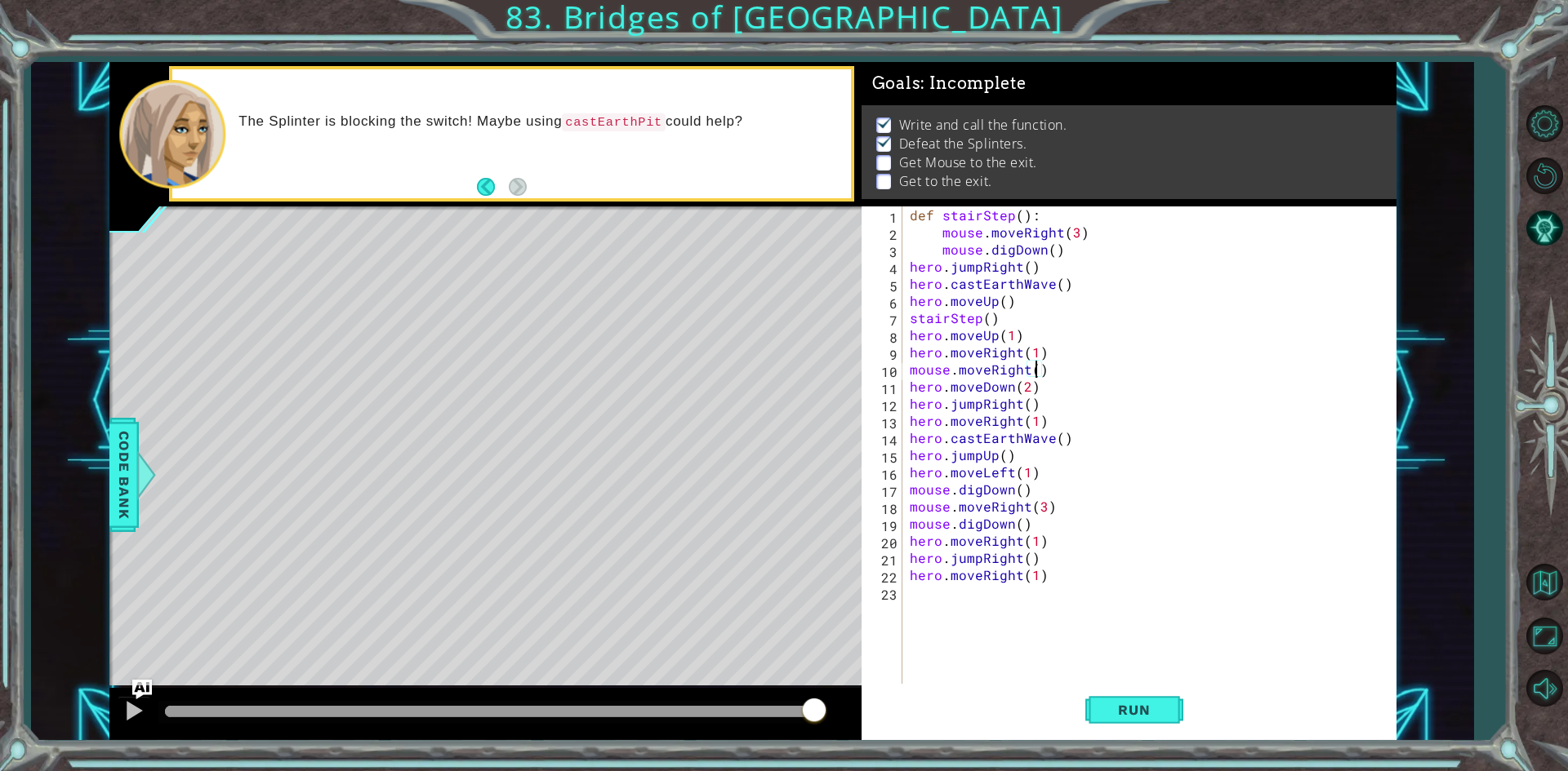
scroll to position [0, 7]
click at [1136, 725] on button "Run" at bounding box center [1134, 709] width 98 height 53
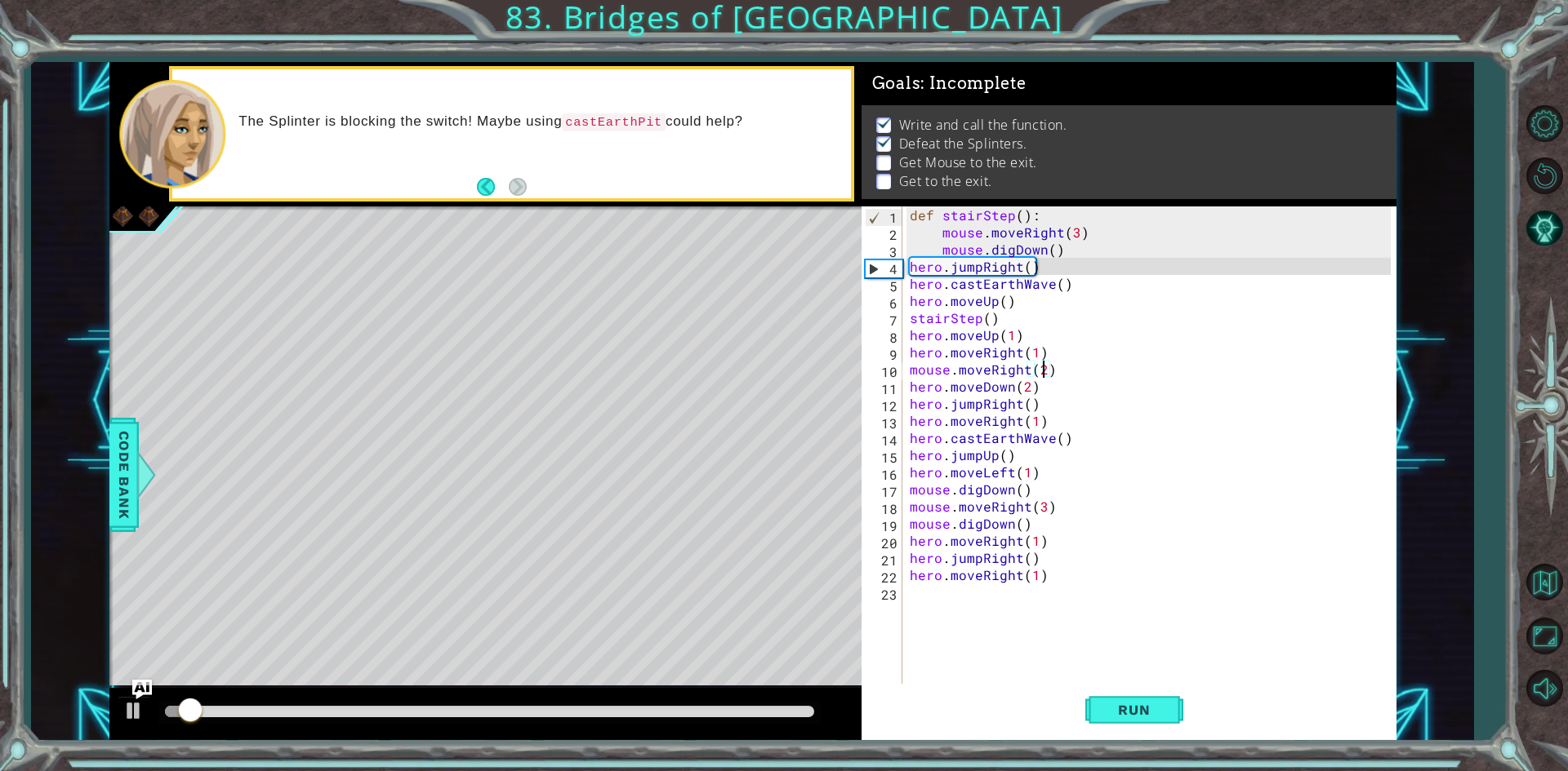
click at [597, 705] on div at bounding box center [489, 713] width 662 height 23
click at [565, 706] on div at bounding box center [489, 713] width 662 height 23
click at [565, 708] on div at bounding box center [490, 711] width 649 height 12
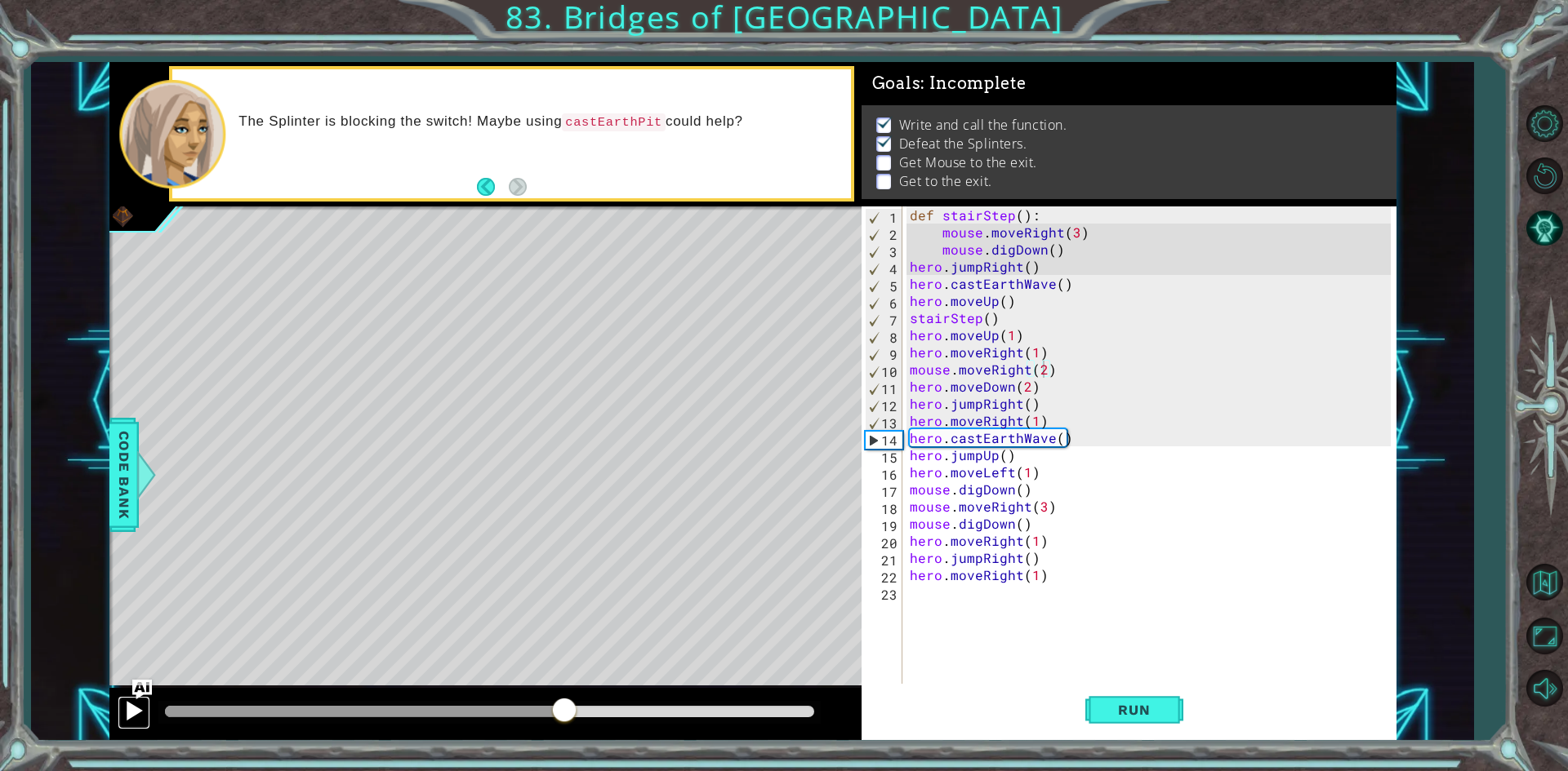
click at [132, 710] on div at bounding box center [134, 711] width 21 height 21
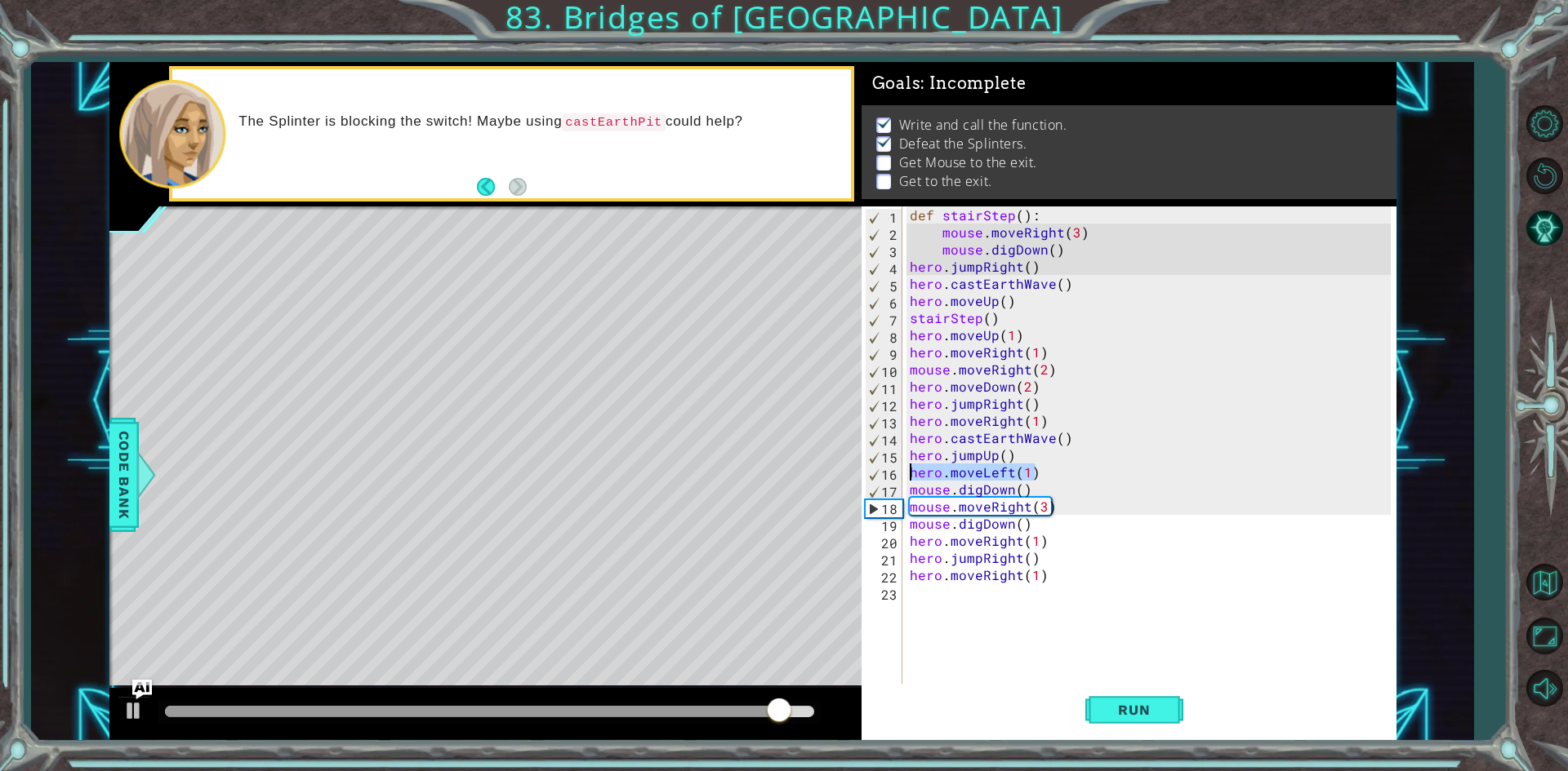
drag, startPoint x: 1035, startPoint y: 465, endPoint x: 905, endPoint y: 471, distance: 130.1
click at [905, 471] on div "mouse.moveRight(2) 1 2 3 4 5 6 7 8 9 10 11 12 13 14 15 16 17 18 19 20 21 22 23 …" at bounding box center [1126, 446] width 529 height 480
type textarea "hero.moveLeft(1)"
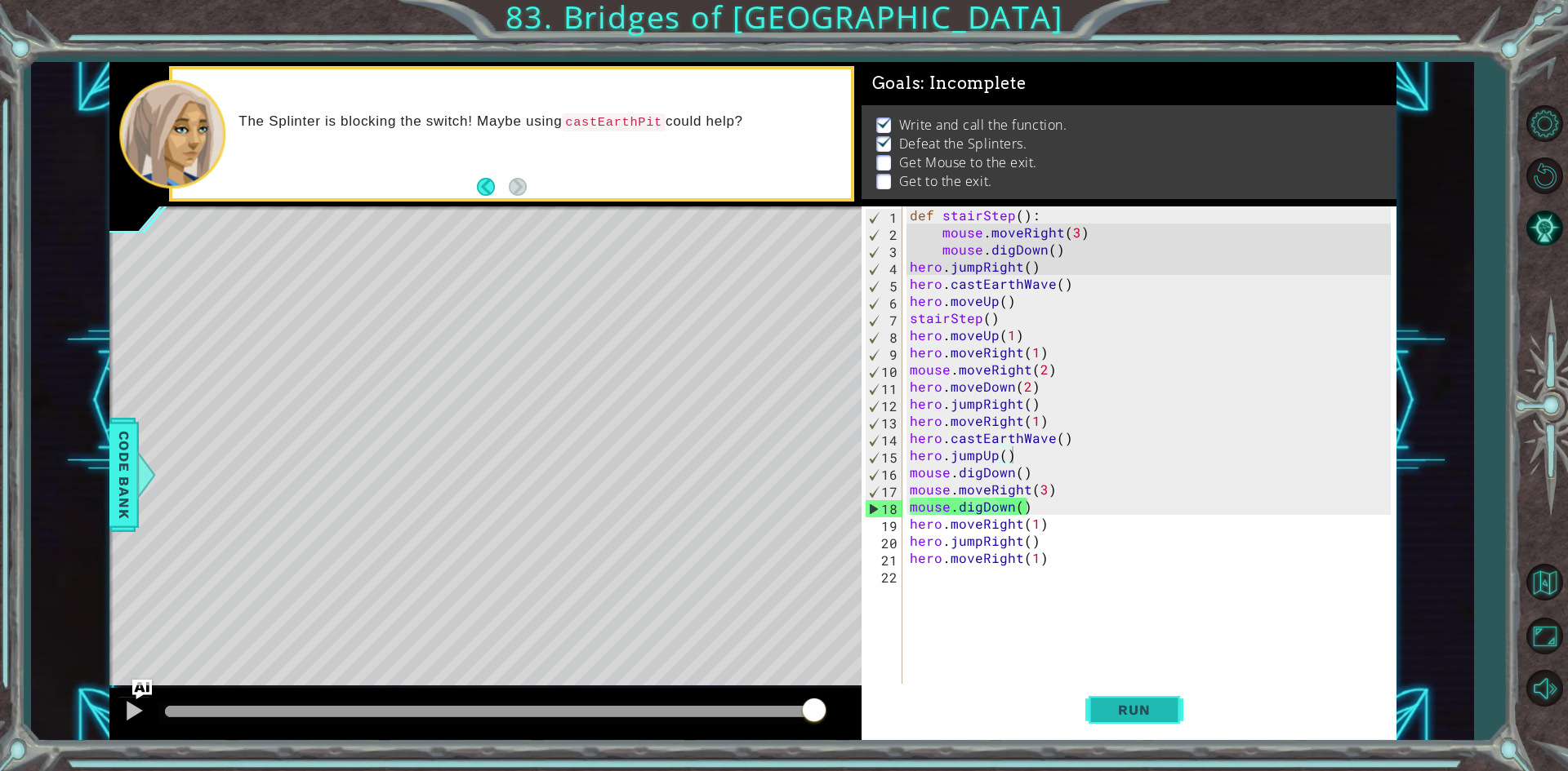
click at [1105, 695] on button "Run" at bounding box center [1134, 709] width 98 height 53
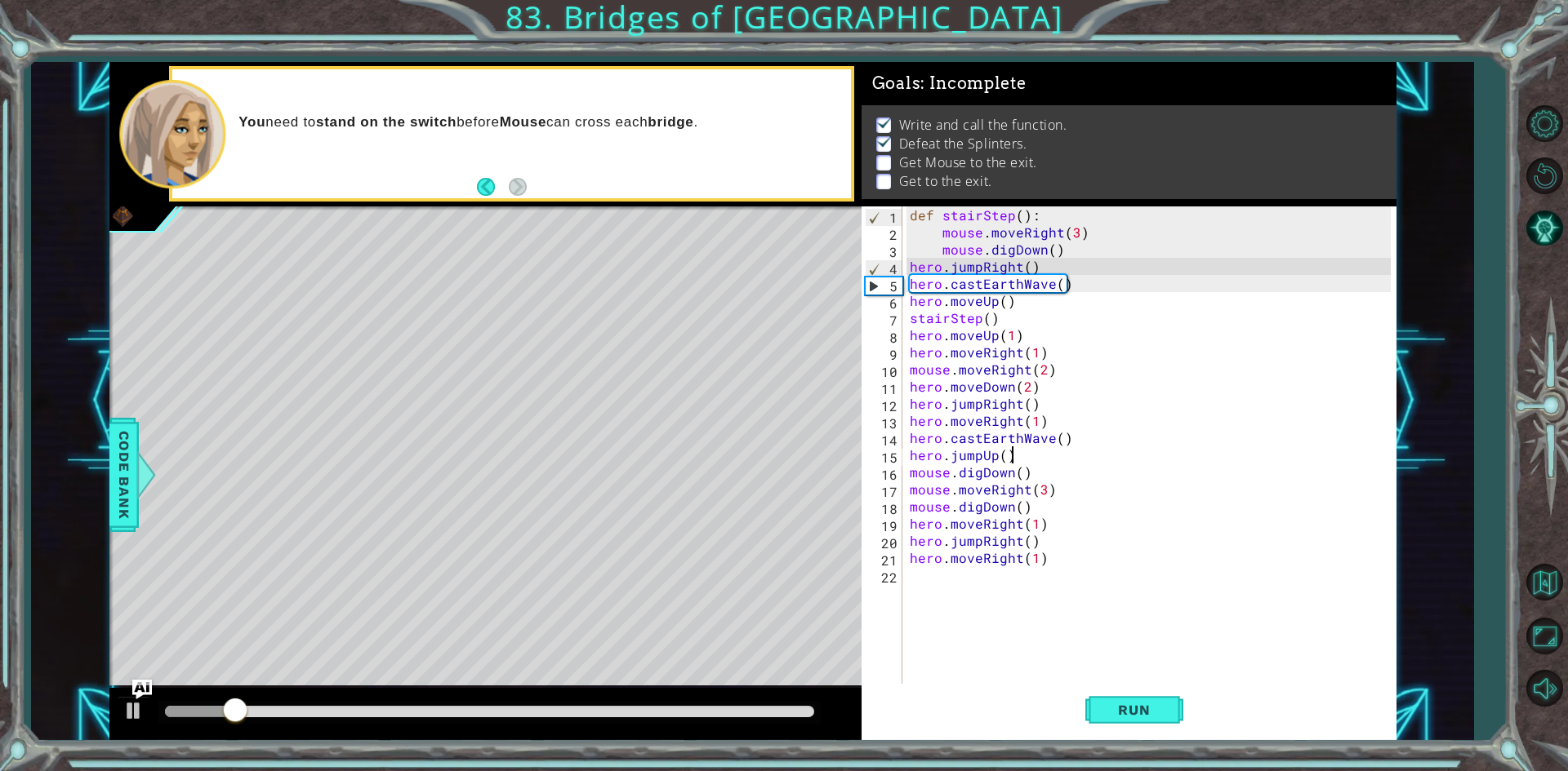
click at [444, 712] on div at bounding box center [490, 711] width 649 height 12
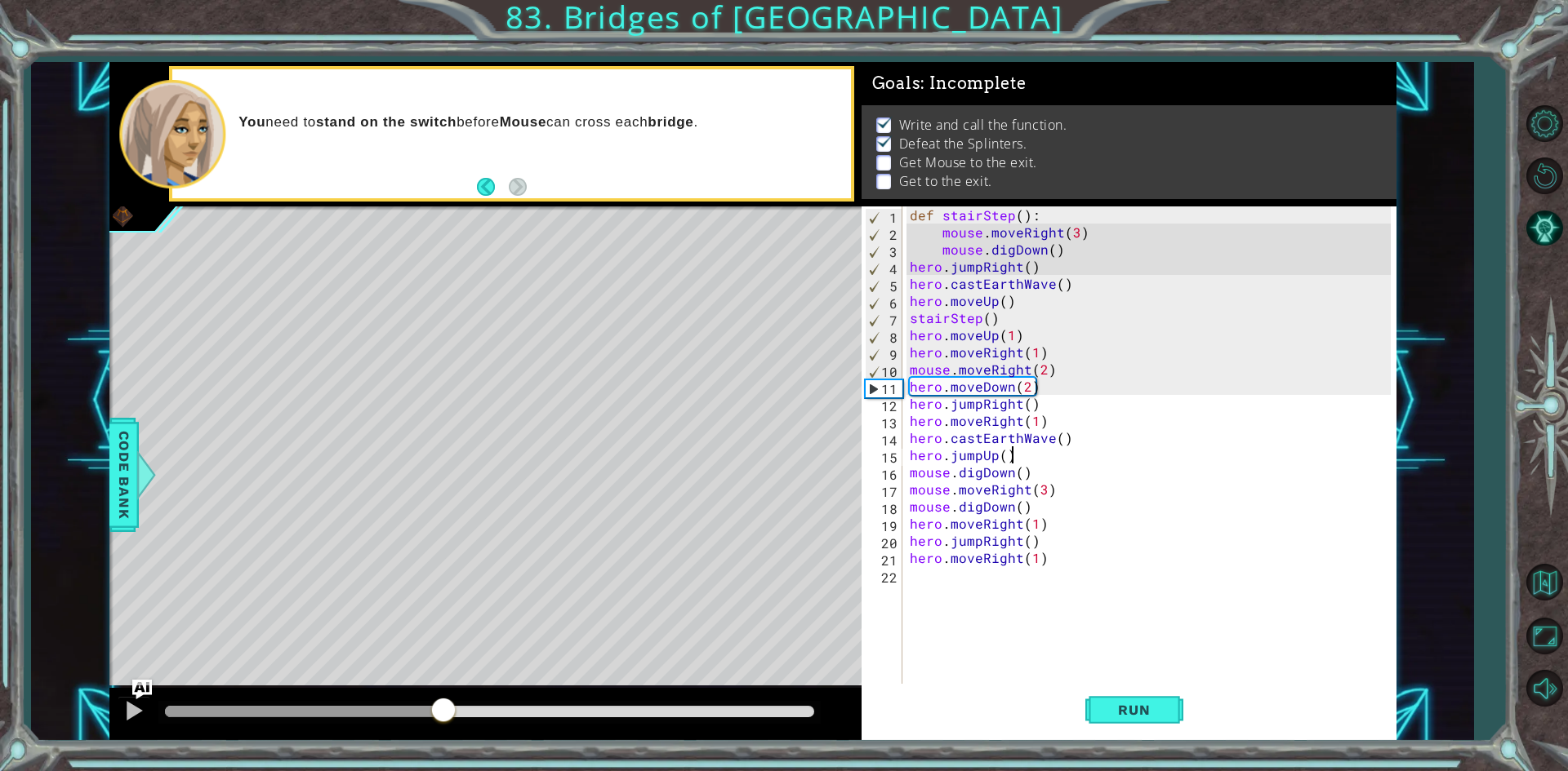
click at [589, 713] on div at bounding box center [490, 711] width 649 height 12
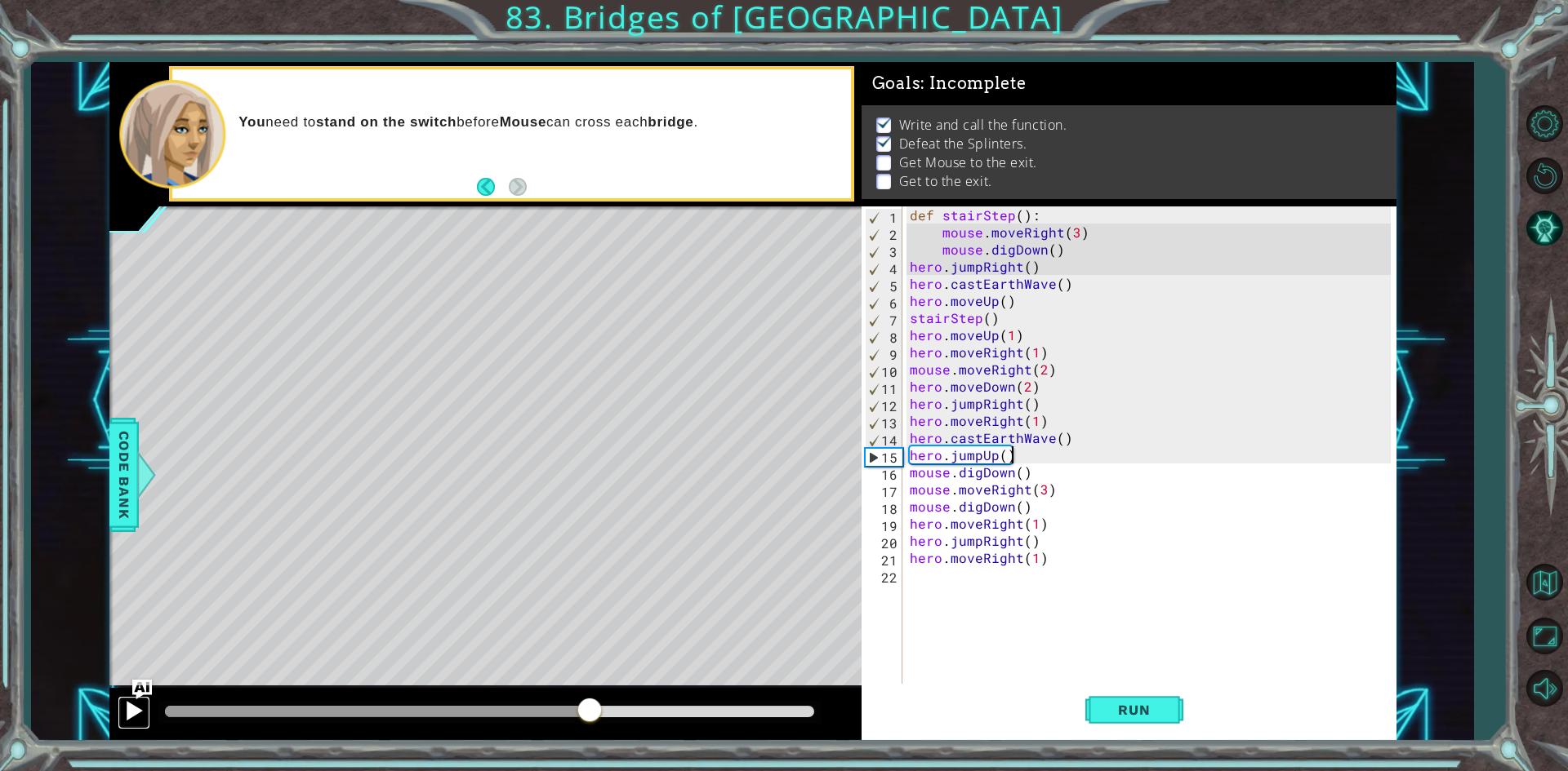
click at [133, 705] on div at bounding box center [134, 711] width 21 height 21
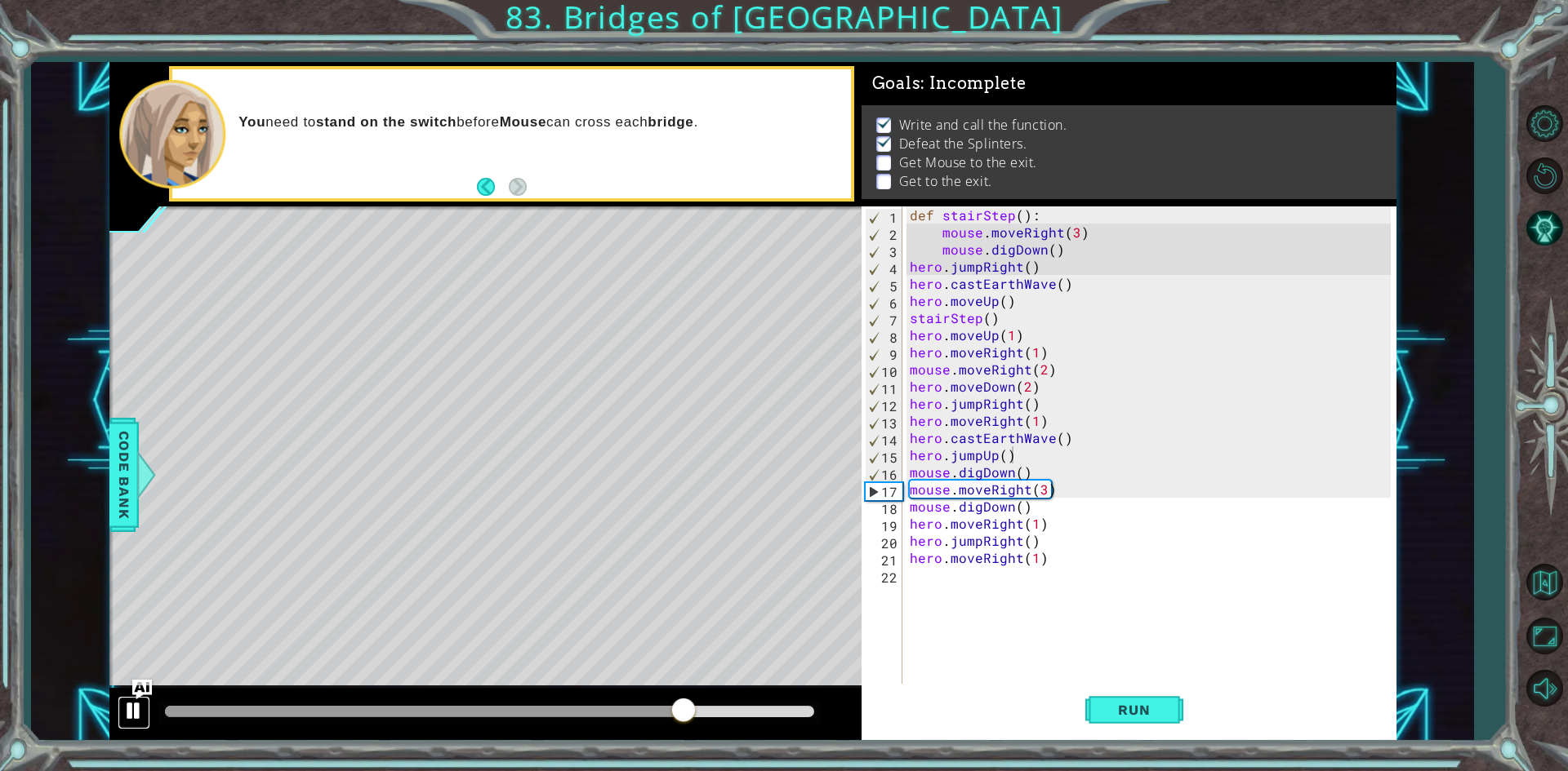
click at [125, 706] on div at bounding box center [134, 711] width 21 height 21
click at [1066, 476] on div "def stairStep ( ) : mouse . moveRight ( 3 ) mouse . digDown ( ) hero . jumpRigh…" at bounding box center [1152, 463] width 493 height 514
type textarea "mouse.digDown()"
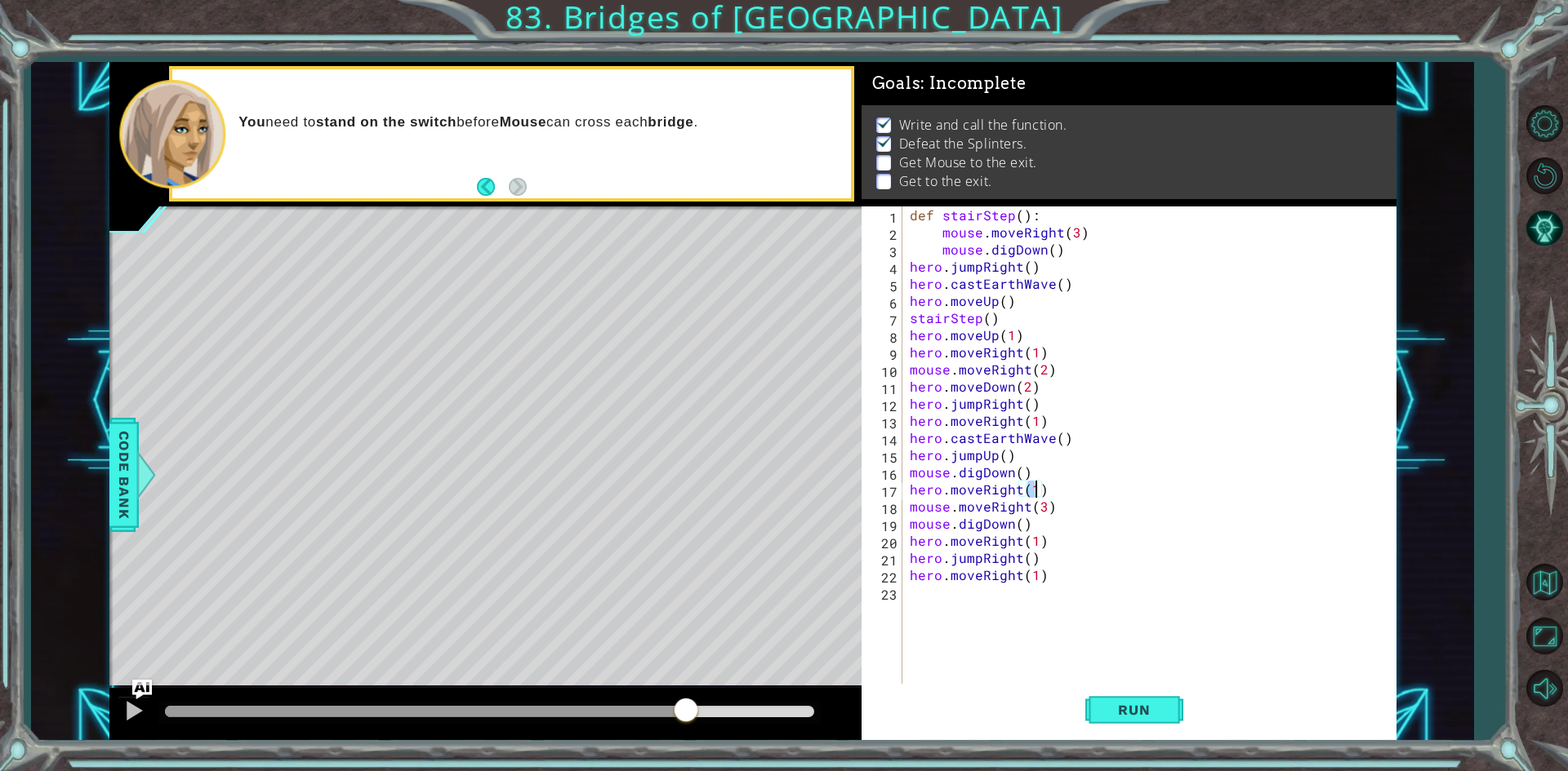
click at [1070, 488] on div "def stairStep ( ) : mouse . moveRight ( 3 ) mouse . digDown ( ) hero . jumpRigh…" at bounding box center [1152, 463] width 493 height 514
click at [1071, 504] on div "def stairStep ( ) : mouse . moveRight ( 3 ) mouse . digDown ( ) hero . jumpRigh…" at bounding box center [1152, 463] width 493 height 514
drag, startPoint x: 1038, startPoint y: 504, endPoint x: 1044, endPoint y: 511, distance: 9.2
click at [1040, 502] on div "def stairStep ( ) : mouse . moveRight ( 3 ) mouse . digDown ( ) hero . jumpRigh…" at bounding box center [1152, 463] width 493 height 514
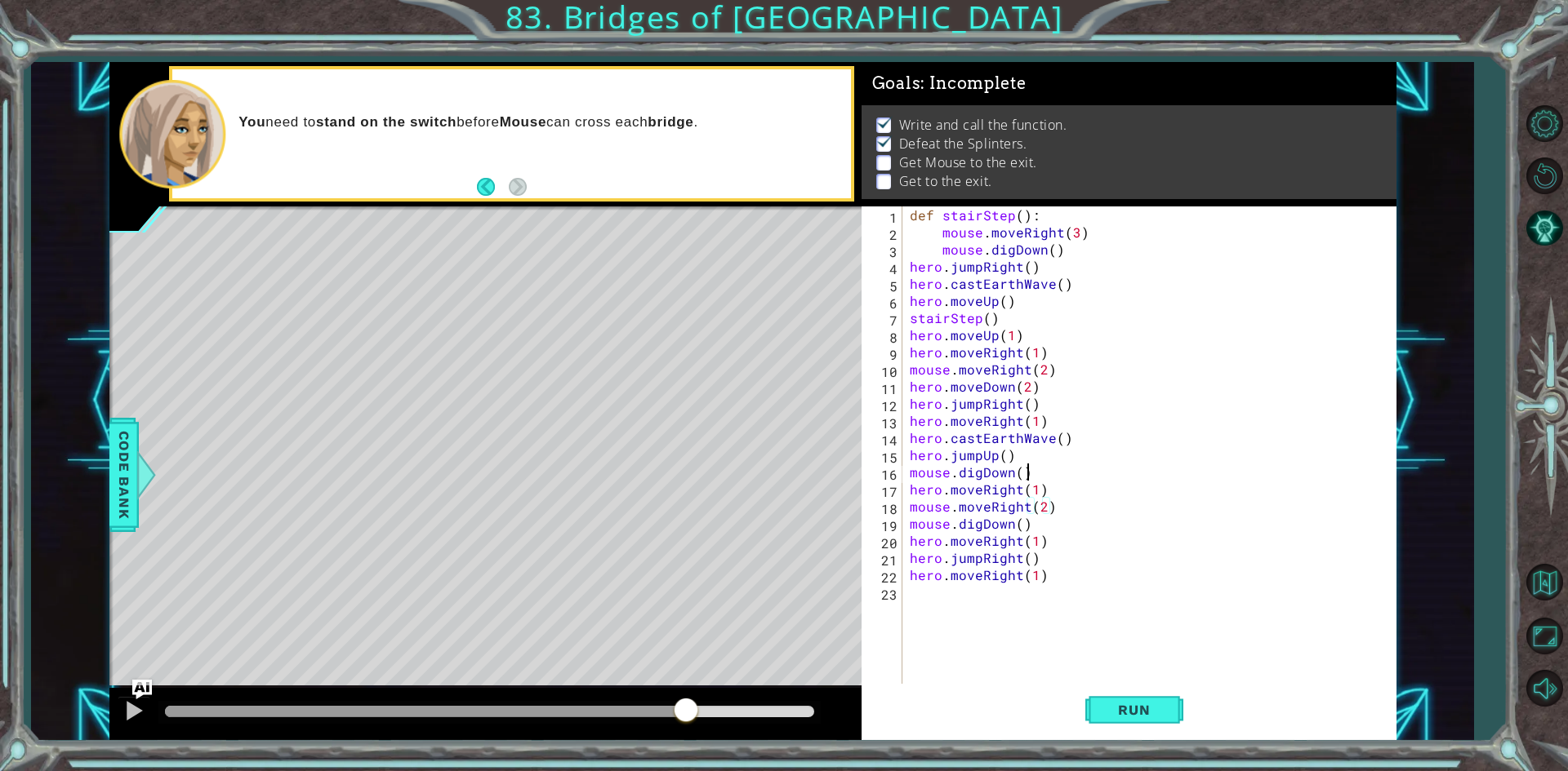
click at [1059, 479] on div "def stairStep ( ) : mouse . moveRight ( 3 ) mouse . digDown ( ) hero . jumpRigh…" at bounding box center [1152, 463] width 493 height 514
click at [1040, 492] on div "def stairStep ( ) : mouse . moveRight ( 3 ) mouse . digDown ( ) hero . jumpRigh…" at bounding box center [1152, 463] width 493 height 514
type textarea "hero.moveRight(1)"
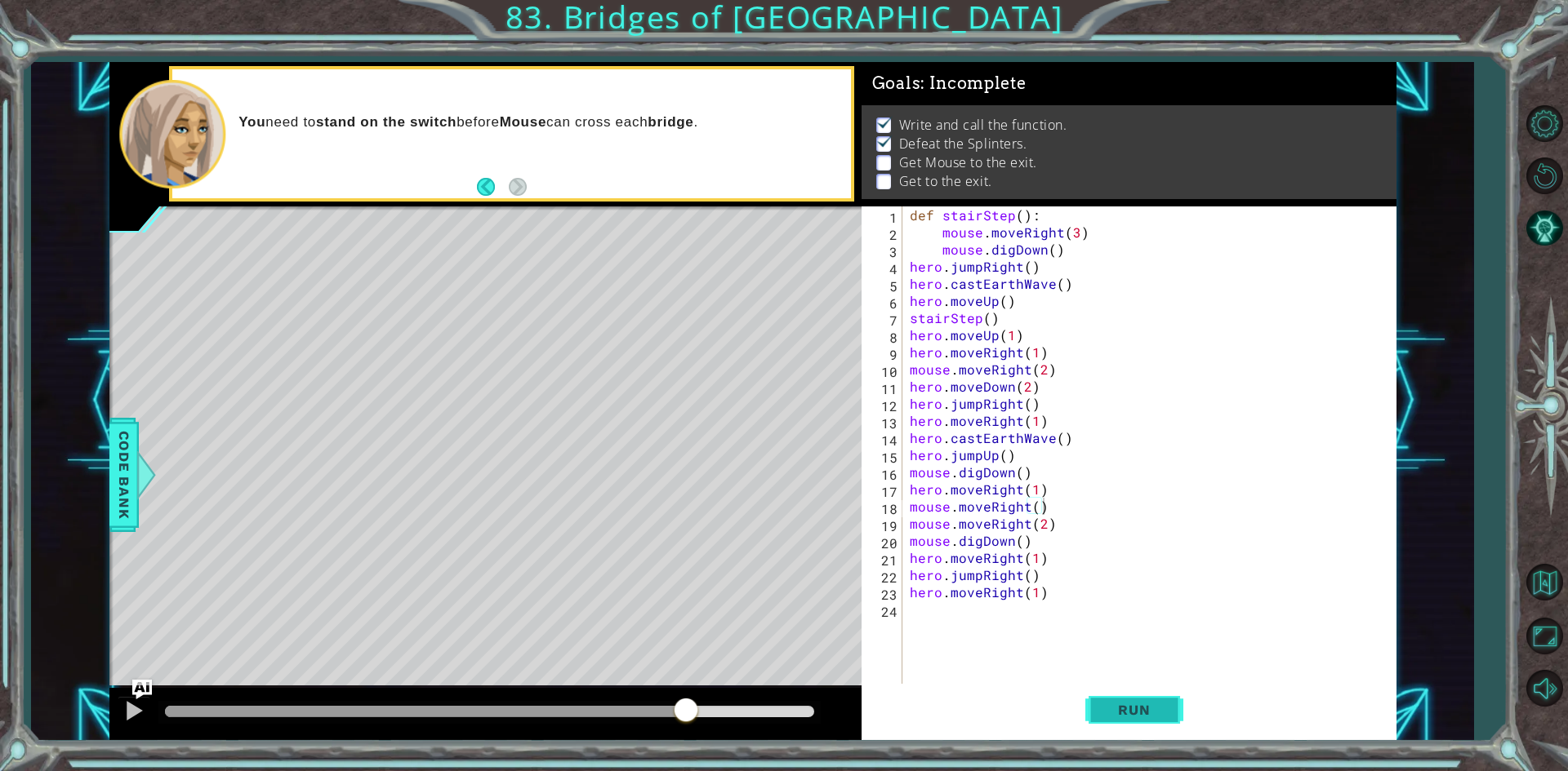
click at [1117, 704] on span "Run" at bounding box center [1134, 710] width 64 height 16
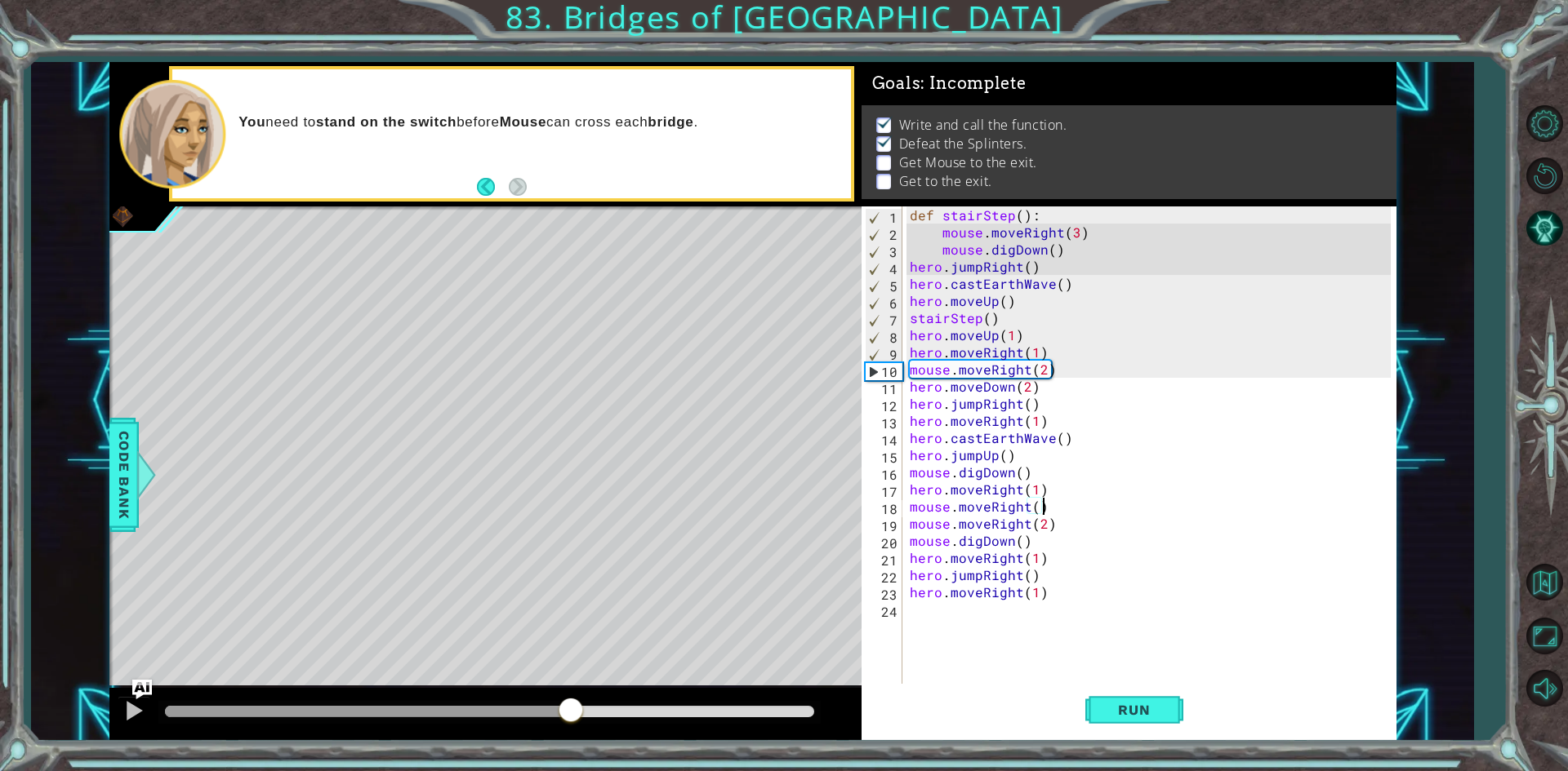
click at [571, 707] on div at bounding box center [490, 711] width 649 height 12
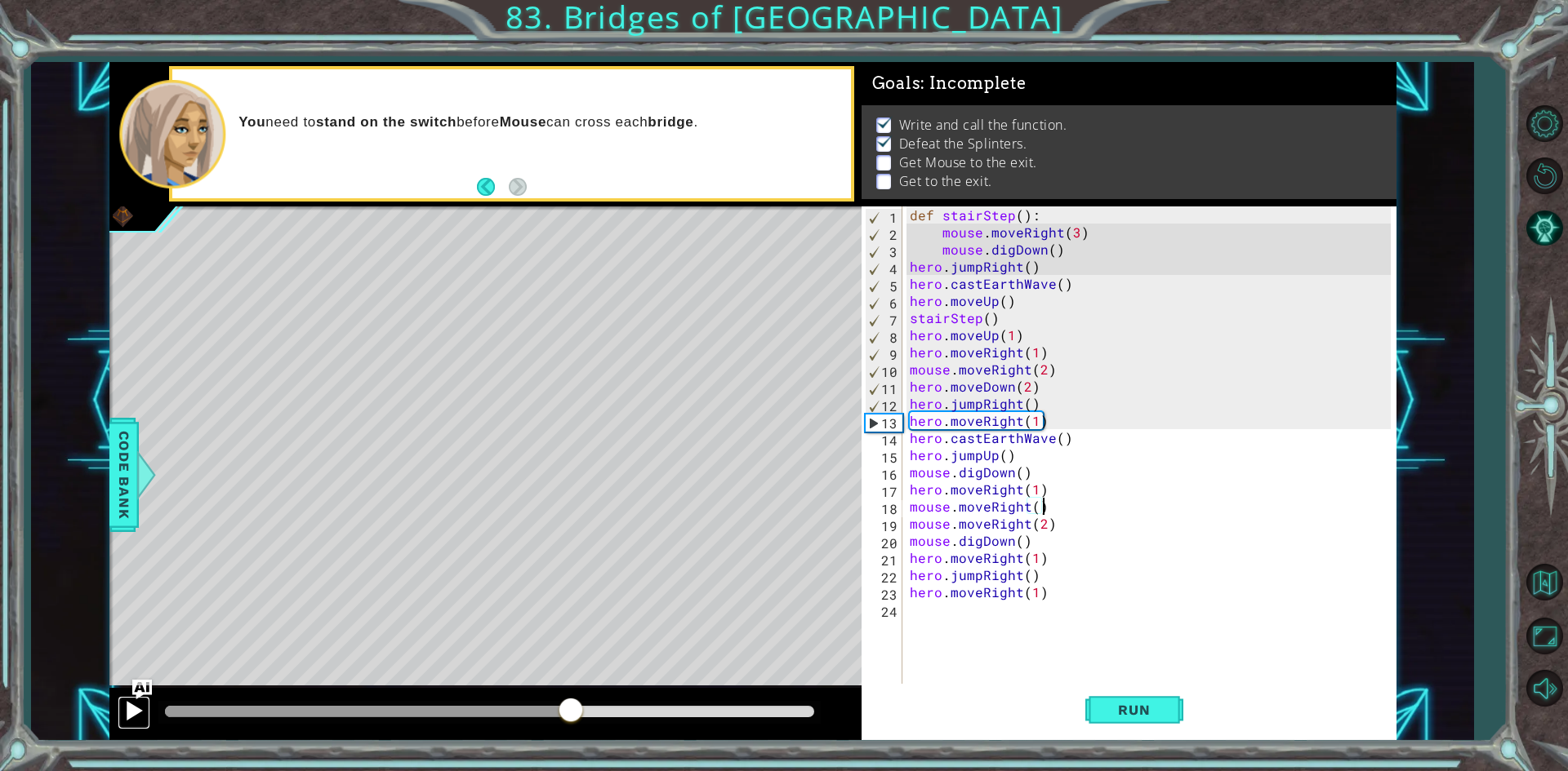
click at [138, 714] on div at bounding box center [134, 711] width 21 height 21
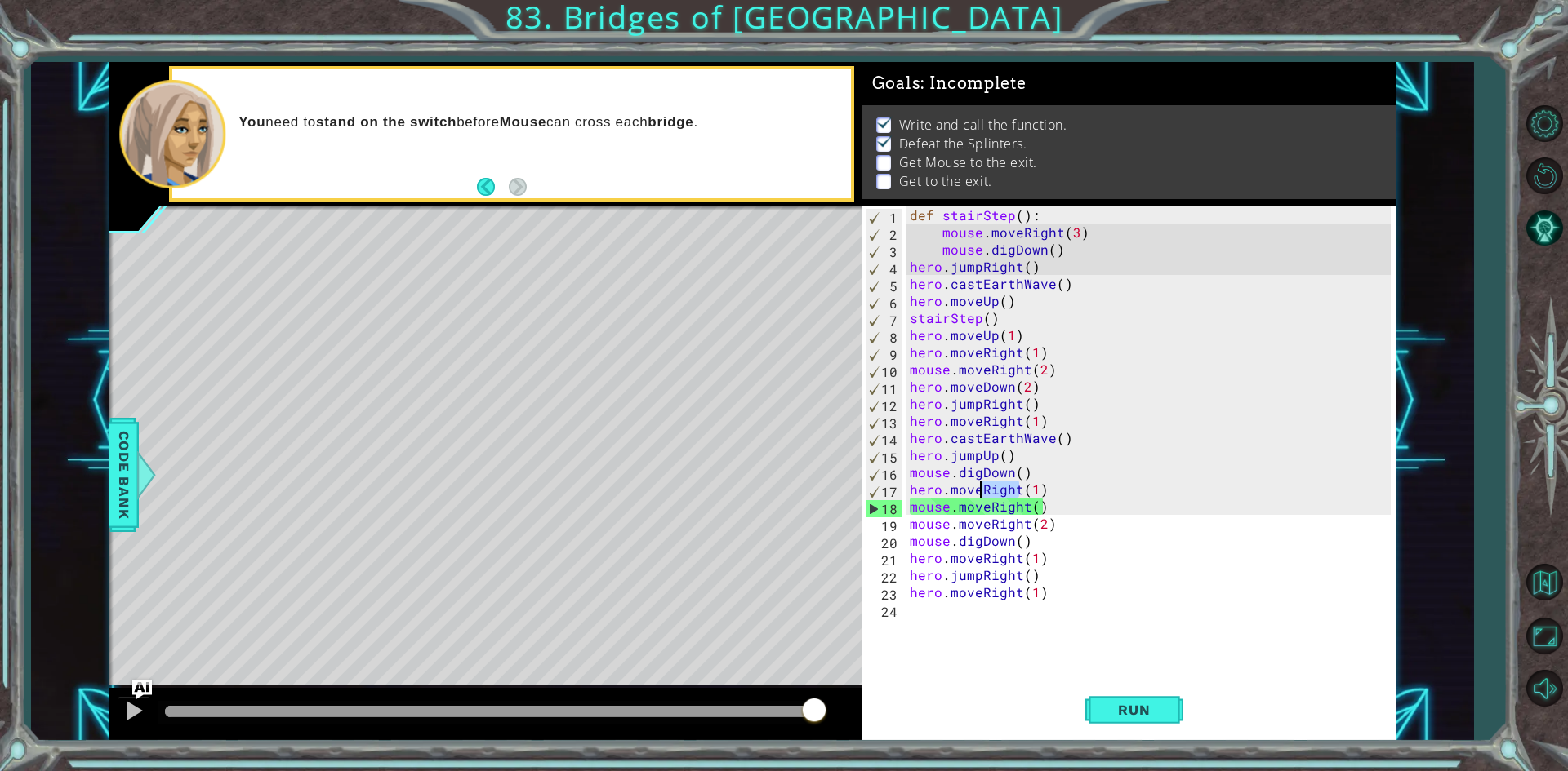
drag, startPoint x: 1016, startPoint y: 494, endPoint x: 983, endPoint y: 495, distance: 33.0
click at [983, 495] on div "def stairStep ( ) : mouse . moveRight ( 3 ) mouse . digDown ( ) hero . jumpRigh…" at bounding box center [1152, 463] width 493 height 514
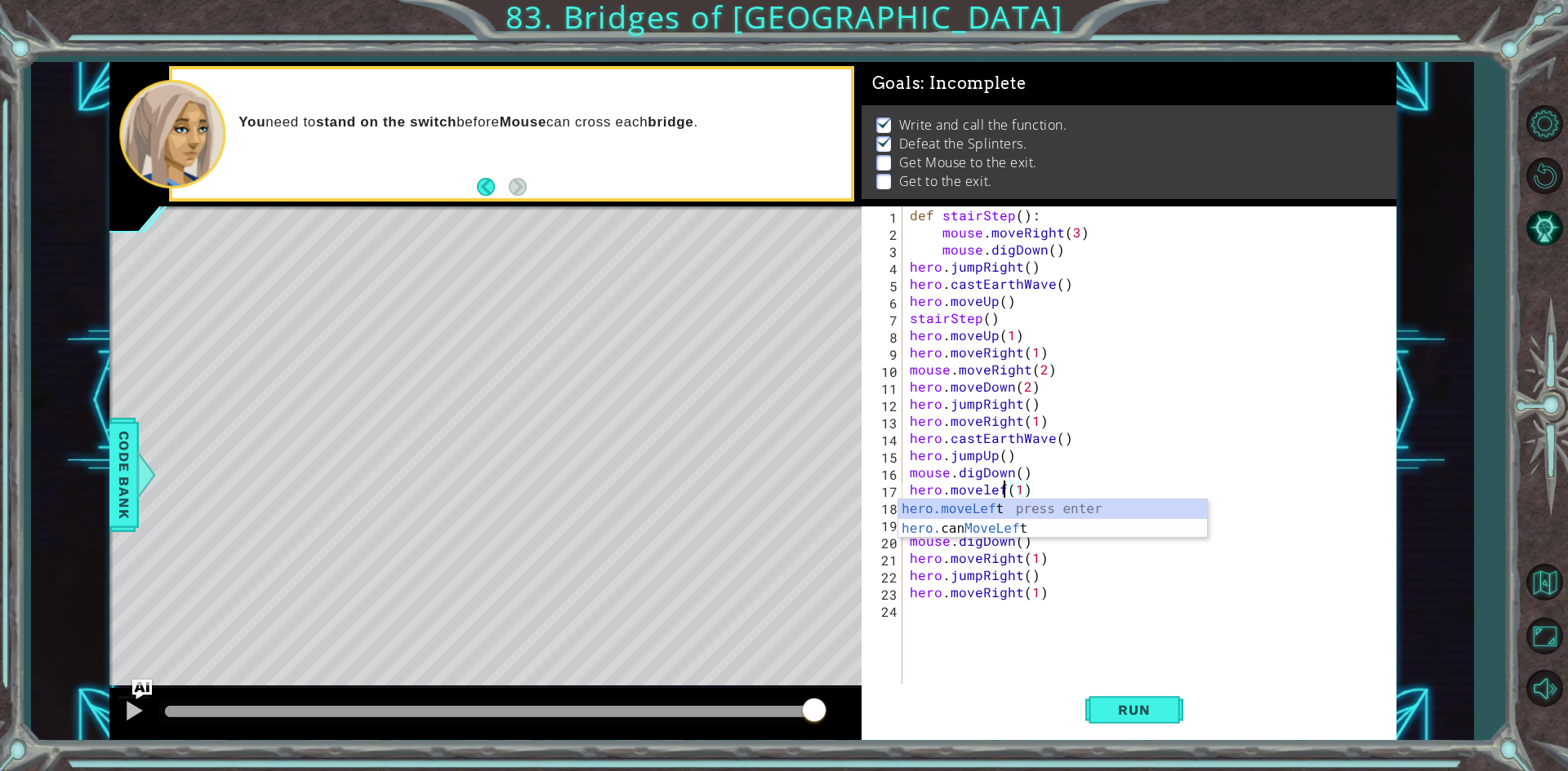
scroll to position [0, 5]
drag, startPoint x: 1083, startPoint y: 494, endPoint x: 1035, endPoint y: 490, distance: 48.2
click at [1035, 490] on div "def stairStep ( ) : mouse . moveRight ( 3 ) mouse . digDown ( ) hero . jumpRigh…" at bounding box center [1152, 463] width 493 height 514
click at [1104, 722] on button "Run" at bounding box center [1134, 709] width 98 height 53
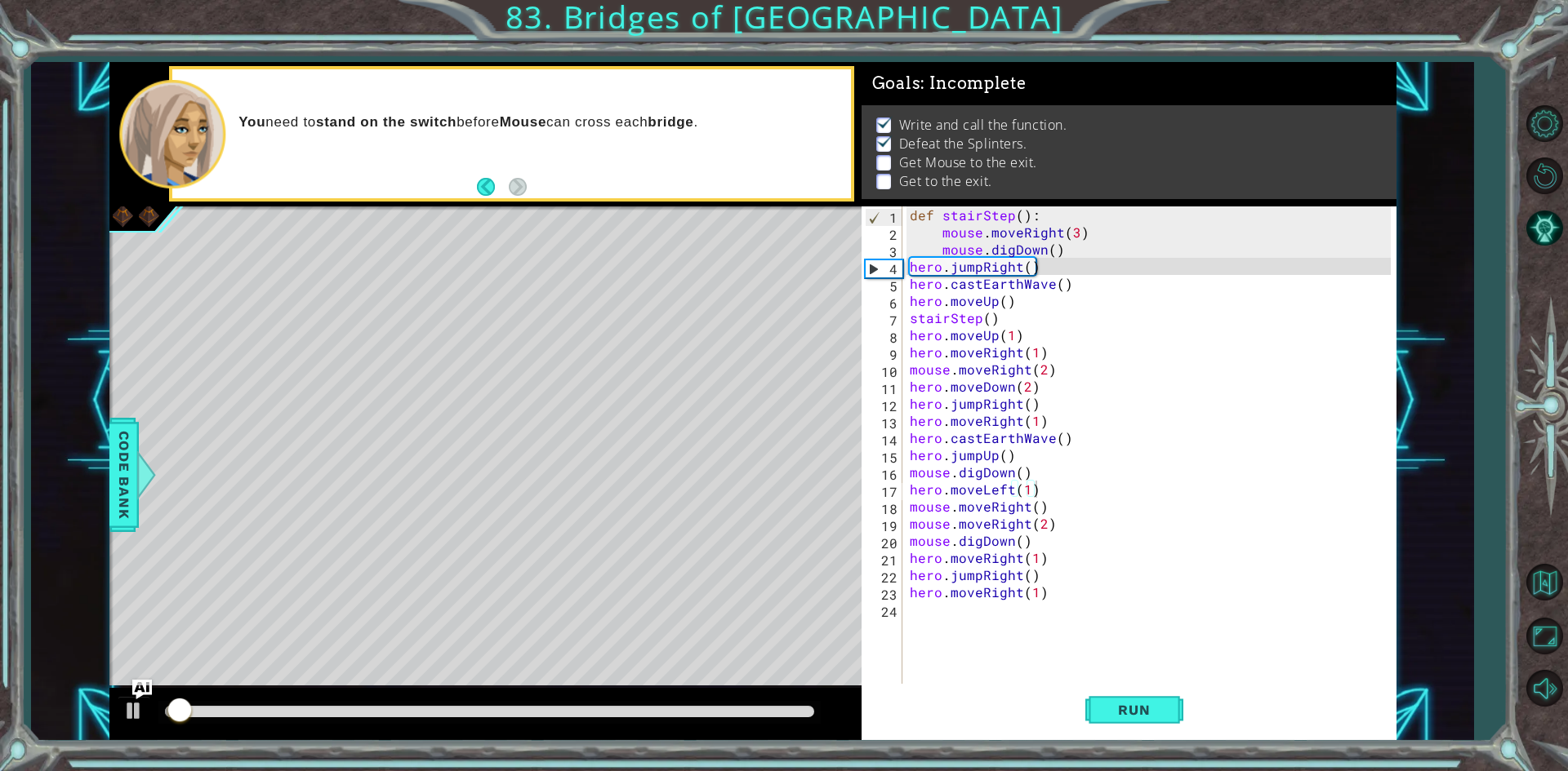
click at [594, 696] on div at bounding box center [485, 714] width 752 height 52
click at [560, 707] on div at bounding box center [490, 711] width 649 height 12
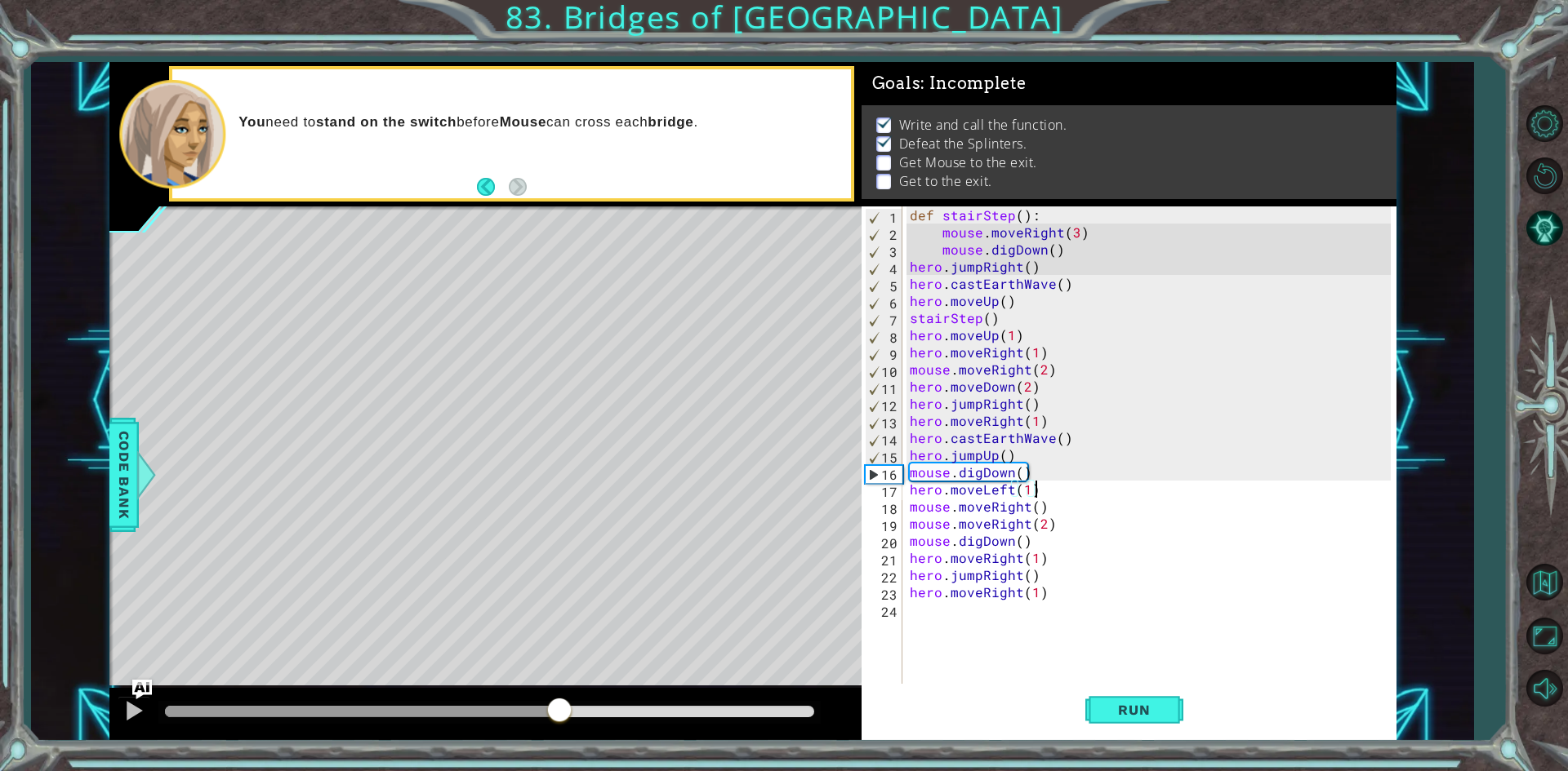
click at [158, 724] on div at bounding box center [489, 713] width 662 height 23
click at [142, 710] on div at bounding box center [134, 711] width 21 height 21
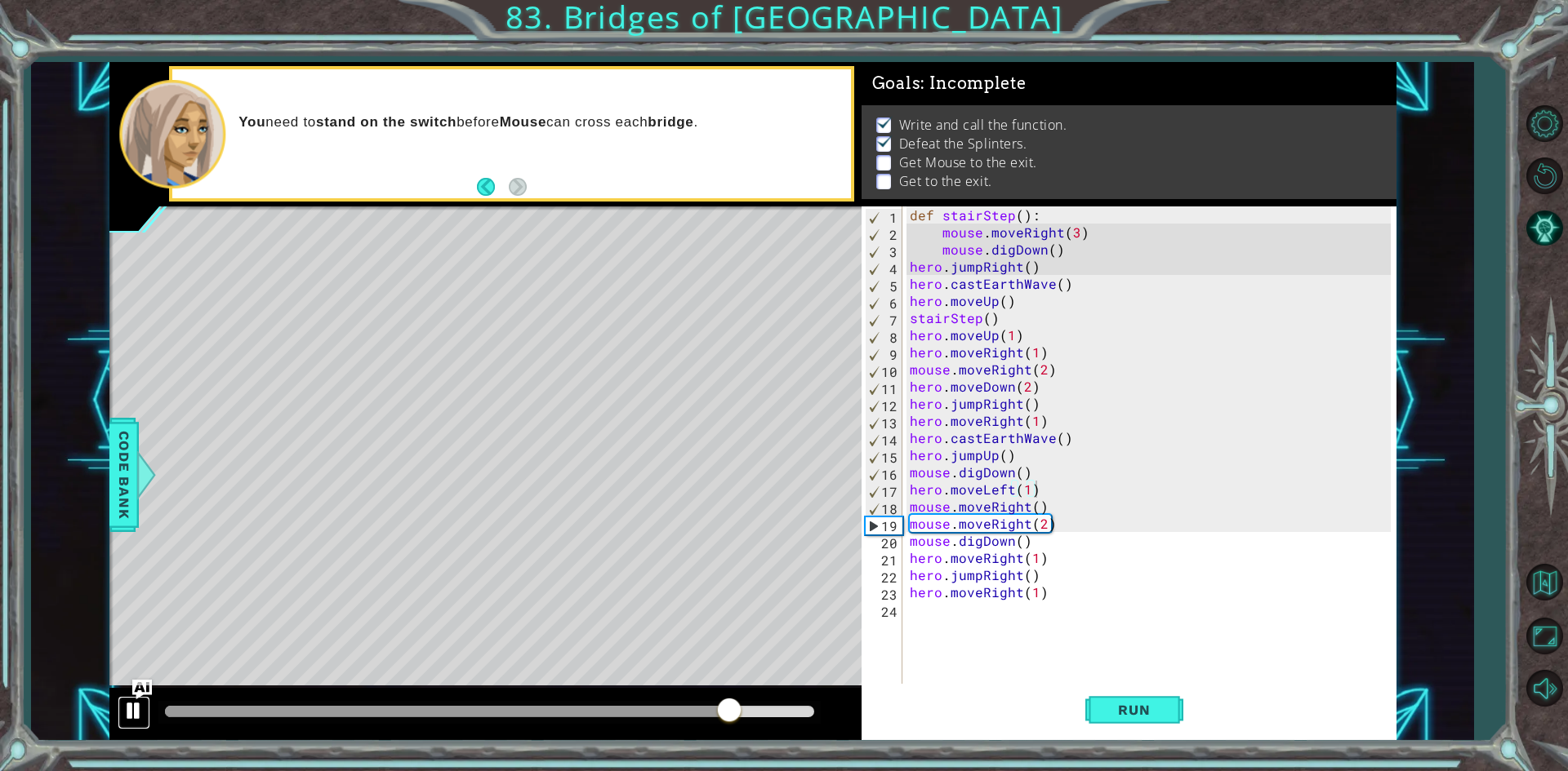
click at [123, 708] on div at bounding box center [134, 711] width 21 height 21
drag, startPoint x: 907, startPoint y: 448, endPoint x: 1041, endPoint y: 457, distance: 134.3
click at [1041, 457] on div "def stairStep ( ) : mouse . moveRight ( 3 ) mouse . digDown ( ) hero . jumpRigh…" at bounding box center [1152, 463] width 493 height 514
type textarea "hero.jumpUp()"
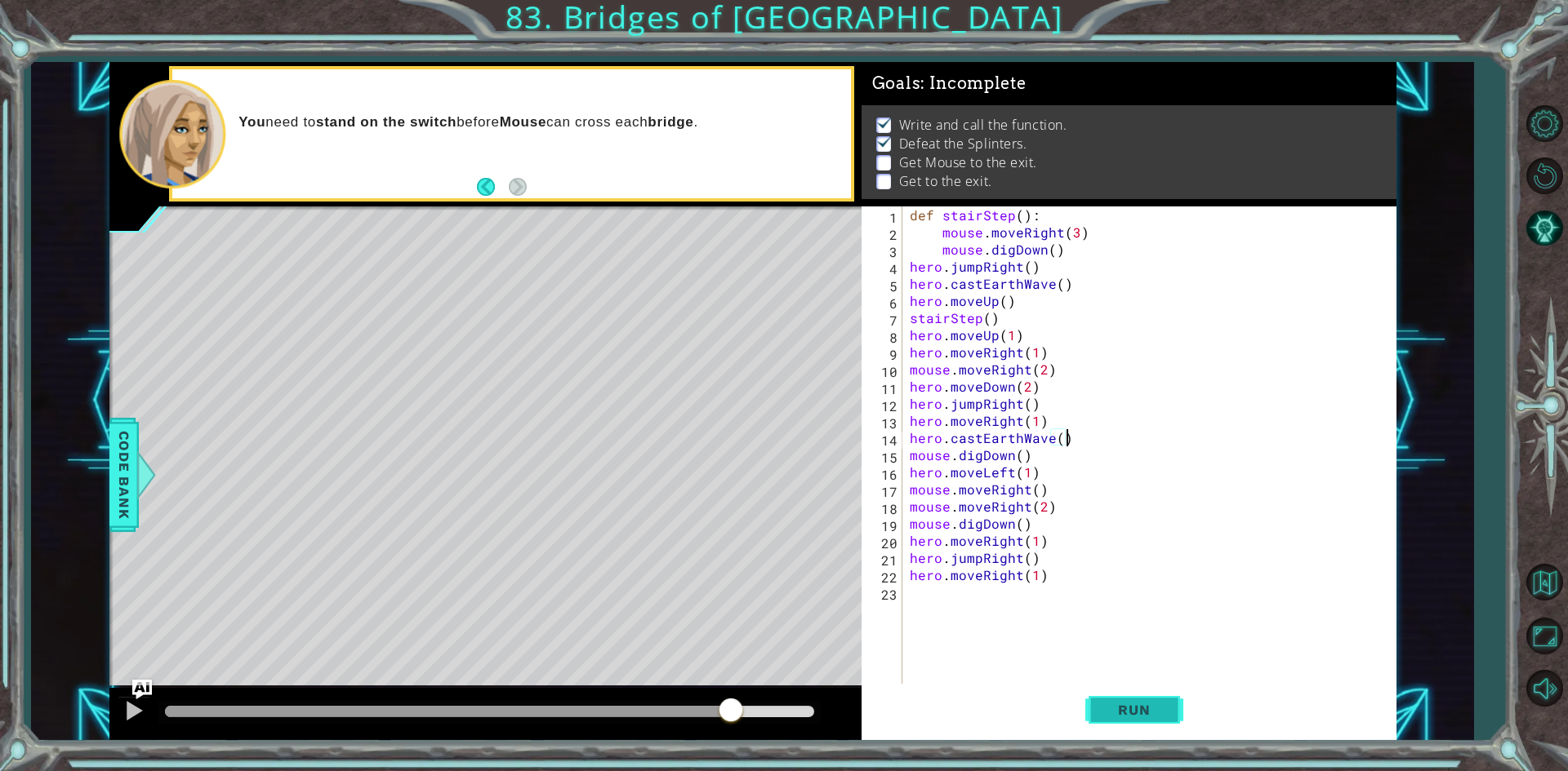
click at [1142, 718] on span "Run" at bounding box center [1134, 710] width 64 height 16
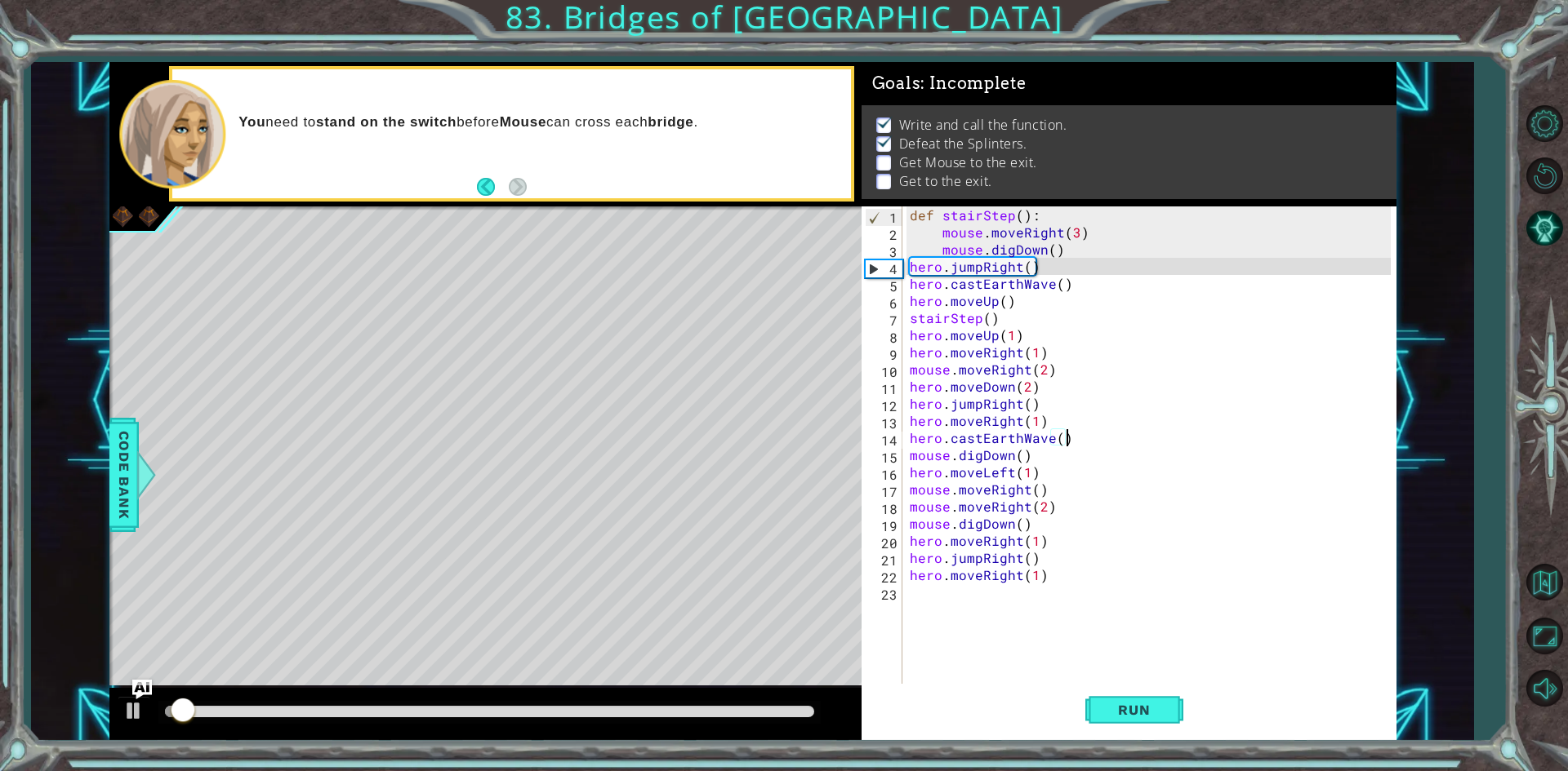
click at [347, 732] on div at bounding box center [485, 714] width 752 height 52
click at [404, 701] on div at bounding box center [489, 713] width 662 height 23
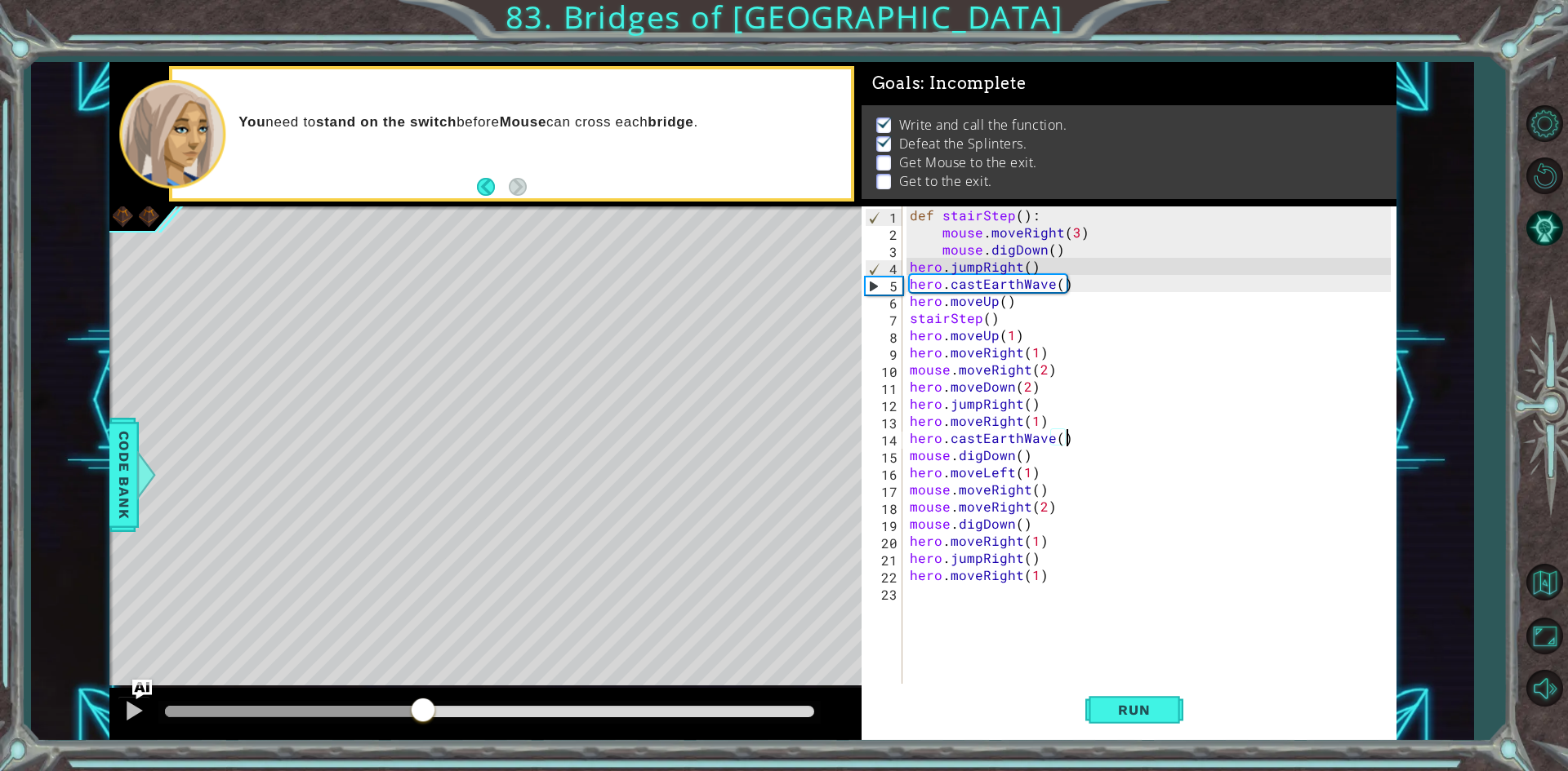
click at [423, 712] on div at bounding box center [490, 711] width 649 height 12
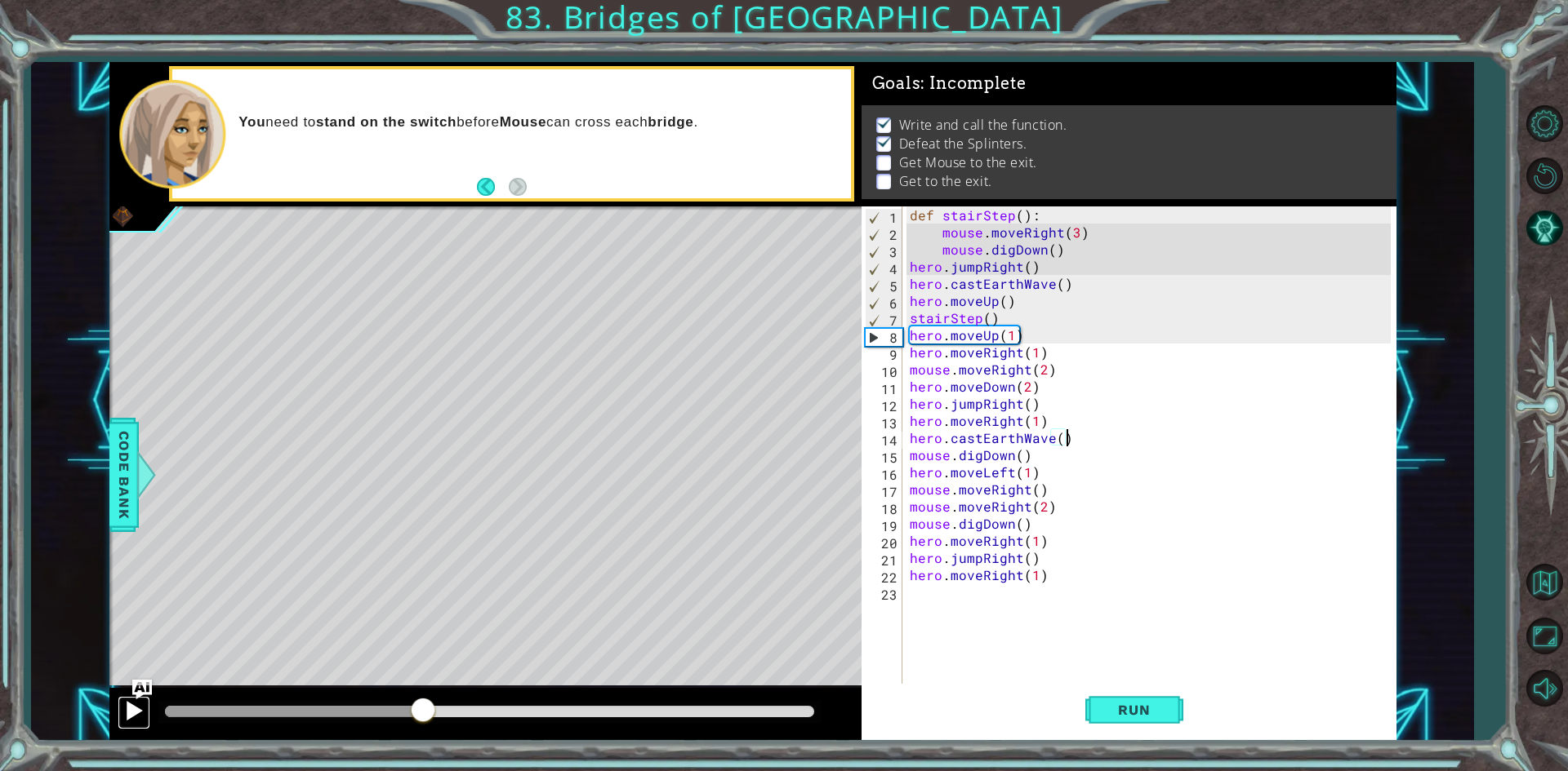
click at [131, 711] on div at bounding box center [134, 711] width 21 height 21
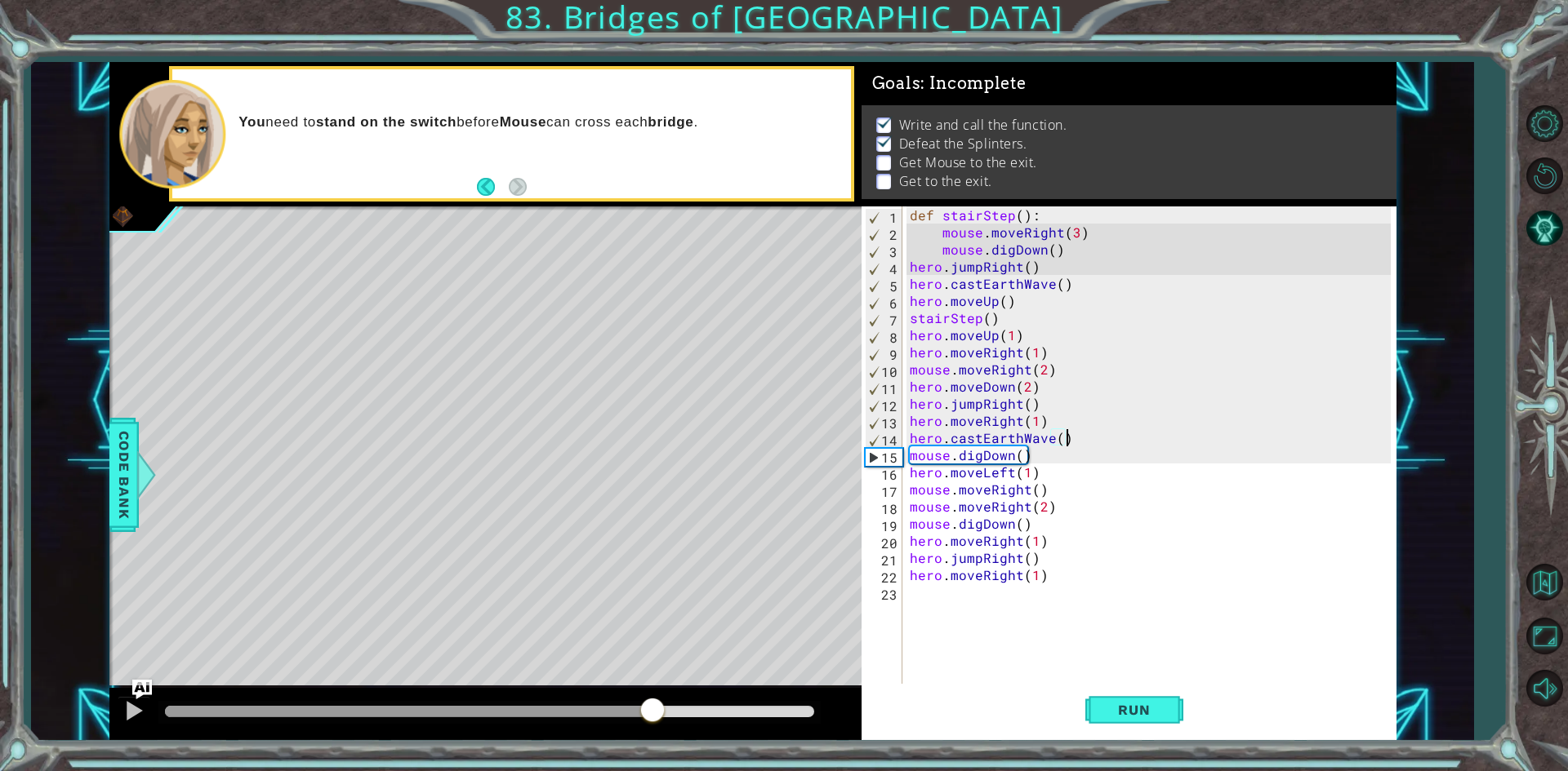
click at [653, 714] on div at bounding box center [490, 711] width 649 height 12
click at [123, 708] on div at bounding box center [134, 711] width 21 height 21
click at [130, 700] on div at bounding box center [134, 711] width 21 height 21
click at [1068, 476] on div "def stairStep ( ) : mouse . moveRight ( 3 ) mouse . digDown ( ) hero . jumpRigh…" at bounding box center [1152, 463] width 493 height 514
click at [1070, 490] on div "def stairStep ( ) : mouse . moveRight ( 3 ) mouse . digDown ( ) hero . jumpRigh…" at bounding box center [1152, 463] width 493 height 514
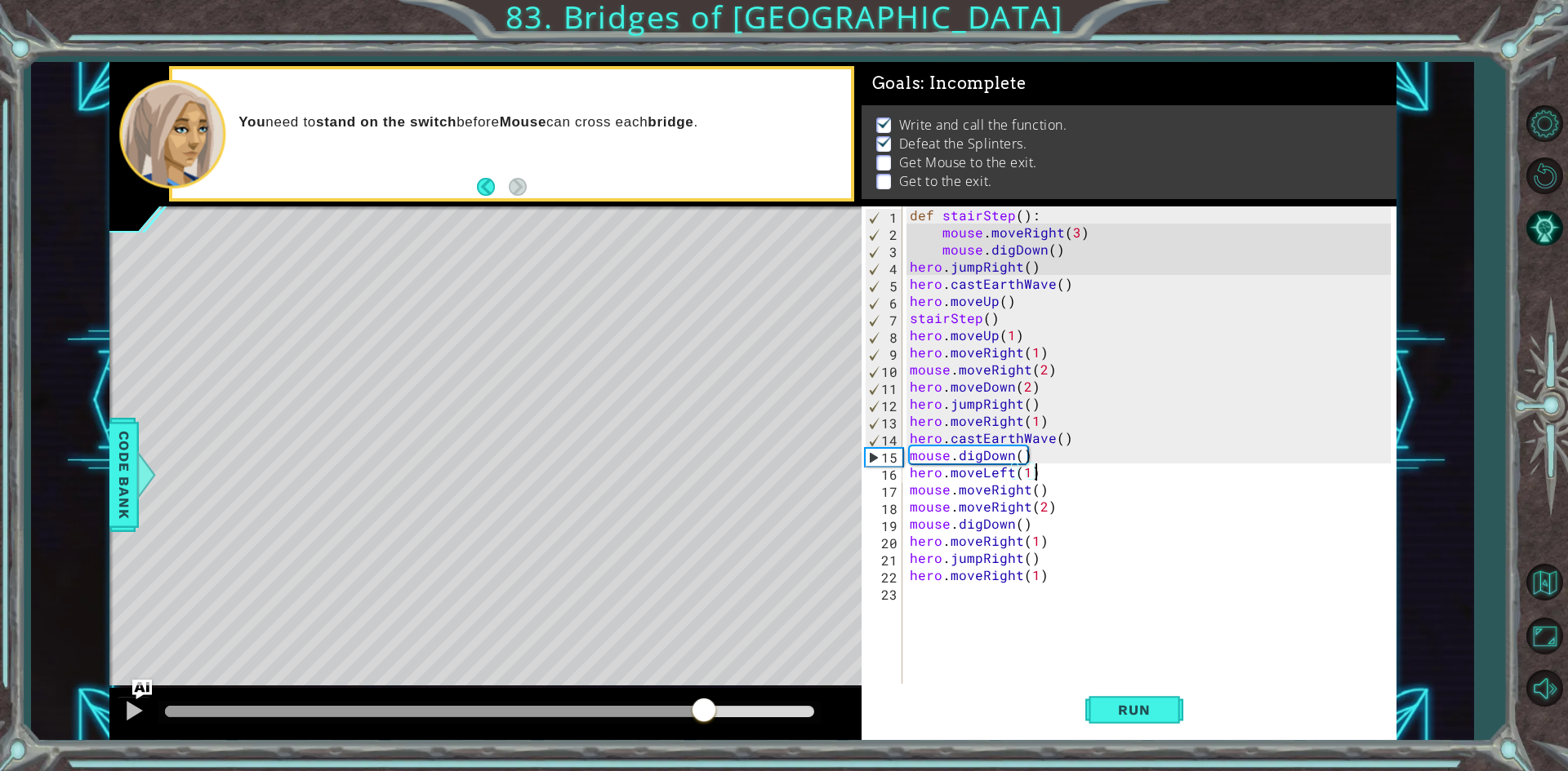
type textarea "mouse.moveRight()"
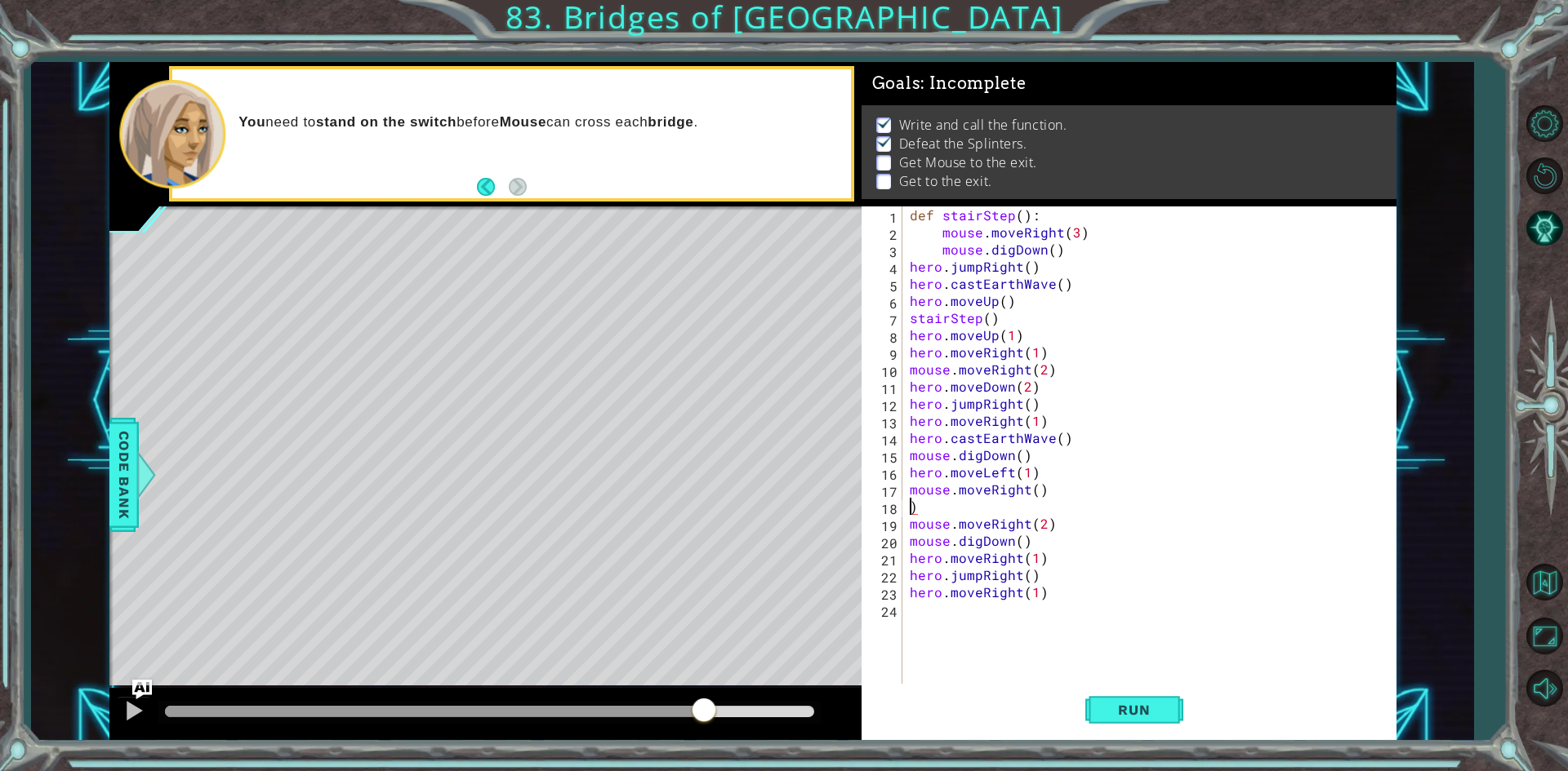
click at [1015, 488] on div "def stairStep ( ) : mouse . moveRight ( 3 ) mouse . digDown ( ) hero . jumpRigh…" at bounding box center [1152, 463] width 493 height 514
drag, startPoint x: 1016, startPoint y: 501, endPoint x: 1028, endPoint y: 500, distance: 12.0
click at [1019, 502] on div "def stairStep ( ) : mouse . moveRight ( 3 ) mouse . digDown ( ) hero . jumpRigh…" at bounding box center [1152, 463] width 493 height 514
type textarea ")"
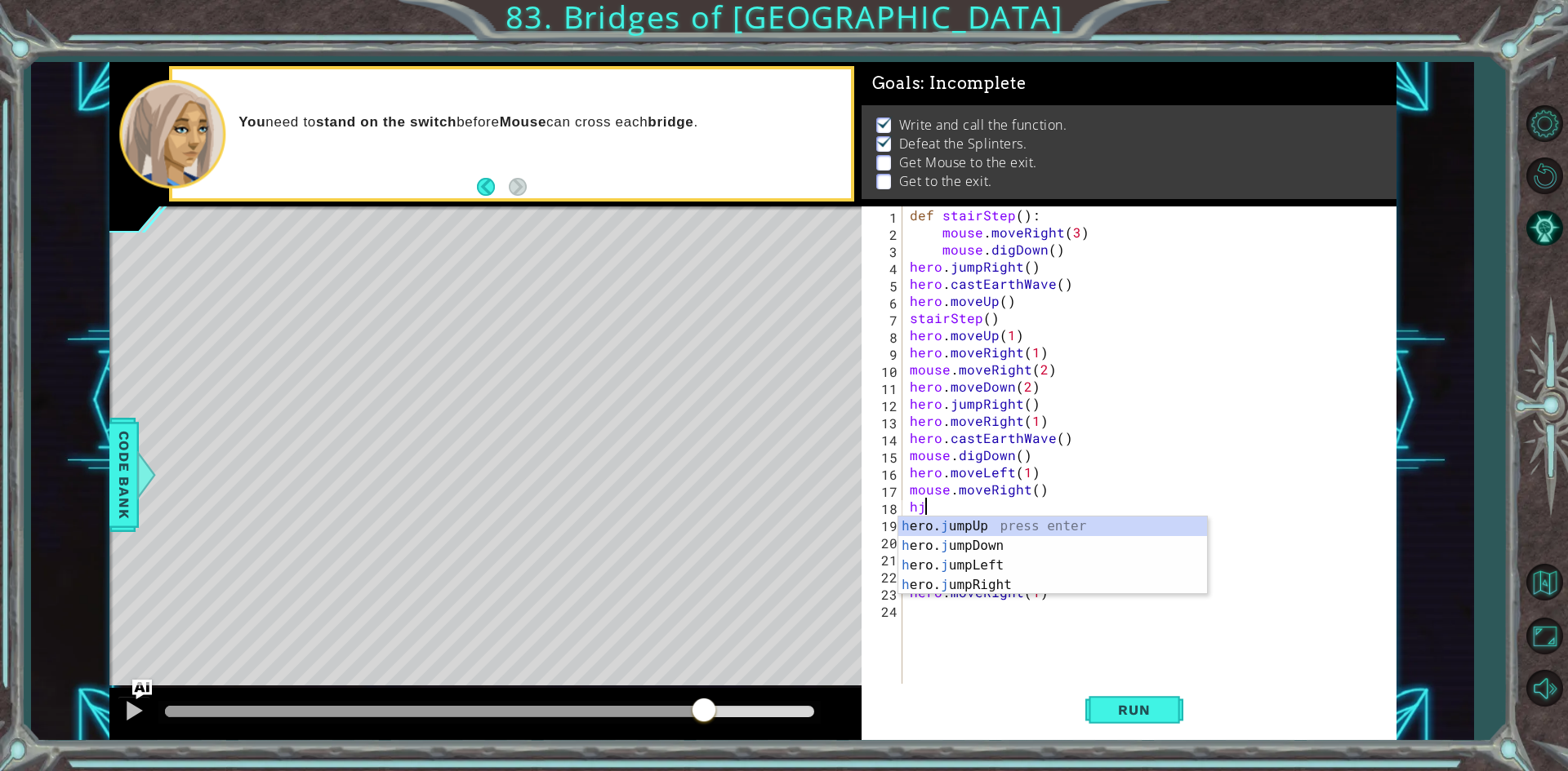
type textarea "hju"
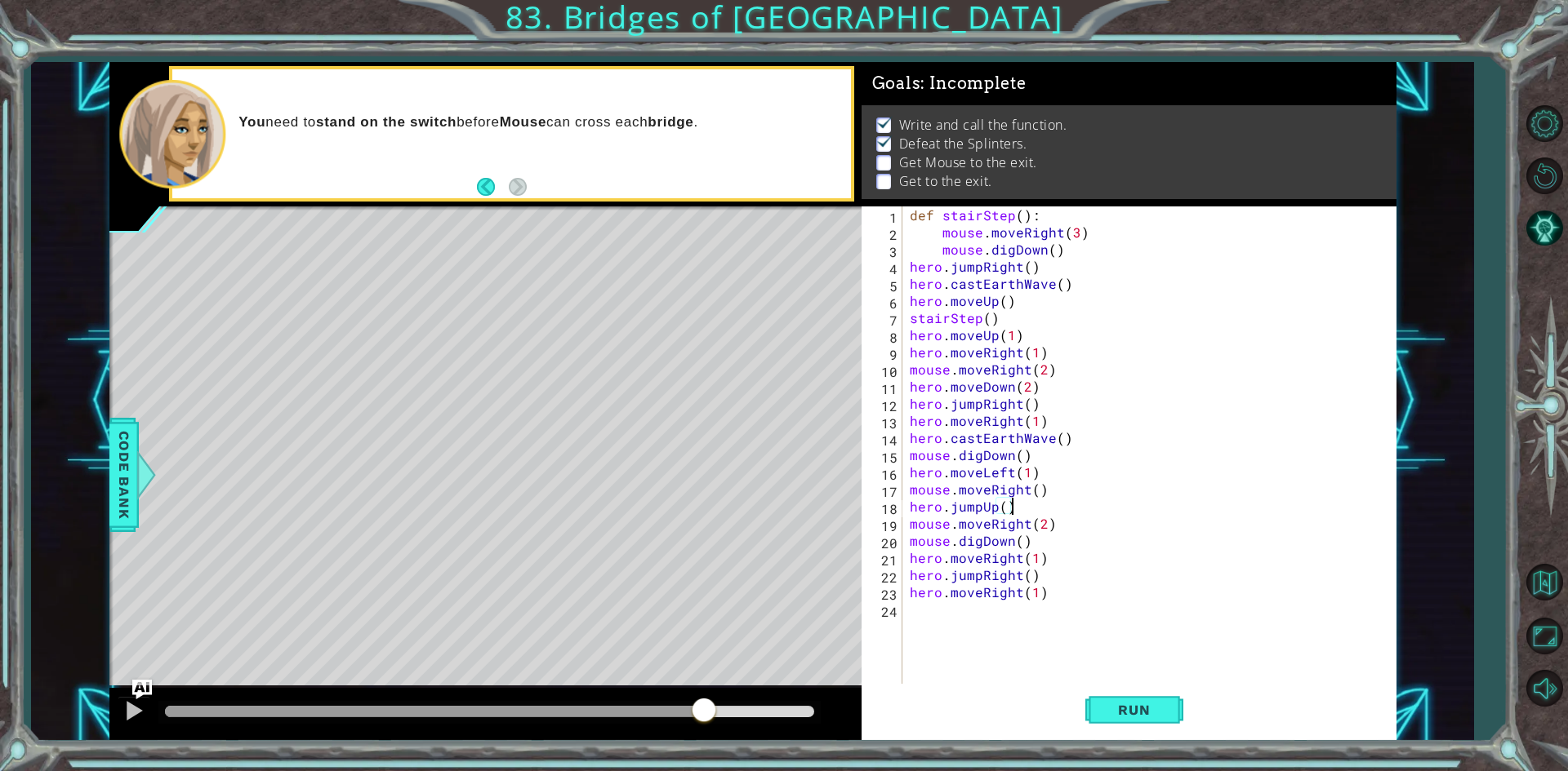
click at [1036, 523] on div "def stairStep ( ) : mouse . moveRight ( 3 ) mouse . digDown ( ) hero . jumpRigh…" at bounding box center [1152, 463] width 493 height 514
click at [1045, 519] on div "def stairStep ( ) : mouse . moveRight ( 3 ) mouse . digDown ( ) hero . jumpRigh…" at bounding box center [1152, 463] width 493 height 514
type textarea "mouse.moveRight(3)"
click at [1137, 692] on button "Run" at bounding box center [1134, 709] width 98 height 53
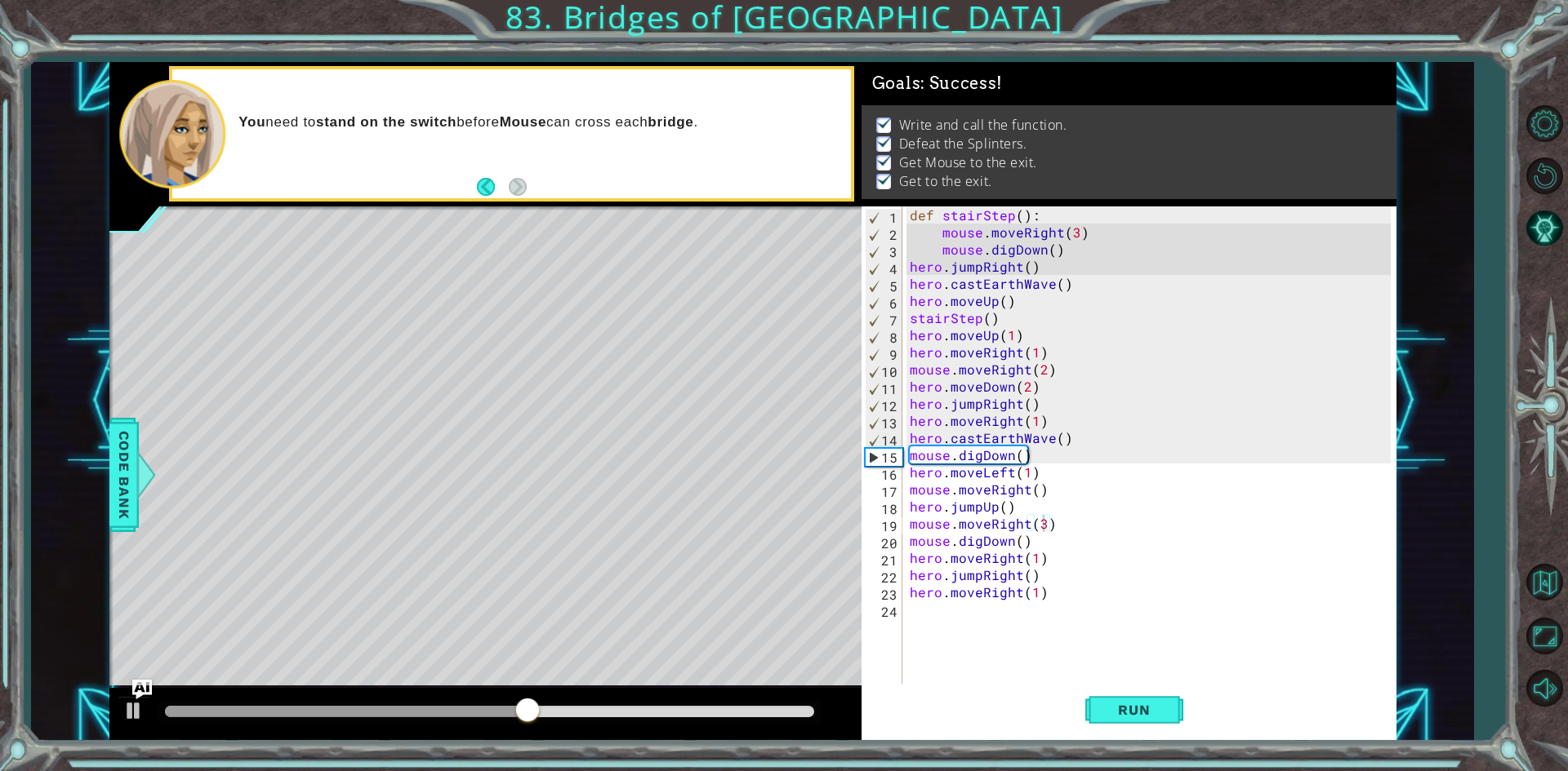
drag, startPoint x: 839, startPoint y: 738, endPoint x: 991, endPoint y: 712, distance: 154.2
click at [917, 716] on div "1 2 3 4 5 6 7 8 9 10 11 def stairStep ( ) : mouse . moveRight ( 3 ) mouse . dig…" at bounding box center [752, 401] width 1286 height 679
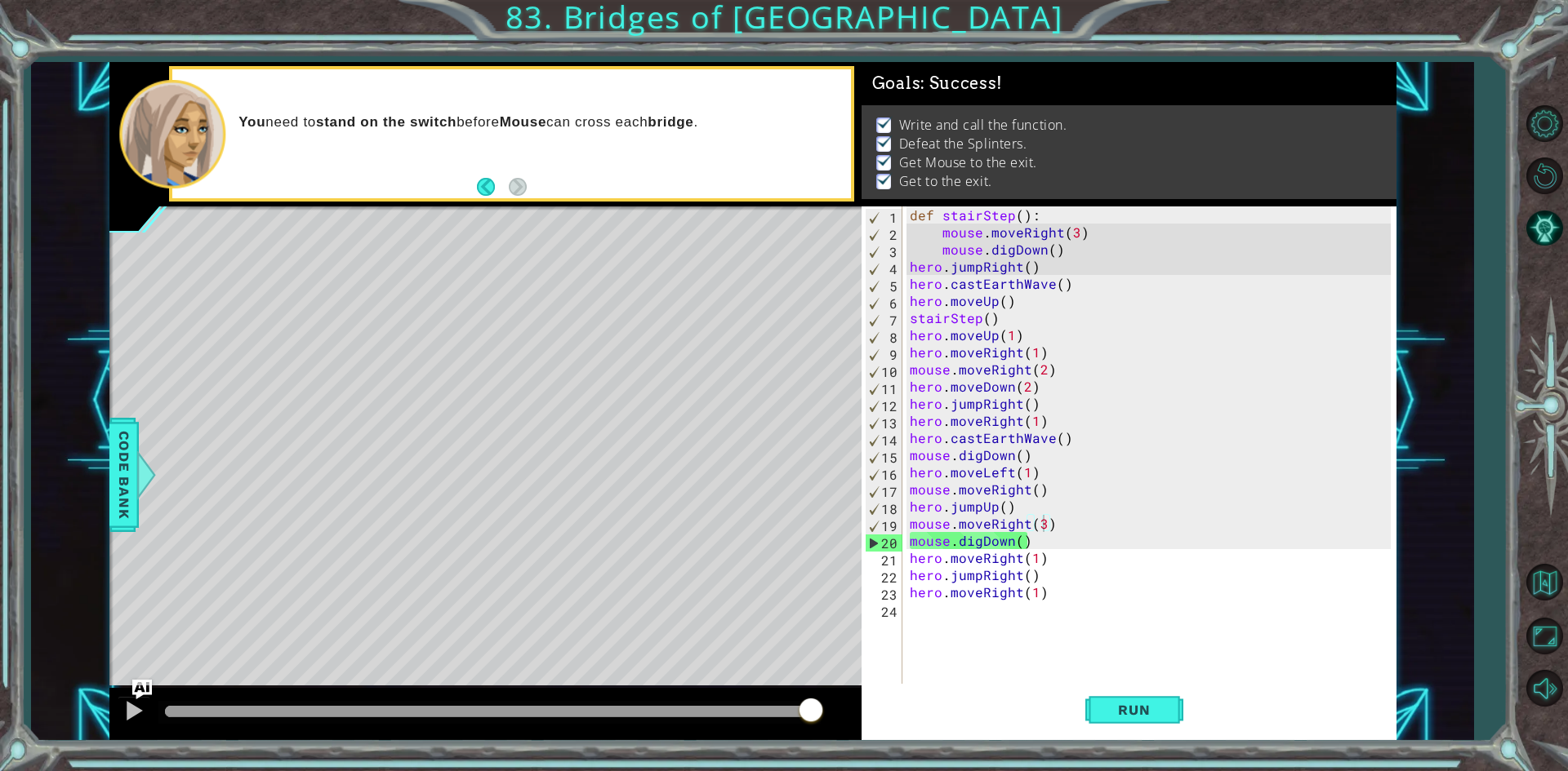
click at [810, 708] on div at bounding box center [490, 711] width 649 height 12
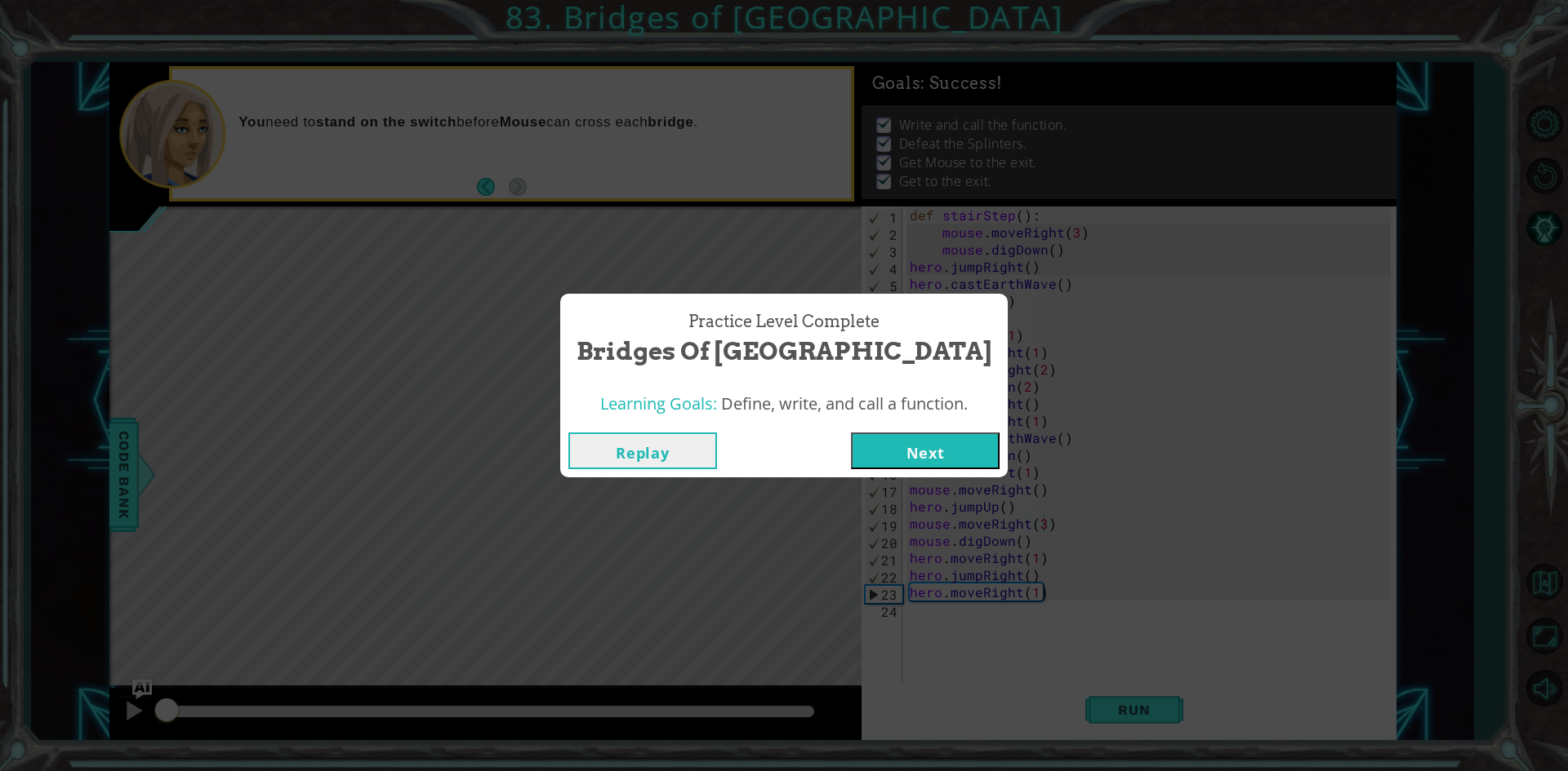
click at [883, 436] on button "Next" at bounding box center [925, 450] width 148 height 37
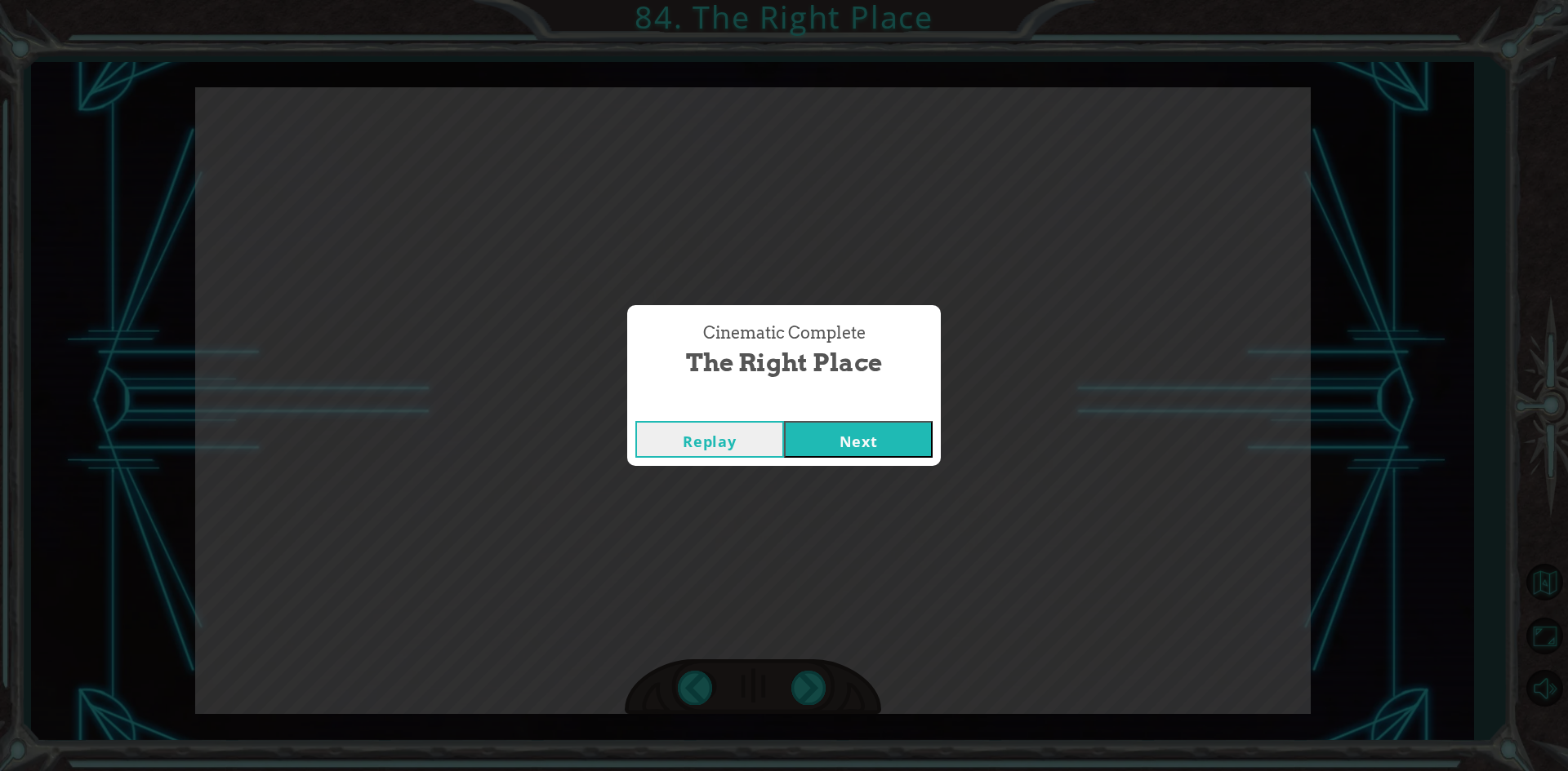
click at [865, 433] on button "Next" at bounding box center [858, 439] width 148 height 37
click at [847, 444] on button "Next" at bounding box center [858, 439] width 148 height 37
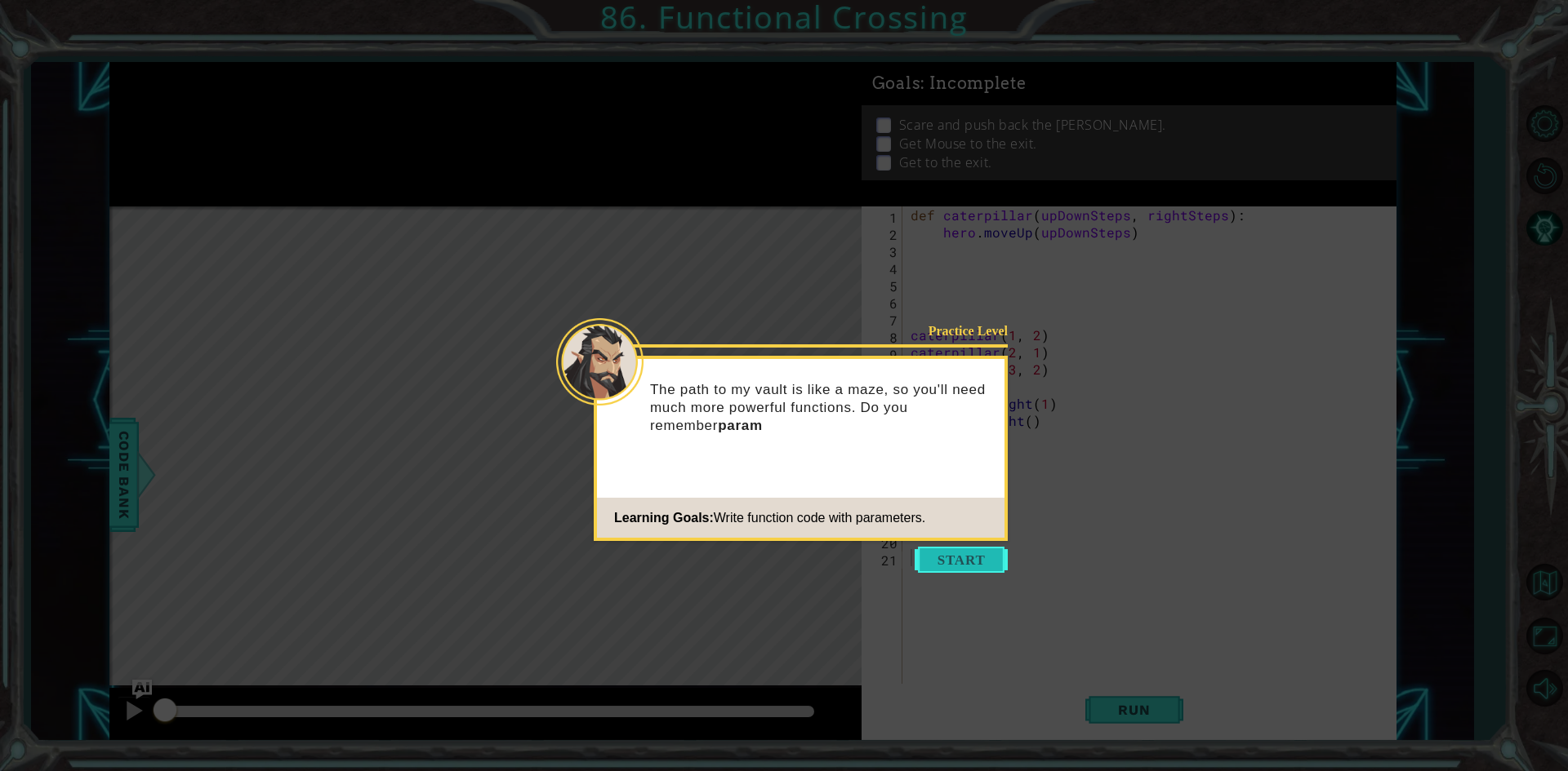
click at [978, 559] on button "Start" at bounding box center [961, 559] width 93 height 26
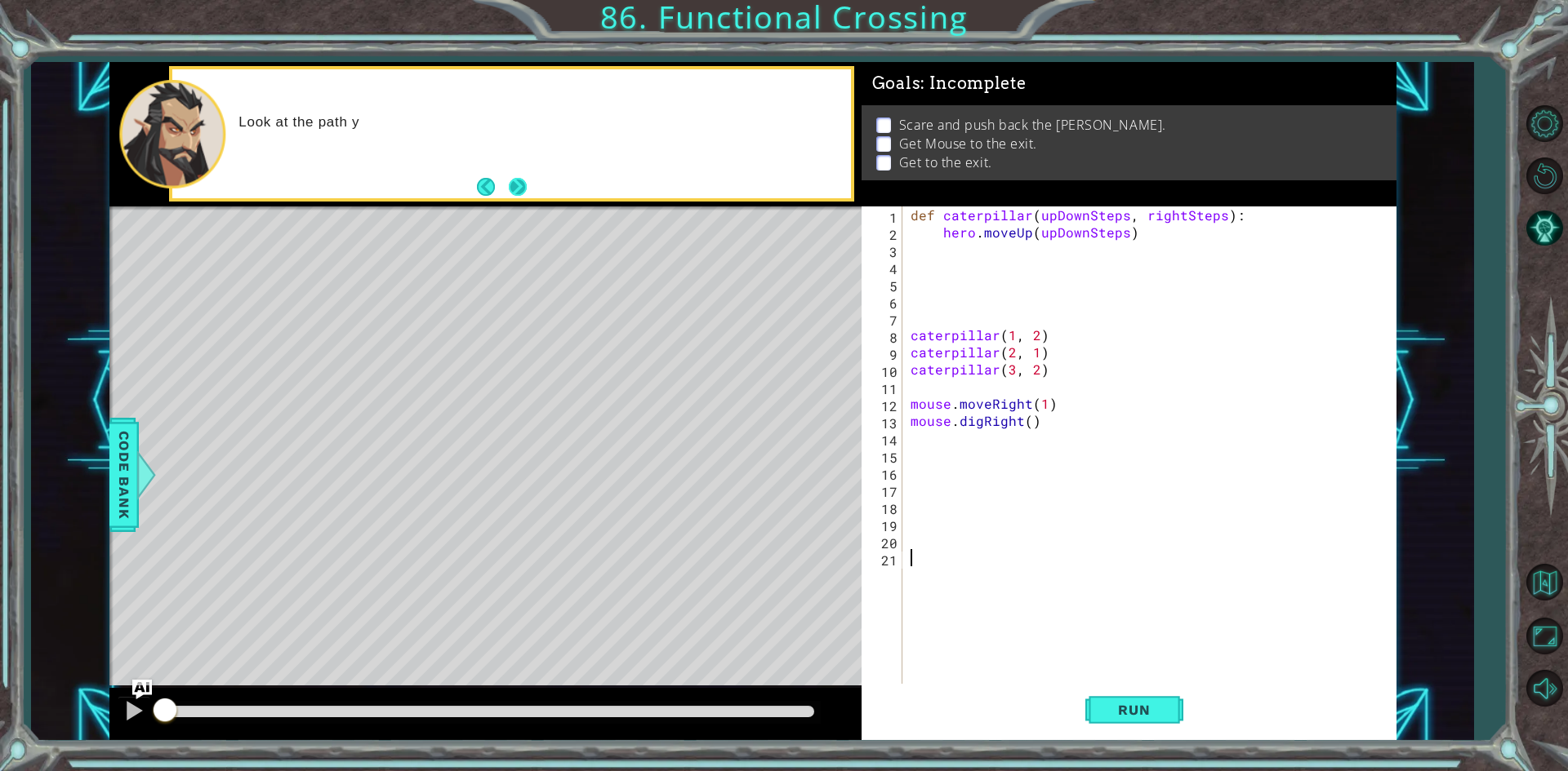
click at [511, 184] on button "Next" at bounding box center [518, 187] width 20 height 20
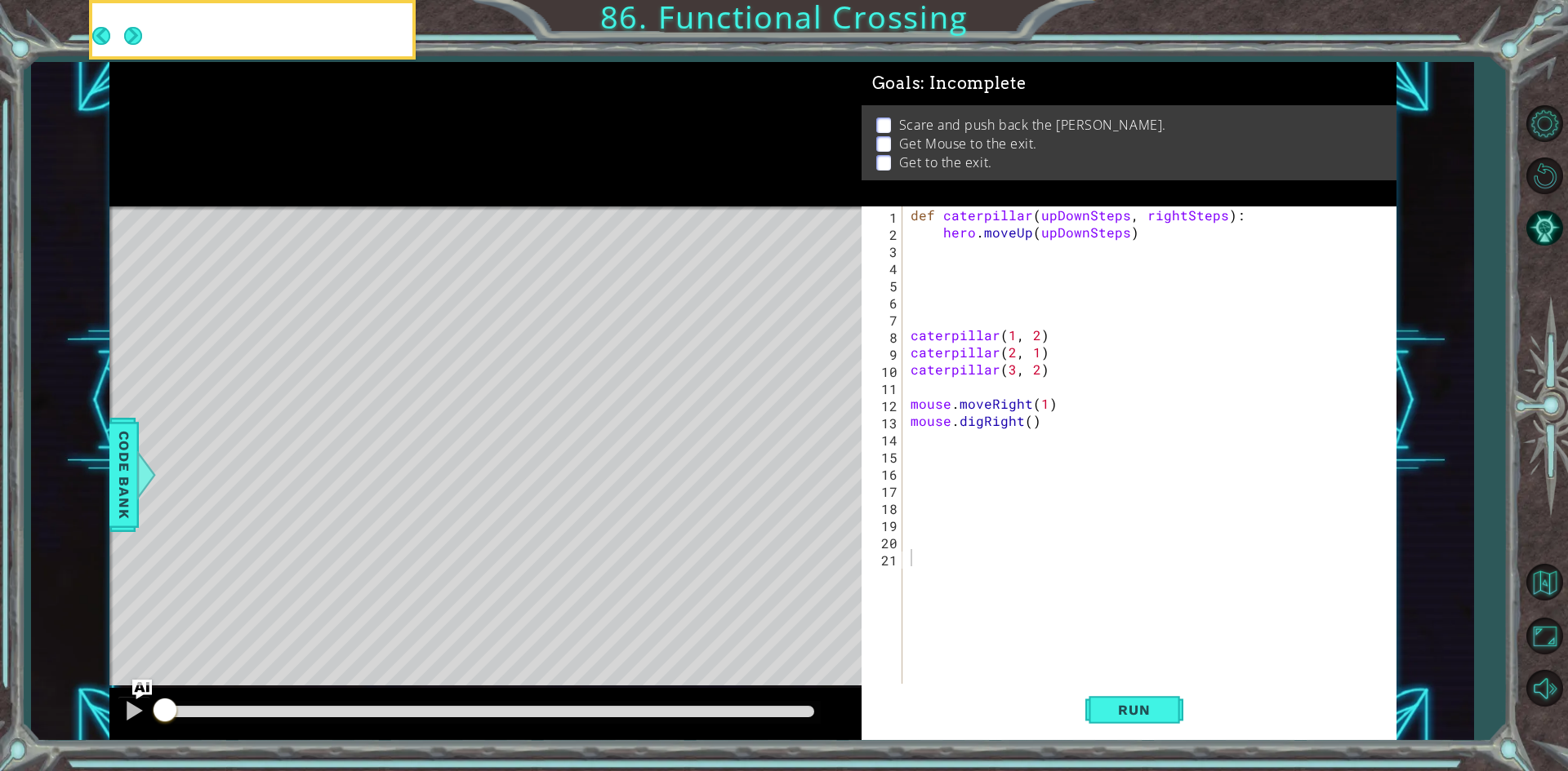
click at [0, 0] on icon at bounding box center [0, 0] width 0 height 0
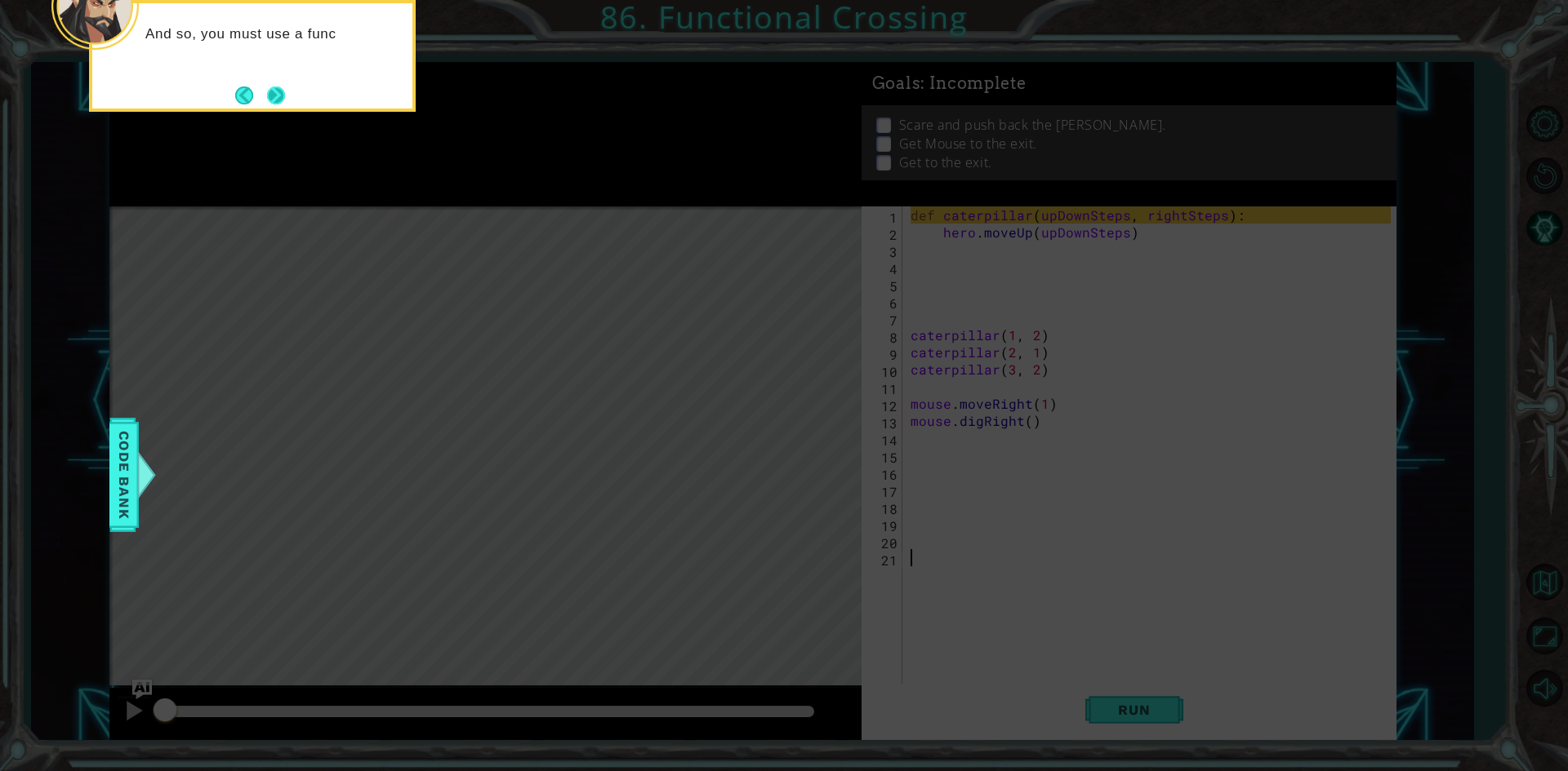
click at [274, 96] on button "Next" at bounding box center [276, 96] width 18 height 18
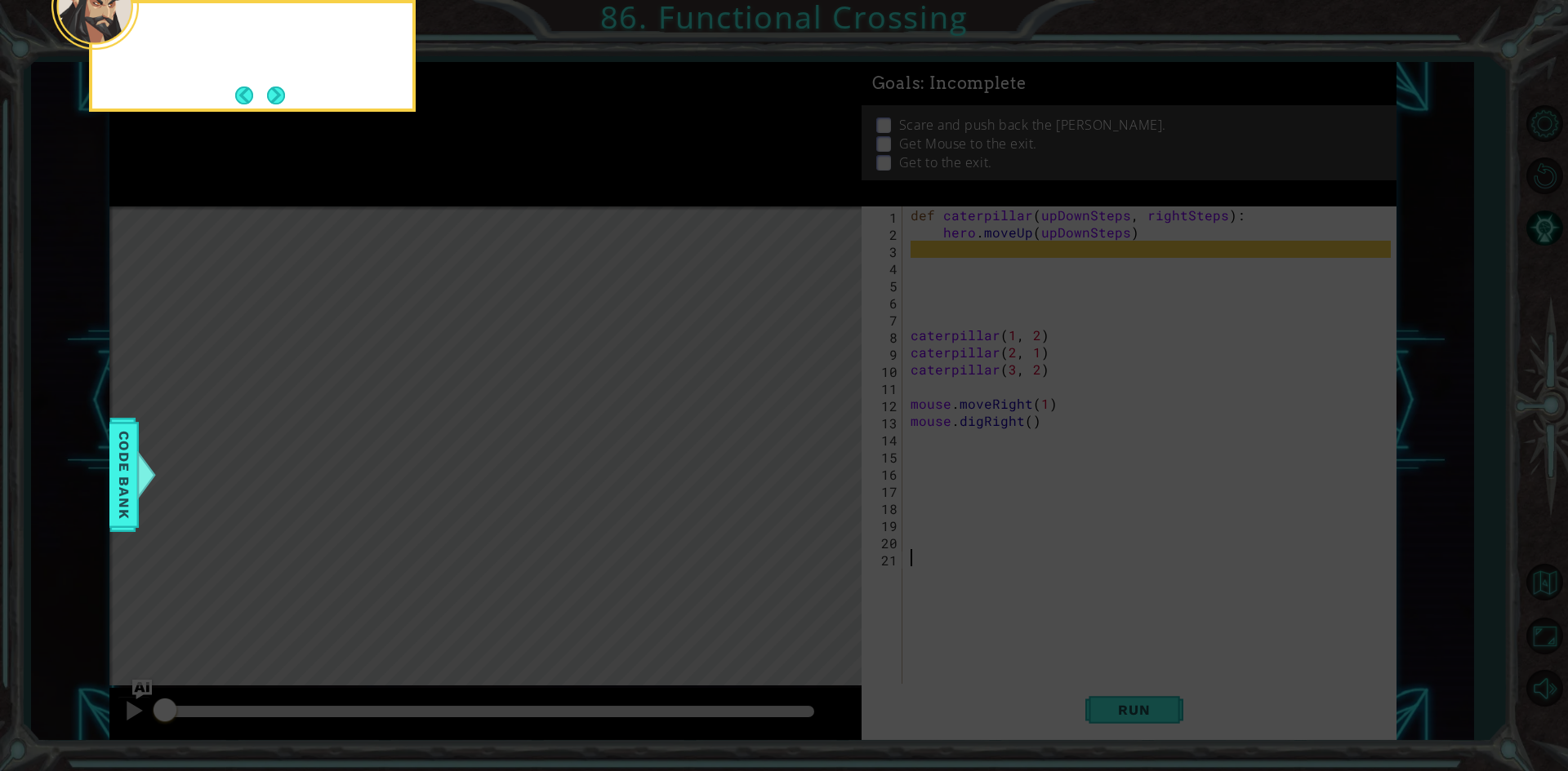
click at [274, 96] on button "Next" at bounding box center [276, 96] width 18 height 18
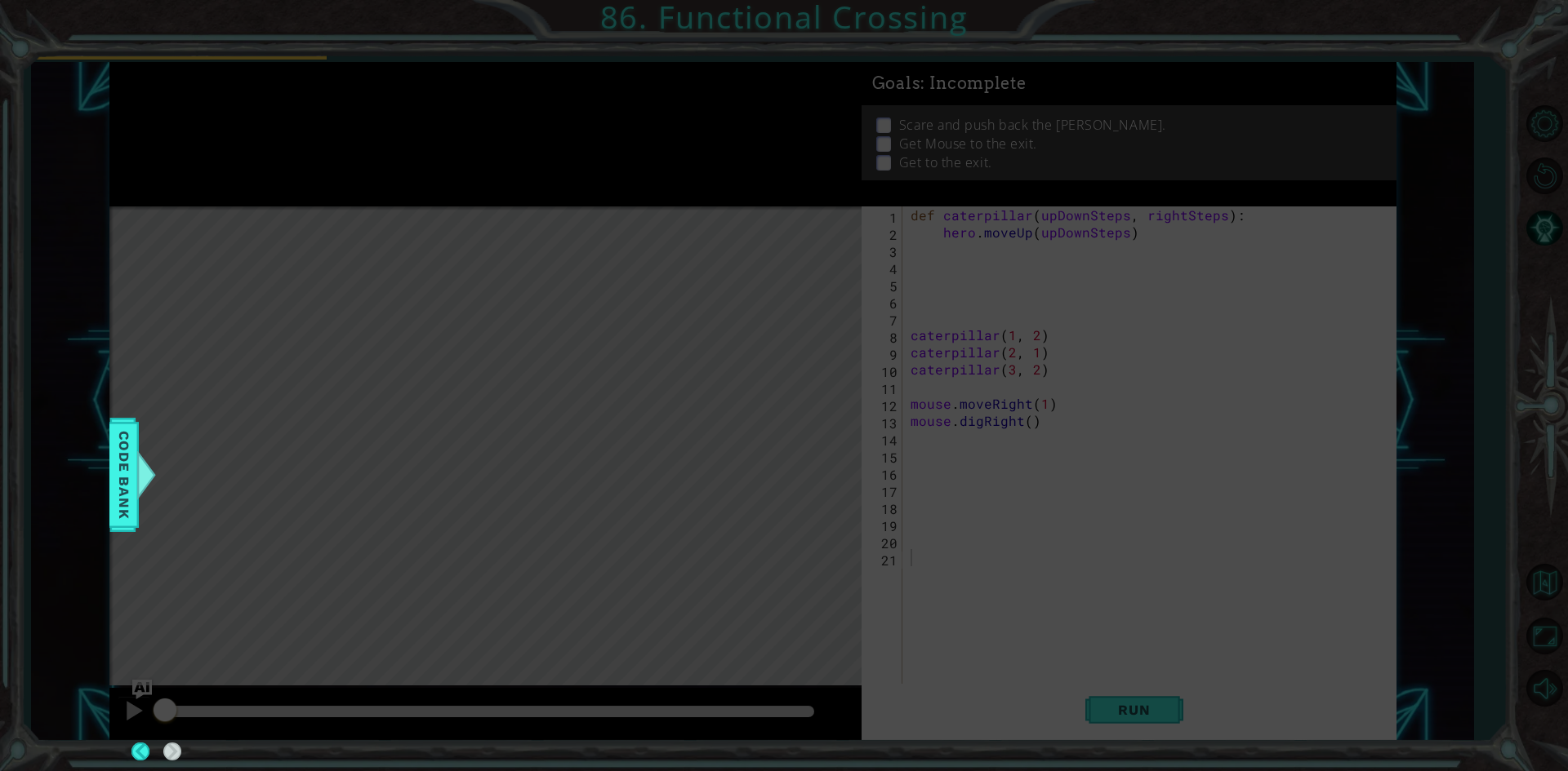
click at [196, 56] on div at bounding box center [164, 29] width 64 height 53
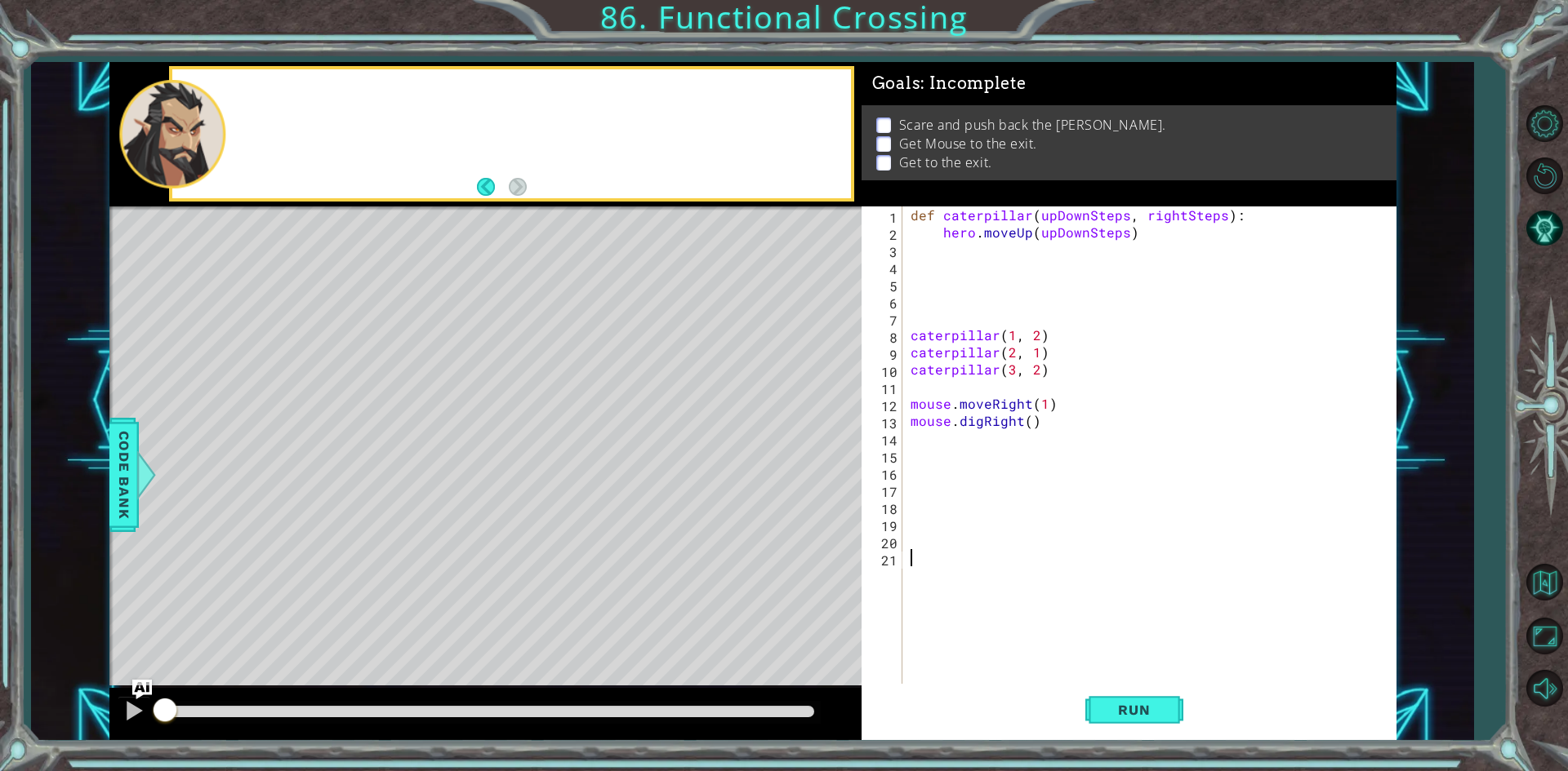
click at [274, 96] on div at bounding box center [511, 134] width 678 height 129
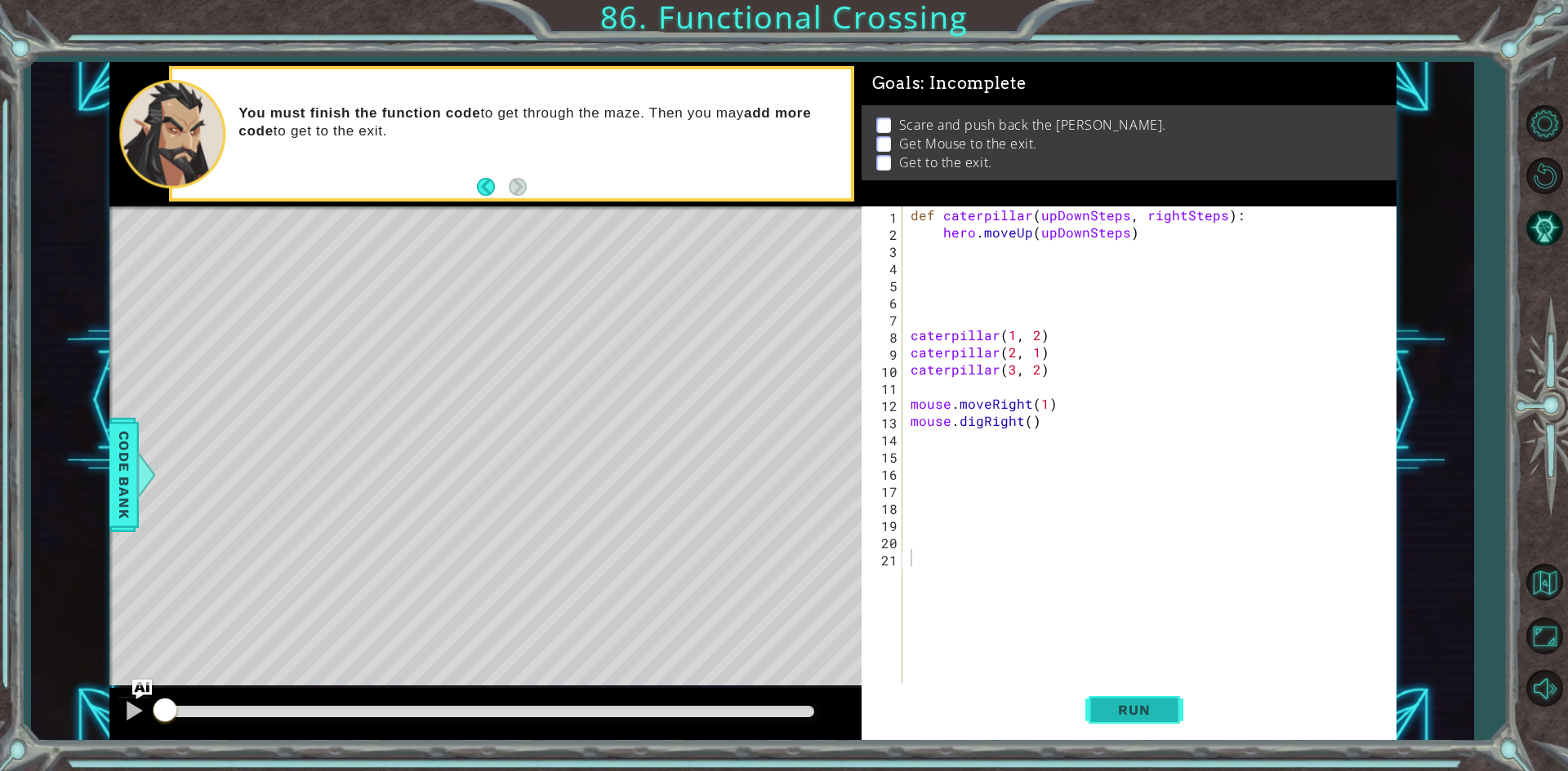
click at [1150, 716] on span "Run" at bounding box center [1134, 710] width 64 height 16
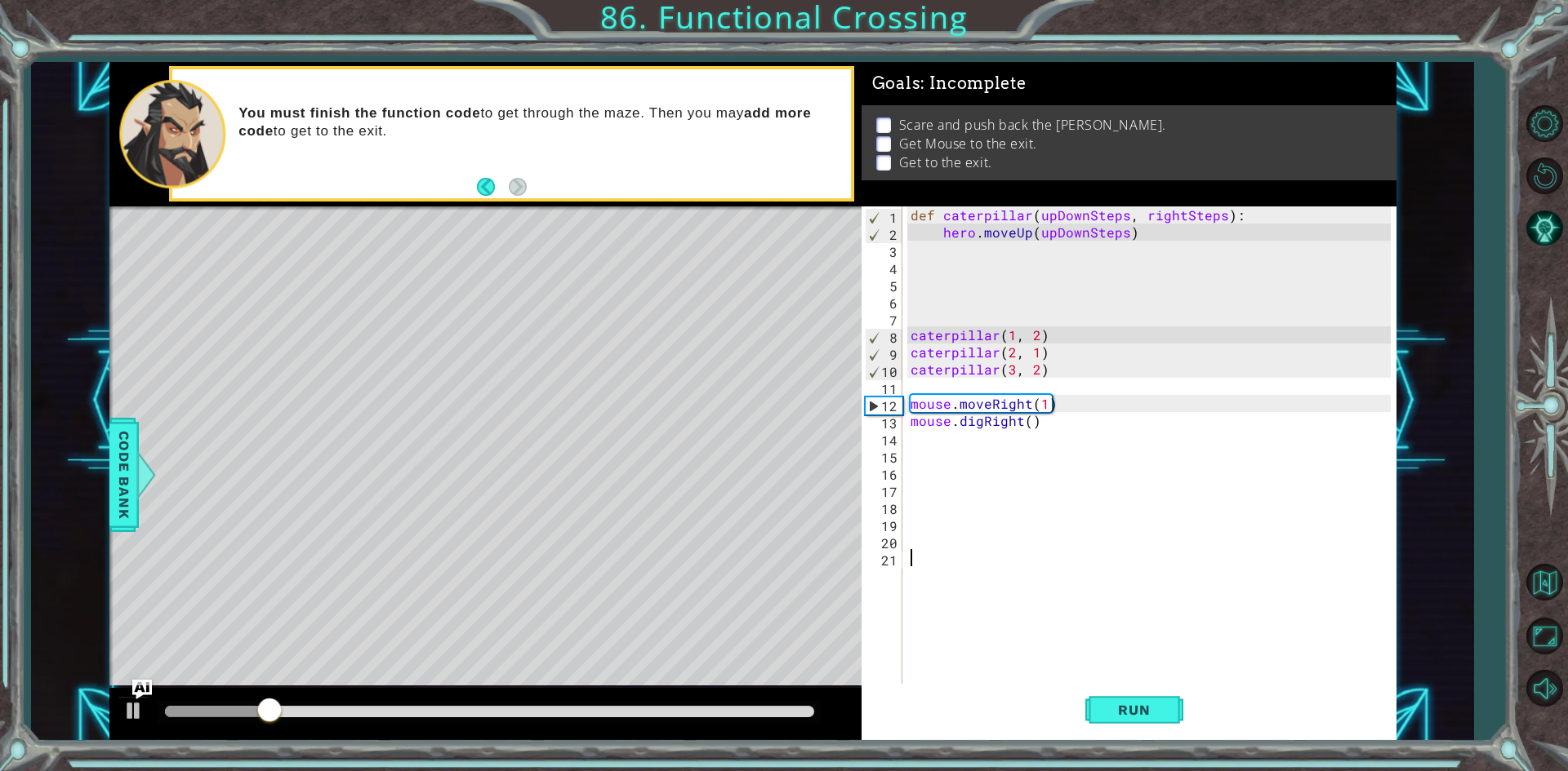
drag, startPoint x: 992, startPoint y: 236, endPoint x: 970, endPoint y: 248, distance: 25.1
click at [973, 247] on div "def caterpillar ( upDownSteps , rightSteps ) : hero . moveUp ( upDownSteps ) ca…" at bounding box center [1153, 463] width 492 height 514
type textarea "hero.moveUp(upDownSteps)"
click at [970, 248] on div "def caterpillar ( upDownSteps , rightSteps ) : hero . moveUp ( upDownSteps ) ca…" at bounding box center [1149, 446] width 484 height 480
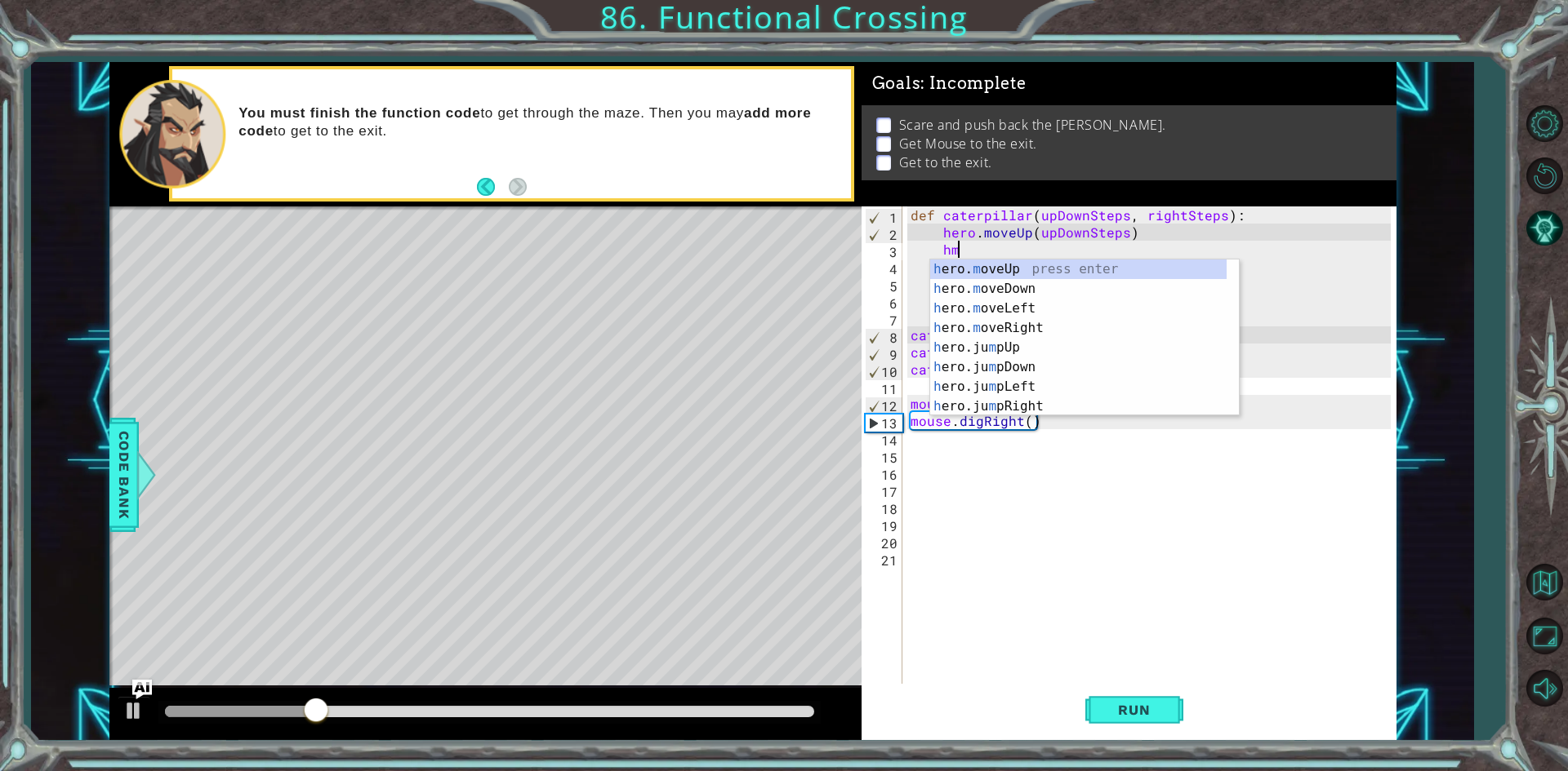
scroll to position [0, 3]
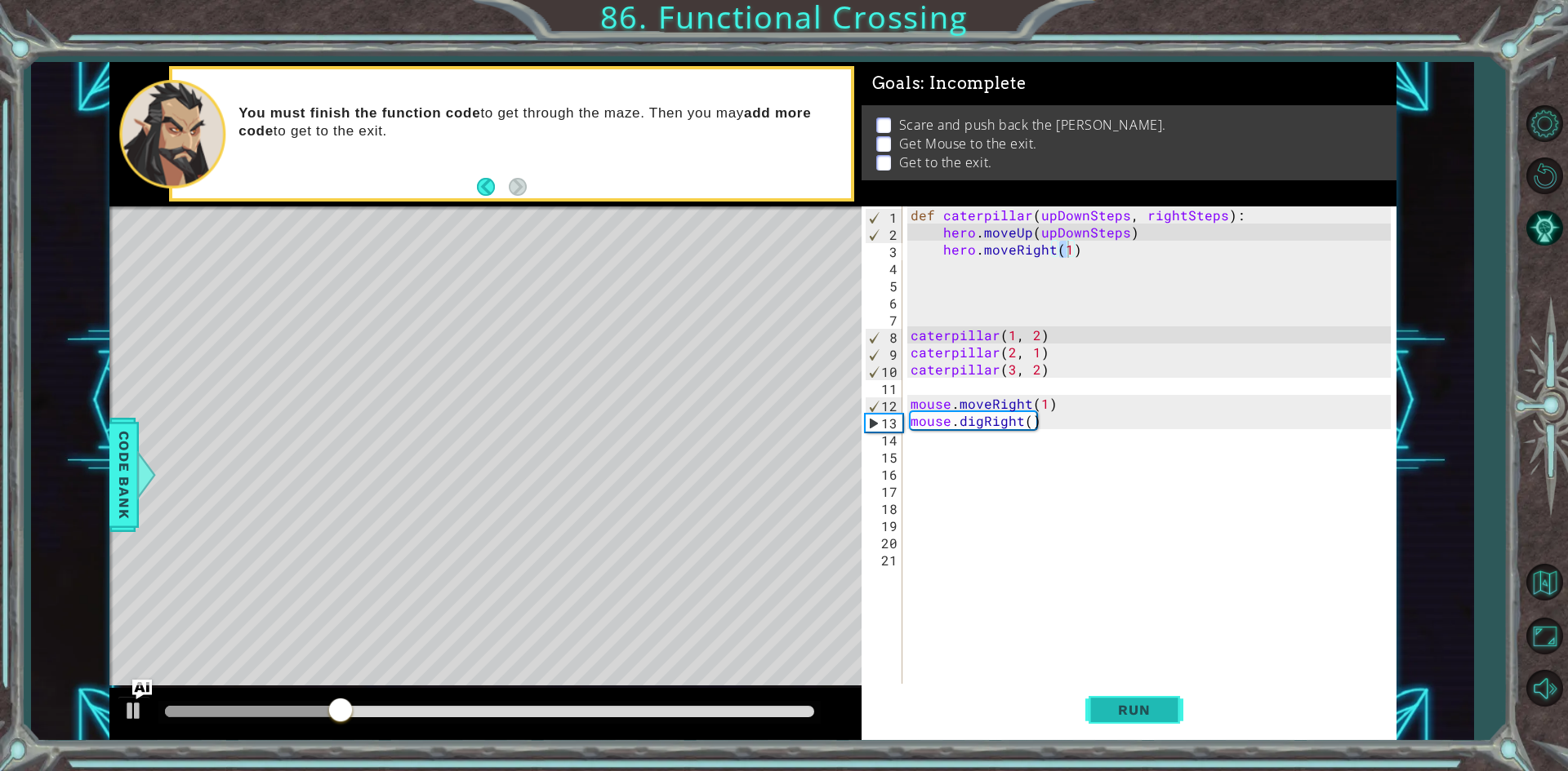
click at [1142, 711] on span "Run" at bounding box center [1134, 710] width 64 height 16
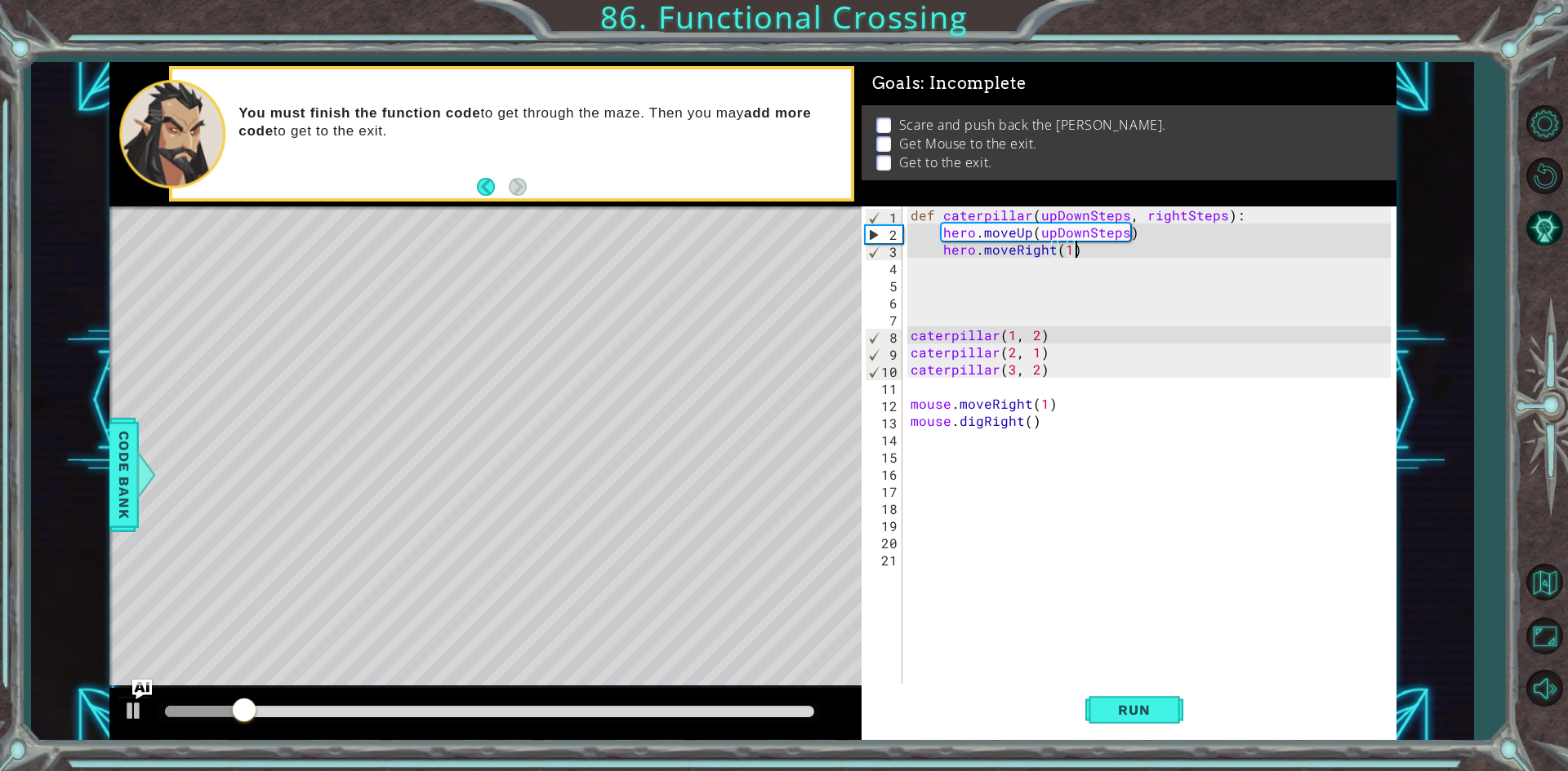
click at [1076, 251] on div "def caterpillar ( upDownSteps , rightSteps ) : hero . moveUp ( upDownSteps ) he…" at bounding box center [1153, 463] width 492 height 514
drag, startPoint x: 1076, startPoint y: 251, endPoint x: 1066, endPoint y: 252, distance: 10.0
click at [1066, 252] on div "def caterpillar ( upDownSteps , rightSteps ) : hero . moveUp ( upDownSteps ) he…" at bounding box center [1153, 463] width 492 height 514
click at [1067, 252] on div "def caterpillar ( upDownSteps , rightSteps ) : hero . moveUp ( upDownSteps ) he…" at bounding box center [1149, 446] width 484 height 480
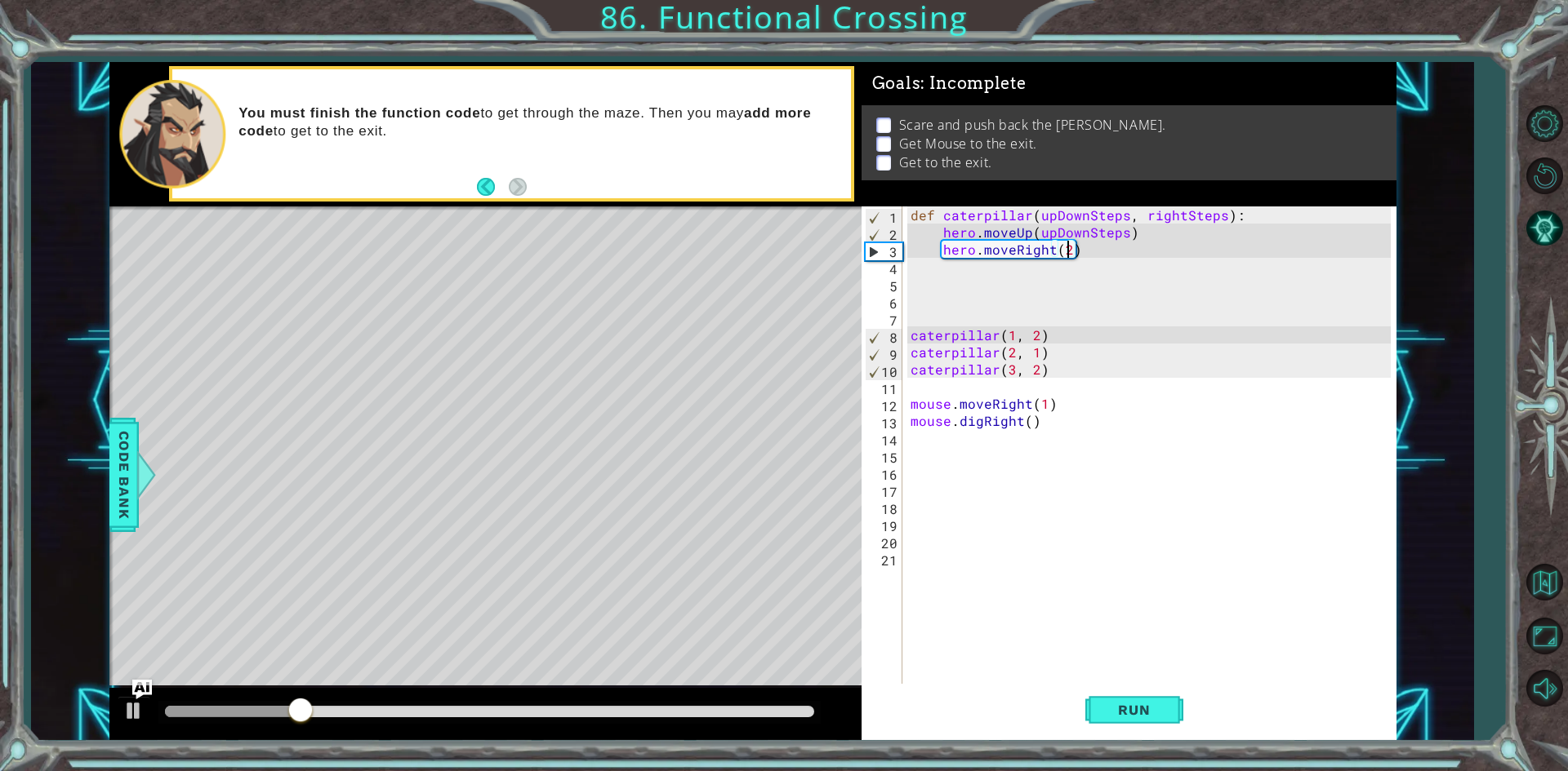
type textarea "hero.moveRight(2)"
drag, startPoint x: 1080, startPoint y: 710, endPoint x: 1094, endPoint y: 682, distance: 31.3
click at [1094, 682] on div "hero.moveRight(2) 1 2 3 4 5 6 7 8 9 10 11 12 13 14 15 16 17 18 19 20 21 def cat…" at bounding box center [1129, 473] width 535 height 533
click at [1090, 695] on button "Run" at bounding box center [1134, 709] width 98 height 53
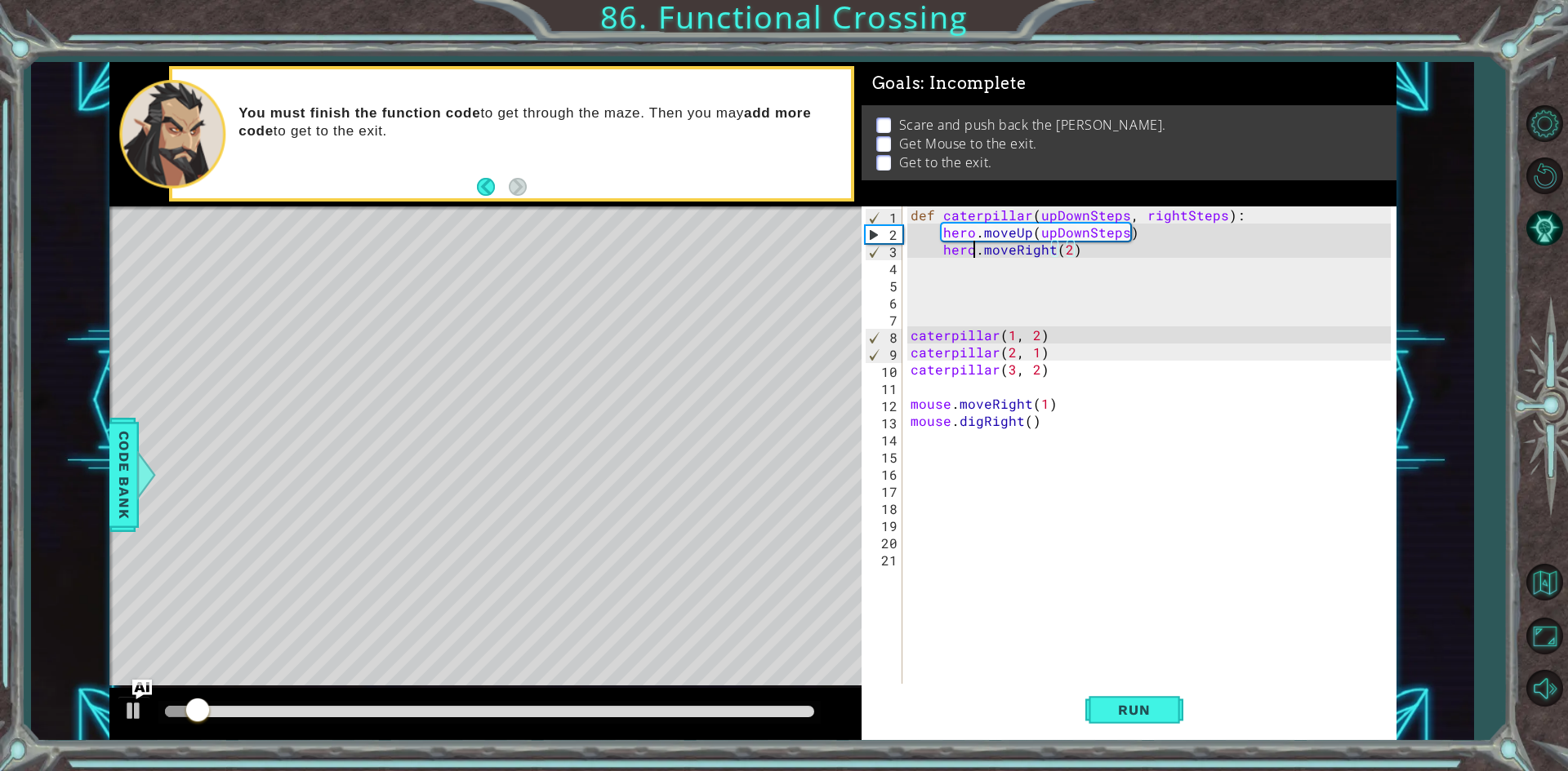
click at [972, 256] on div "def caterpillar ( upDownSteps , rightSteps ) : hero . moveUp ( upDownSteps ) he…" at bounding box center [1153, 463] width 492 height 514
click at [974, 265] on div "def caterpillar ( upDownSteps , rightSteps ) : hero . moveUp ( upDownSteps ) he…" at bounding box center [1153, 463] width 492 height 514
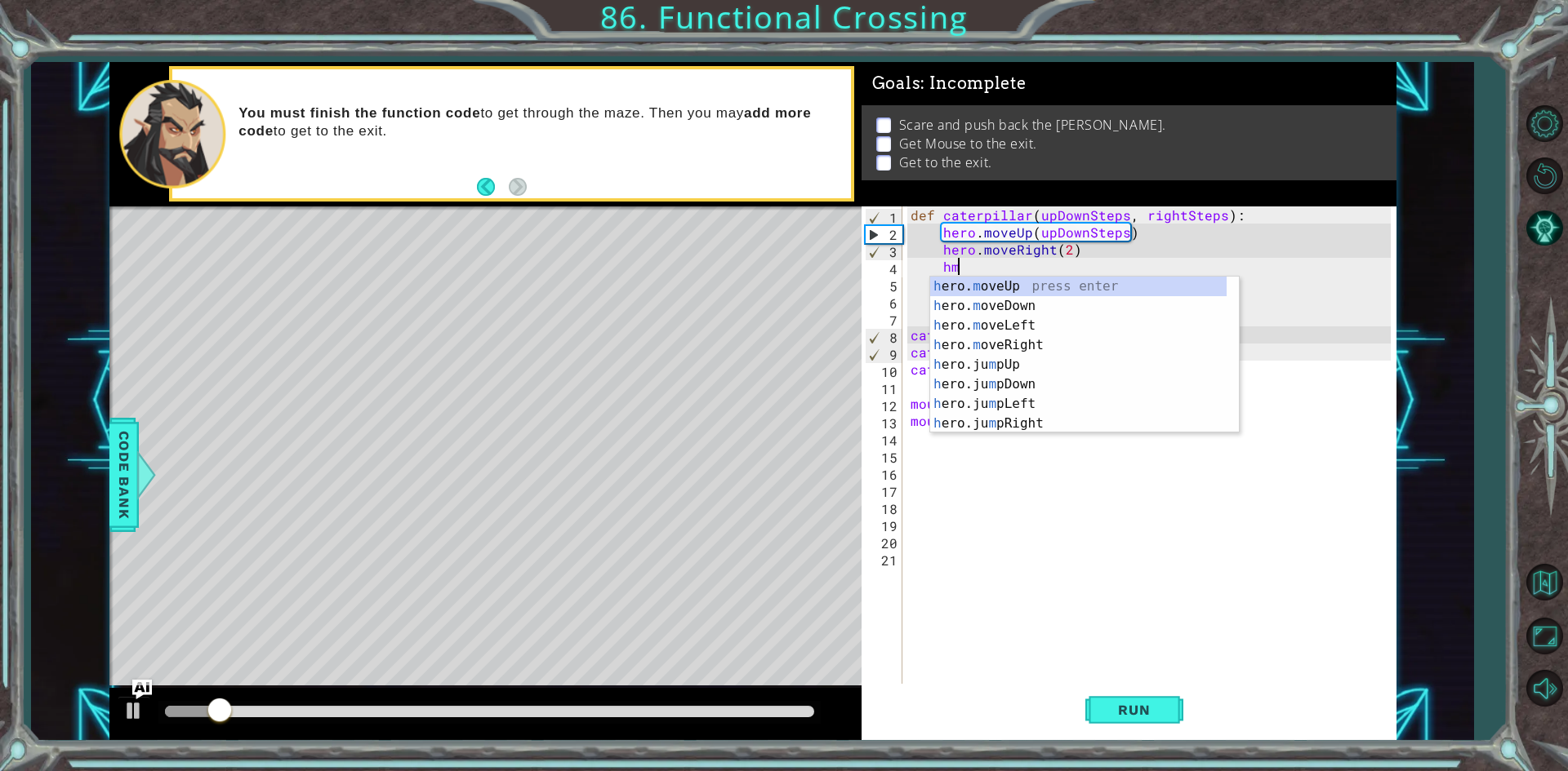
scroll to position [0, 3]
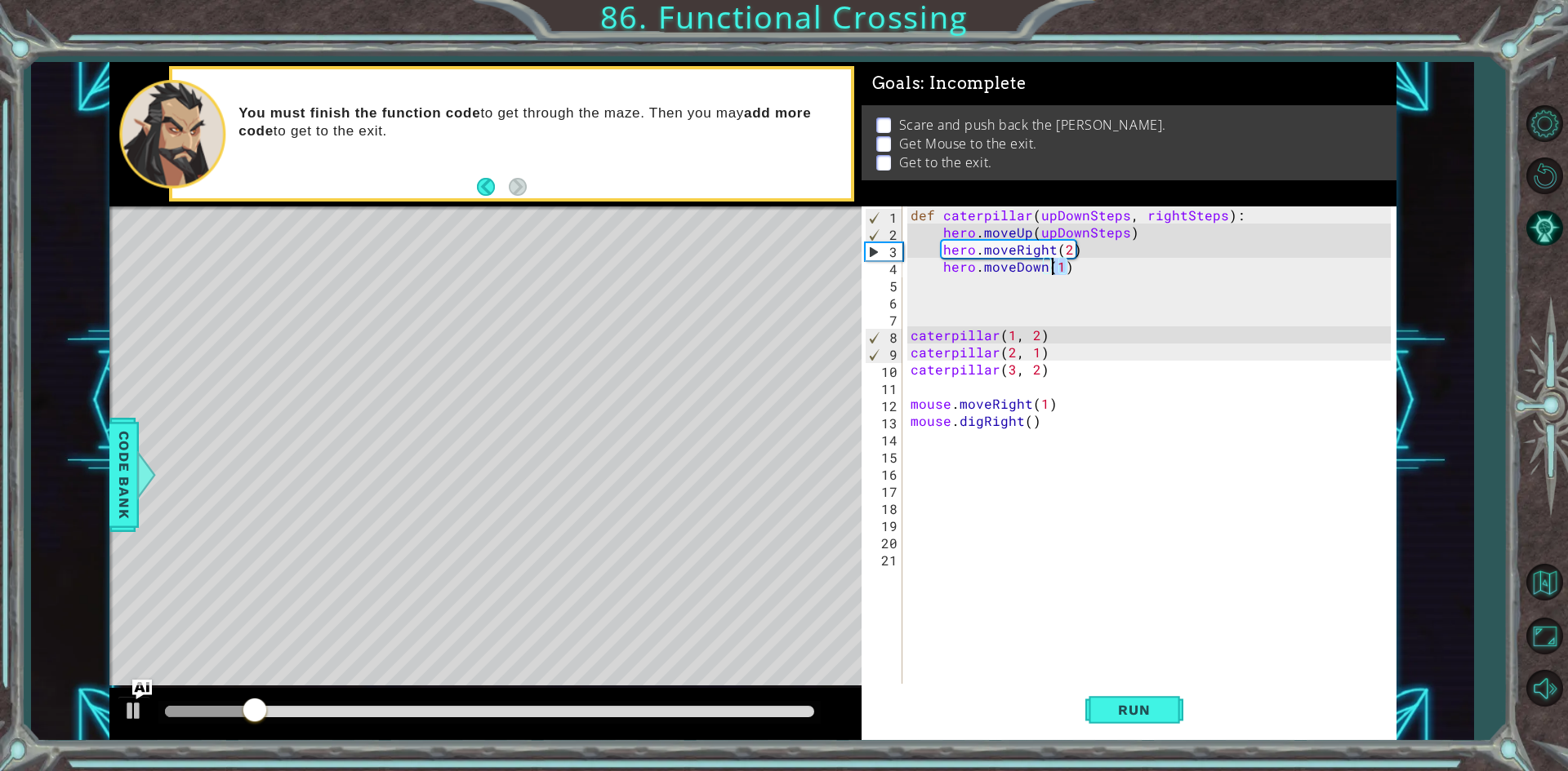
drag, startPoint x: 1075, startPoint y: 264, endPoint x: 1050, endPoint y: 272, distance: 26.2
click at [1050, 272] on div "def caterpillar ( upDownSteps , rightSteps ) : hero . moveUp ( upDownSteps ) he…" at bounding box center [1153, 463] width 492 height 514
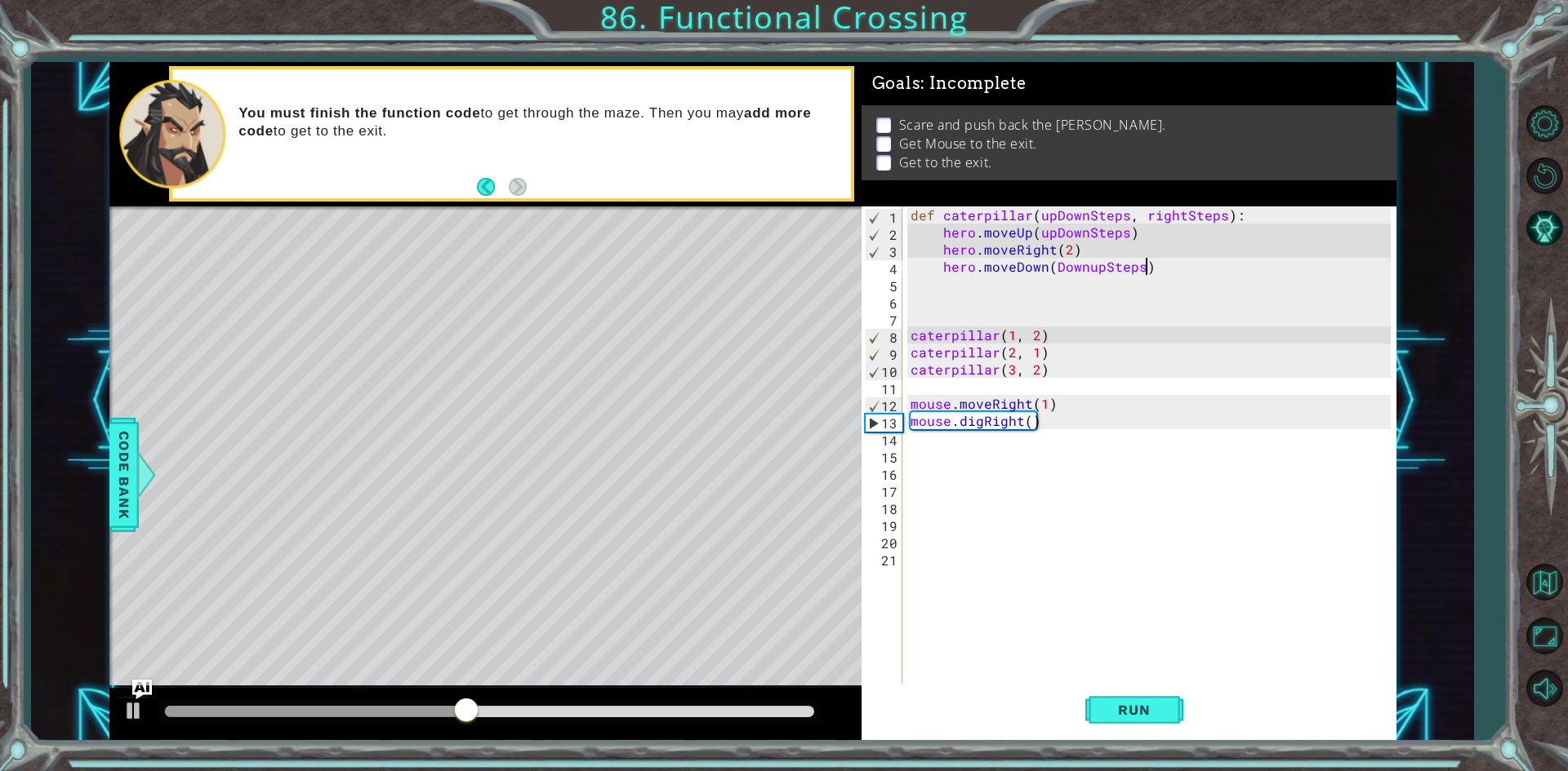
scroll to position [0, 14]
click at [1136, 702] on span "Run" at bounding box center [1134, 710] width 64 height 16
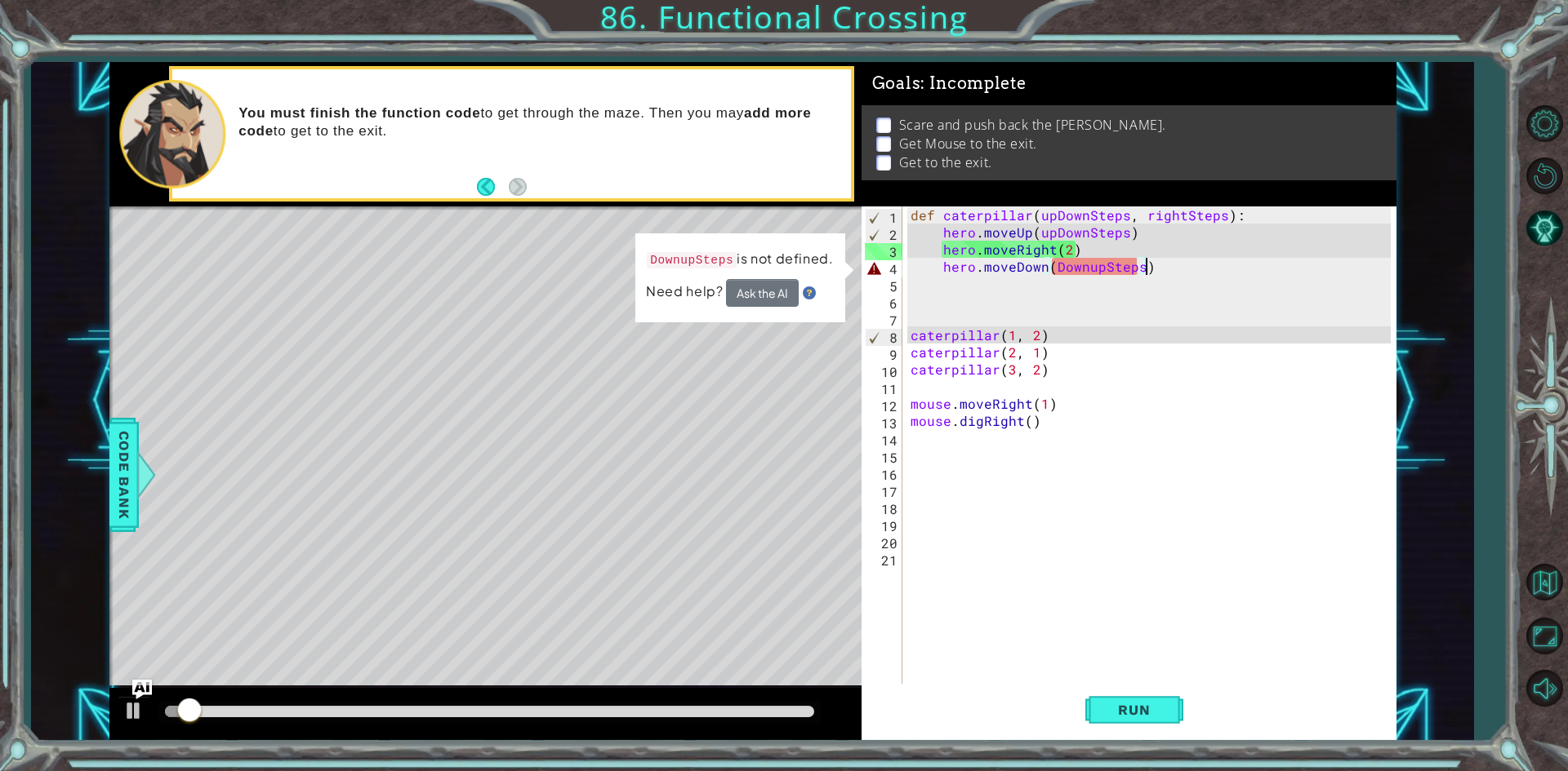
click at [108, 443] on div "1 ההההההההההההההההההההההההההההההההההההההההההההההההההההההההההההההההההההההההההההה…" at bounding box center [752, 401] width 1442 height 679
click at [111, 438] on span "Code Bank" at bounding box center [123, 473] width 26 height 99
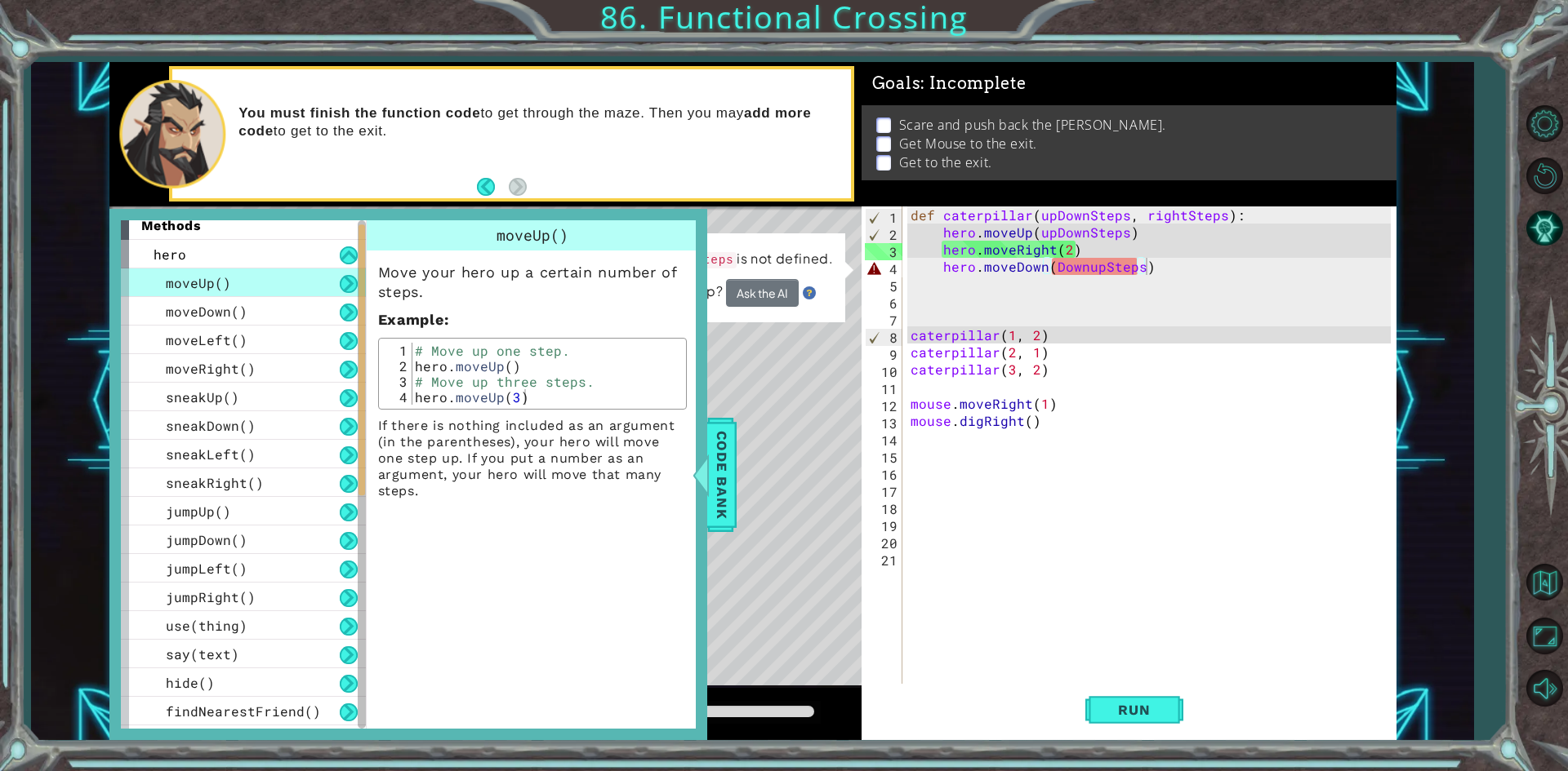
scroll to position [0, 0]
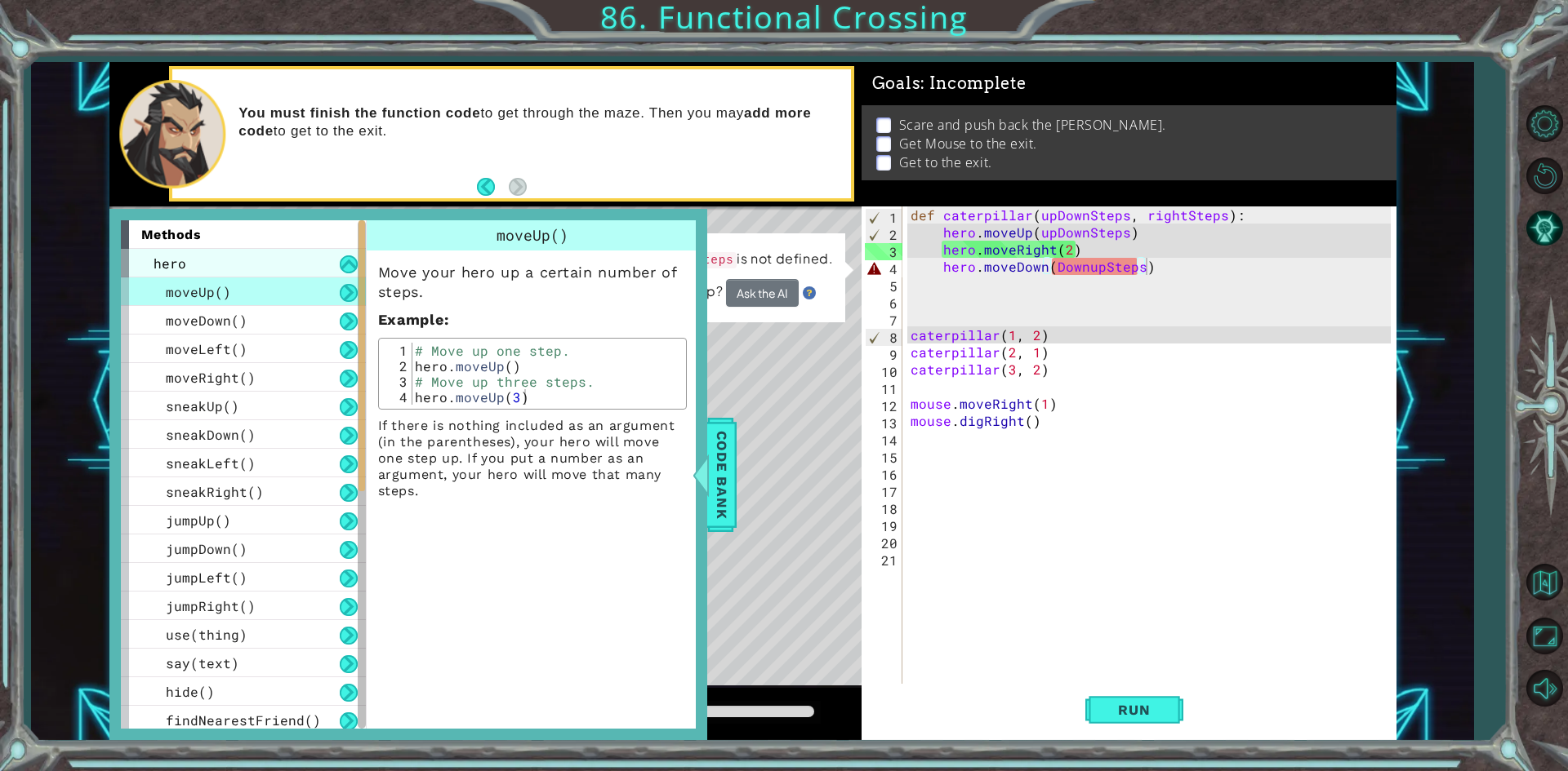
click at [274, 252] on div "hero" at bounding box center [243, 264] width 245 height 29
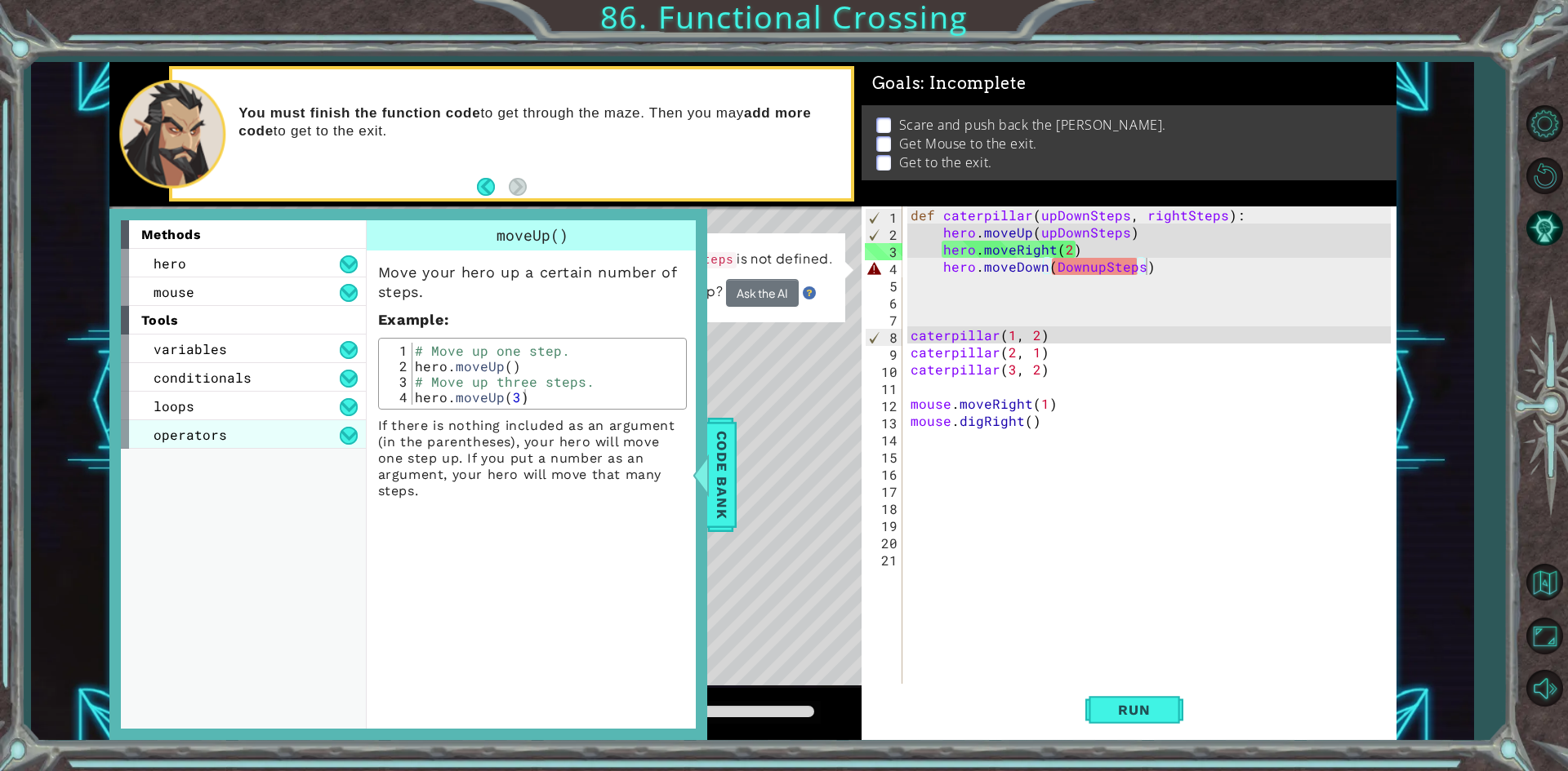
click at [232, 430] on div "operators" at bounding box center [243, 434] width 245 height 29
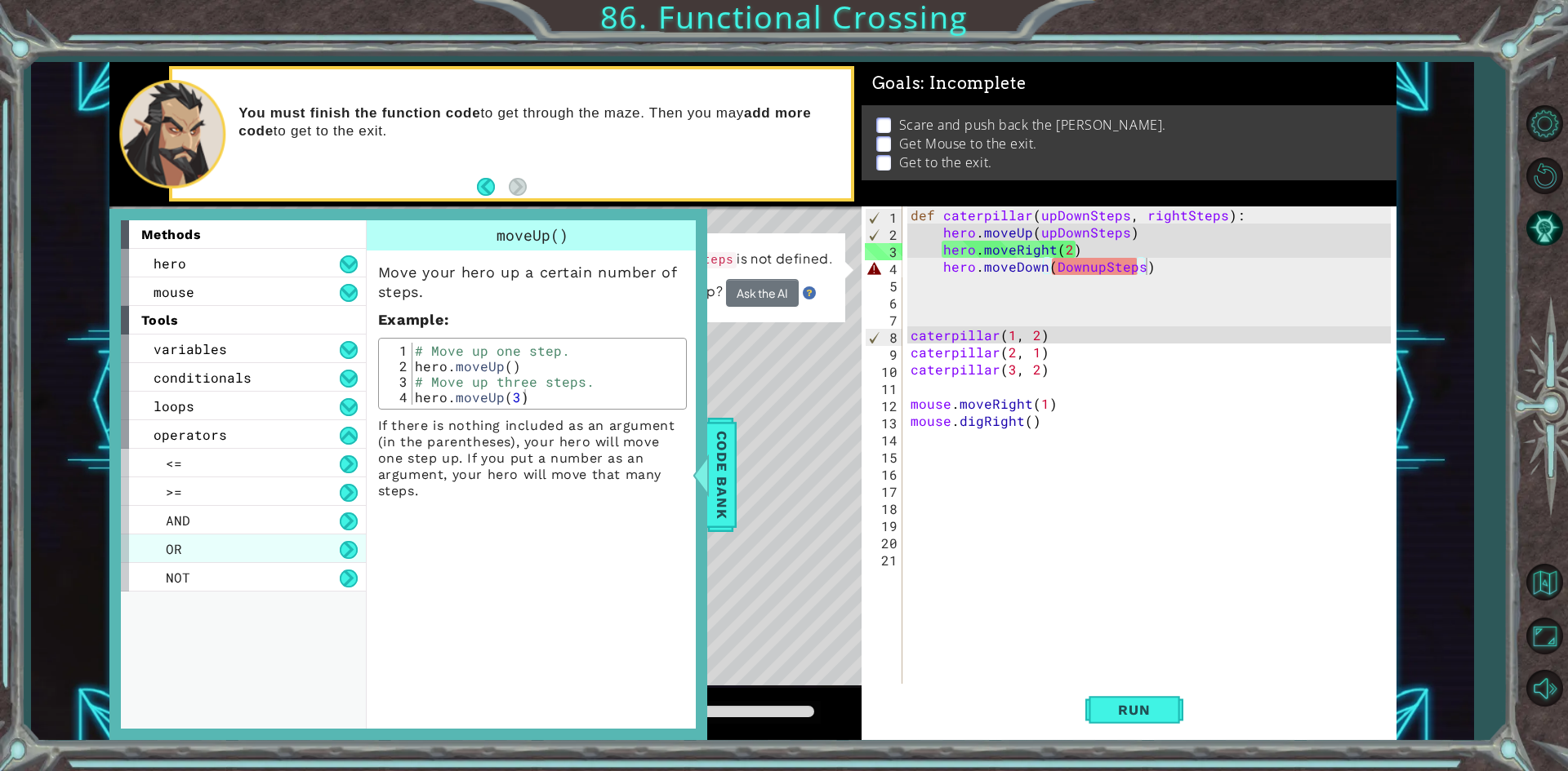
click at [235, 561] on div "OR" at bounding box center [243, 549] width 245 height 29
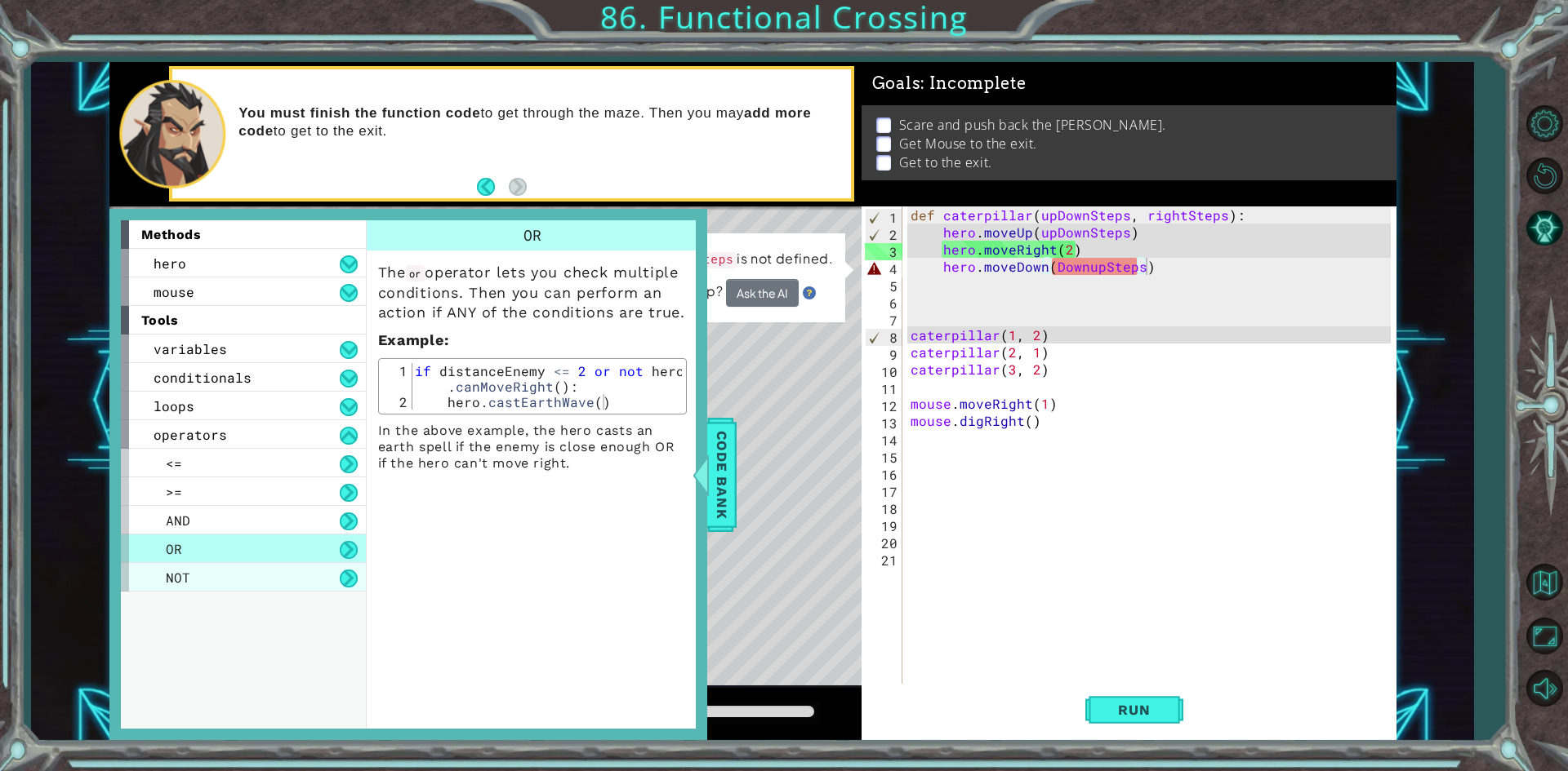
click at [239, 576] on div "NOT" at bounding box center [243, 577] width 245 height 29
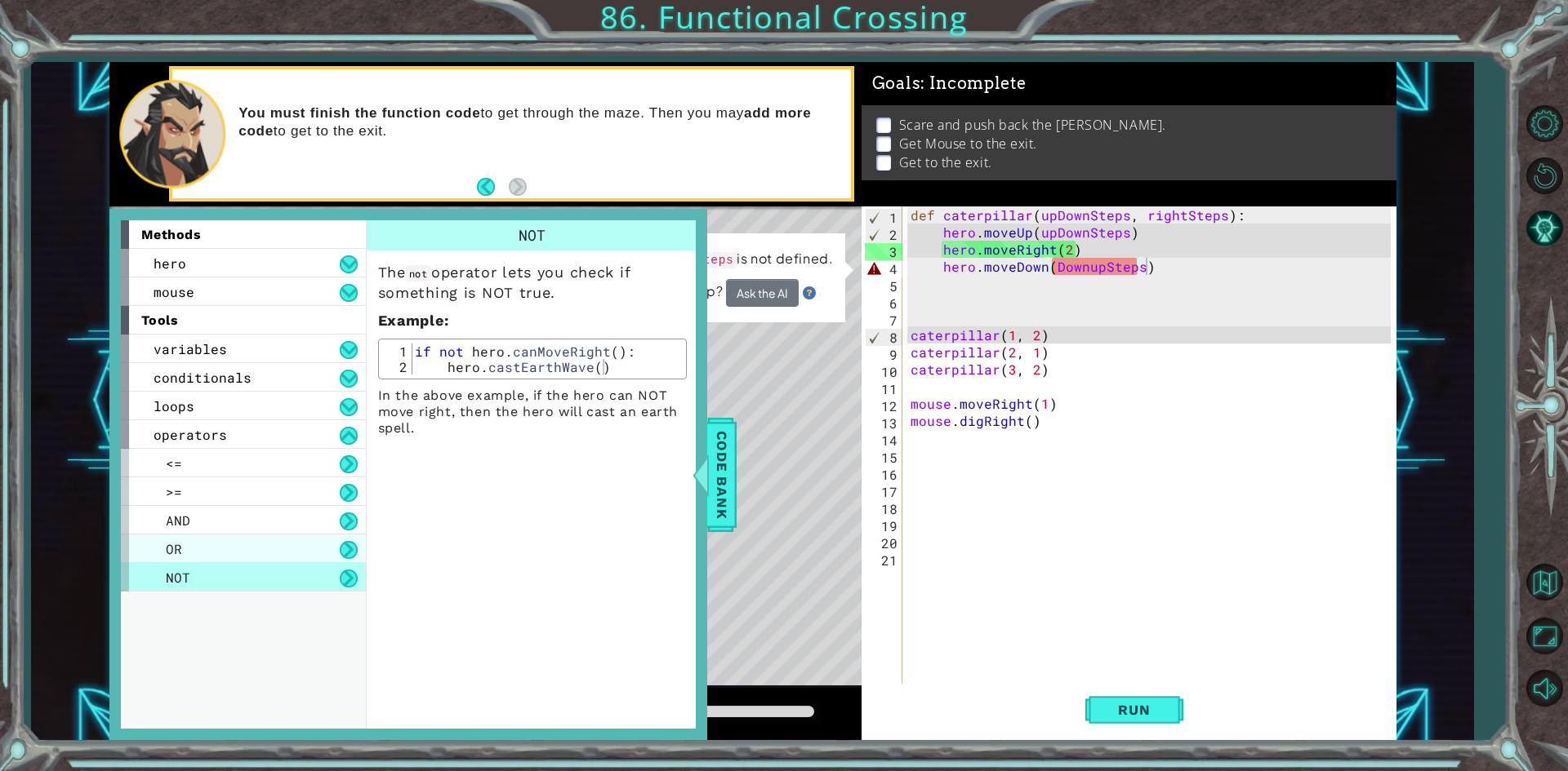
click at [248, 556] on div "OR" at bounding box center [243, 549] width 245 height 29
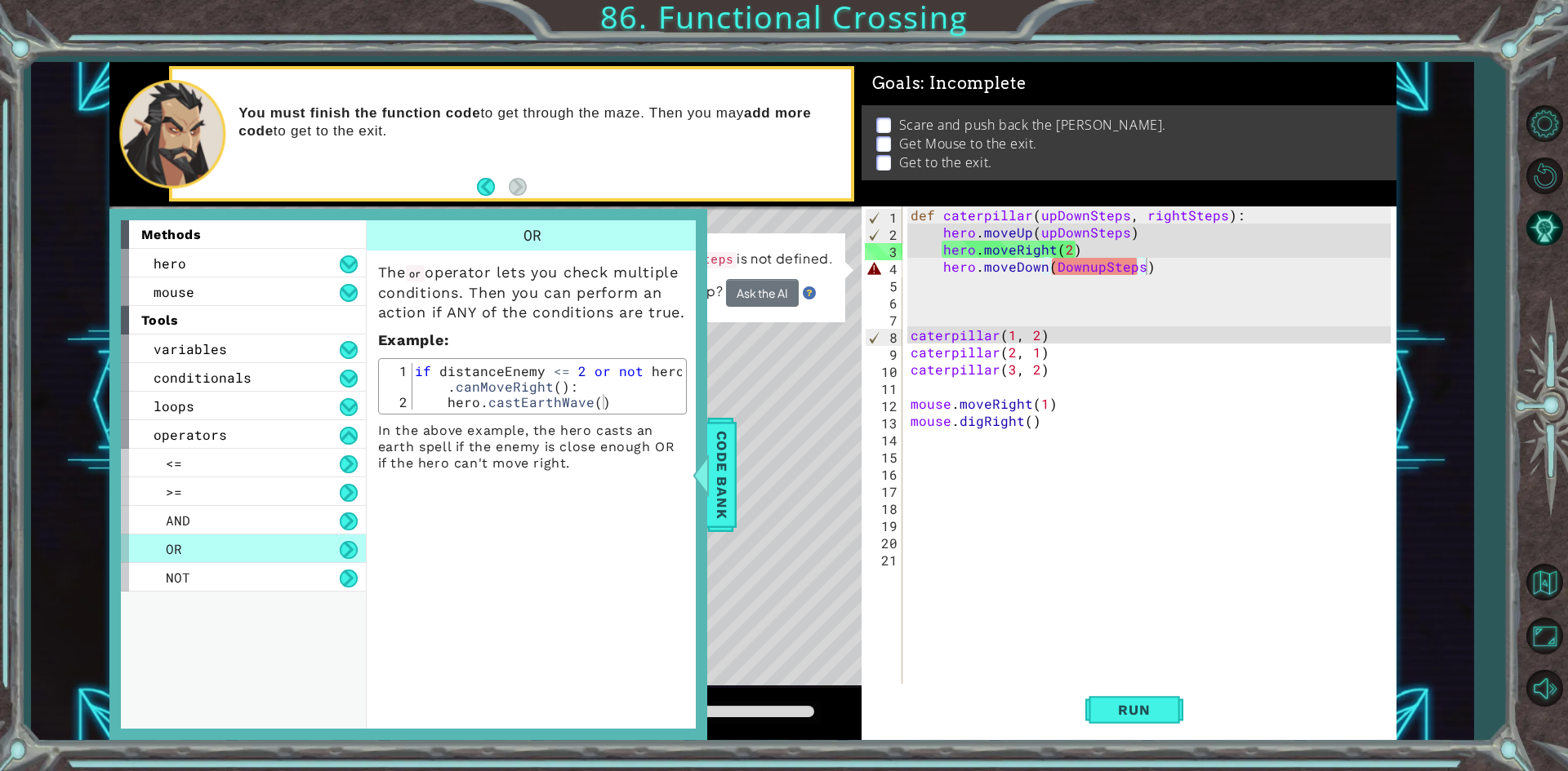
click at [249, 534] on div "OR" at bounding box center [243, 549] width 245 height 29
click at [249, 527] on div "AND" at bounding box center [243, 520] width 245 height 29
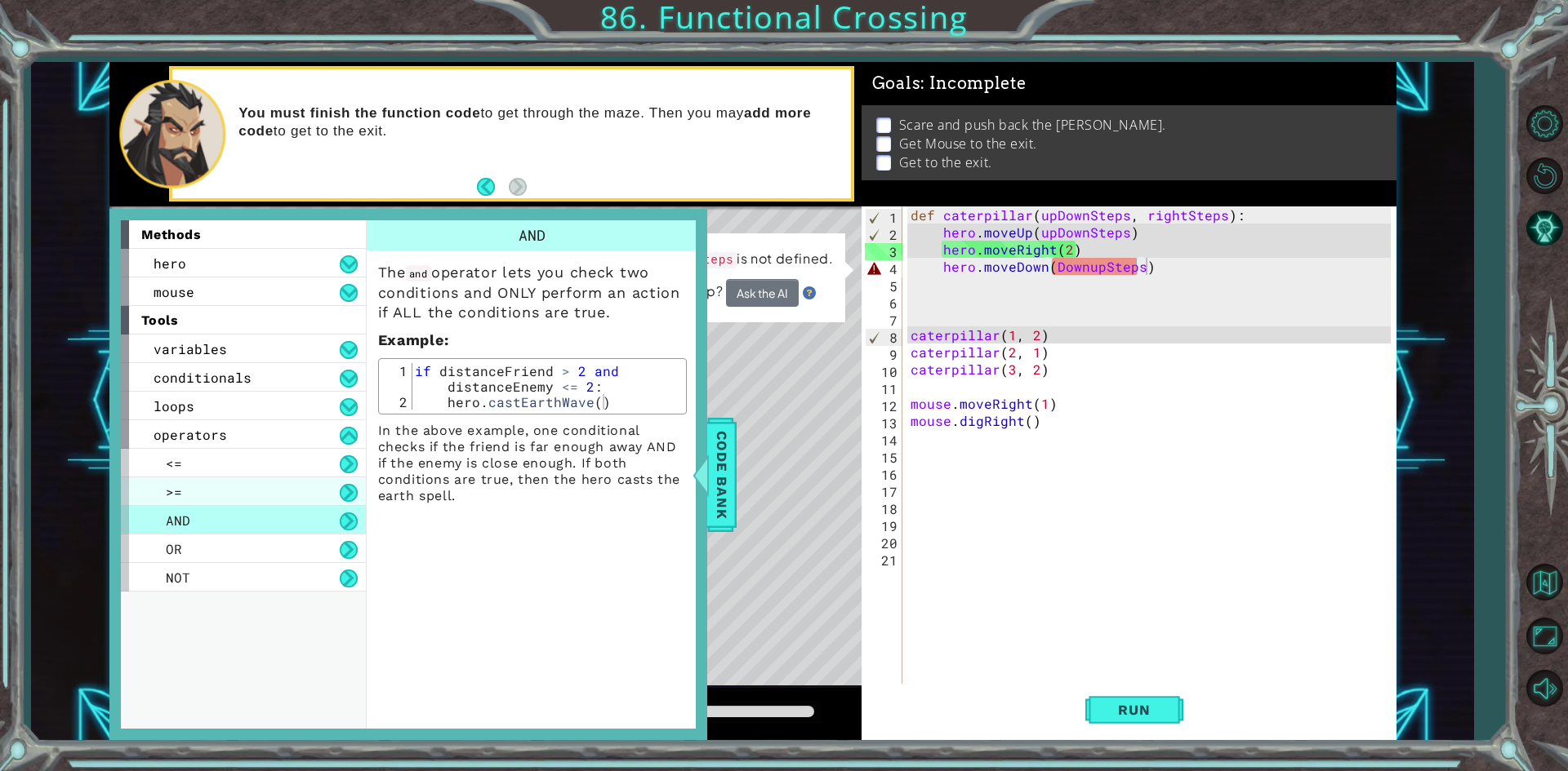
click at [259, 486] on div ">=" at bounding box center [243, 491] width 245 height 29
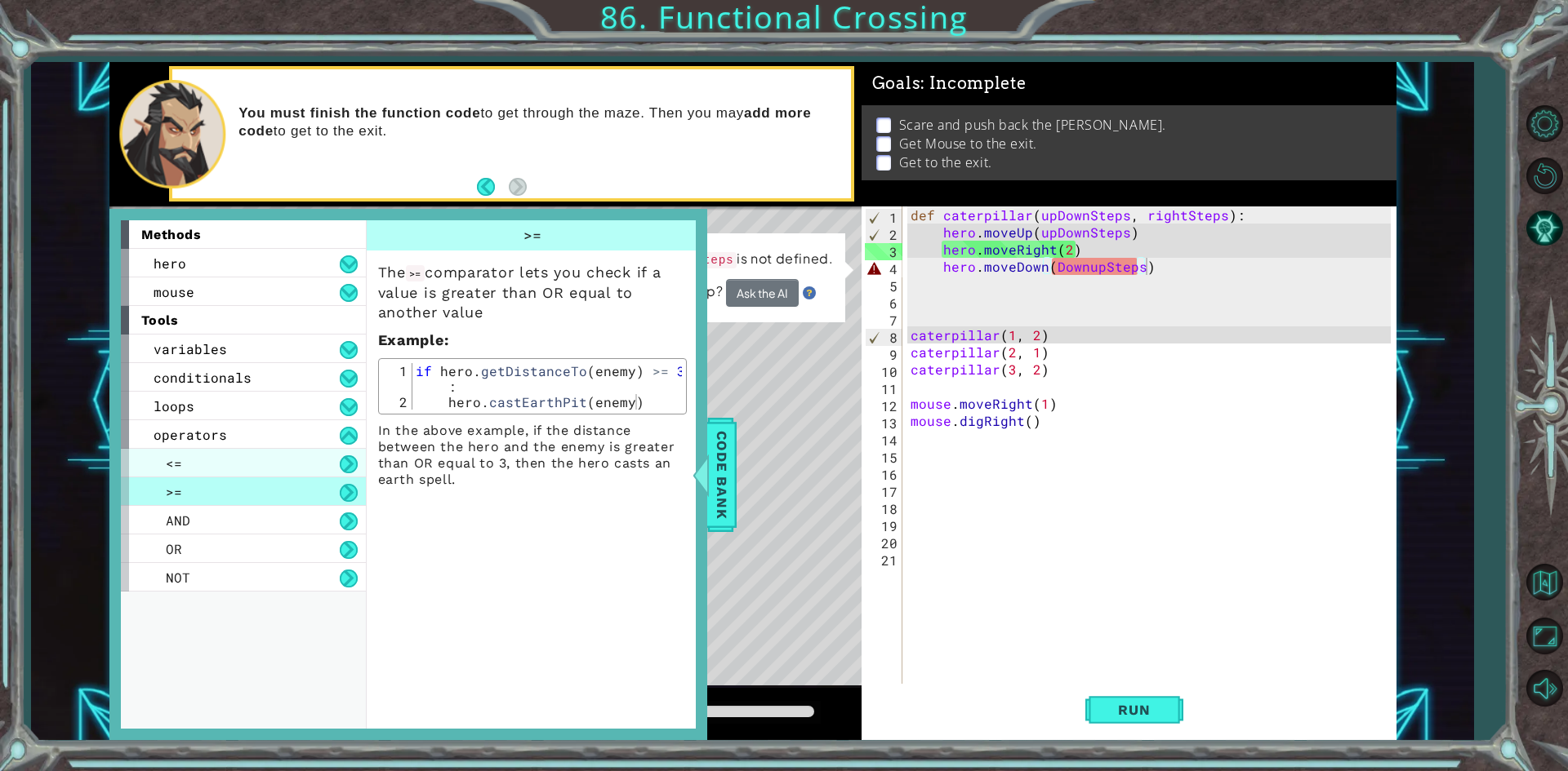
click at [275, 459] on div "<=" at bounding box center [243, 463] width 245 height 29
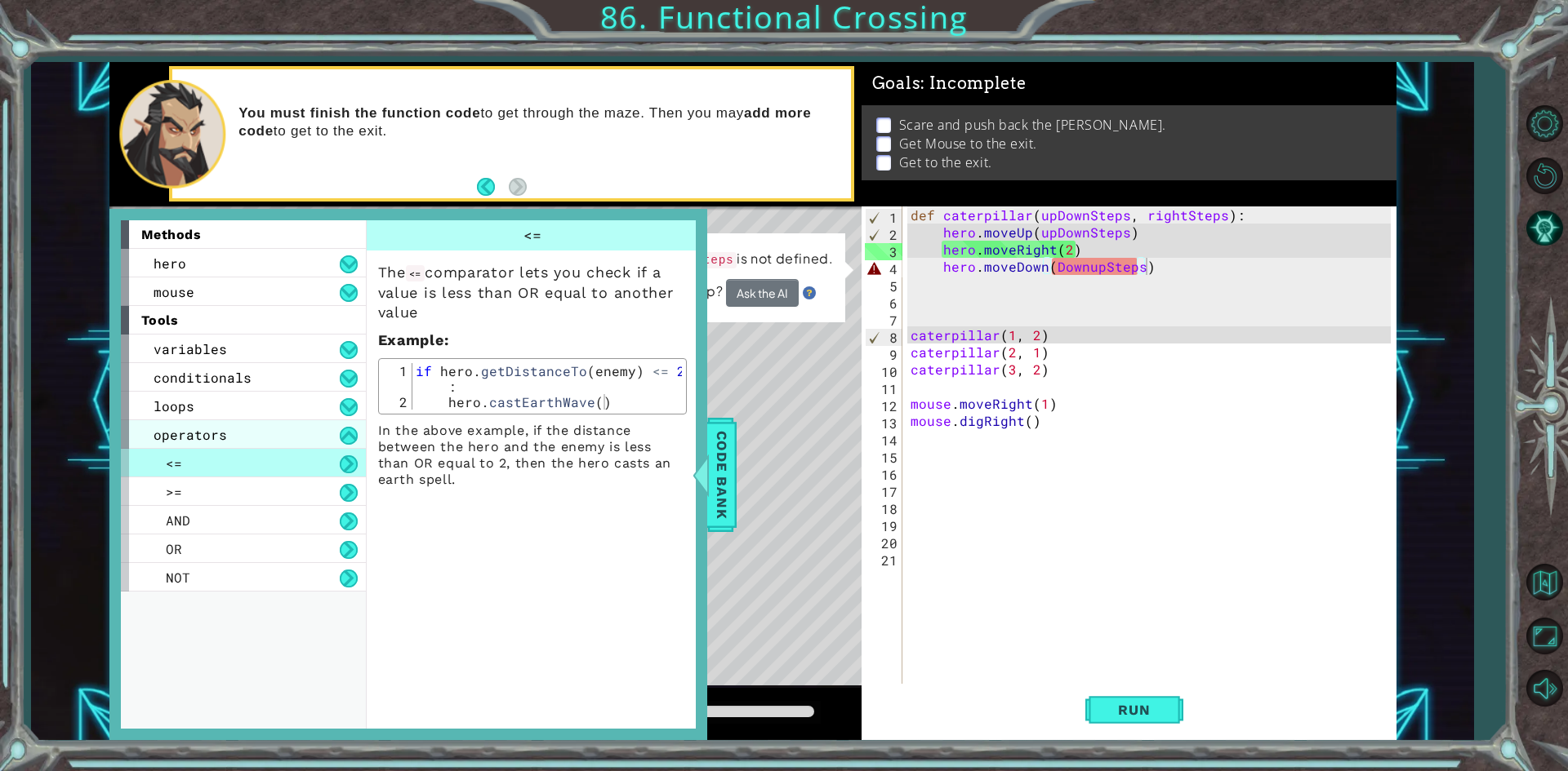
click at [243, 452] on div "<=" at bounding box center [243, 463] width 245 height 29
click at [240, 434] on div "operators" at bounding box center [243, 434] width 245 height 29
click at [240, 405] on div "loops" at bounding box center [243, 406] width 245 height 29
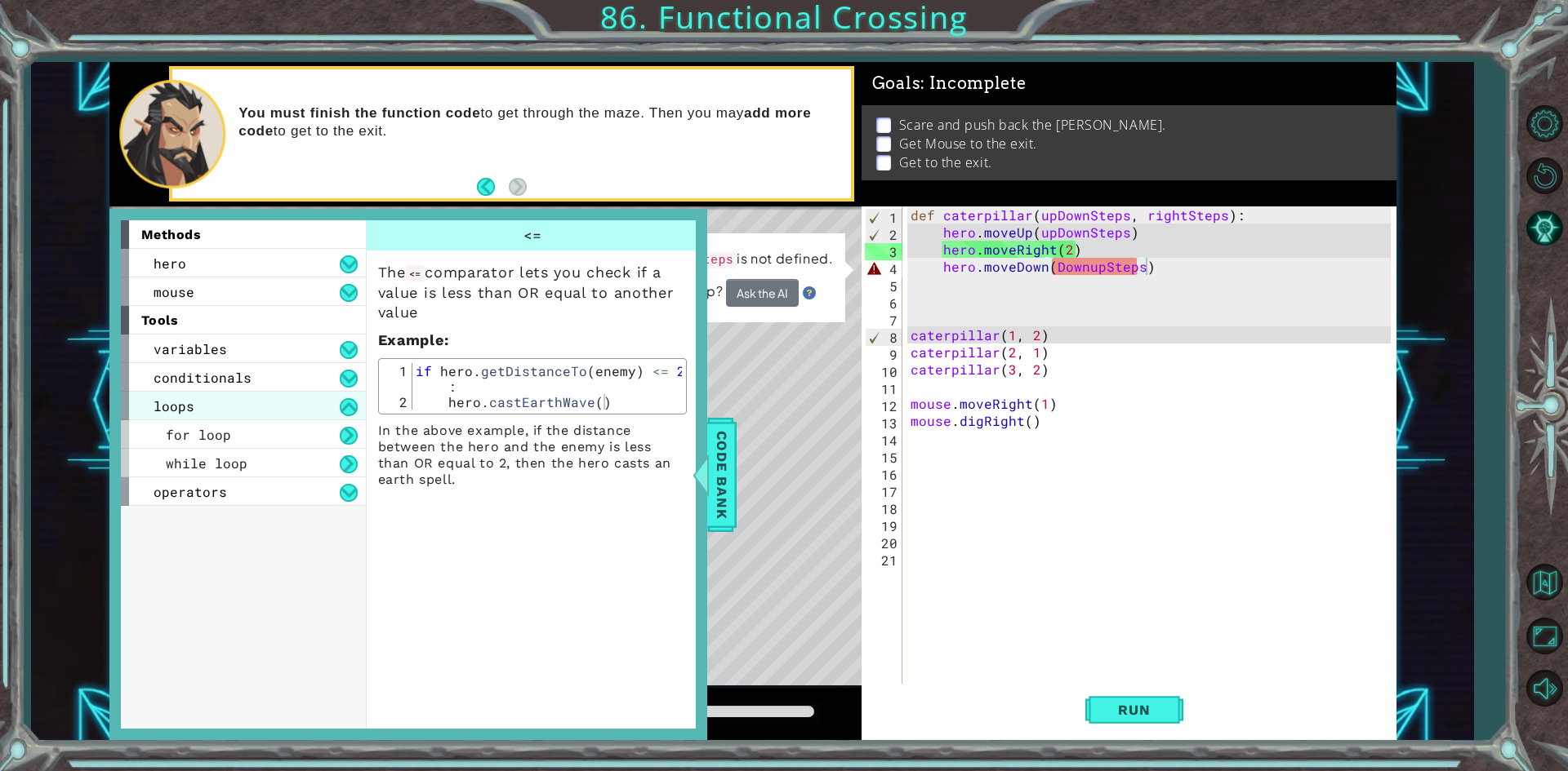
click at [244, 400] on div "loops" at bounding box center [243, 406] width 245 height 29
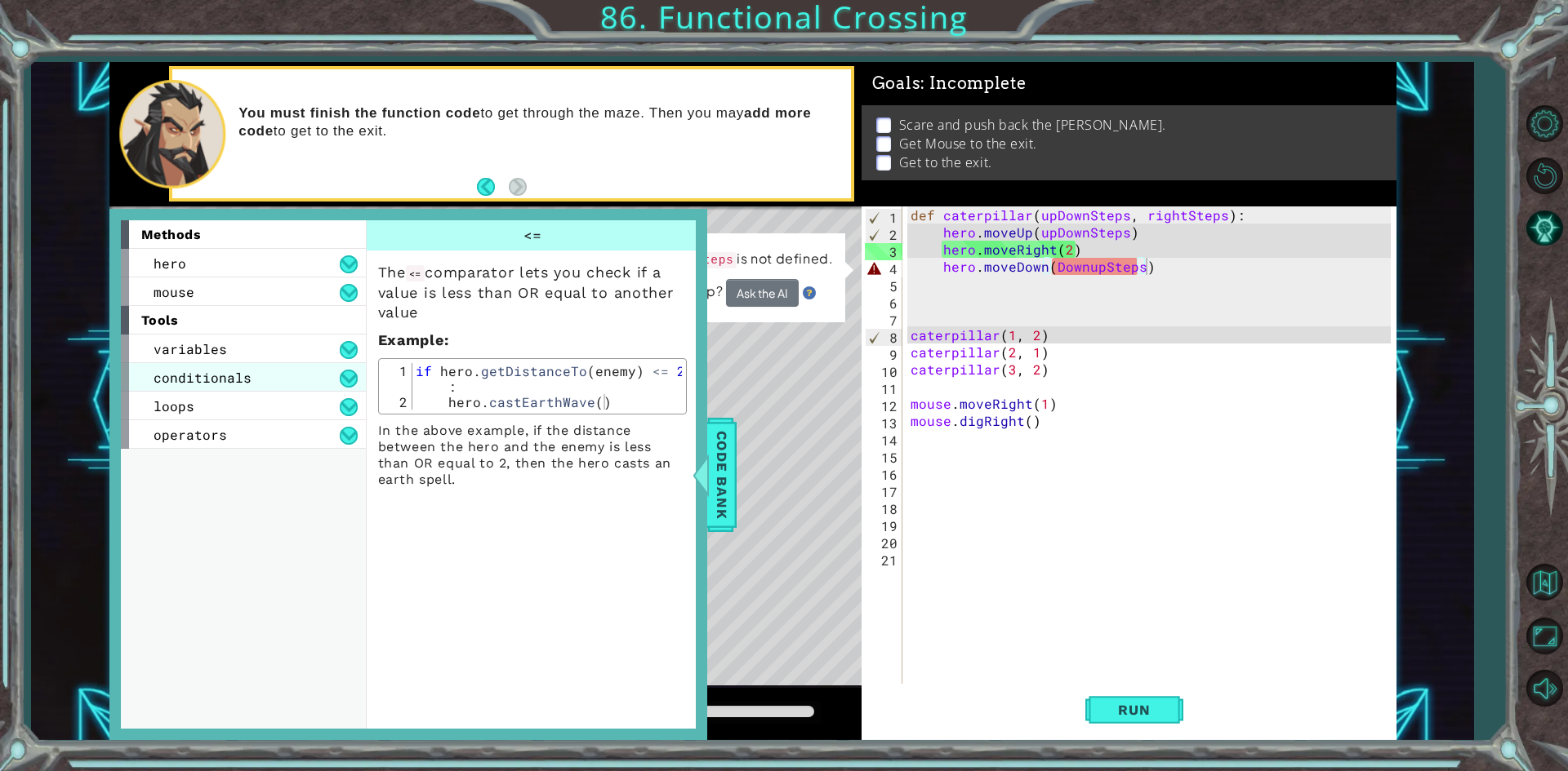
click at [249, 387] on div "conditionals" at bounding box center [243, 377] width 245 height 29
click at [255, 347] on div "variables" at bounding box center [243, 348] width 245 height 29
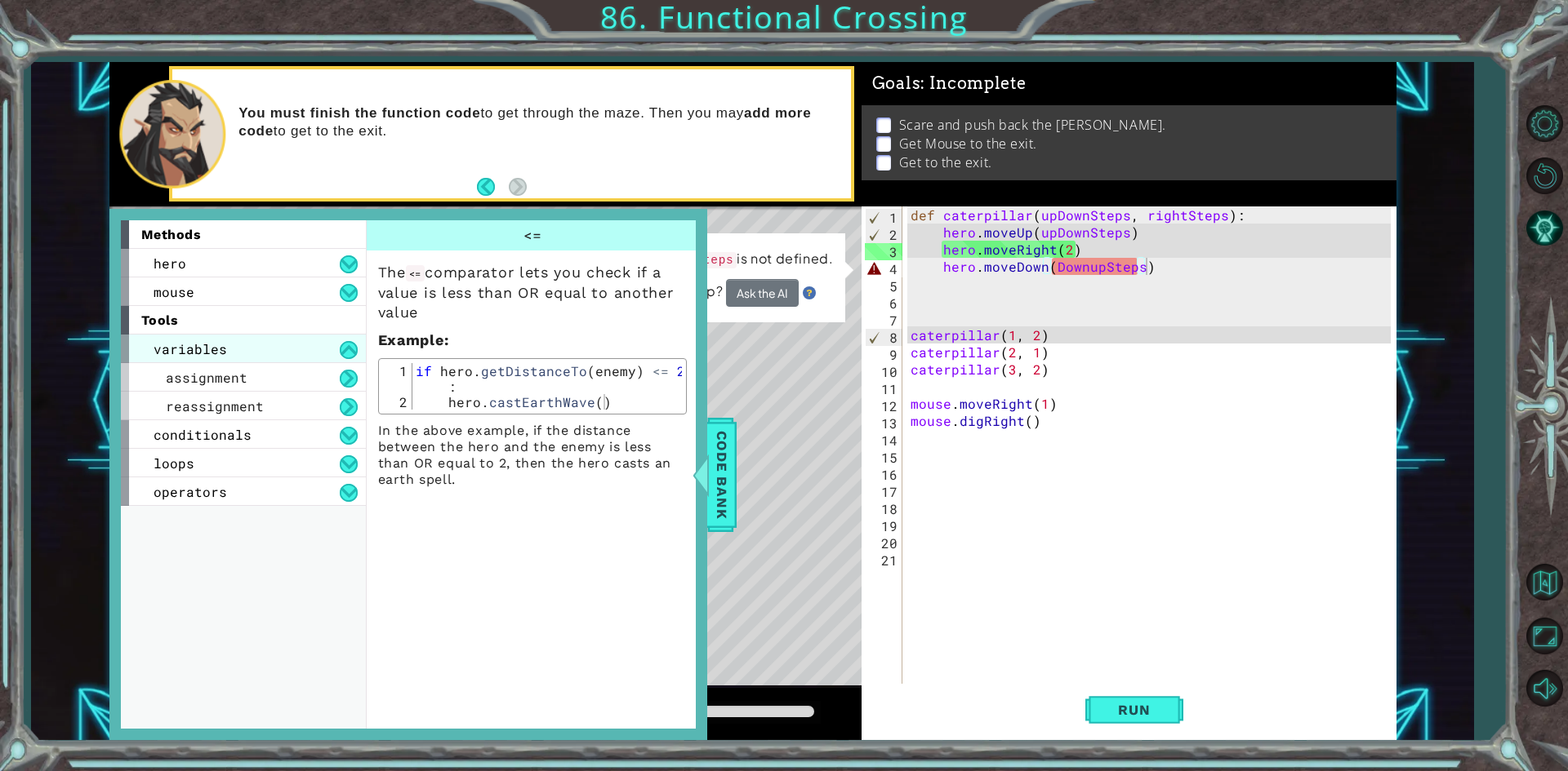
click at [255, 347] on div "variables" at bounding box center [243, 348] width 245 height 29
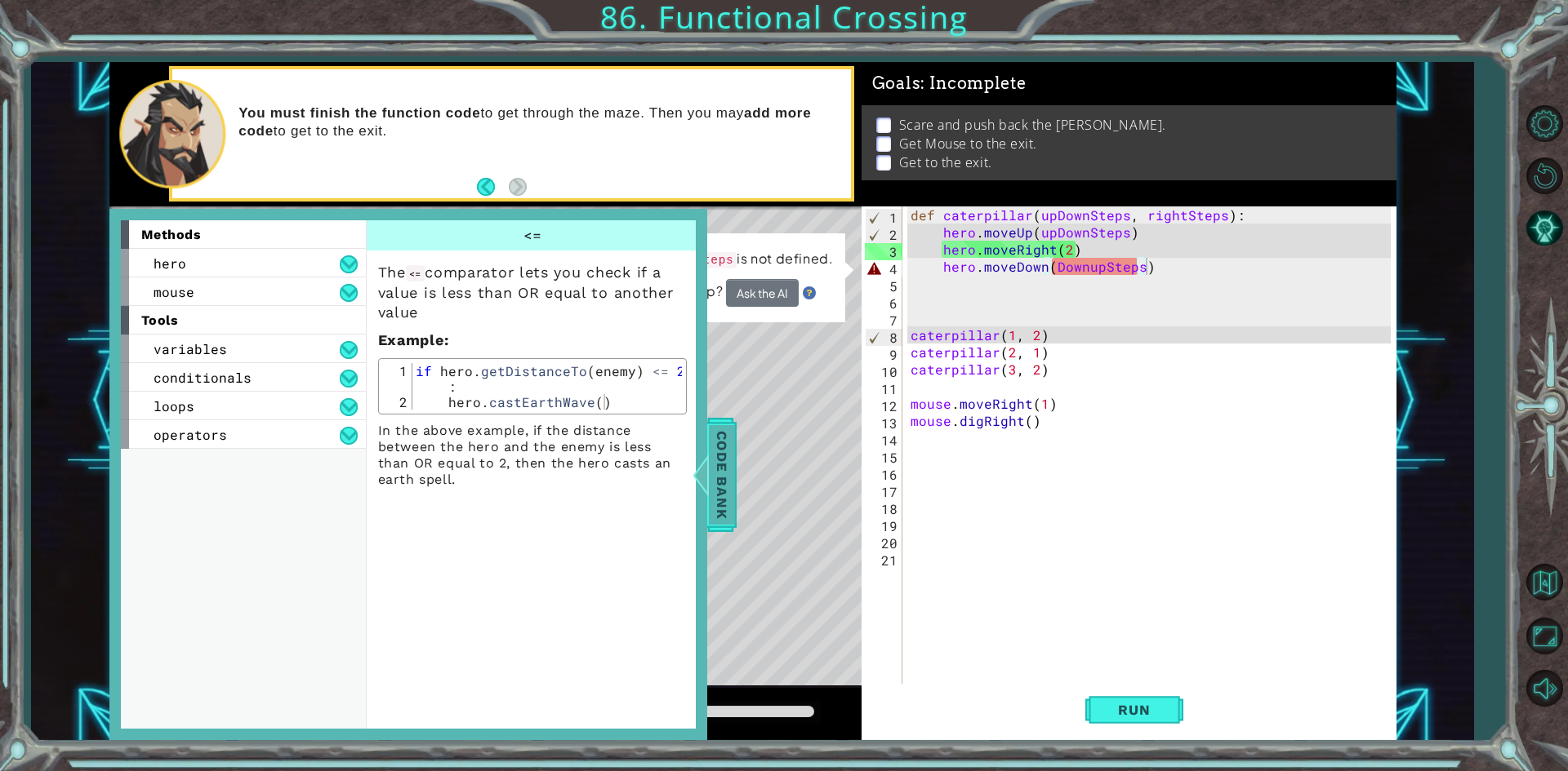
click at [732, 456] on span "Code Bank" at bounding box center [721, 473] width 26 height 99
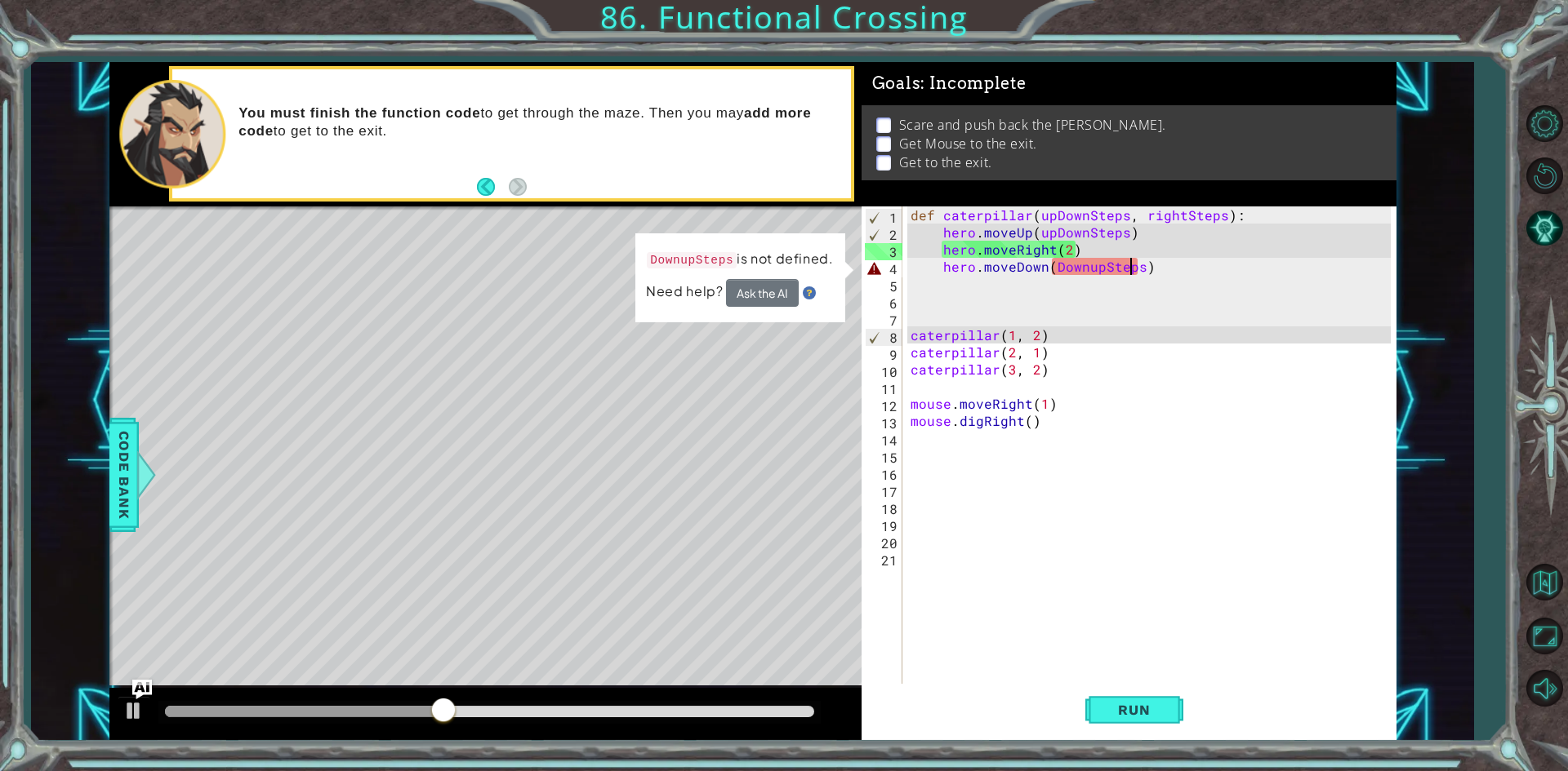
click at [1133, 269] on div "def caterpillar ( upDownSteps , rightSteps ) : hero . moveUp ( upDownSteps ) he…" at bounding box center [1153, 463] width 492 height 514
click at [1140, 268] on div "def caterpillar ( upDownSteps , rightSteps ) : hero . moveUp ( upDownSteps ) he…" at bounding box center [1153, 463] width 492 height 514
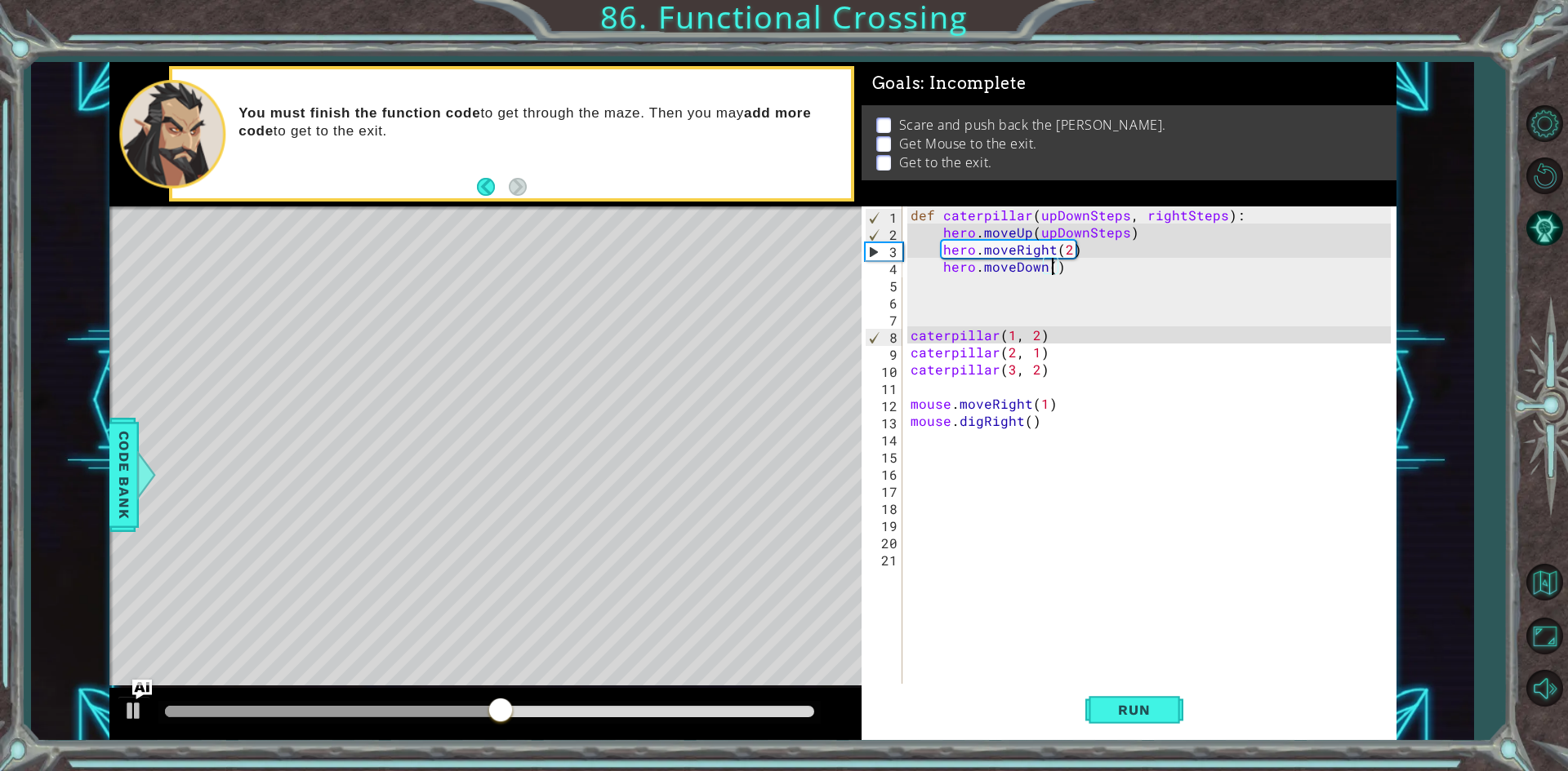
scroll to position [0, 8]
drag, startPoint x: 1058, startPoint y: 246, endPoint x: 1083, endPoint y: 246, distance: 25.0
click at [1083, 246] on div "def caterpillar ( upDownSteps , rightSteps ) : hero . moveUp ( upDownSteps ) he…" at bounding box center [1153, 463] width 492 height 514
type textarea "hero.moveRight(rightSteps)"
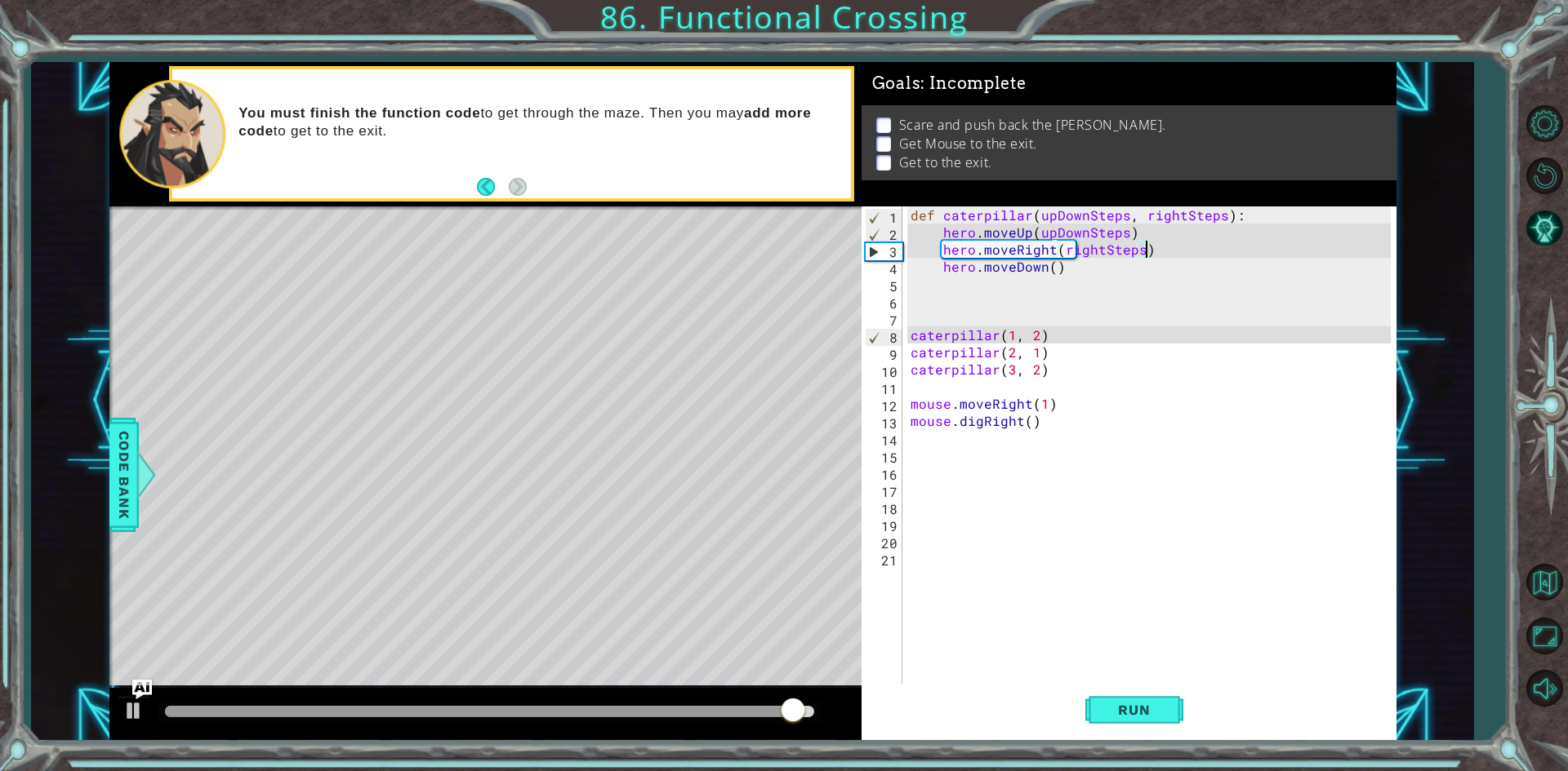
click at [1199, 729] on div "Run" at bounding box center [1134, 709] width 535 height 53
click at [1202, 728] on div "Run" at bounding box center [1134, 709] width 535 height 53
click at [1176, 725] on button "Run" at bounding box center [1134, 709] width 98 height 53
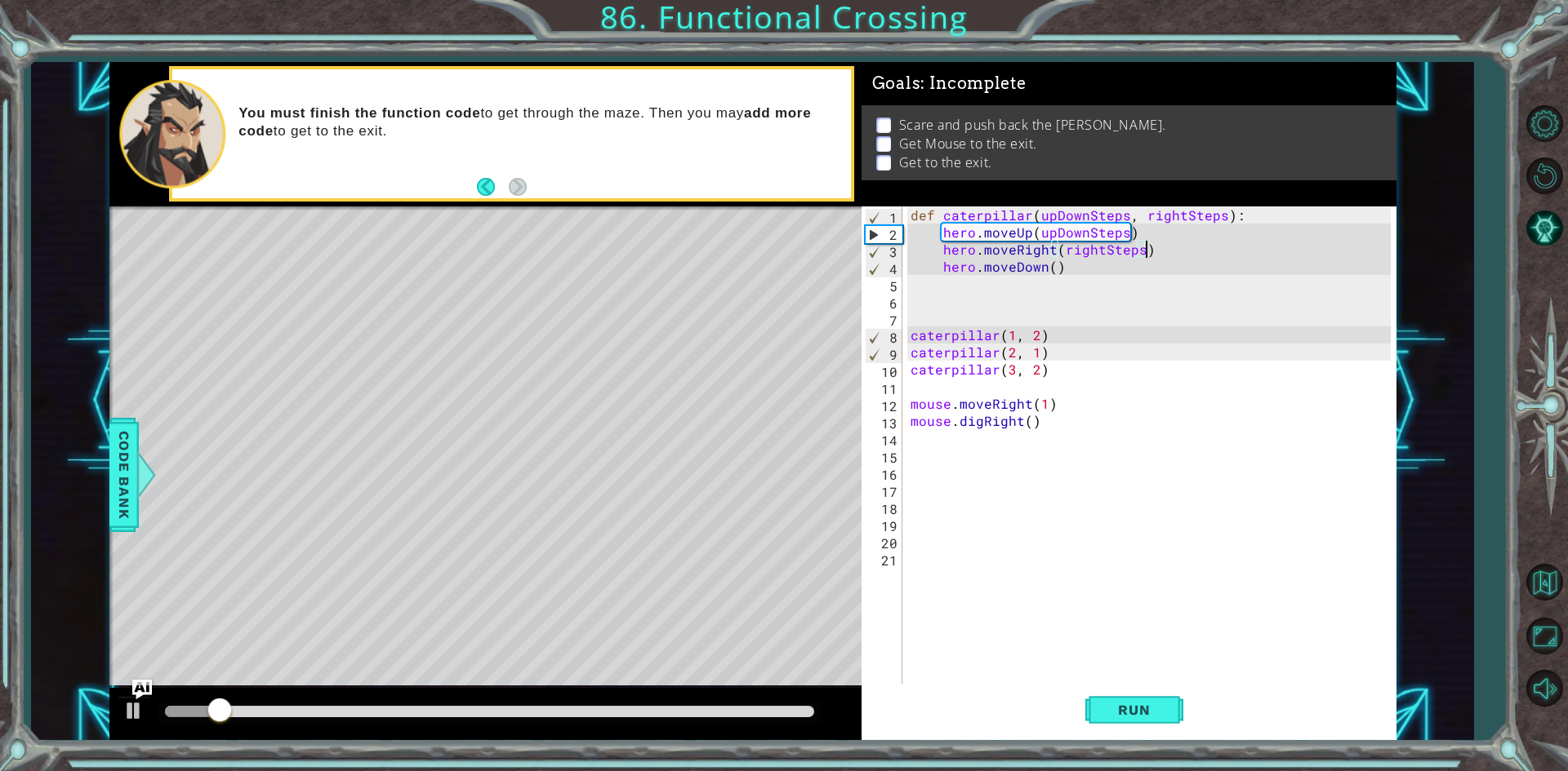
click at [964, 278] on div "def caterpillar ( upDownSteps , rightSteps ) : hero . moveUp ( upDownSteps ) he…" at bounding box center [1153, 463] width 492 height 514
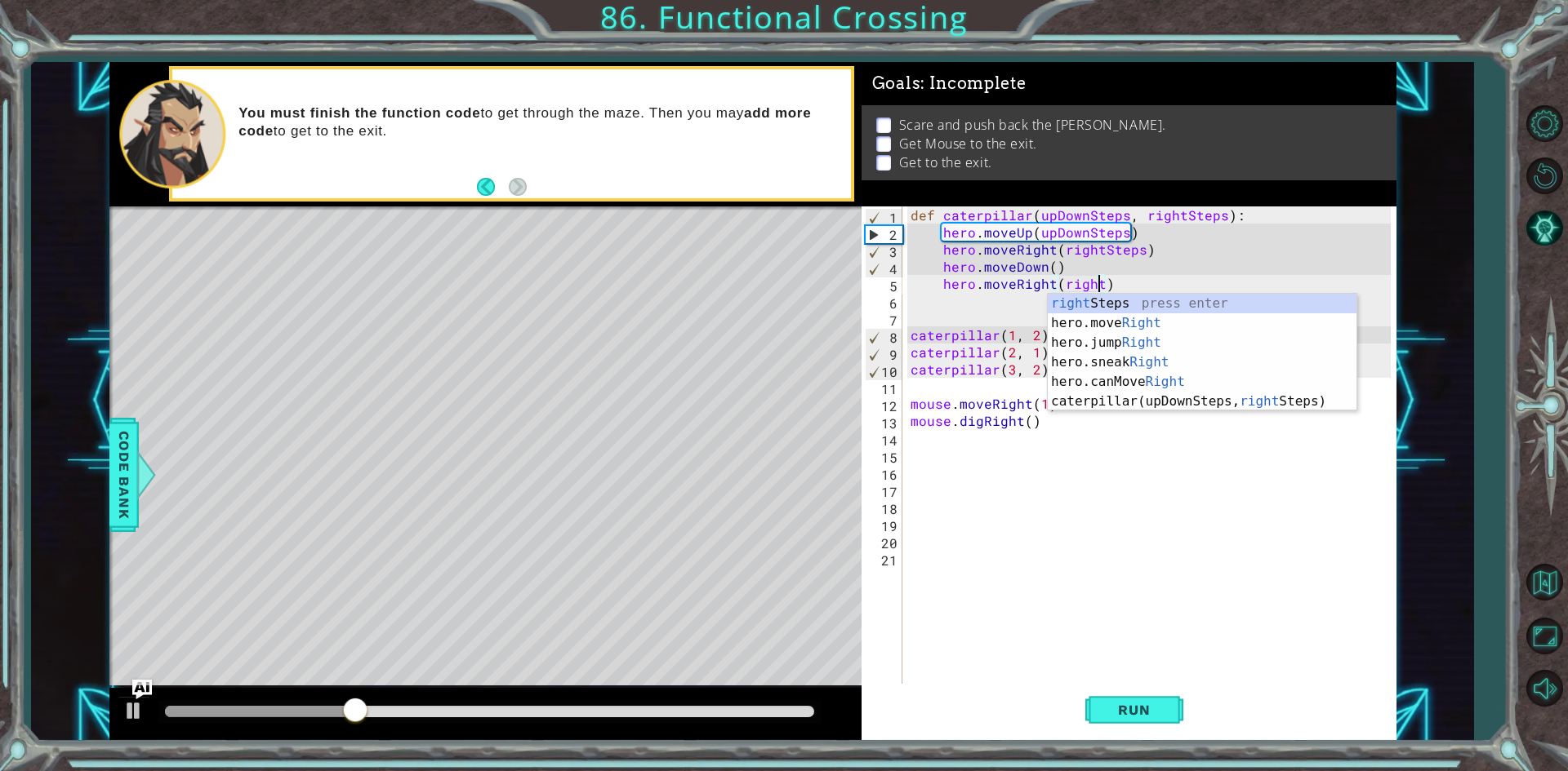
scroll to position [0, 12]
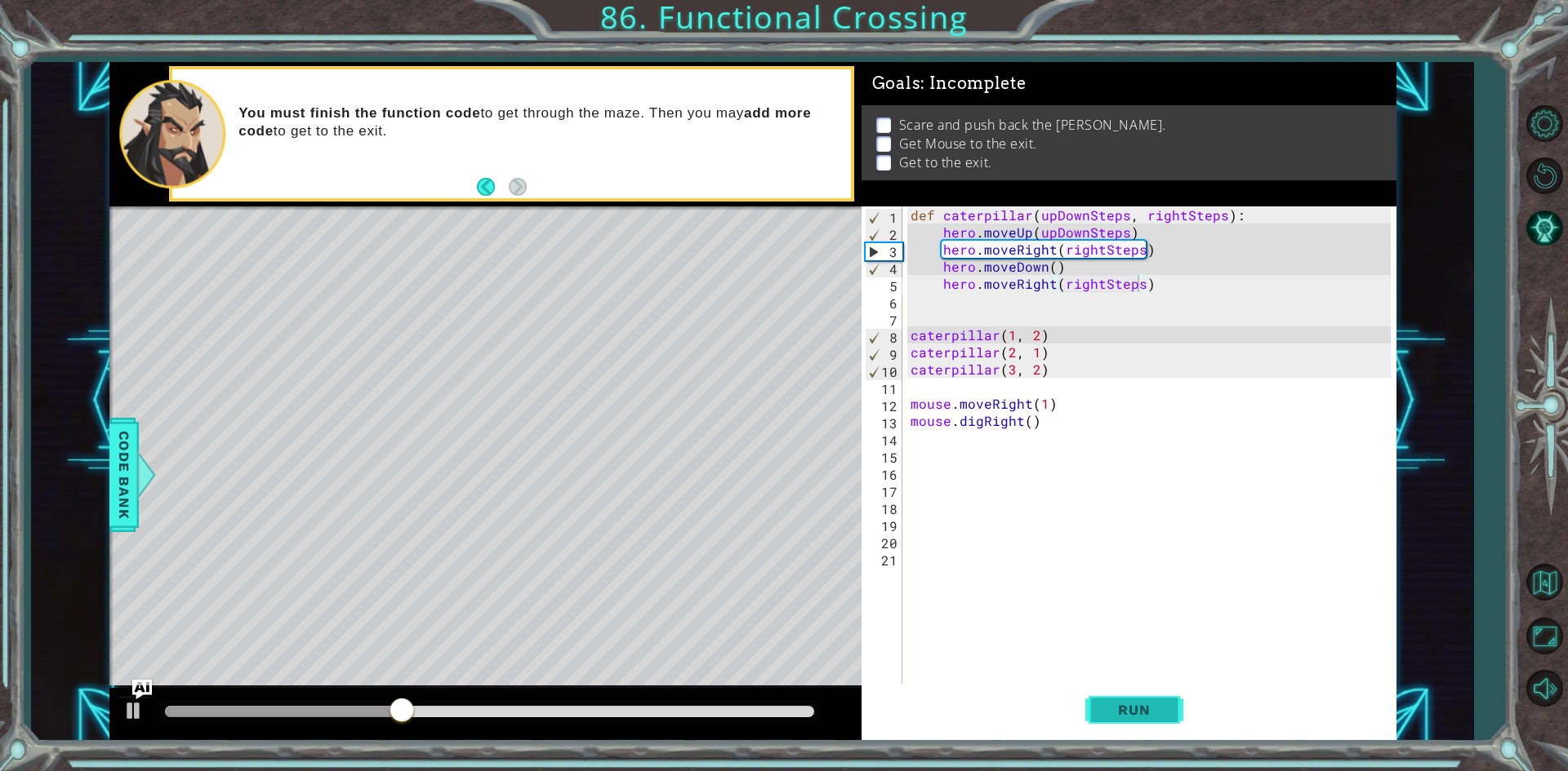
click at [1117, 711] on span "Run" at bounding box center [1134, 710] width 64 height 16
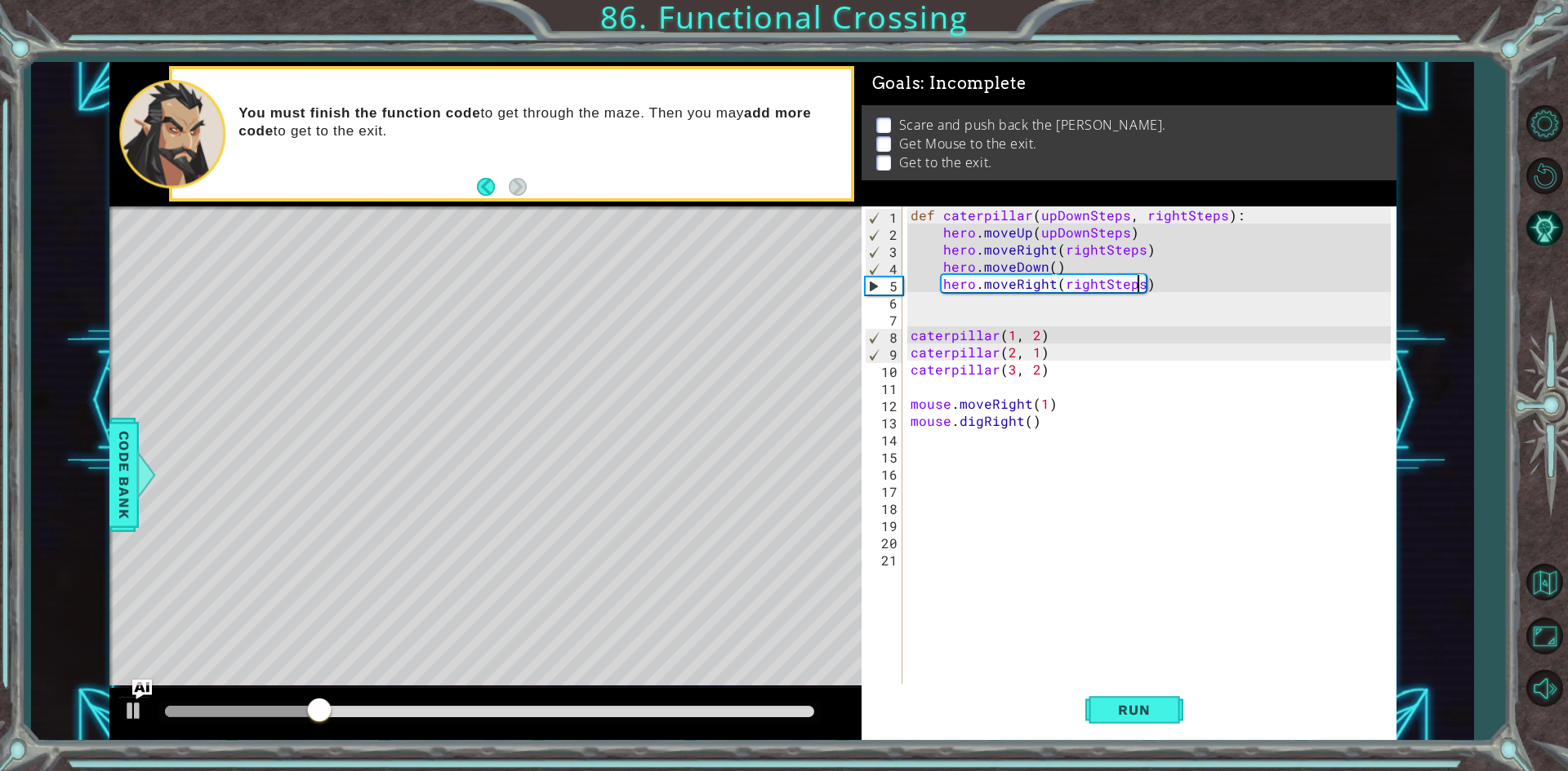
click at [1052, 271] on div "def caterpillar ( upDownSteps , rightSteps ) : hero . moveUp ( upDownSteps ) he…" at bounding box center [1153, 463] width 492 height 514
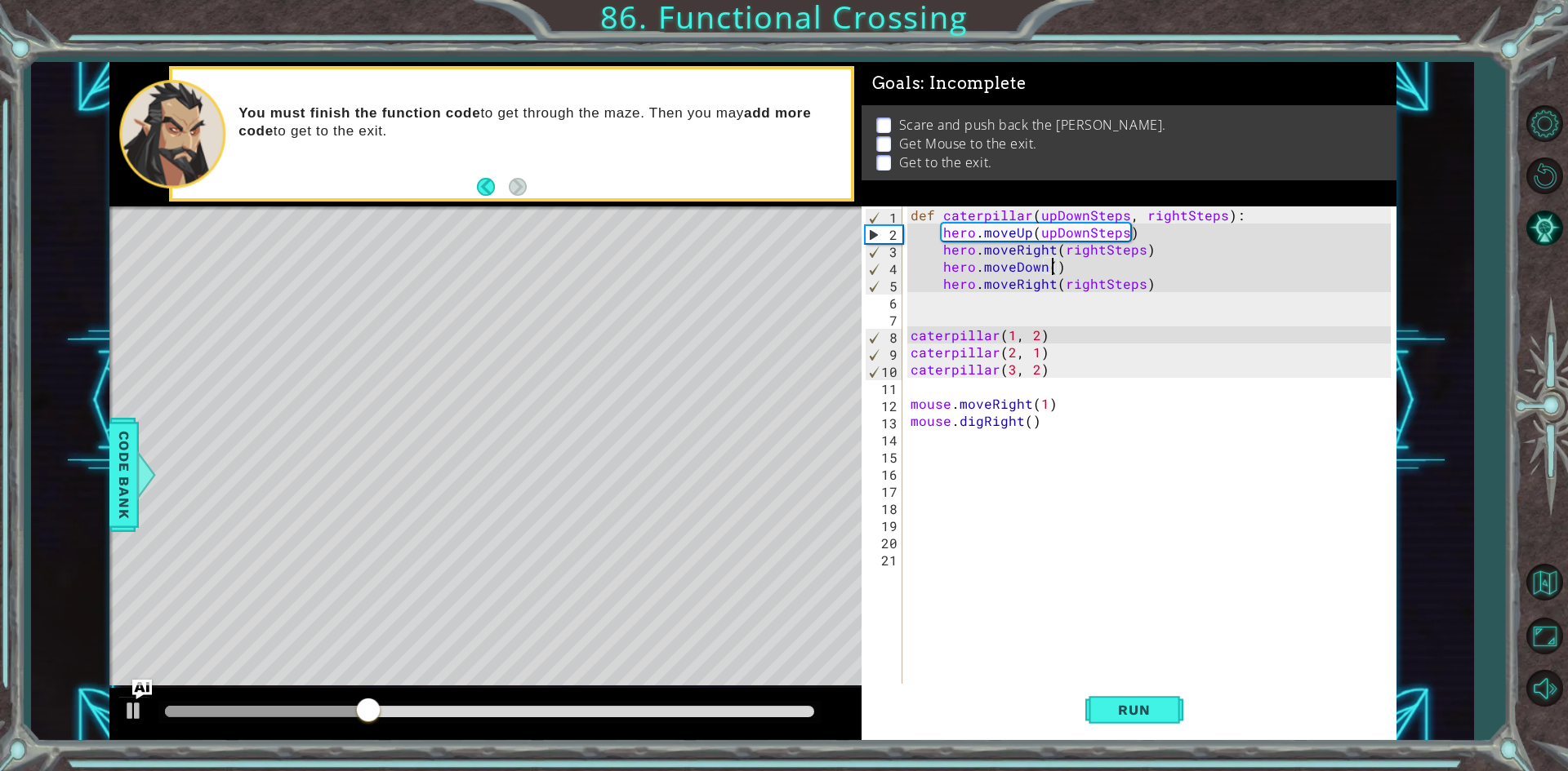
scroll to position [0, 9]
click at [1117, 715] on span "Run" at bounding box center [1134, 710] width 64 height 16
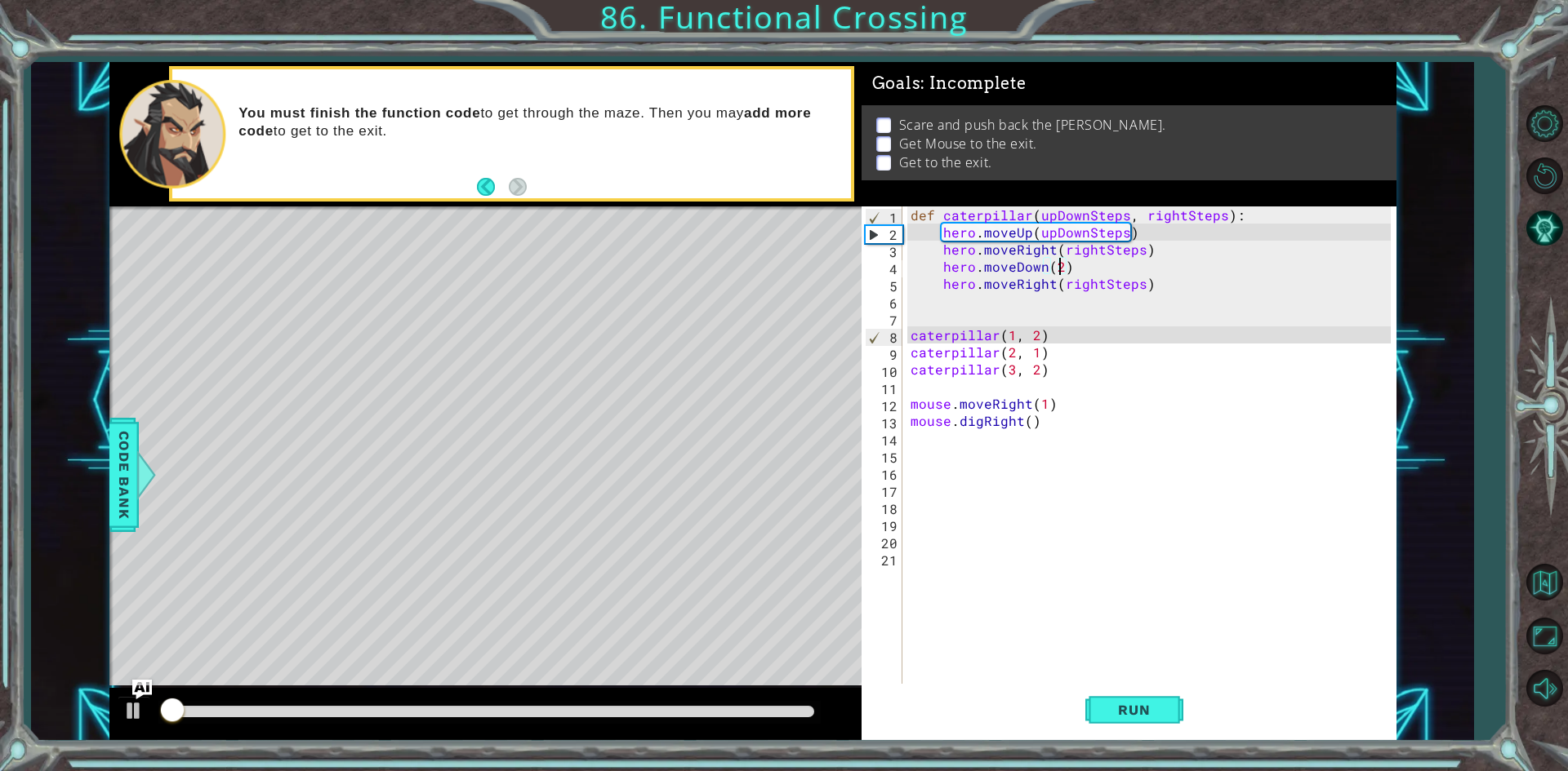
click at [530, 705] on div at bounding box center [489, 713] width 662 height 23
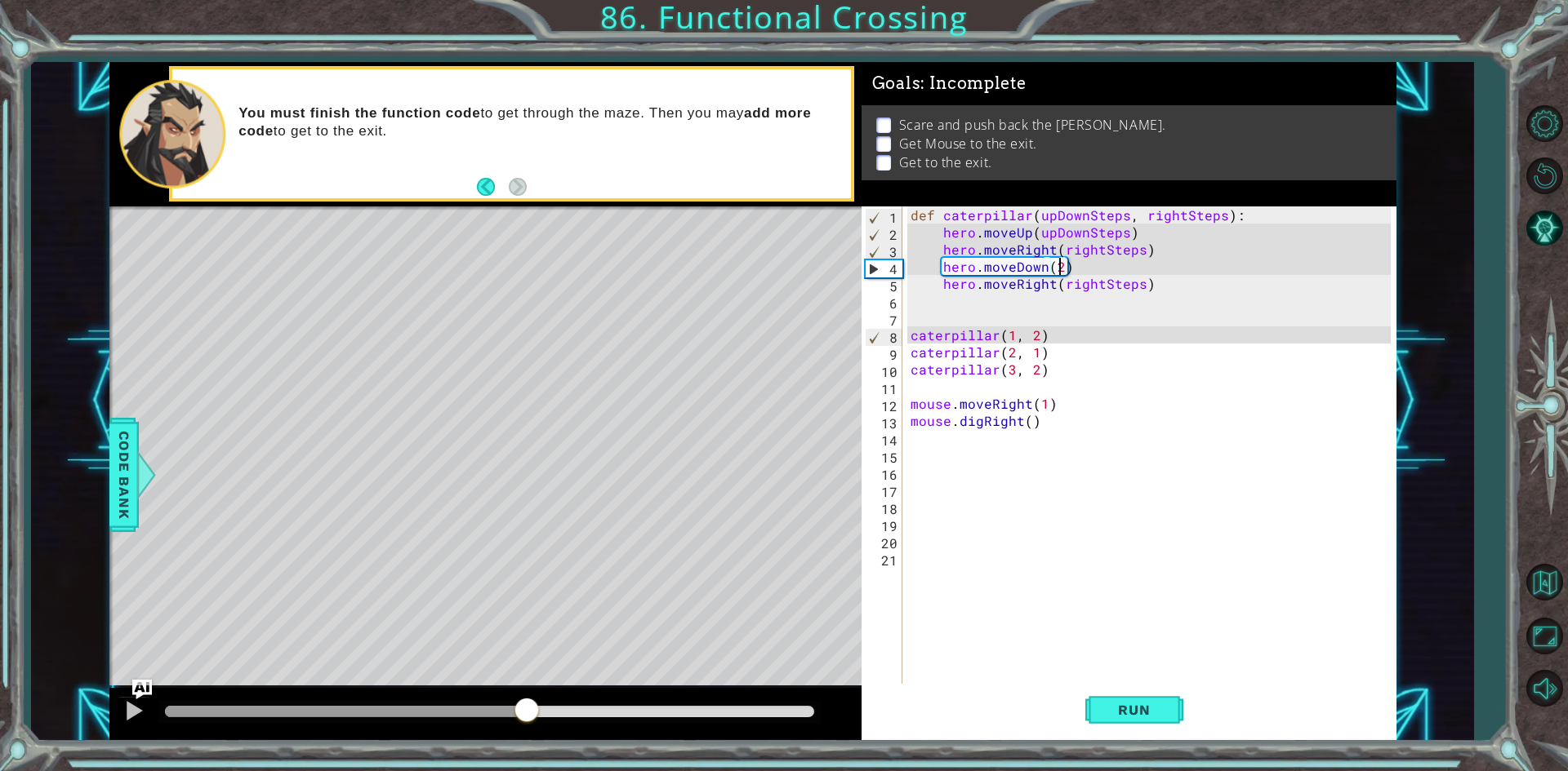
click at [527, 712] on div at bounding box center [490, 711] width 649 height 12
click at [144, 712] on div at bounding box center [134, 711] width 21 height 21
click at [122, 711] on button at bounding box center [134, 712] width 33 height 33
type textarea "hero.moveDown()"
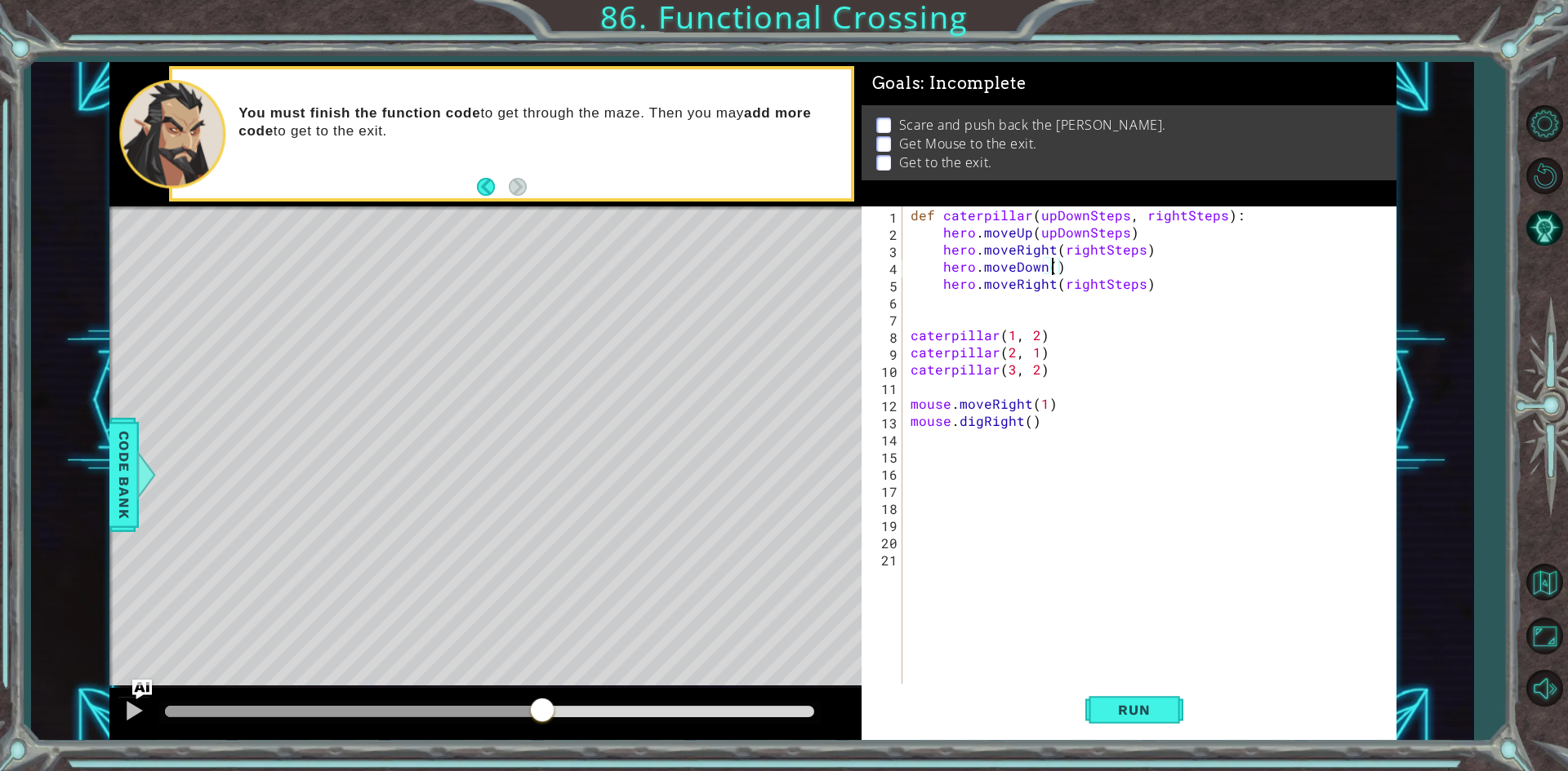
scroll to position [0, 8]
click at [974, 297] on div "def caterpillar ( upDownSteps , rightSteps ) : hero . moveUp ( upDownSteps ) he…" at bounding box center [1153, 463] width 492 height 514
click at [1137, 705] on span "Run" at bounding box center [1134, 710] width 64 height 16
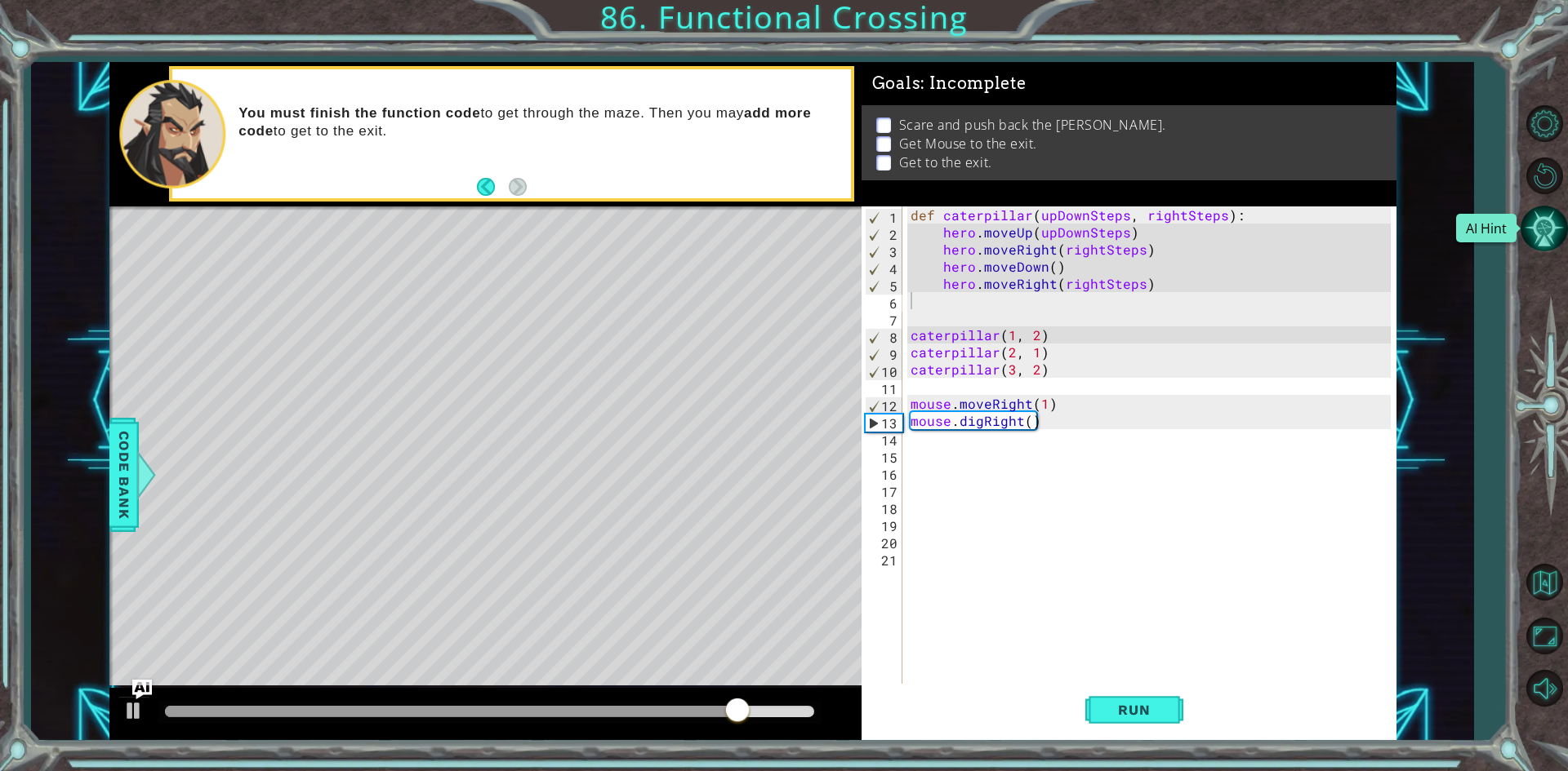
click at [1554, 234] on button "AI Hint" at bounding box center [1544, 228] width 47 height 47
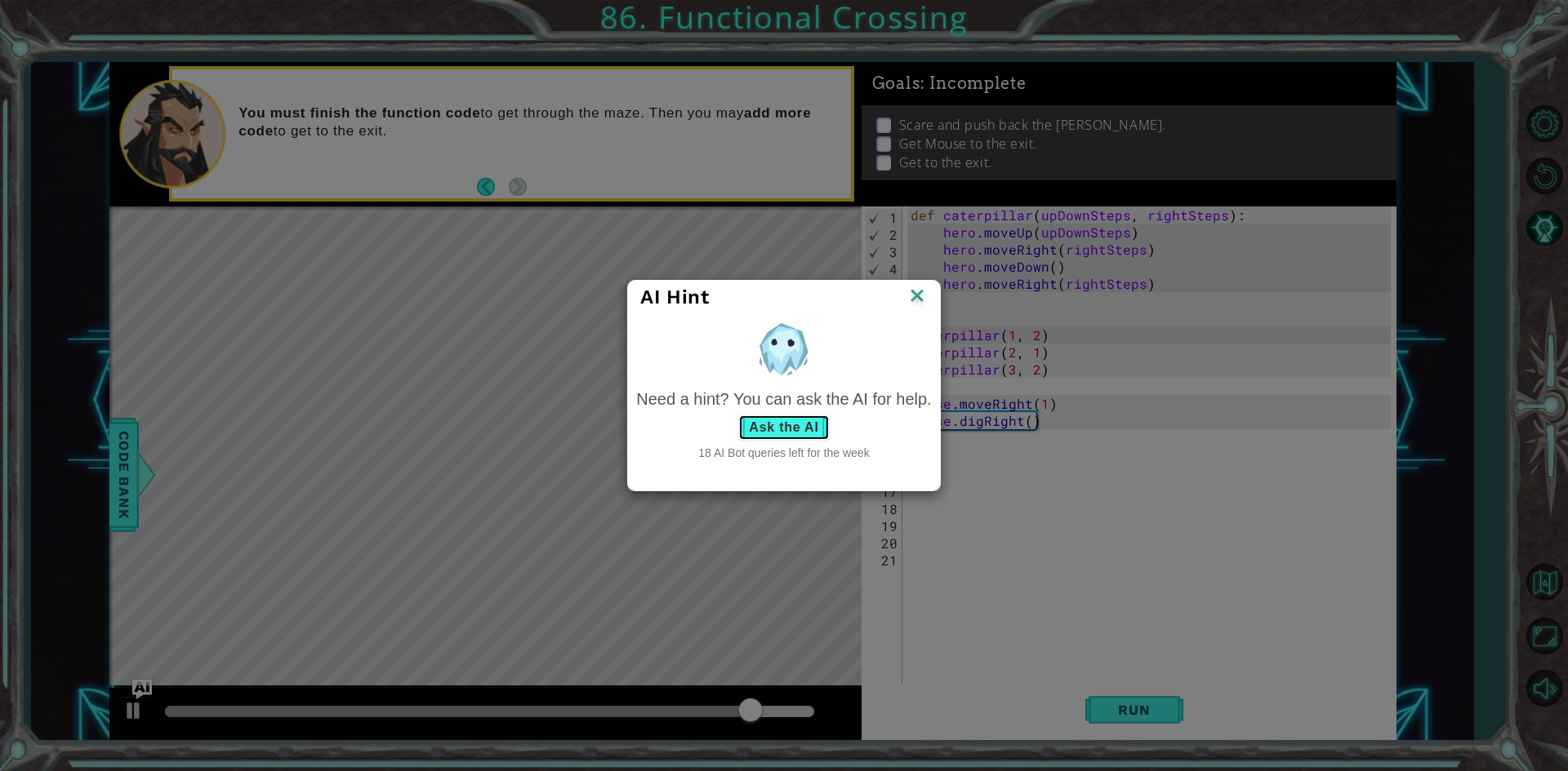
click at [801, 423] on button "Ask the AI" at bounding box center [783, 427] width 90 height 26
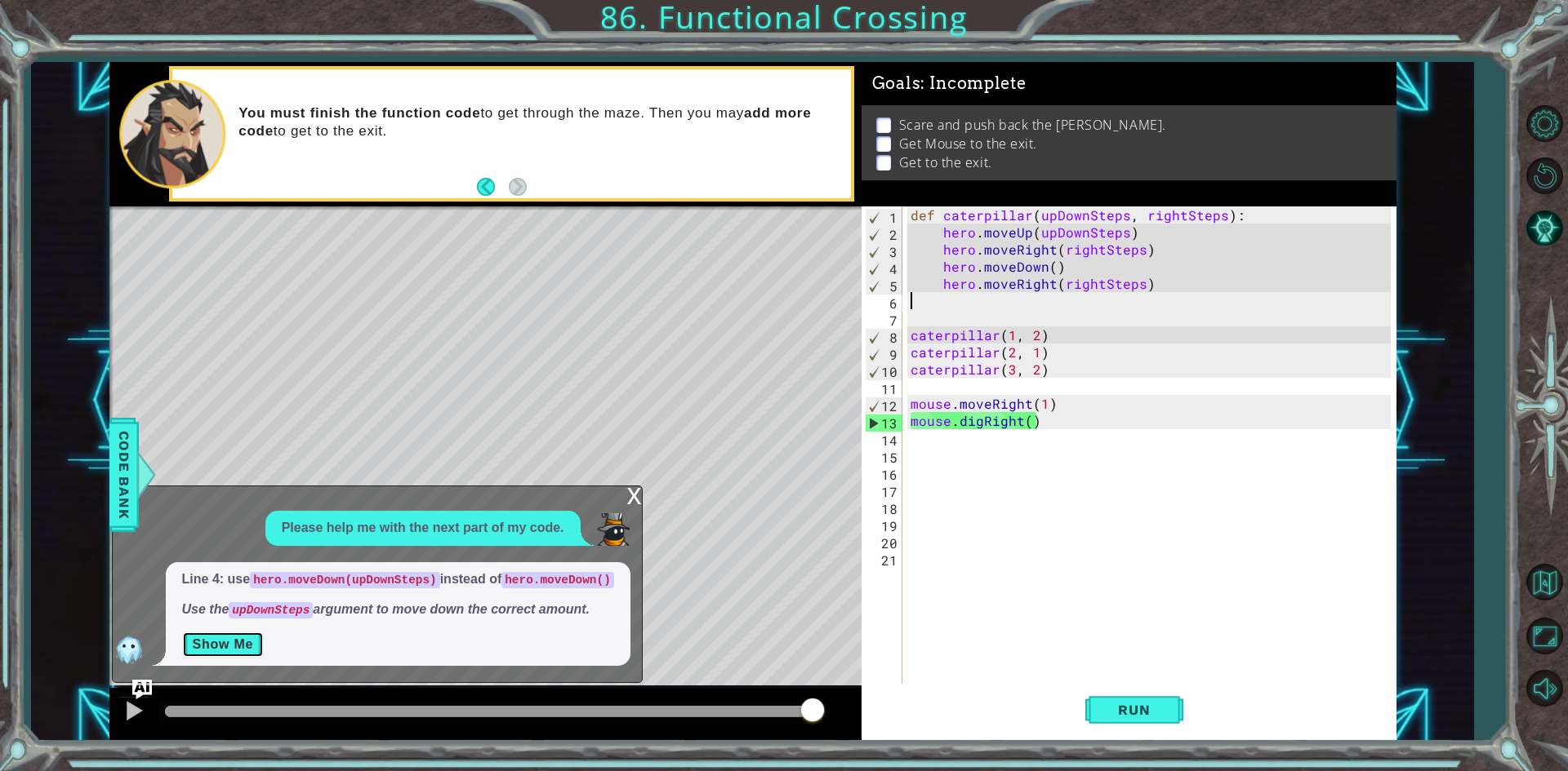
click at [208, 636] on button "Show Me" at bounding box center [223, 644] width 82 height 26
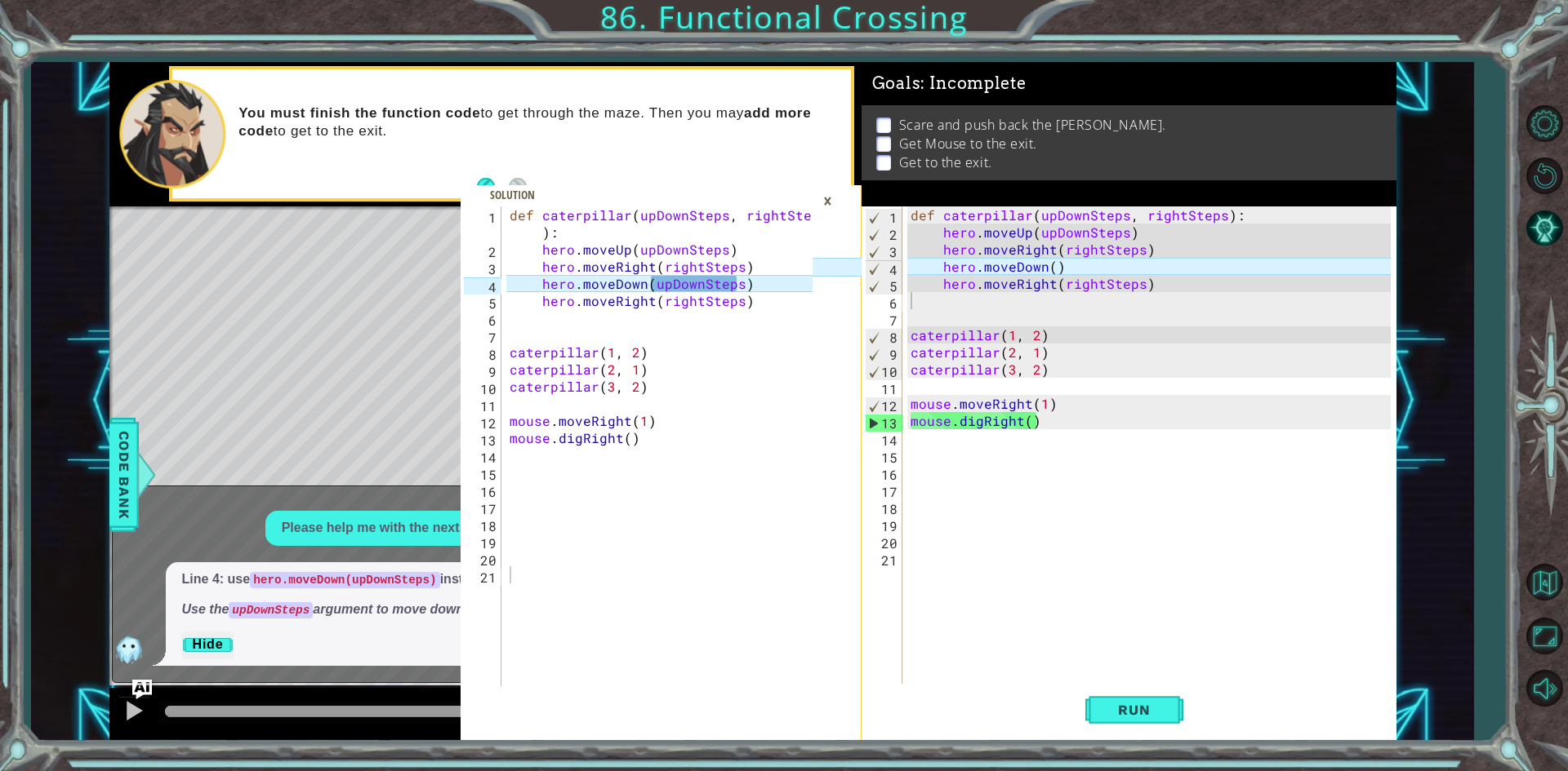
click at [1049, 268] on div "def caterpillar ( upDownSteps , rightSteps ) : hero . moveUp ( upDownSteps ) he…" at bounding box center [1153, 463] width 492 height 514
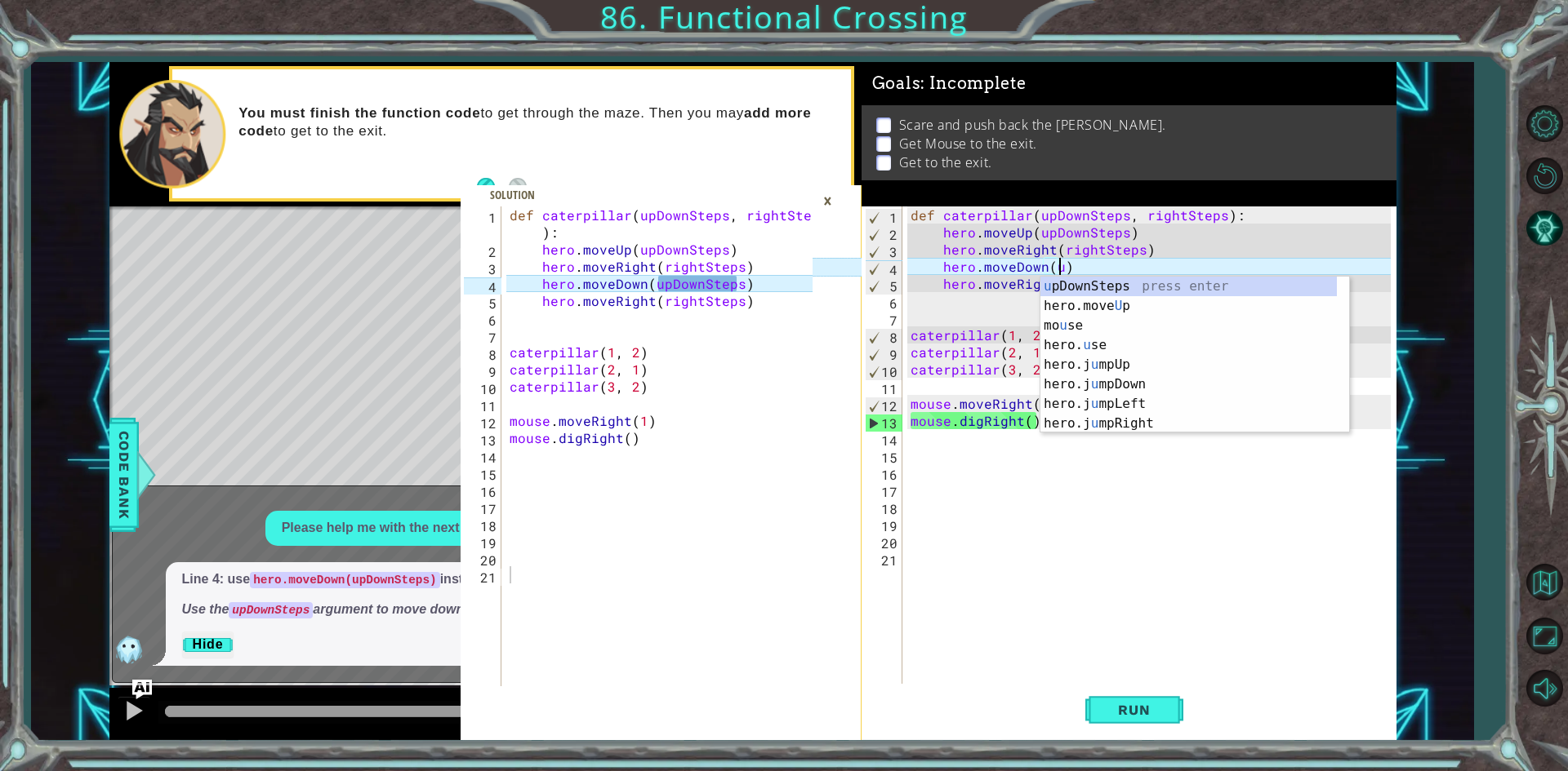
scroll to position [0, 9]
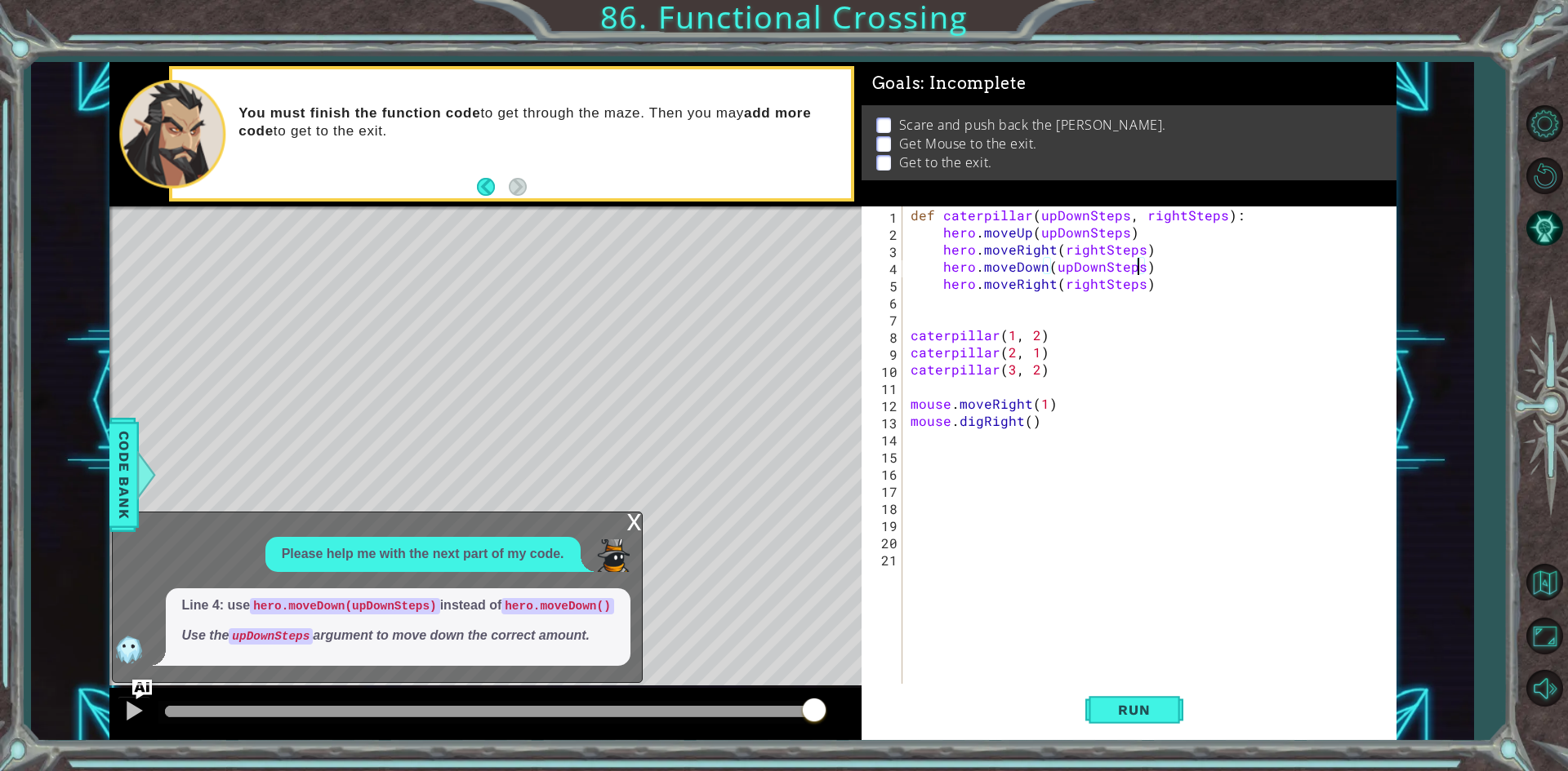
type textarea "hero.moveDown(upDownSteps)"
click at [624, 514] on div "x Please help me with the next part of my code. Line 4: use hero.moveDown(upDow…" at bounding box center [377, 598] width 531 height 172
click at [636, 518] on div "x" at bounding box center [634, 521] width 14 height 16
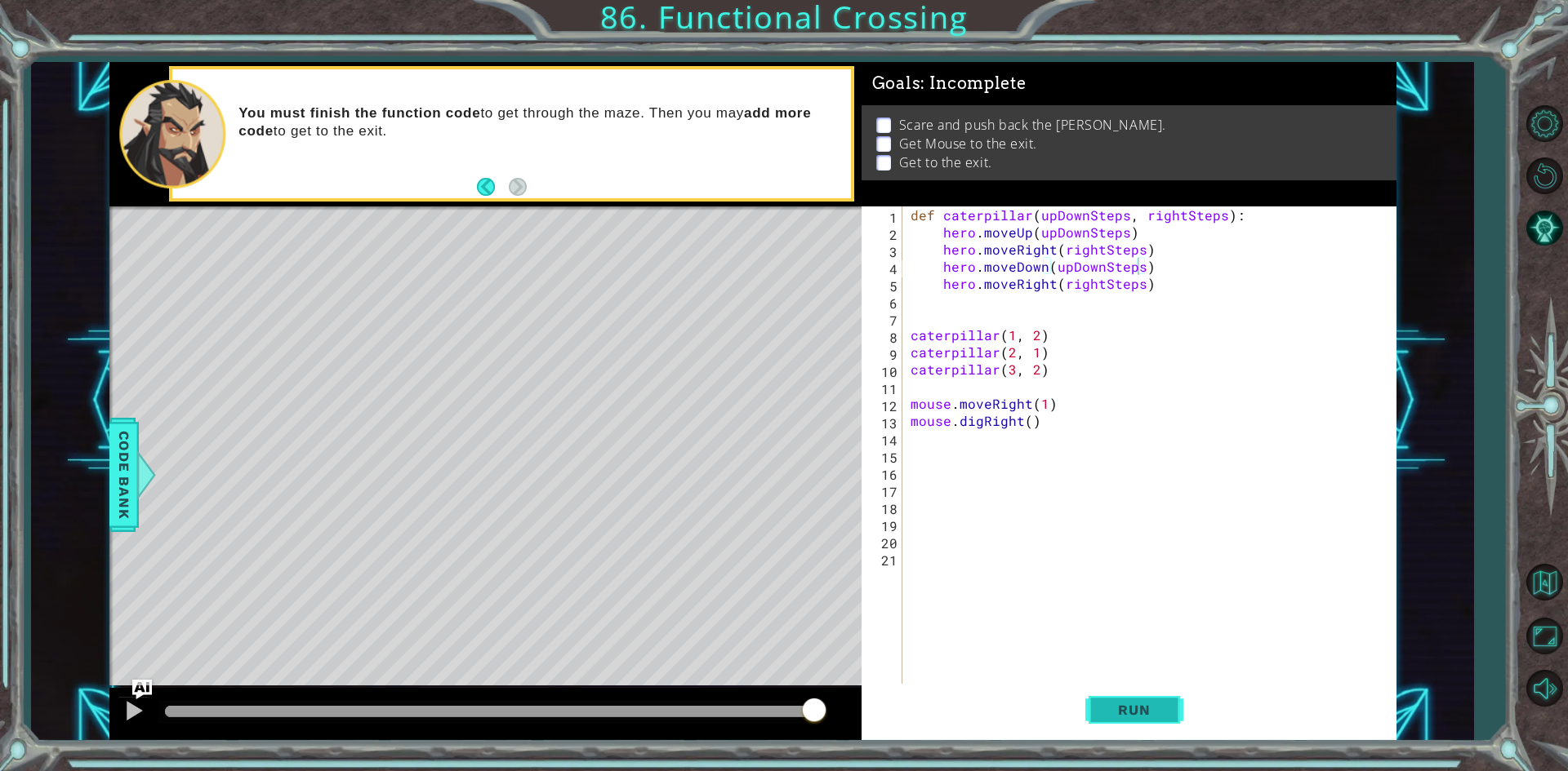
click at [1113, 704] on span "Run" at bounding box center [1134, 710] width 64 height 16
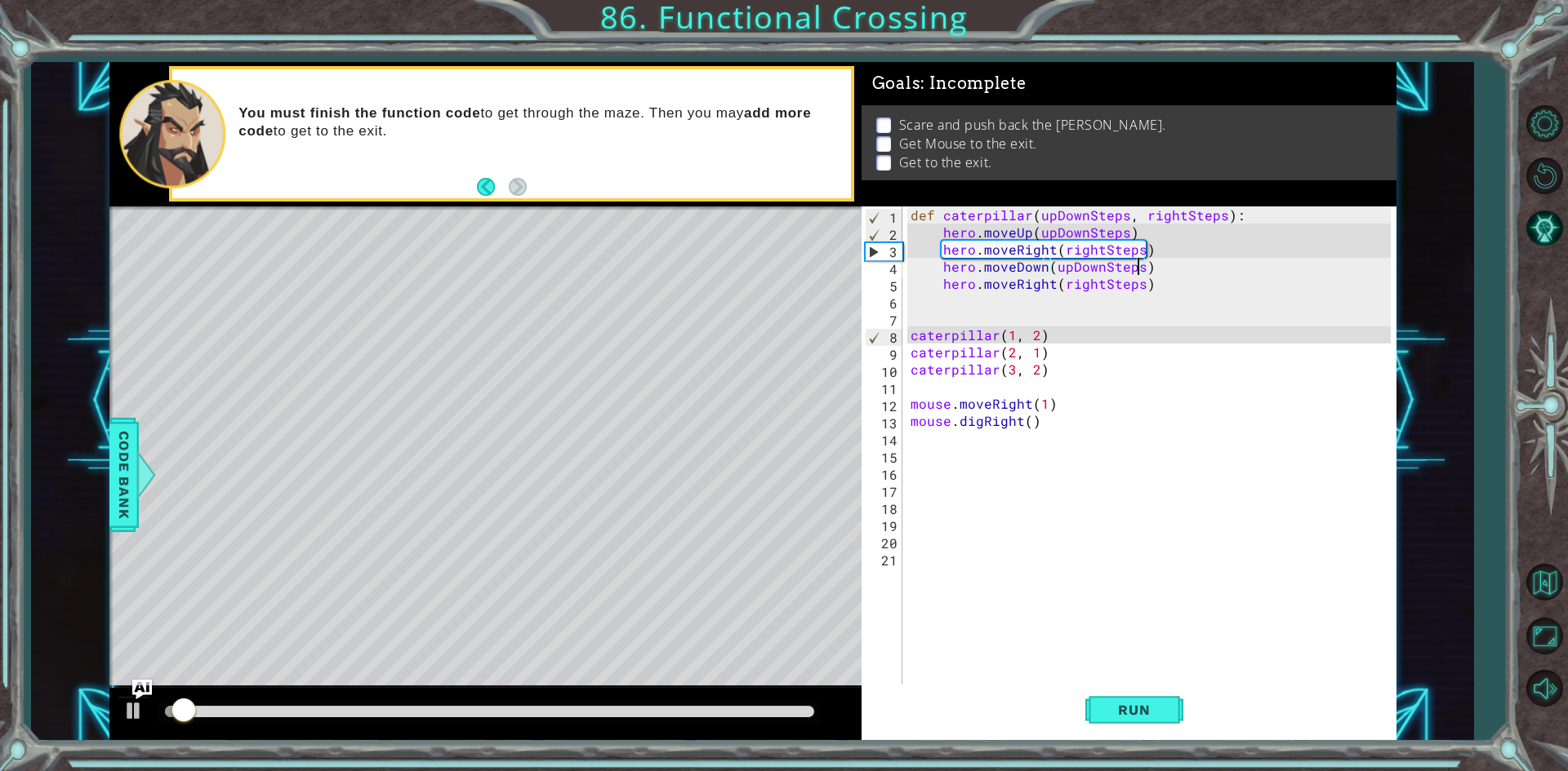
click at [767, 711] on div at bounding box center [490, 711] width 649 height 12
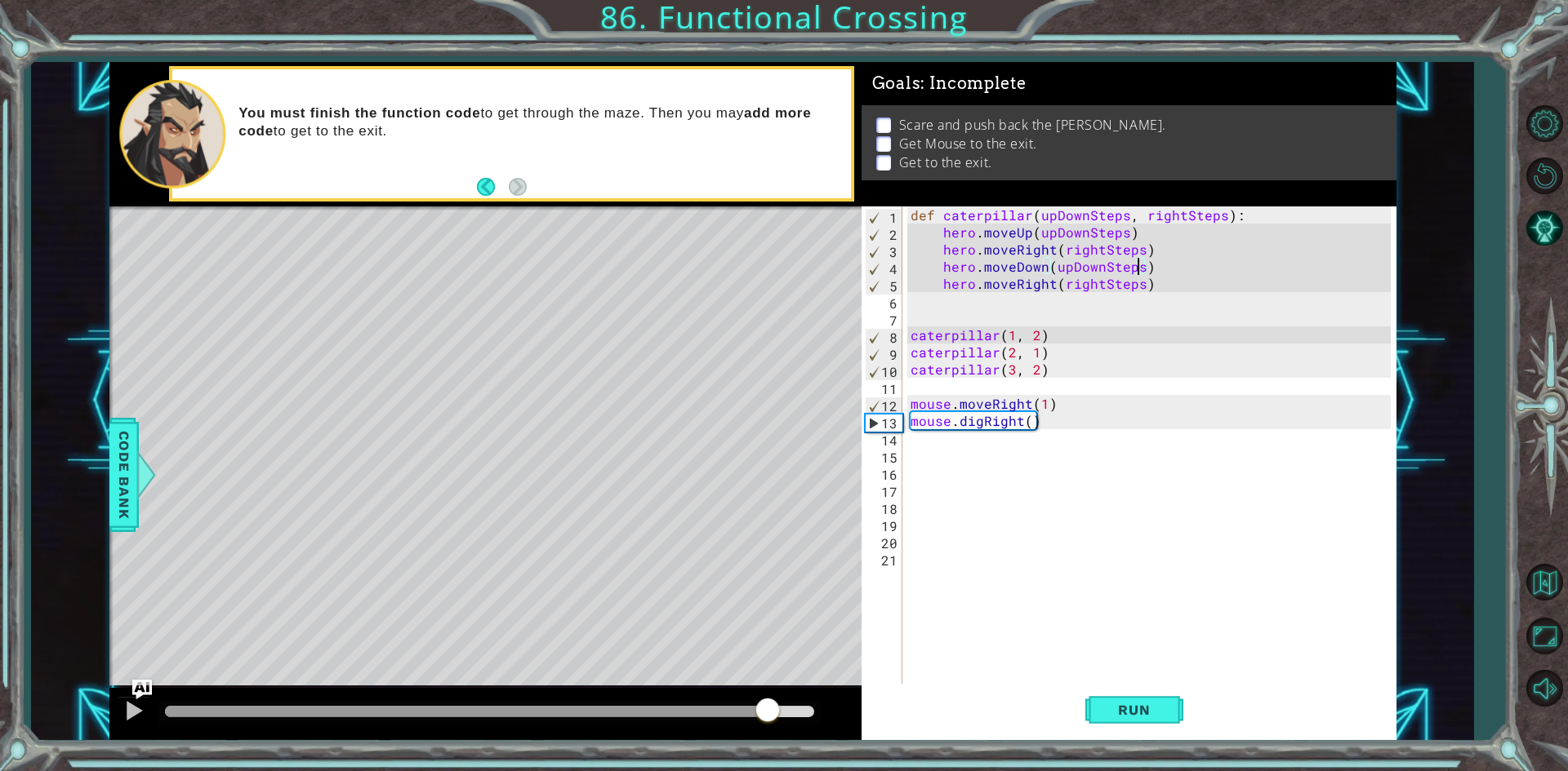
click at [925, 387] on div "def caterpillar ( upDownSteps , rightSteps ) : hero . moveUp ( upDownSteps ) he…" at bounding box center [1153, 463] width 492 height 514
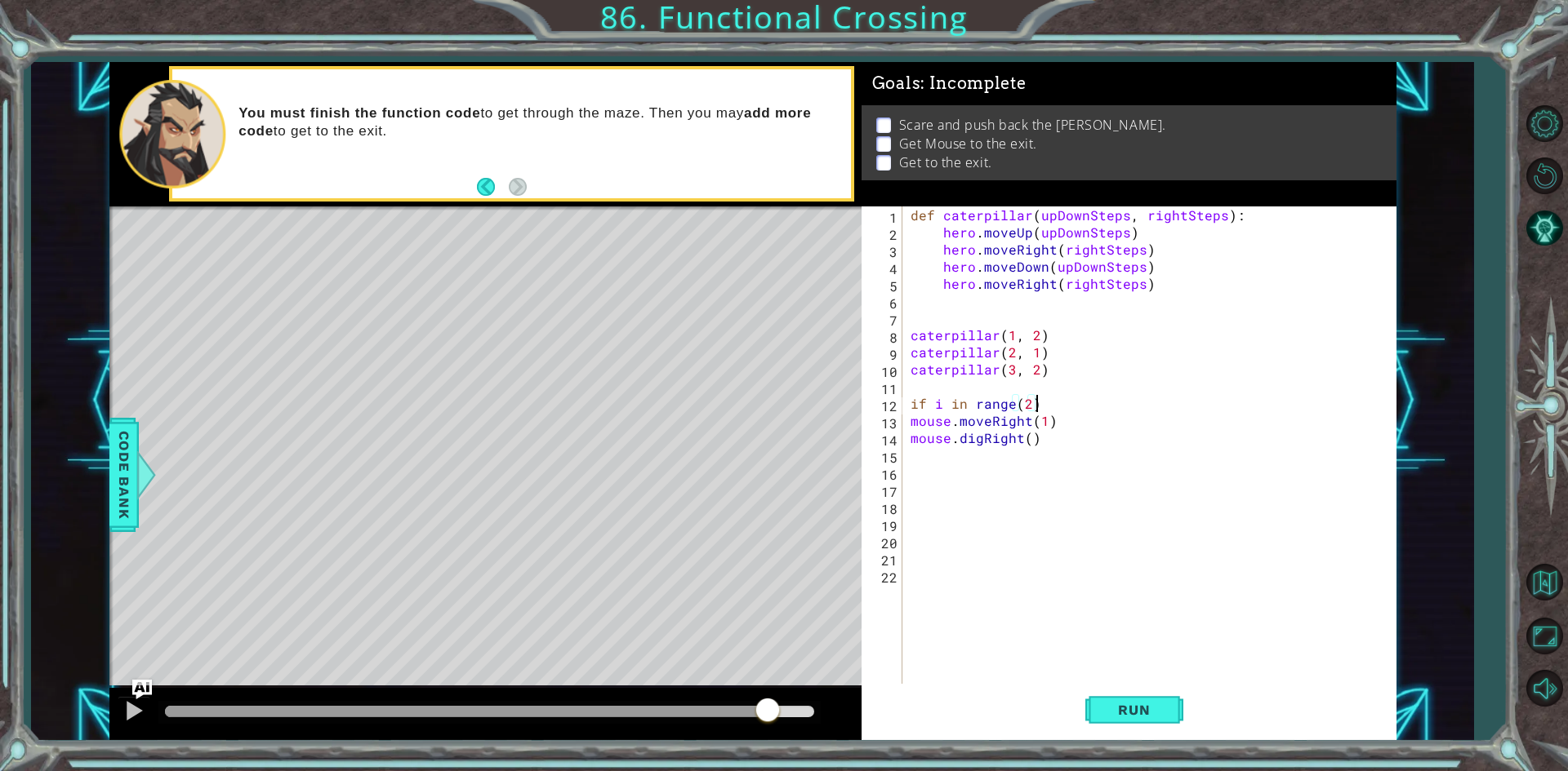
scroll to position [0, 7]
click at [910, 424] on div "def caterpillar ( upDownSteps , rightSteps ) : hero . moveUp ( upDownSteps ) he…" at bounding box center [1153, 463] width 492 height 514
click at [900, 435] on div "14" at bounding box center [883, 440] width 38 height 17
click at [1107, 708] on span "Run" at bounding box center [1134, 710] width 64 height 16
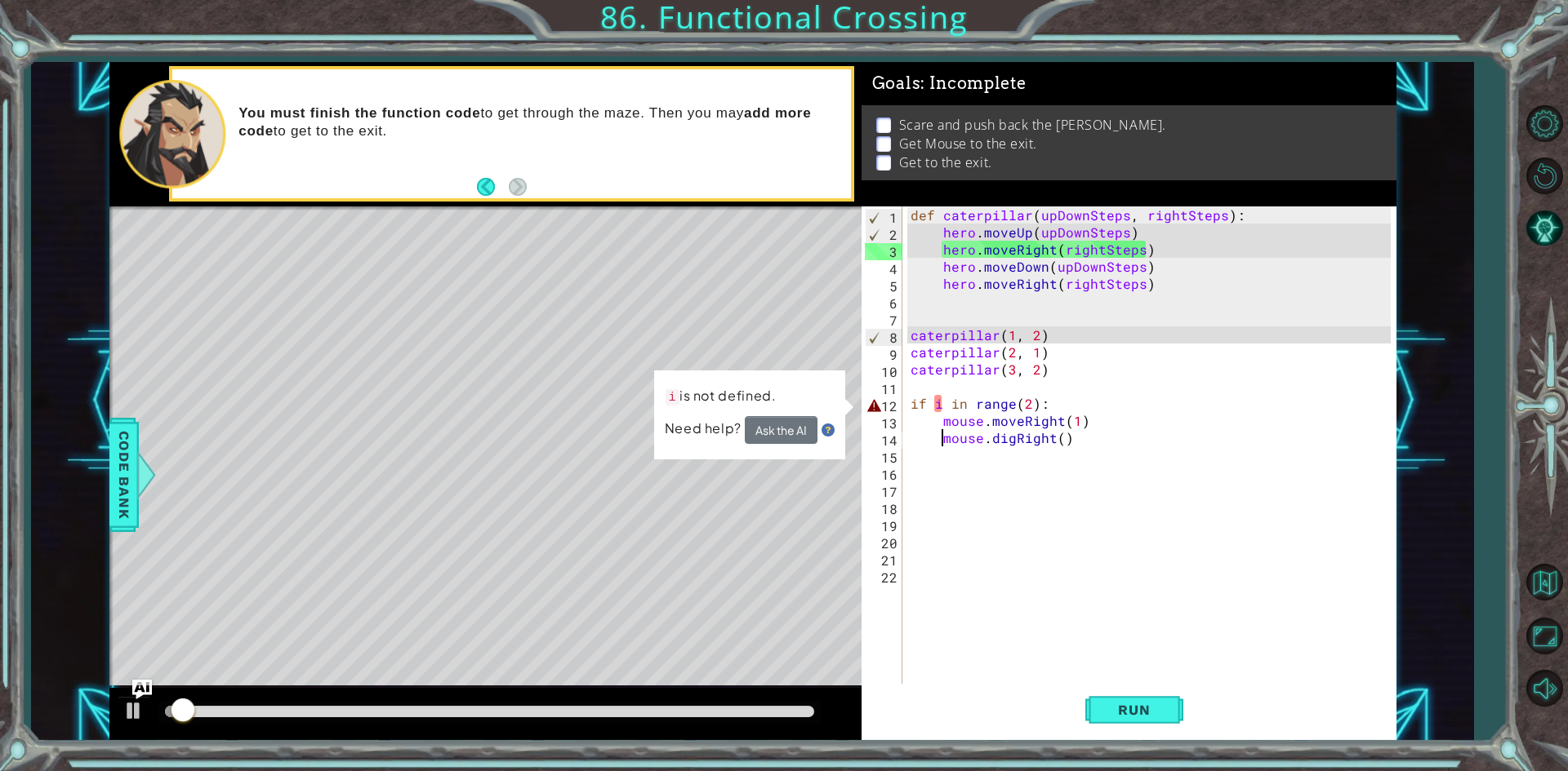
click at [941, 406] on div "def caterpillar ( upDownSteps , rightSteps ) : hero . moveUp ( upDownSteps ) he…" at bounding box center [1153, 463] width 492 height 514
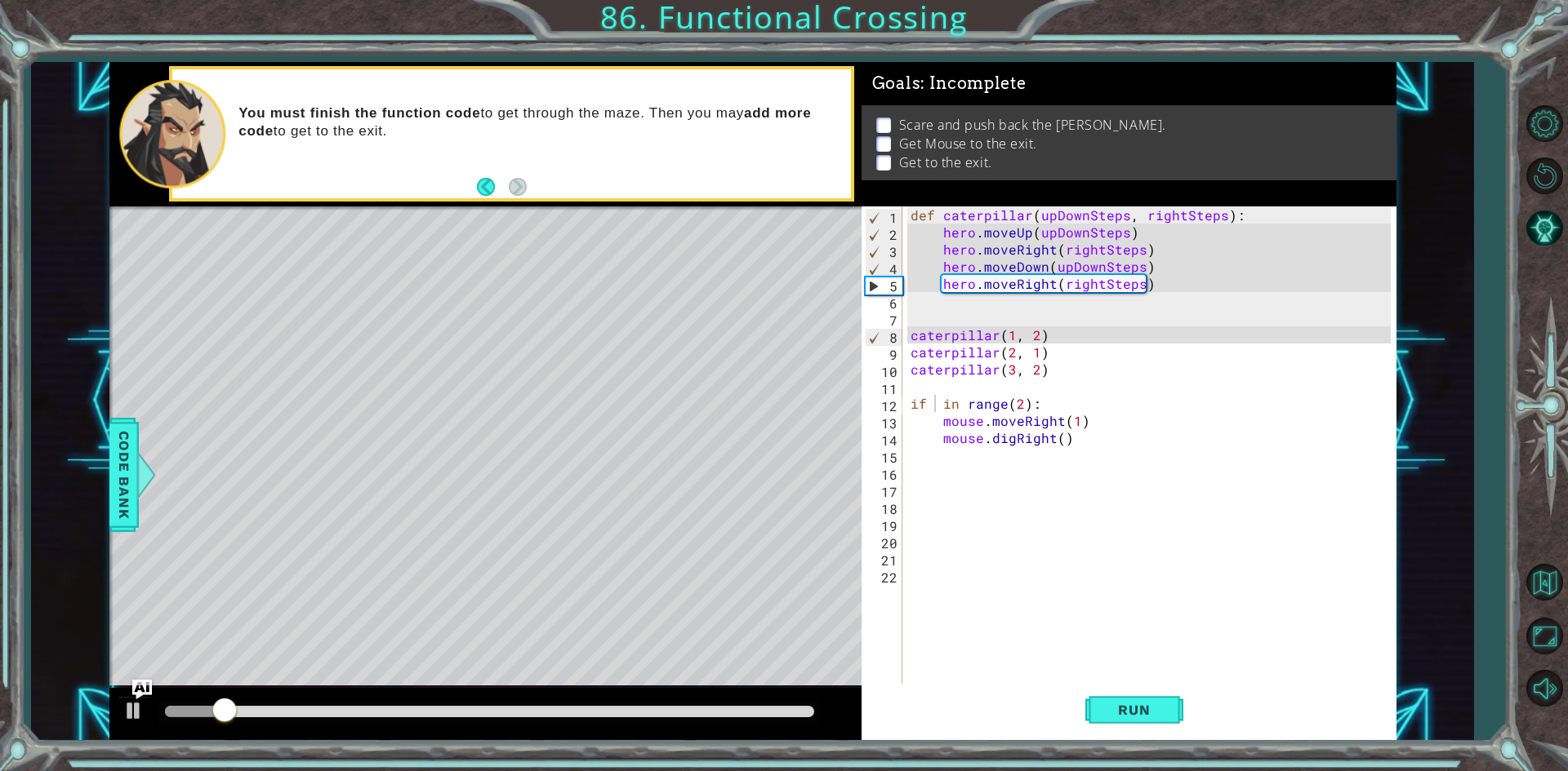
click at [99, 471] on div "1 2 3 4 5 6 7 8 9 10 11 12 13 14 15 16 17 18 19 20 21 def caterpillar ( upDownS…" at bounding box center [752, 401] width 1442 height 679
click at [146, 478] on div at bounding box center [146, 474] width 21 height 49
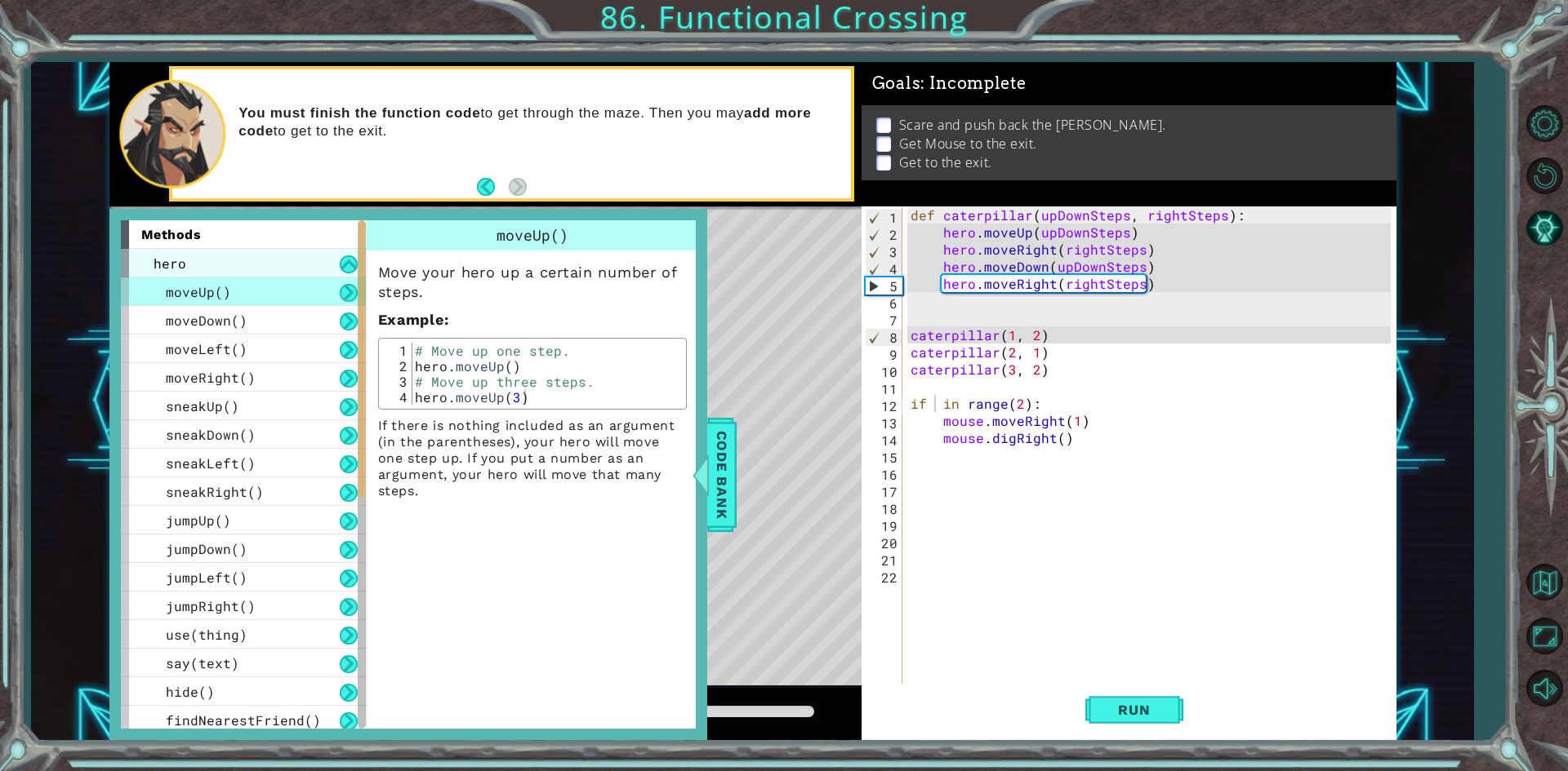
click at [257, 256] on div "hero" at bounding box center [243, 264] width 245 height 29
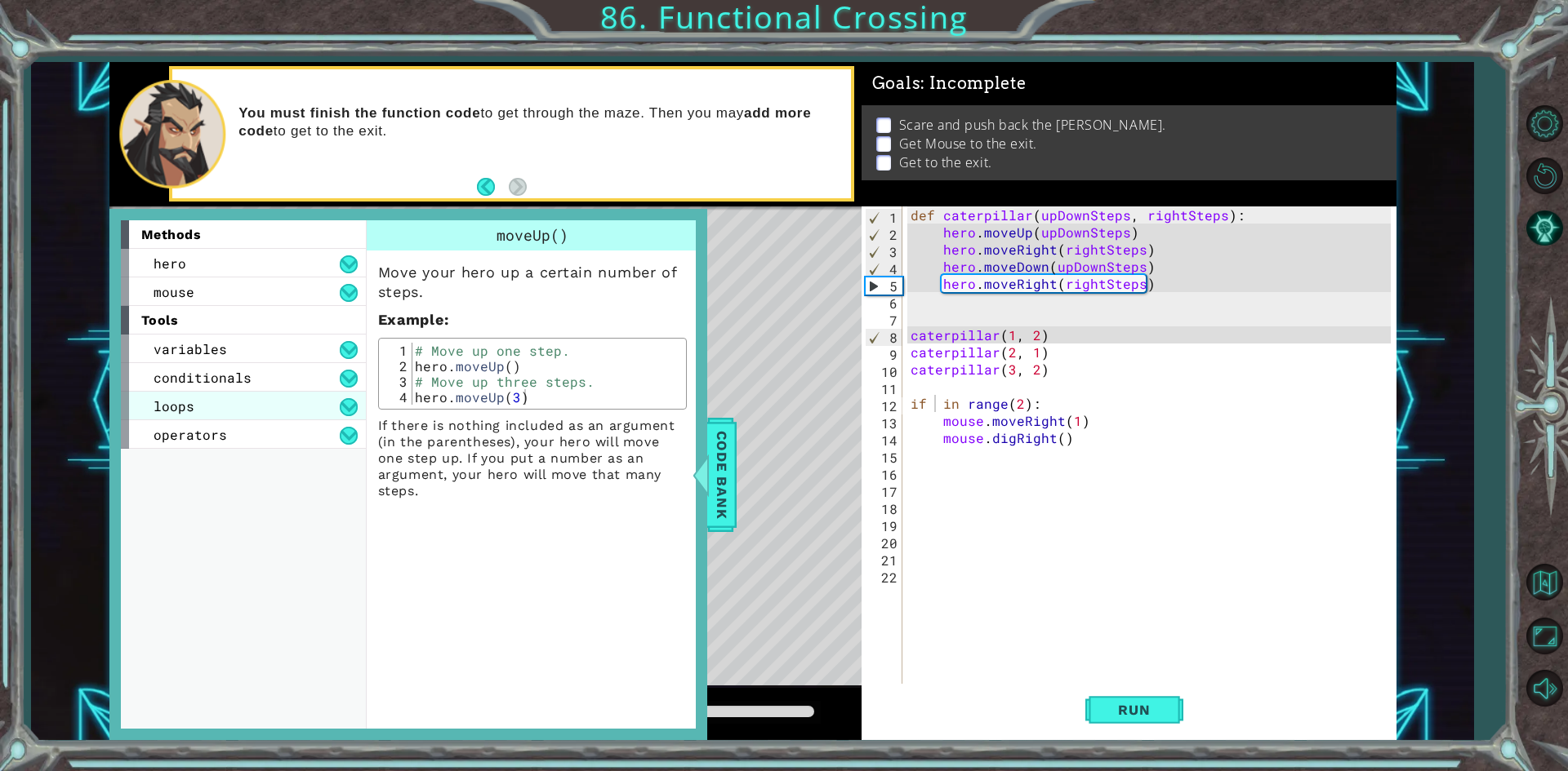
click at [230, 415] on div "loops" at bounding box center [243, 406] width 245 height 29
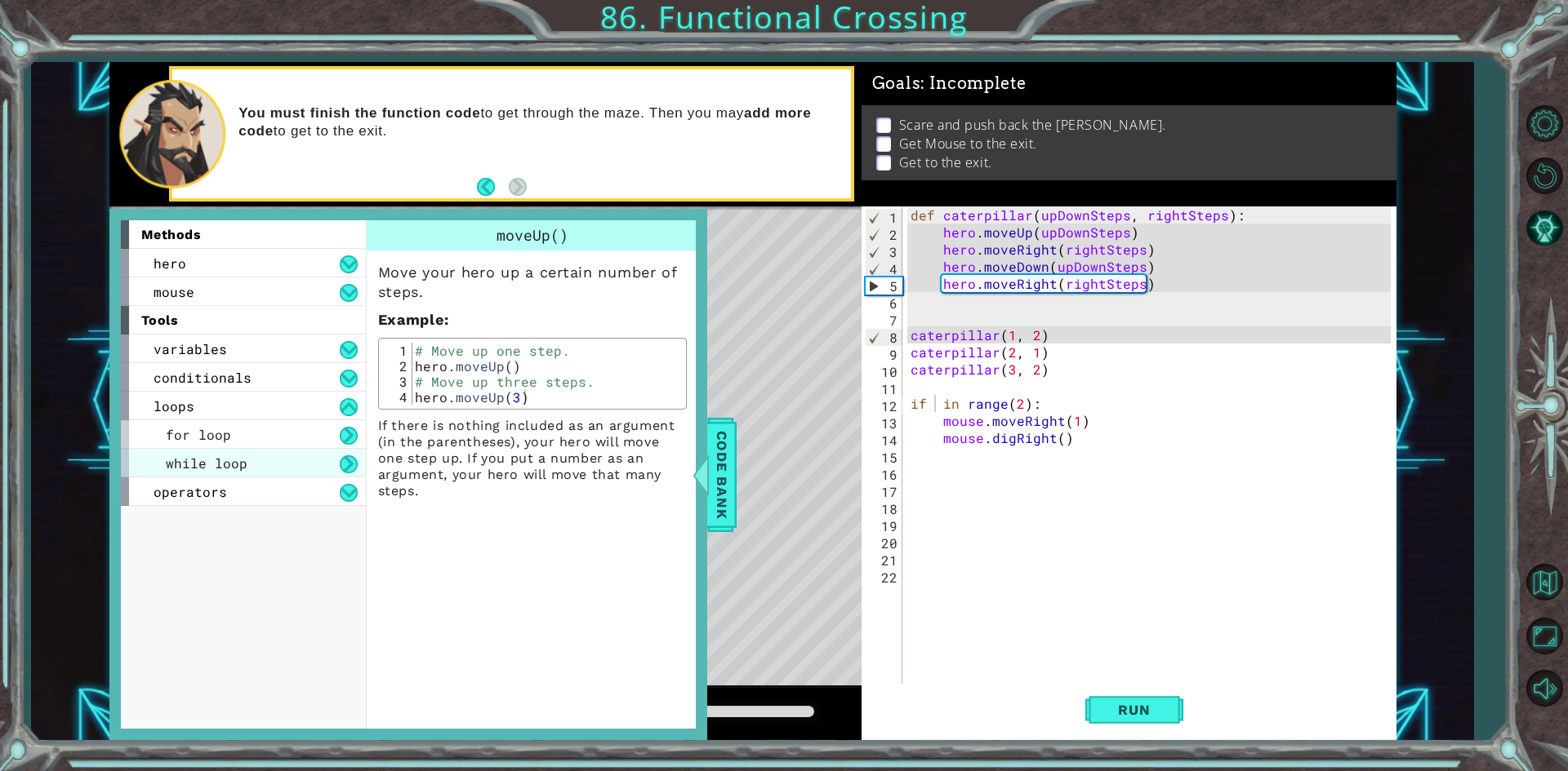
click at [249, 453] on div "while loop" at bounding box center [243, 463] width 245 height 29
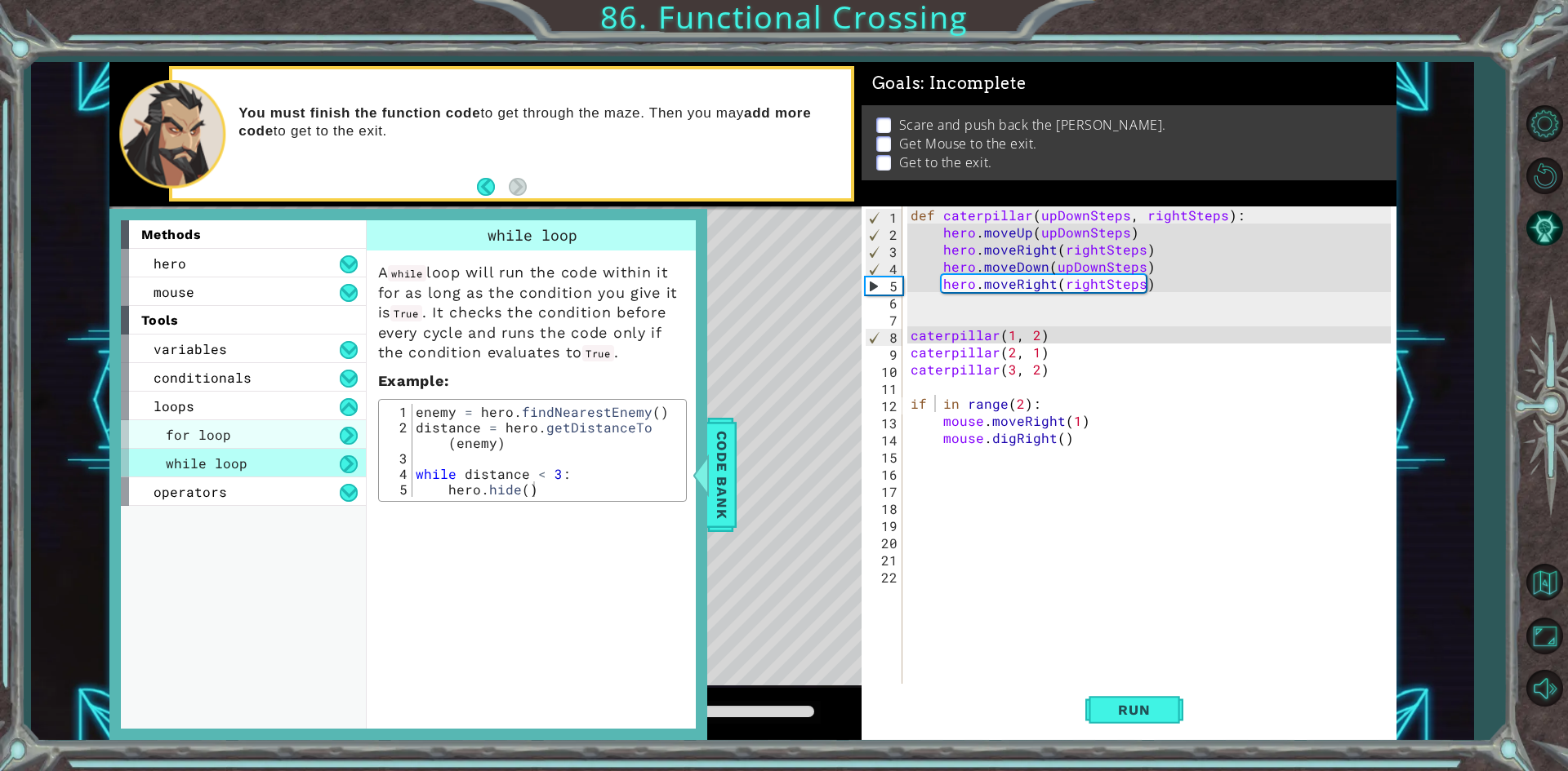
click at [288, 429] on div "for loop" at bounding box center [243, 434] width 245 height 29
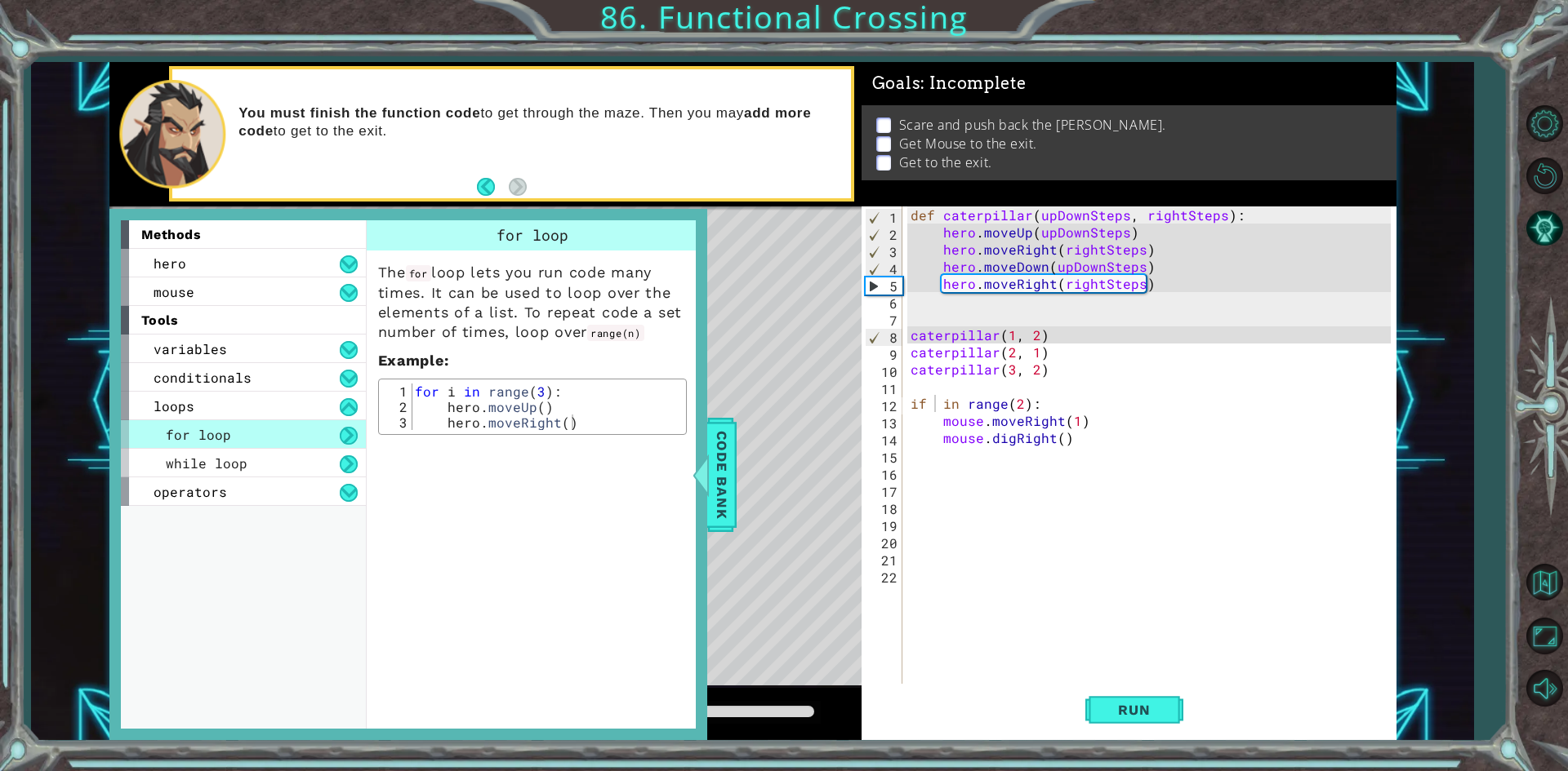
click at [937, 406] on div "def caterpillar ( upDownSteps , rightSteps ) : hero . moveUp ( upDownSteps ) he…" at bounding box center [1153, 463] width 492 height 514
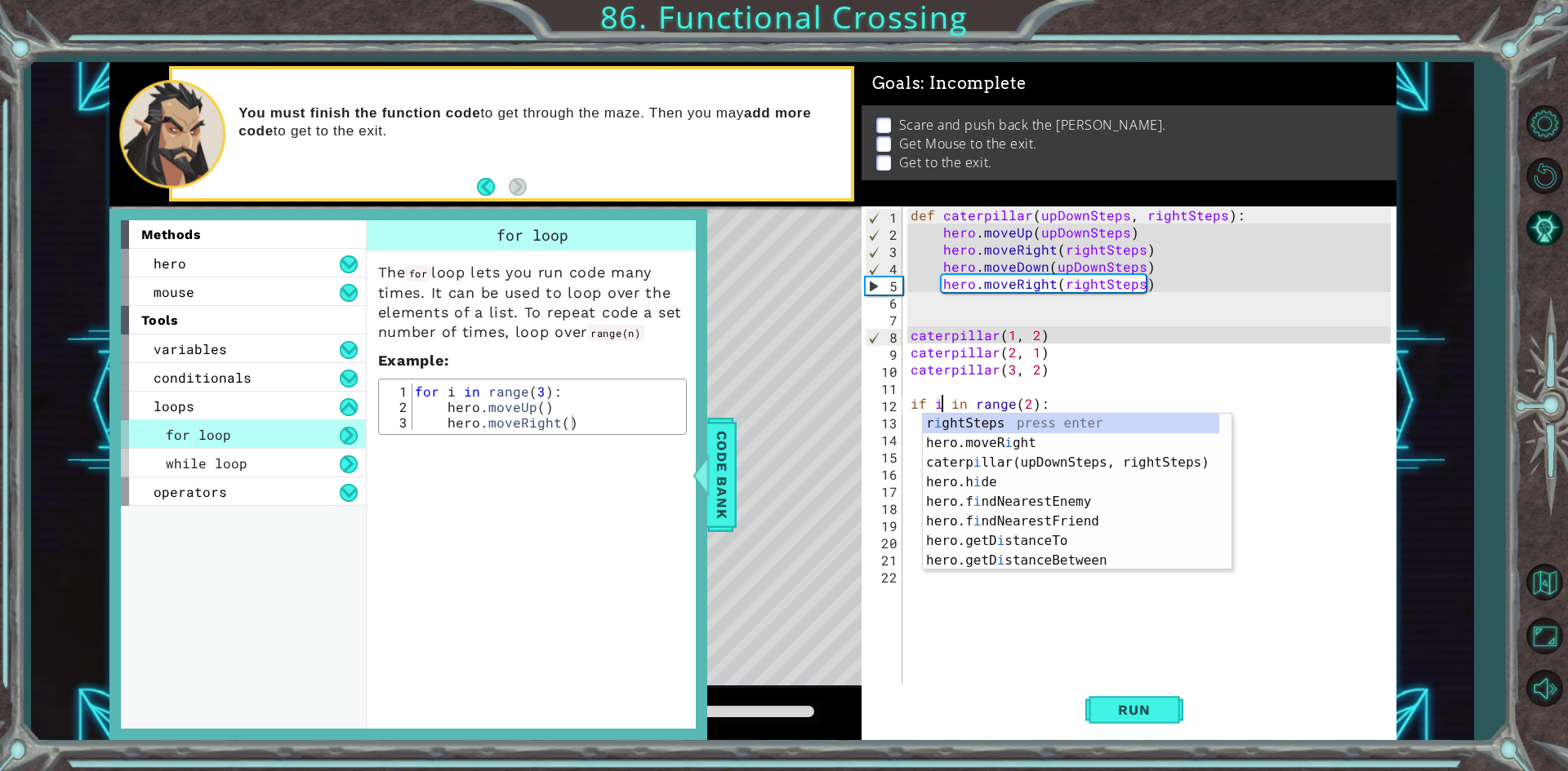
type textarea "if i in range(2):"
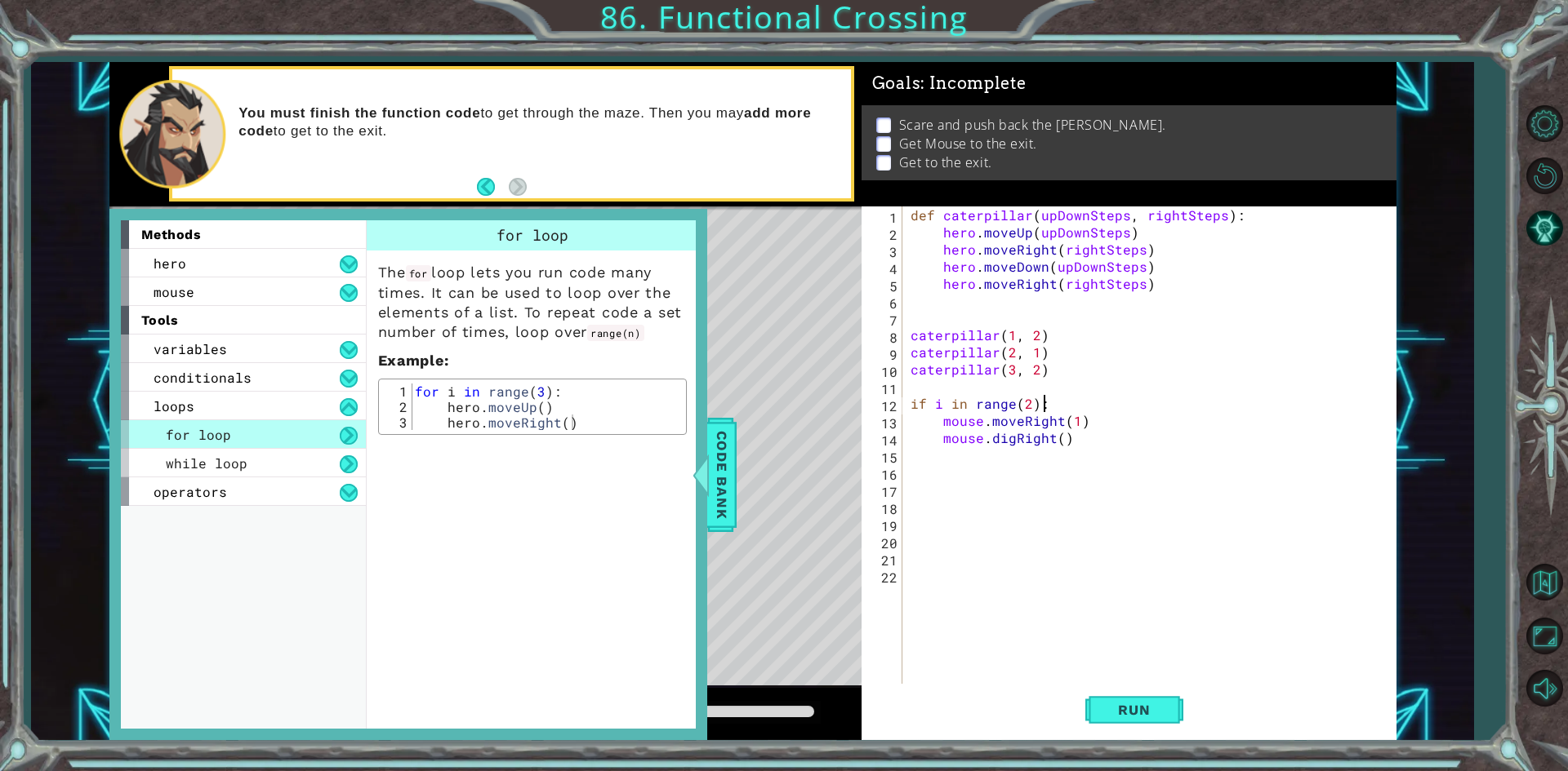
click at [1060, 407] on div "def caterpillar ( upDownSteps , rightSteps ) : hero . moveUp ( upDownSteps ) he…" at bounding box center [1153, 463] width 492 height 514
click at [1125, 671] on div "def caterpillar ( upDownSteps , rightSteps ) : hero . moveUp ( upDownSteps ) he…" at bounding box center [1153, 463] width 492 height 514
click at [1131, 700] on button "Run" at bounding box center [1134, 709] width 98 height 53
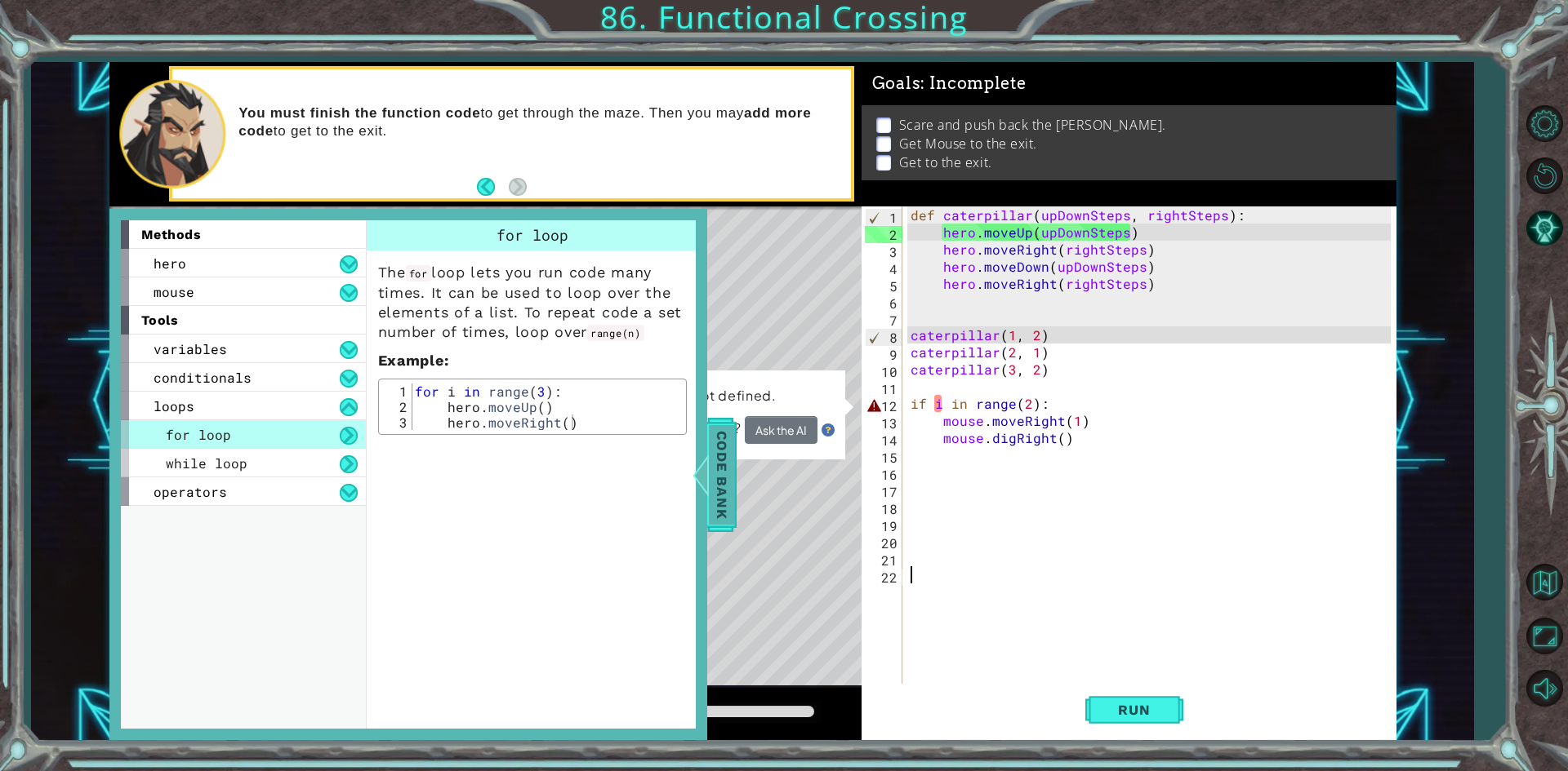
click at [714, 476] on span "Code Bank" at bounding box center [721, 473] width 26 height 99
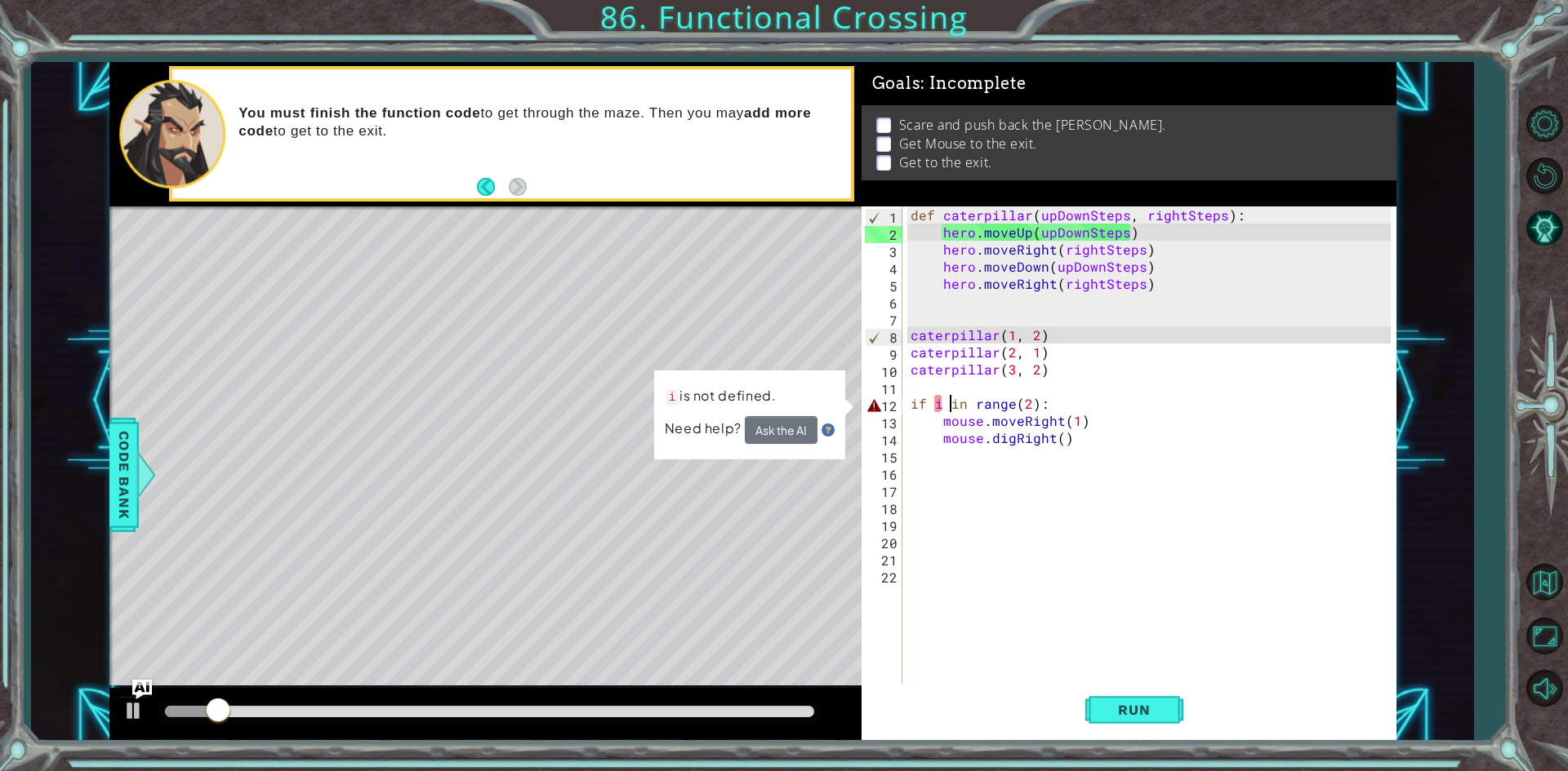
click at [948, 401] on div "def caterpillar ( upDownSteps , rightSteps ) : hero . moveUp ( upDownSteps ) he…" at bounding box center [1153, 463] width 492 height 514
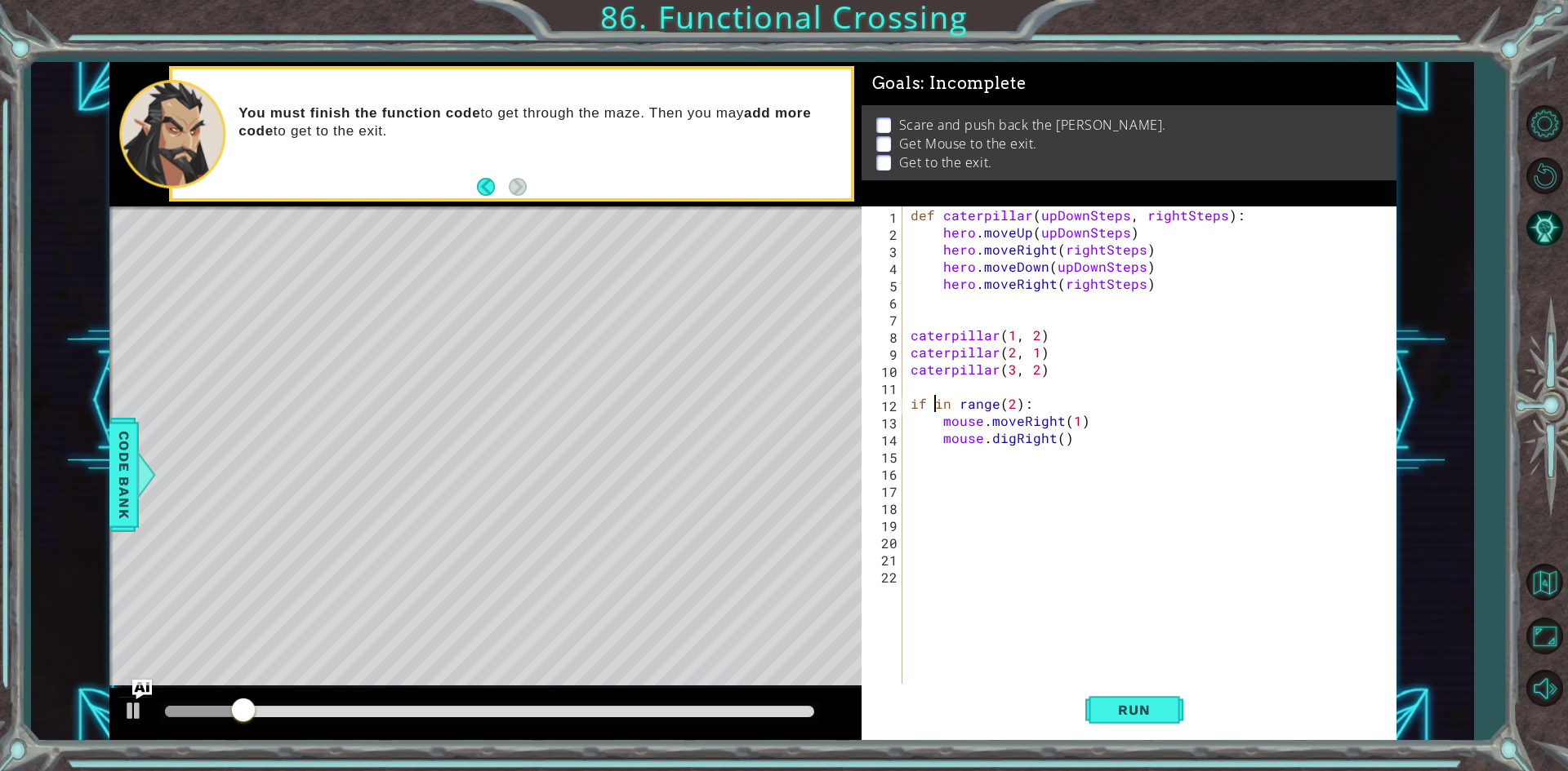
scroll to position [0, 2]
click at [1150, 711] on span "Run" at bounding box center [1134, 710] width 64 height 16
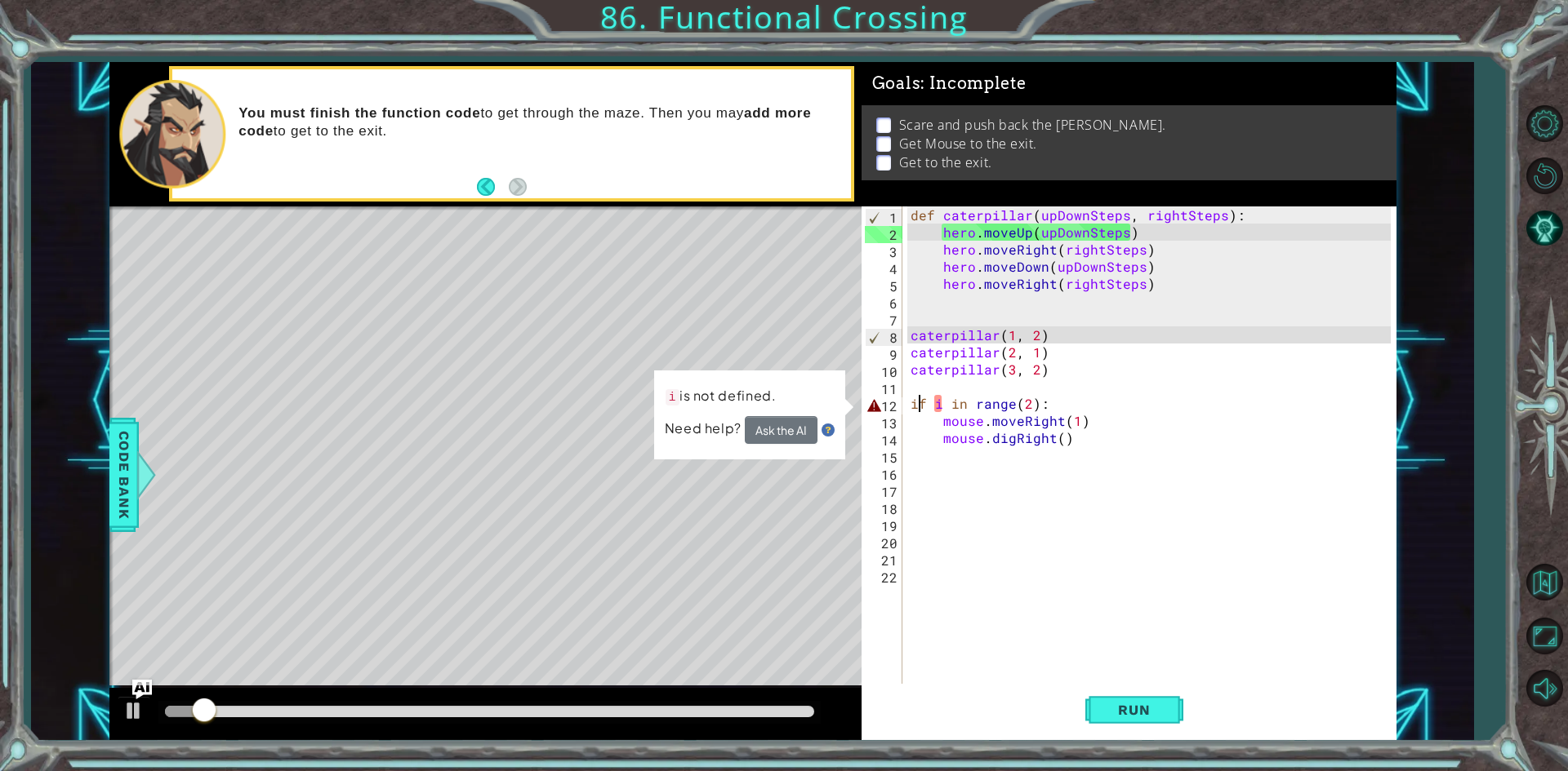
click at [921, 403] on div "def caterpillar ( upDownSteps , rightSteps ) : hero . moveUp ( upDownSteps ) he…" at bounding box center [1153, 463] width 492 height 514
click at [926, 406] on div "def caterpillar ( upDownSteps , rightSteps ) : hero . moveUp ( upDownSteps ) he…" at bounding box center [1153, 463] width 492 height 514
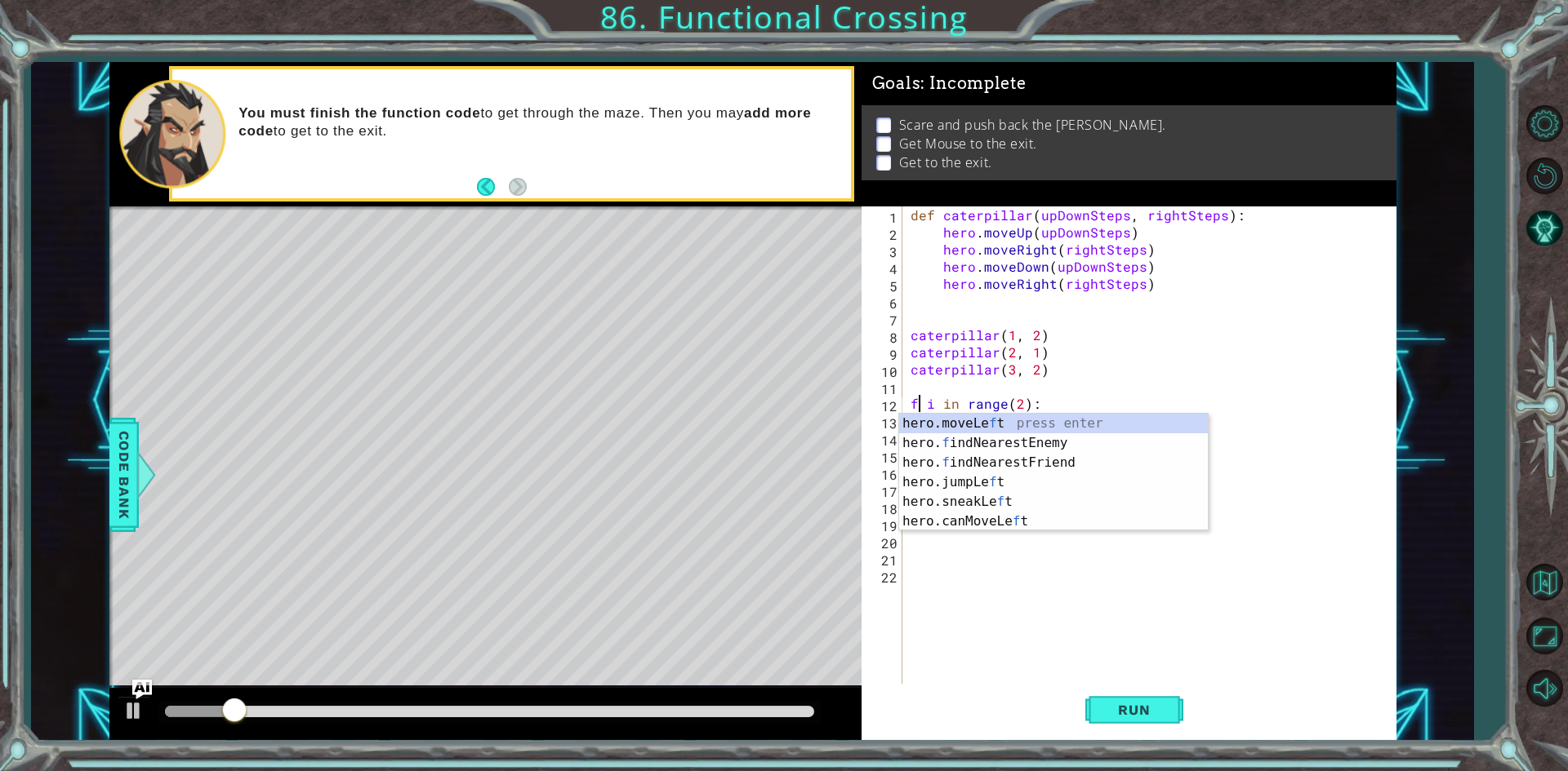
scroll to position [0, 1]
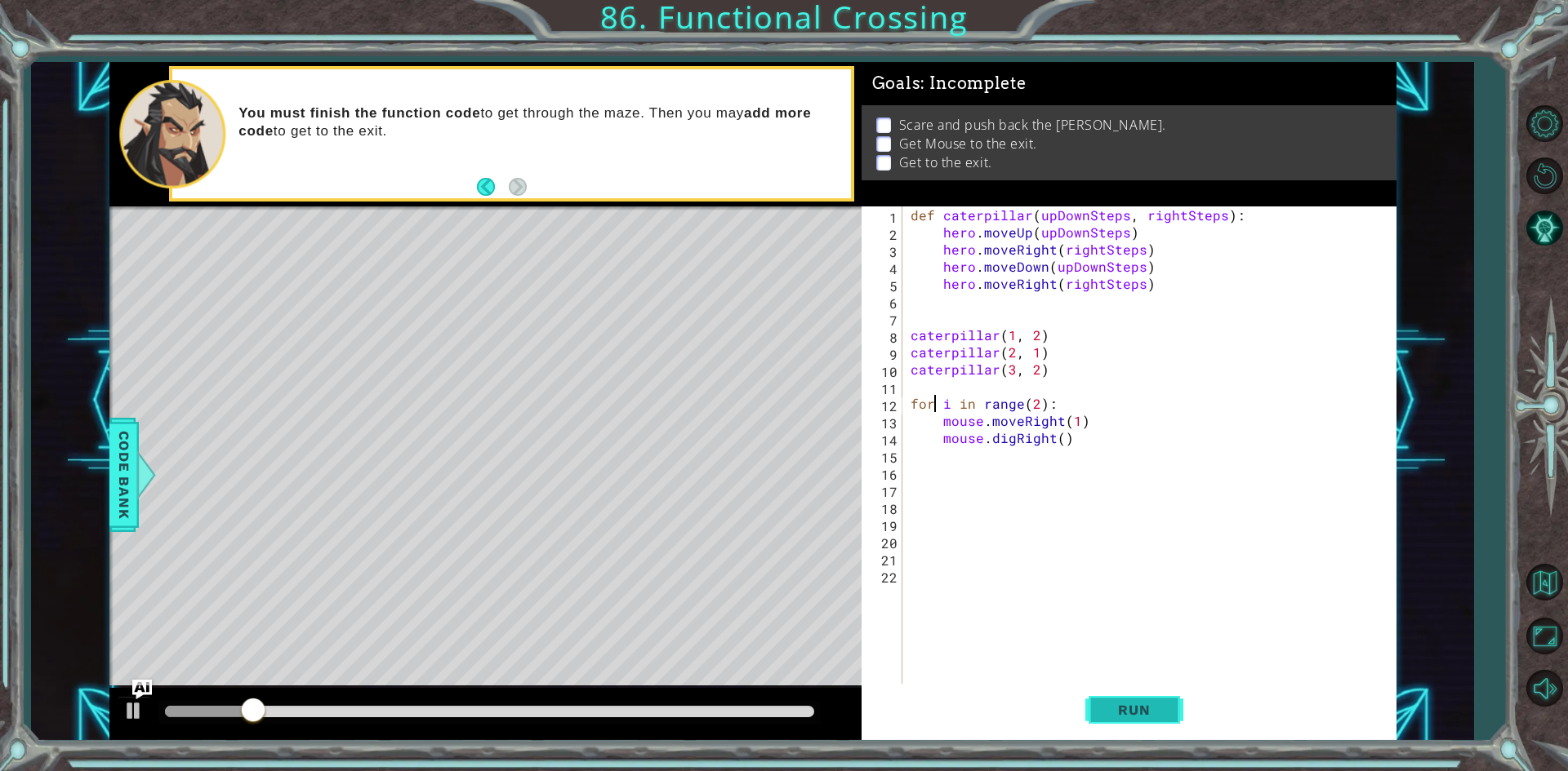
type textarea "for i in range(2):"
click at [1120, 709] on span "Run" at bounding box center [1134, 710] width 64 height 16
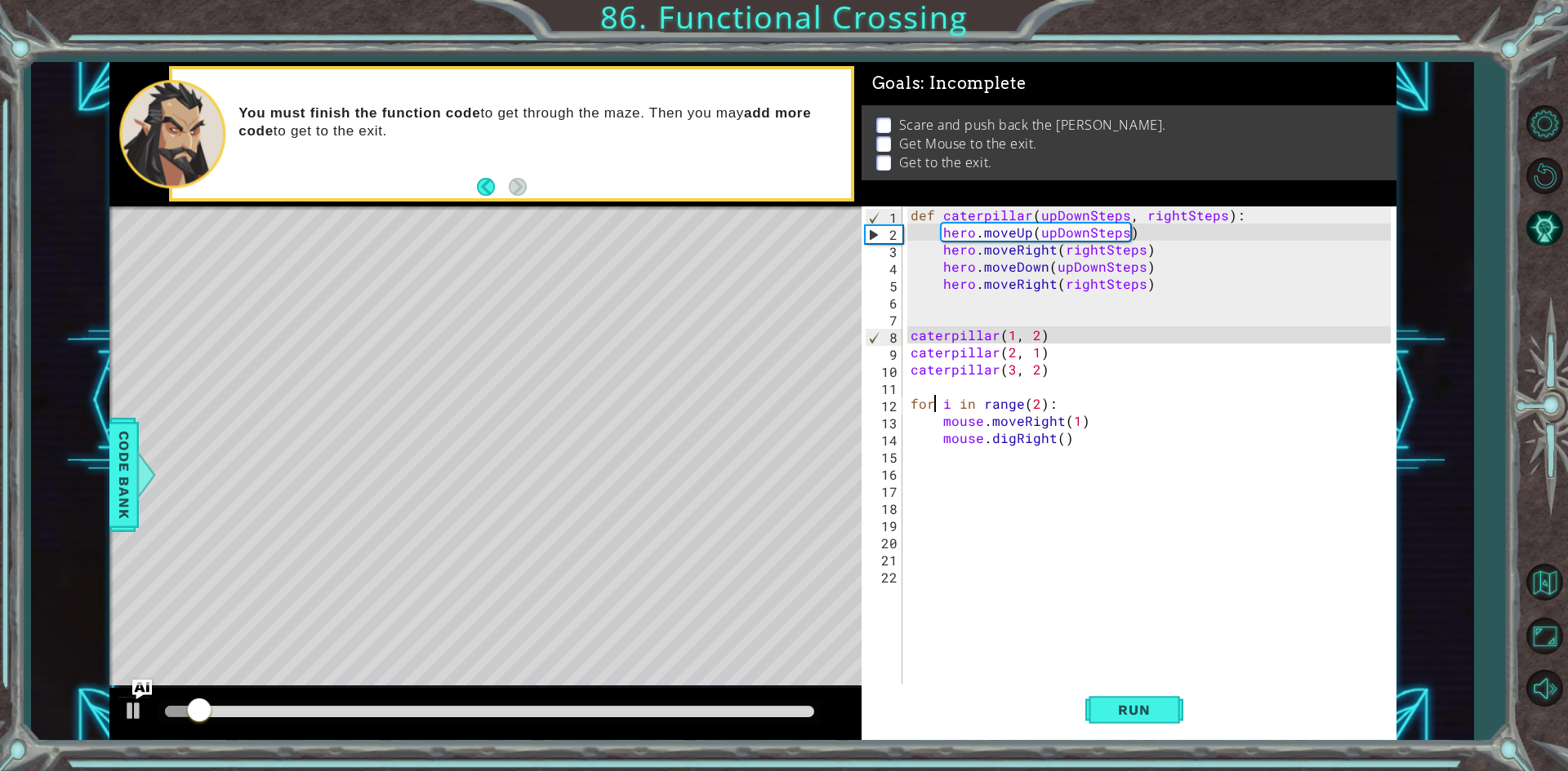
click at [534, 716] on div at bounding box center [490, 711] width 649 height 12
click at [132, 719] on div at bounding box center [134, 711] width 21 height 21
click at [957, 456] on div "def caterpillar ( upDownSteps , rightSteps ) : hero . moveUp ( upDownSteps ) he…" at bounding box center [1153, 463] width 492 height 514
click at [955, 457] on div "def caterpillar ( upDownSteps , rightSteps ) : hero . moveUp ( upDownSteps ) he…" at bounding box center [1153, 463] width 492 height 514
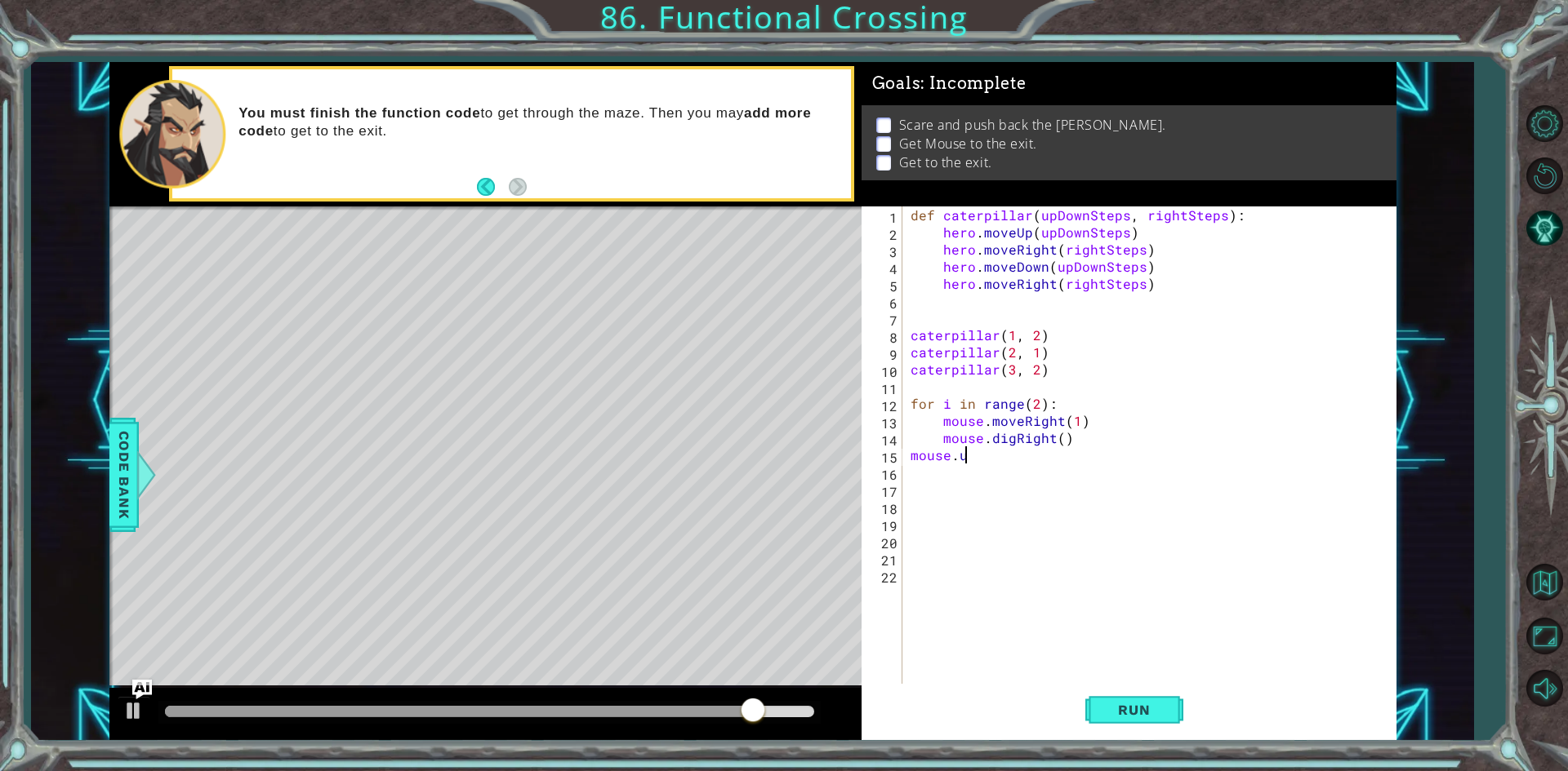
scroll to position [0, 3]
type textarea "mouse."
click at [146, 466] on div at bounding box center [146, 474] width 21 height 49
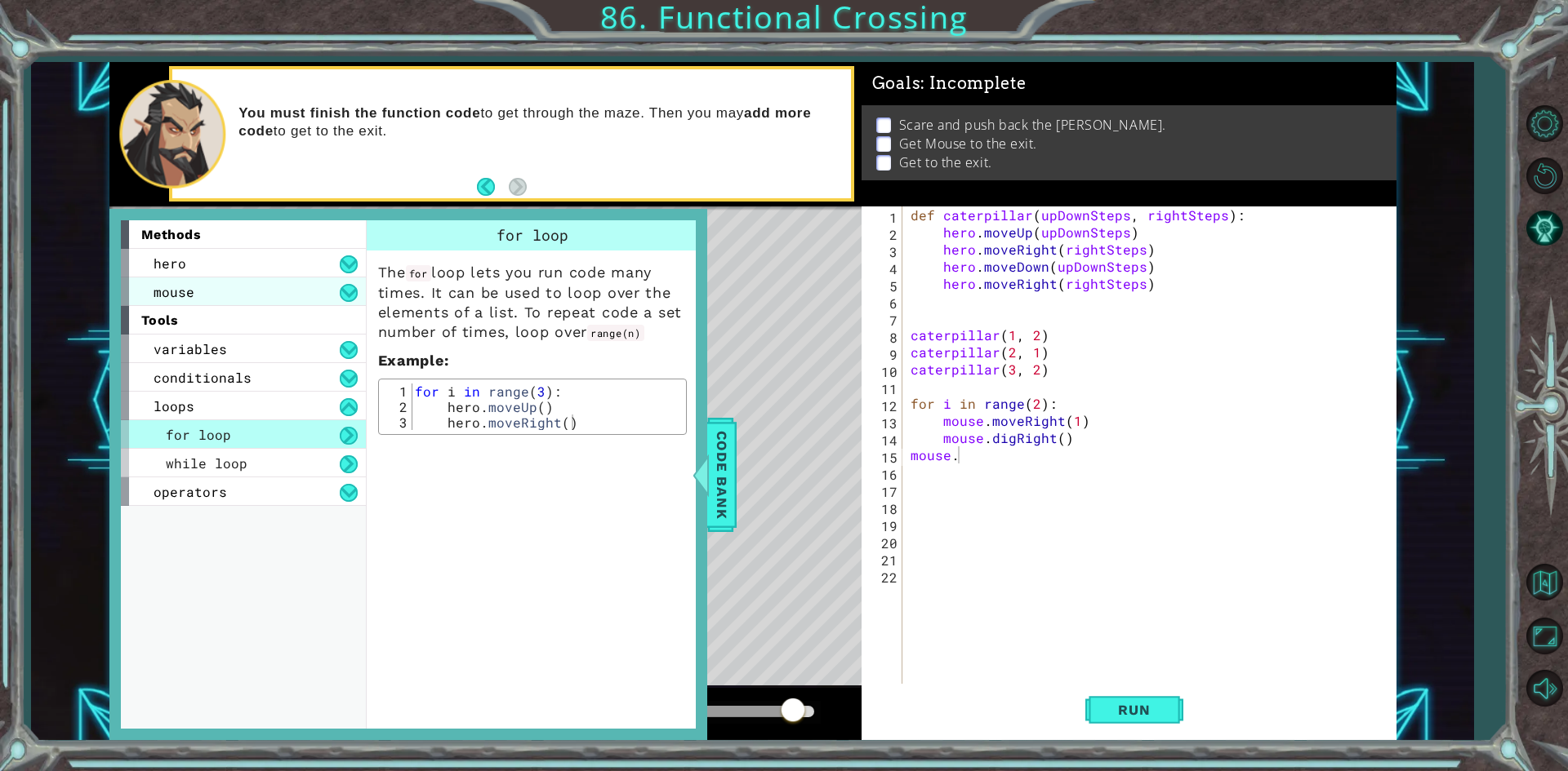
click at [267, 289] on div "mouse" at bounding box center [243, 292] width 245 height 29
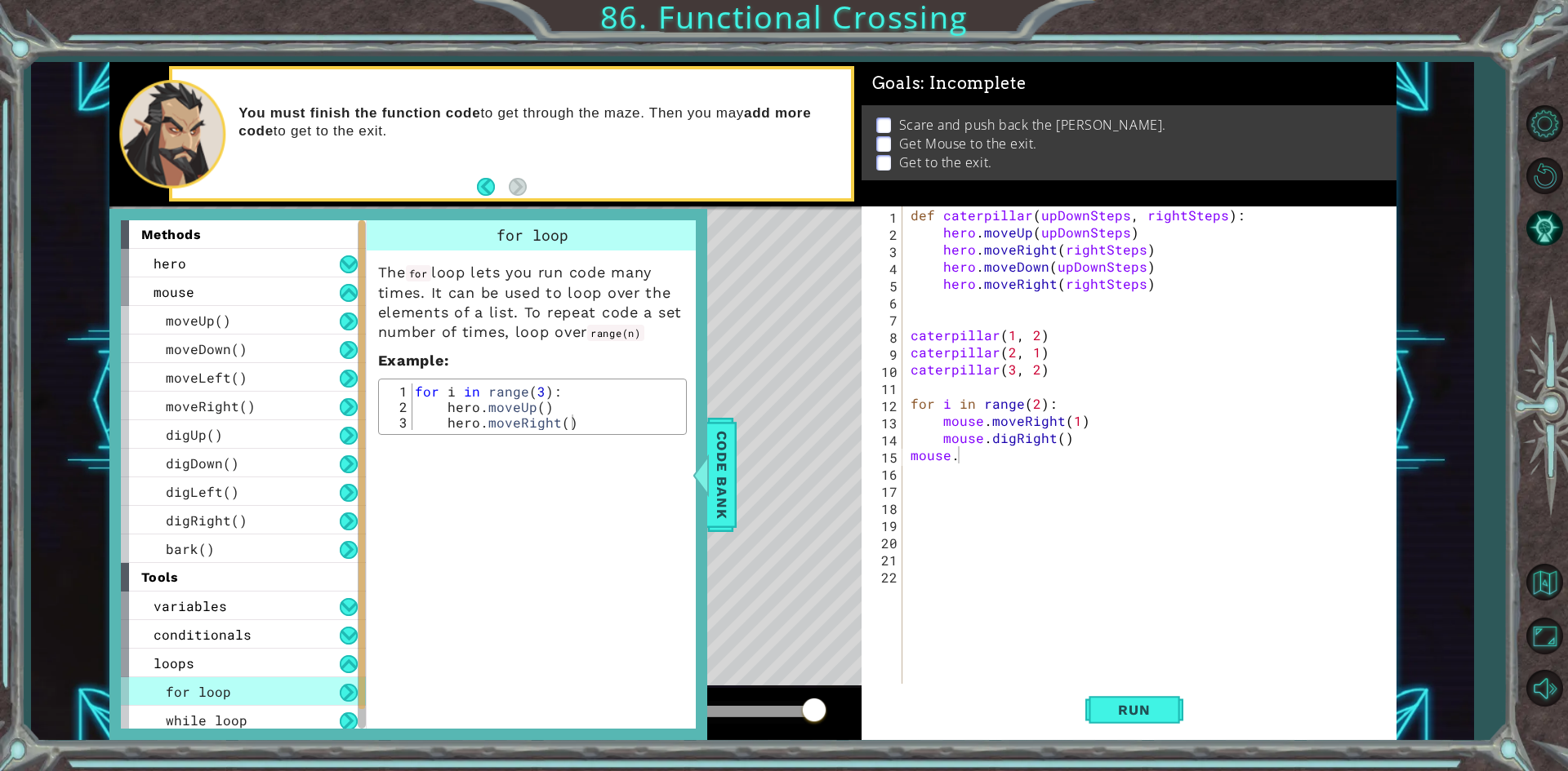
click at [249, 699] on div "for loop" at bounding box center [243, 691] width 245 height 29
click at [259, 661] on div "loops" at bounding box center [243, 663] width 245 height 29
click at [1006, 467] on div "def caterpillar ( upDownSteps , rightSteps ) : hero . moveUp ( upDownSteps ) he…" at bounding box center [1153, 463] width 492 height 514
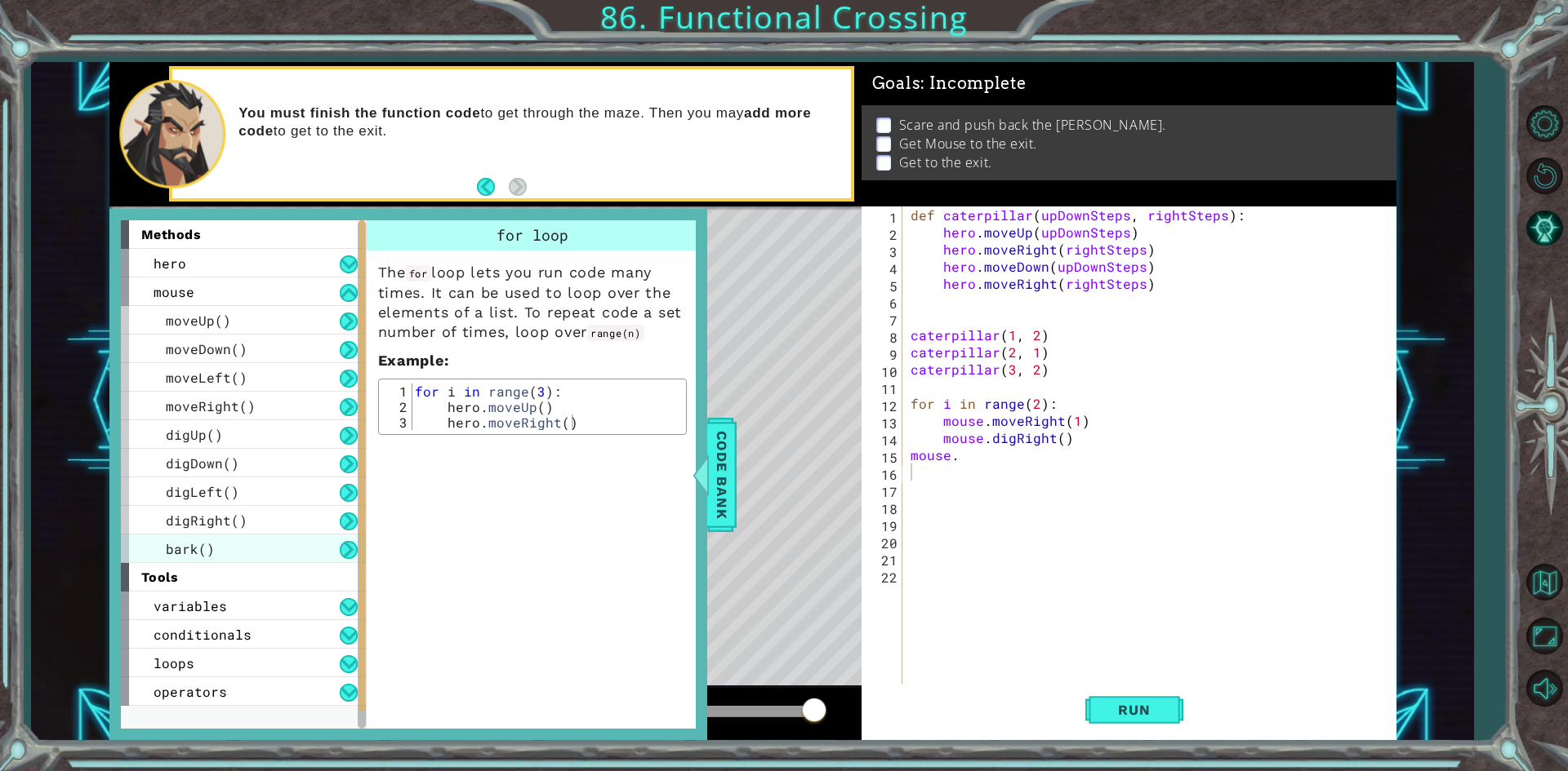
click at [247, 540] on div "bark()" at bounding box center [243, 549] width 245 height 29
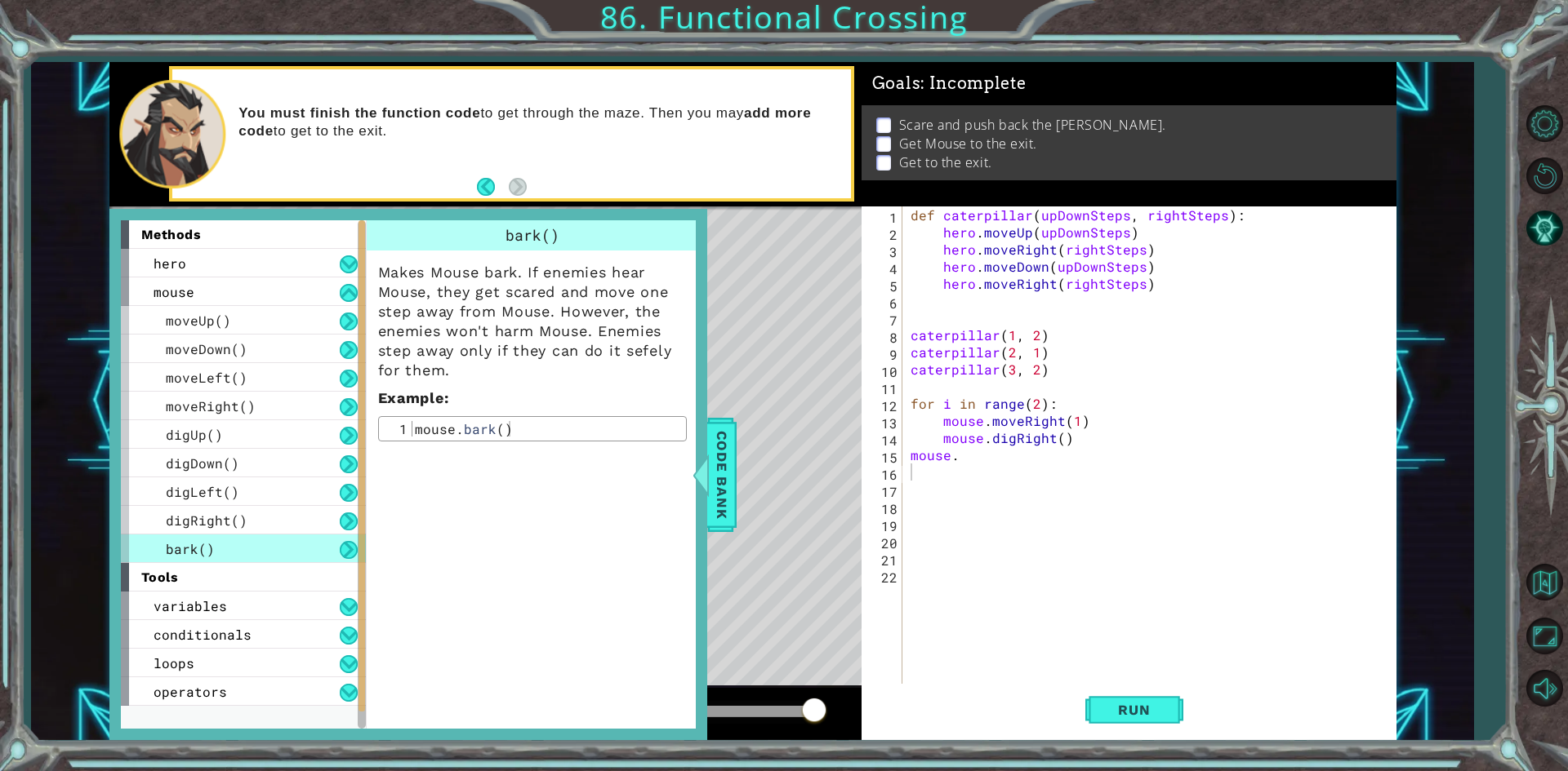
type textarea "mouse.digRight()"
click at [1044, 438] on div "def caterpillar ( upDownSteps , rightSteps ) : hero . moveUp ( upDownSteps ) he…" at bounding box center [1153, 463] width 492 height 514
click at [1023, 468] on div "def caterpillar ( upDownSteps , rightSteps ) : hero . moveUp ( upDownSteps ) he…" at bounding box center [1153, 463] width 492 height 514
click at [1024, 462] on div "def caterpillar ( upDownSteps , rightSteps ) : hero . moveUp ( upDownSteps ) he…" at bounding box center [1153, 463] width 492 height 514
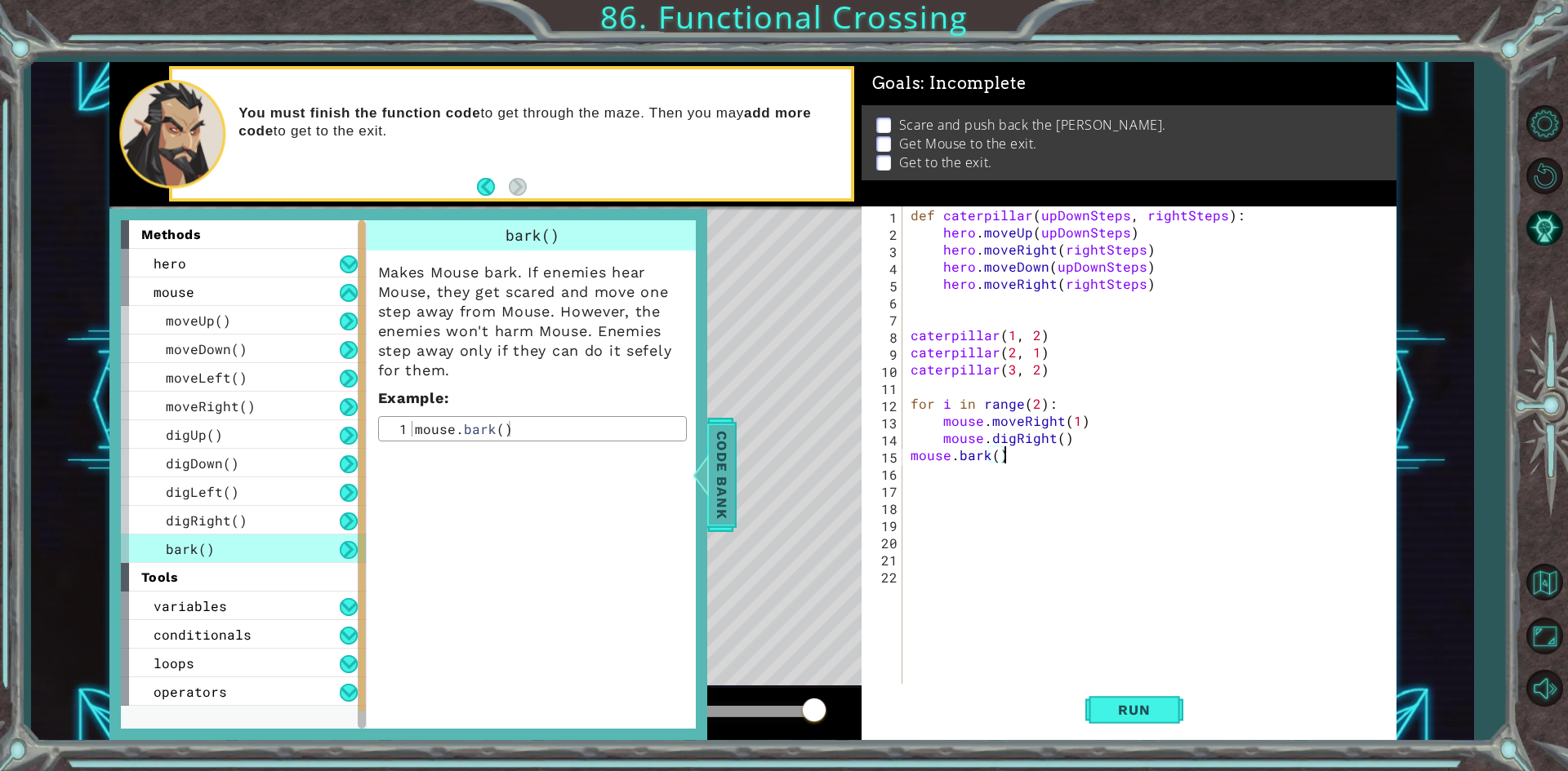
type textarea "mouse.bark()"
click at [731, 482] on span "Code Bank" at bounding box center [721, 473] width 26 height 99
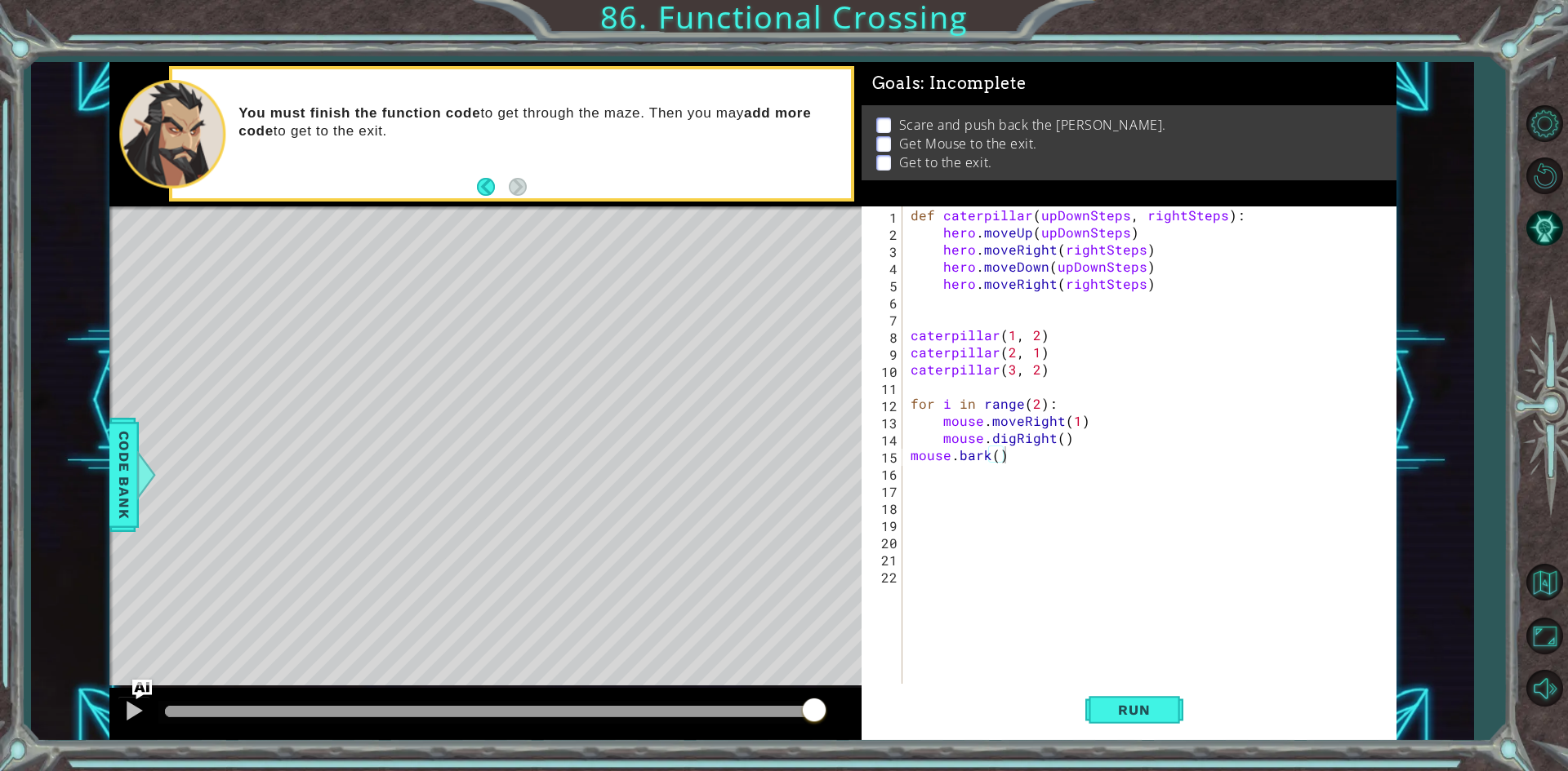
drag, startPoint x: 1032, startPoint y: 733, endPoint x: 1125, endPoint y: 702, distance: 98.0
click at [1032, 732] on div "Run" at bounding box center [1134, 709] width 535 height 53
click at [1137, 700] on button "Run" at bounding box center [1134, 709] width 98 height 53
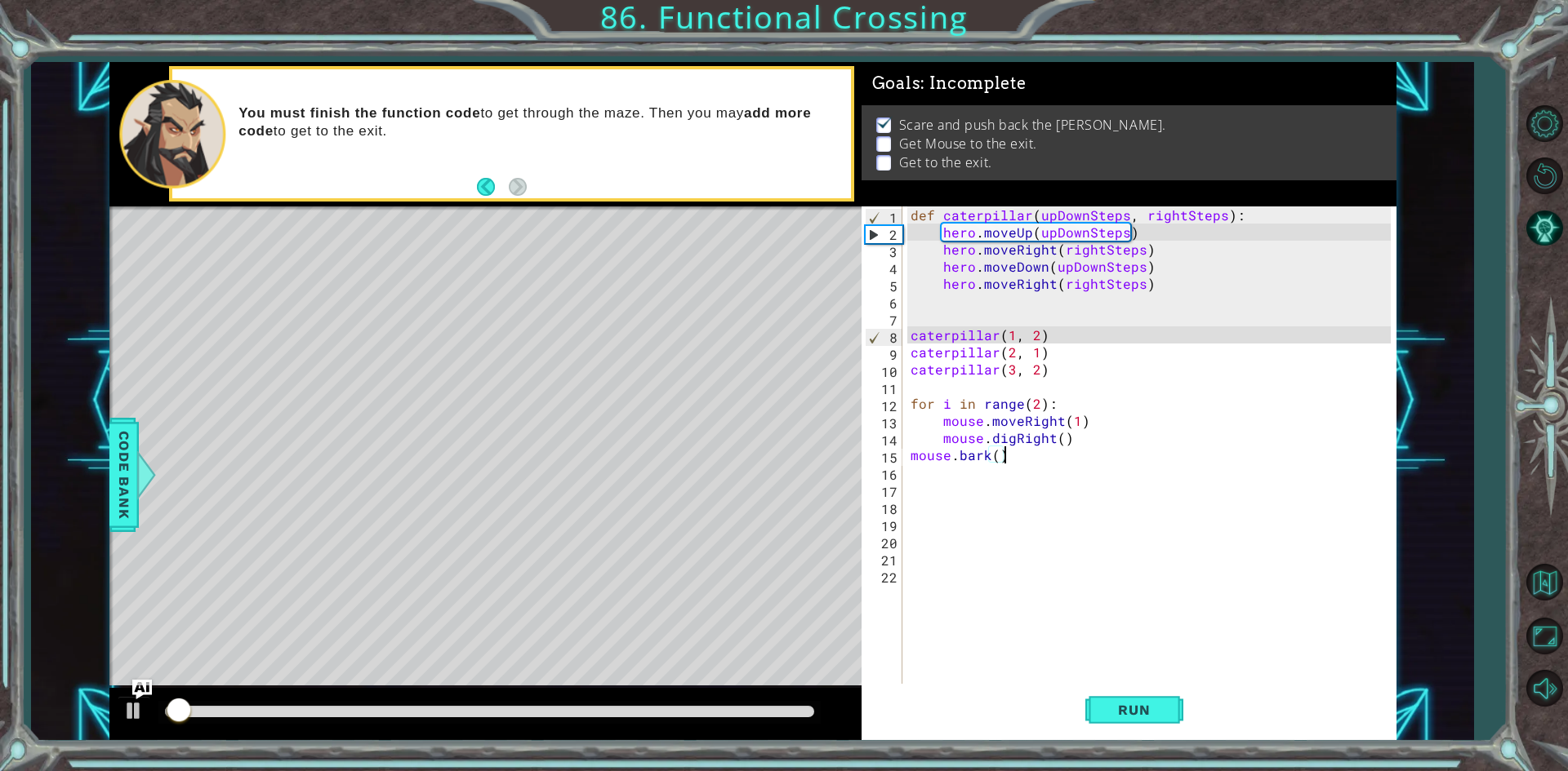
click at [598, 713] on div at bounding box center [490, 711] width 649 height 12
click at [923, 479] on div "def caterpillar ( upDownSteps , rightSteps ) : hero . moveUp ( upDownSteps ) he…" at bounding box center [1153, 463] width 492 height 514
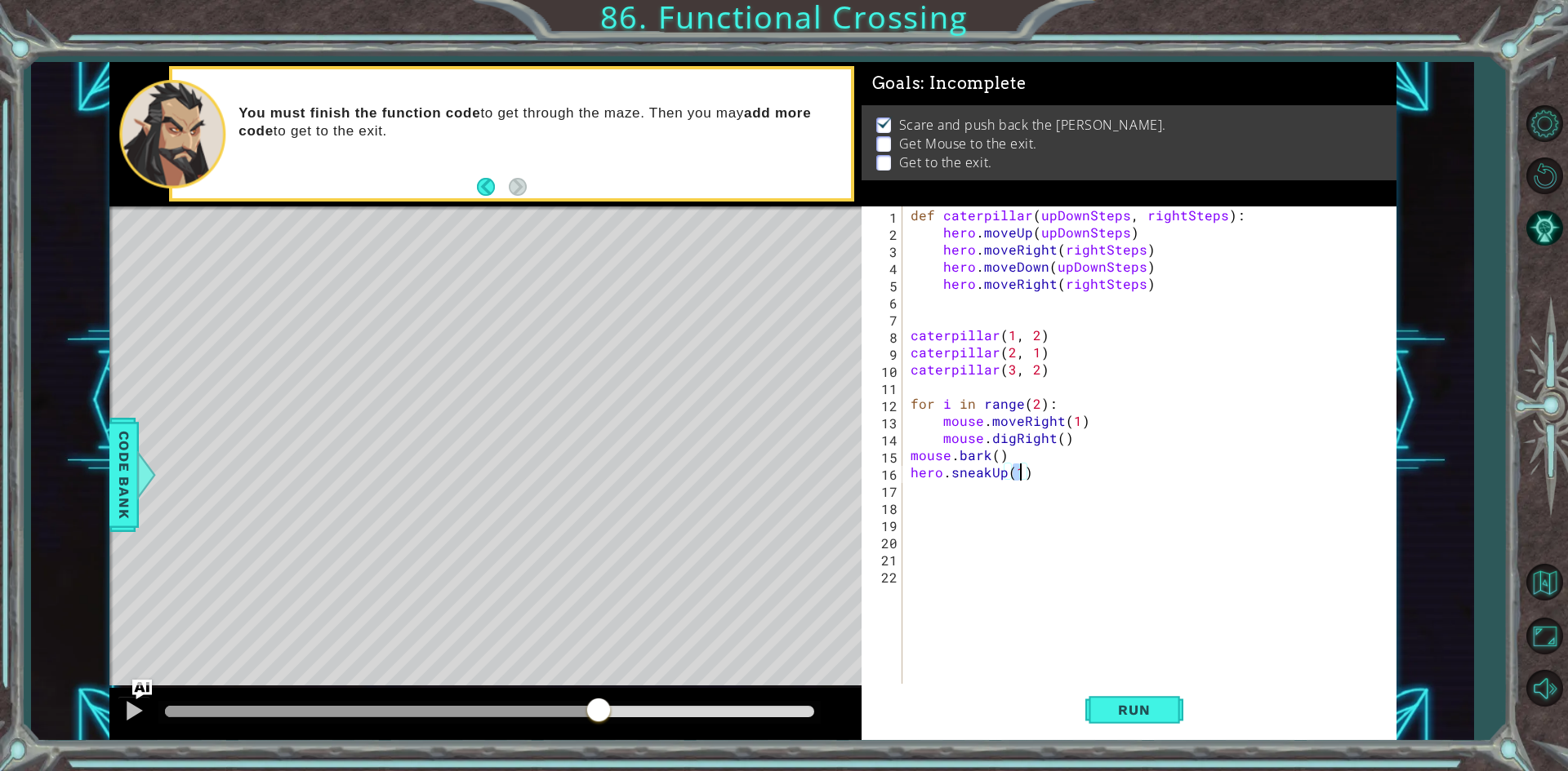
type textarea "hero.sneakUp(7)"
click at [1126, 713] on span "Run" at bounding box center [1134, 710] width 64 height 16
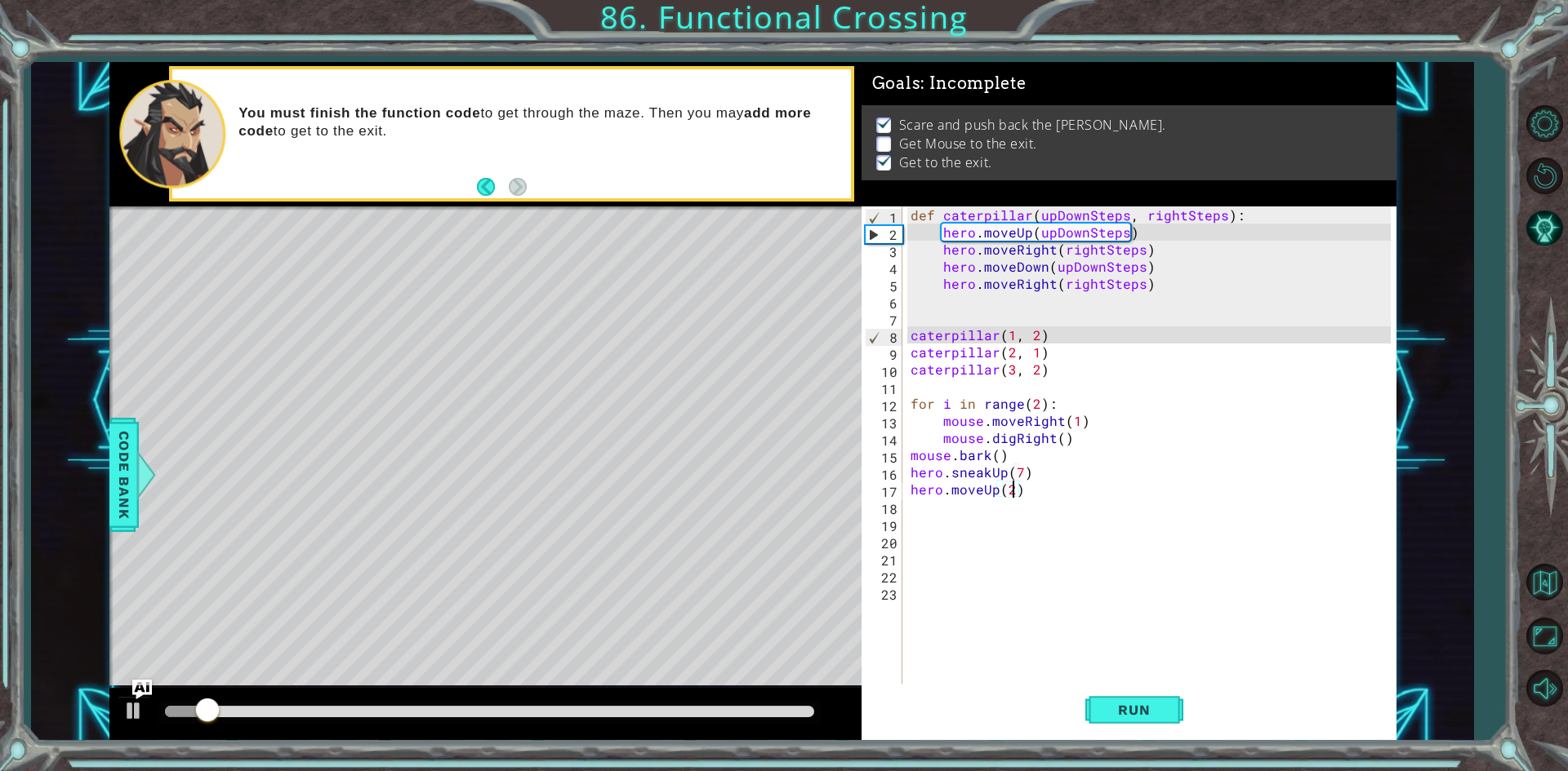
click at [467, 708] on div at bounding box center [490, 711] width 649 height 12
click at [688, 722] on div at bounding box center [489, 713] width 662 height 23
click at [703, 712] on div at bounding box center [490, 711] width 649 height 12
click at [141, 709] on div at bounding box center [134, 711] width 21 height 21
click at [943, 495] on div "def caterpillar ( upDownSteps , rightSteps ) : hero . moveUp ( upDownSteps ) he…" at bounding box center [1153, 463] width 492 height 514
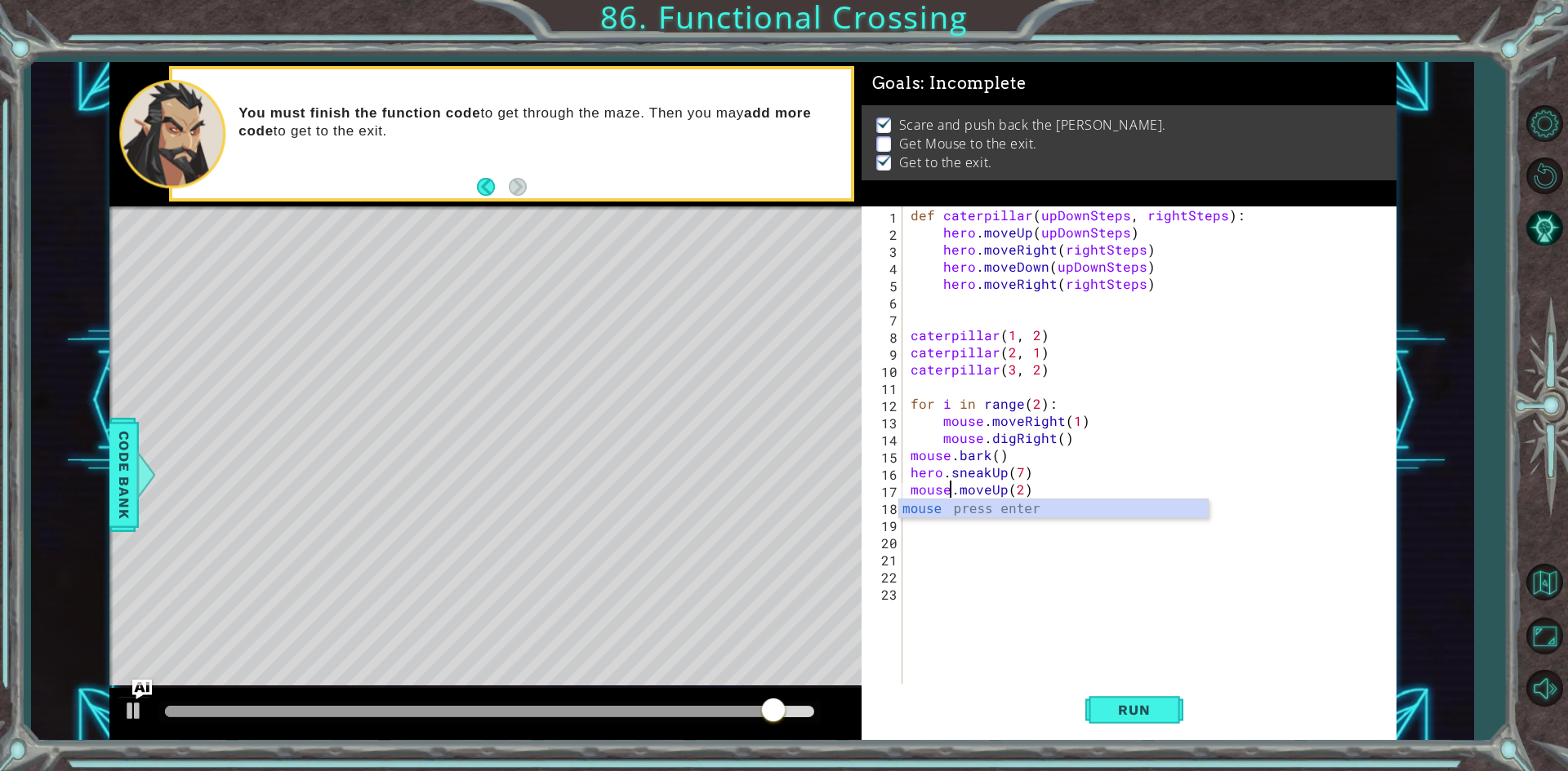
scroll to position [0, 3]
type textarea "mouse.moveUp(2)"
click at [1143, 719] on button "Run" at bounding box center [1134, 709] width 98 height 53
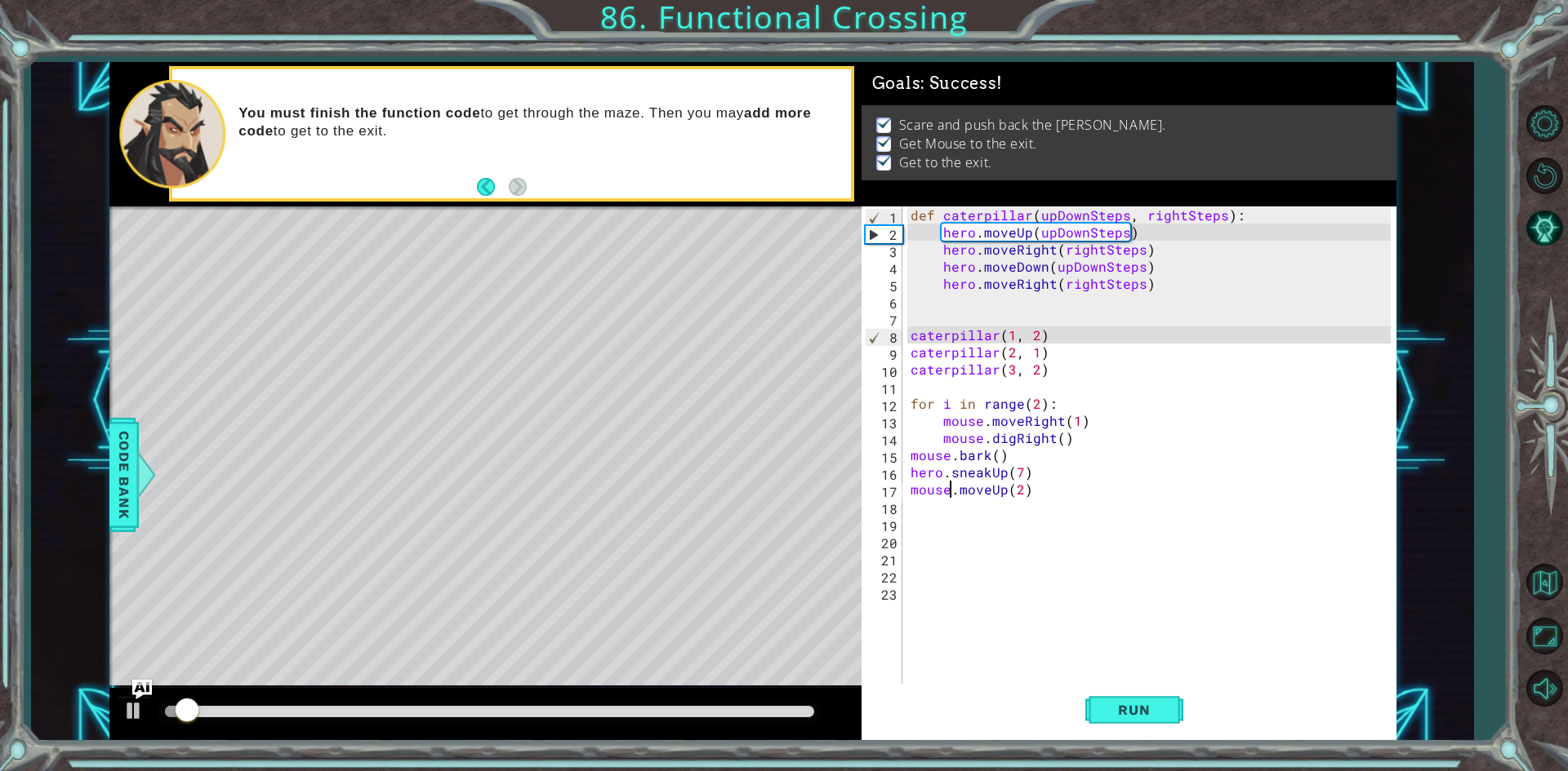
click at [812, 714] on div at bounding box center [490, 711] width 649 height 12
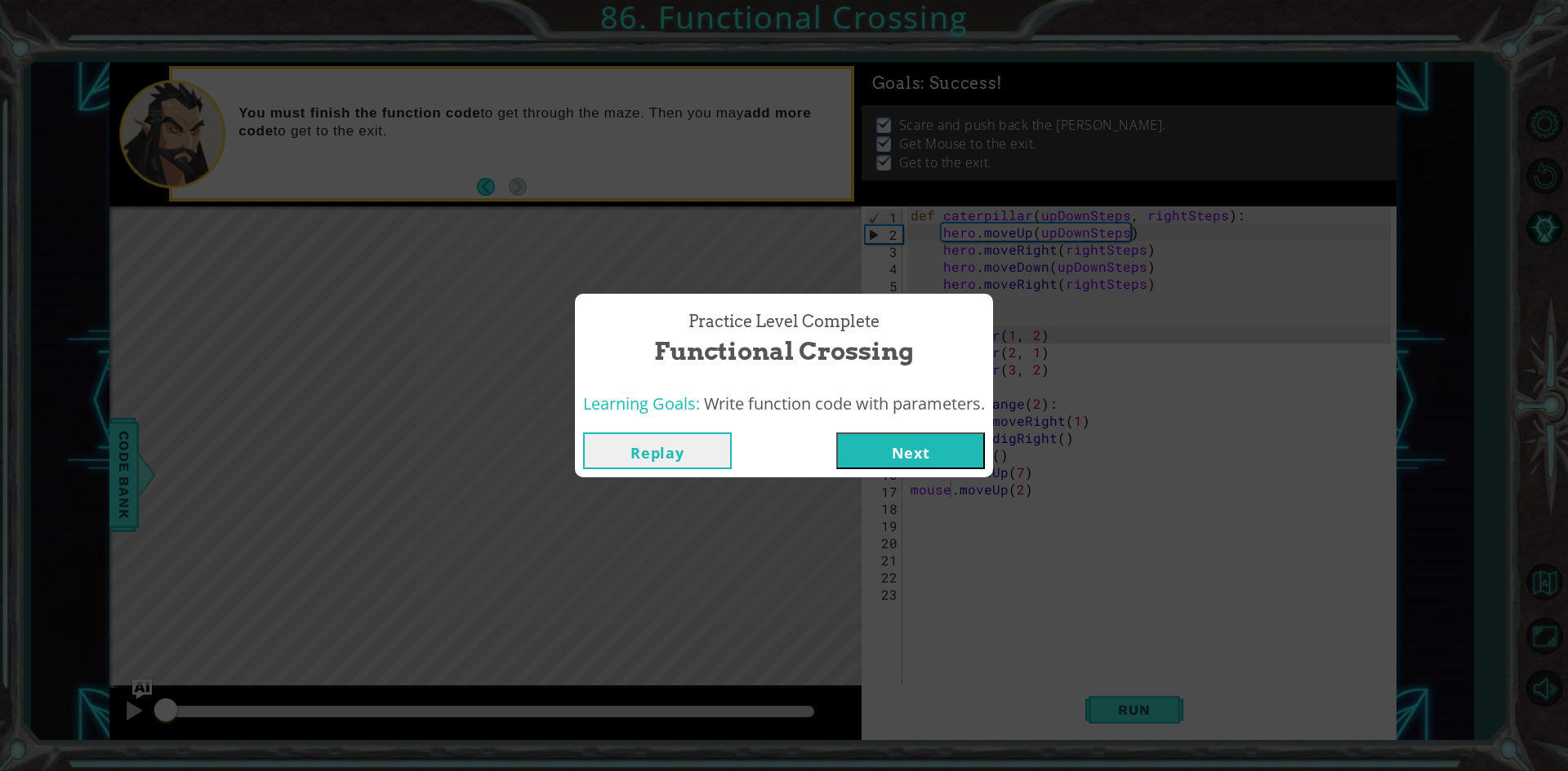
click at [933, 448] on button "Next" at bounding box center [910, 450] width 148 height 37
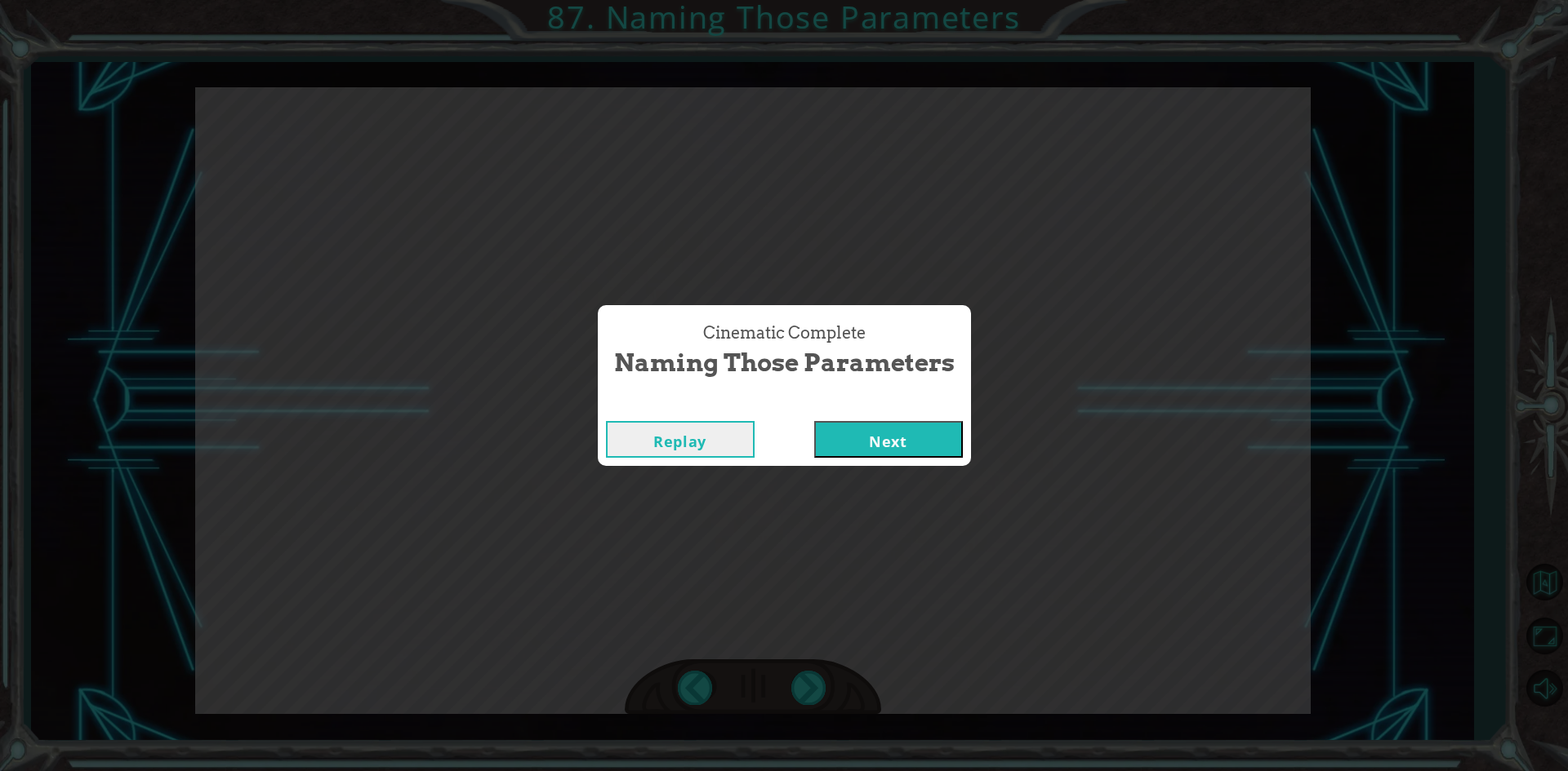
click at [933, 448] on button "Next" at bounding box center [889, 439] width 148 height 37
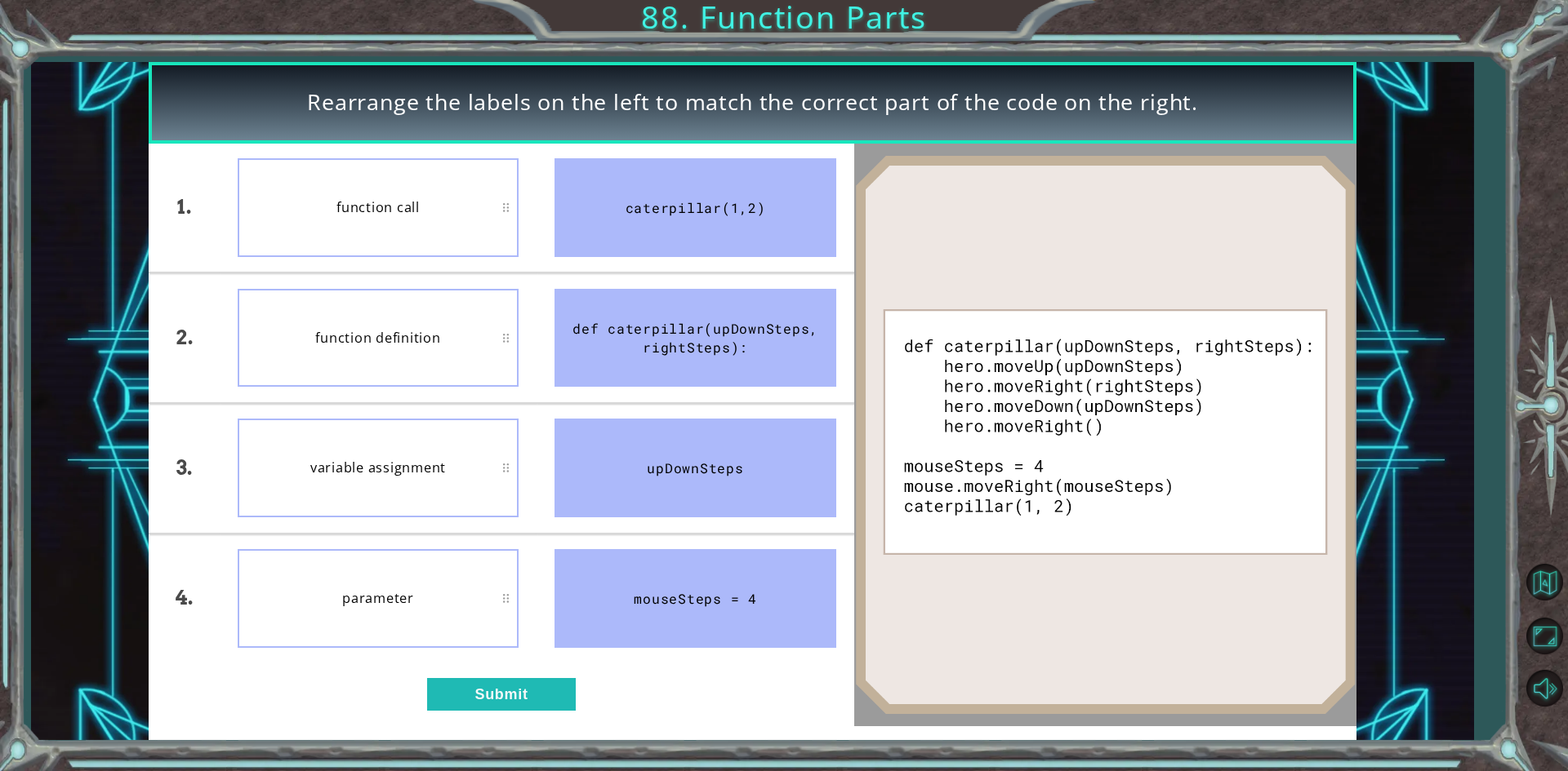
click at [518, 718] on div "1. 2. 3. 4. function call function definition variable assignment parameter cat…" at bounding box center [501, 435] width 704 height 582
click at [533, 676] on div "1. 2. 3. 4. function call function definition variable assignment parameter cat…" at bounding box center [501, 435] width 704 height 582
click at [534, 689] on button "Submit" at bounding box center [502, 694] width 148 height 33
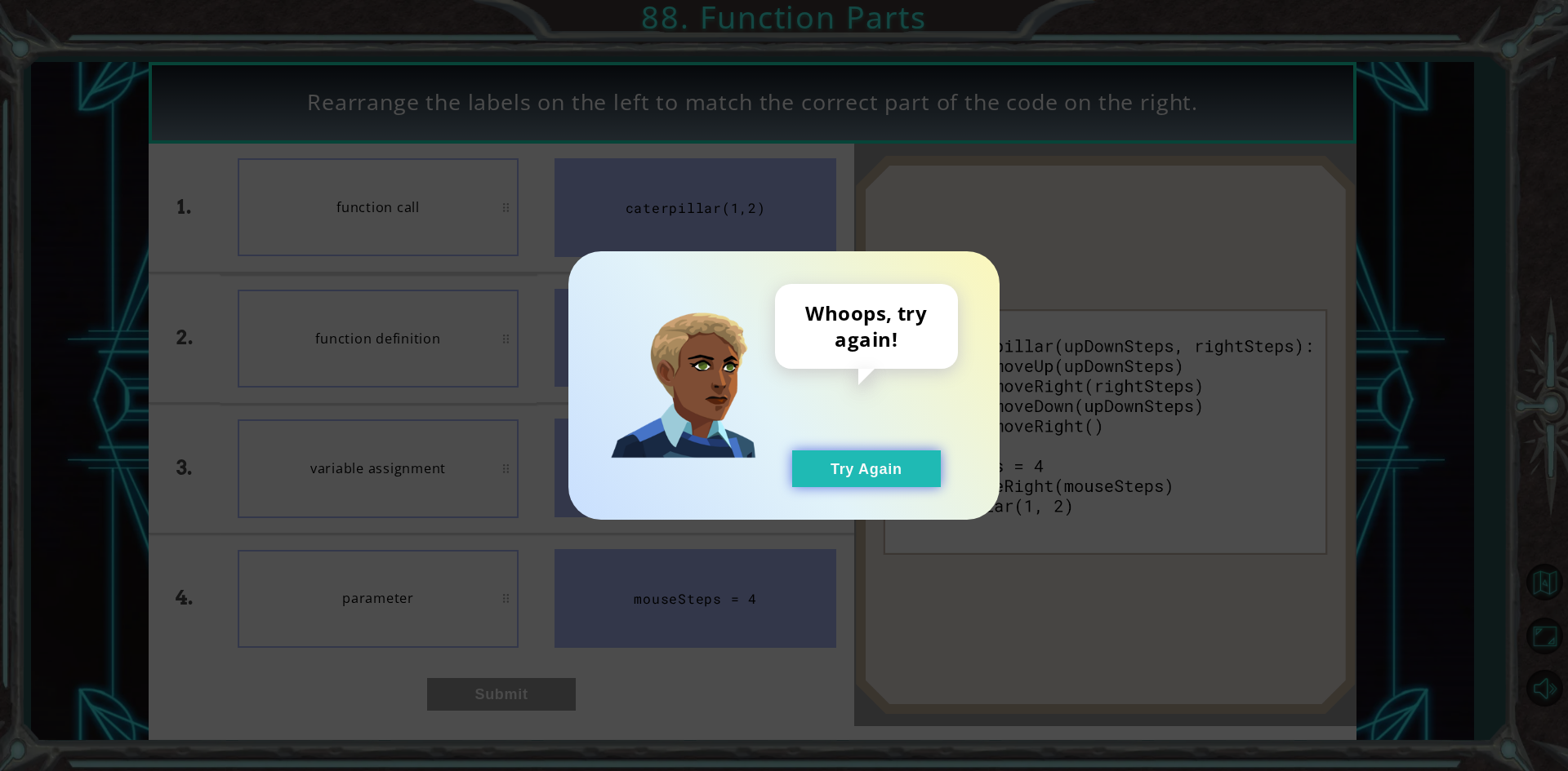
click at [826, 479] on button "Try Again" at bounding box center [866, 468] width 148 height 37
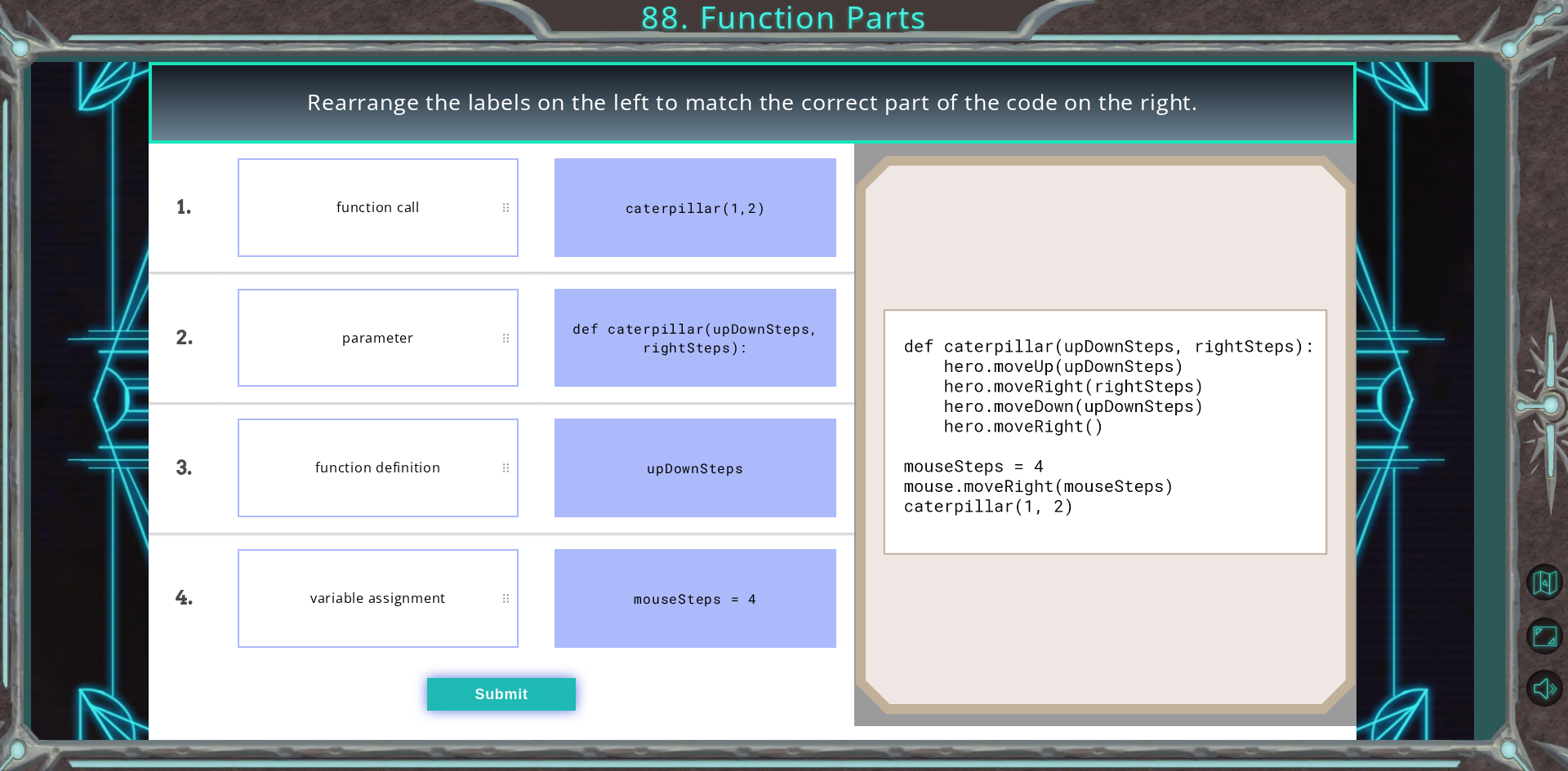
click at [541, 695] on button "Submit" at bounding box center [502, 694] width 148 height 33
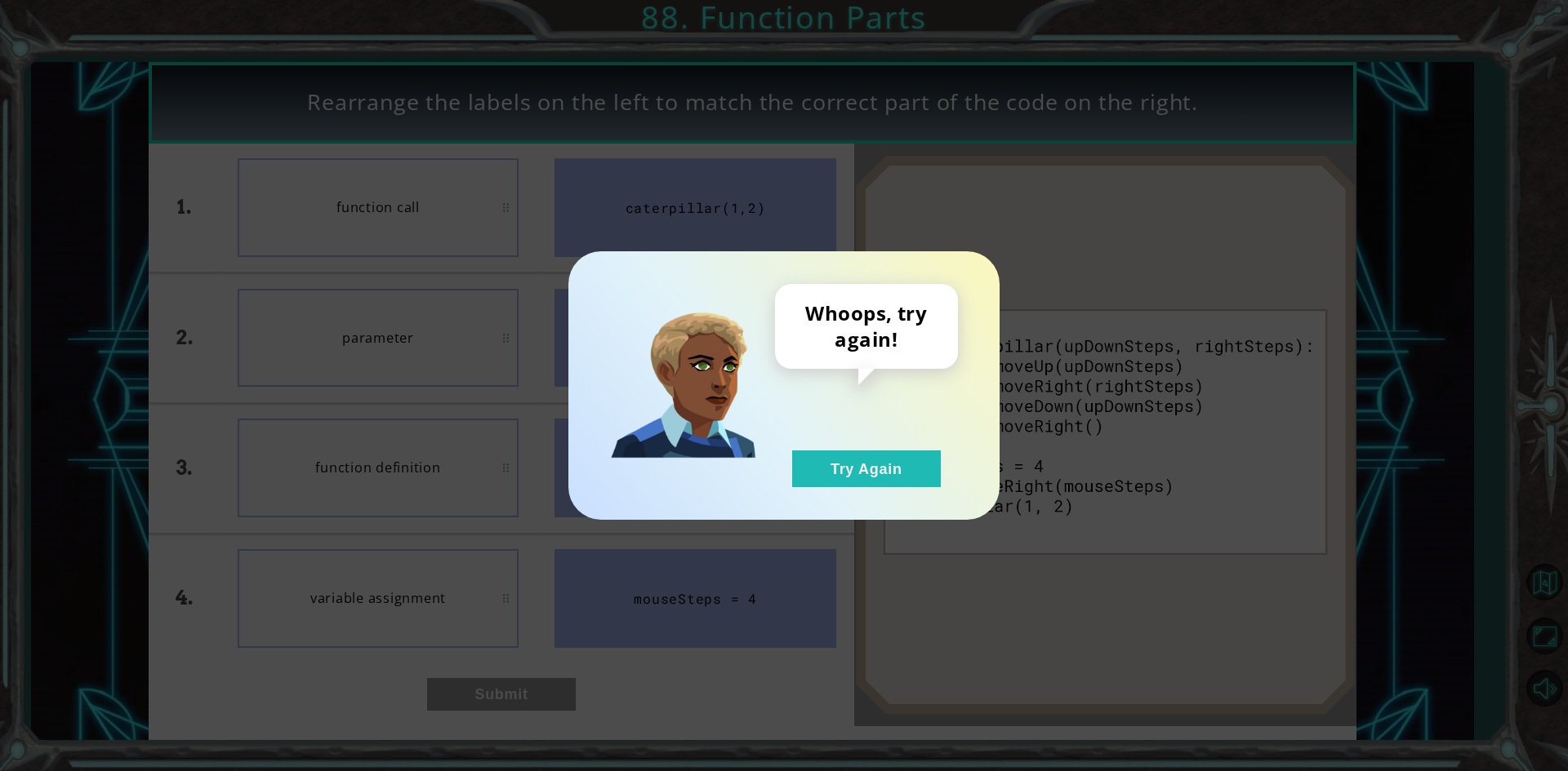
click at [822, 487] on div "Whoops, try again! Try Again" at bounding box center [784, 385] width 431 height 269
drag, startPoint x: 837, startPoint y: 453, endPoint x: 825, endPoint y: 459, distance: 13.4
click at [829, 457] on button "Try Again" at bounding box center [866, 468] width 148 height 37
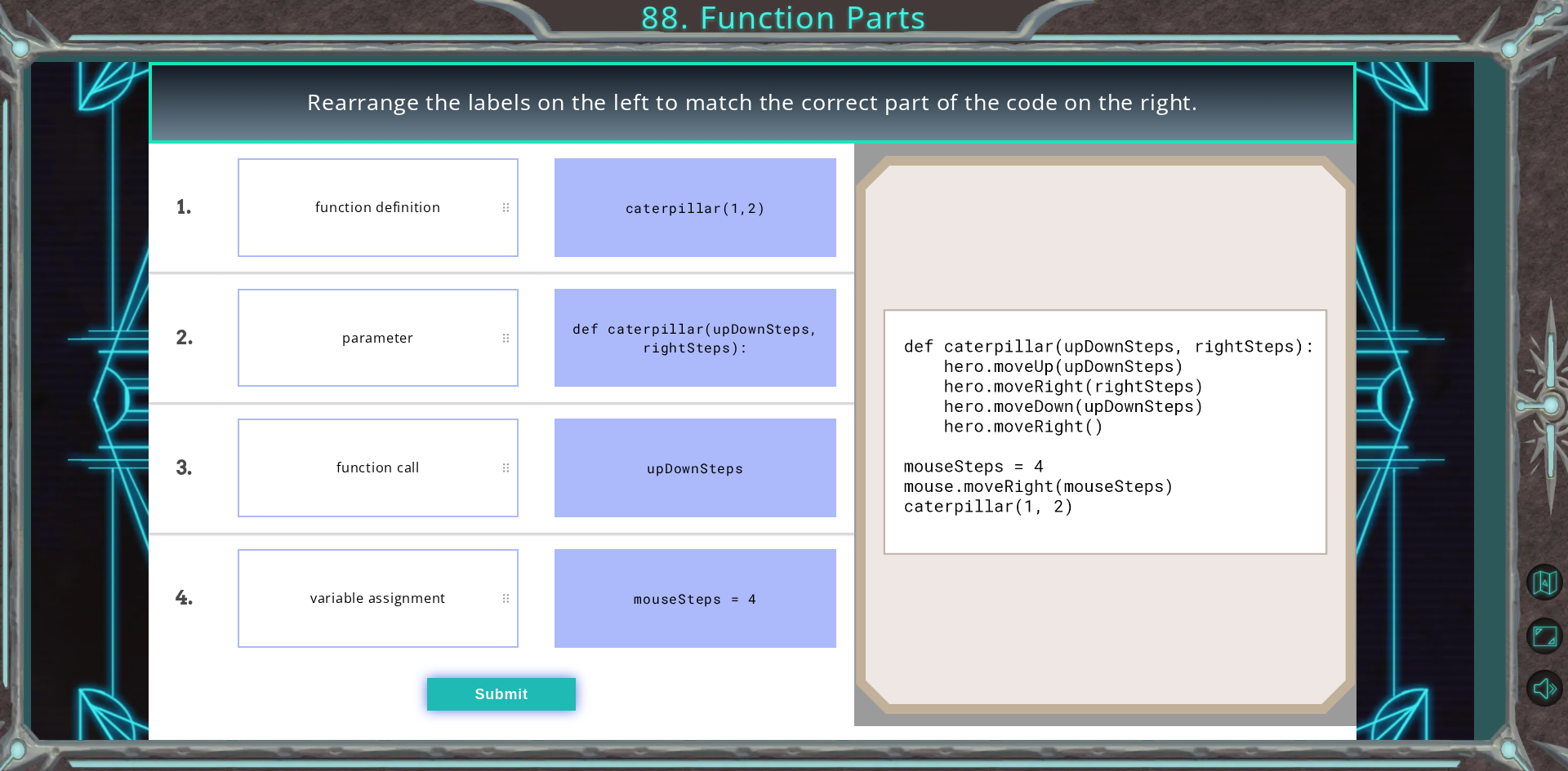
click at [511, 697] on button "Submit" at bounding box center [502, 694] width 148 height 33
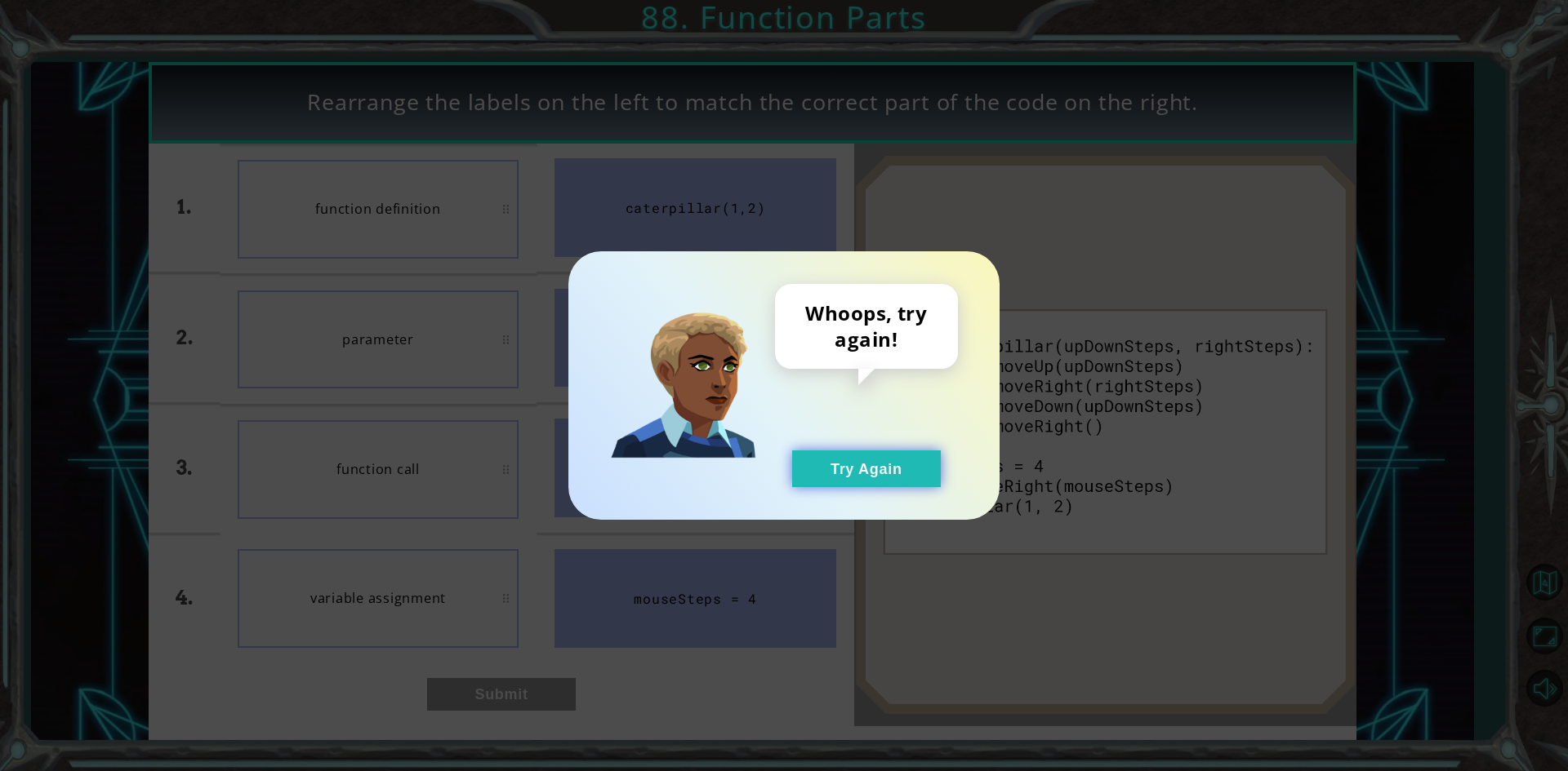
click at [880, 452] on button "Try Again" at bounding box center [866, 468] width 148 height 37
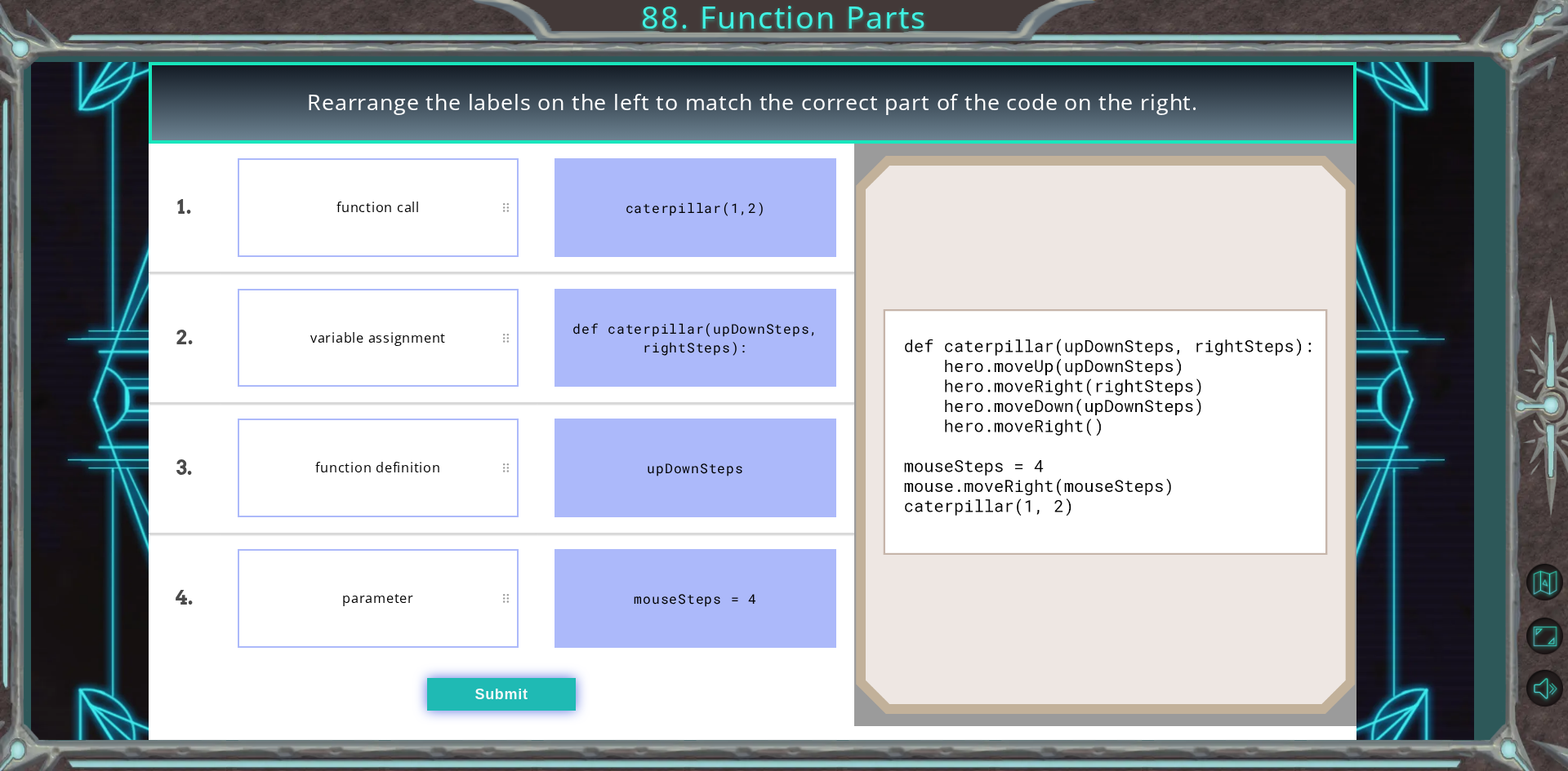
click at [496, 705] on button "Submit" at bounding box center [502, 694] width 148 height 33
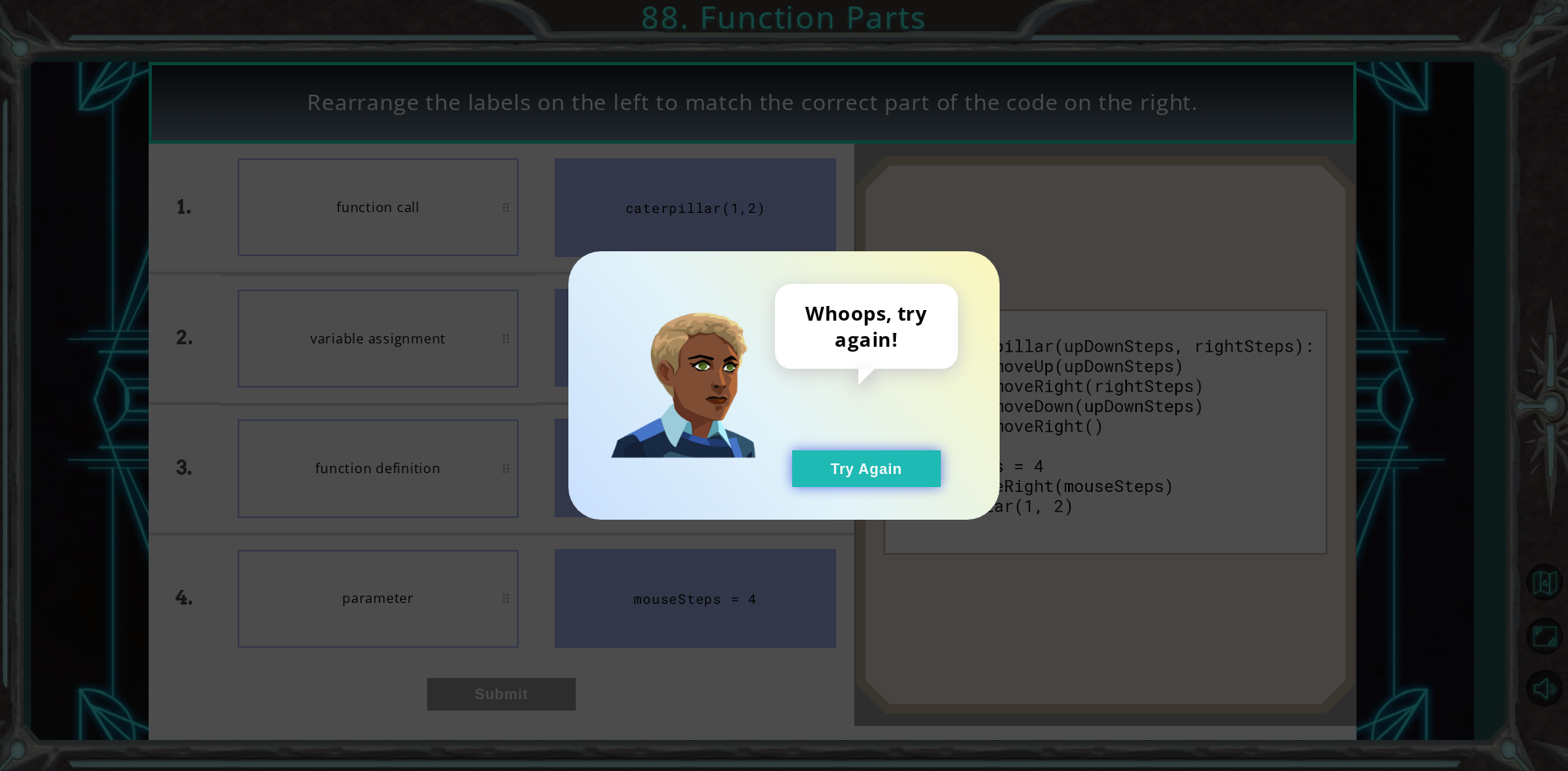
click at [841, 465] on button "Try Again" at bounding box center [866, 468] width 148 height 37
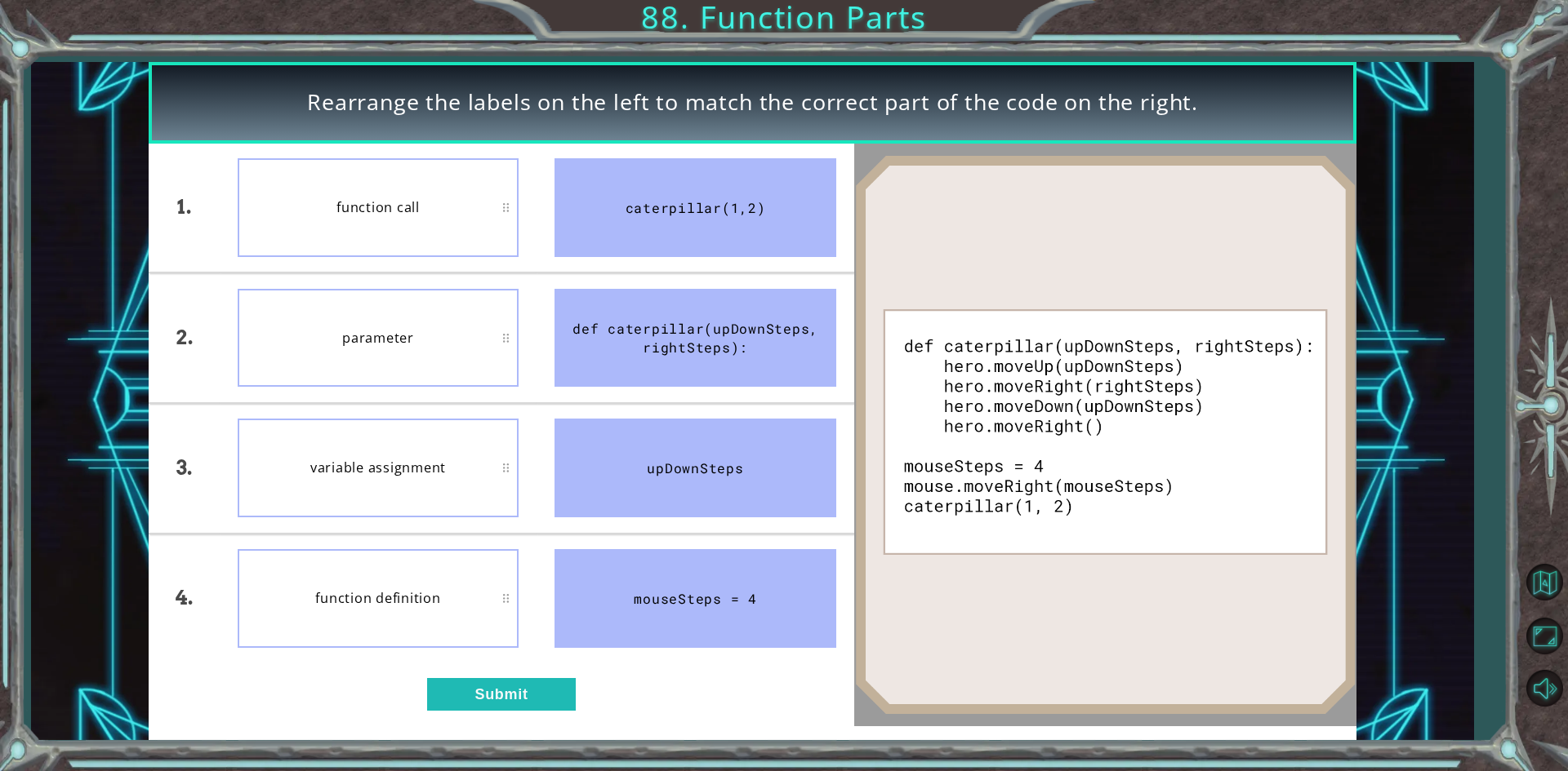
click at [485, 731] on div "Rearrange the labels on the left to match the correct part of the code on the r…" at bounding box center [752, 401] width 1207 height 679
click at [512, 663] on li "function definition" at bounding box center [378, 599] width 317 height 129
click at [514, 686] on button "Submit" at bounding box center [502, 694] width 148 height 33
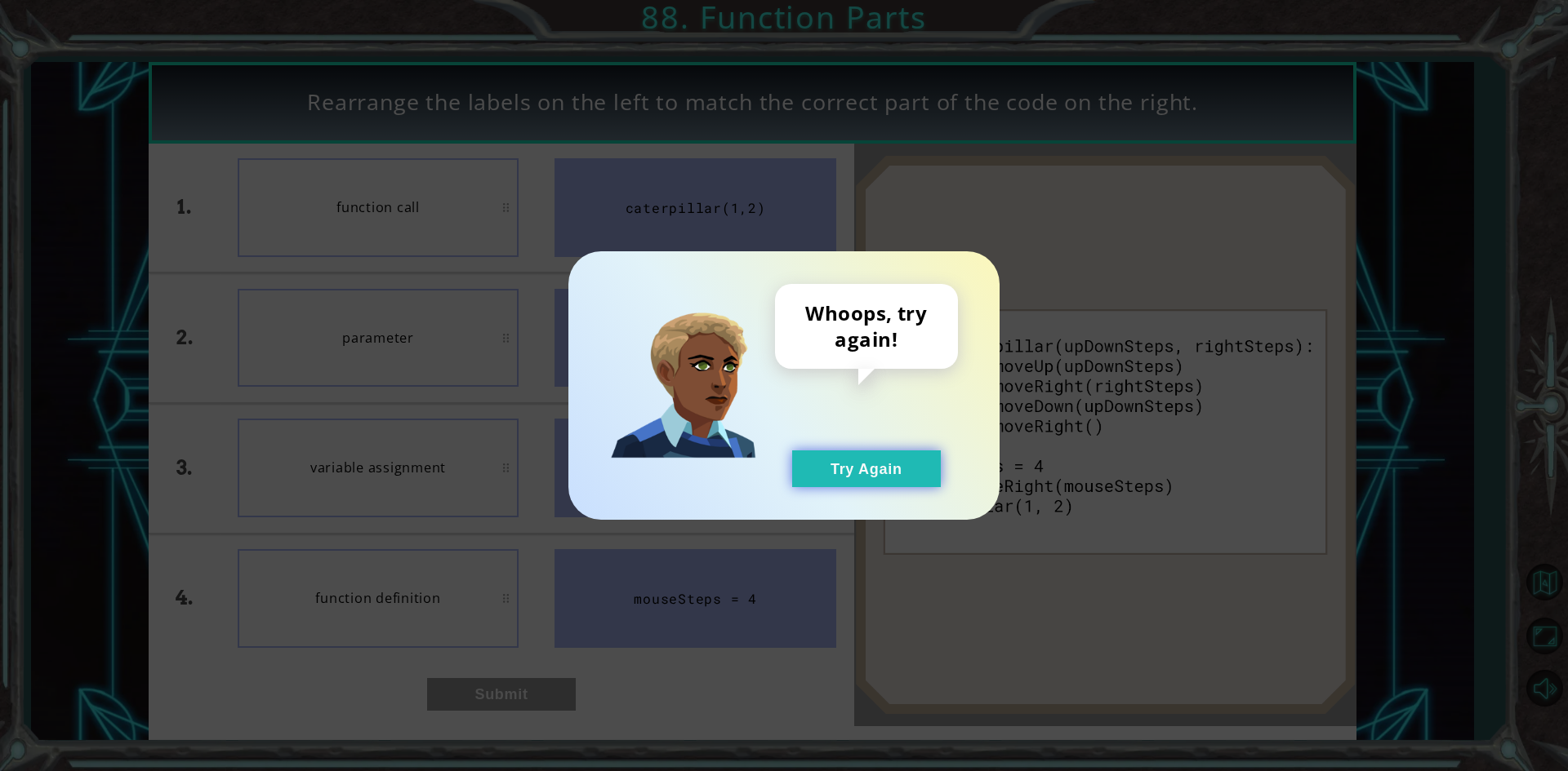
click at [822, 475] on button "Try Again" at bounding box center [866, 468] width 148 height 37
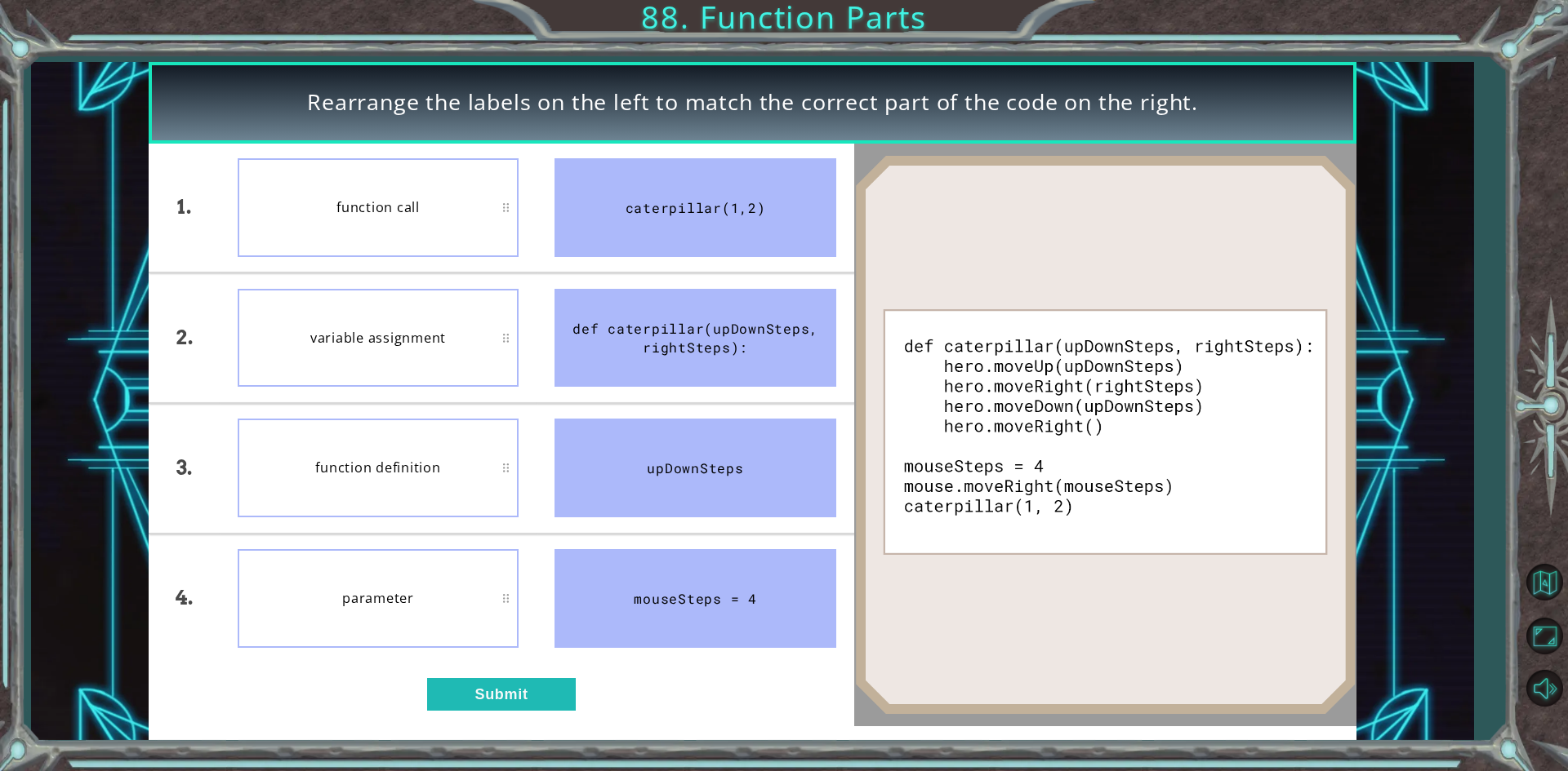
click at [415, 490] on div "function definition" at bounding box center [378, 468] width 282 height 99
click at [483, 711] on button "Submit" at bounding box center [502, 694] width 148 height 33
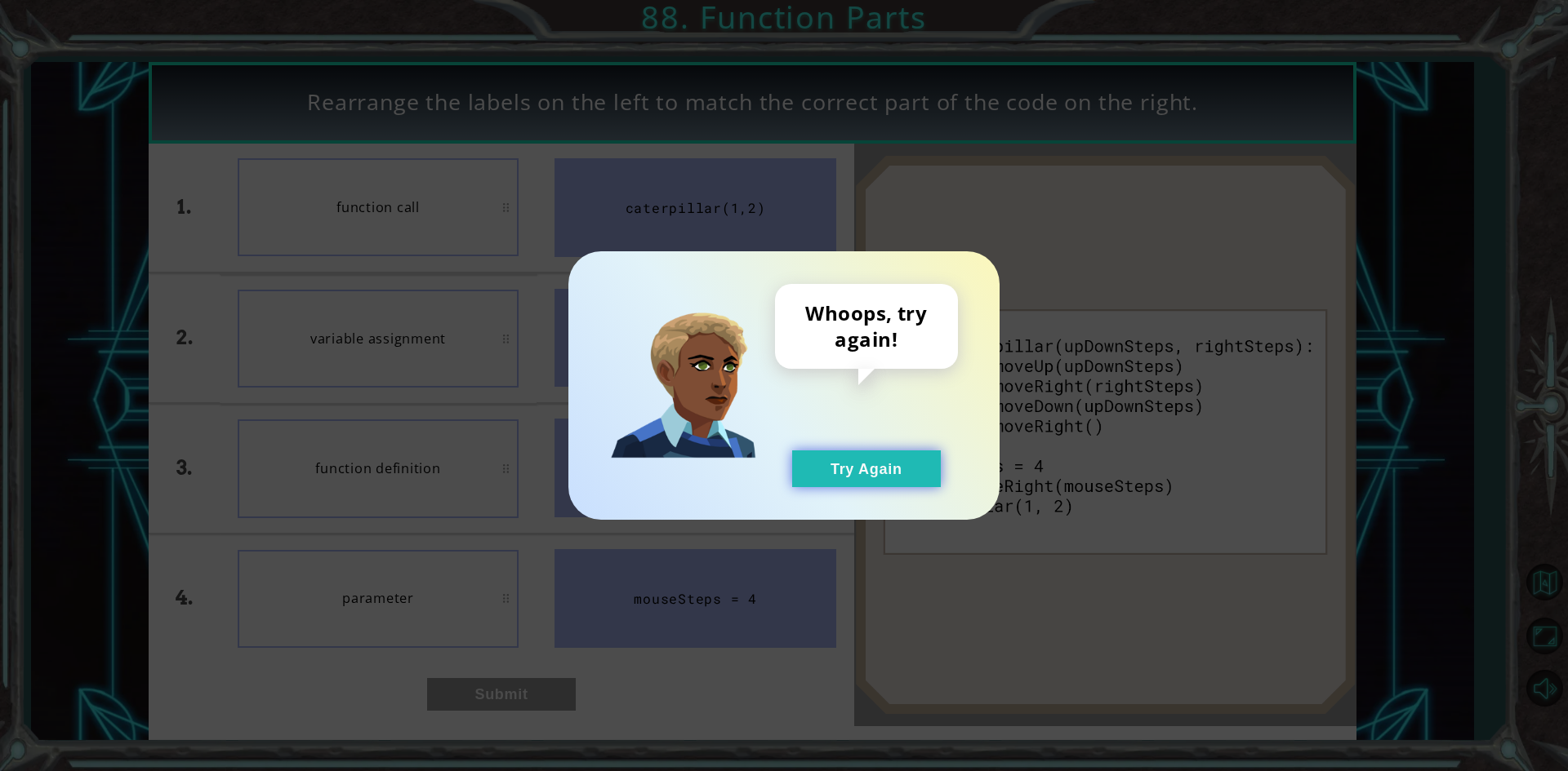
click at [872, 485] on div "Whoops, try again! Try Again" at bounding box center [784, 385] width 431 height 269
click at [864, 470] on button "Try Again" at bounding box center [866, 468] width 148 height 37
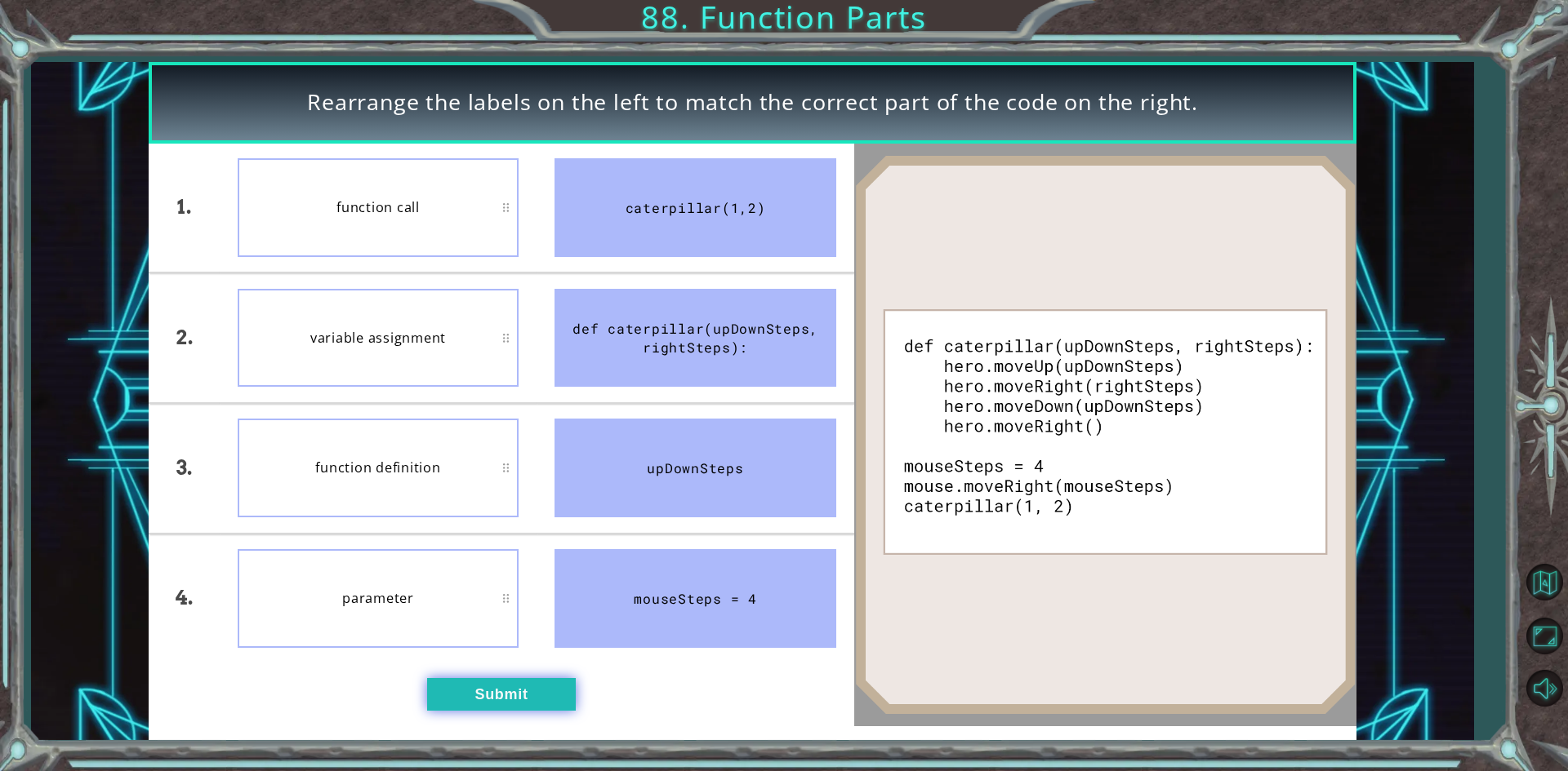
click at [510, 683] on button "Submit" at bounding box center [502, 694] width 148 height 33
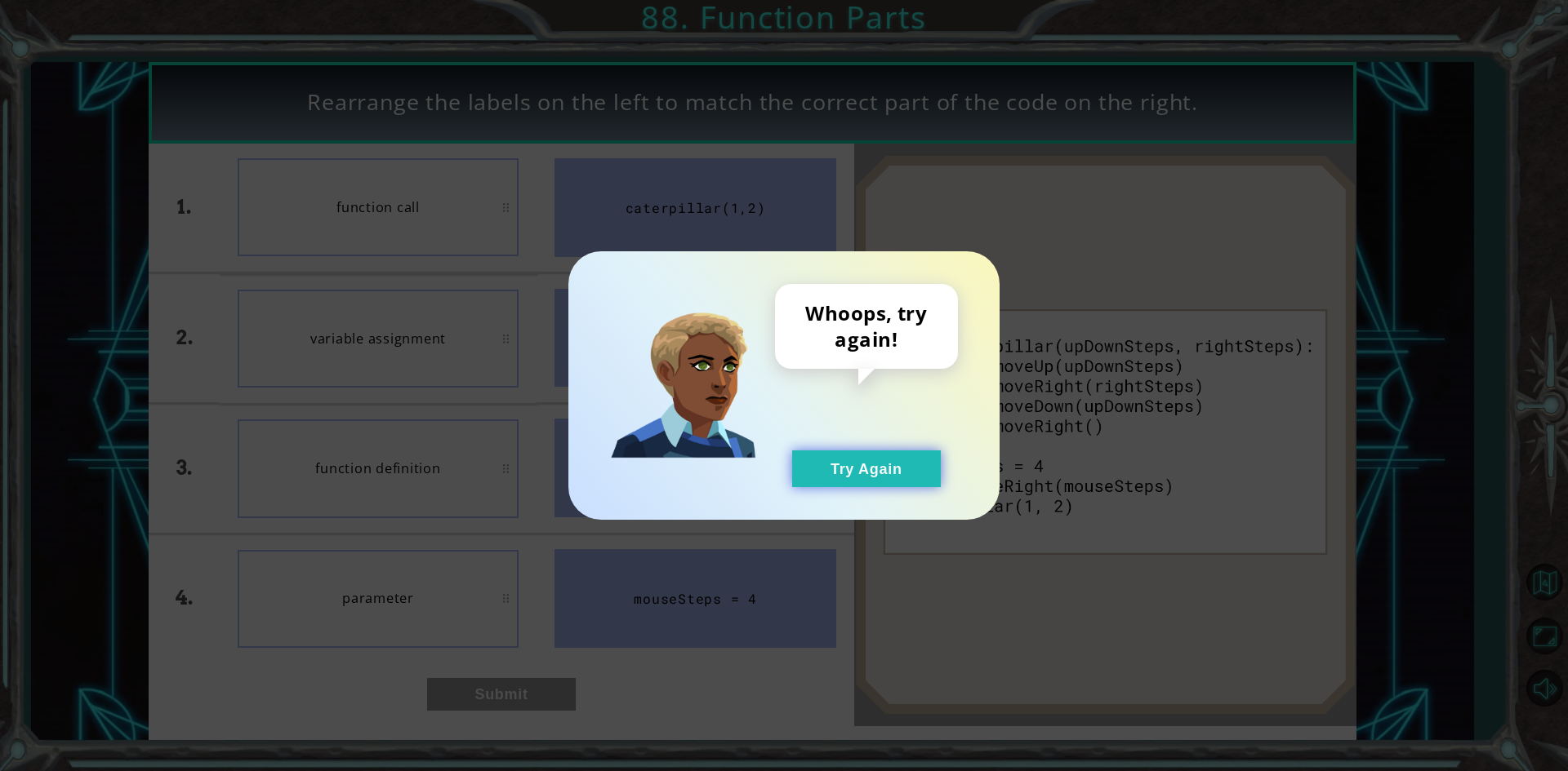
click at [868, 478] on button "Try Again" at bounding box center [866, 468] width 148 height 37
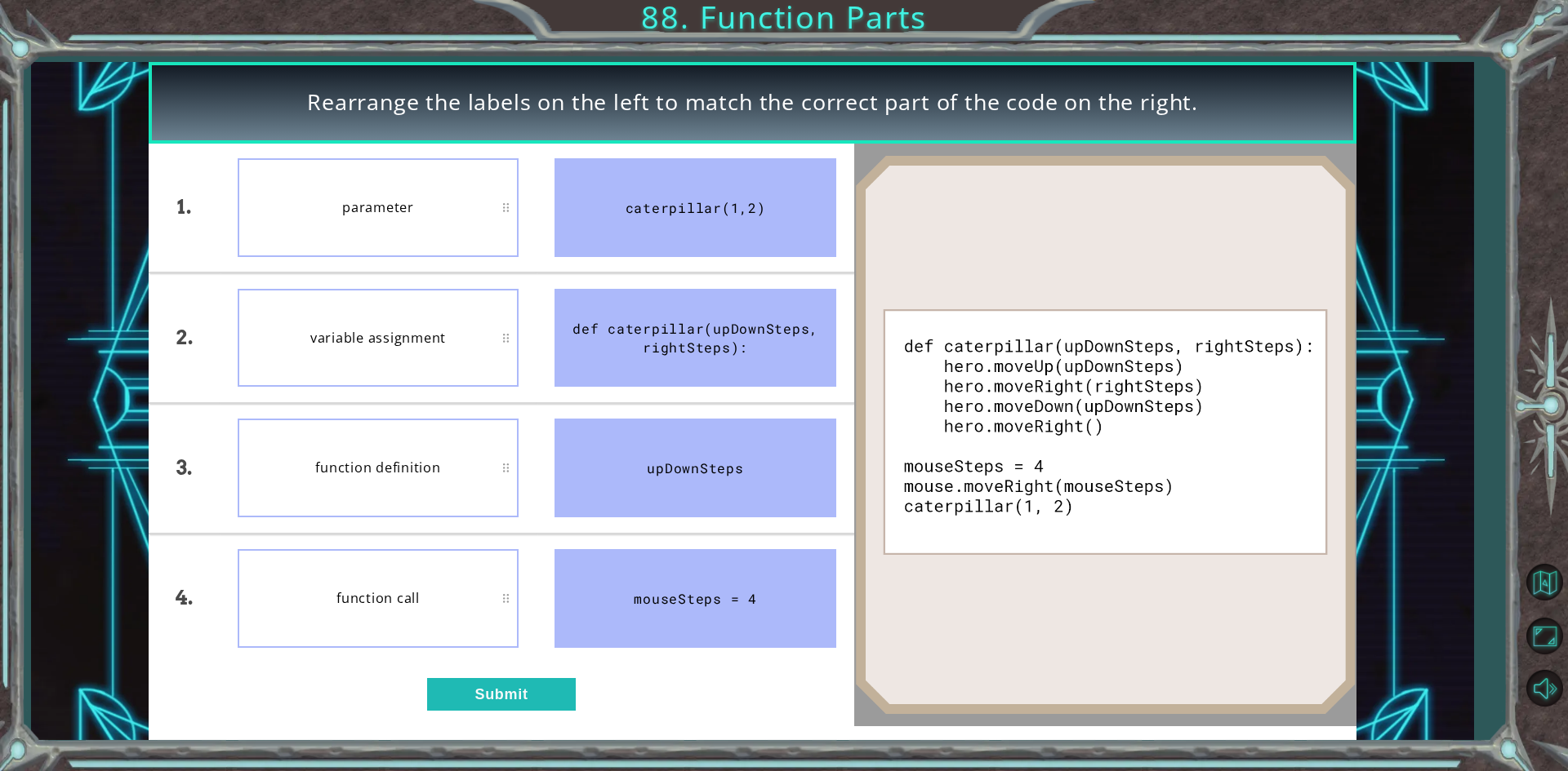
click at [501, 670] on div "1. 2. 3. 4. parameter variable assignment function definition function call cat…" at bounding box center [501, 435] width 704 height 582
click at [510, 704] on button "Submit" at bounding box center [502, 694] width 148 height 33
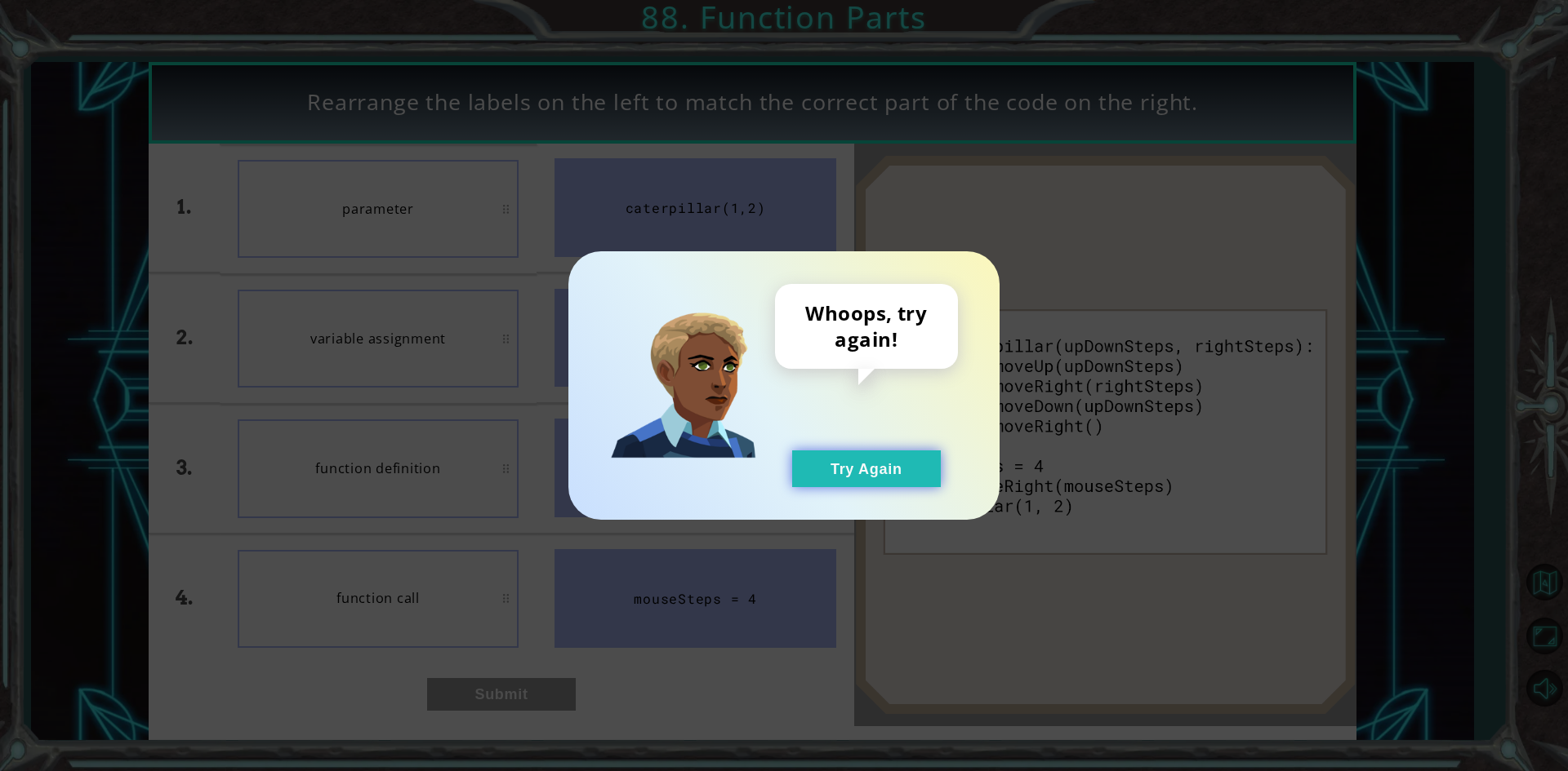
drag, startPoint x: 807, startPoint y: 476, endPoint x: 831, endPoint y: 470, distance: 24.7
click at [828, 471] on button "Try Again" at bounding box center [866, 468] width 148 height 37
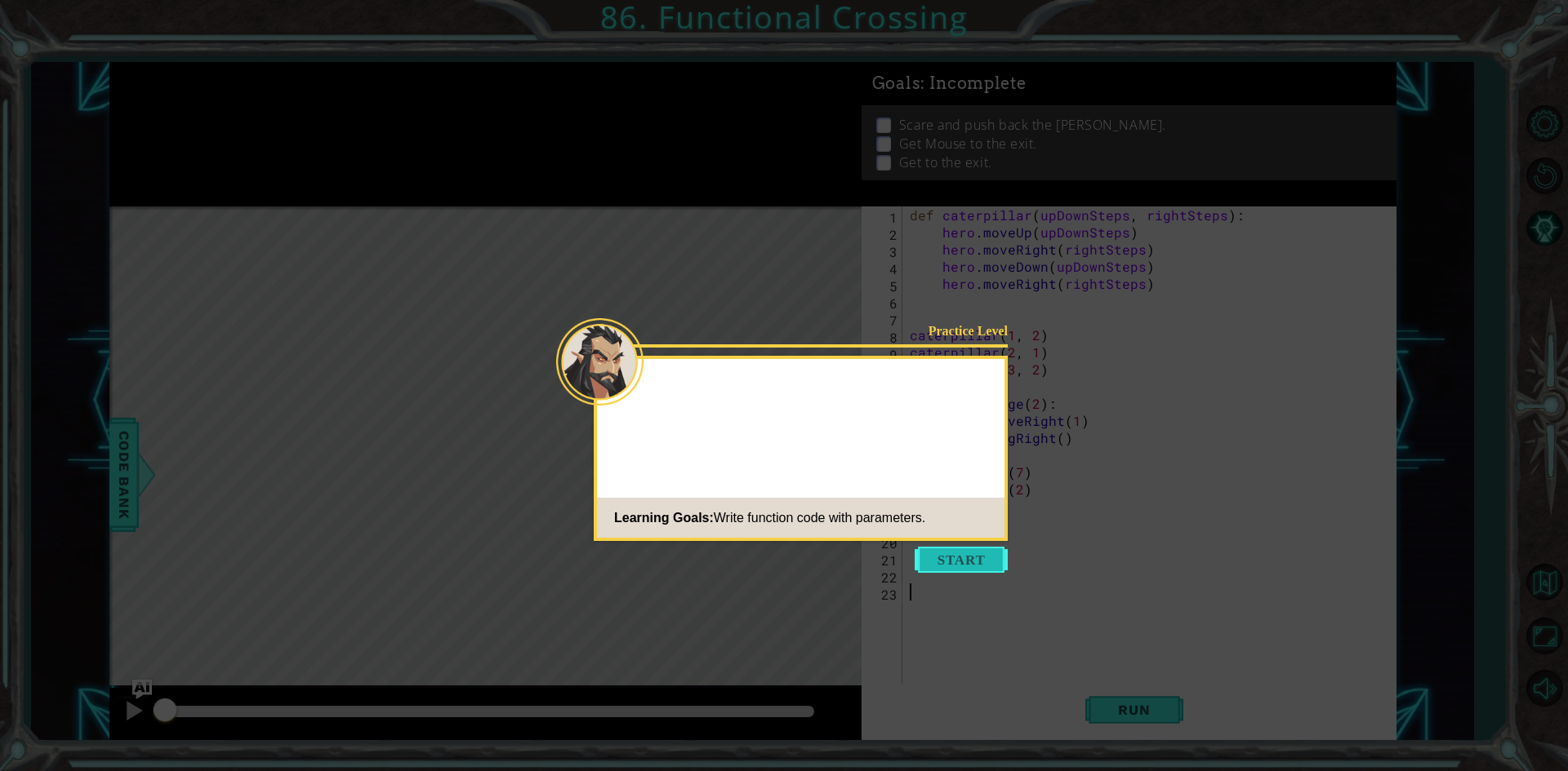
click at [991, 560] on button "Start" at bounding box center [961, 559] width 93 height 26
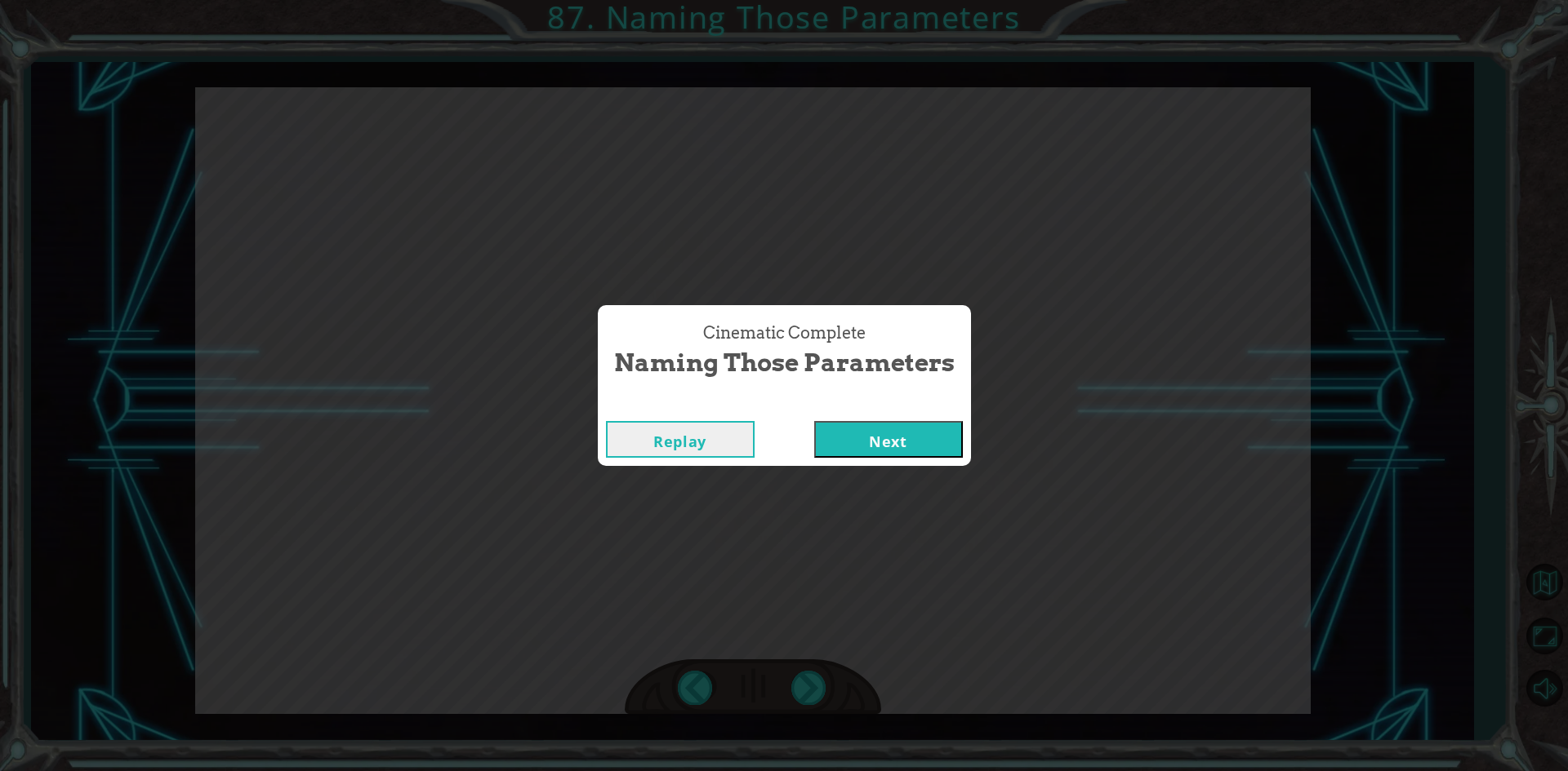
click at [866, 410] on div "Cinematic Complete" at bounding box center [784, 405] width 373 height 16
click at [884, 424] on button "Next" at bounding box center [889, 439] width 148 height 37
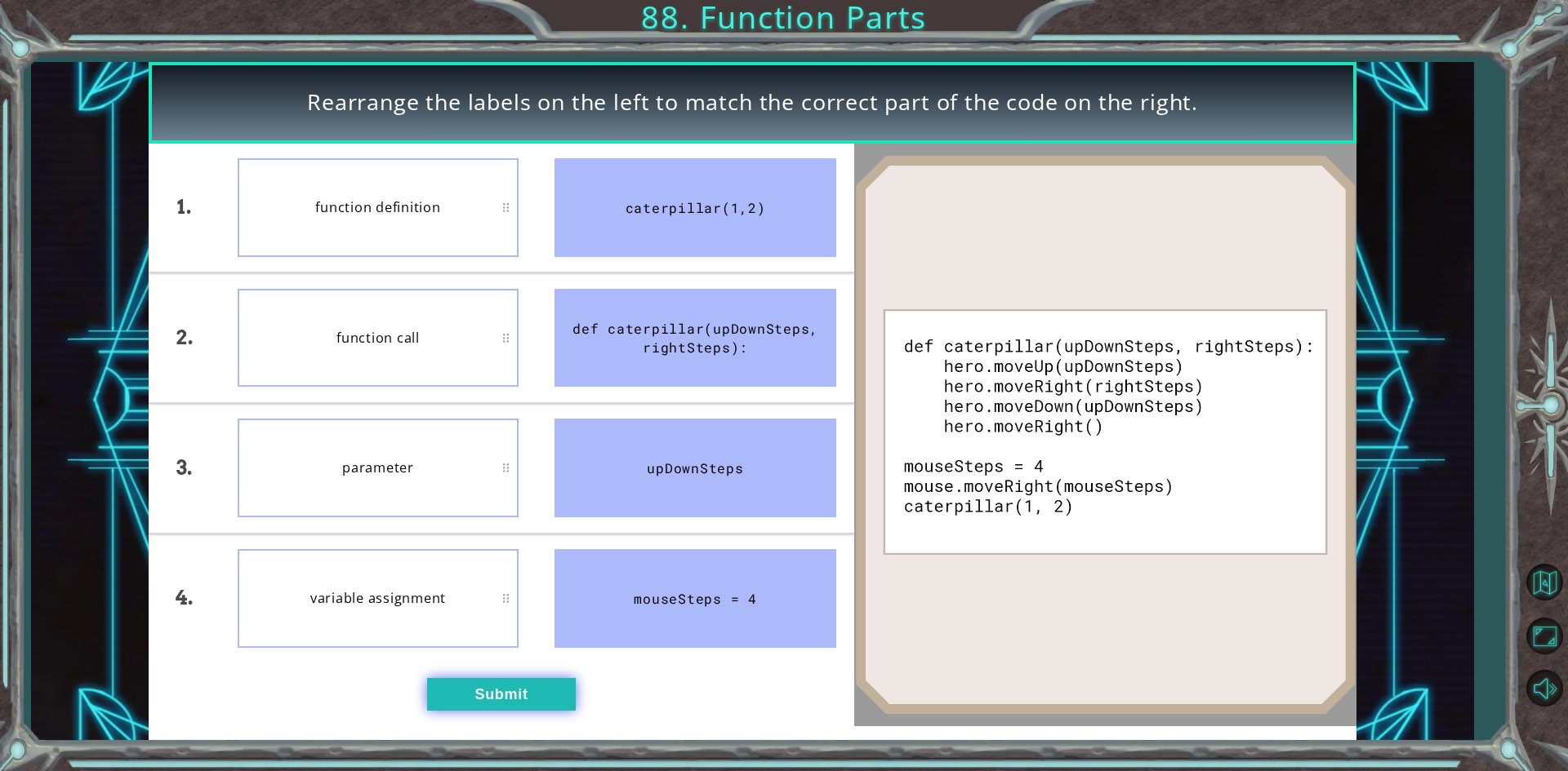
click at [480, 711] on button "Submit" at bounding box center [502, 694] width 148 height 33
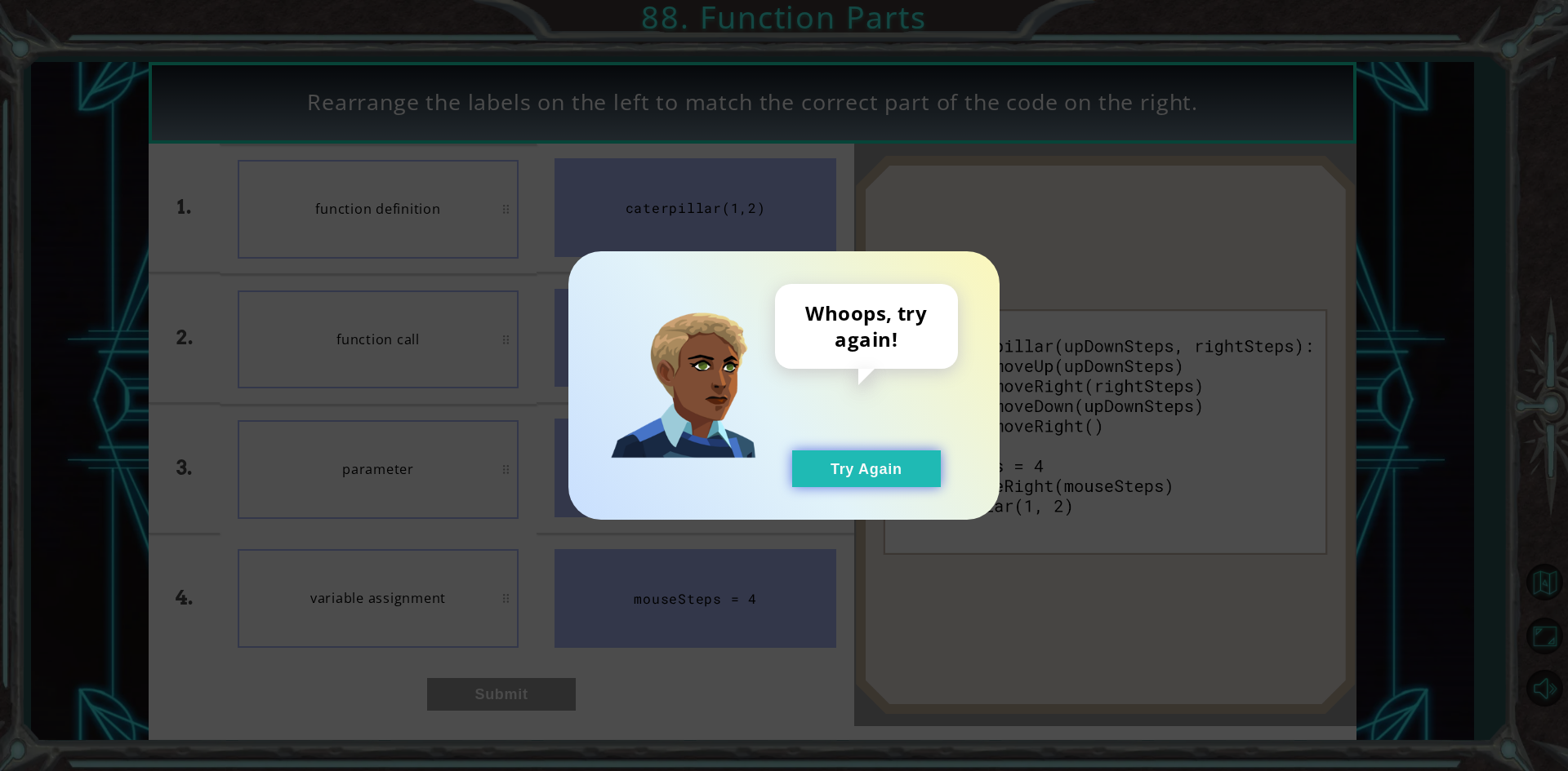
drag, startPoint x: 861, startPoint y: 448, endPoint x: 844, endPoint y: 481, distance: 37.1
click at [852, 467] on div "Whoops, try again! Try Again" at bounding box center [866, 385] width 183 height 203
click at [855, 498] on div "Whoops, try again! Try Again" at bounding box center [784, 385] width 431 height 269
drag, startPoint x: 882, startPoint y: 457, endPoint x: 814, endPoint y: 457, distance: 68.0
click at [875, 457] on button "Try Again" at bounding box center [866, 468] width 148 height 37
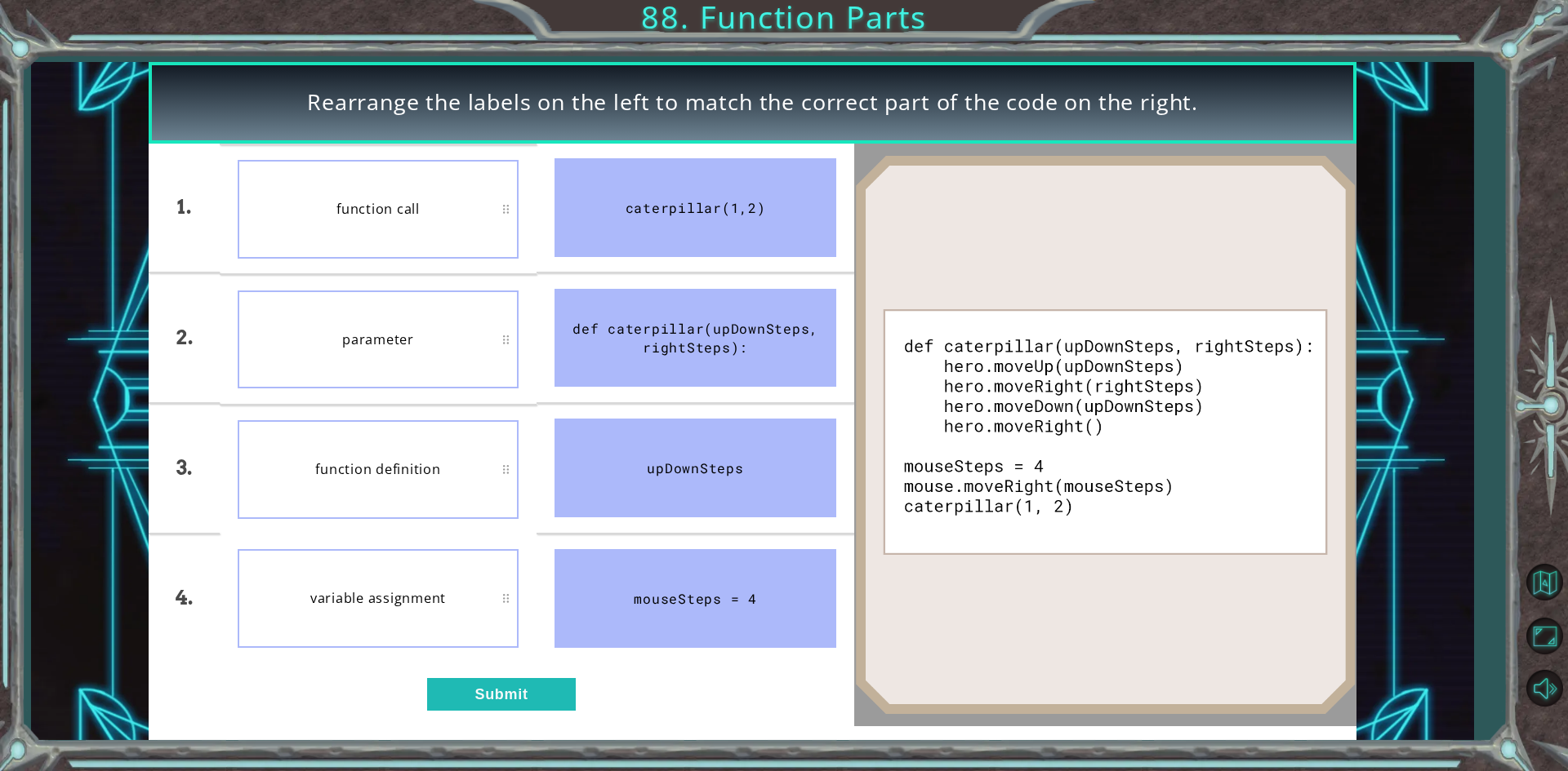
drag, startPoint x: 407, startPoint y: 433, endPoint x: 455, endPoint y: 327, distance: 116.4
click at [488, 682] on button "Submit" at bounding box center [502, 694] width 148 height 33
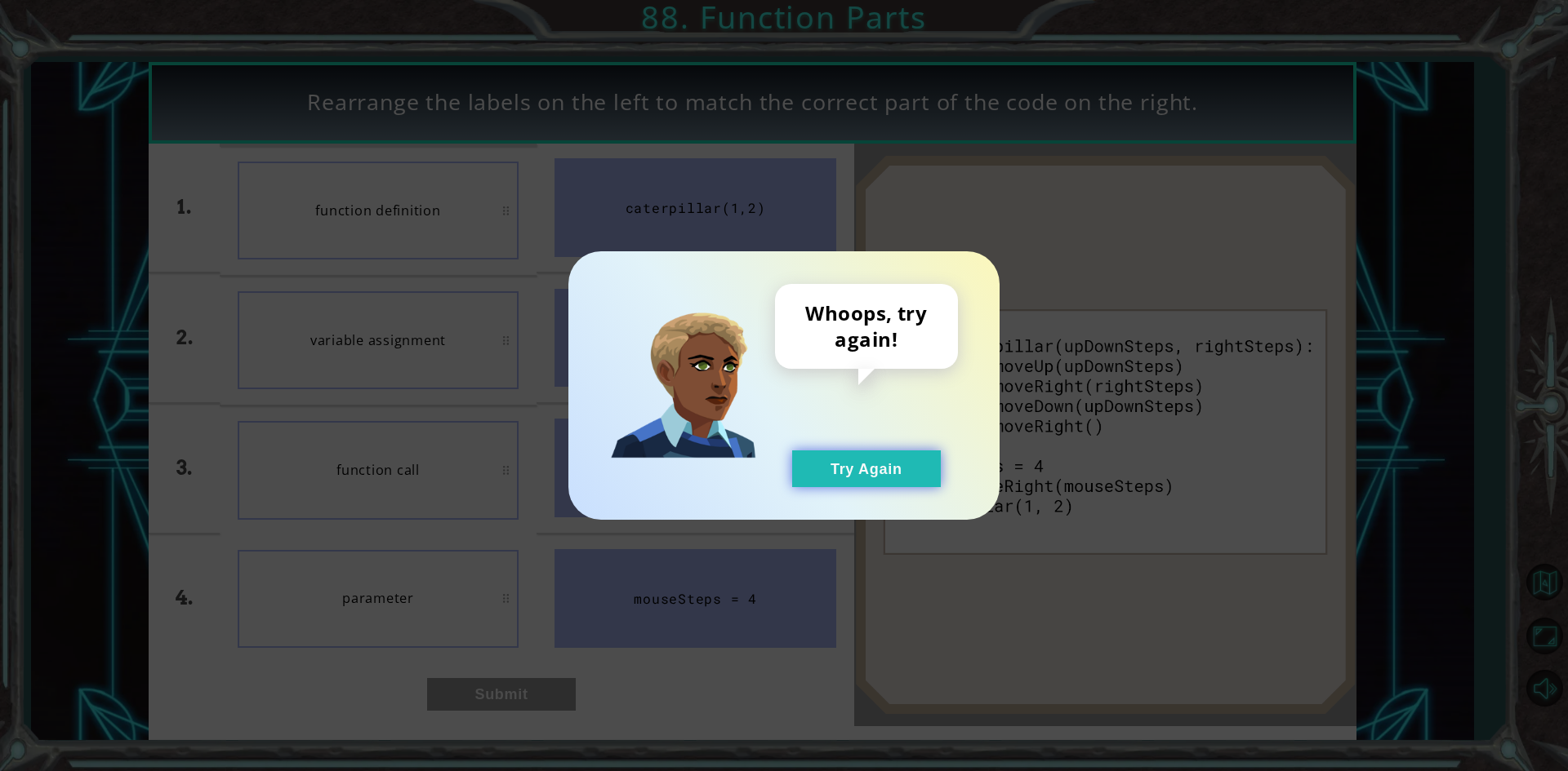
click at [839, 482] on button "Try Again" at bounding box center [866, 468] width 148 height 37
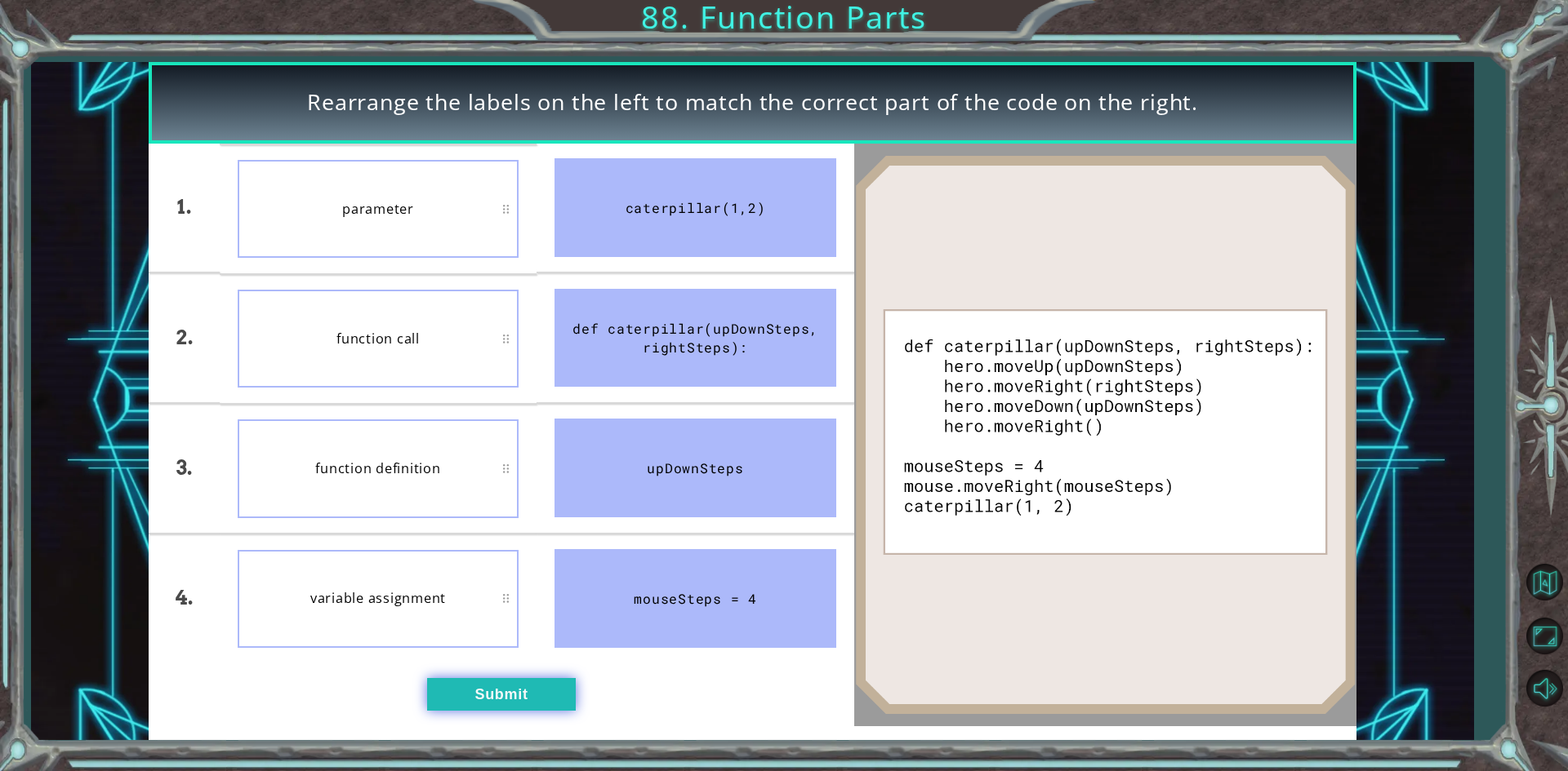
click at [510, 704] on button "Submit" at bounding box center [502, 694] width 148 height 33
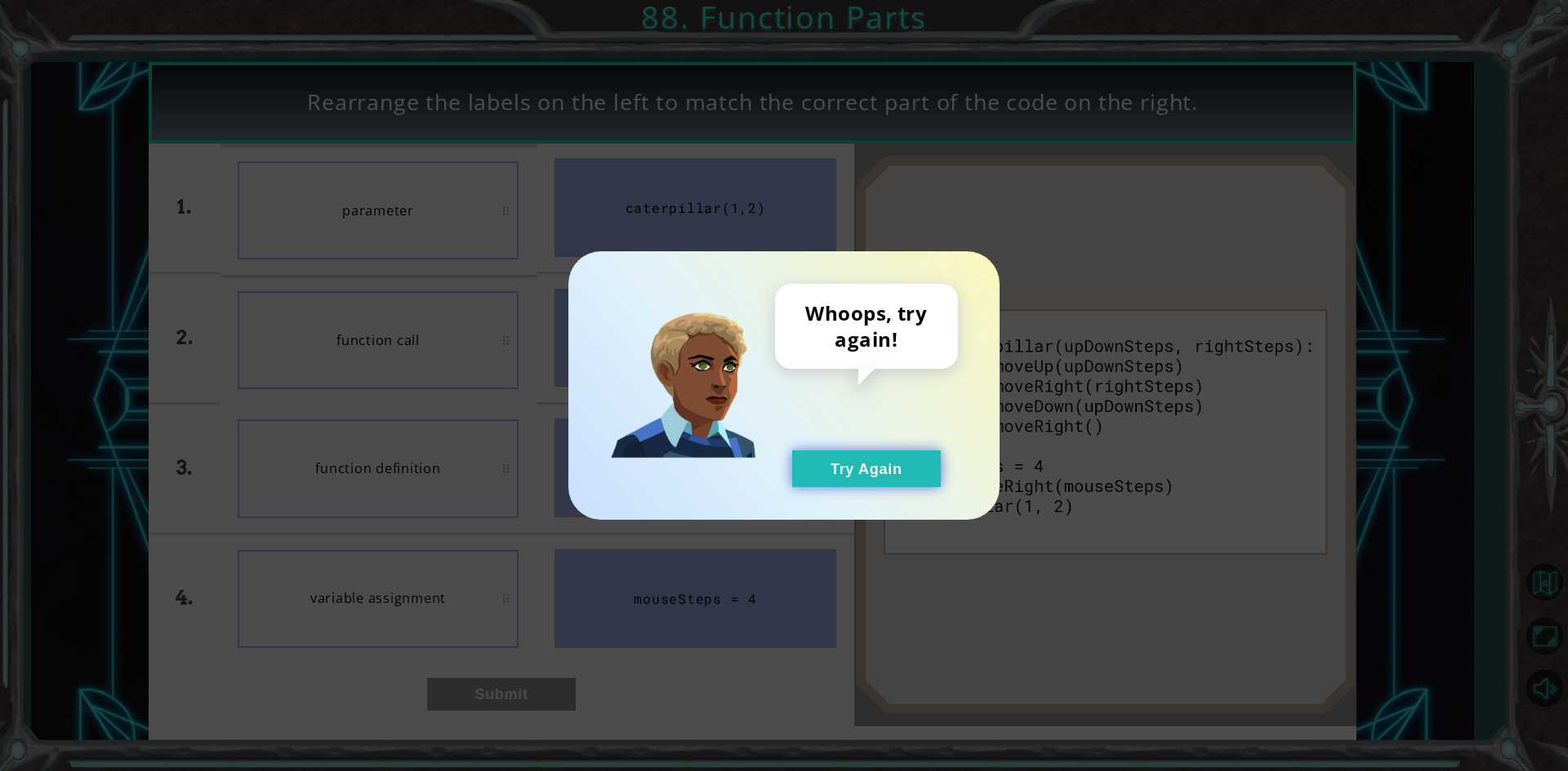
click at [879, 450] on button "Try Again" at bounding box center [866, 468] width 148 height 37
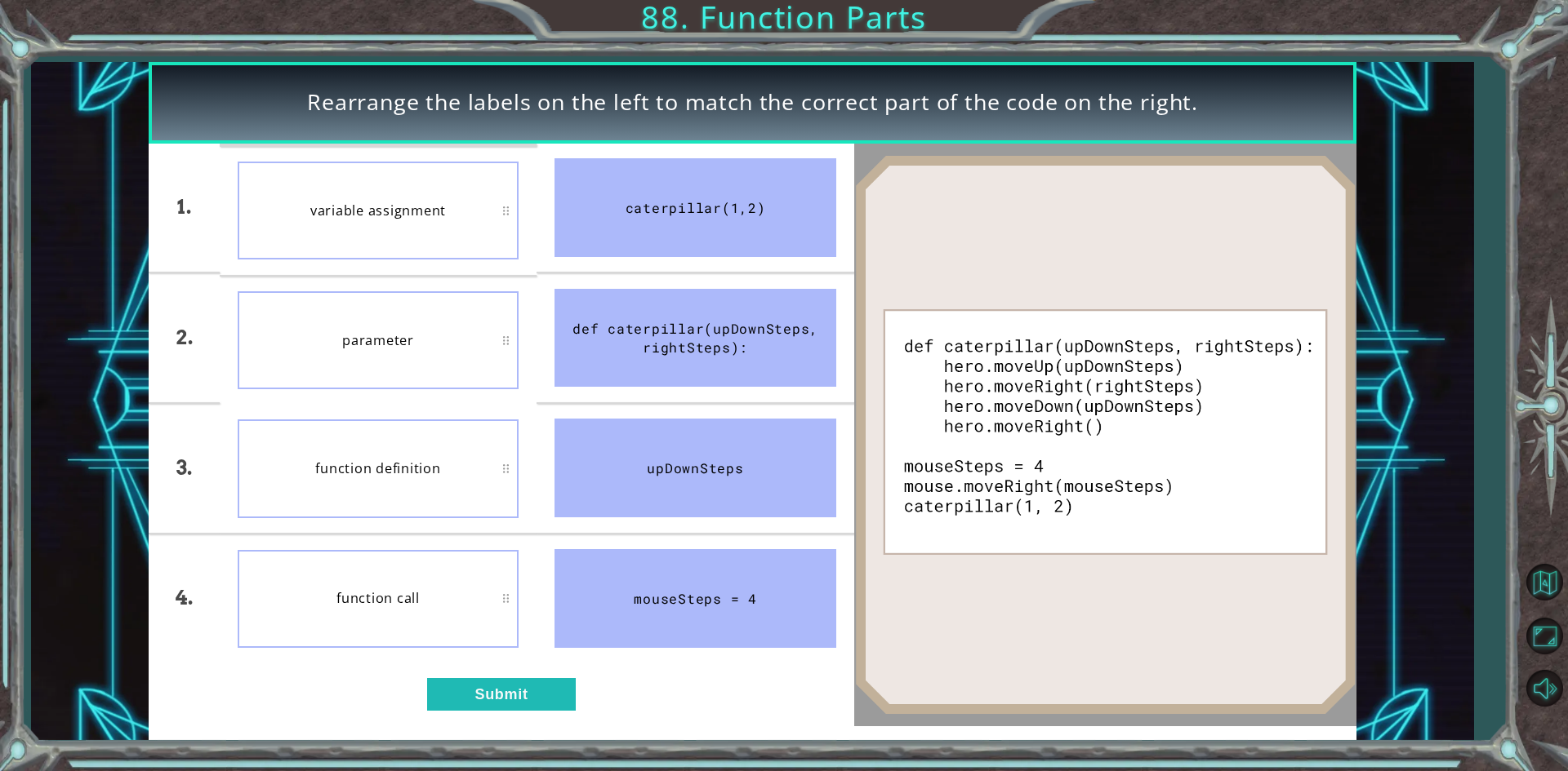
click at [529, 716] on div "1. 2. 3. 4. variable assignment parameter function definition function call cat…" at bounding box center [501, 435] width 704 height 582
click at [536, 690] on button "Submit" at bounding box center [502, 694] width 148 height 33
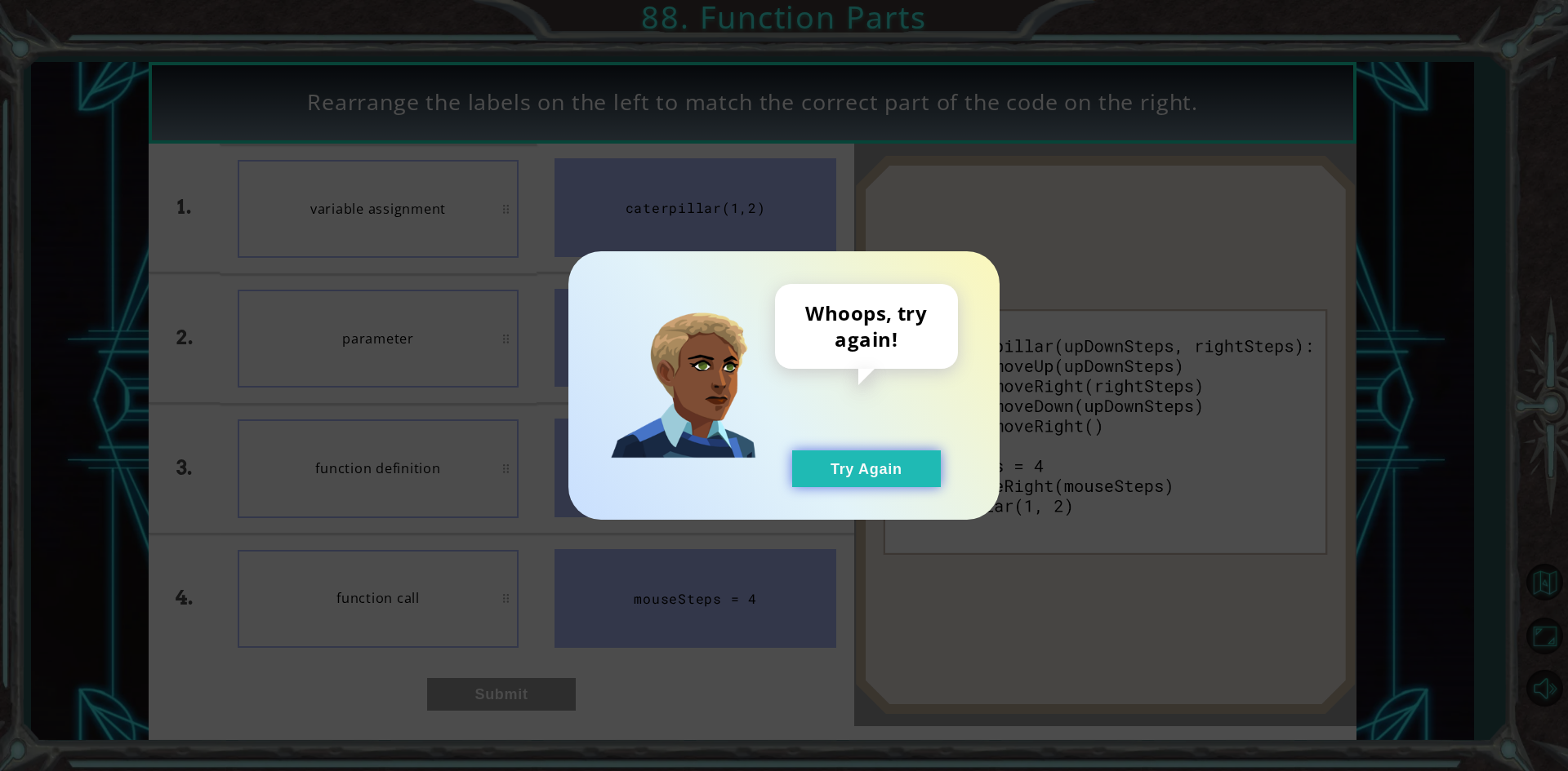
click at [859, 467] on button "Try Again" at bounding box center [866, 468] width 148 height 37
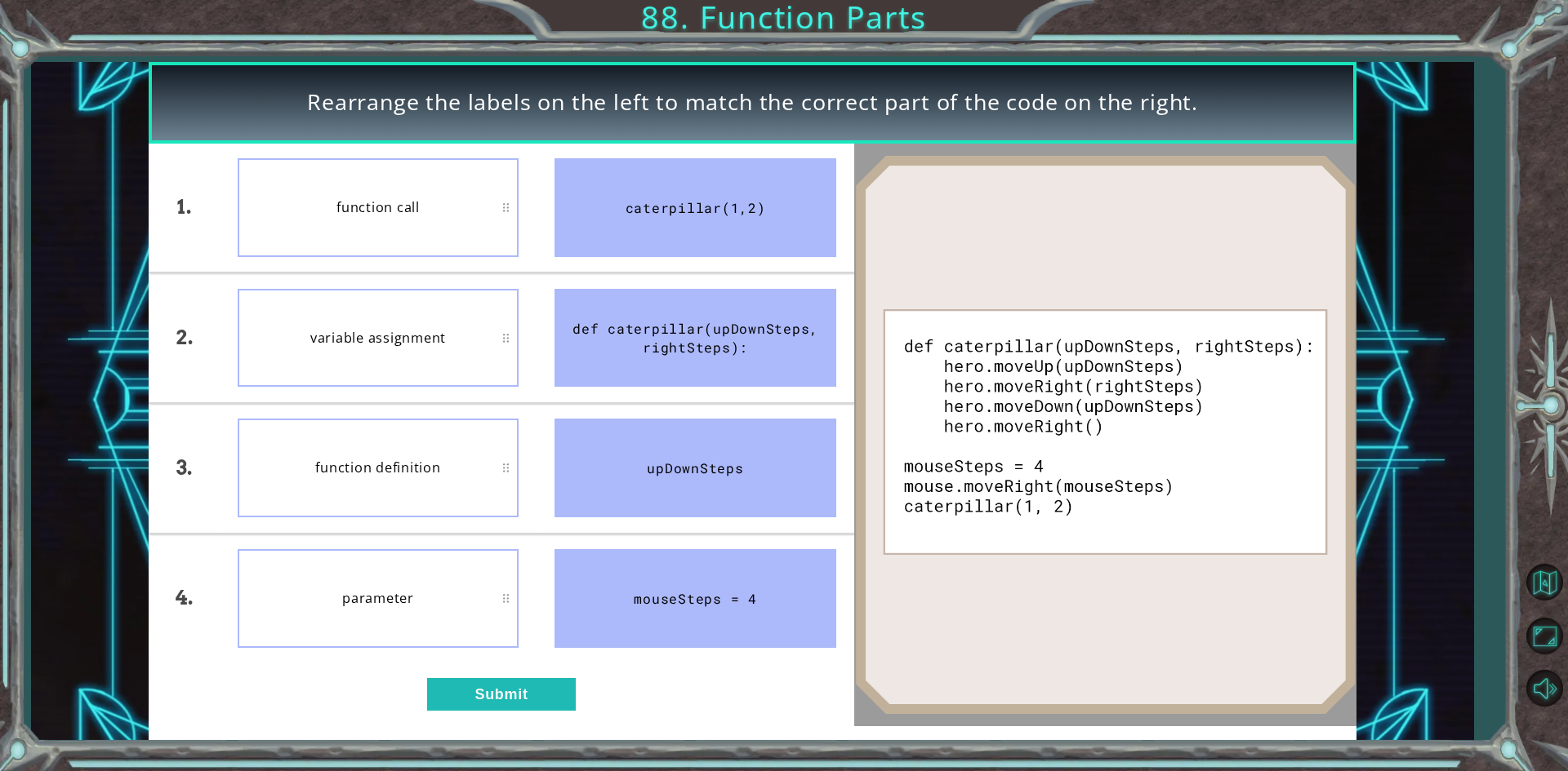
click at [538, 717] on div "1. 2. 3. 4. function call variable assignment function definition parameter cat…" at bounding box center [501, 435] width 704 height 582
click at [551, 683] on button "Submit" at bounding box center [502, 694] width 148 height 33
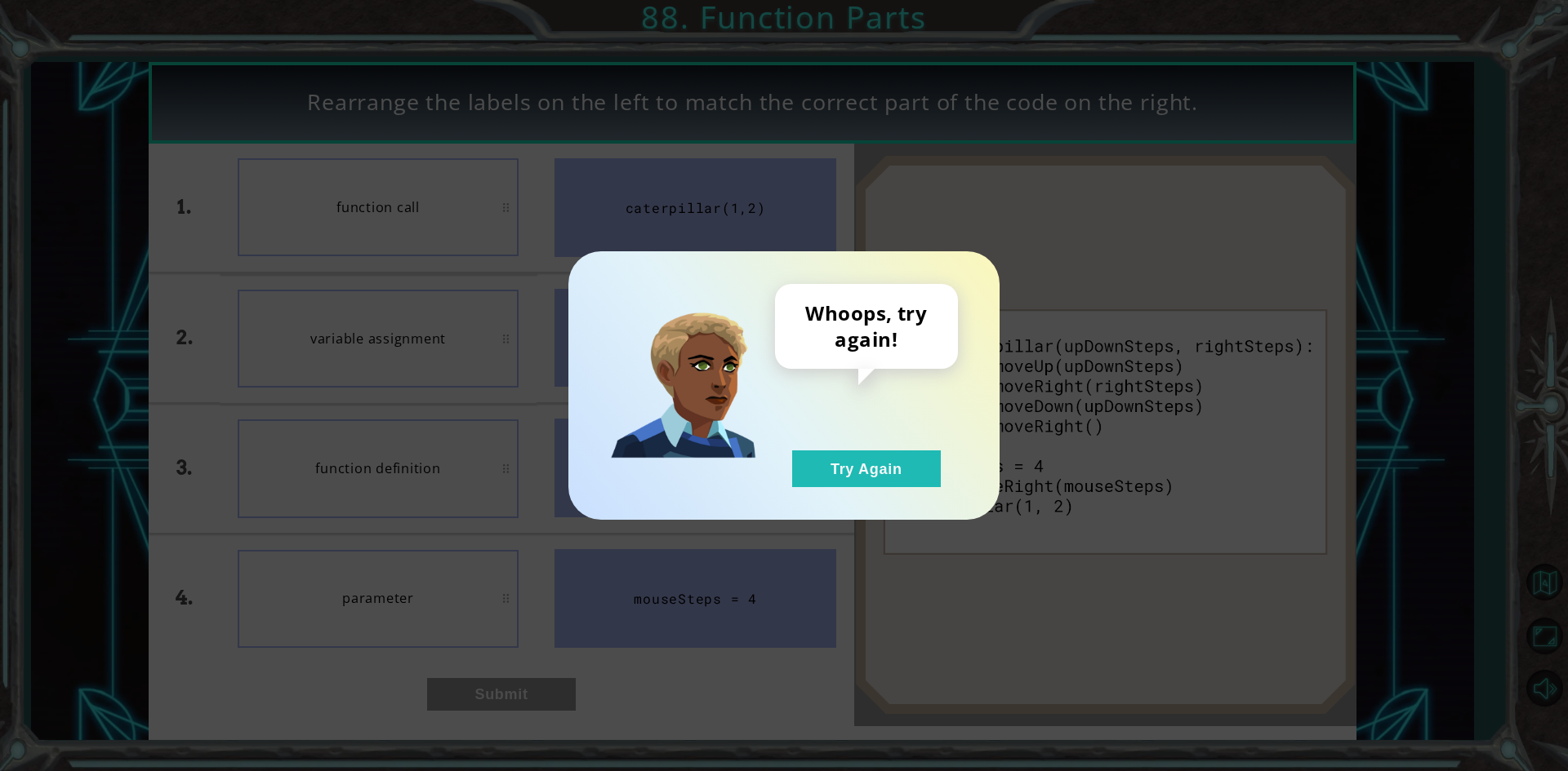
click at [839, 490] on div "Whoops, try again! Try Again" at bounding box center [784, 385] width 431 height 269
click at [838, 473] on button "Try Again" at bounding box center [866, 468] width 148 height 37
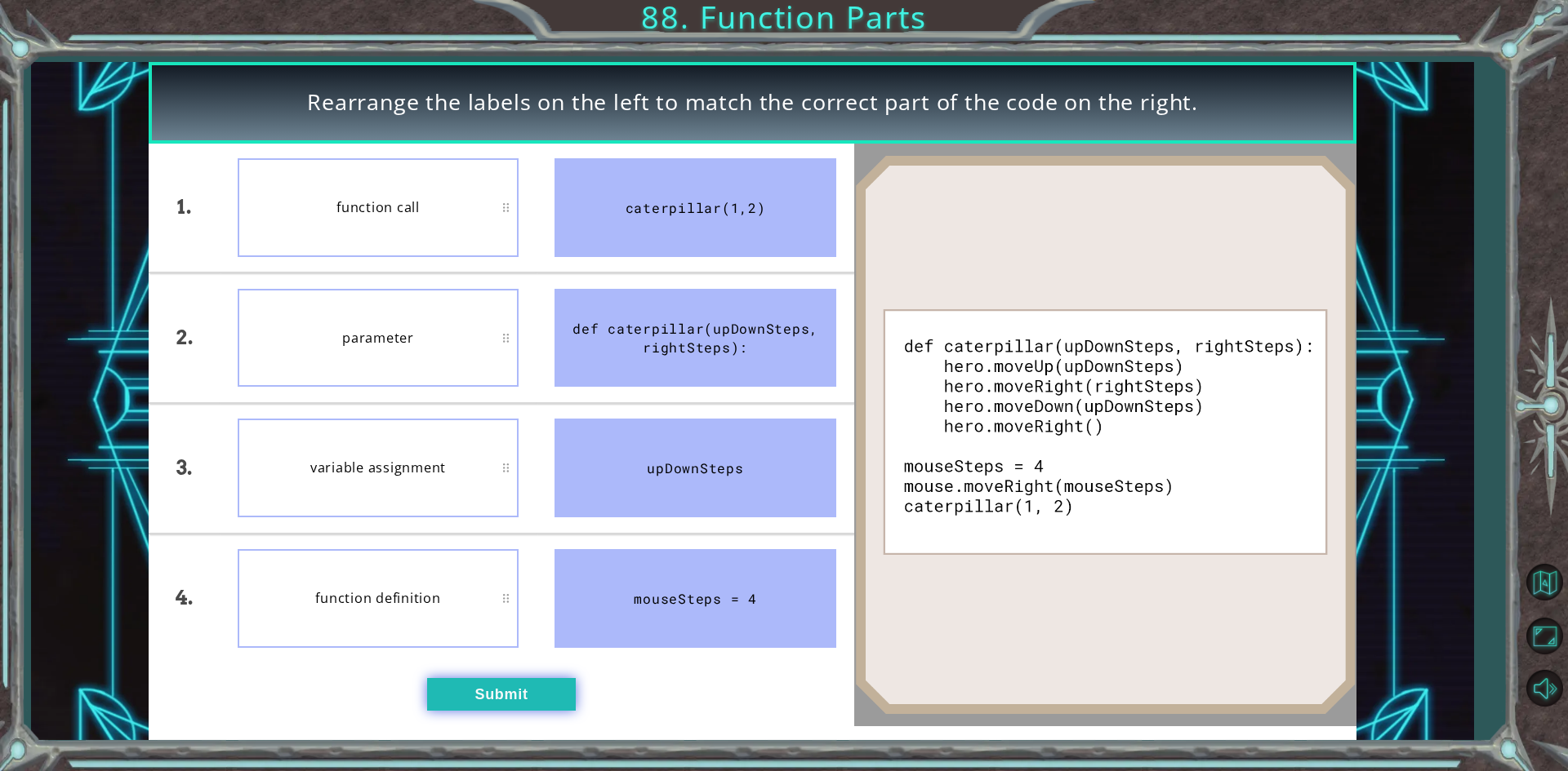
click at [520, 691] on button "Submit" at bounding box center [502, 694] width 148 height 33
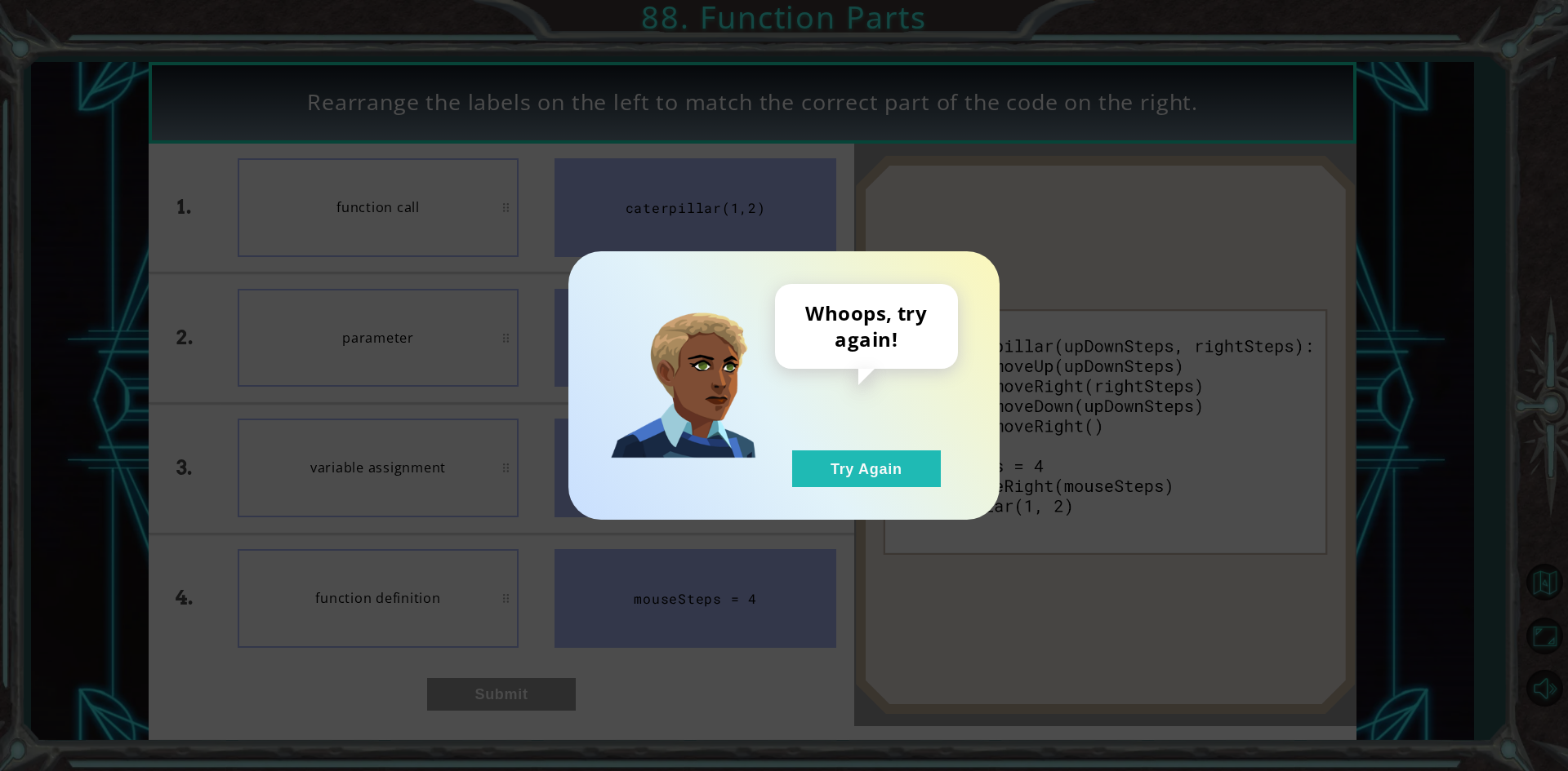
click at [817, 494] on div "Whoops, try again! Try Again" at bounding box center [784, 385] width 431 height 269
click at [827, 489] on div "Whoops, try again! Try Again" at bounding box center [784, 385] width 431 height 269
click at [844, 469] on button "Try Again" at bounding box center [866, 468] width 148 height 37
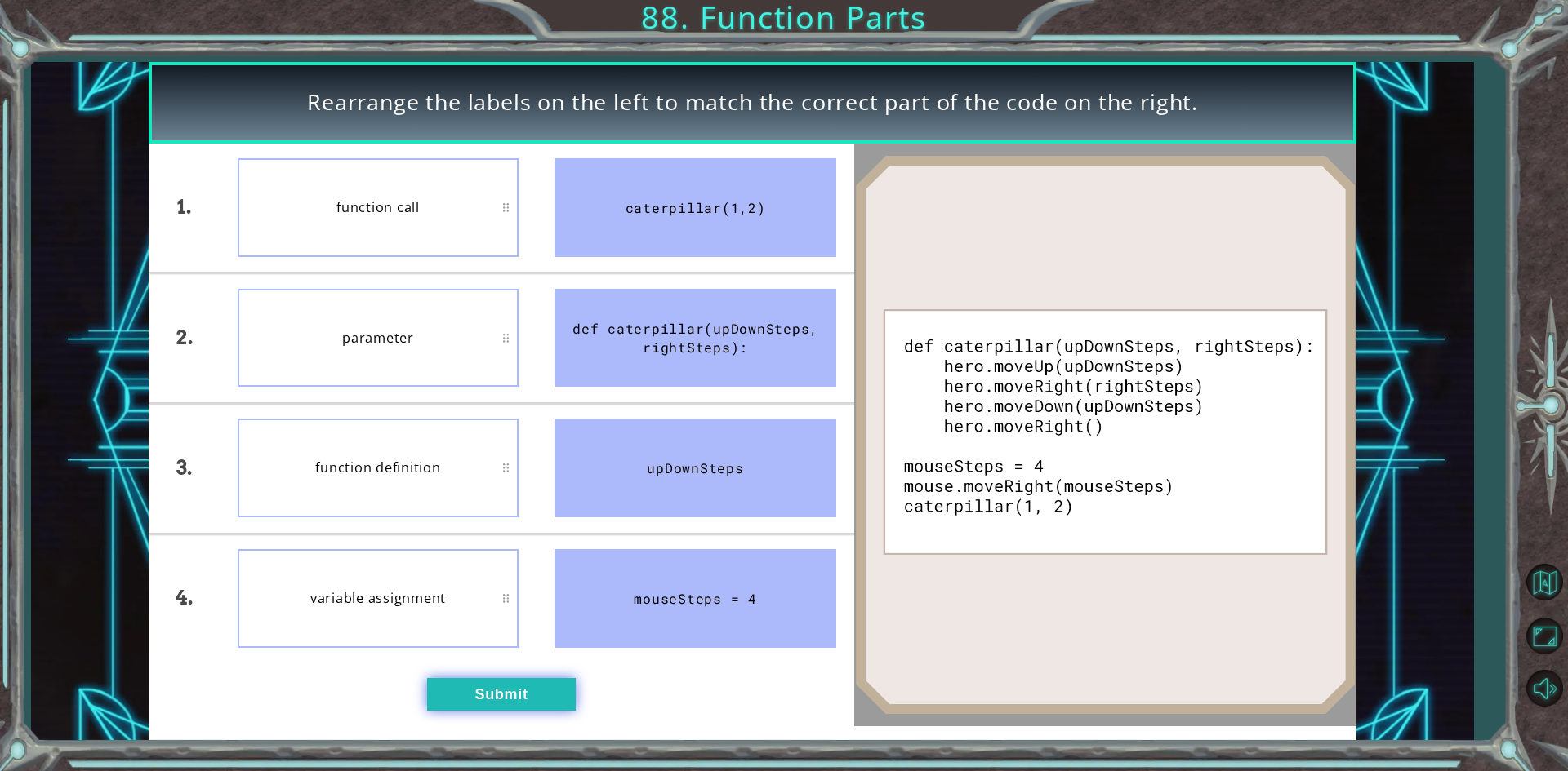
click at [472, 694] on button "Submit" at bounding box center [502, 694] width 148 height 33
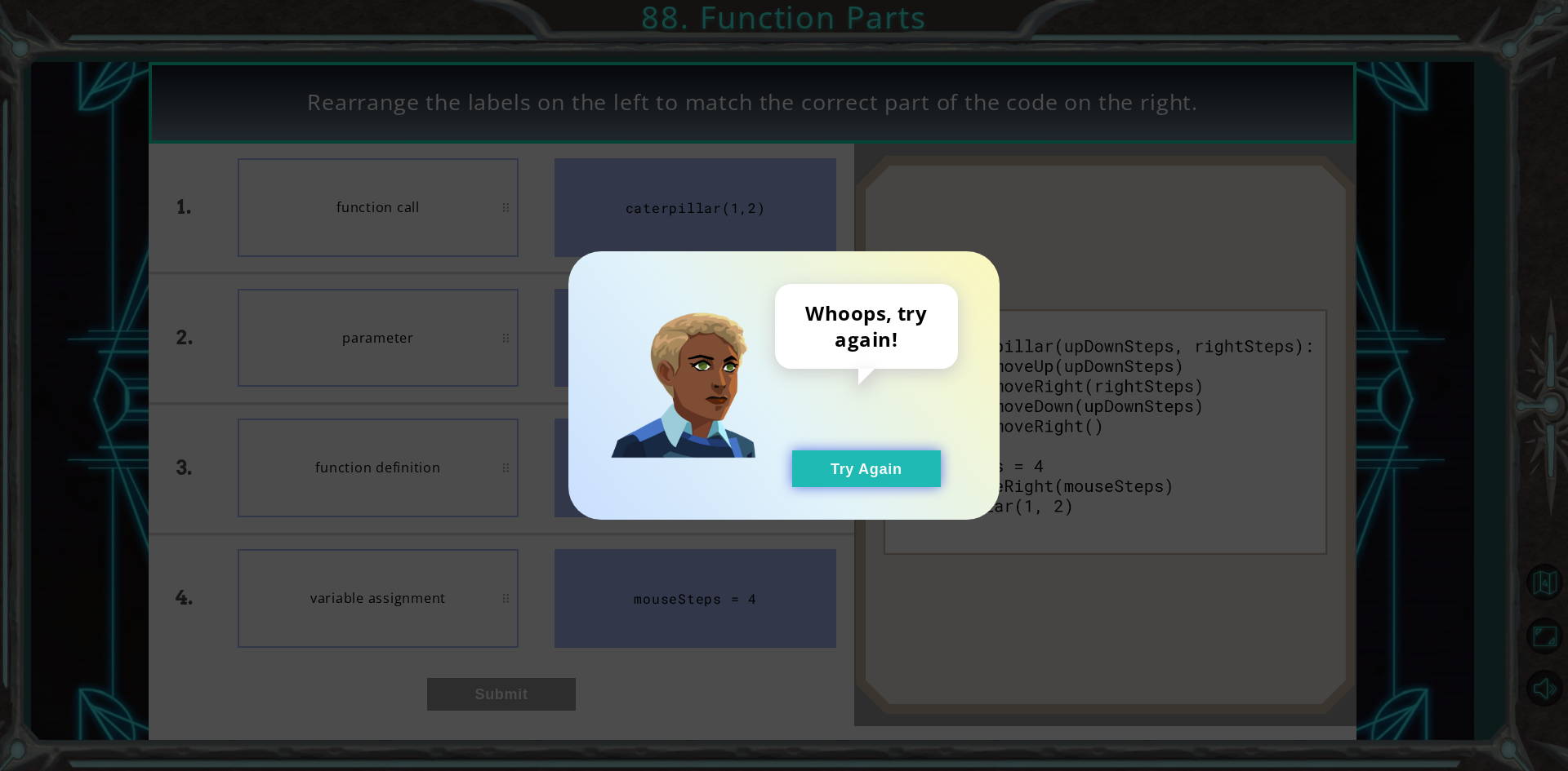
click at [881, 468] on button "Try Again" at bounding box center [866, 468] width 148 height 37
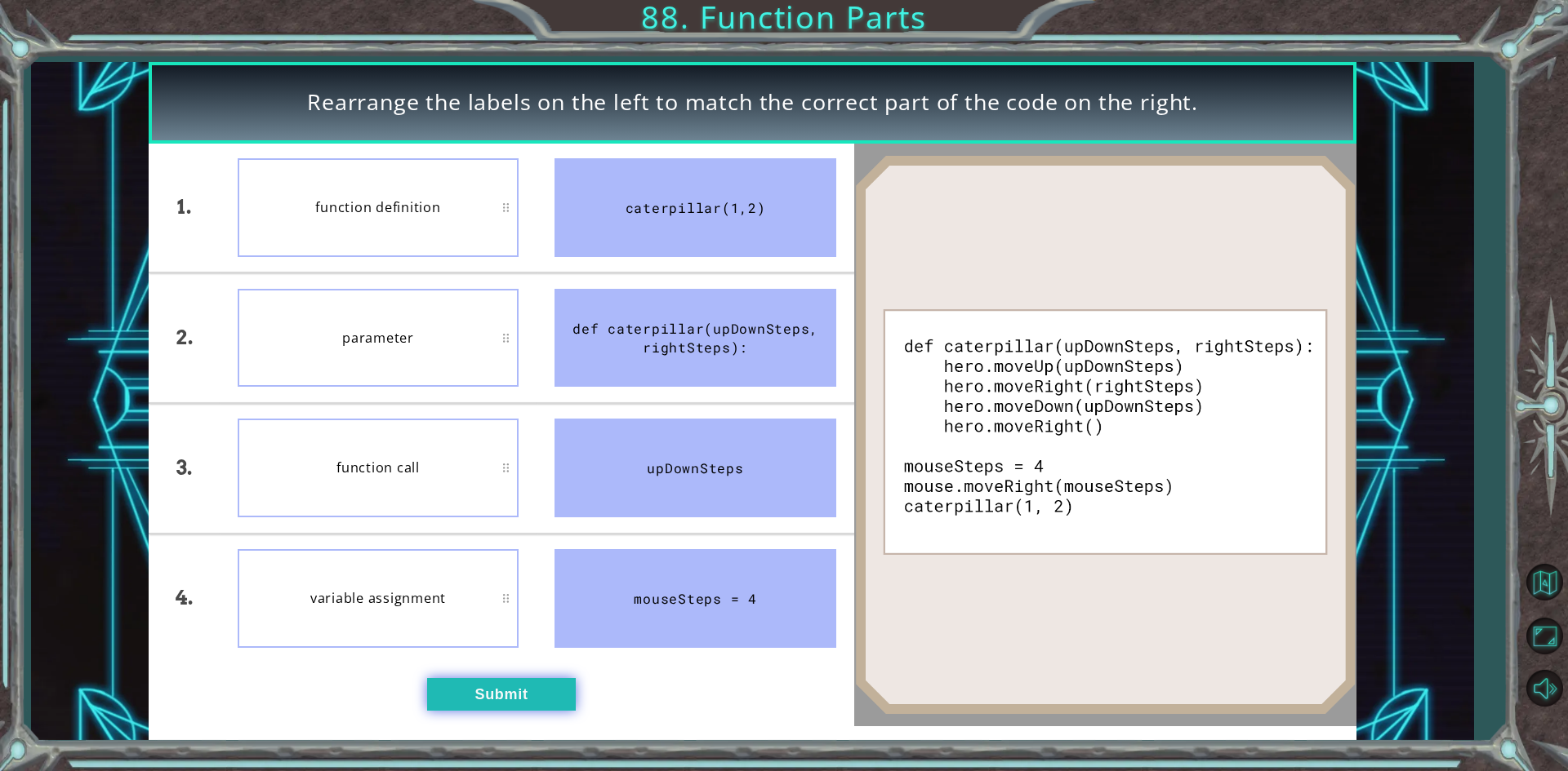
click at [558, 707] on button "Submit" at bounding box center [502, 694] width 148 height 33
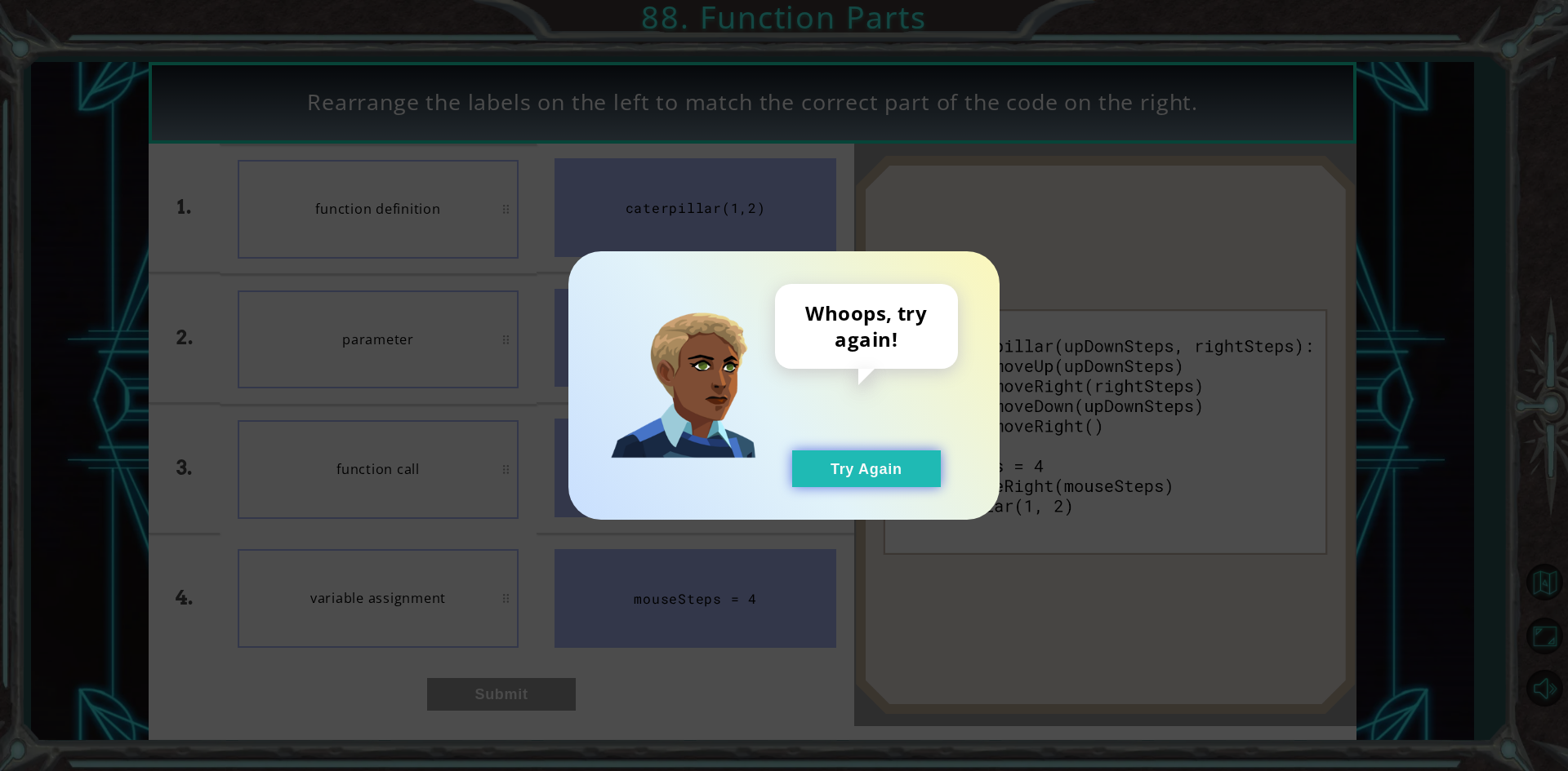
click at [860, 476] on button "Try Again" at bounding box center [866, 468] width 148 height 37
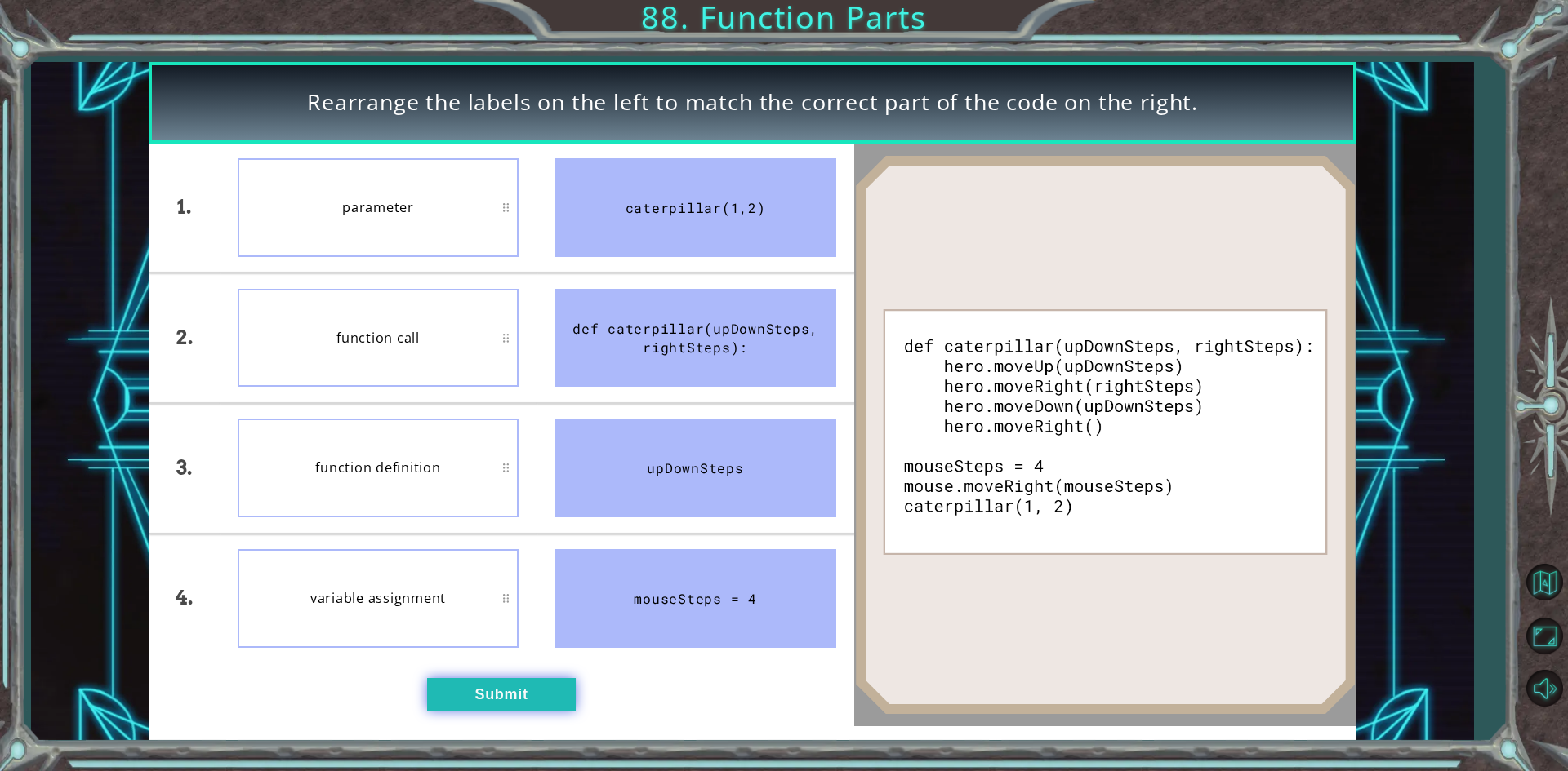
click at [496, 686] on button "Submit" at bounding box center [502, 694] width 148 height 33
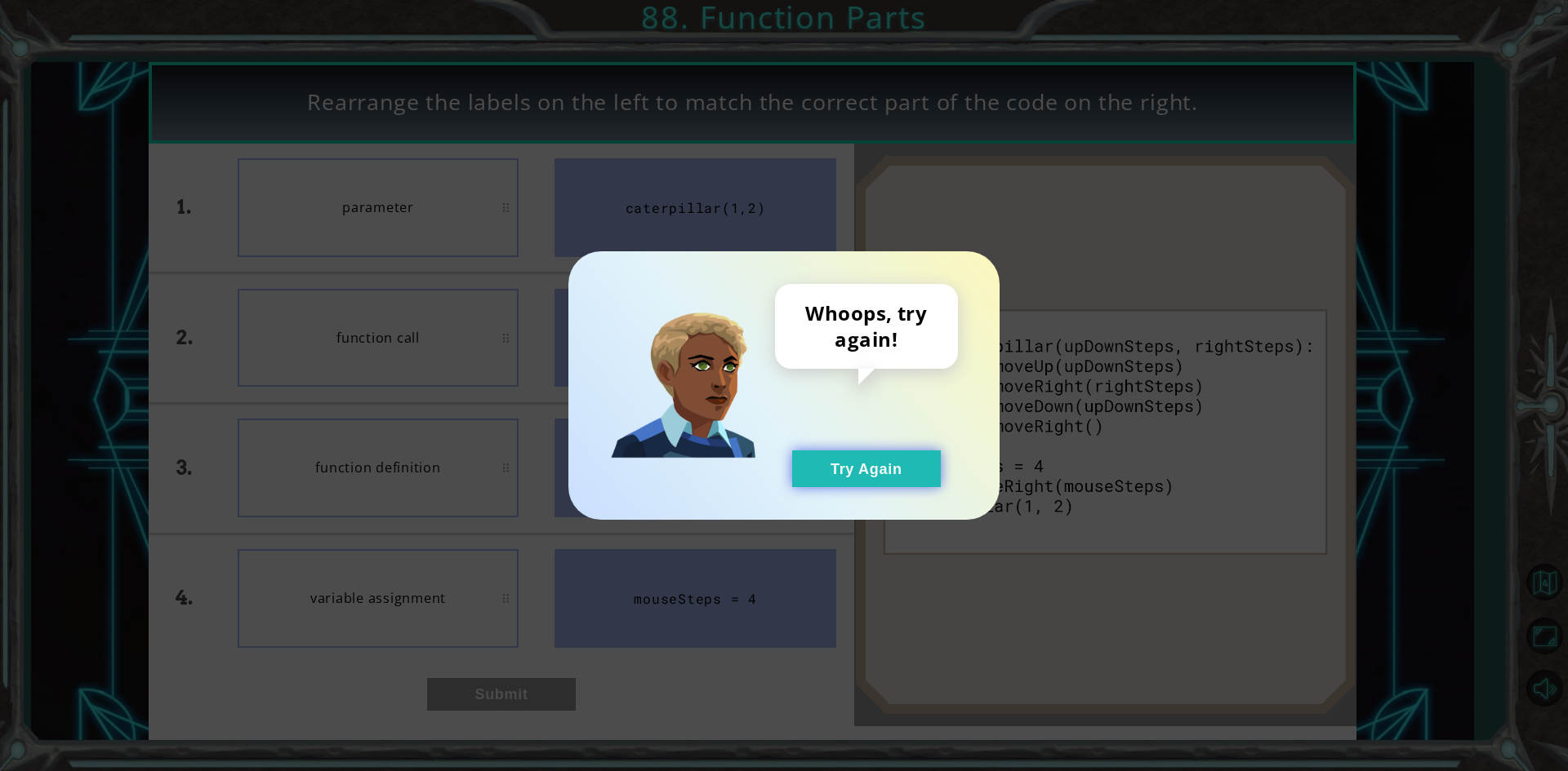
click at [820, 477] on button "Try Again" at bounding box center [866, 468] width 148 height 37
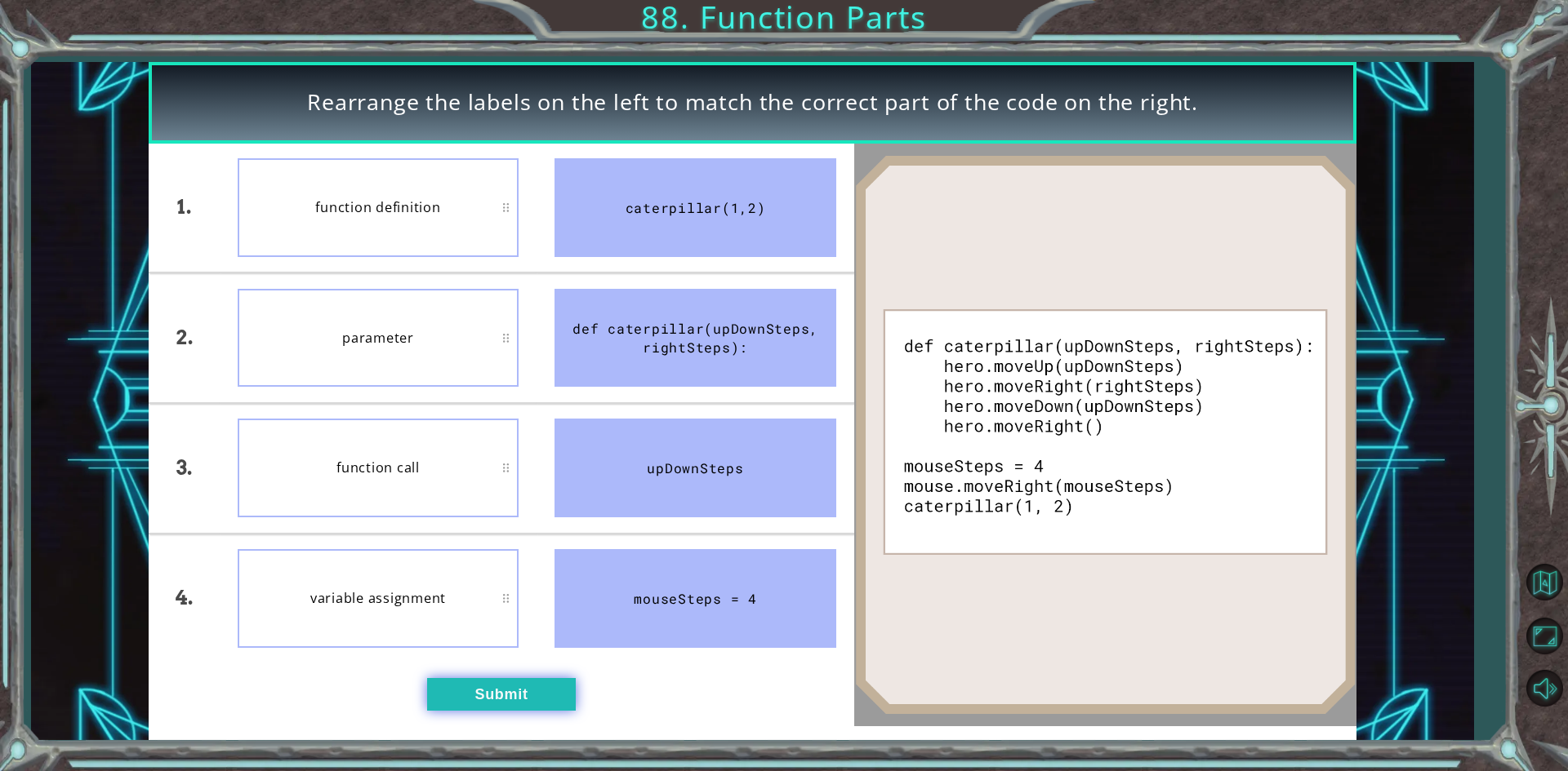
click at [527, 683] on button "Submit" at bounding box center [502, 694] width 148 height 33
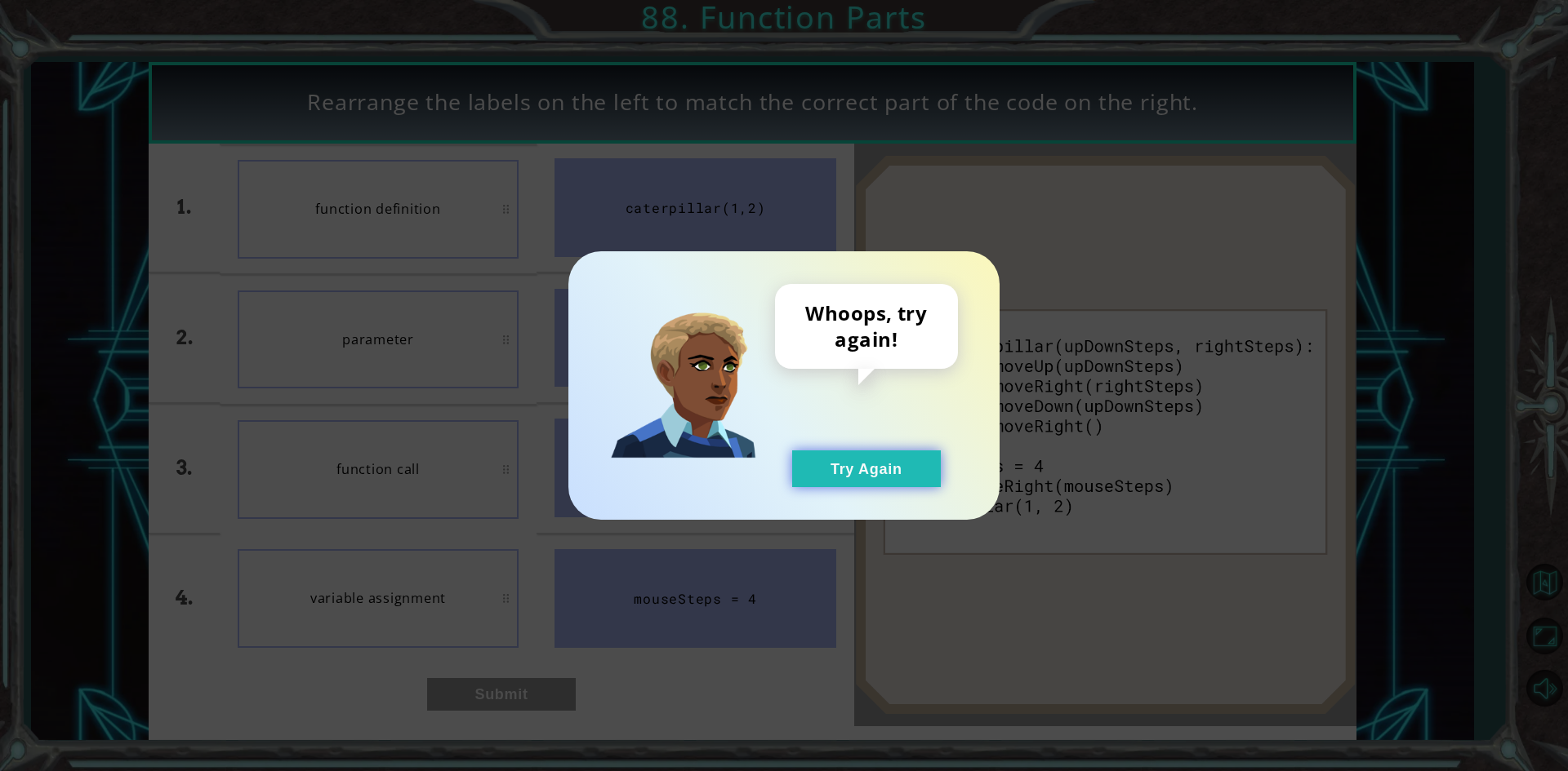
click at [899, 457] on button "Try Again" at bounding box center [866, 468] width 148 height 37
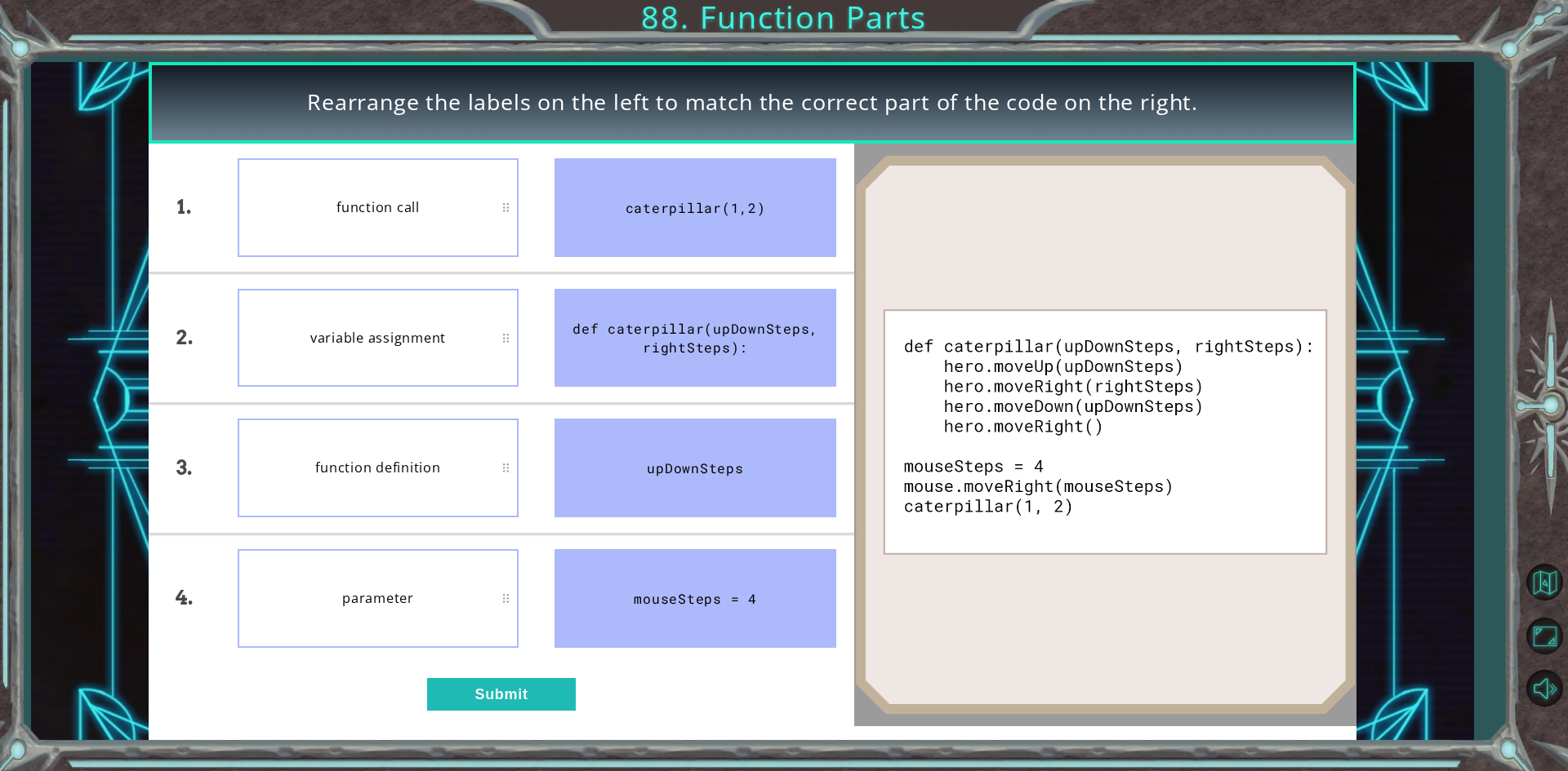
click at [581, 704] on div "1. 2. 3. 4. function call variable assignment function definition parameter cat…" at bounding box center [501, 435] width 704 height 582
click at [558, 699] on button "Submit" at bounding box center [502, 694] width 148 height 33
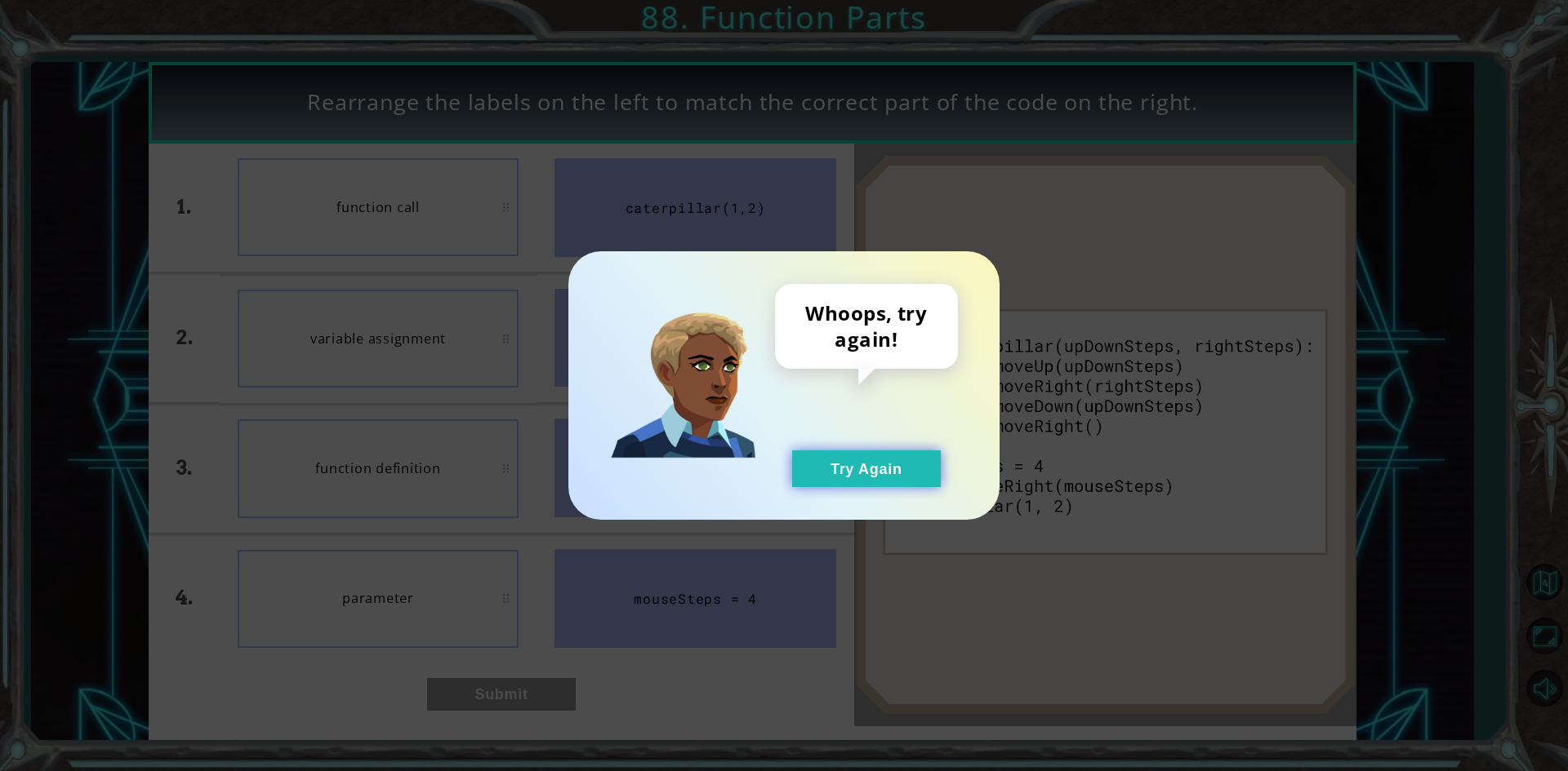
click at [852, 473] on button "Try Again" at bounding box center [866, 468] width 148 height 37
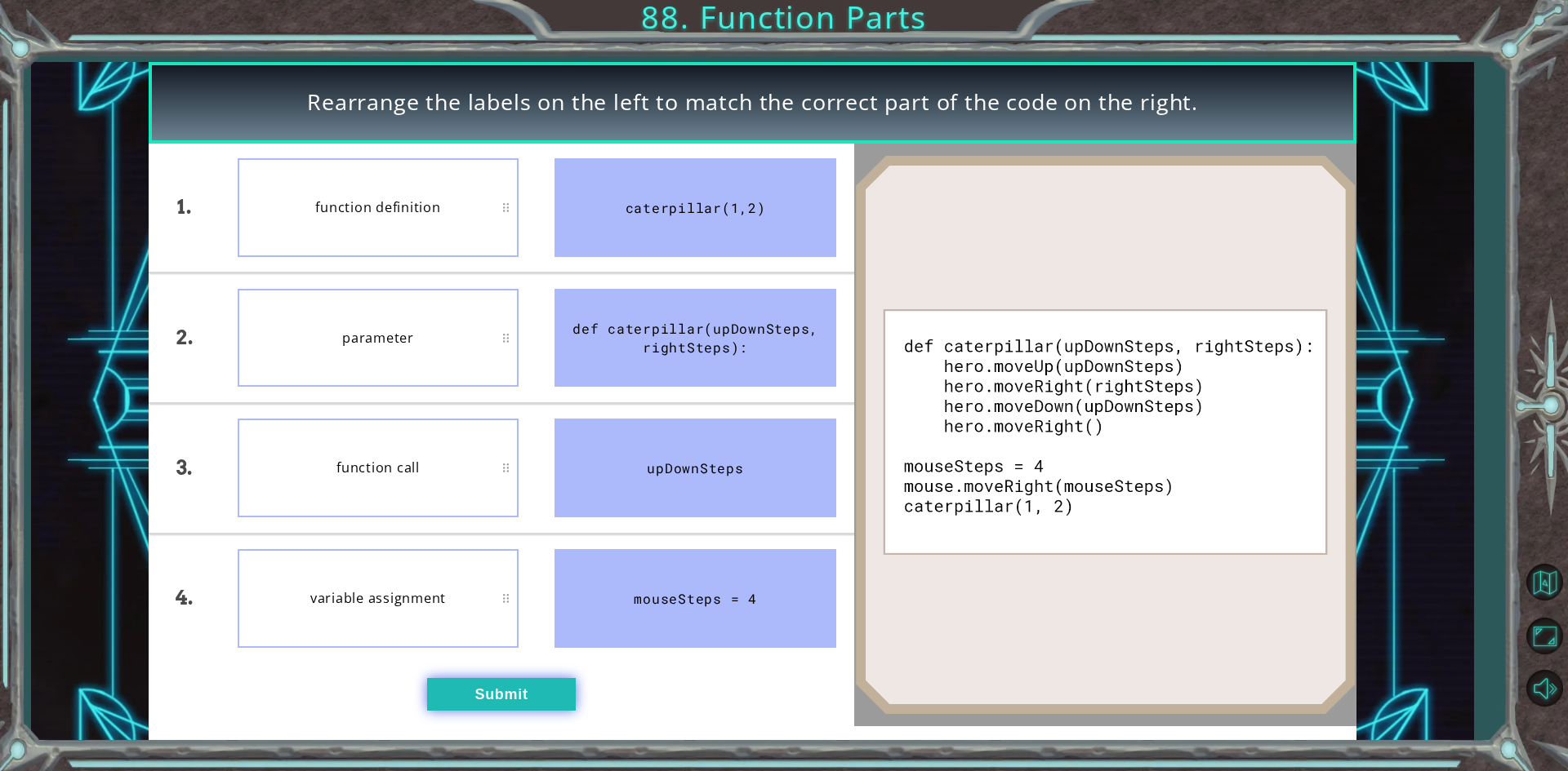
click at [538, 692] on button "Submit" at bounding box center [502, 694] width 148 height 33
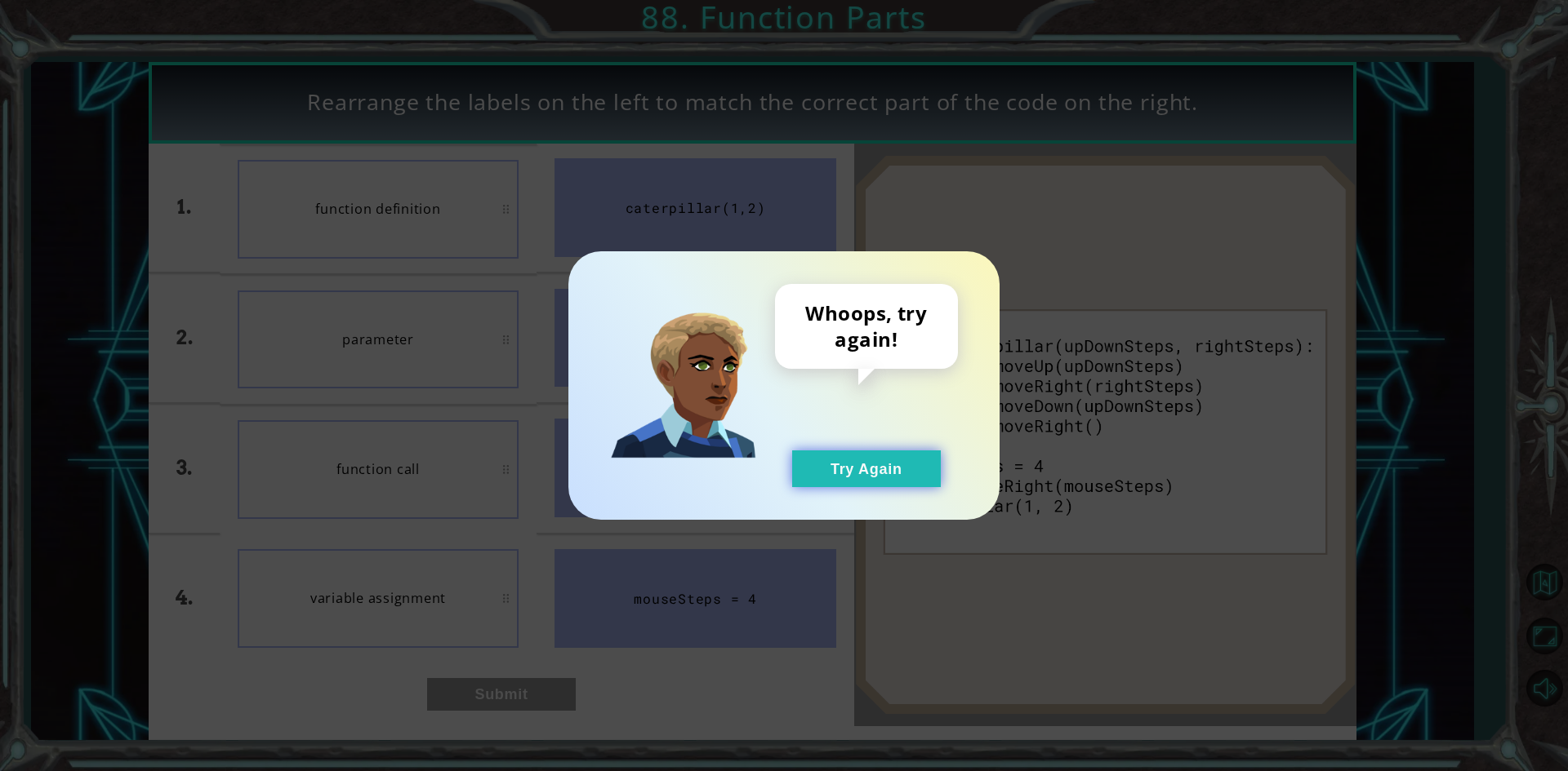
click at [853, 473] on button "Try Again" at bounding box center [866, 468] width 148 height 37
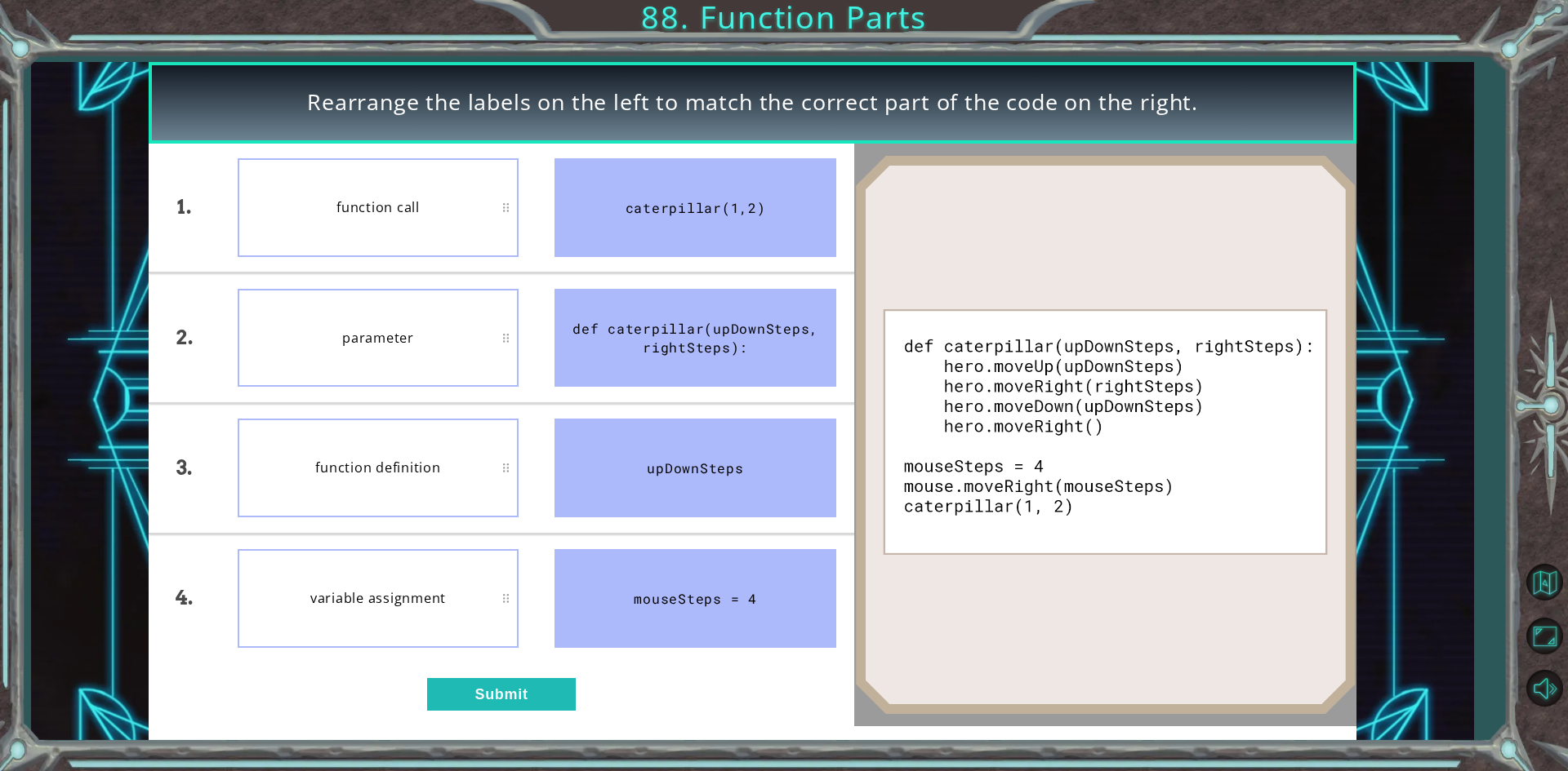
drag, startPoint x: 377, startPoint y: 716, endPoint x: 395, endPoint y: 598, distance: 119.4
click at [406, 594] on div "Rearrange the labels on the left to match the correct part of the code on the r…" at bounding box center [752, 401] width 1207 height 679
click at [504, 730] on div "Rearrange the labels on the left to match the correct part of the code on the r…" at bounding box center [752, 401] width 1207 height 679
click at [513, 710] on button "Submit" at bounding box center [502, 694] width 148 height 33
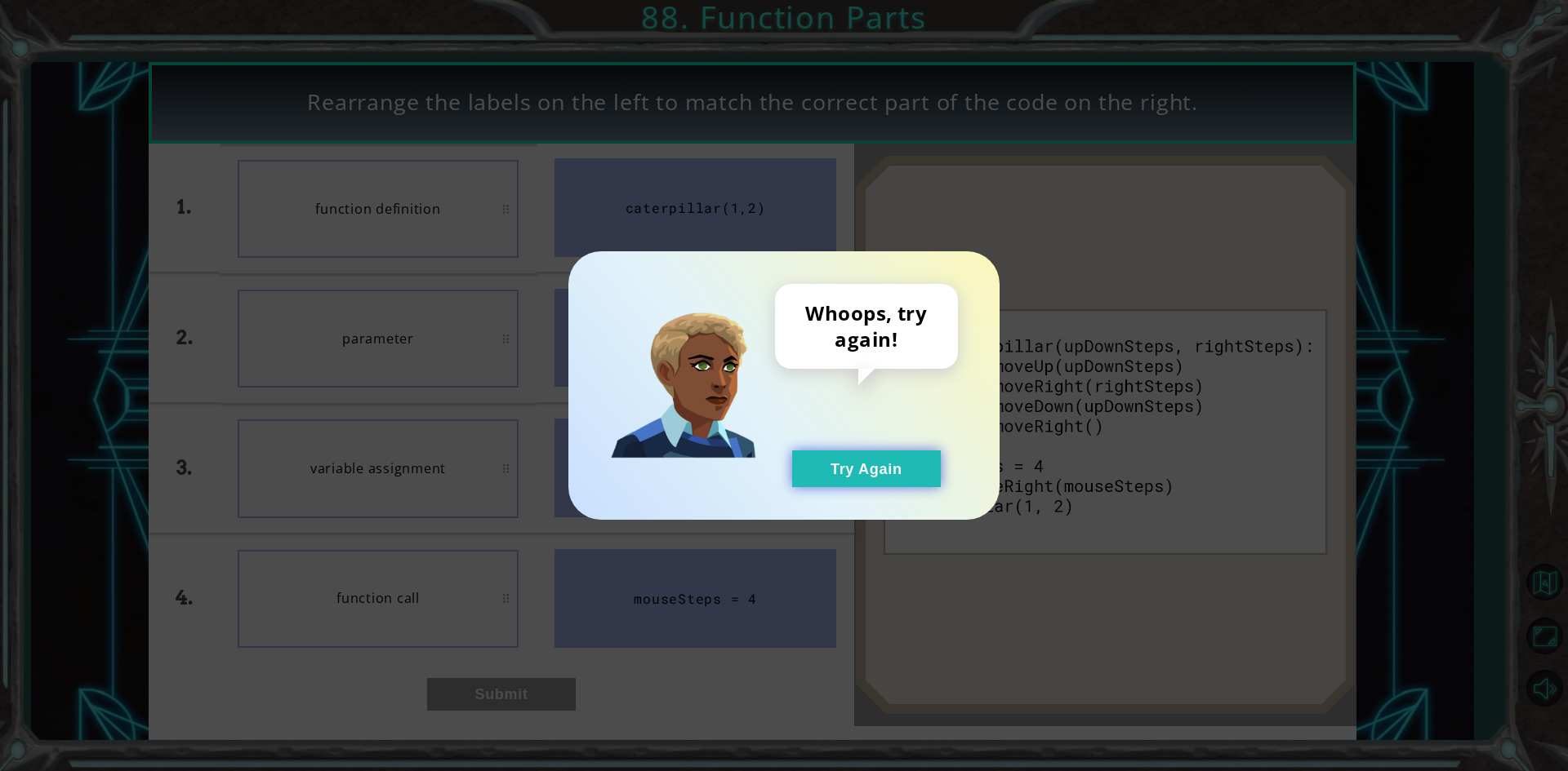
click at [896, 460] on button "Try Again" at bounding box center [866, 468] width 148 height 37
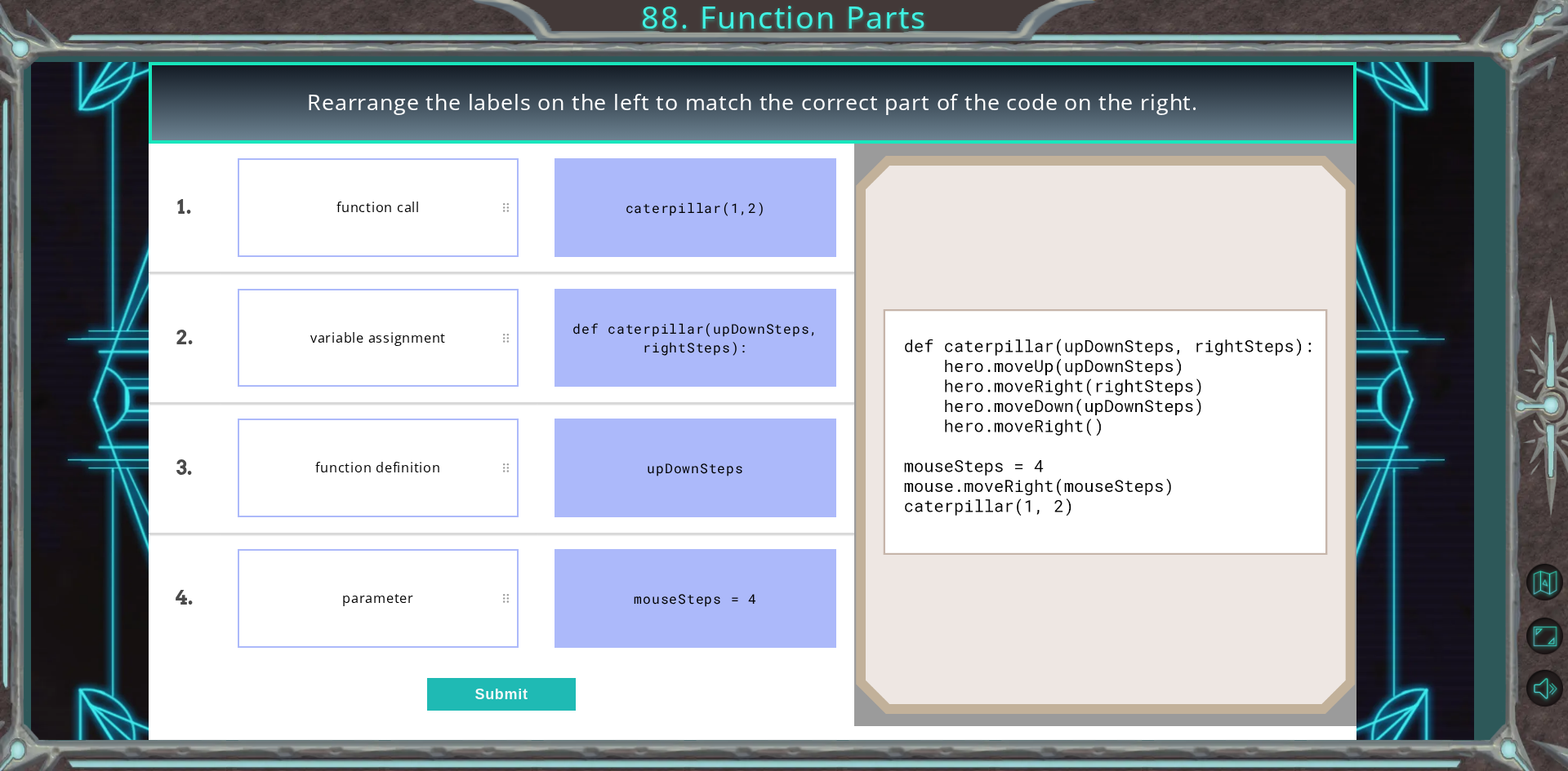
click at [438, 676] on div "1. 2. 3. 4. function call variable assignment function definition parameter cat…" at bounding box center [501, 435] width 704 height 582
click at [470, 691] on button "Submit" at bounding box center [502, 694] width 148 height 33
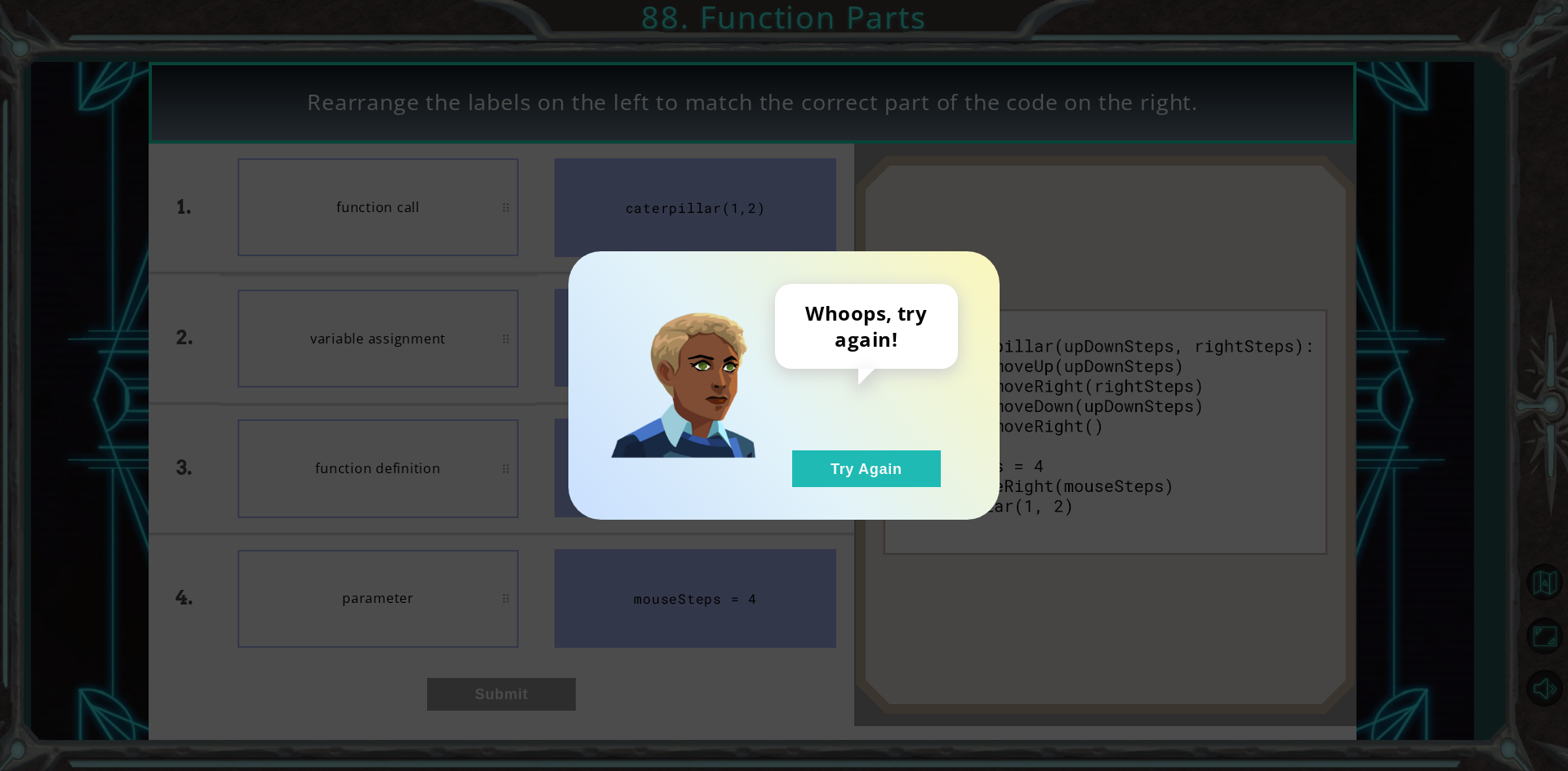
click at [844, 441] on div "Whoops, try again! Try Again" at bounding box center [866, 385] width 183 height 203
click at [847, 474] on button "Try Again" at bounding box center [866, 468] width 148 height 37
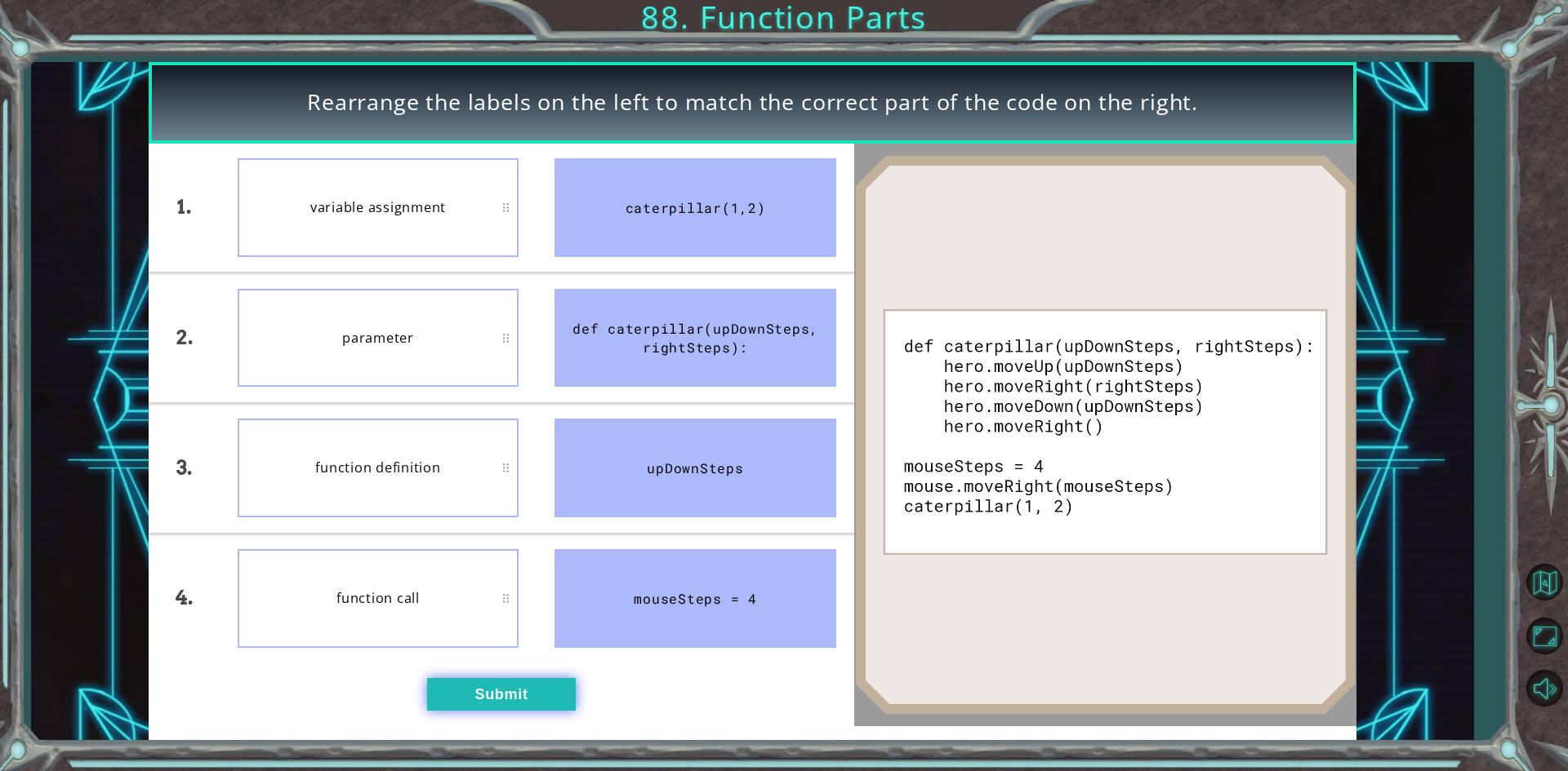
click at [495, 691] on button "Submit" at bounding box center [502, 694] width 148 height 33
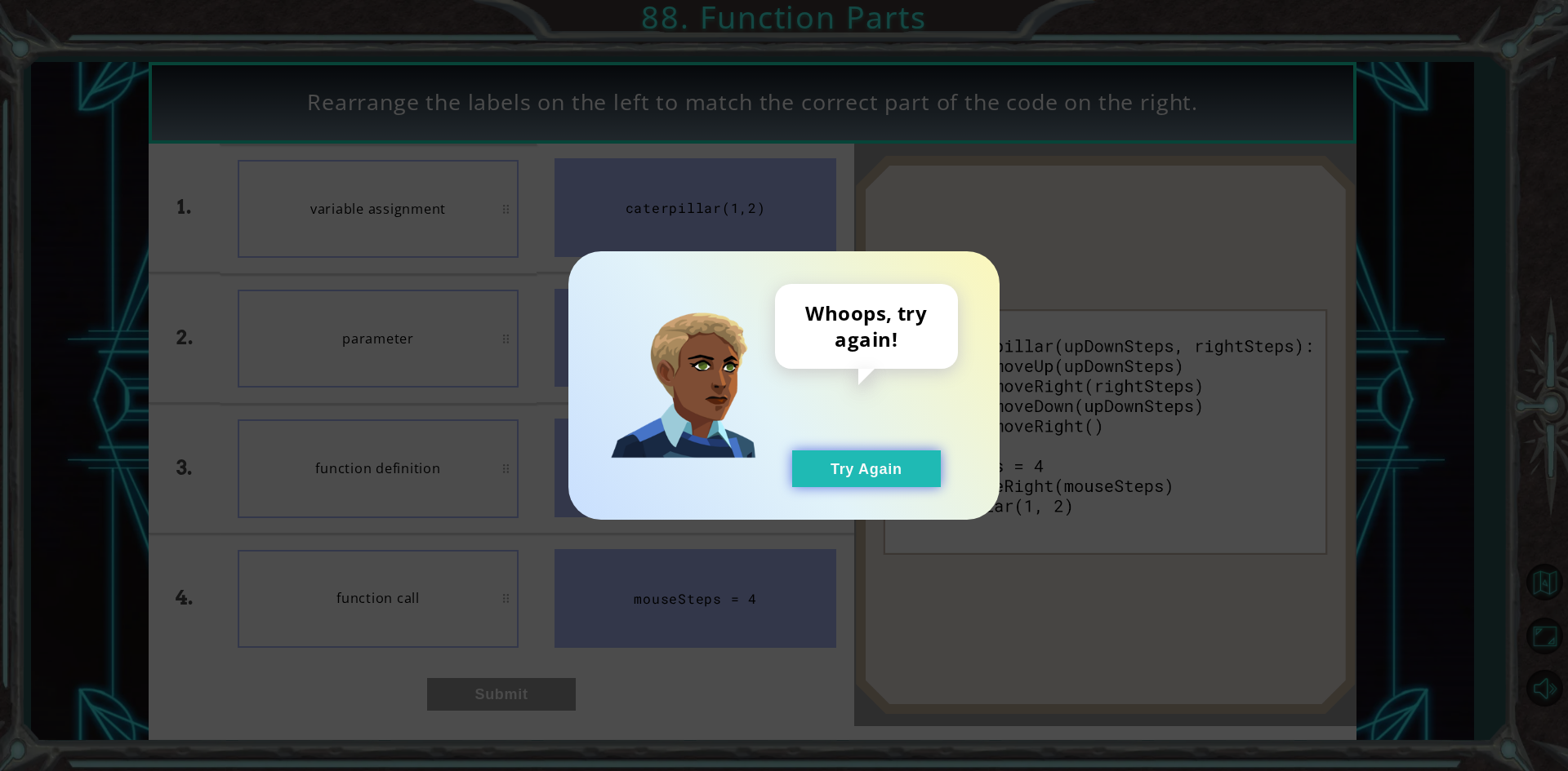
click at [834, 456] on button "Try Again" at bounding box center [866, 468] width 148 height 37
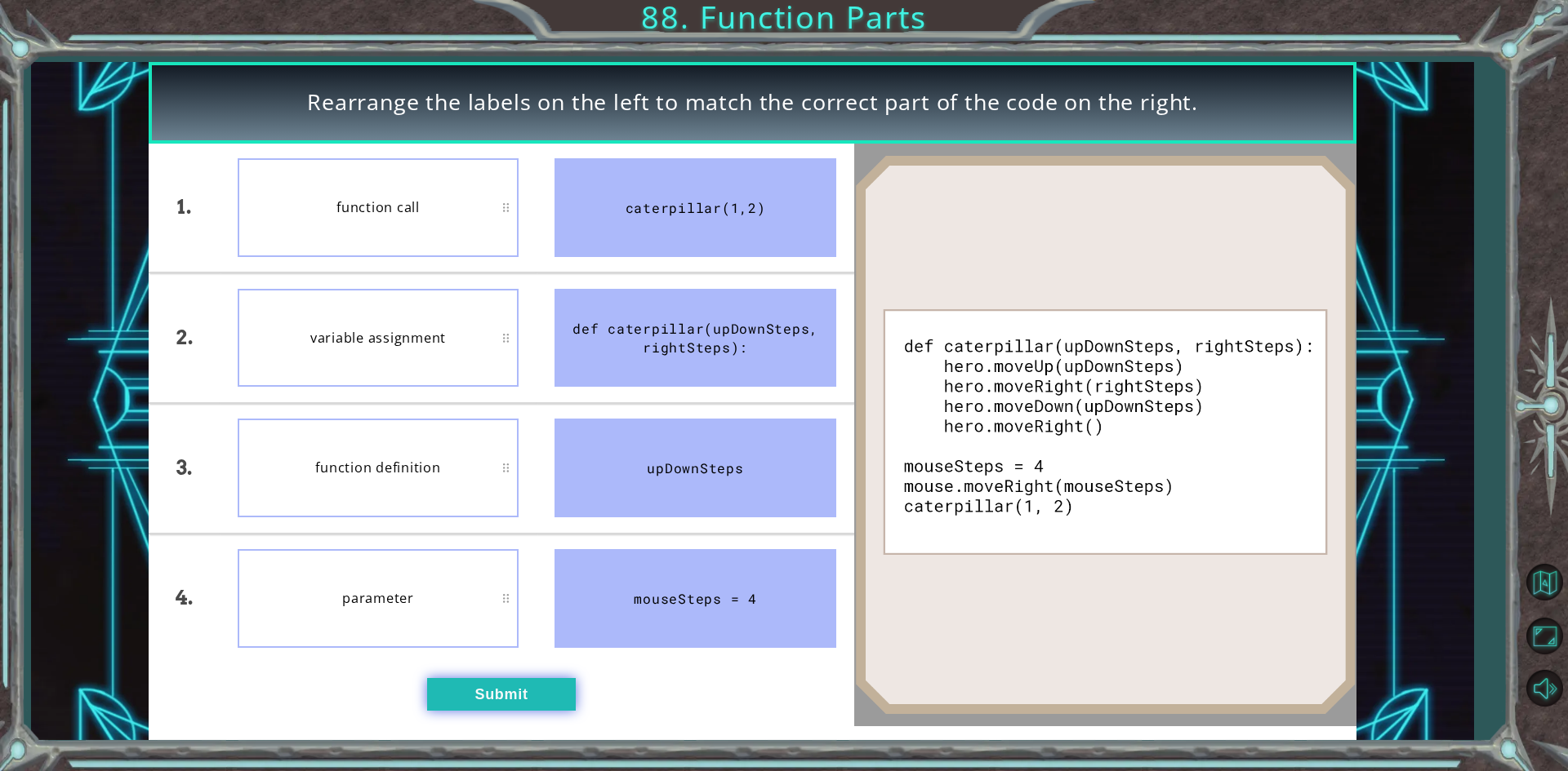
click at [554, 699] on button "Submit" at bounding box center [502, 694] width 148 height 33
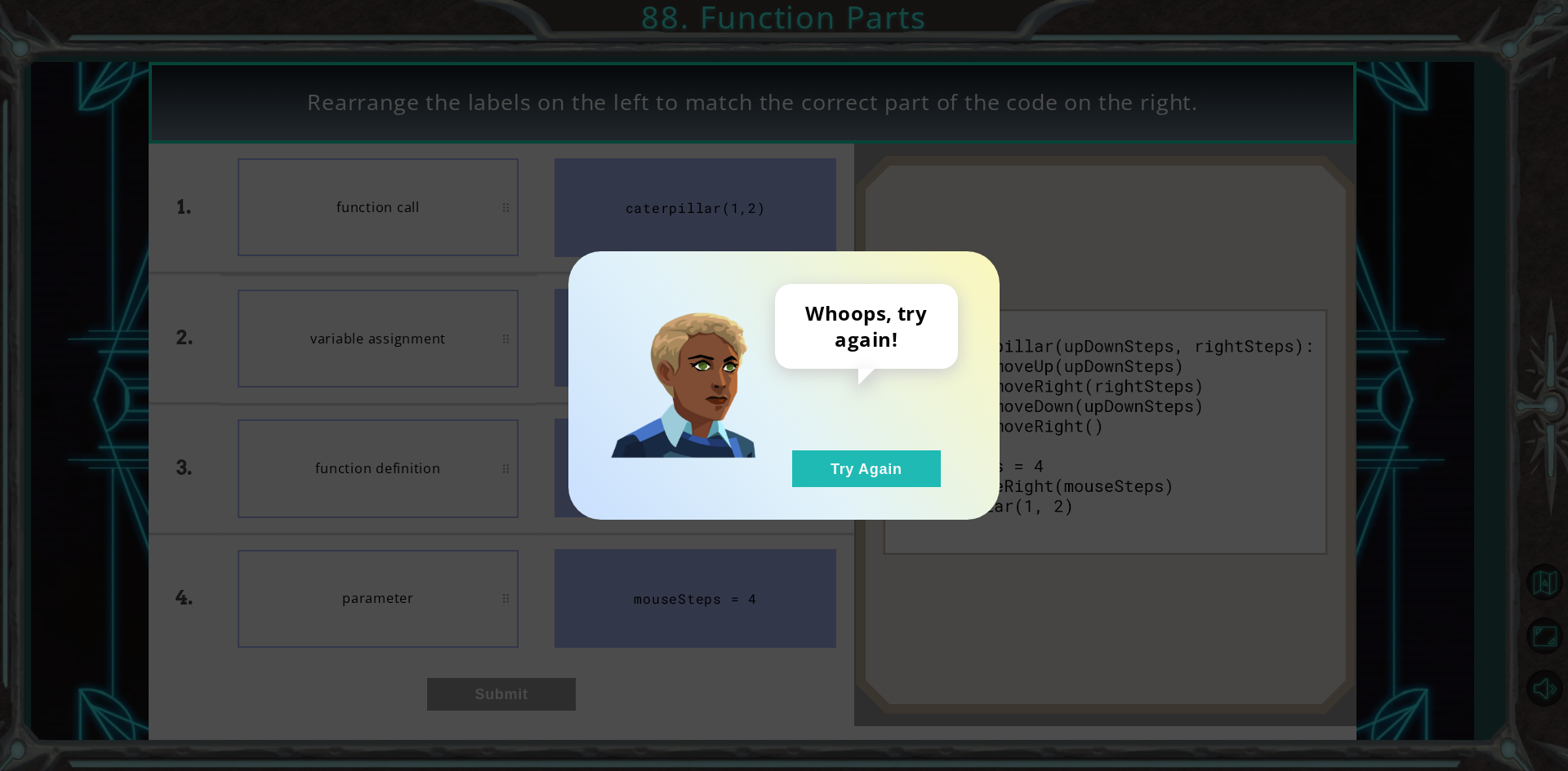
click at [857, 492] on div "Whoops, try again! Try Again" at bounding box center [784, 385] width 431 height 269
click at [829, 442] on div "Whoops, try again! Try Again" at bounding box center [866, 385] width 183 height 203
click at [830, 478] on div "Whoops, try again! Try Again" at bounding box center [866, 385] width 183 height 203
click at [834, 452] on button "Try Again" at bounding box center [866, 468] width 148 height 37
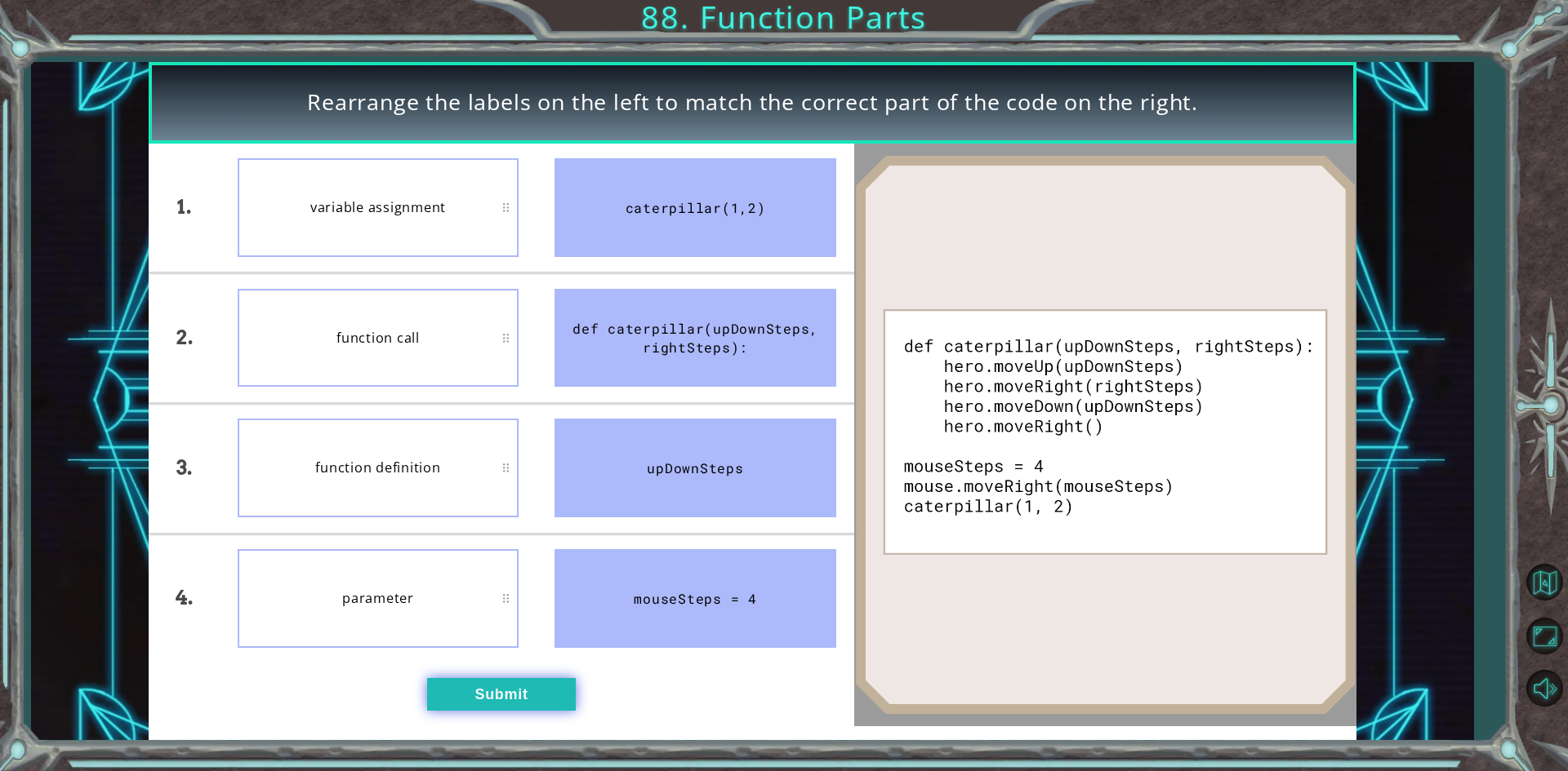
click at [568, 693] on button "Submit" at bounding box center [502, 694] width 148 height 33
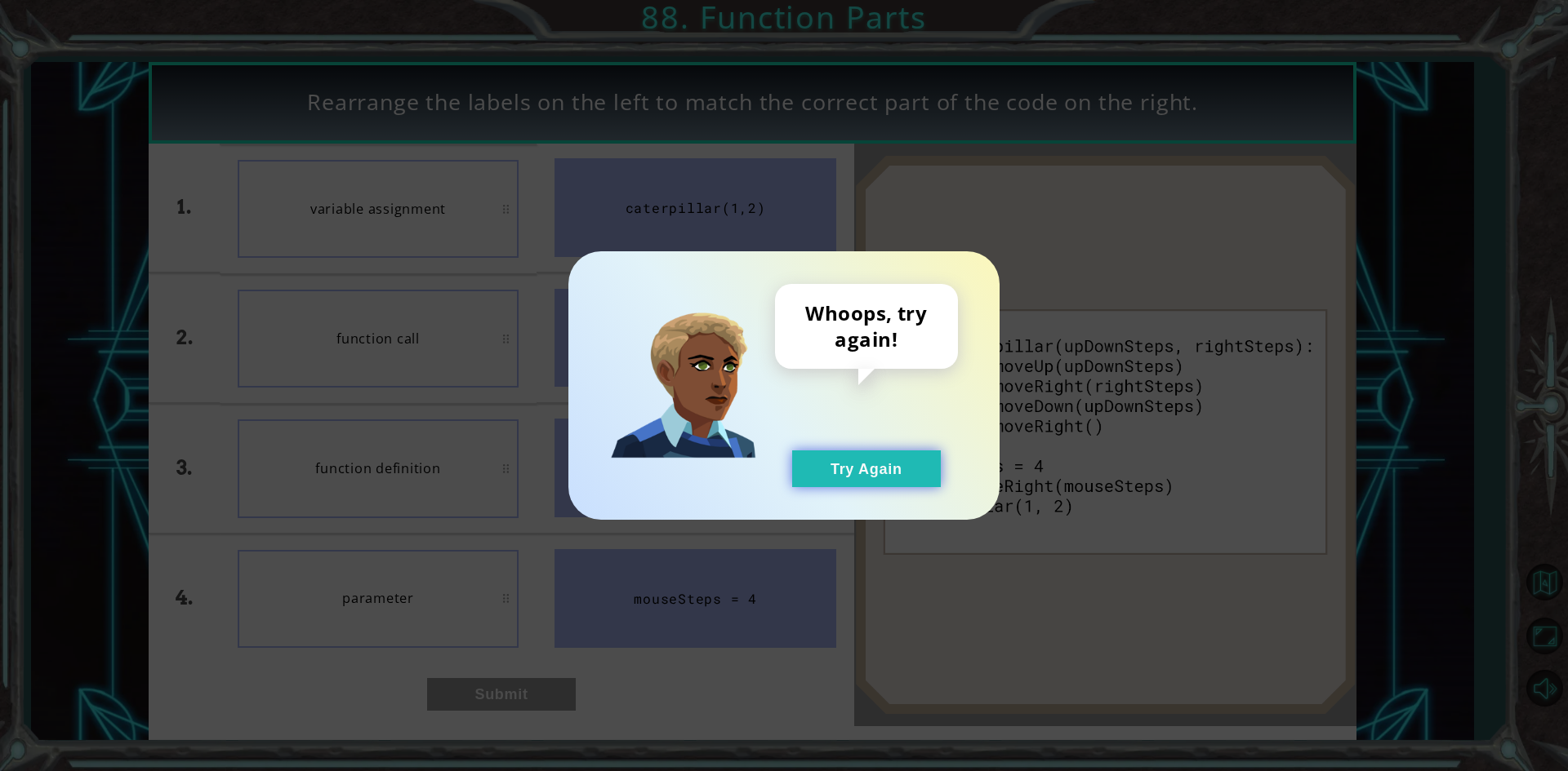
click at [860, 465] on button "Try Again" at bounding box center [866, 468] width 148 height 37
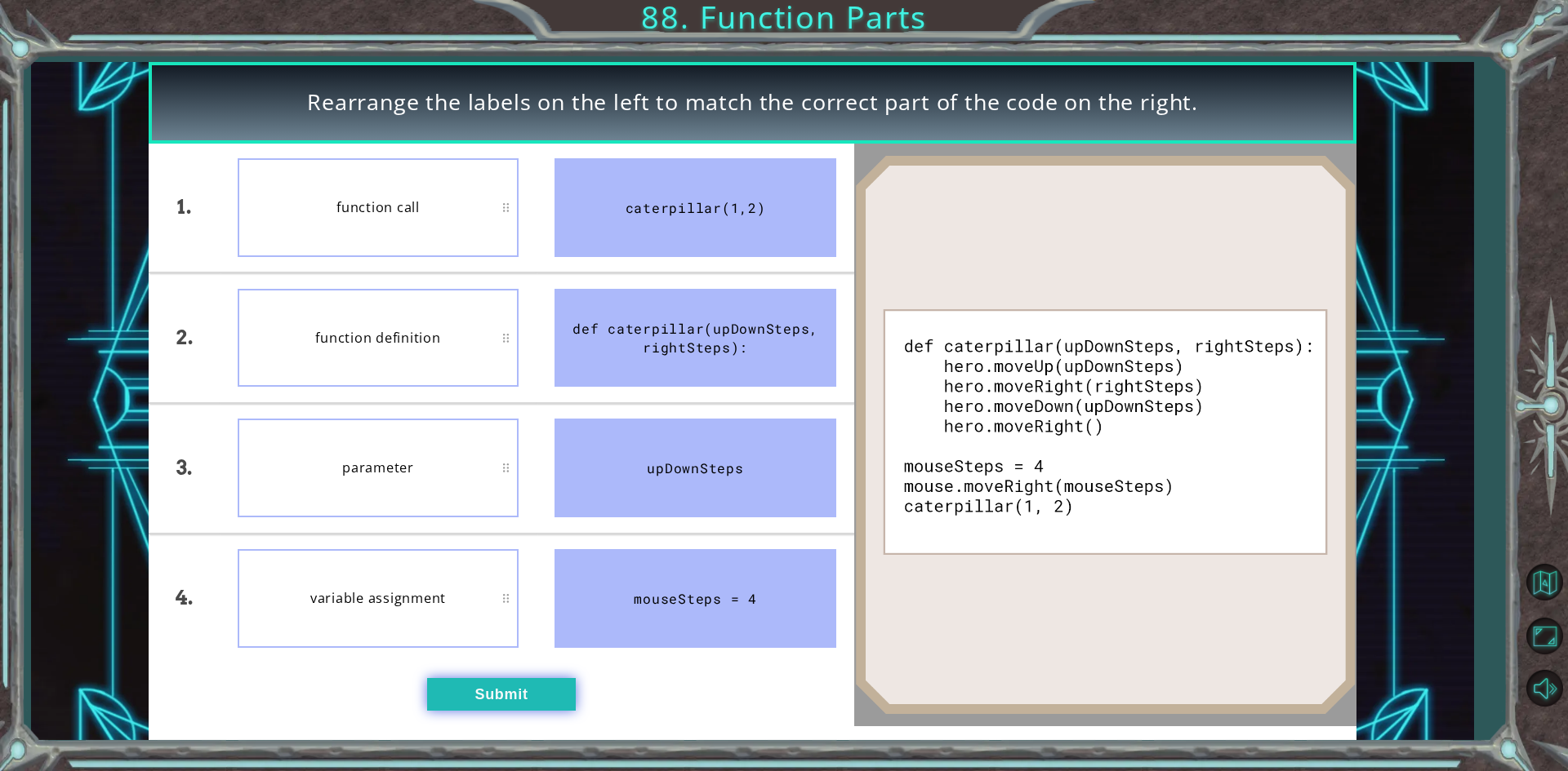
click at [514, 678] on button "Submit" at bounding box center [502, 694] width 148 height 33
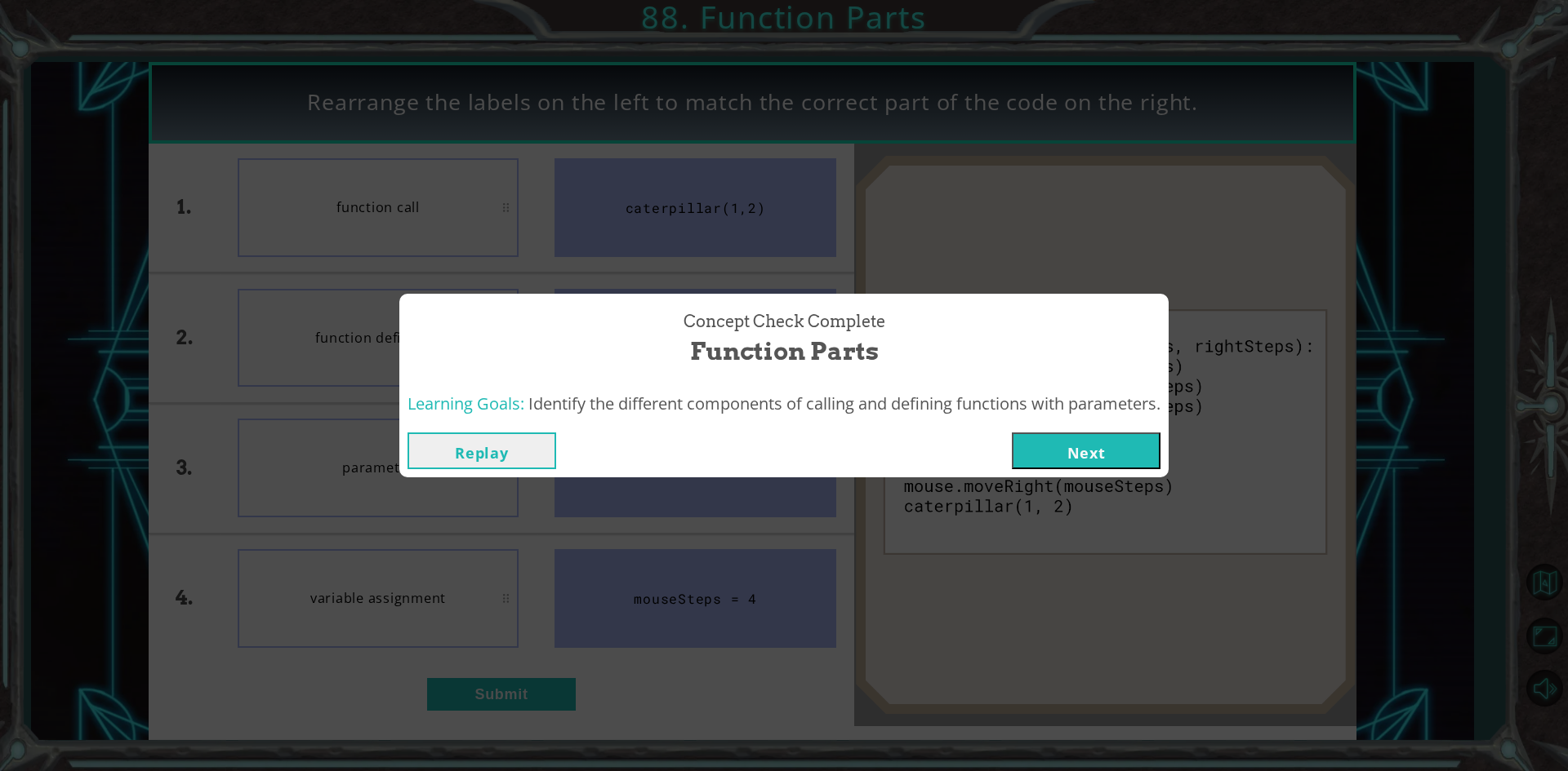
click at [1073, 443] on button "Next" at bounding box center [1086, 450] width 148 height 37
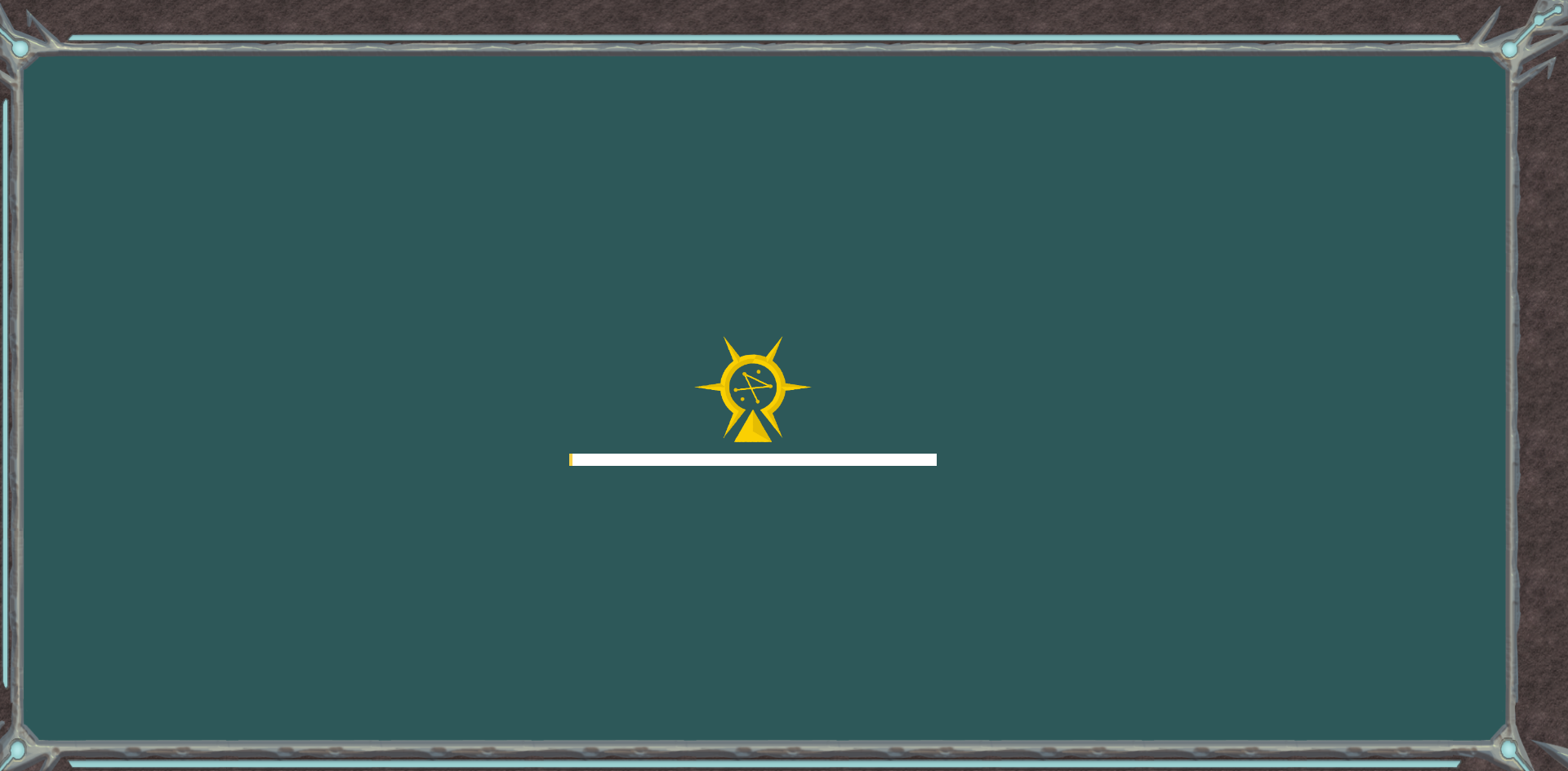
click at [991, 466] on div "Goals Error loading from server. Try refreshing the page. You'll need to join a…" at bounding box center [784, 385] width 1568 height 771
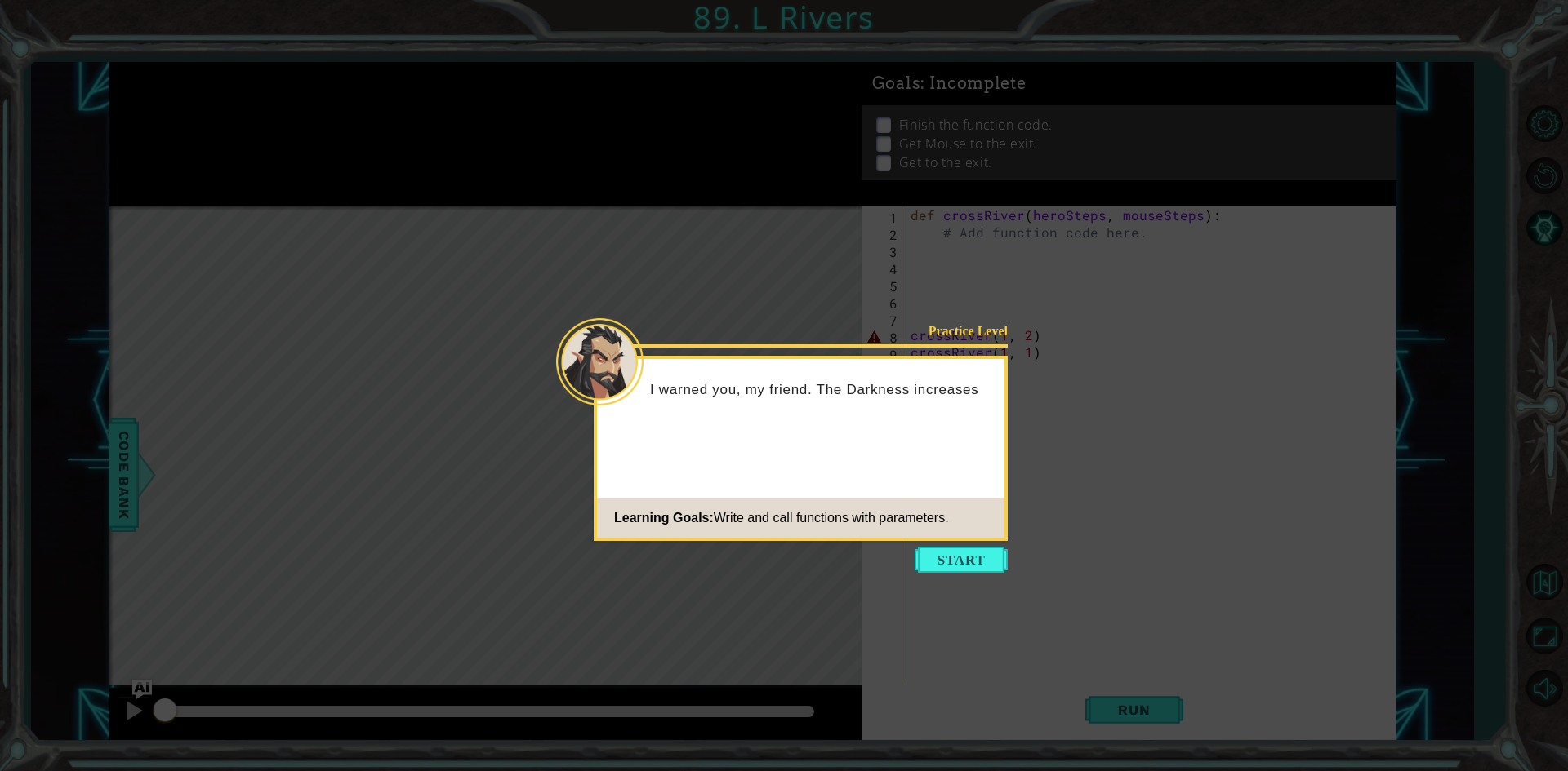
click at [982, 560] on button "Start" at bounding box center [961, 559] width 93 height 26
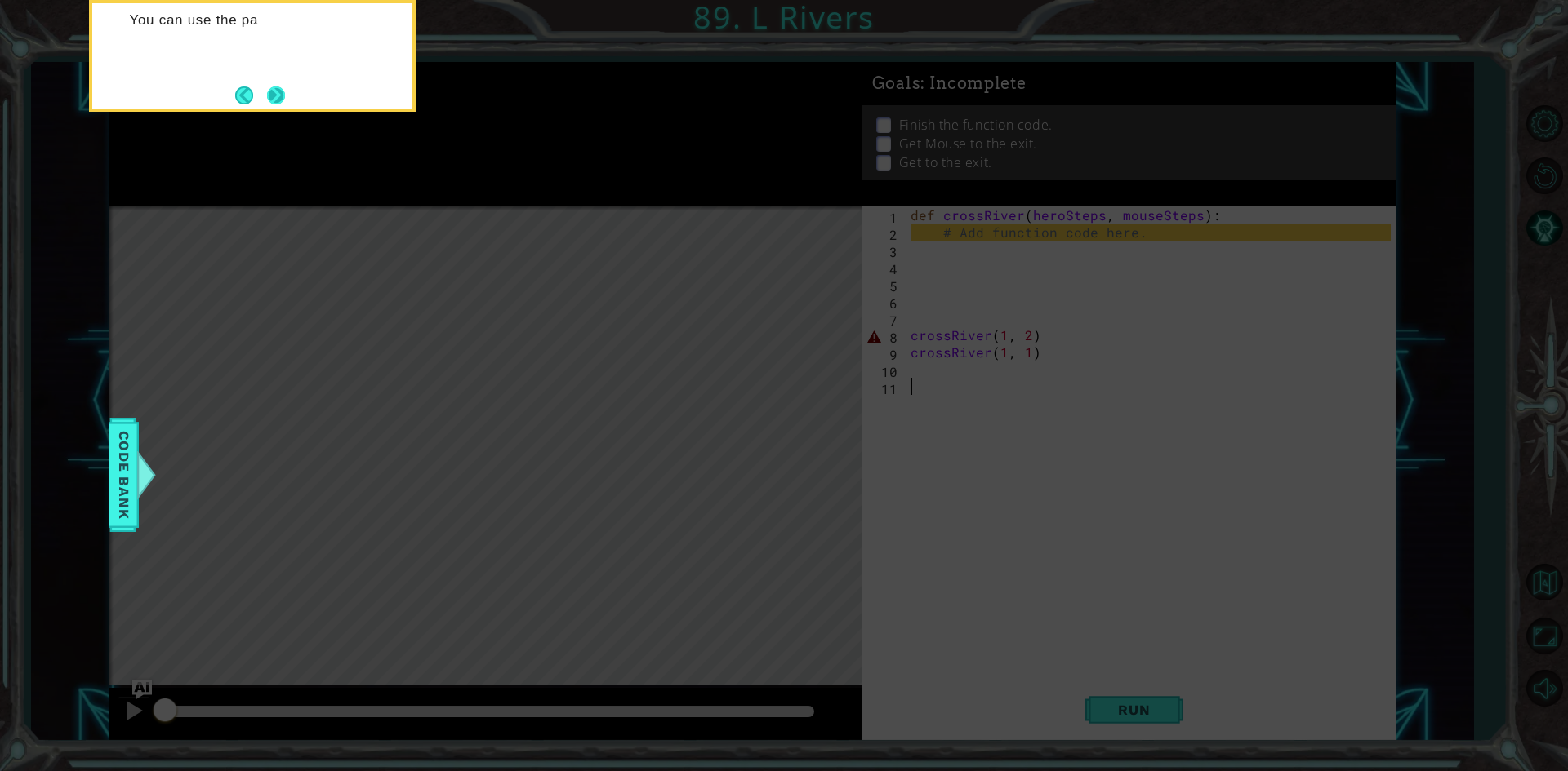
click at [277, 92] on button "Next" at bounding box center [275, 95] width 19 height 19
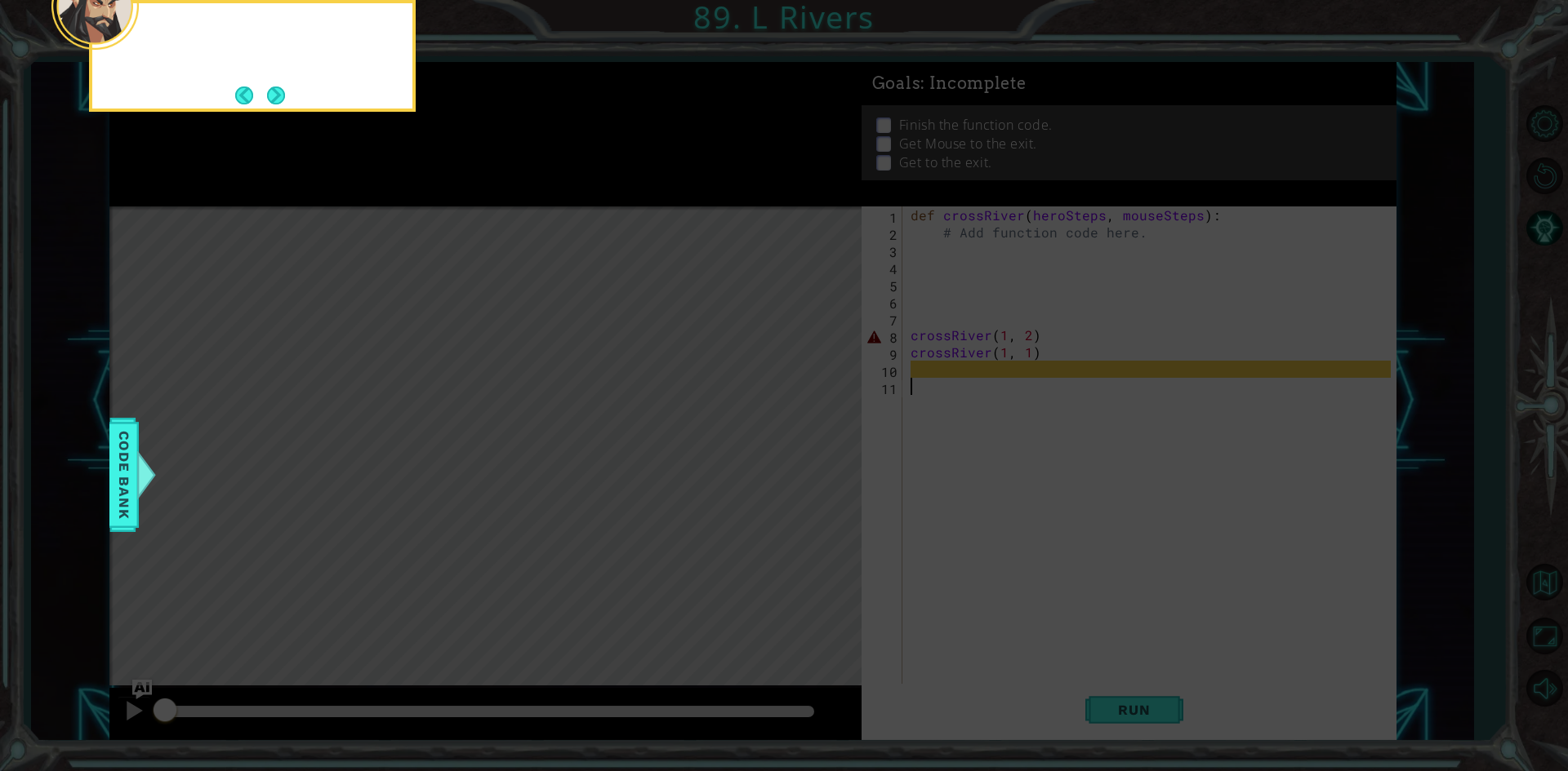
click at [277, 92] on button "Next" at bounding box center [275, 95] width 26 height 26
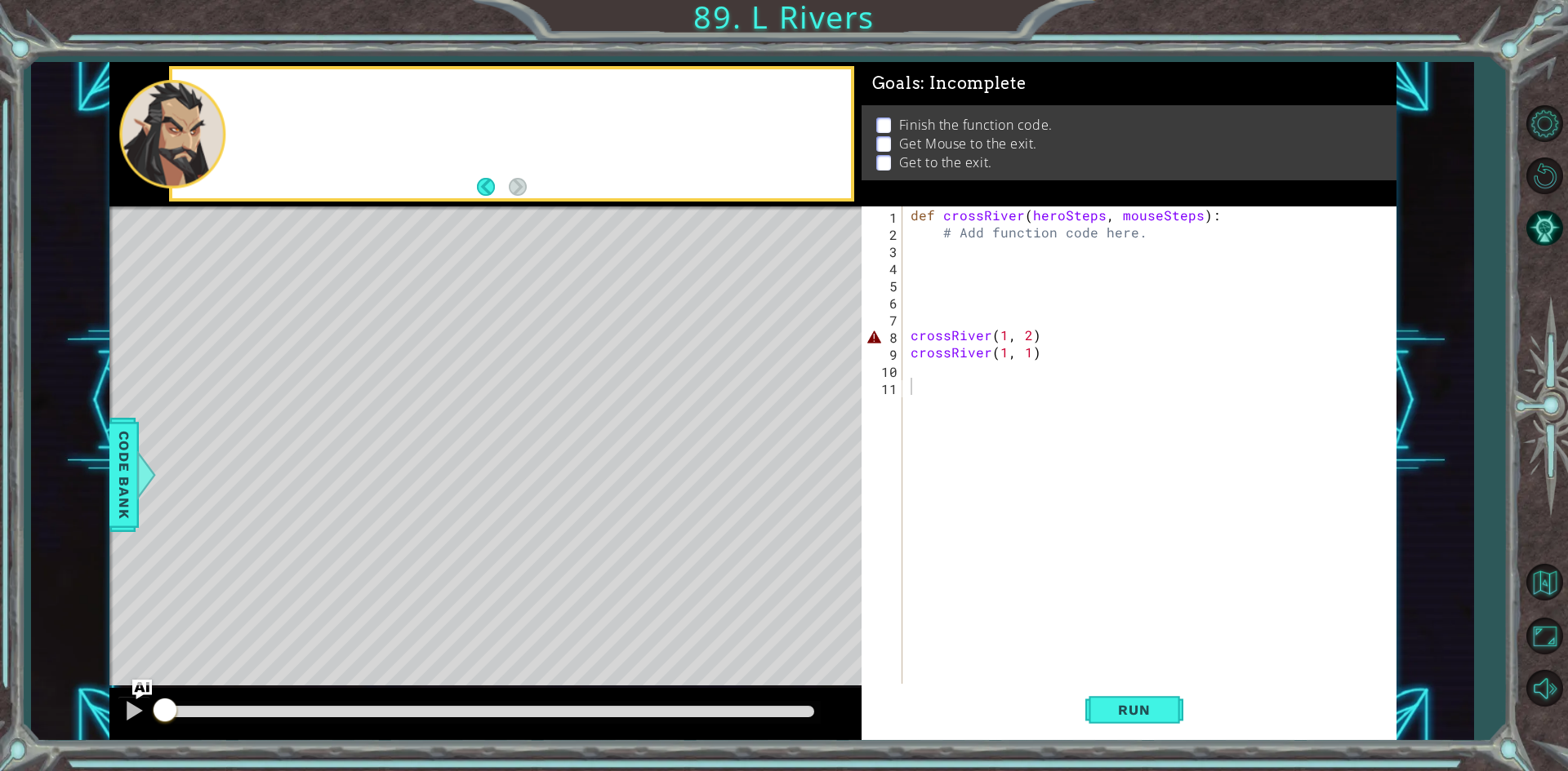
click at [277, 92] on div at bounding box center [511, 134] width 678 height 129
click at [278, 92] on div at bounding box center [511, 134] width 678 height 129
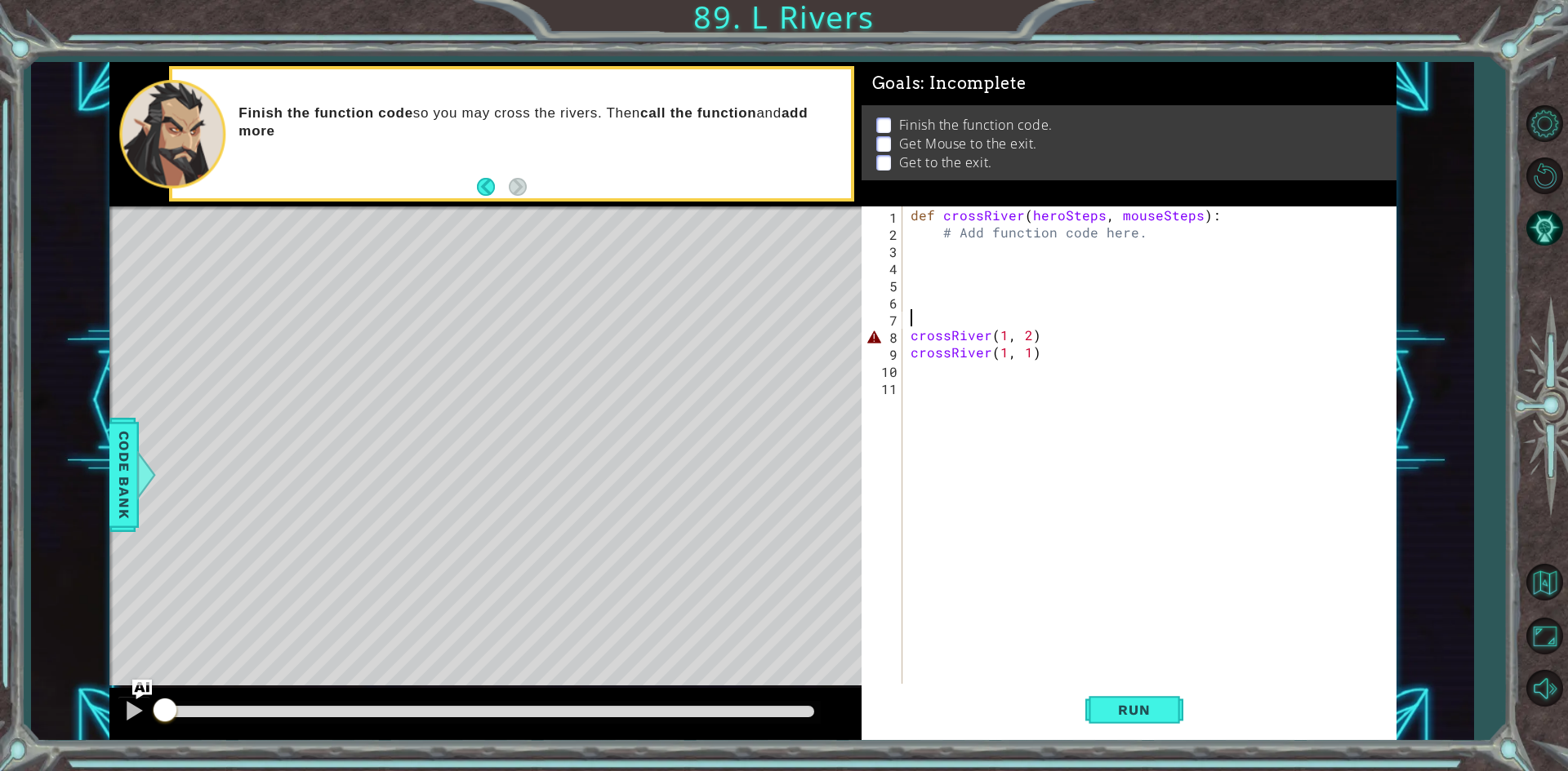
click at [929, 310] on div "def crossRiver ( heroSteps , mouseSteps ) : # Add function code here. crossRive…" at bounding box center [1153, 463] width 492 height 514
drag, startPoint x: 939, startPoint y: 235, endPoint x: 1134, endPoint y: 239, distance: 195.0
click at [1134, 239] on div "def crossRiver ( heroSteps , mouseSteps ) : # Add function code here. crossRive…" at bounding box center [1153, 463] width 492 height 514
type textarea "# Add function code here."
drag, startPoint x: 1565, startPoint y: 203, endPoint x: 1554, endPoint y: 225, distance: 24.6
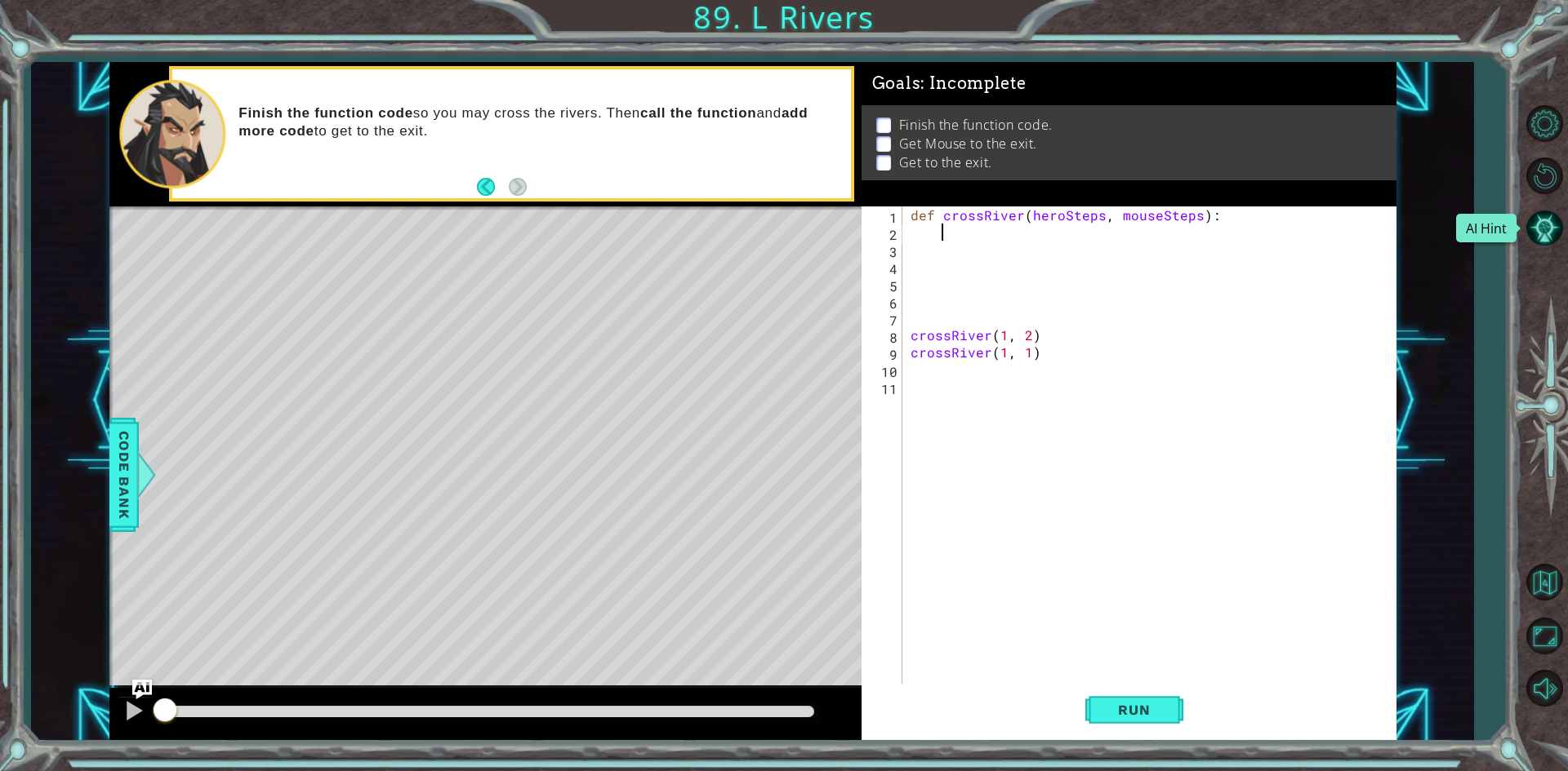
click at [1562, 207] on div at bounding box center [1544, 406] width 47 height 617
click at [1553, 226] on button "AI Hint" at bounding box center [1544, 228] width 47 height 47
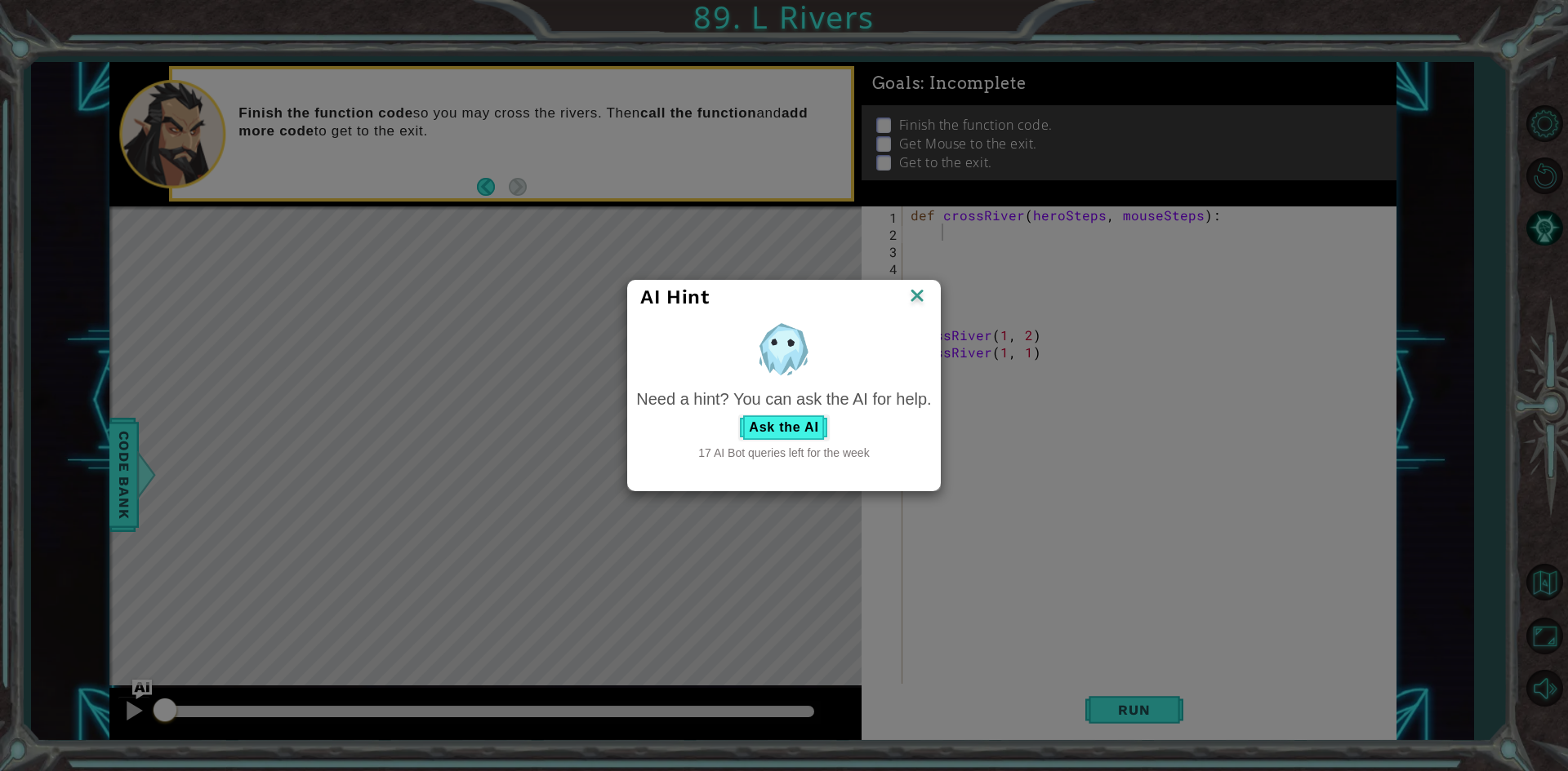
click at [811, 414] on div "Need a hint? You can ask the AI for help. Ask the AI 17 AI Bot queries left for…" at bounding box center [784, 424] width 295 height 74
click at [817, 419] on button "Ask the AI" at bounding box center [783, 427] width 90 height 26
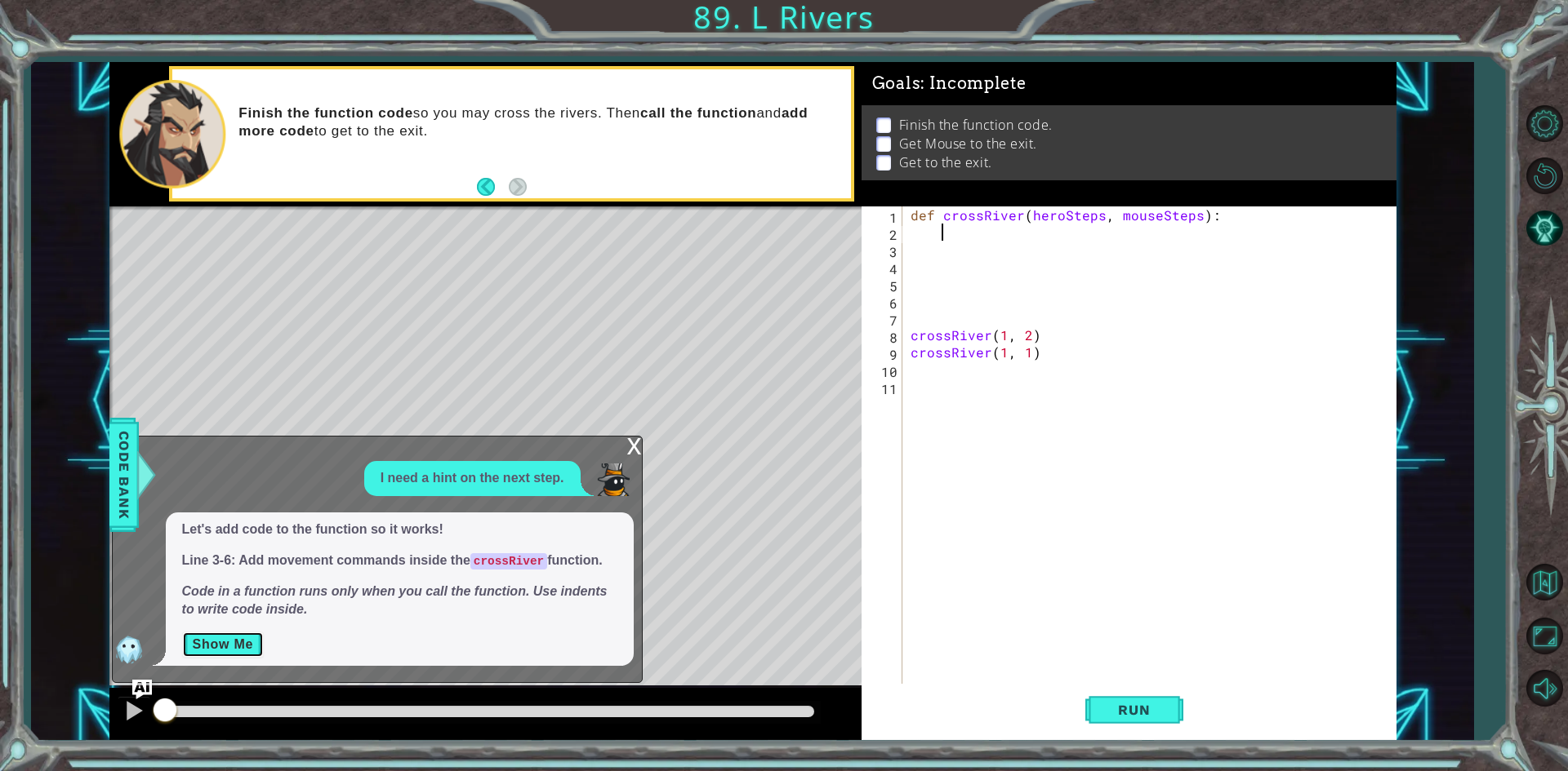
click at [251, 655] on button "Show Me" at bounding box center [223, 644] width 82 height 26
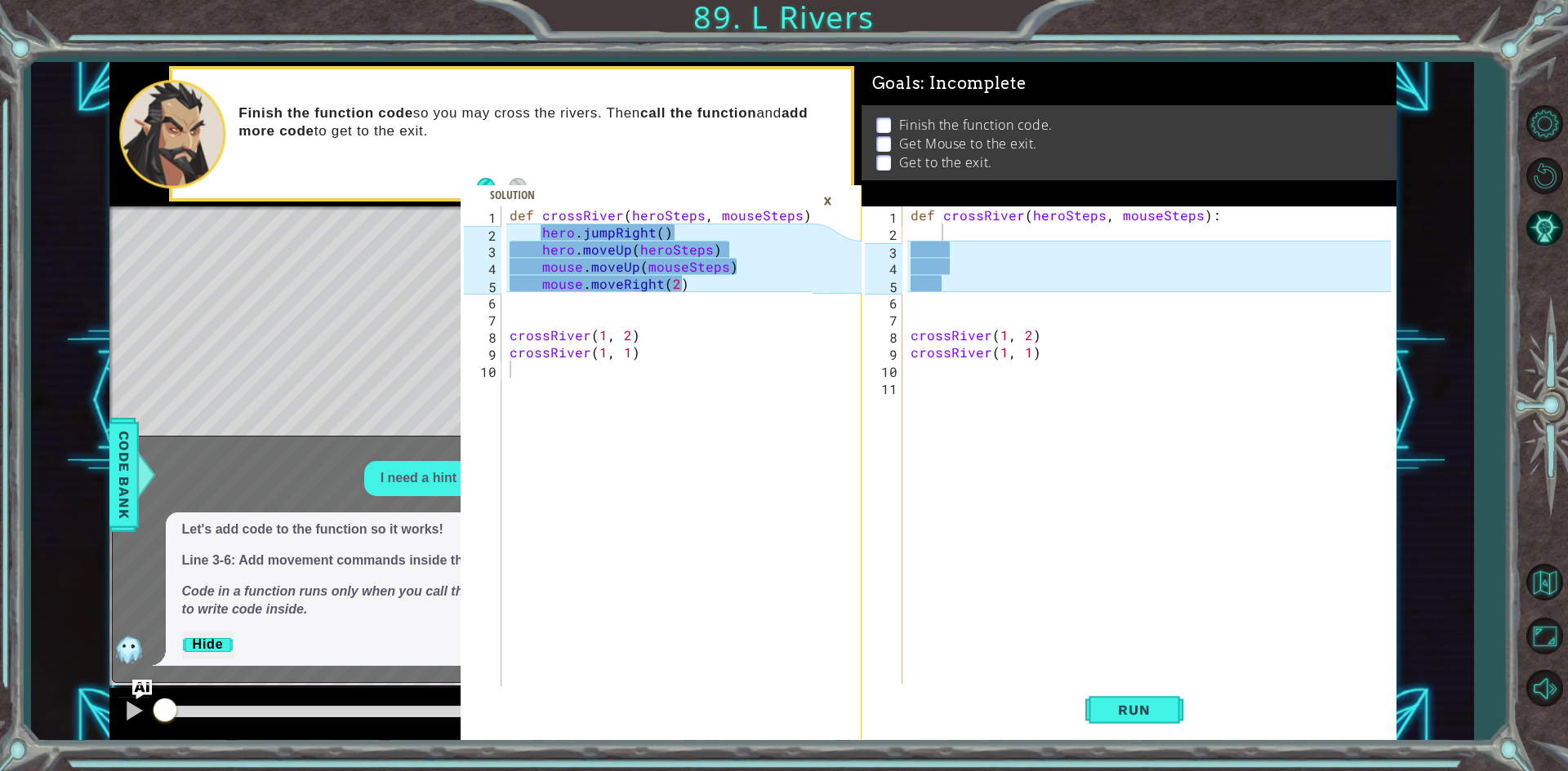
click at [974, 251] on div "def crossRiver ( heroSteps , mouseSteps ) : crossRiver ( 1 , 2 ) crossRiver ( 1…" at bounding box center [1153, 463] width 492 height 514
click at [998, 230] on div "def crossRiver ( heroSteps , mouseSteps ) : crossRiver ( 1 , 2 ) crossRiver ( 1…" at bounding box center [1153, 463] width 492 height 514
click at [985, 233] on div "def crossRiver ( heroSteps , mouseSteps ) : crossRiver ( 1 , 2 ) crossRiver ( 1…" at bounding box center [1153, 463] width 492 height 514
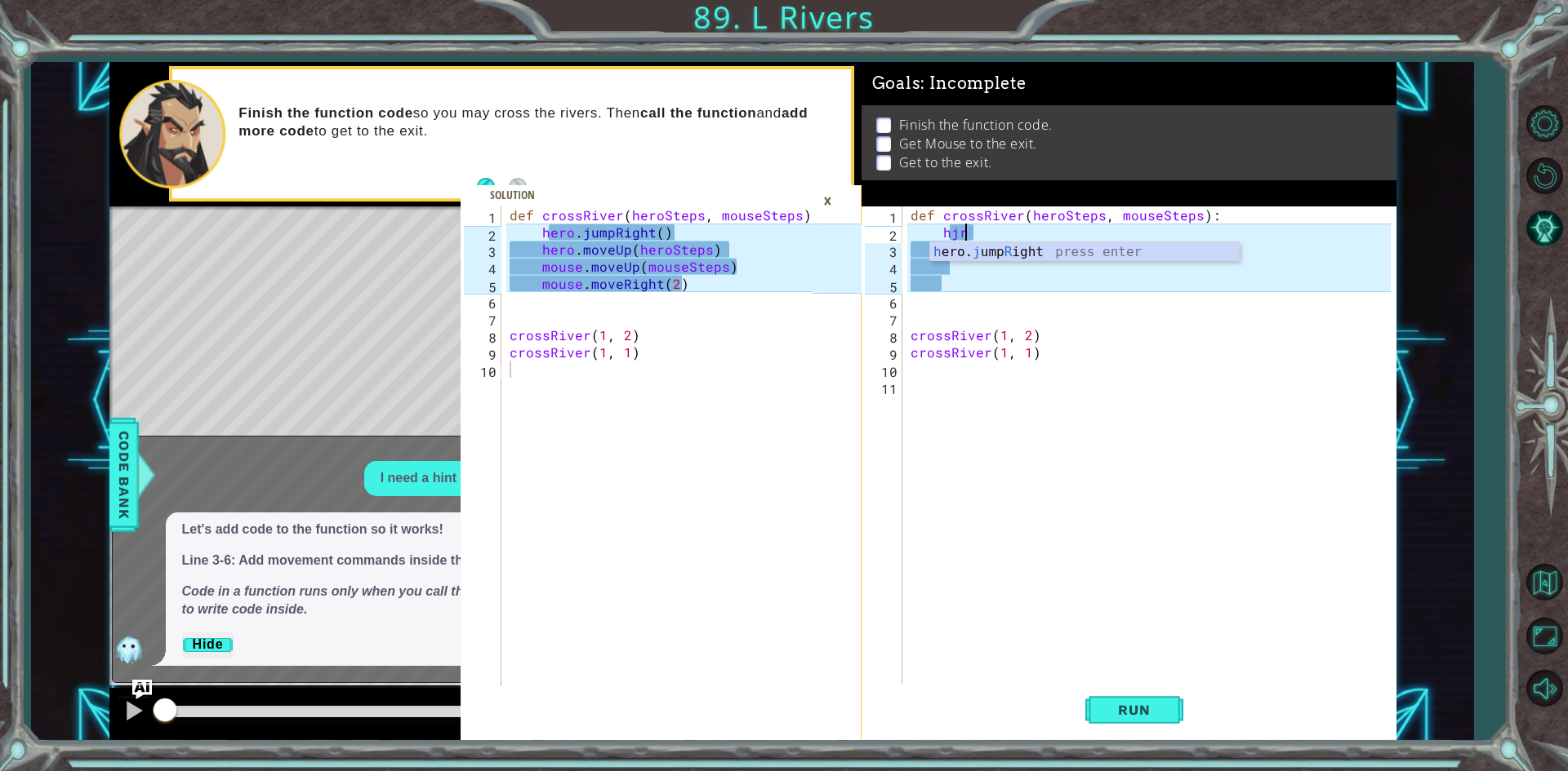
scroll to position [0, 3]
type textarea "hjr"
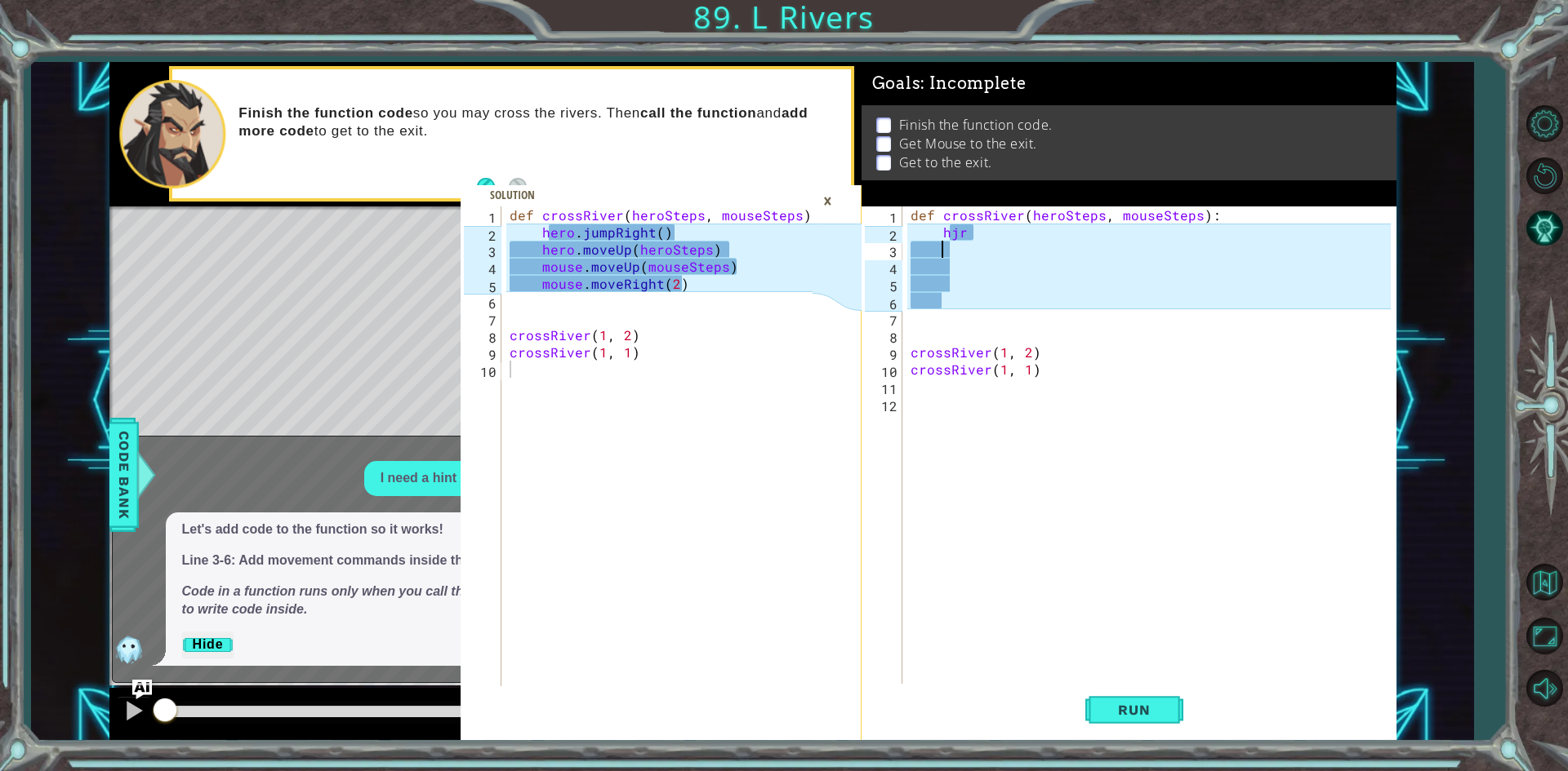
scroll to position [0, 0]
type textarea "hjr"
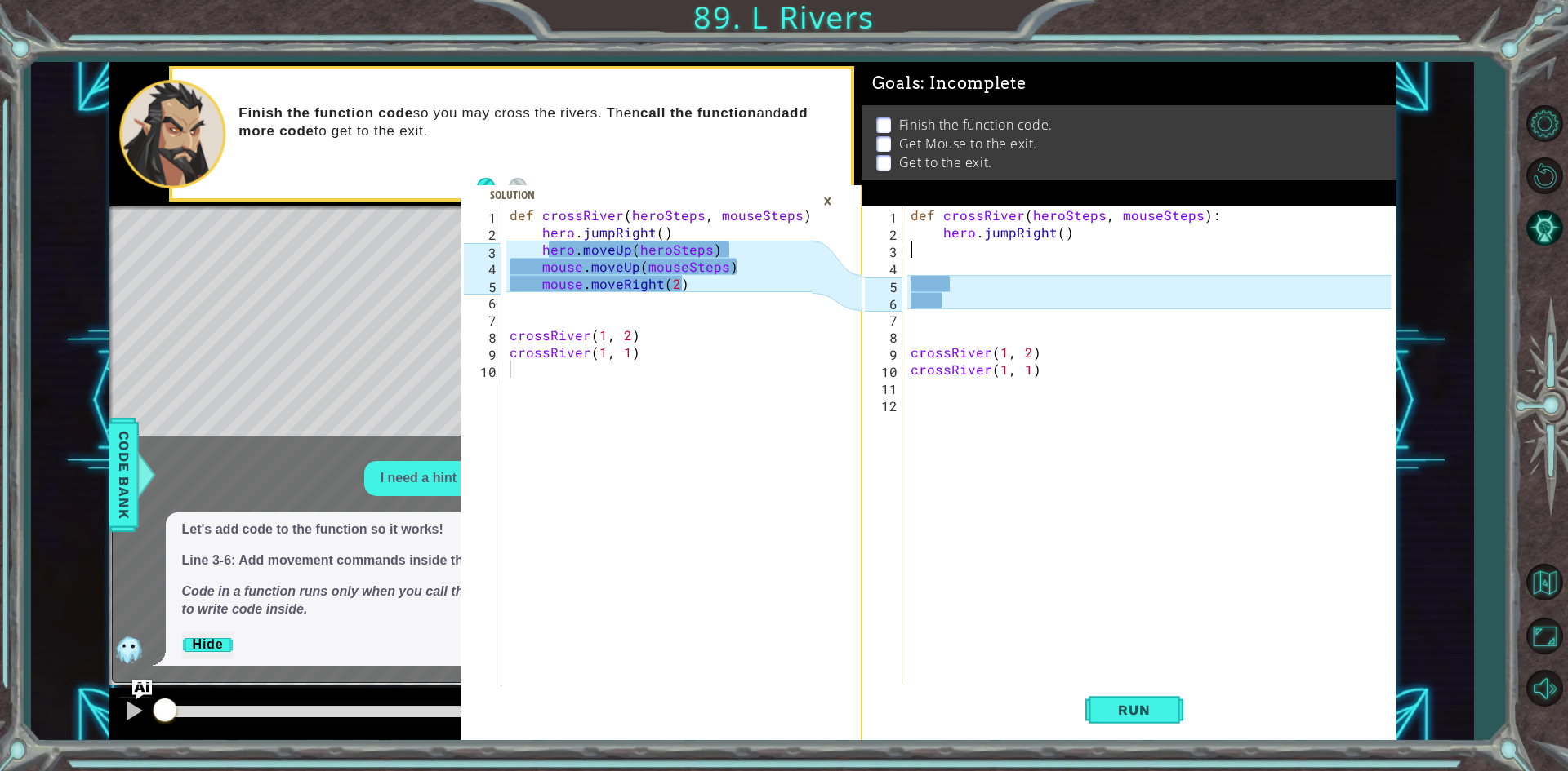
type textarea "hero.jumpRight()"
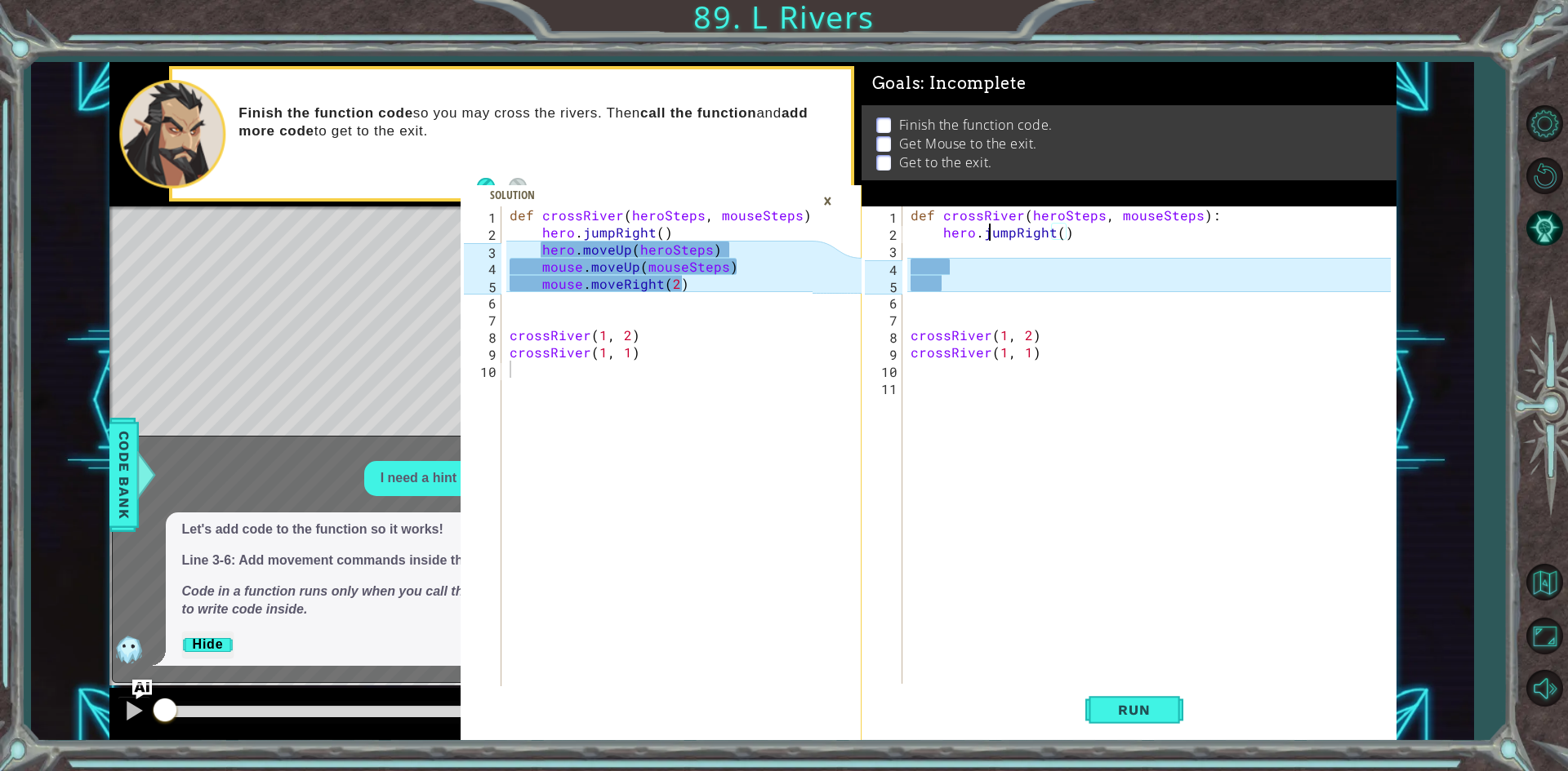
click at [995, 239] on div "def crossRiver ( heroSteps , mouseSteps ) : hero . jumpRight ( ) crossRiver ( 1…" at bounding box center [1153, 463] width 492 height 514
click at [981, 249] on div "def crossRiver ( heroSteps , mouseSteps ) : hero . jumpRight ( ) crossRiver ( 1…" at bounding box center [1153, 463] width 492 height 514
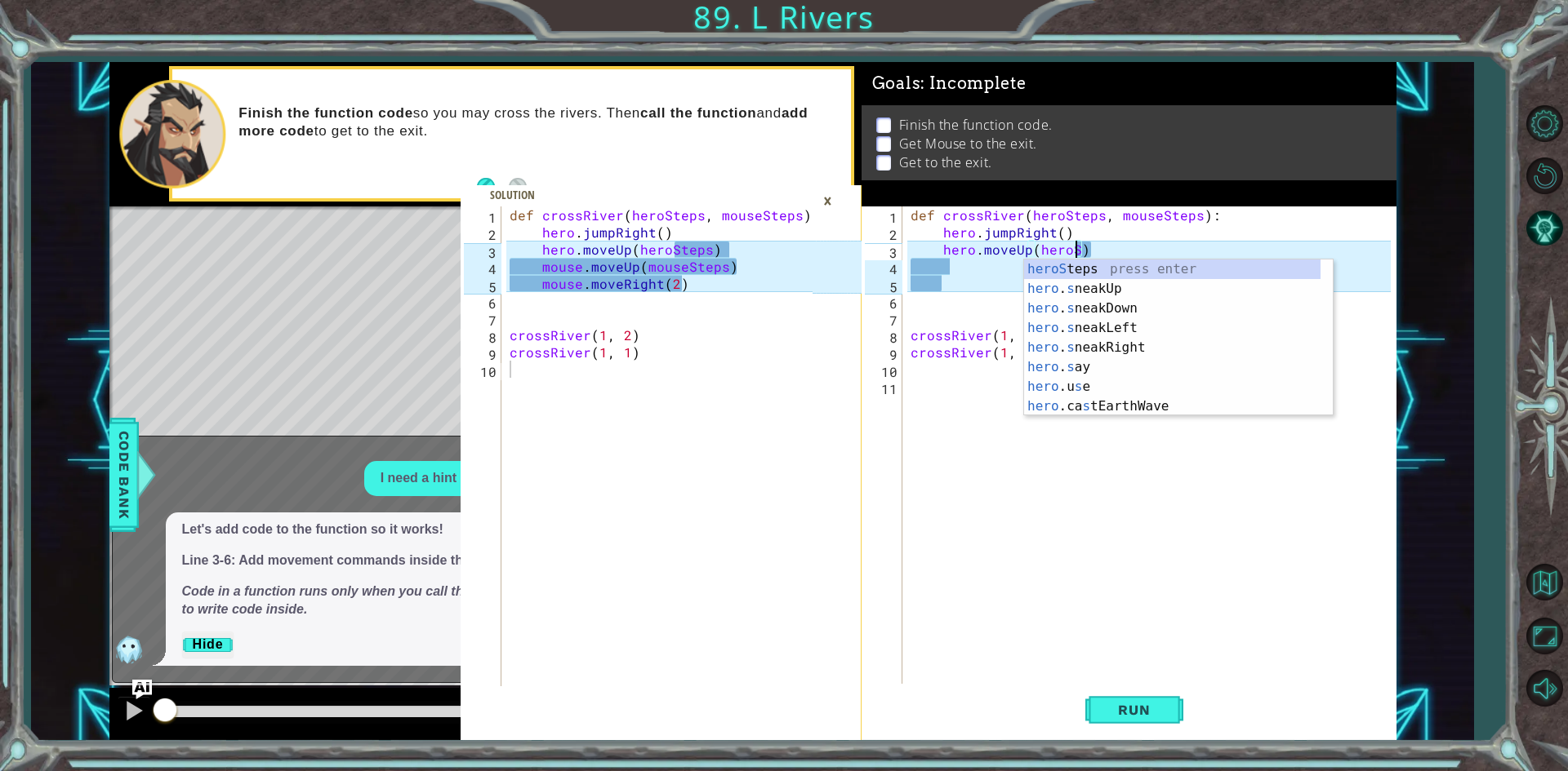
scroll to position [0, 10]
type textarea "hero.moveUp(heroSteps)"
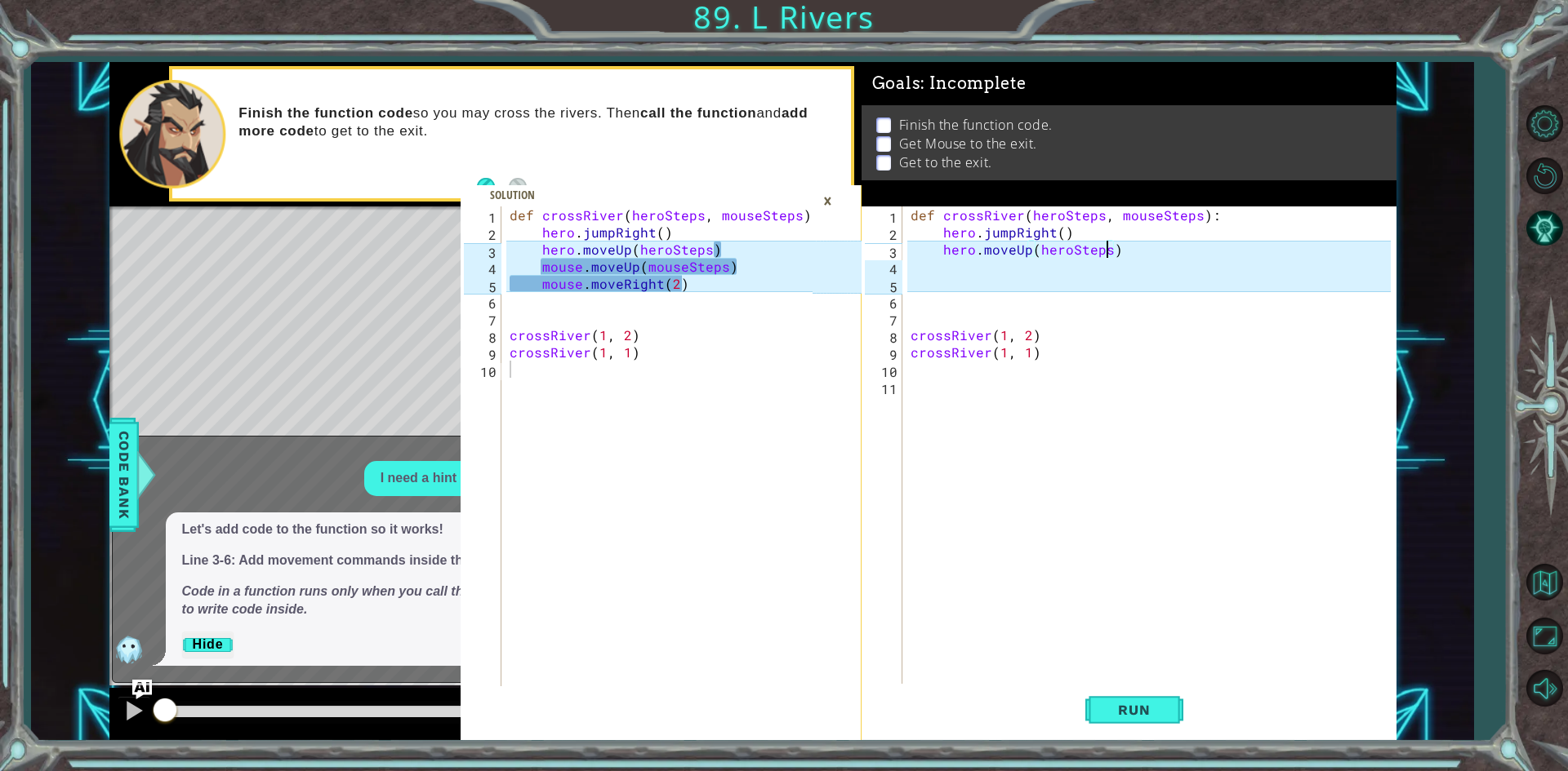
click at [999, 267] on div "def crossRiver ( heroSteps , mouseSteps ) : hero . jumpRight ( ) hero . moveUp …" at bounding box center [1153, 463] width 492 height 514
type textarea "mouse.moveUp(mouseSteps)"
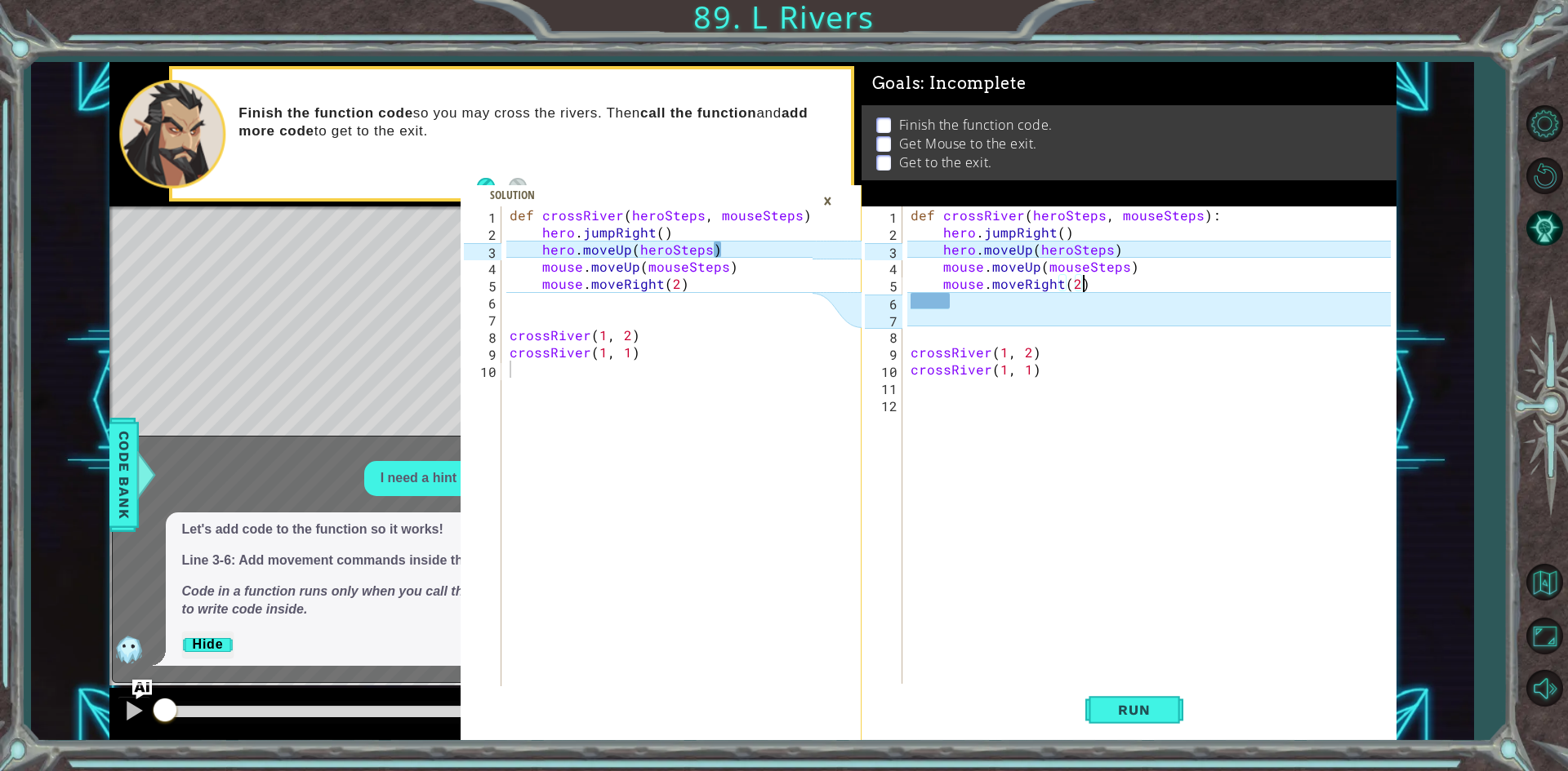
scroll to position [0, 10]
drag, startPoint x: 1132, startPoint y: 247, endPoint x: 1124, endPoint y: 253, distance: 10.0
click at [1124, 253] on div "def crossRiver ( heroSteps , mouseSteps ) : hero . jumpRight ( ) hero . moveUp …" at bounding box center [1153, 463] width 492 height 514
type textarea "hero.moveUp(heroSteps)"
click at [1002, 298] on div "def crossRiver ( heroSteps , mouseSteps ) : hero . jumpRight ( ) hero . moveUp …" at bounding box center [1153, 463] width 492 height 514
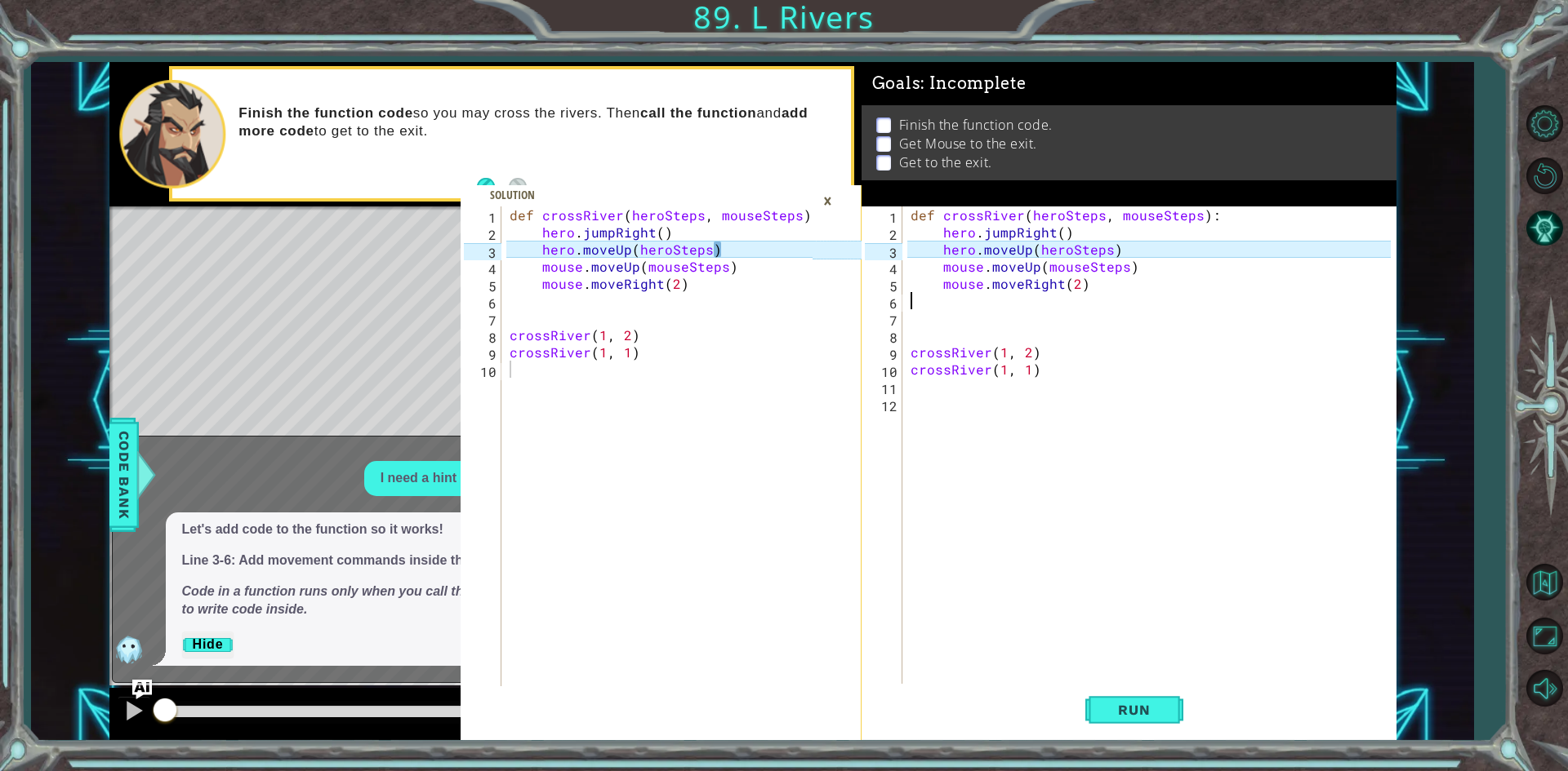
scroll to position [0, 0]
click at [1118, 249] on div "def crossRiver ( heroSteps , mouseSteps ) : hero . jumpRight ( ) hero . moveUp …" at bounding box center [1153, 463] width 492 height 514
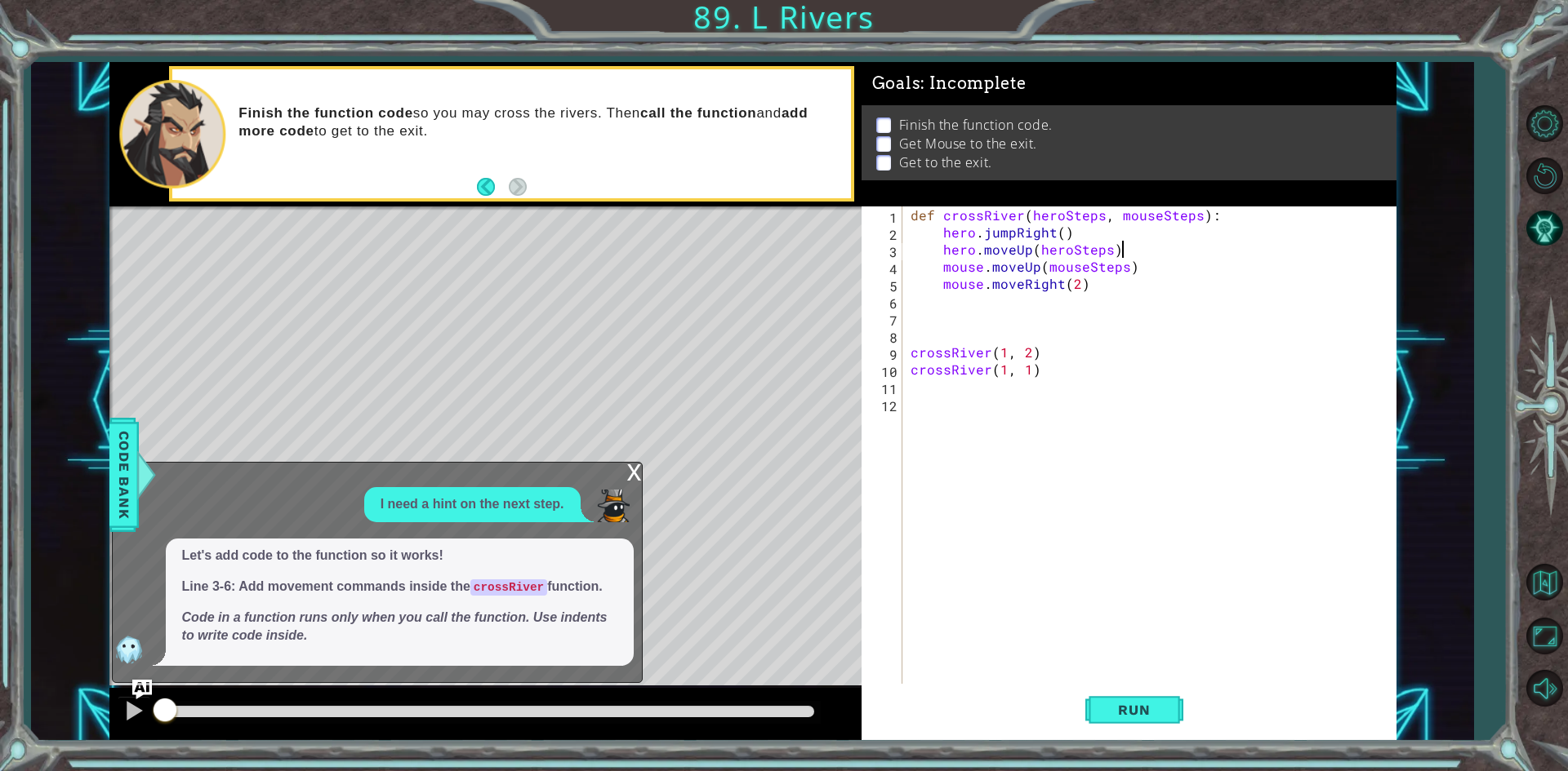
type textarea "hero.moveUp(heroSteps)"
click at [631, 474] on div "x" at bounding box center [634, 471] width 14 height 16
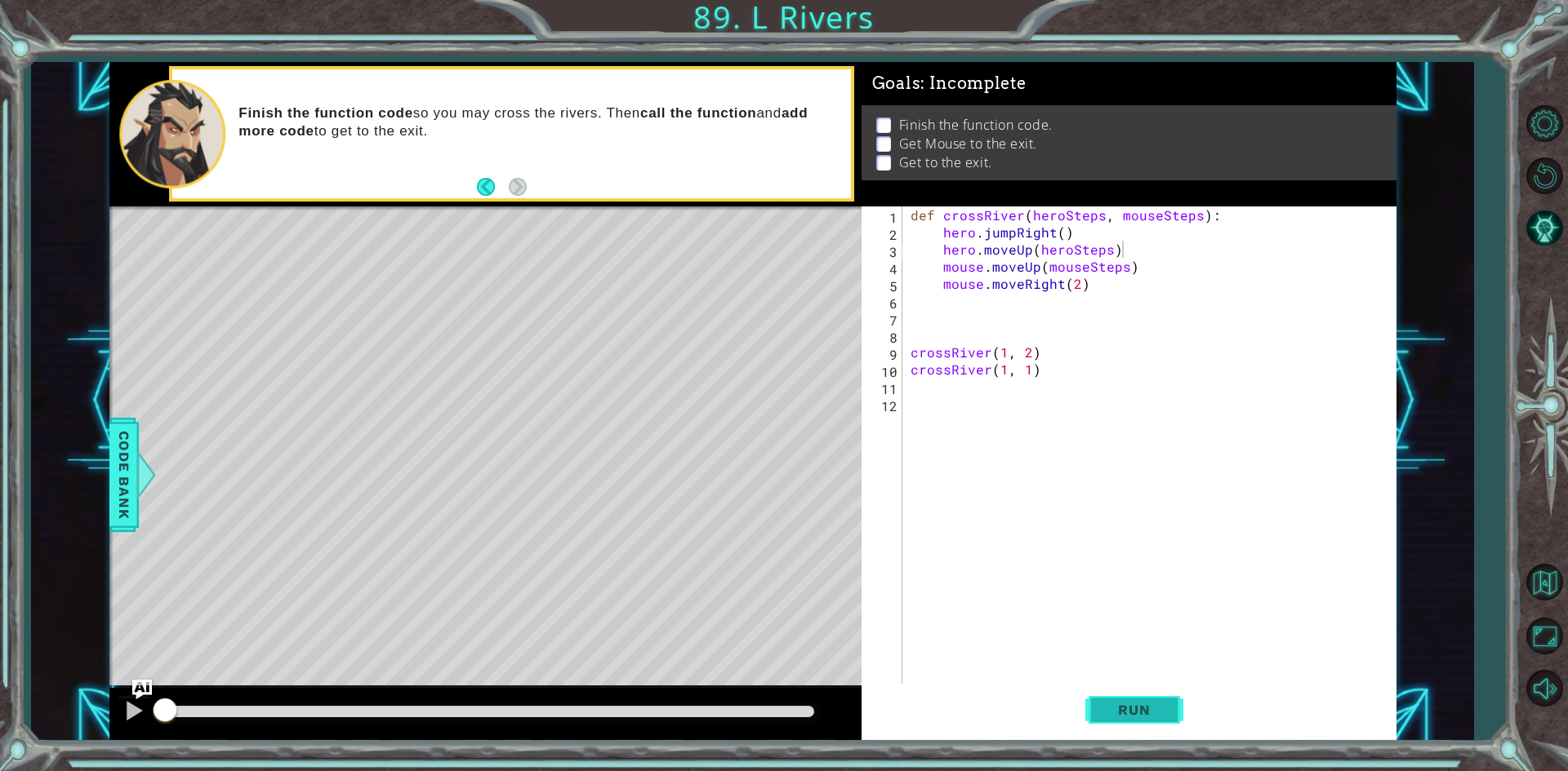
click at [1162, 713] on span "Run" at bounding box center [1134, 710] width 64 height 16
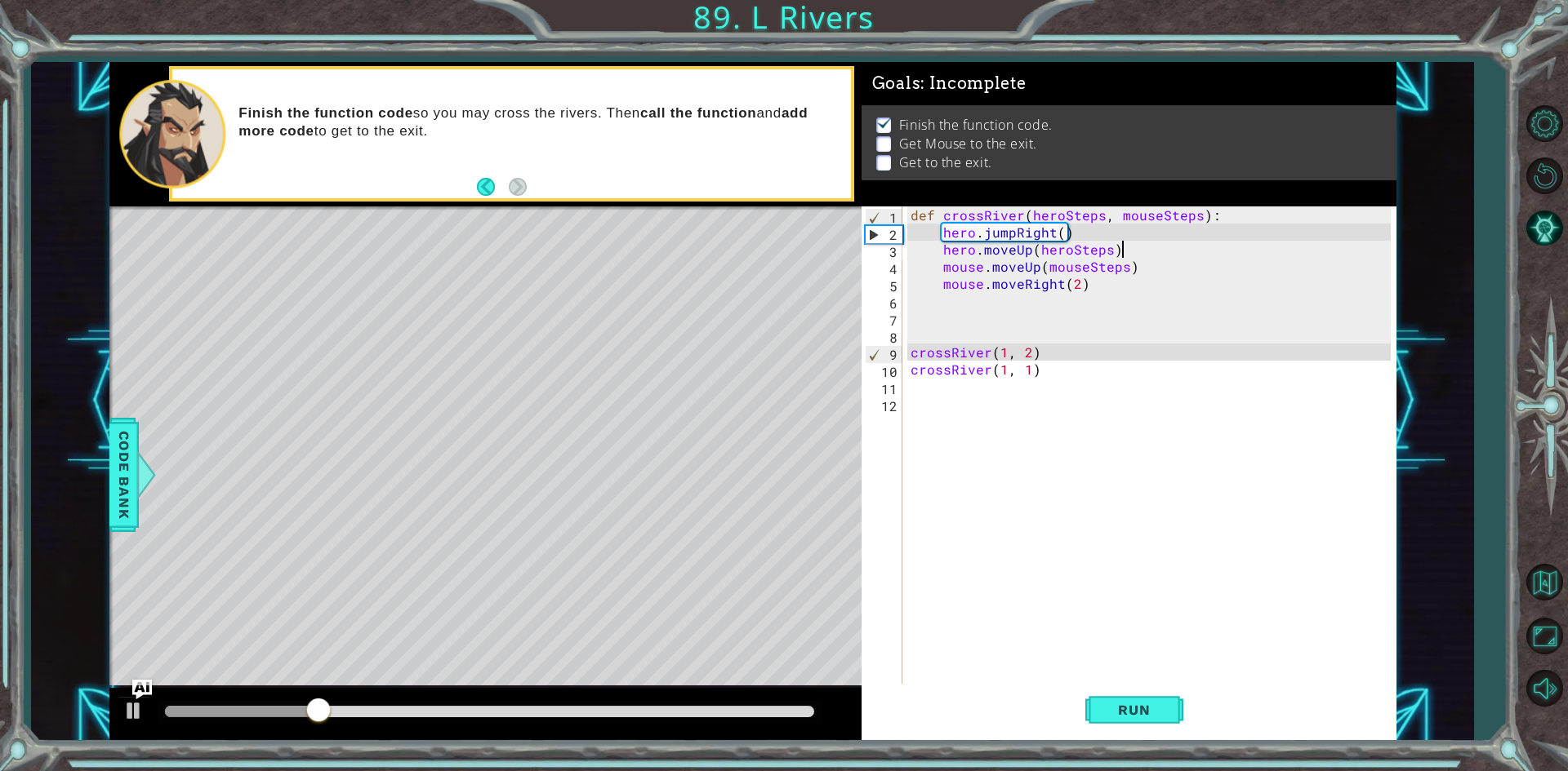
click at [939, 390] on div "def crossRiver ( heroSteps , mouseSteps ) : hero . jumpRight ( ) hero . moveUp …" at bounding box center [1153, 463] width 492 height 514
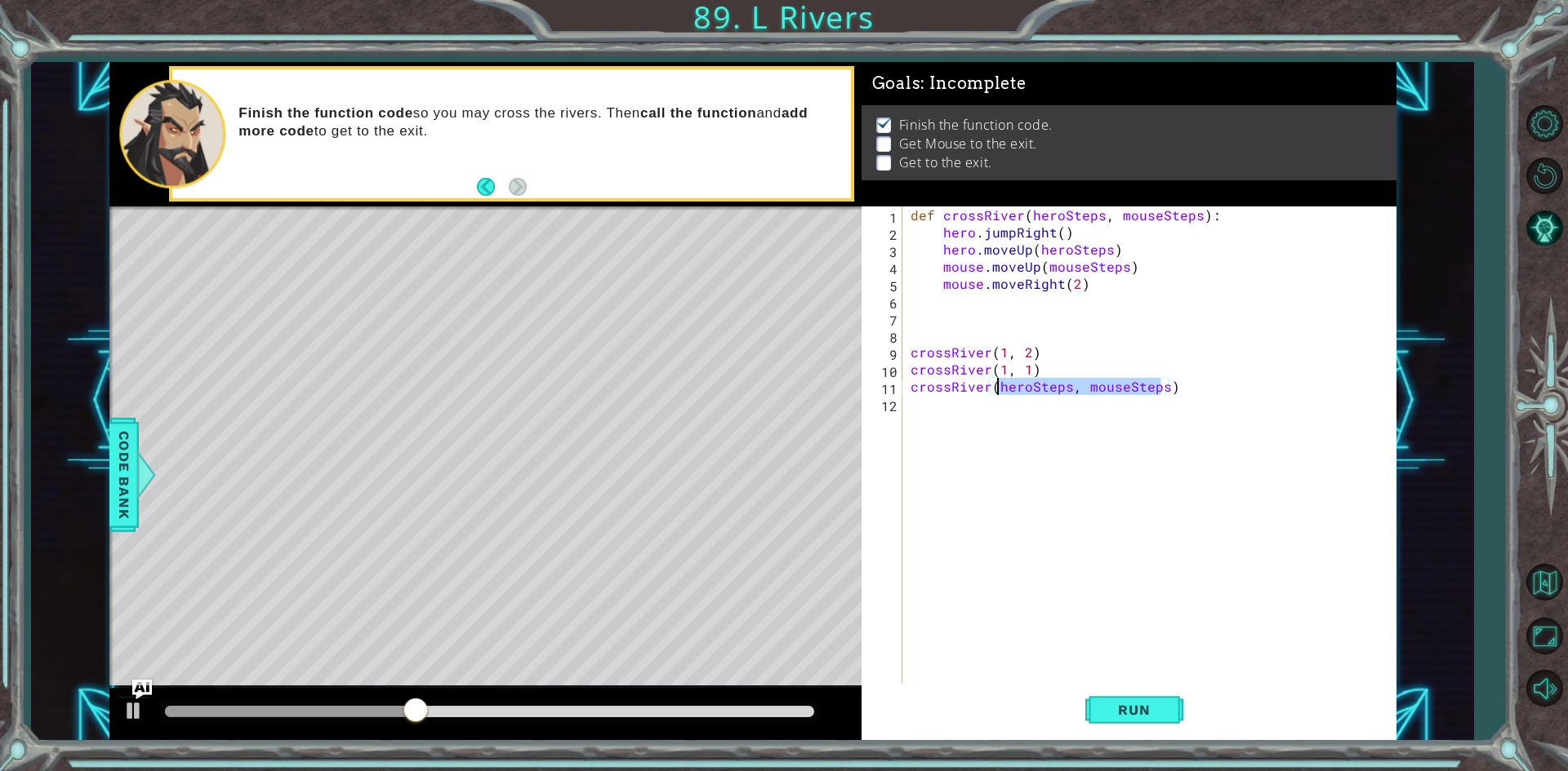
drag, startPoint x: 1160, startPoint y: 386, endPoint x: 997, endPoint y: 390, distance: 163.0
click at [997, 390] on div "def crossRiver ( heroSteps , mouseSteps ) : hero . jumpRight ( ) hero . moveUp …" at bounding box center [1153, 463] width 492 height 514
click at [1094, 688] on button "Run" at bounding box center [1134, 709] width 98 height 53
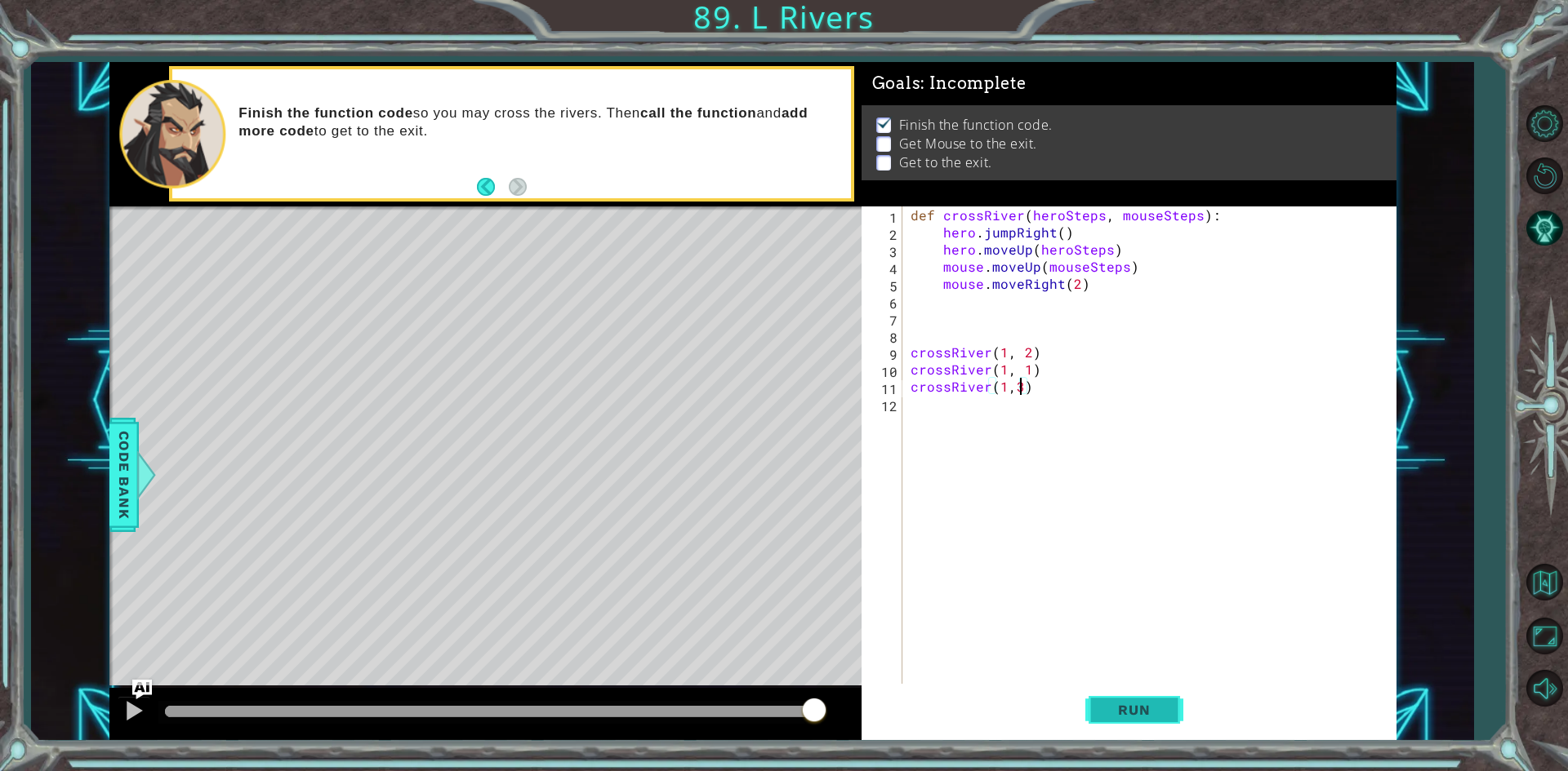
type textarea "crossRiver(1,3)"
click at [1170, 711] on button "Run" at bounding box center [1134, 709] width 98 height 53
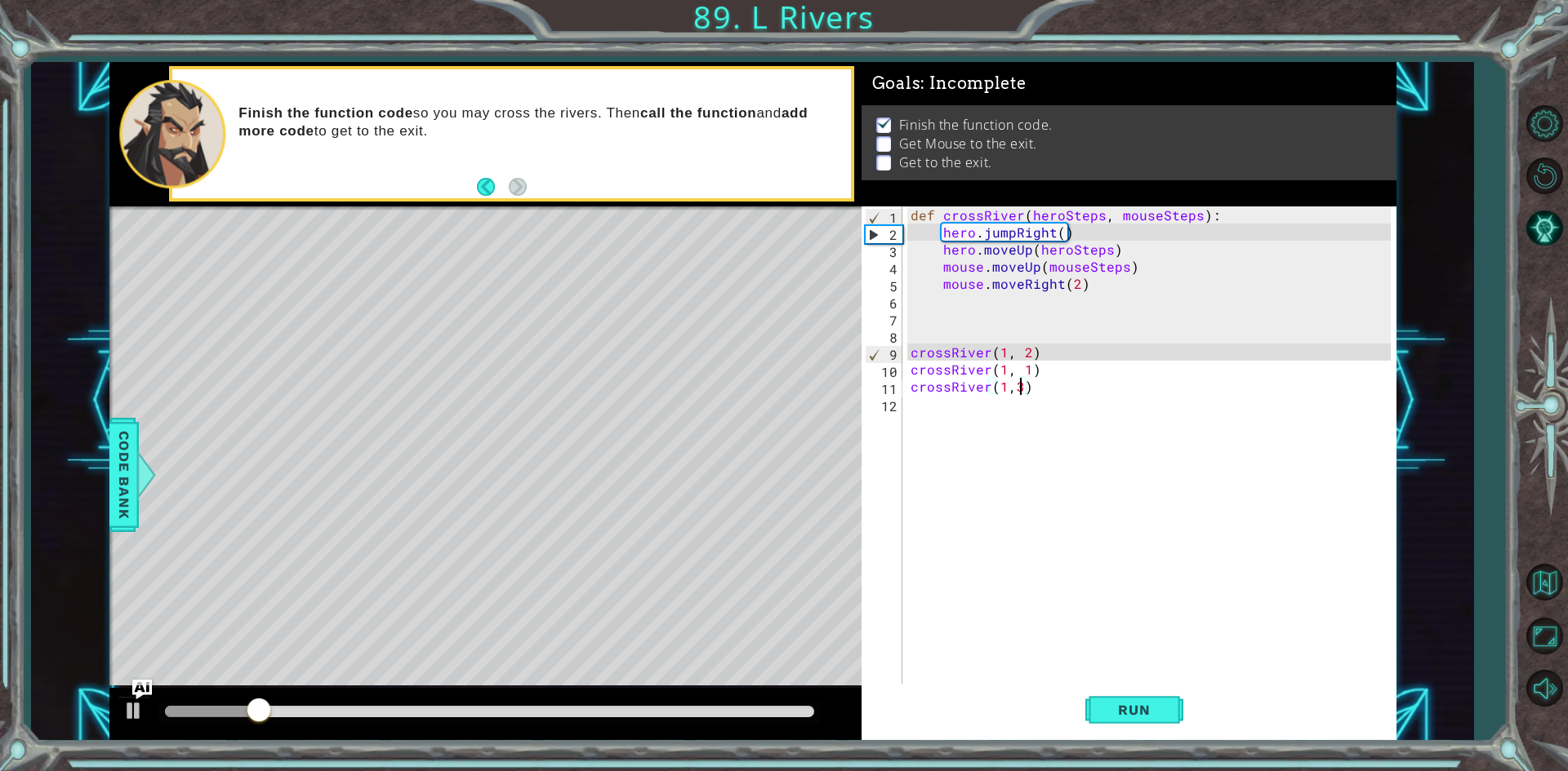
click at [923, 414] on div "def crossRiver ( heroSteps , mouseSteps ) : hero . jumpRight ( ) hero . moveUp …" at bounding box center [1153, 463] width 492 height 514
type textarea "m"
